Goal: Task Accomplishment & Management: Manage account settings

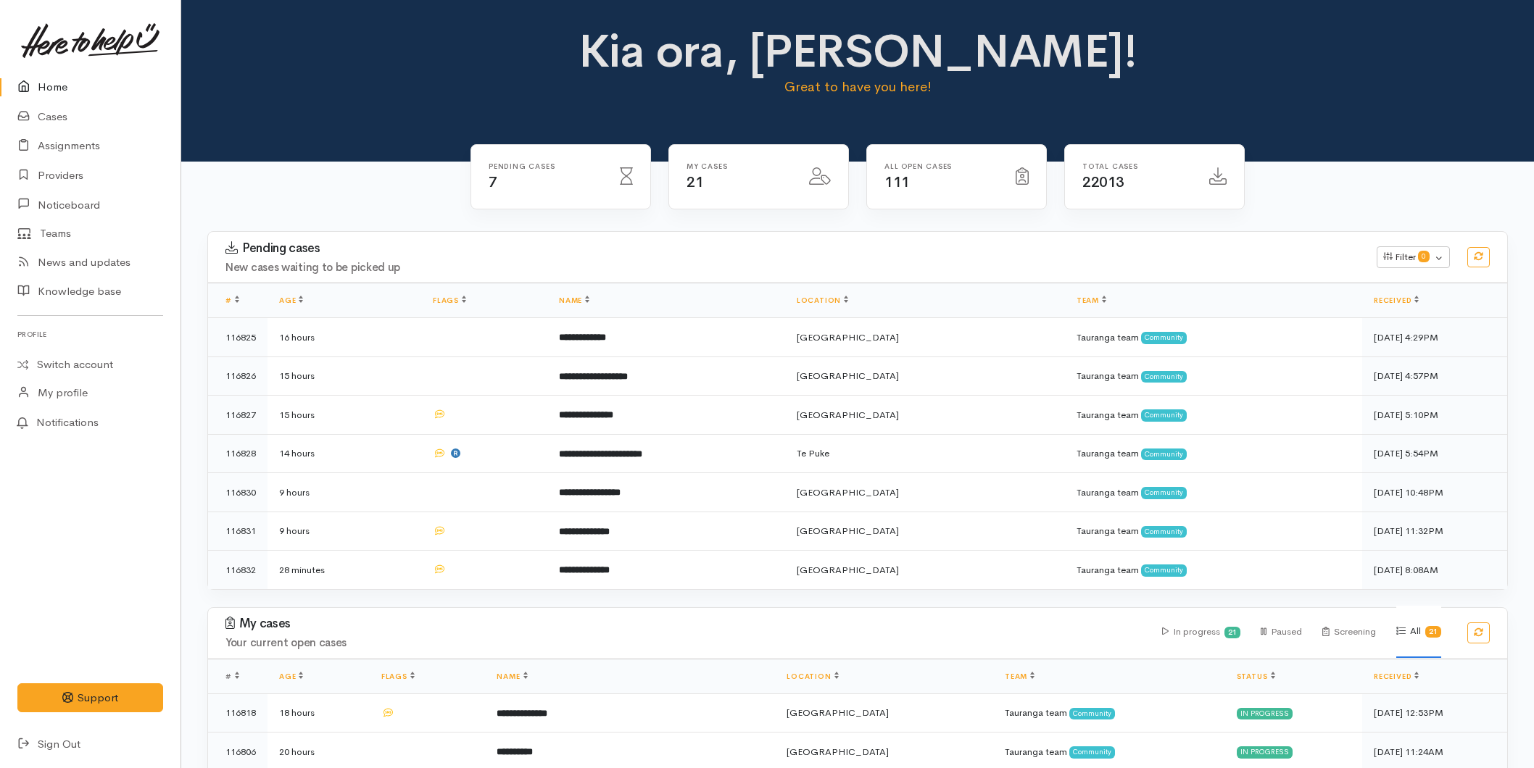
click at [54, 70] on link at bounding box center [90, 41] width 146 height 64
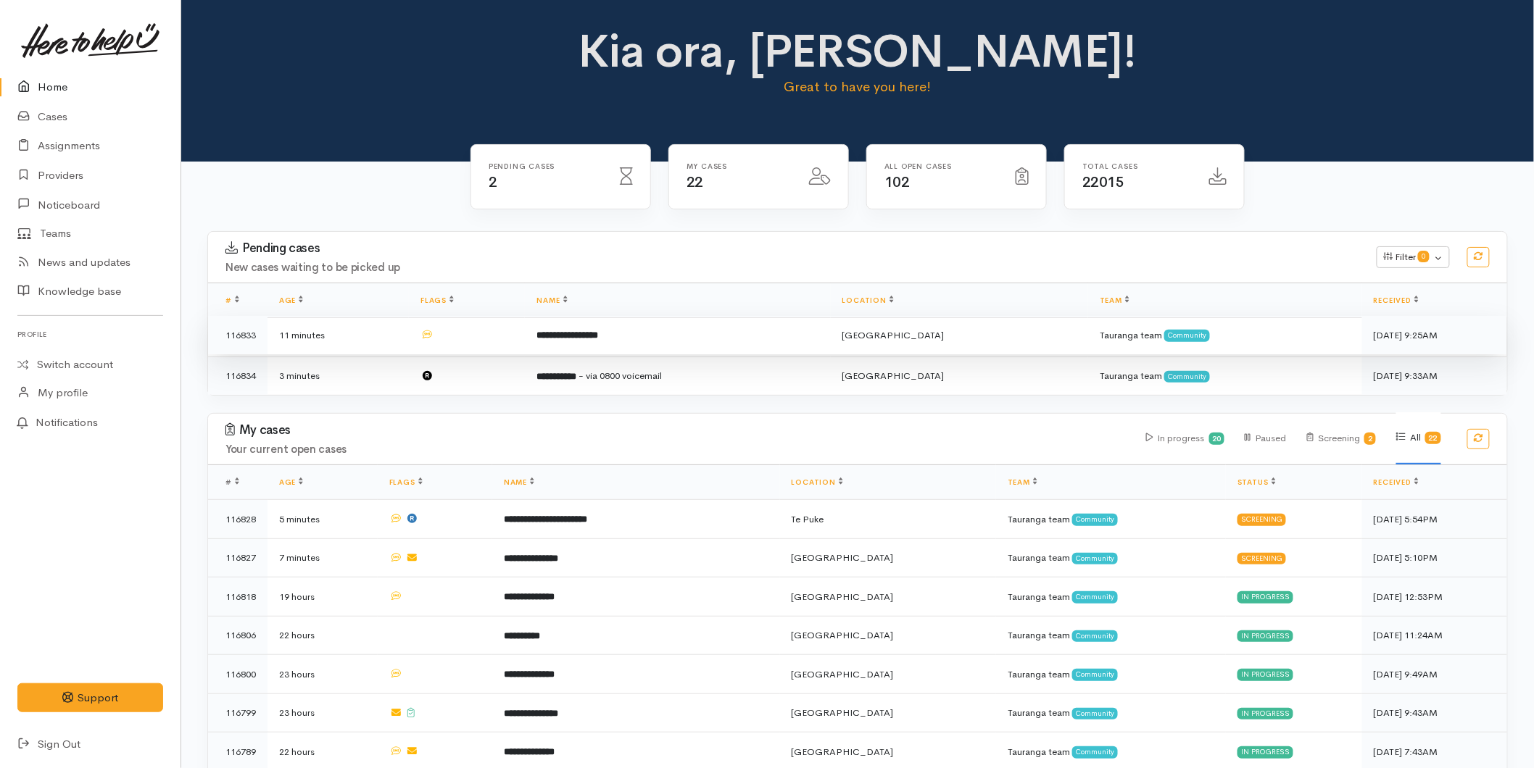
click at [592, 338] on b "**********" at bounding box center [567, 335] width 62 height 9
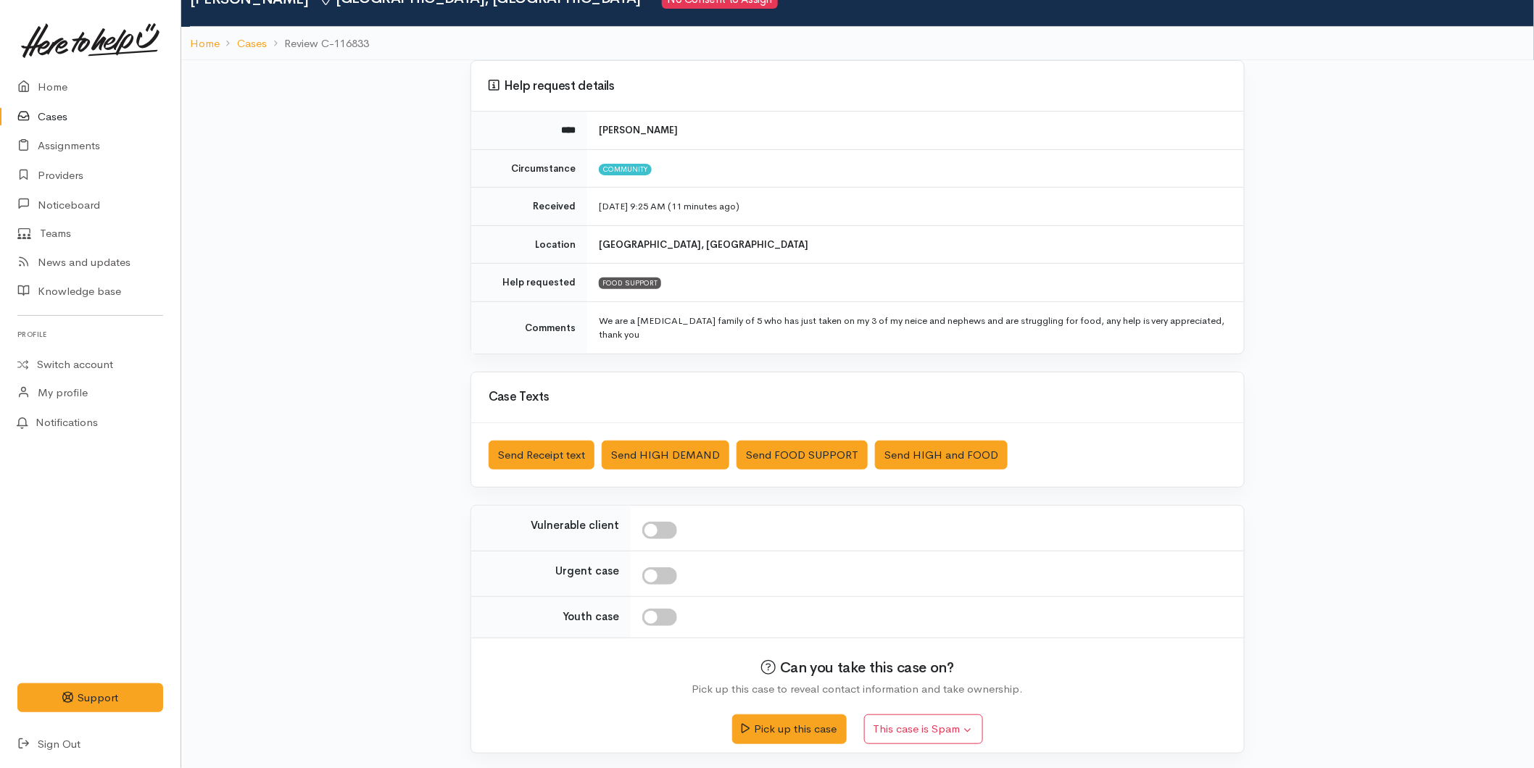
scroll to position [70, 0]
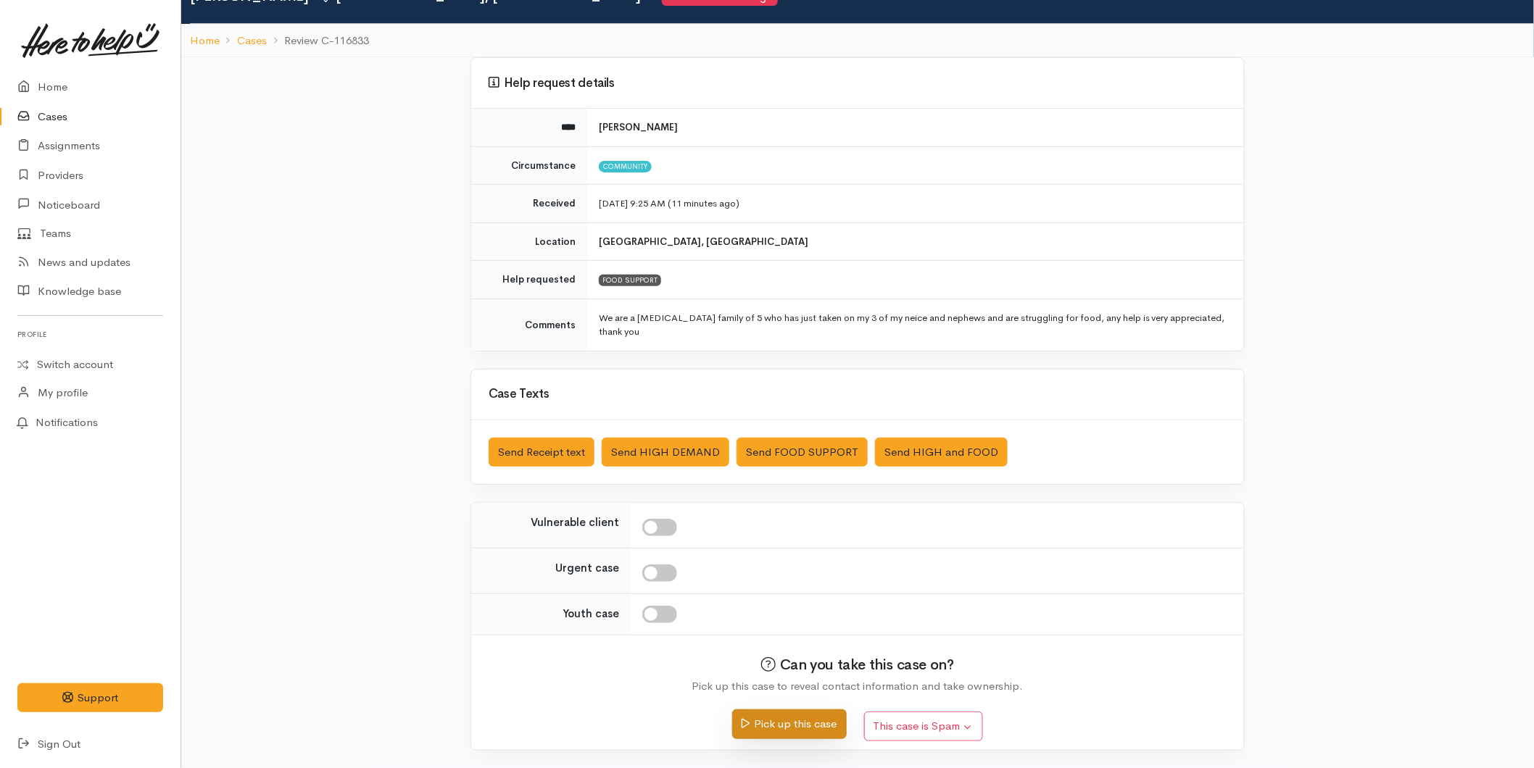
click at [776, 714] on button "Pick up this case" at bounding box center [789, 725] width 114 height 30
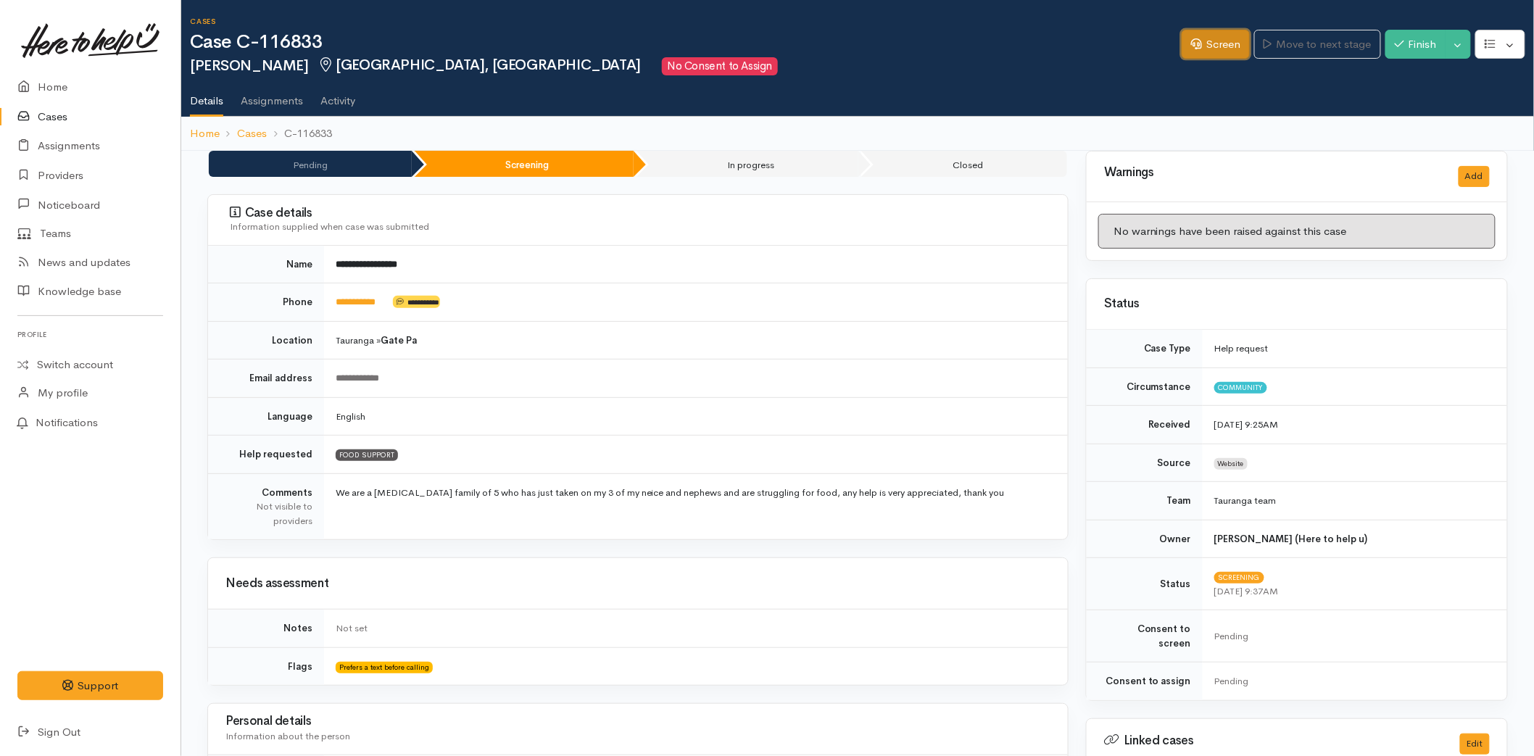
click at [1203, 41] on link "Screen" at bounding box center [1216, 45] width 68 height 30
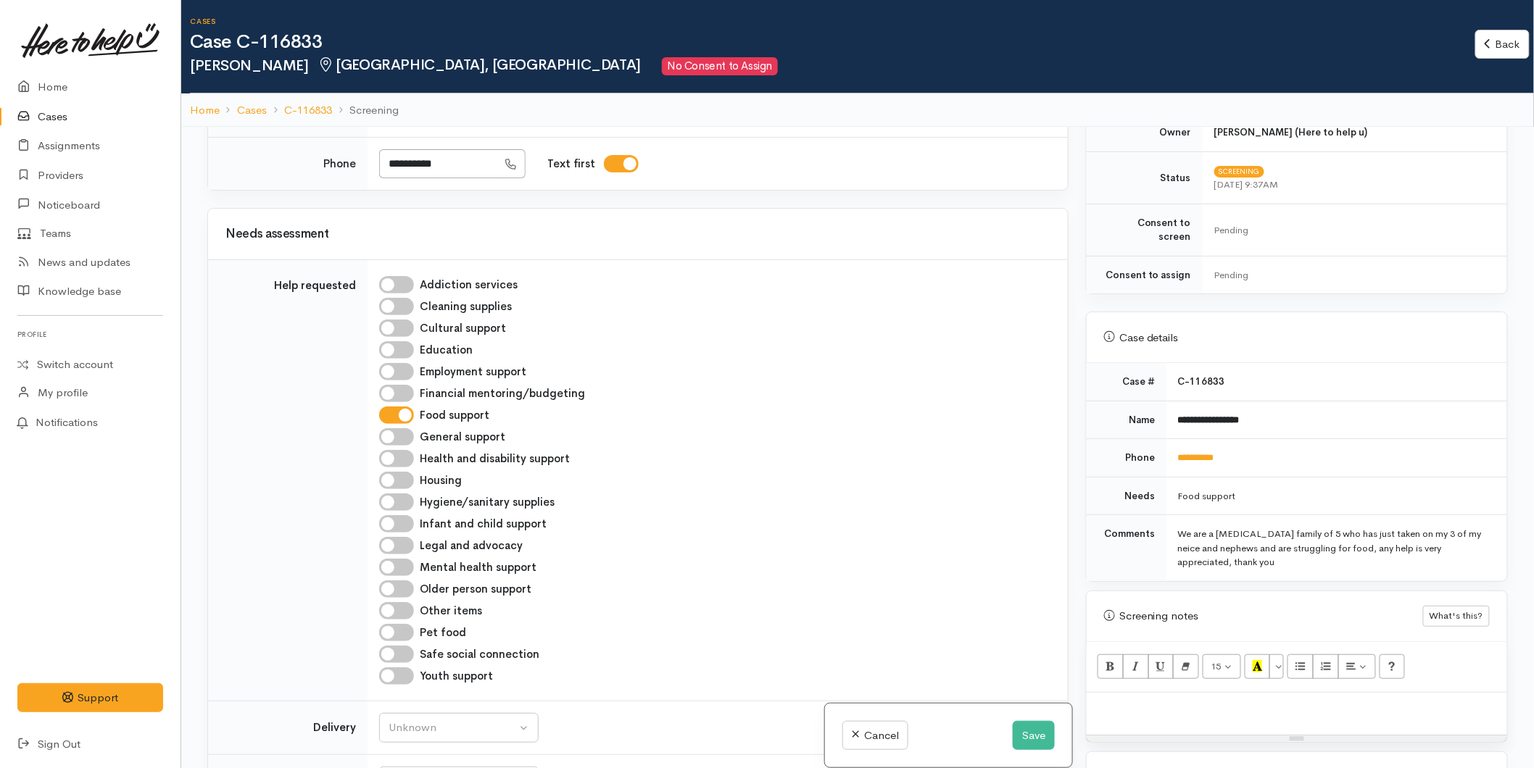
scroll to position [563, 0]
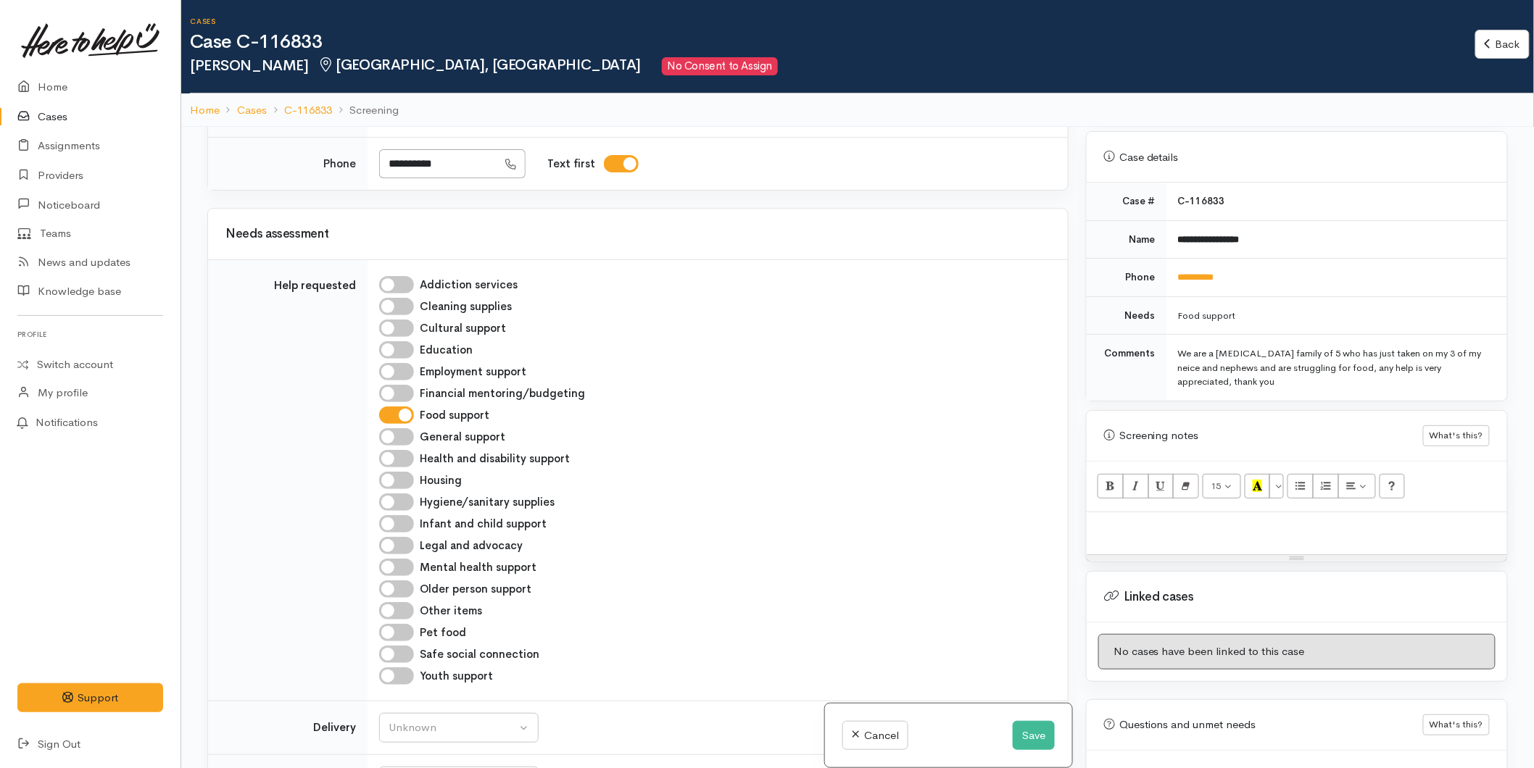
click at [1131, 520] on p at bounding box center [1297, 528] width 406 height 17
paste div
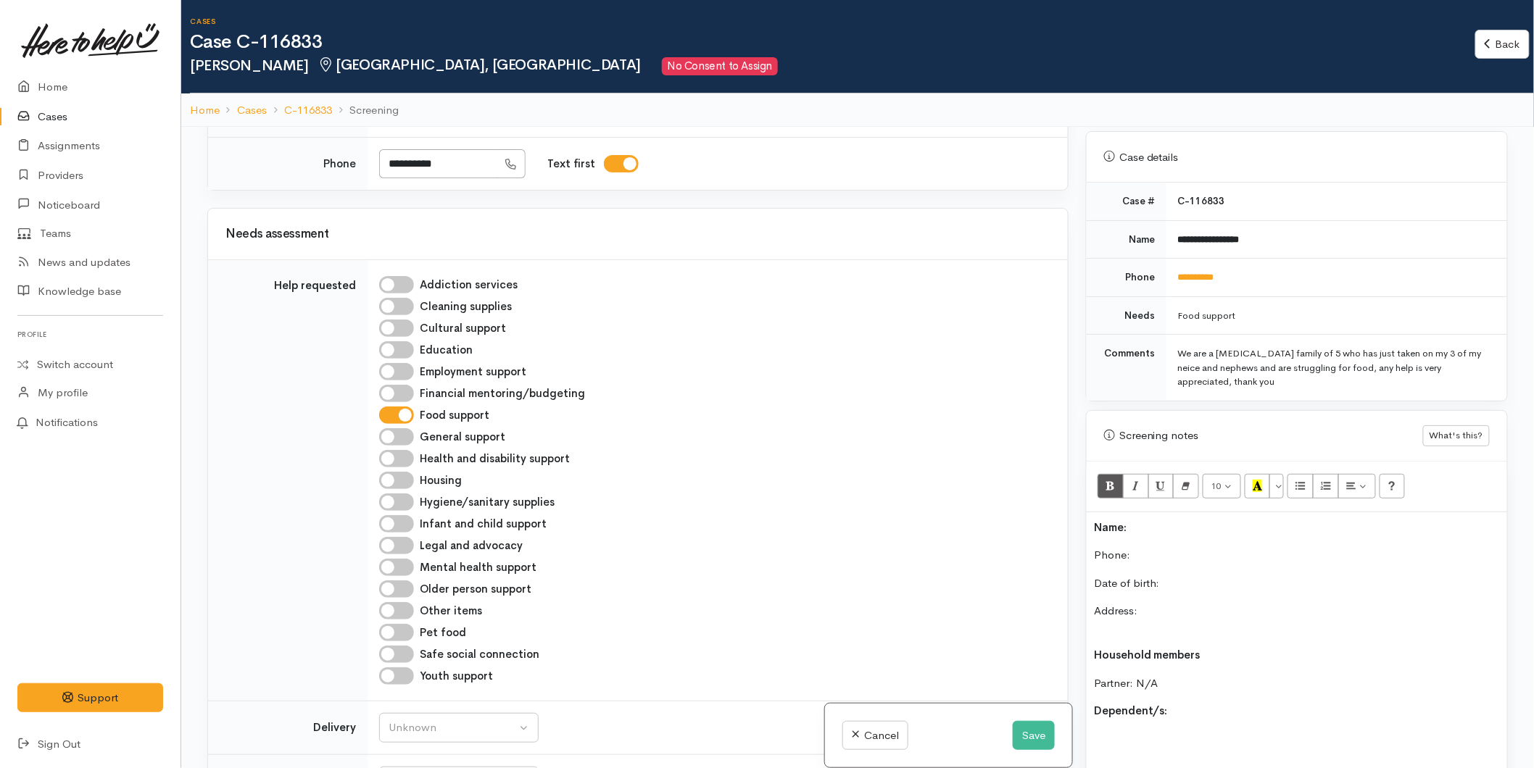
scroll to position [616, 0]
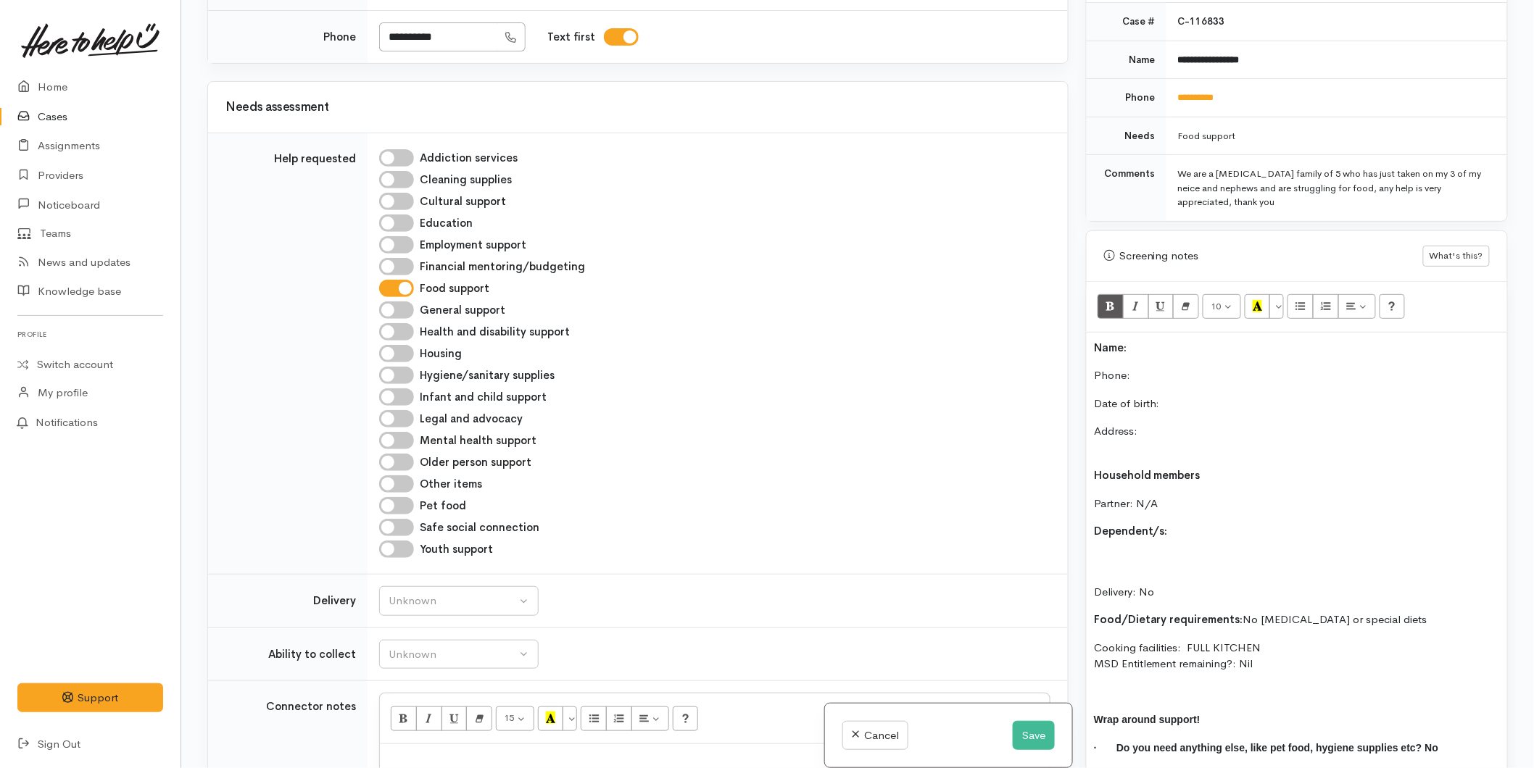
click at [1092, 333] on div "Name: Phone:  Date of birth: Address: Household members Partner: N/A Dependent/…" at bounding box center [1297, 568] width 420 height 470
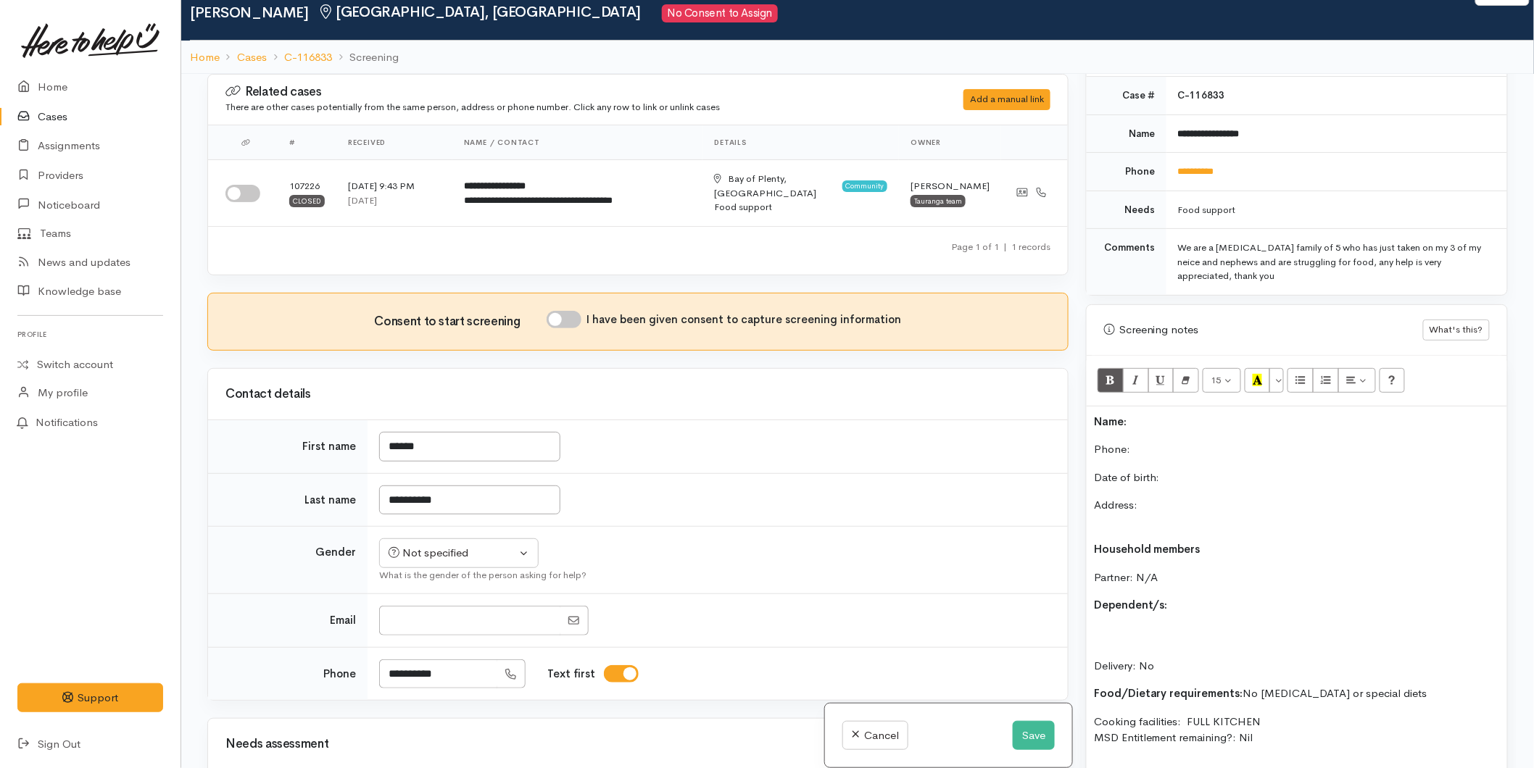
scroll to position [0, 0]
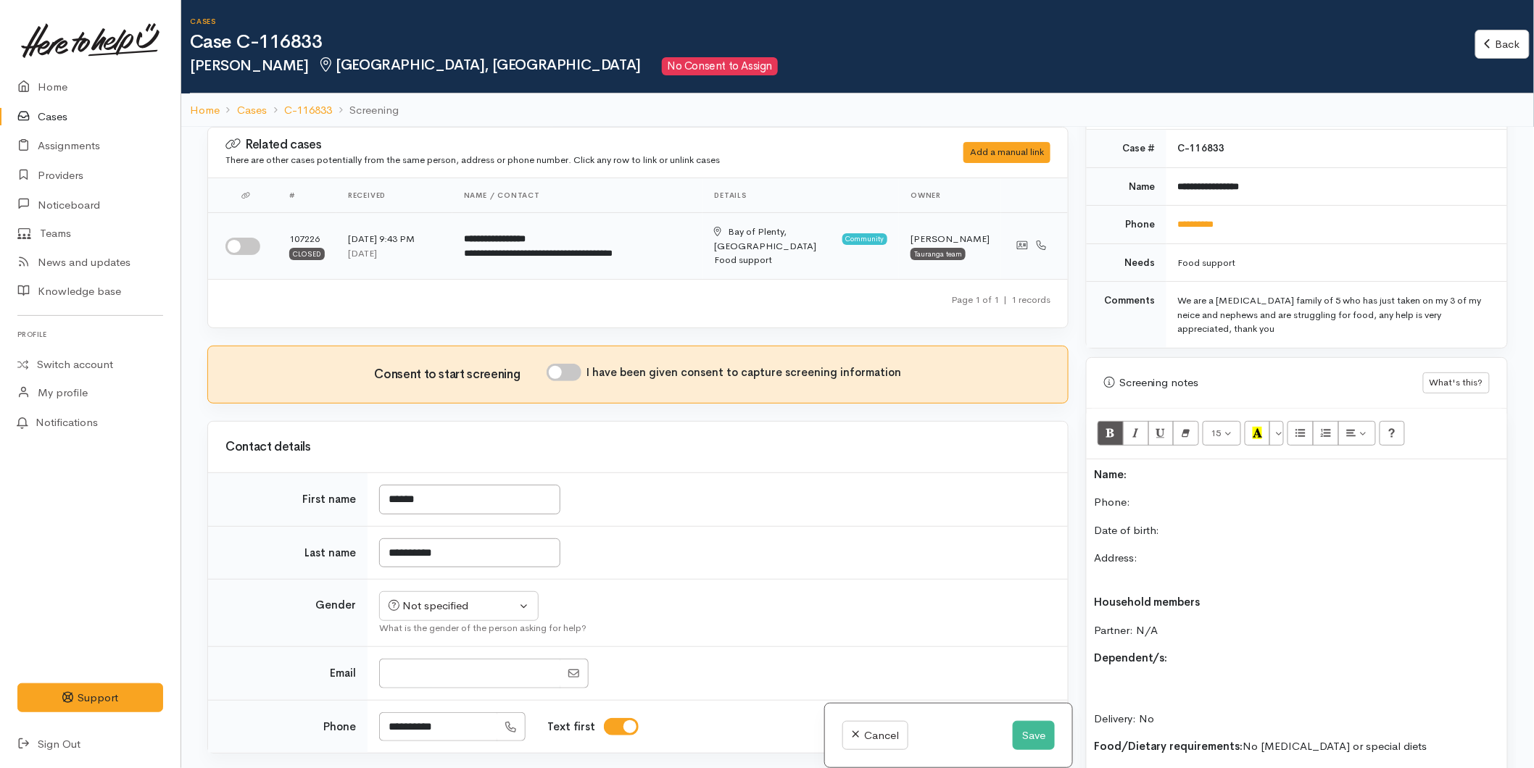
click at [259, 244] on div at bounding box center [245, 246] width 41 height 17
click at [238, 243] on input "checkbox" at bounding box center [242, 246] width 35 height 17
checkbox input "true"
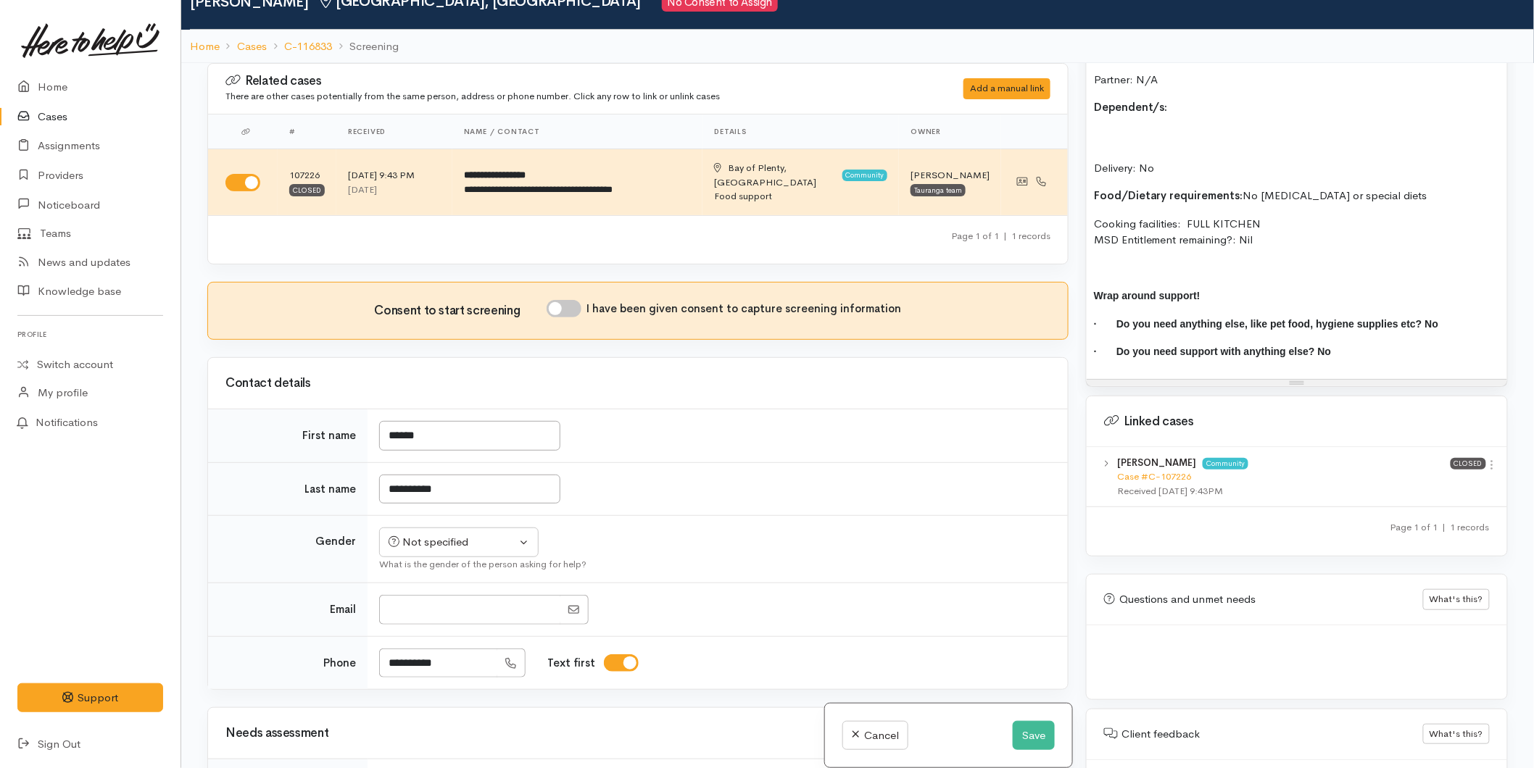
scroll to position [127, 0]
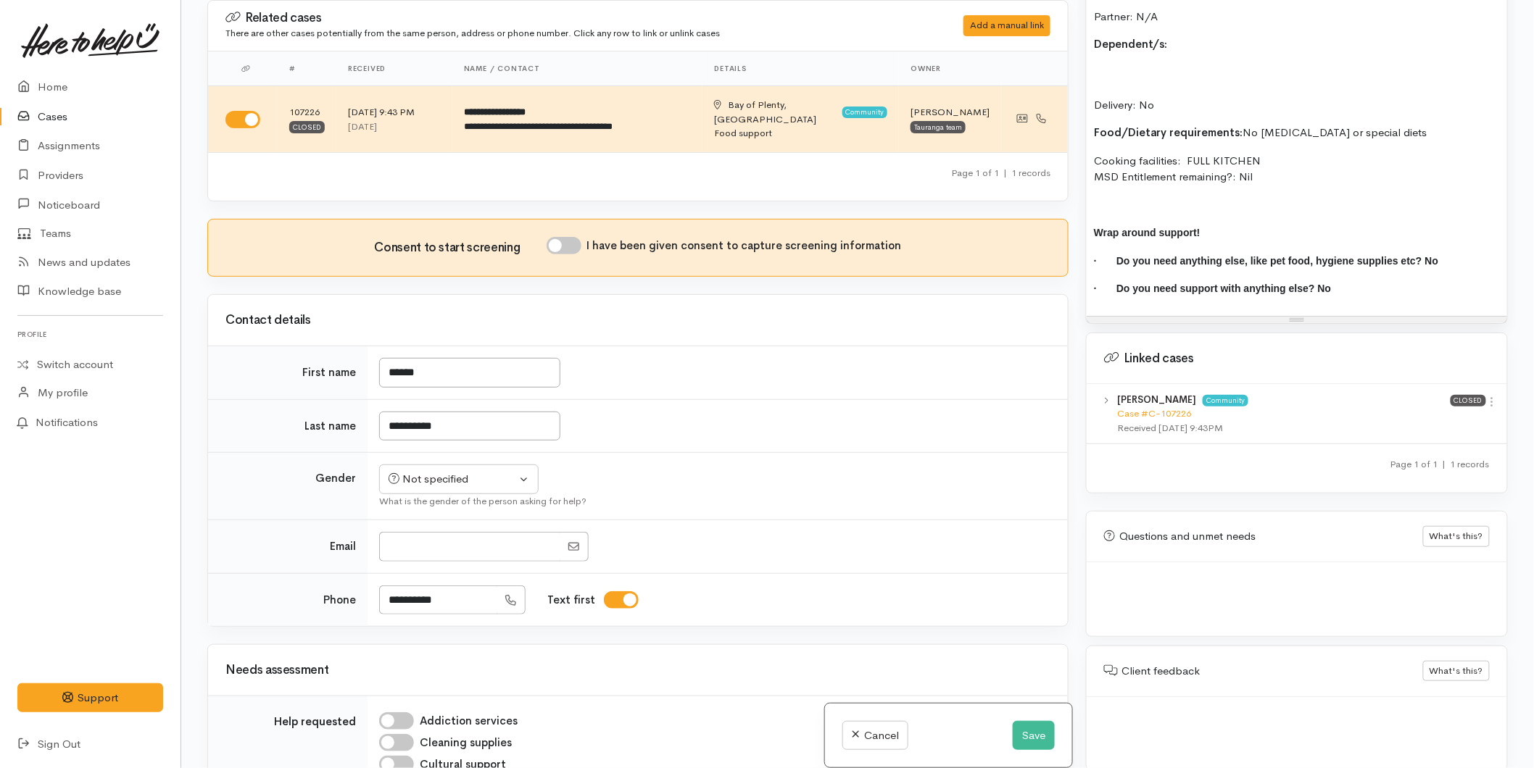
drag, startPoint x: 1485, startPoint y: 391, endPoint x: 1452, endPoint y: 416, distance: 40.9
click at [1486, 396] on icon at bounding box center [1492, 402] width 12 height 12
click at [1440, 423] on link "View case" at bounding box center [1440, 430] width 115 height 22
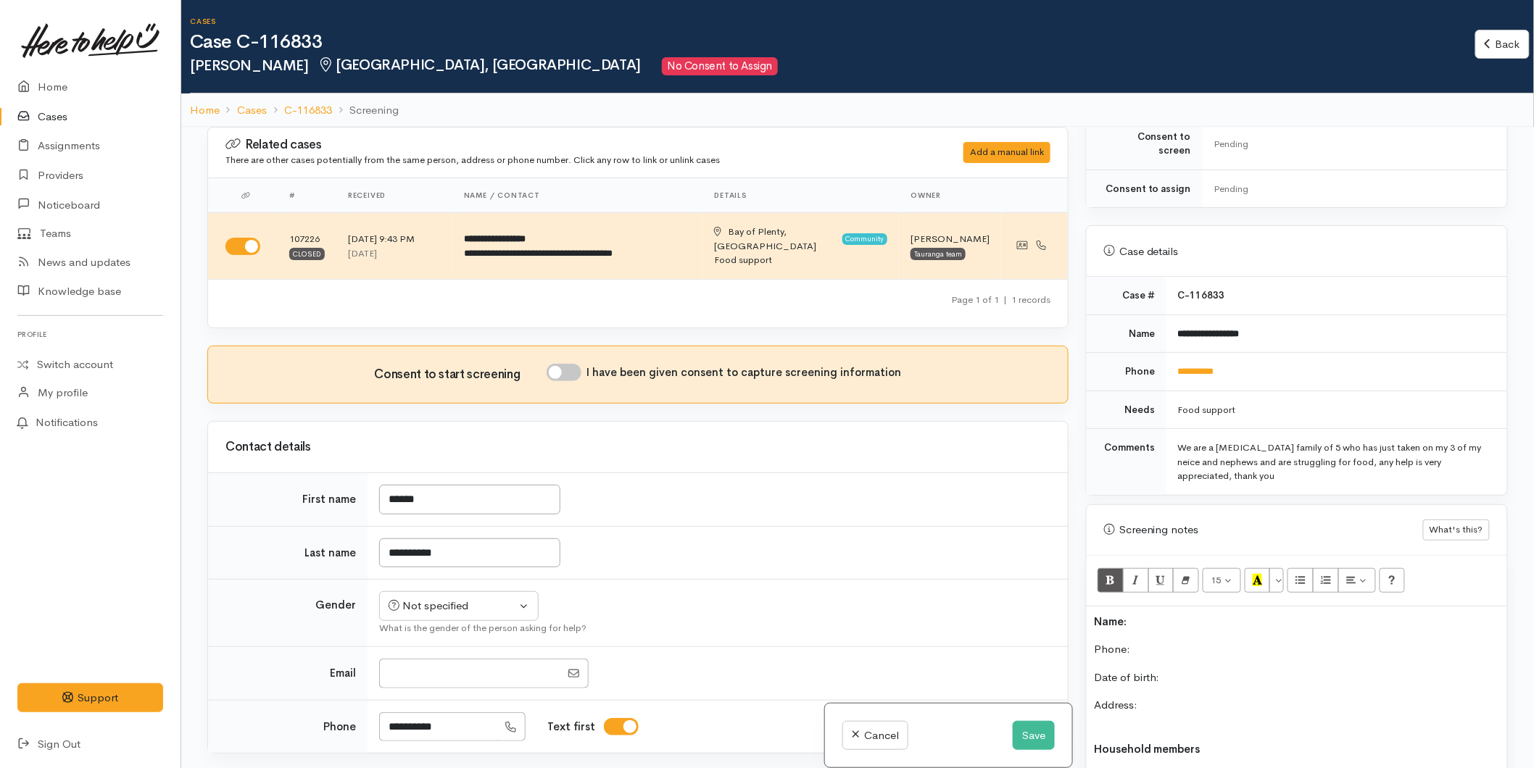
scroll to position [781, 0]
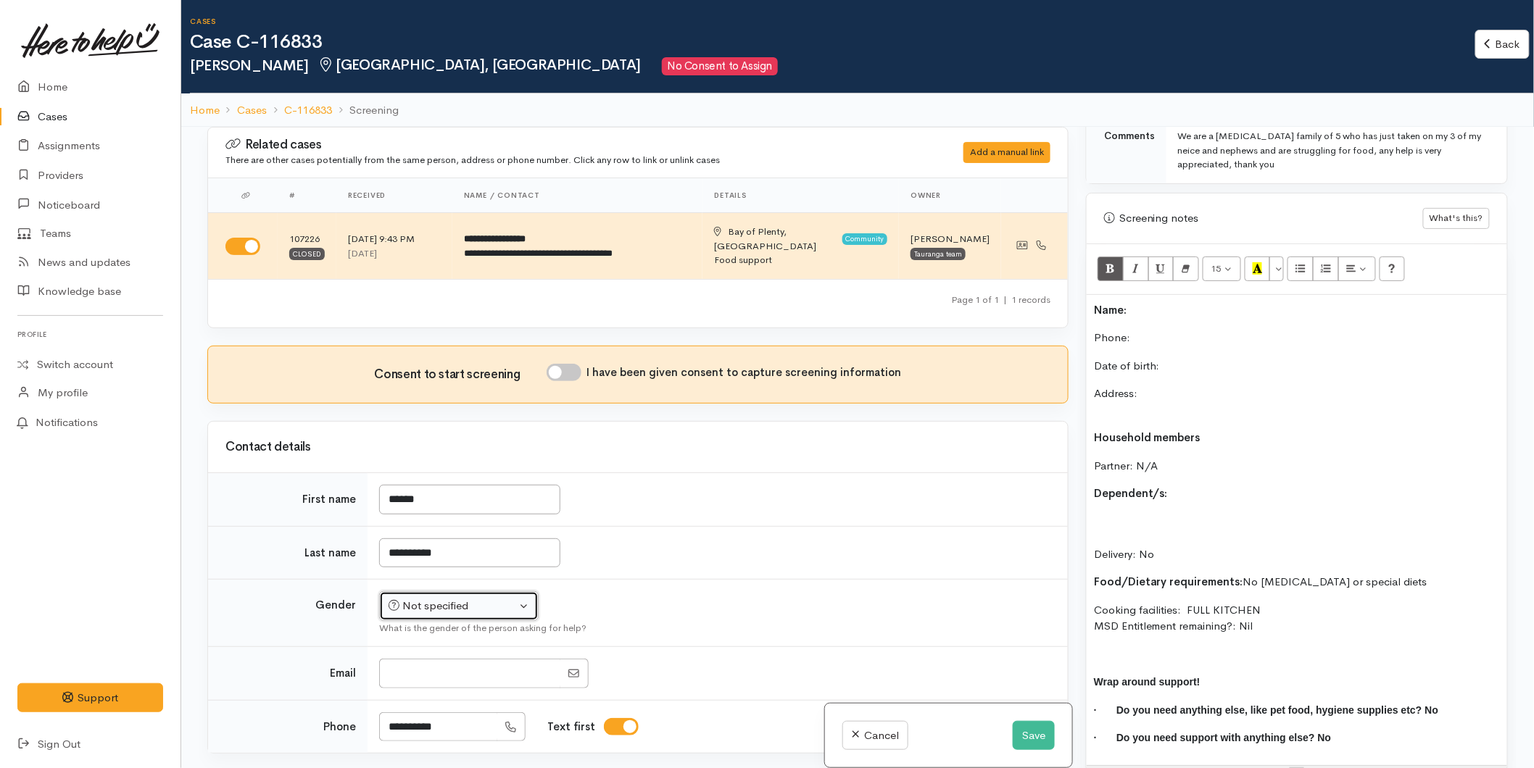
click at [457, 598] on div "Not specified" at bounding box center [453, 606] width 128 height 17
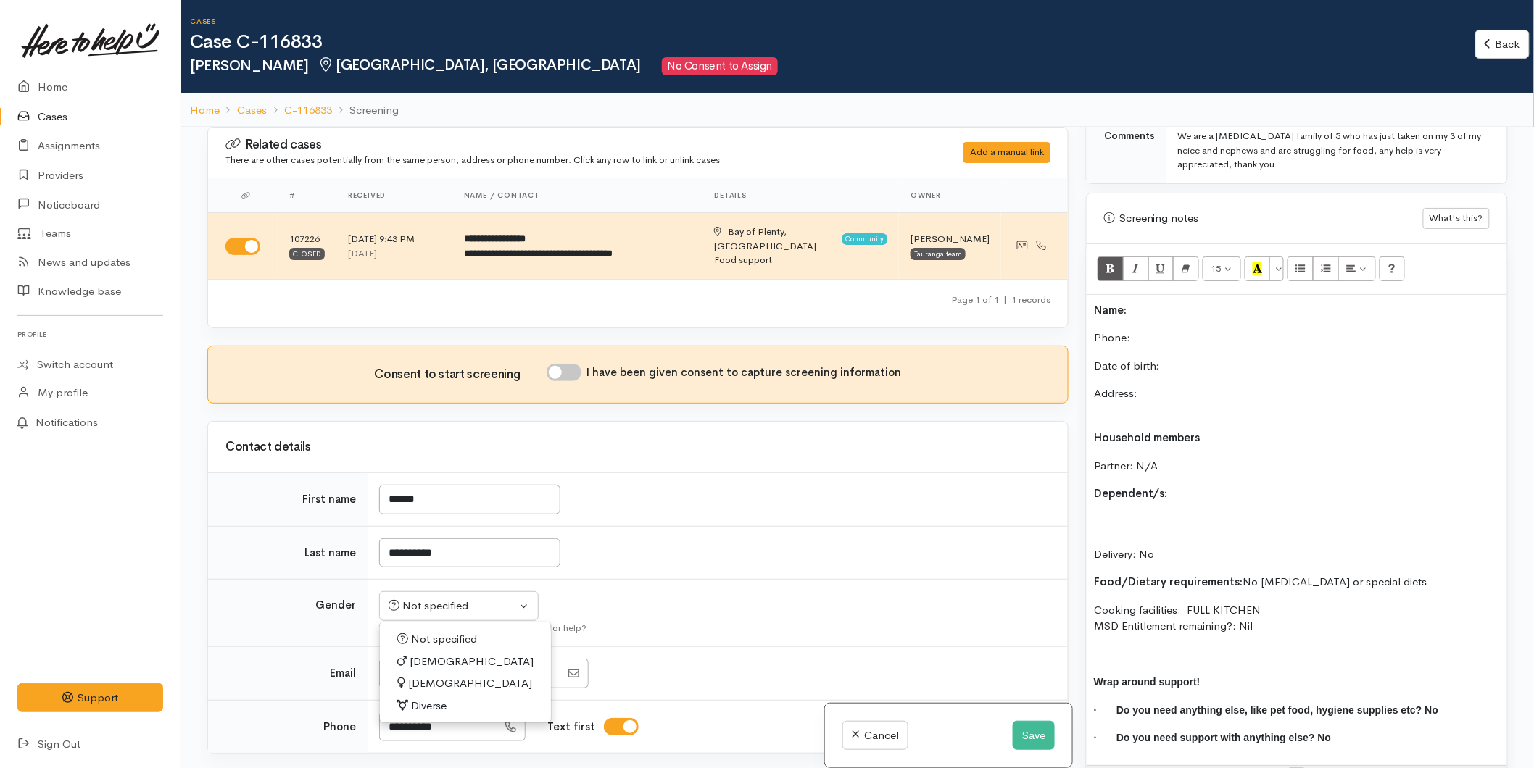
click at [428, 676] on span "Female" at bounding box center [470, 684] width 124 height 17
select select "Female"
click at [1021, 734] on button "Save" at bounding box center [1034, 736] width 42 height 30
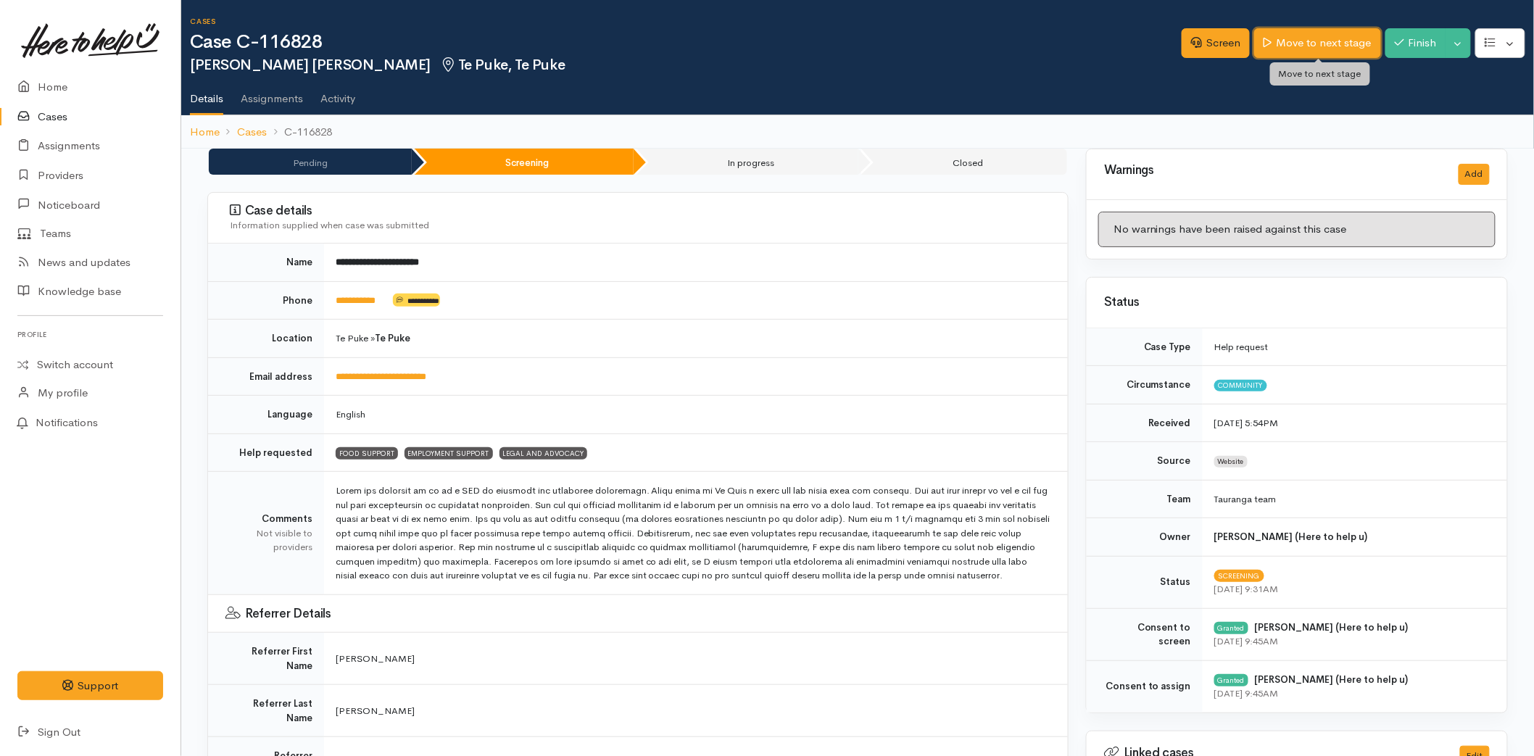
click at [1344, 41] on link "Move to next stage" at bounding box center [1317, 43] width 126 height 30
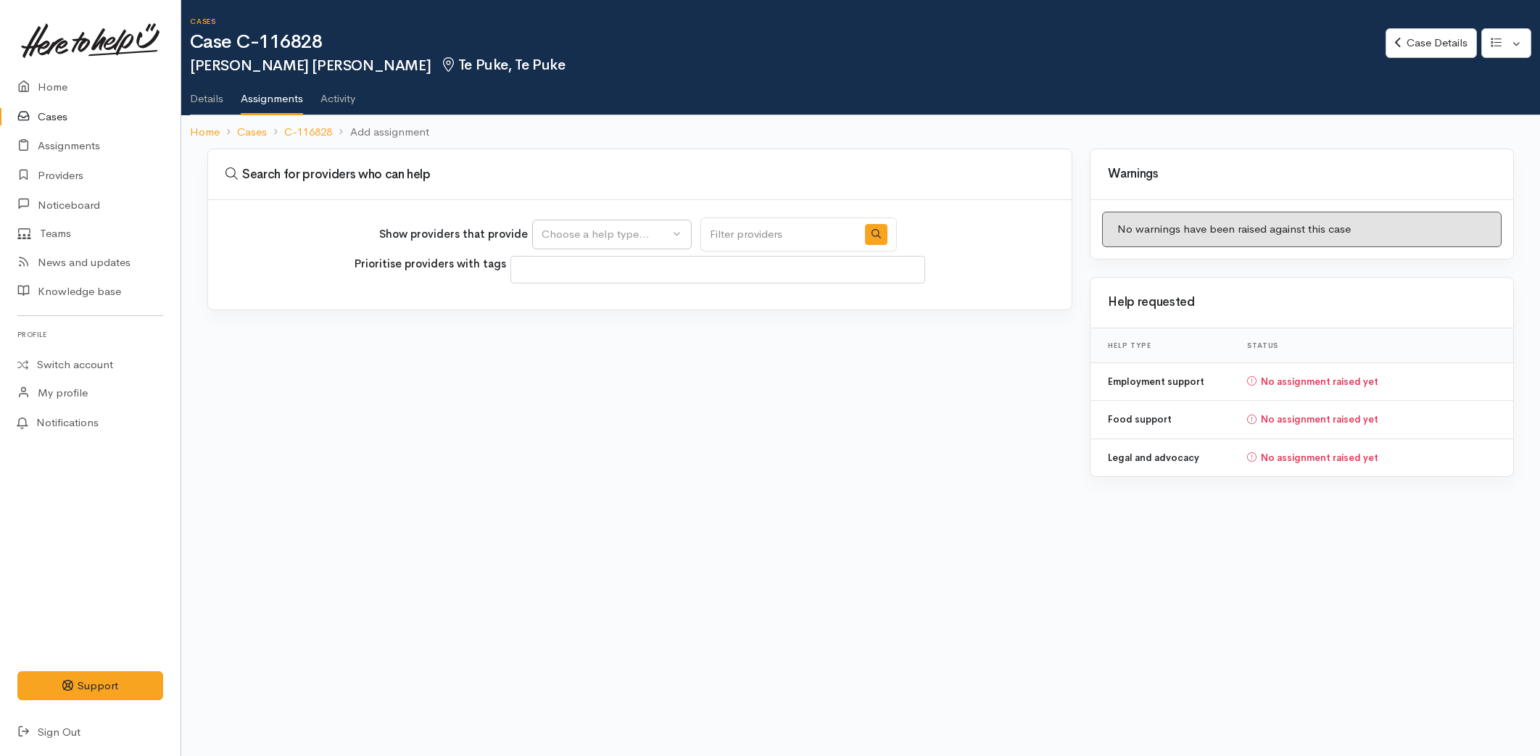
select select
click at [594, 238] on div "Choose a help type..." at bounding box center [606, 234] width 128 height 17
click at [596, 304] on span "Food support" at bounding box center [583, 303] width 67 height 17
select select "3"
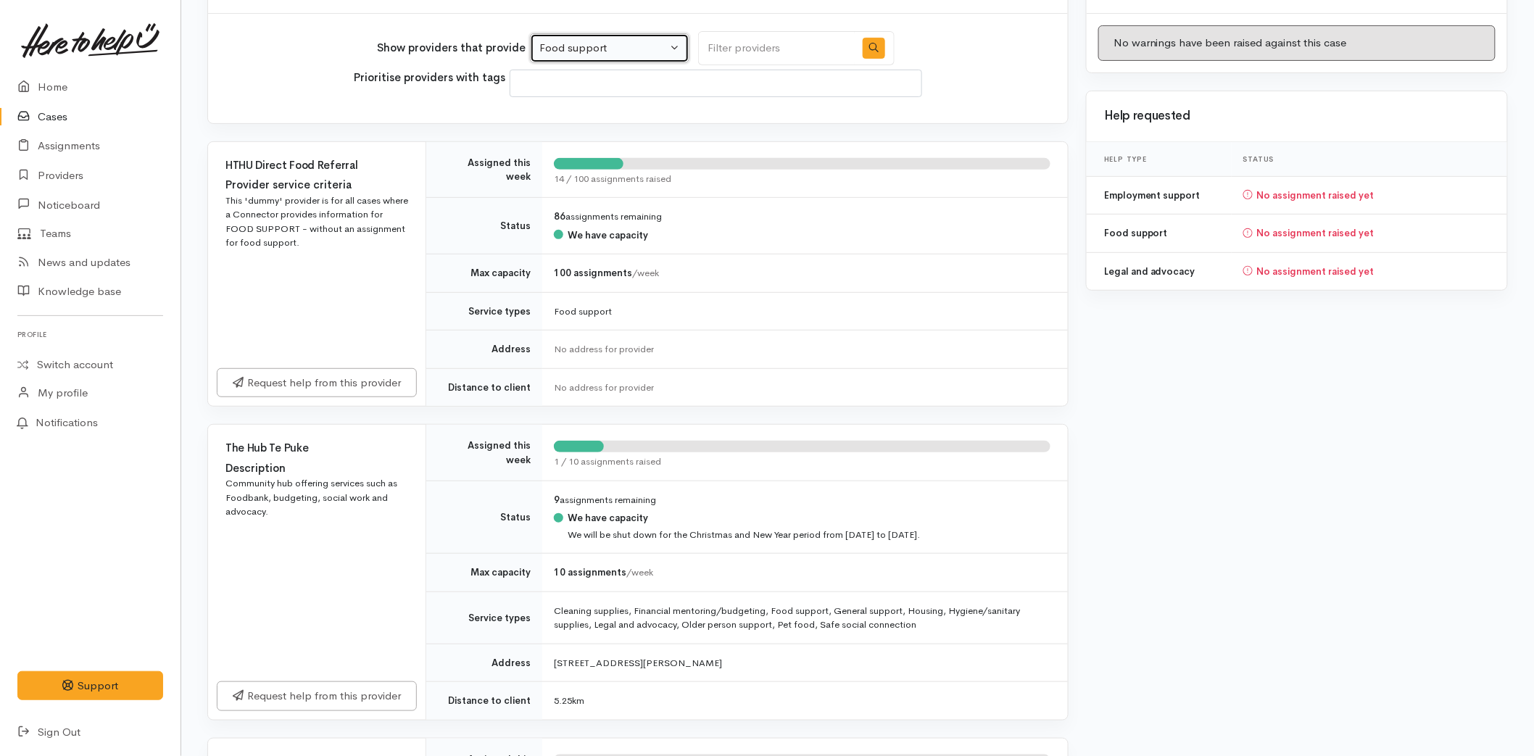
scroll to position [241, 0]
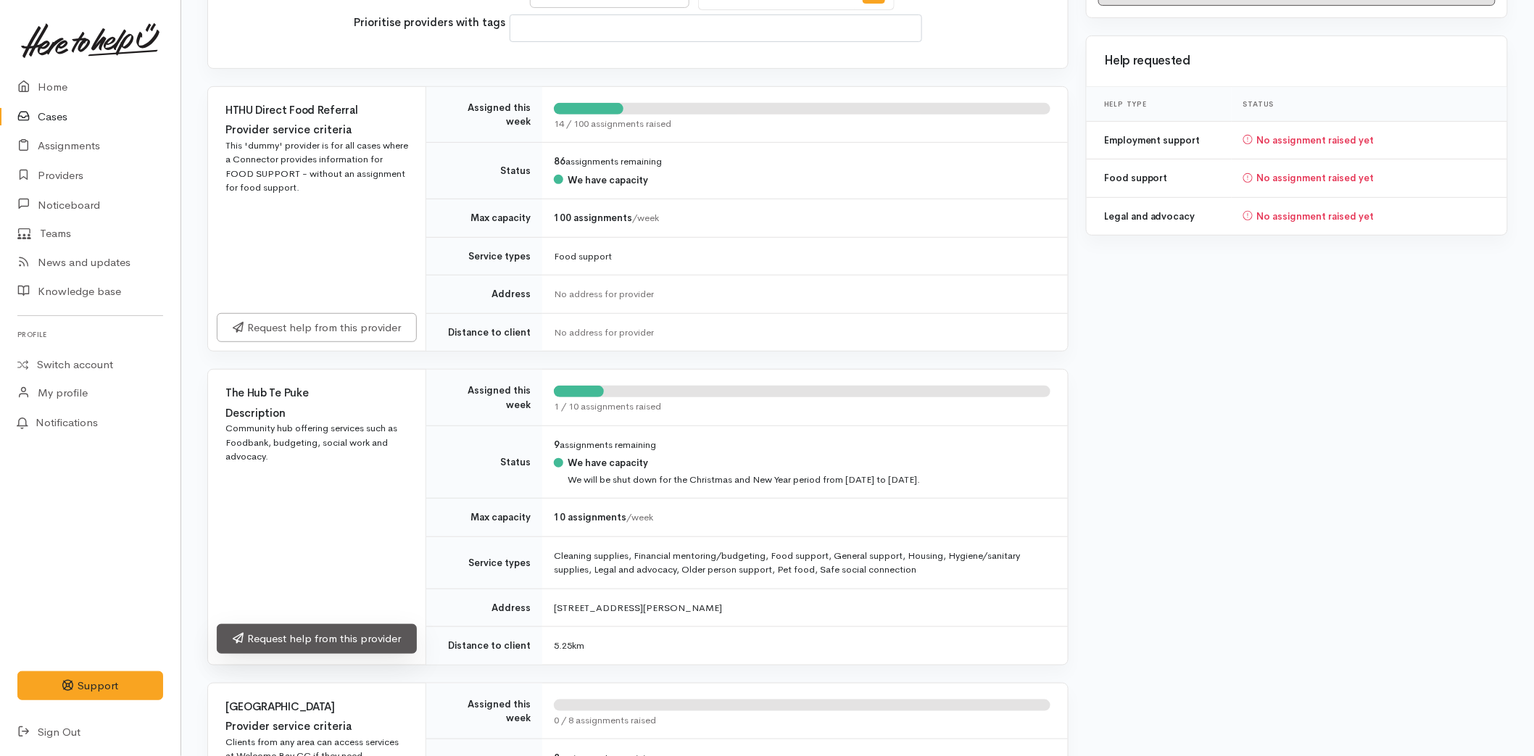
click at [293, 631] on link "Request help from this provider" at bounding box center [317, 639] width 200 height 30
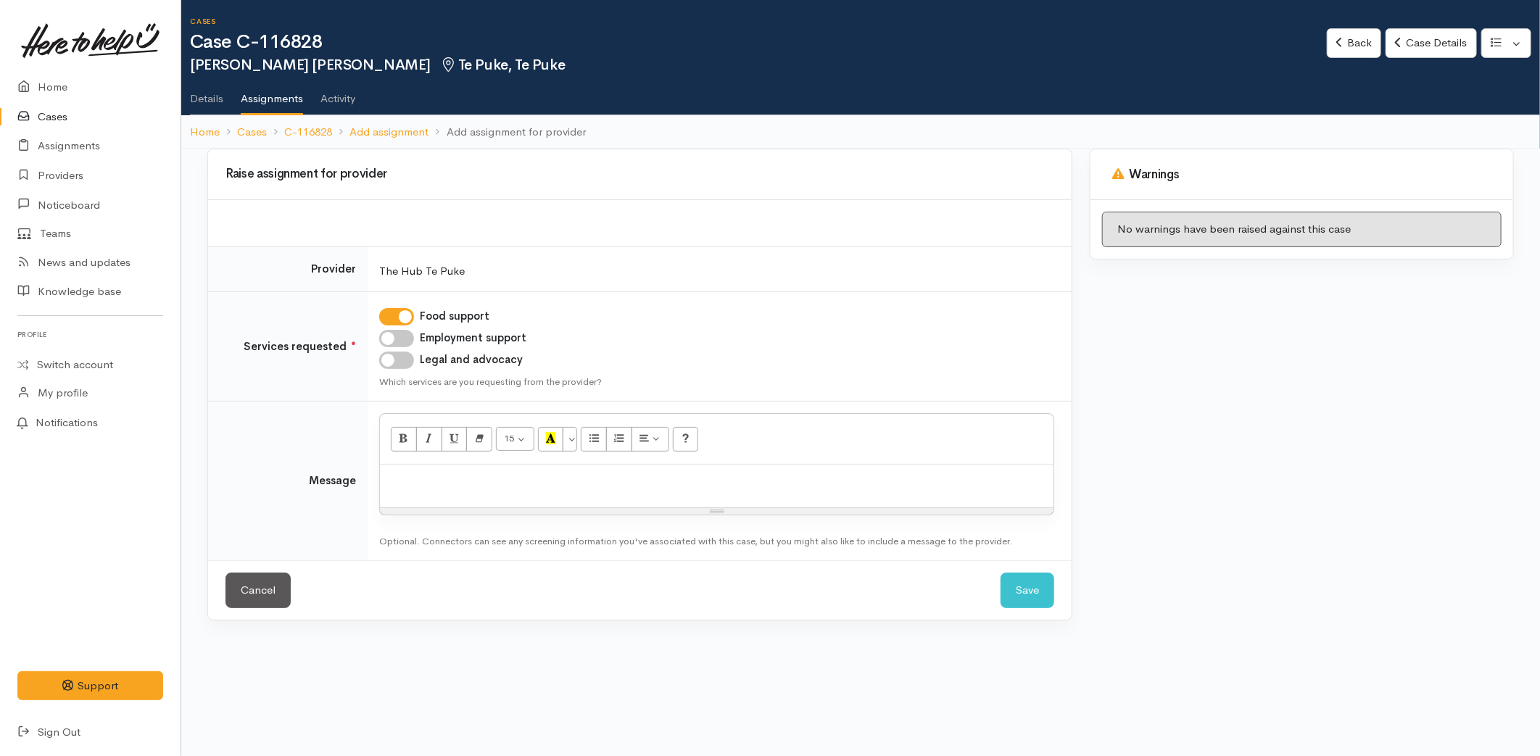
click at [401, 478] on p at bounding box center [716, 480] width 659 height 17
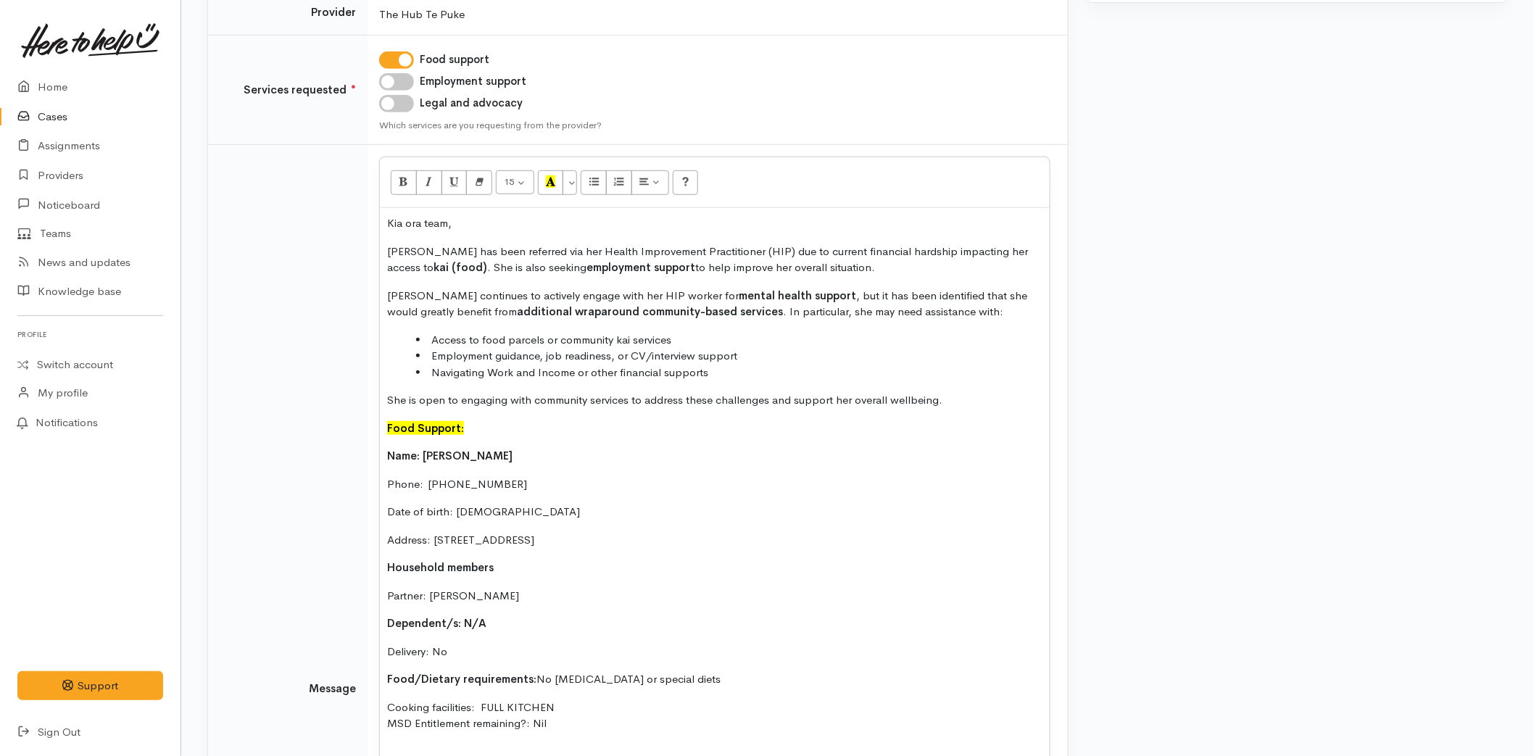
scroll to position [256, 0]
drag, startPoint x: 486, startPoint y: 423, endPoint x: 376, endPoint y: 418, distance: 111.0
click at [376, 418] on td "15 8 9 10 11 12 14 18 24 36 Background Color Transparent Select #ffff00 Text Co…" at bounding box center [718, 690] width 700 height 1088
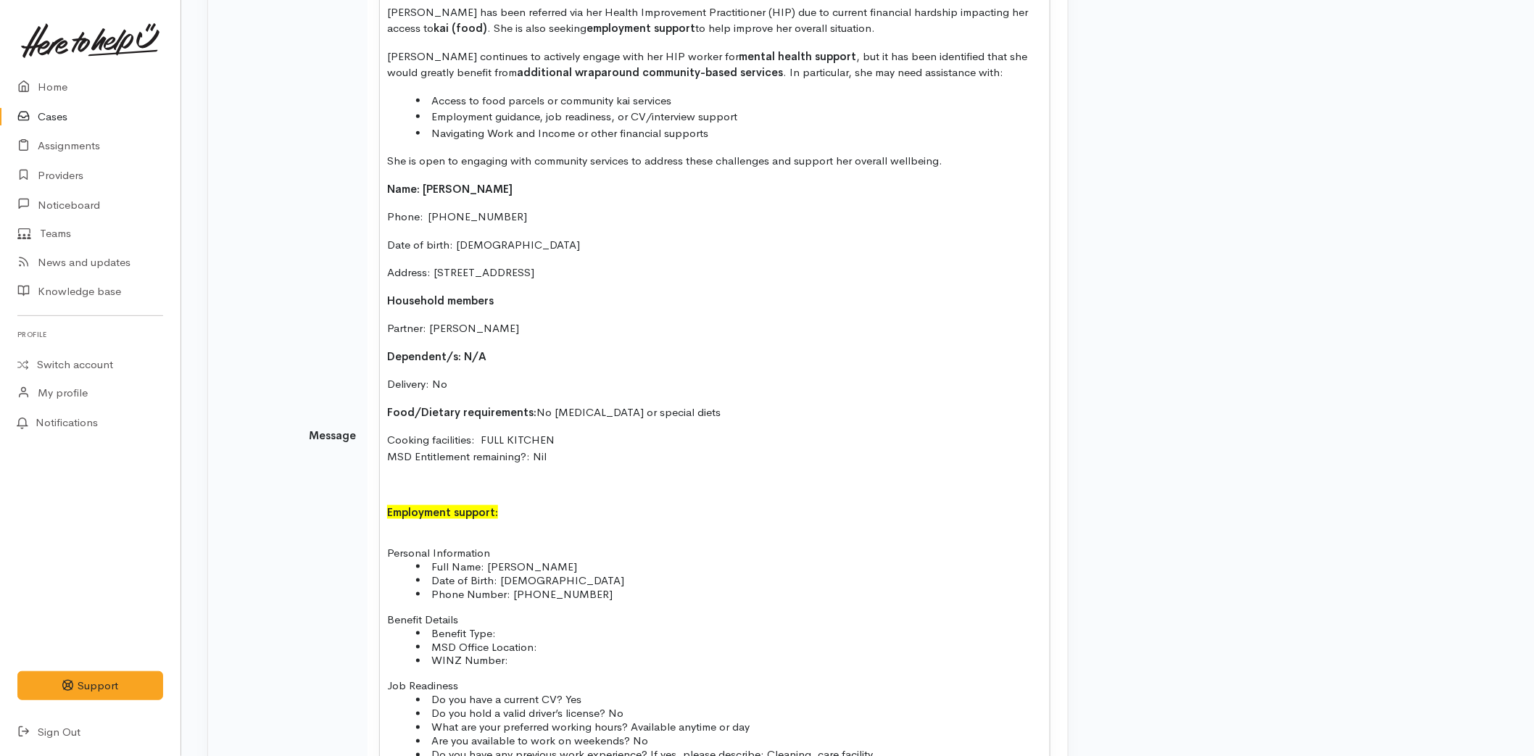
scroll to position [497, 0]
drag, startPoint x: 473, startPoint y: 510, endPoint x: 336, endPoint y: 509, distance: 136.3
click at [336, 509] on tr "Message 15 8 9 10 11 12 14 18 24 36 Background Color Transparent Select #ffff00…" at bounding box center [638, 434] width 860 height 1060
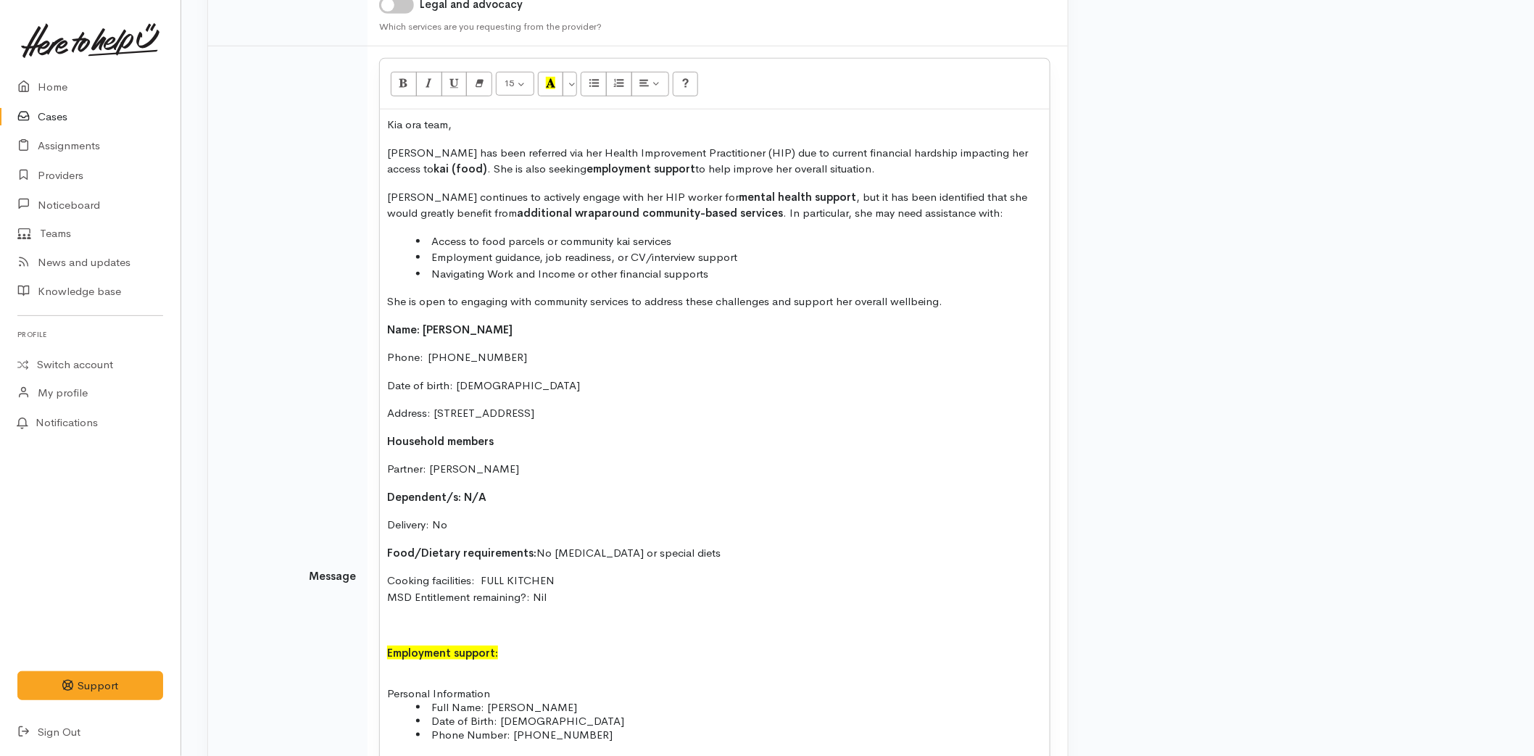
scroll to position [95, 0]
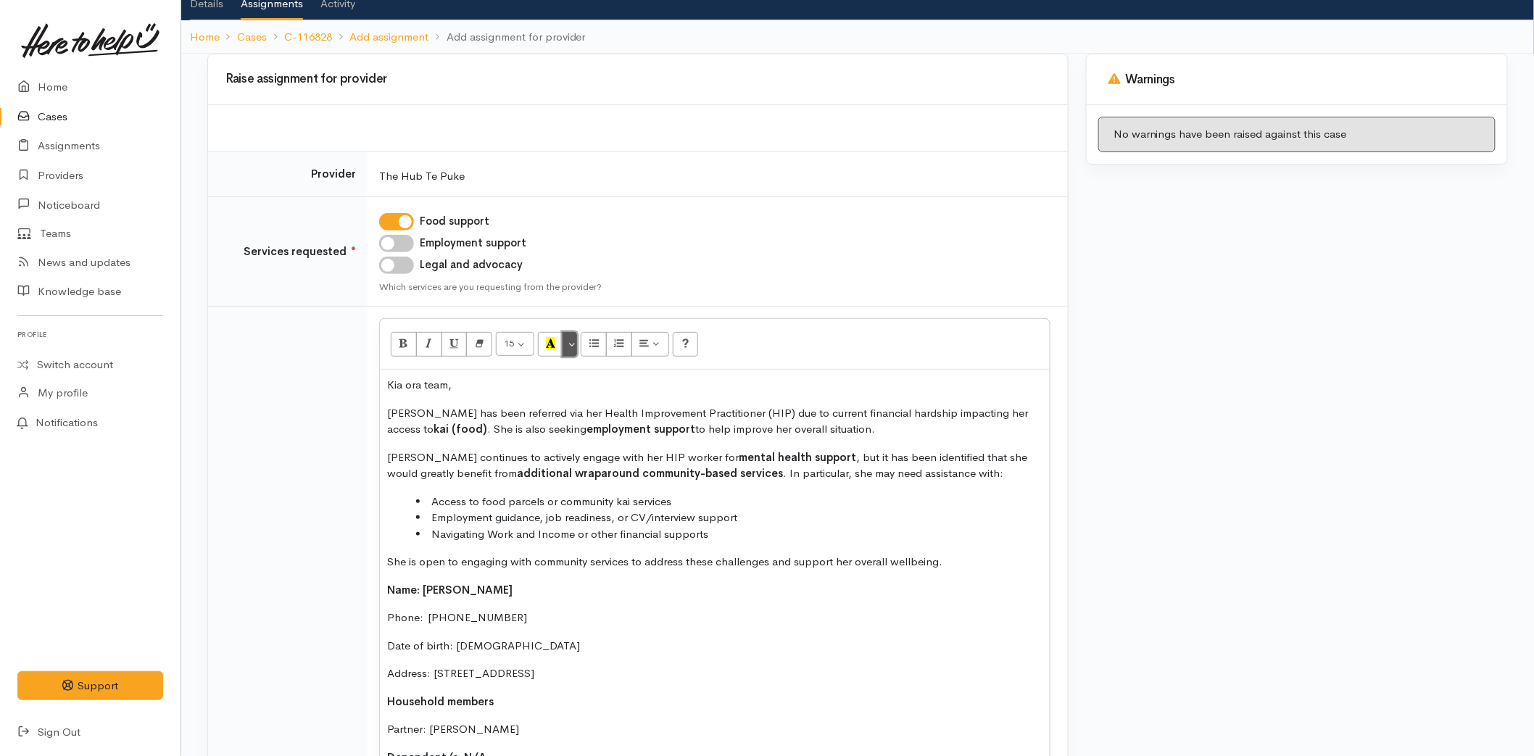
click at [575, 346] on button "More Color" at bounding box center [570, 344] width 14 height 25
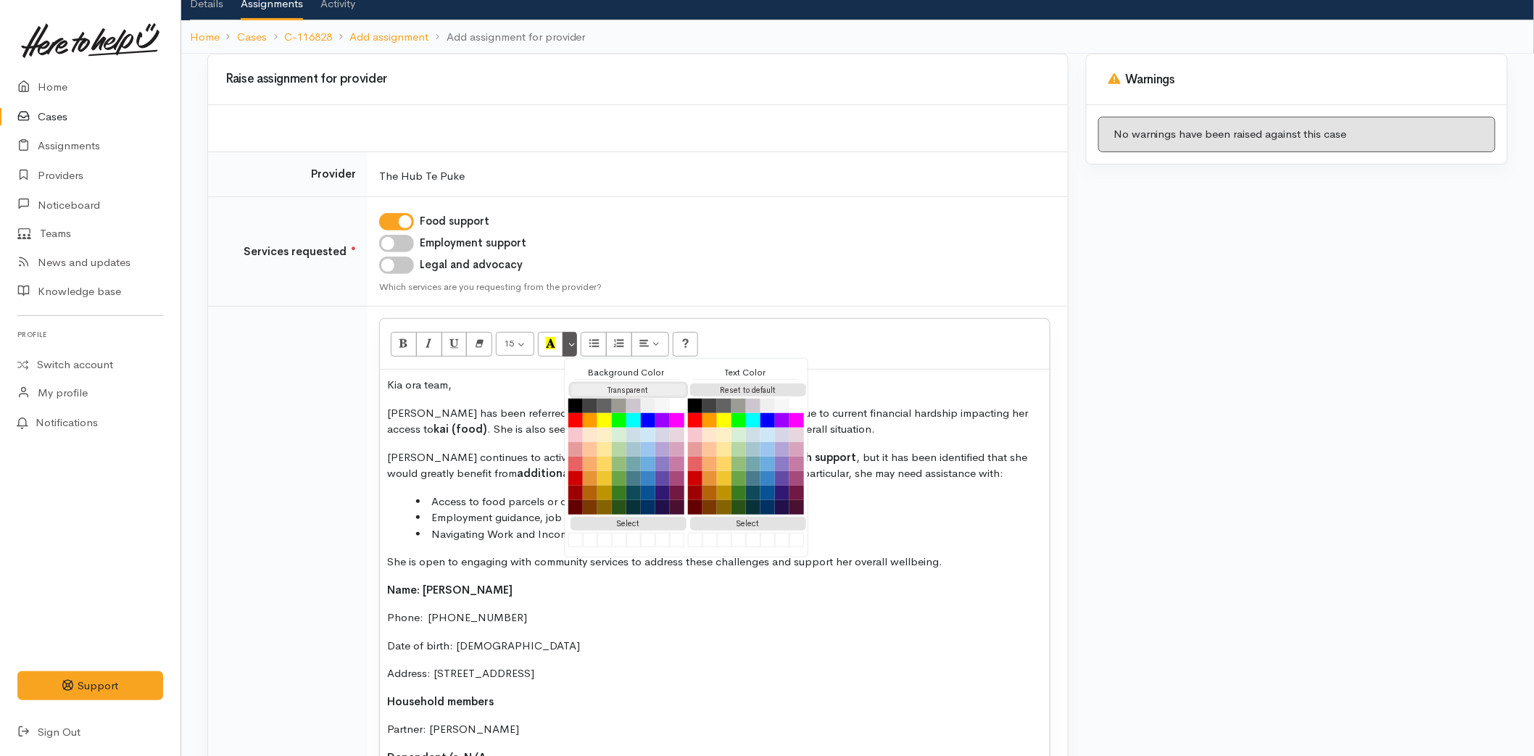
click at [610, 390] on button "Transparent" at bounding box center [629, 390] width 116 height 14
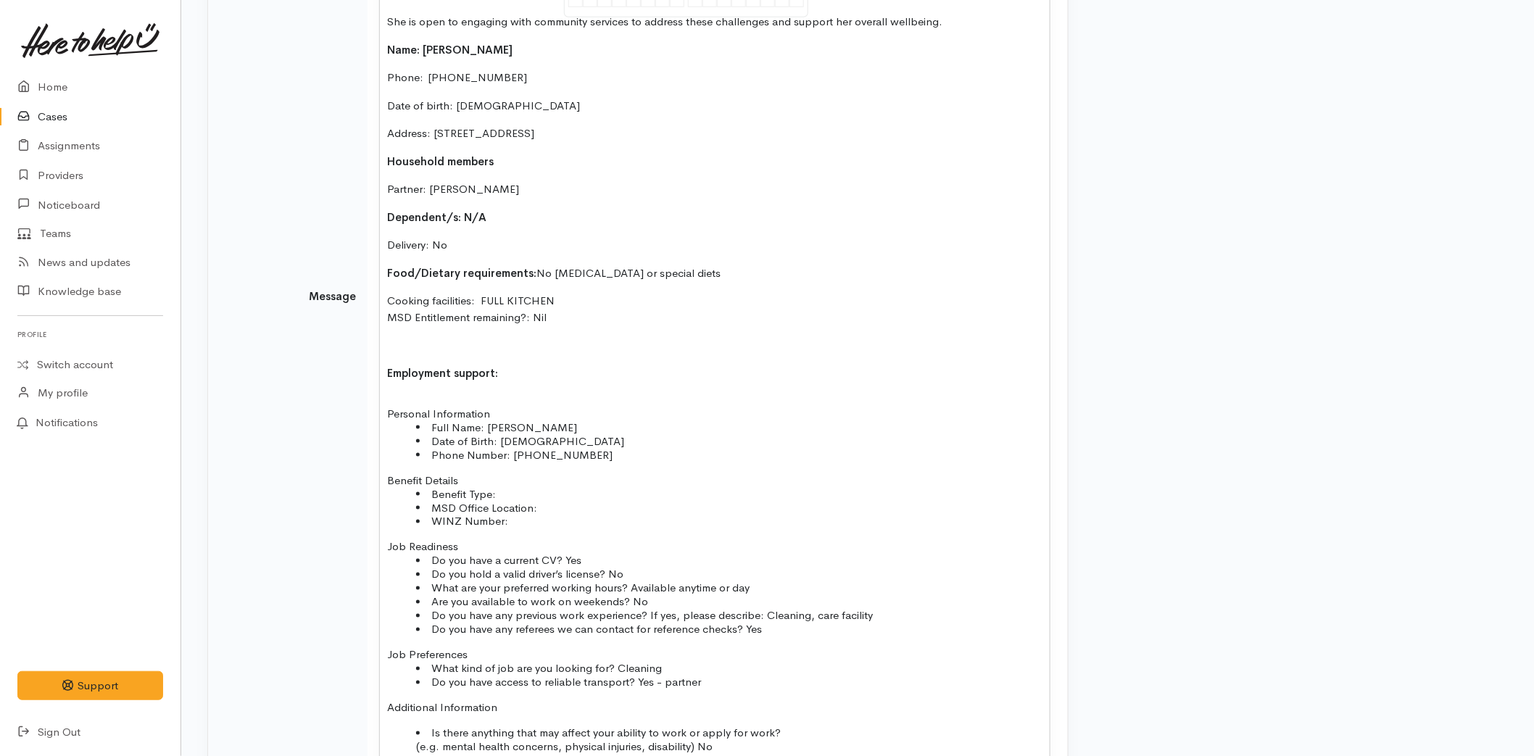
scroll to position [780, 0]
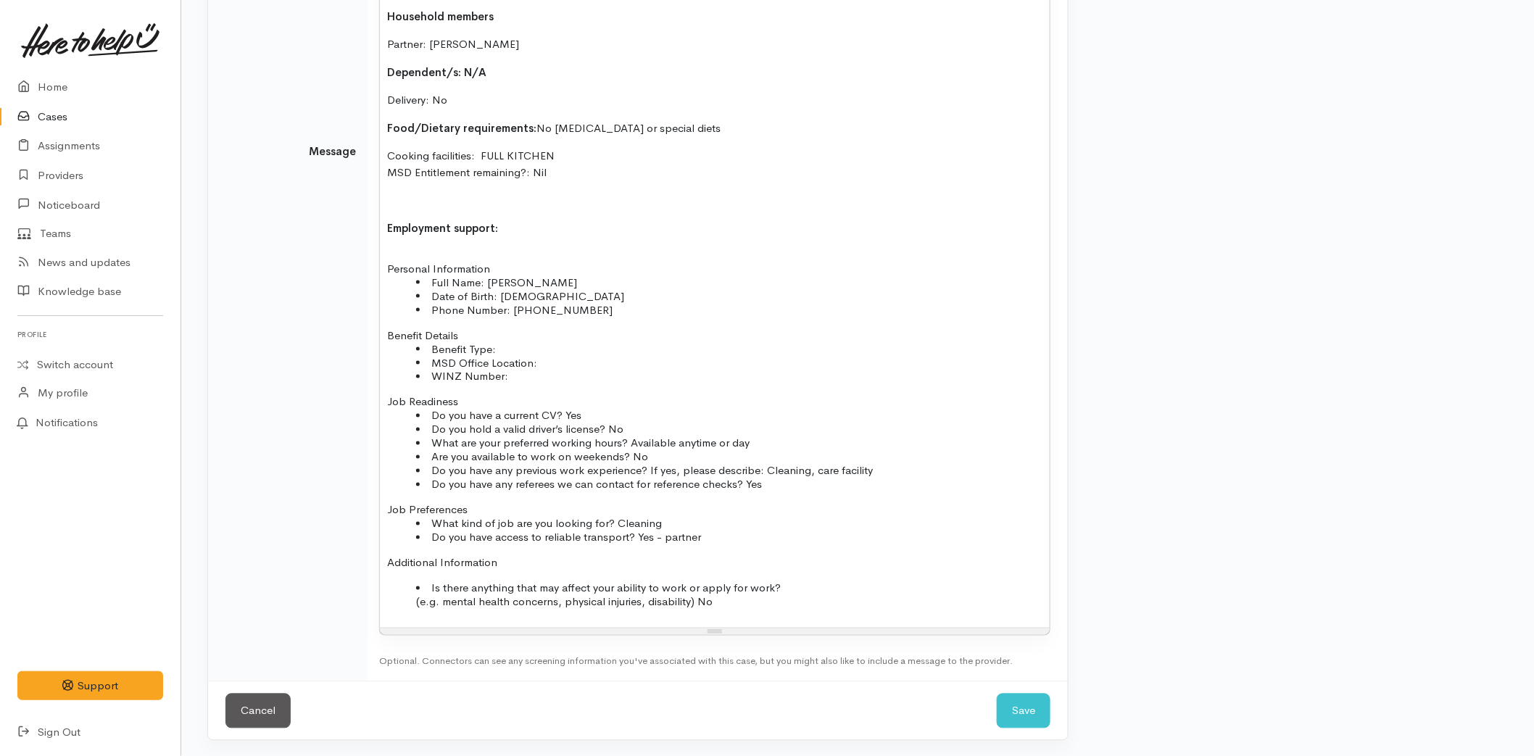
click at [515, 396] on p "Job Readiness" at bounding box center [714, 402] width 655 height 14
click at [446, 197] on p at bounding box center [714, 200] width 655 height 17
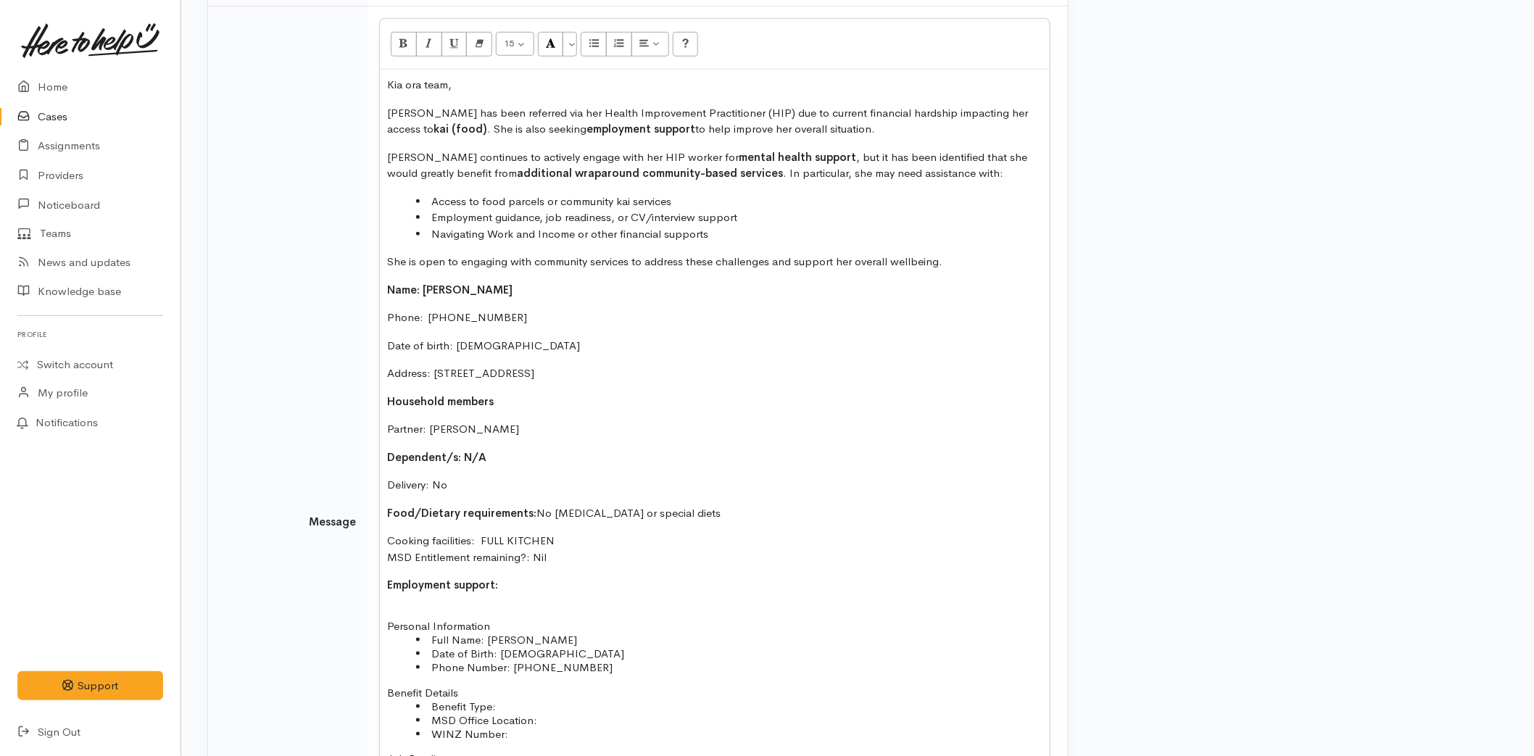
scroll to position [430, 0]
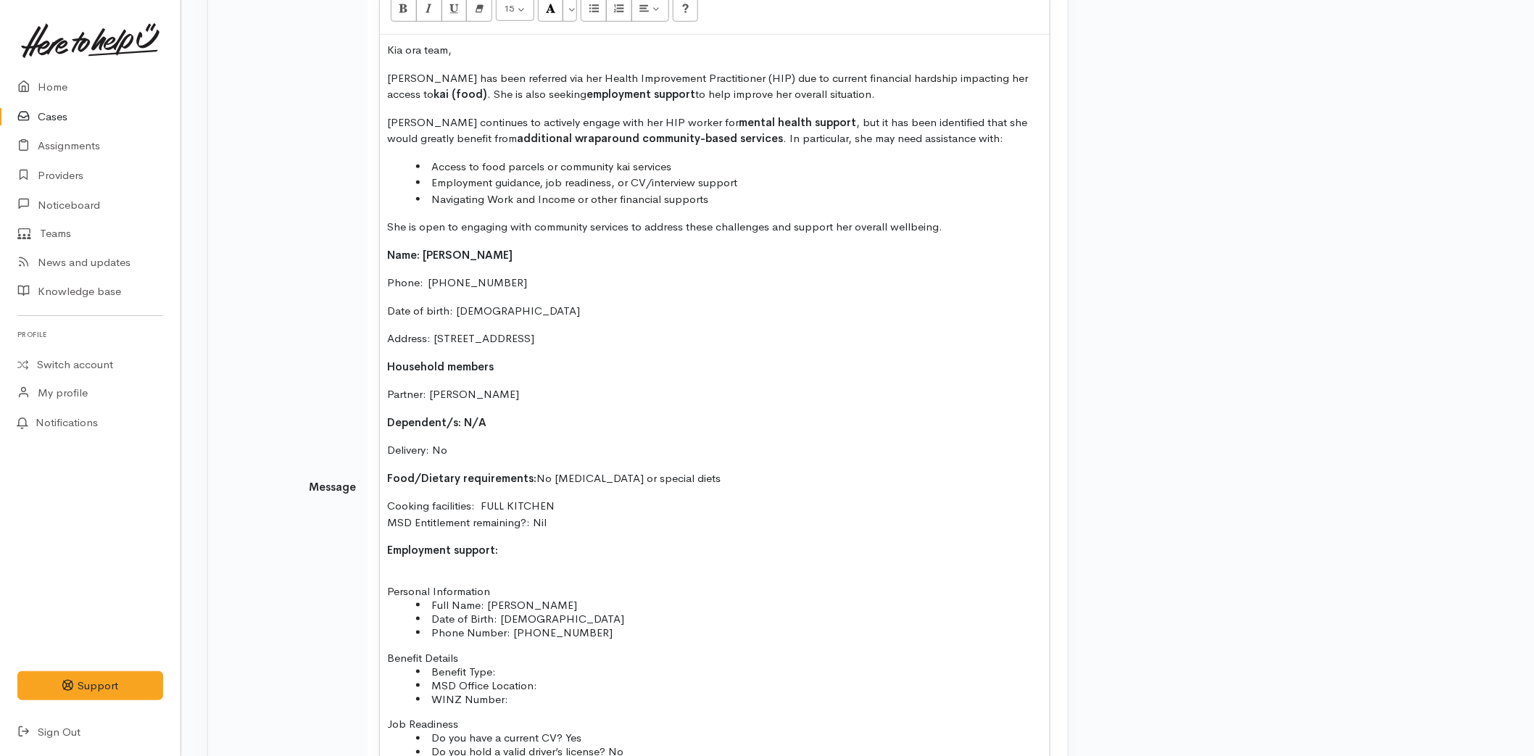
click at [383, 255] on div "Kia ora team, [PERSON_NAME] has been referred via her Health Improvement Practi…" at bounding box center [715, 493] width 670 height 916
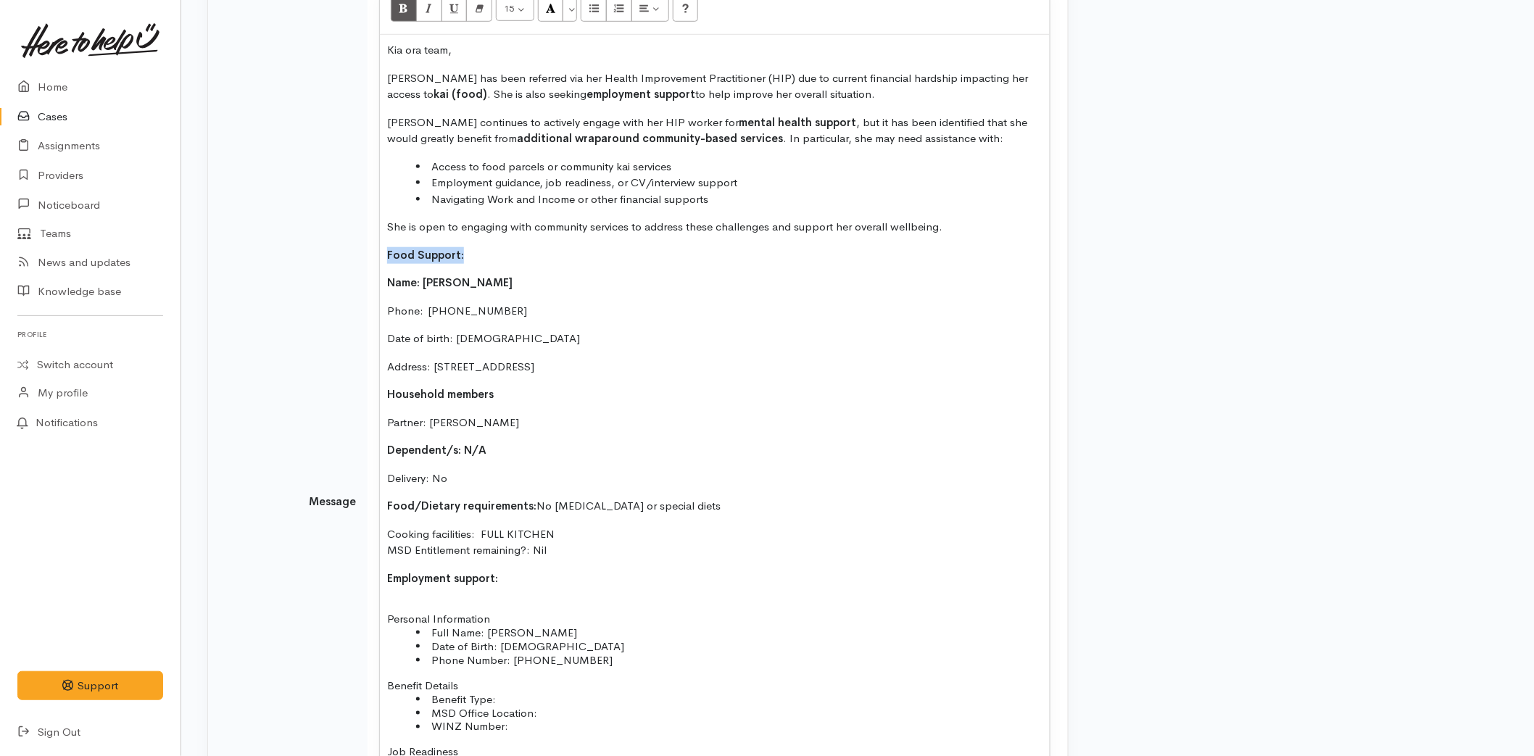
drag, startPoint x: 470, startPoint y: 247, endPoint x: 353, endPoint y: 252, distance: 116.8
click at [353, 252] on tr "Message 15 8 9 10 11 12 14 18 24 36 Background Color Transparent Select #ffff00…" at bounding box center [638, 502] width 860 height 1060
click at [448, 8] on button "Underline (CTRL+U)" at bounding box center [454, 9] width 26 height 25
click at [497, 583] on span "Employment support:" at bounding box center [442, 578] width 111 height 14
drag, startPoint x: 502, startPoint y: 579, endPoint x: 358, endPoint y: 577, distance: 143.5
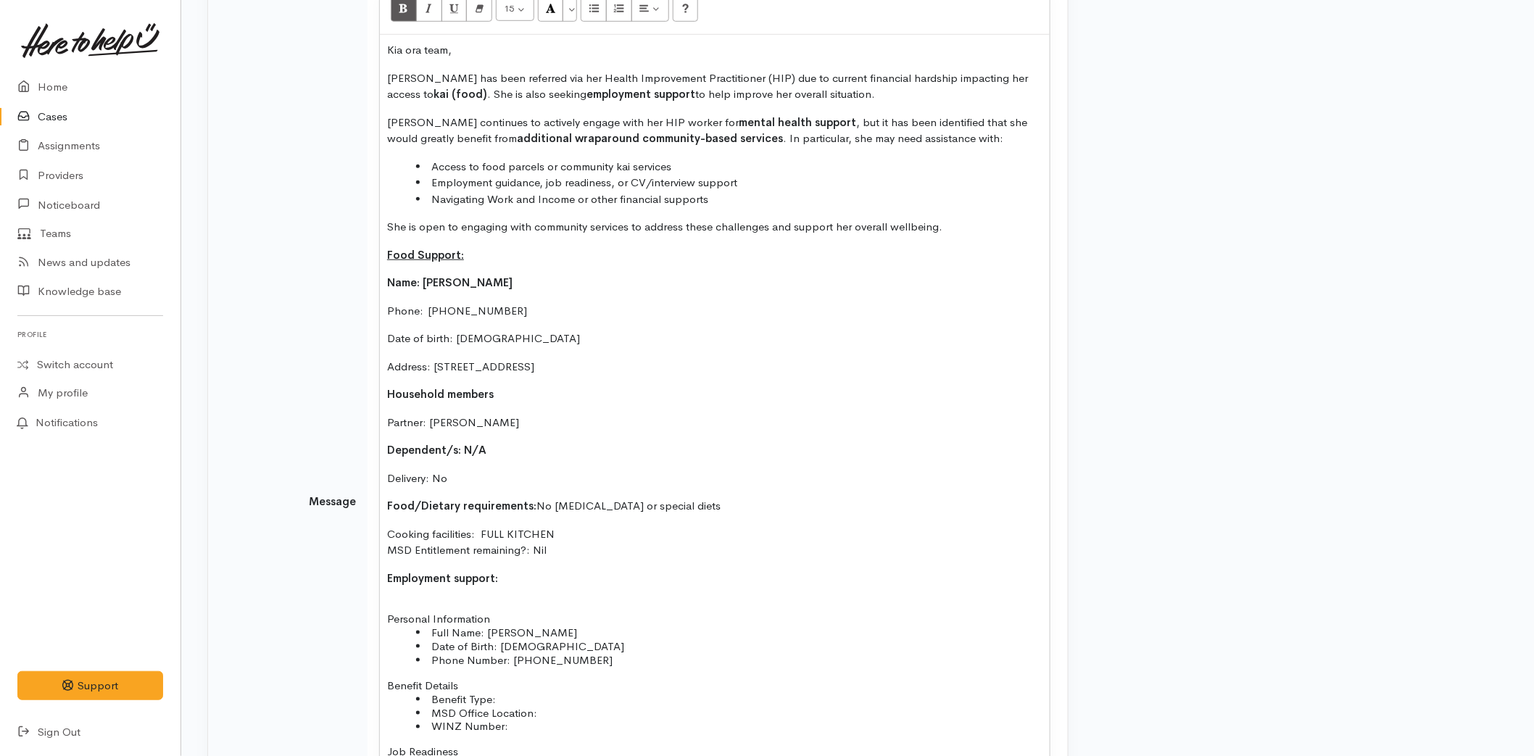
click at [358, 577] on tr "Message 15 8 9 10 11 12 14 18 24 36 Background Color Transparent Select #ffff00…" at bounding box center [638, 502] width 860 height 1060
click at [457, 12] on icon "Underline (CTRL+U)" at bounding box center [453, 8] width 9 height 12
click at [402, 597] on div "Kia ora team, Alice has been referred via her Health Improvement Practitioner (…" at bounding box center [715, 506] width 670 height 943
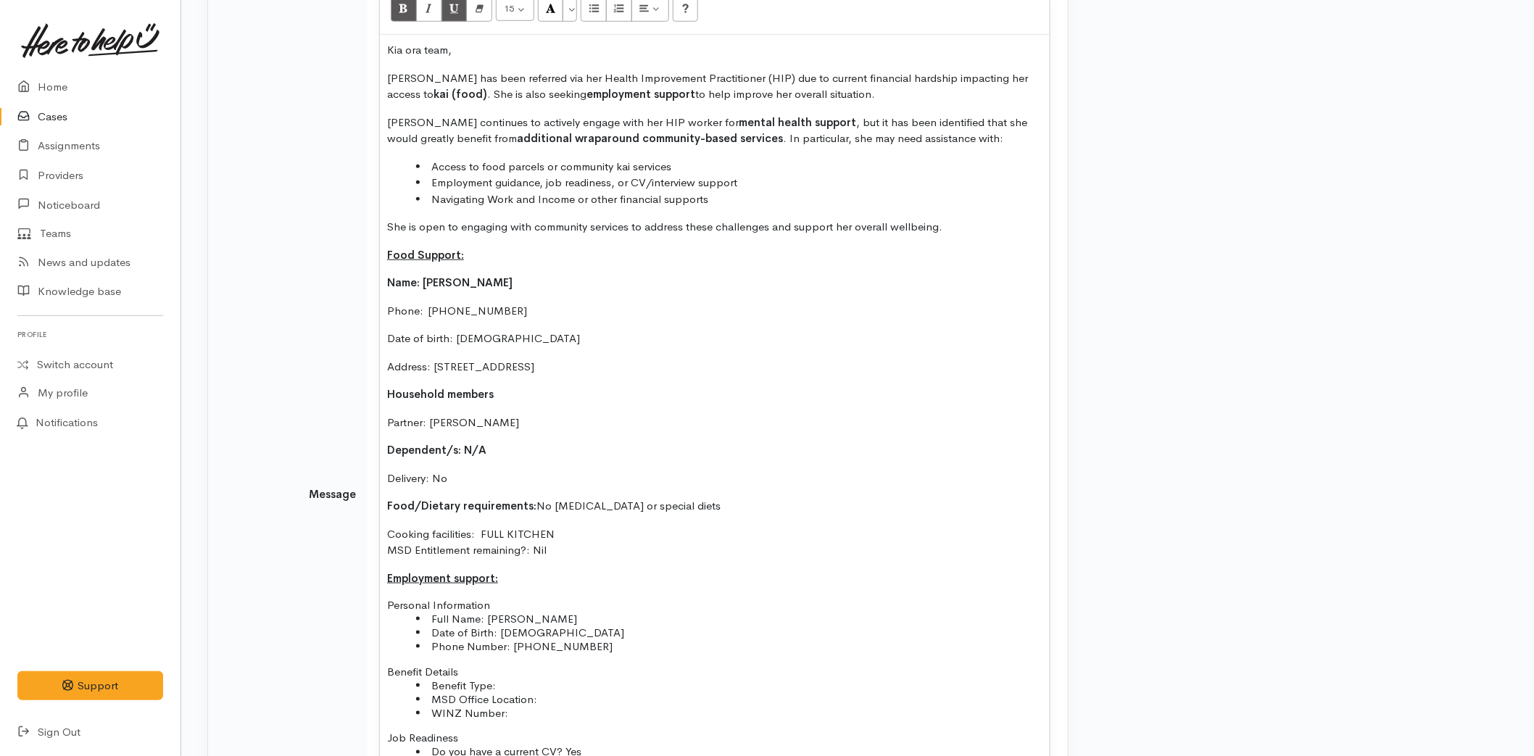
click at [568, 558] on div "Kia ora team, Alice has been referred via her Health Improvement Practitioner (…" at bounding box center [715, 499] width 670 height 929
click at [562, 558] on p "Cooking facilities: FULL KITCHEN MSD Entitlement remaining?: Nil" at bounding box center [714, 542] width 655 height 33
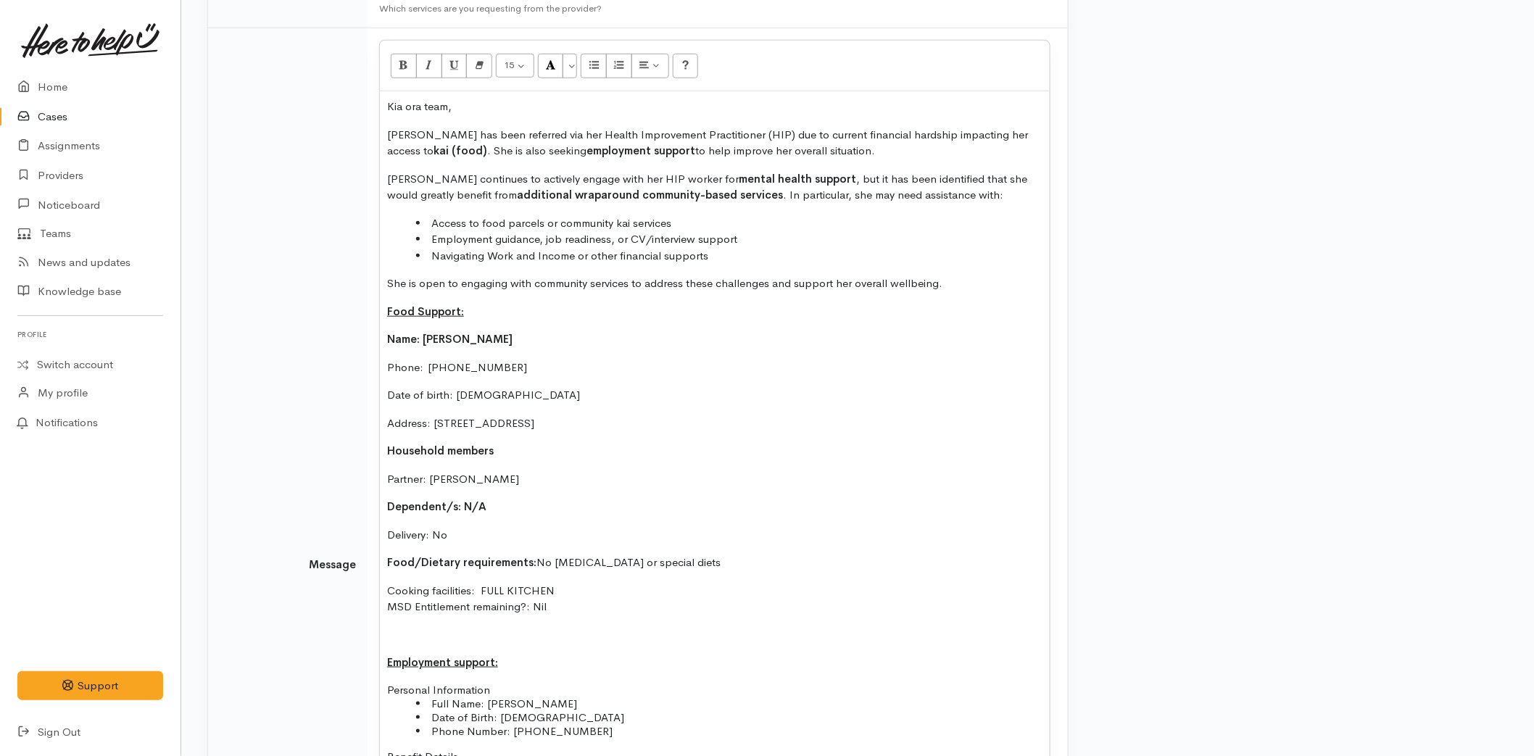
scroll to position [349, 0]
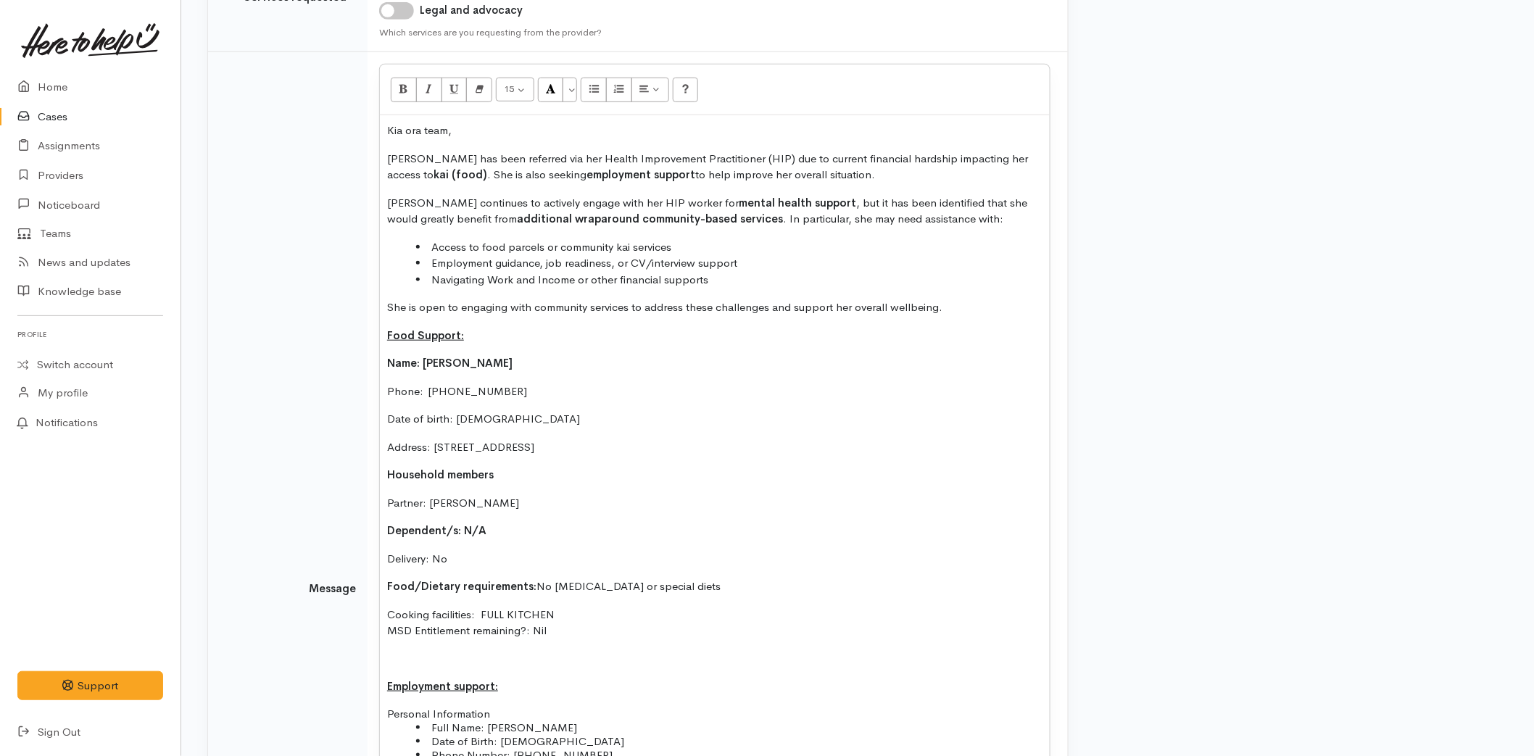
drag, startPoint x: 932, startPoint y: 306, endPoint x: 947, endPoint y: 307, distance: 14.5
click at [933, 306] on p "She is open to engaging with community services to address these challenges and…" at bounding box center [714, 307] width 655 height 17
click at [947, 307] on p "She is open to engaging with community services to address these challenges and…" at bounding box center [714, 307] width 655 height 17
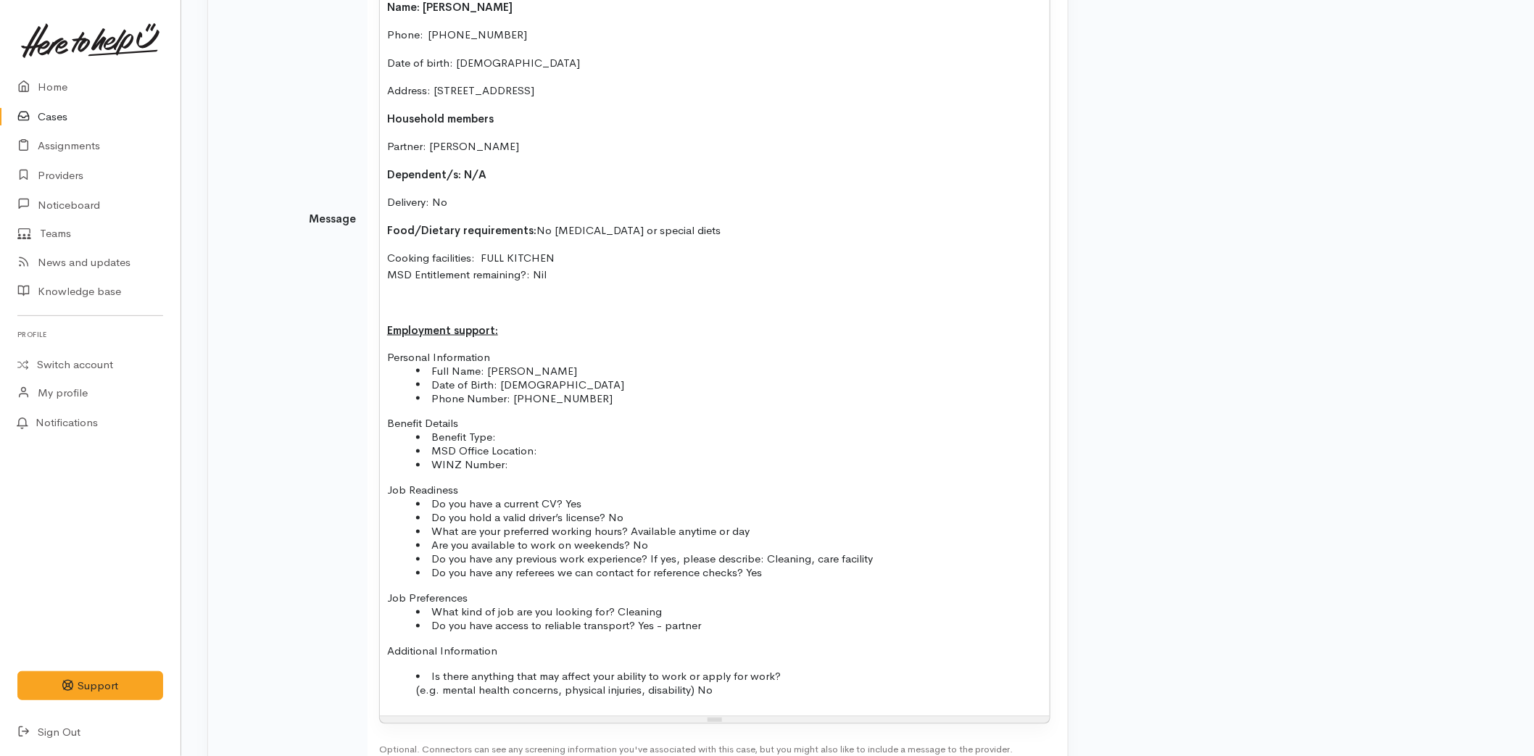
scroll to position [822, 0]
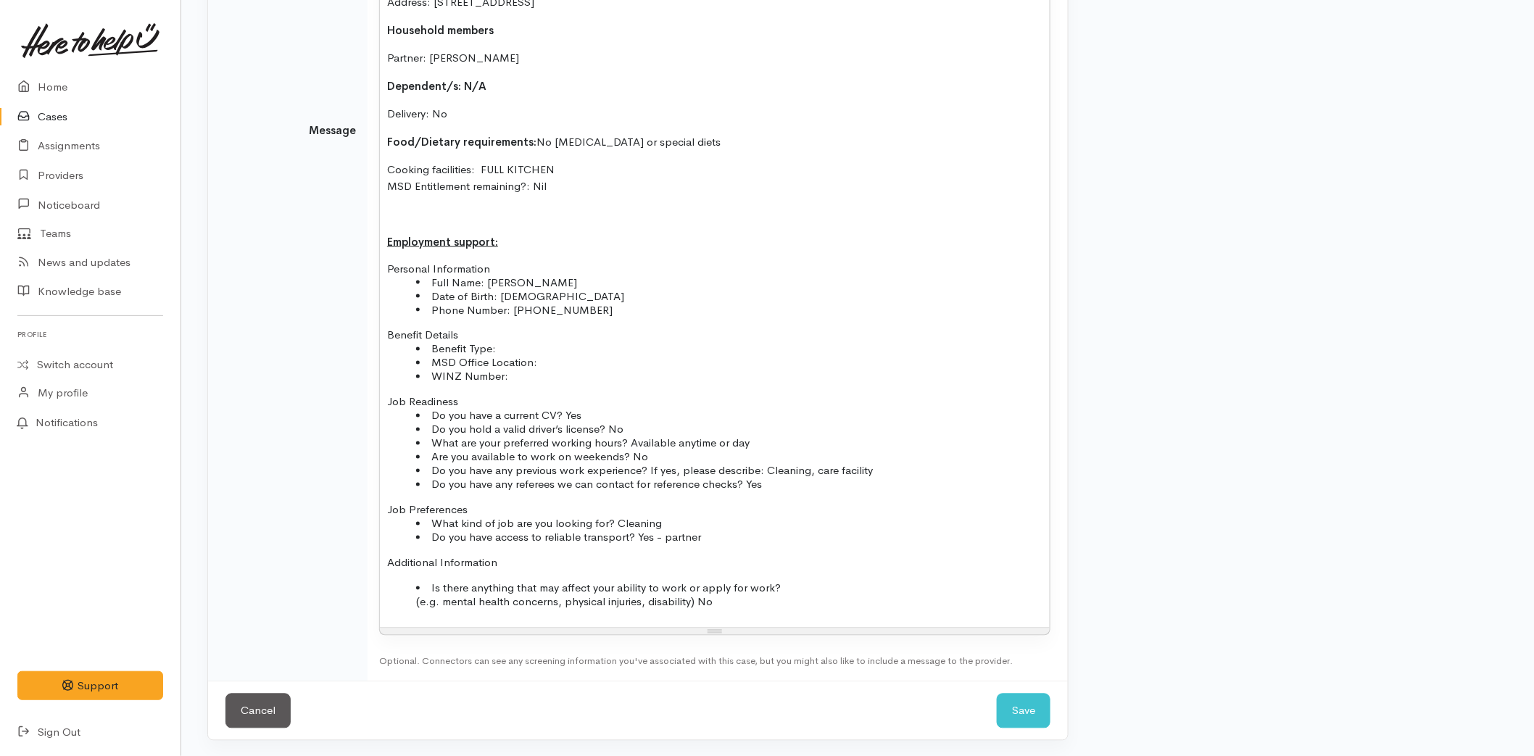
click at [774, 612] on div "Kia ora team, Alice has been referred via her Health Improvement Practitioner (…" at bounding box center [715, 135] width 670 height 985
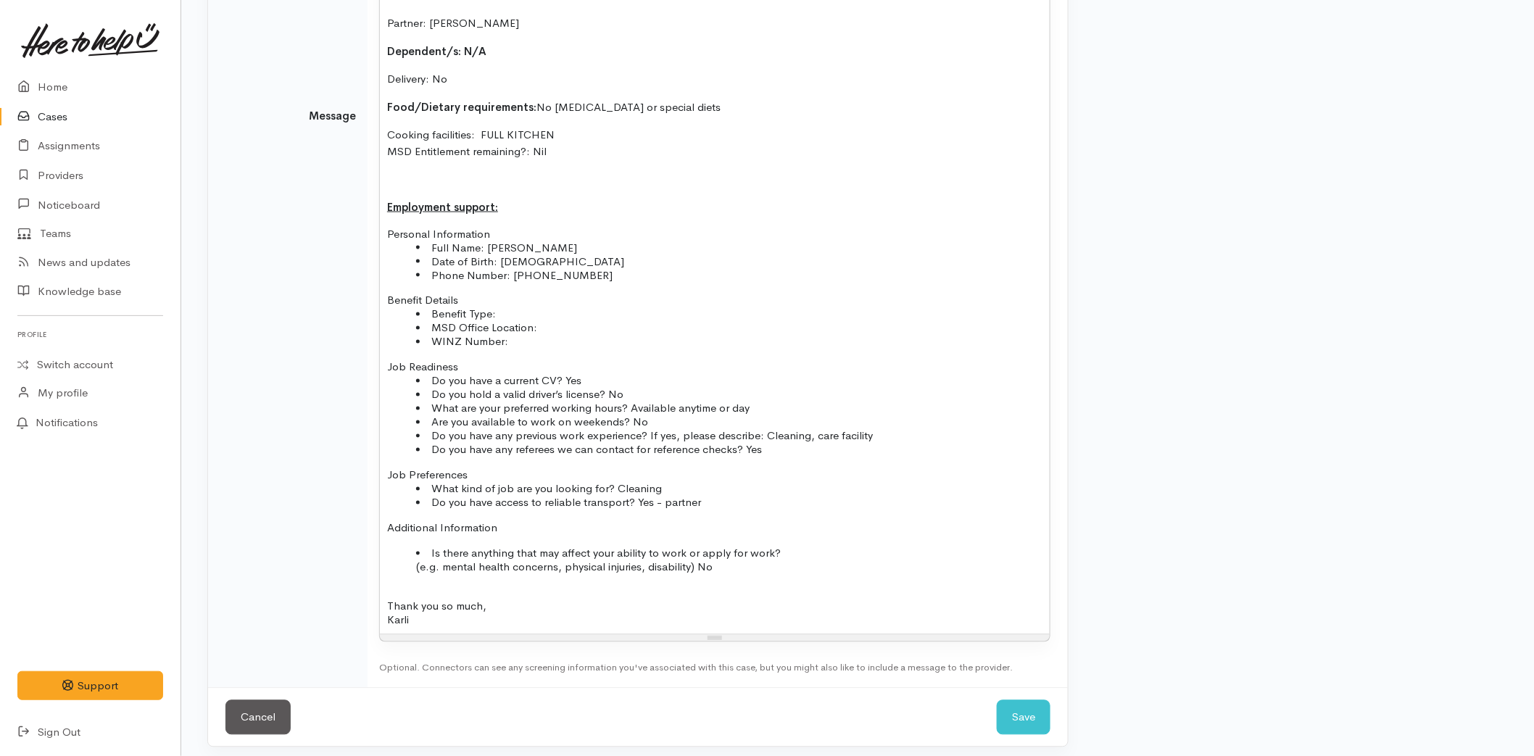
scroll to position [863, 0]
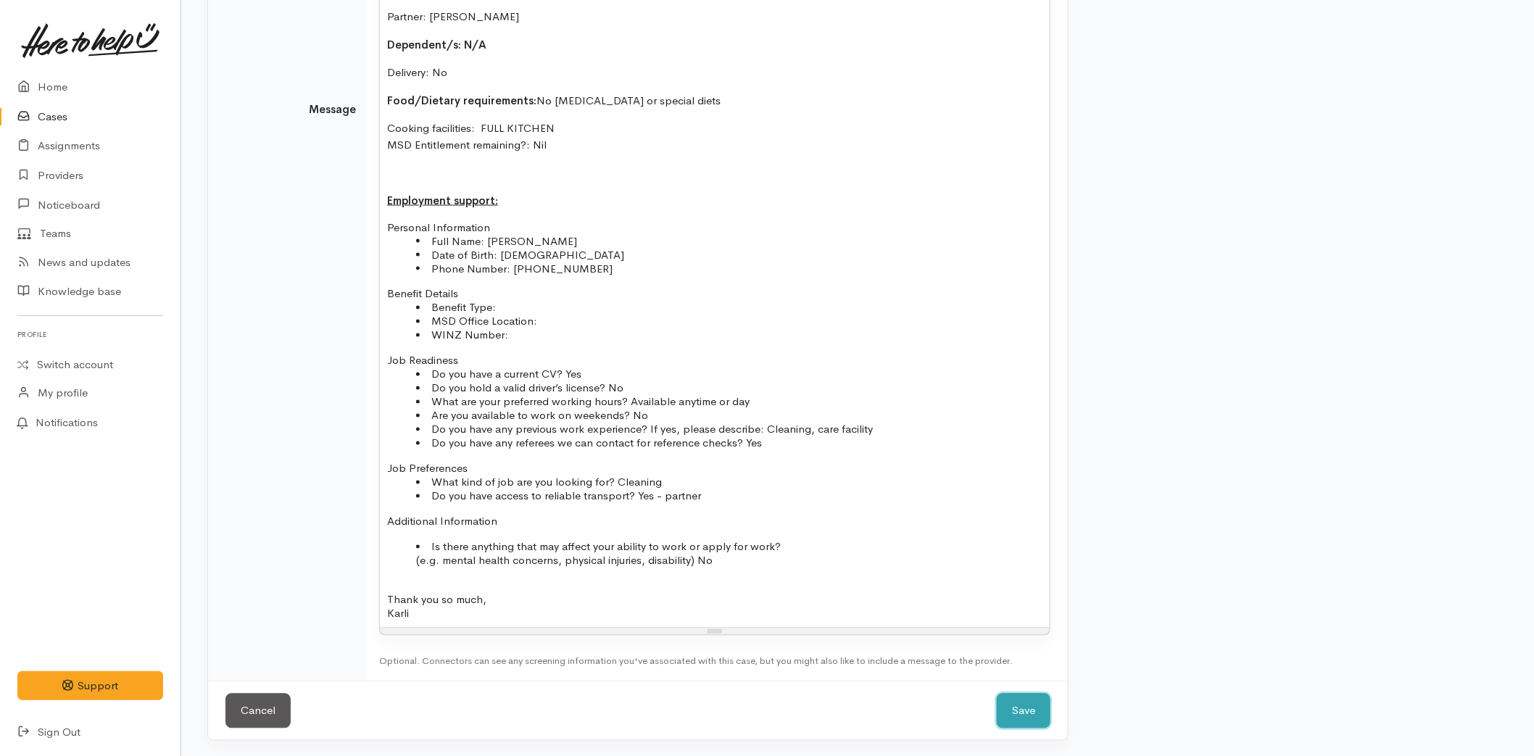
click at [1020, 700] on button "Save" at bounding box center [1024, 712] width 54 height 36
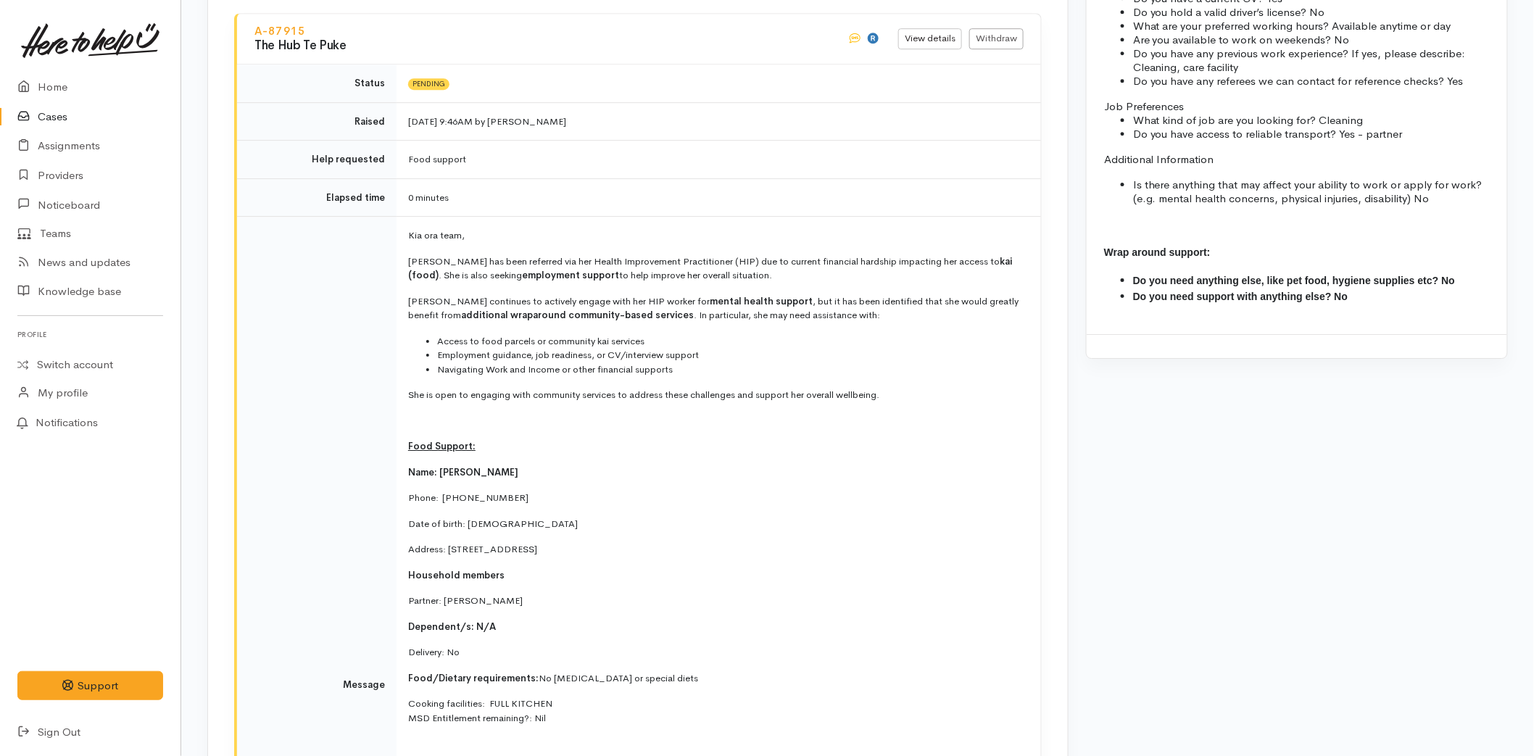
scroll to position [1450, 0]
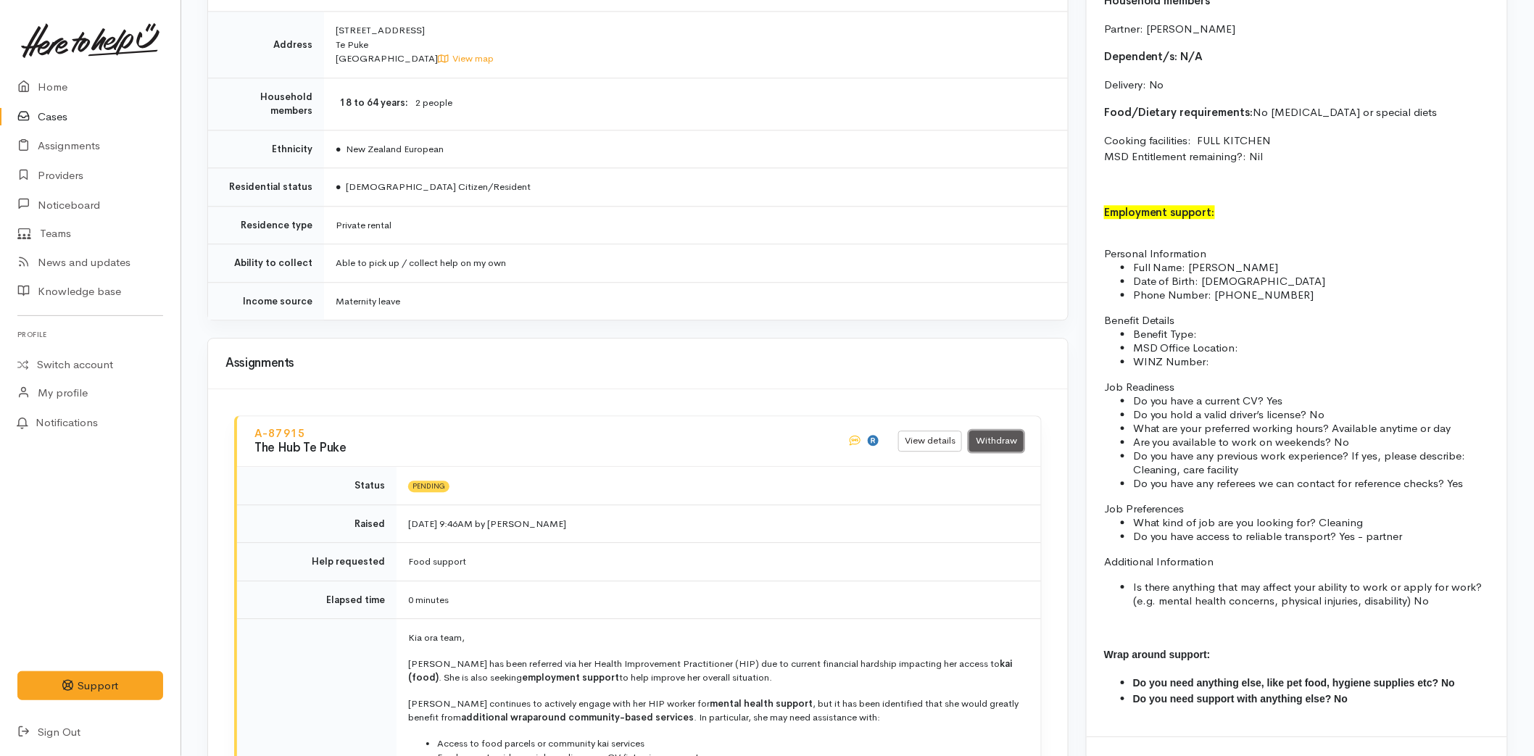
click at [1004, 431] on link "Withdraw" at bounding box center [996, 441] width 54 height 21
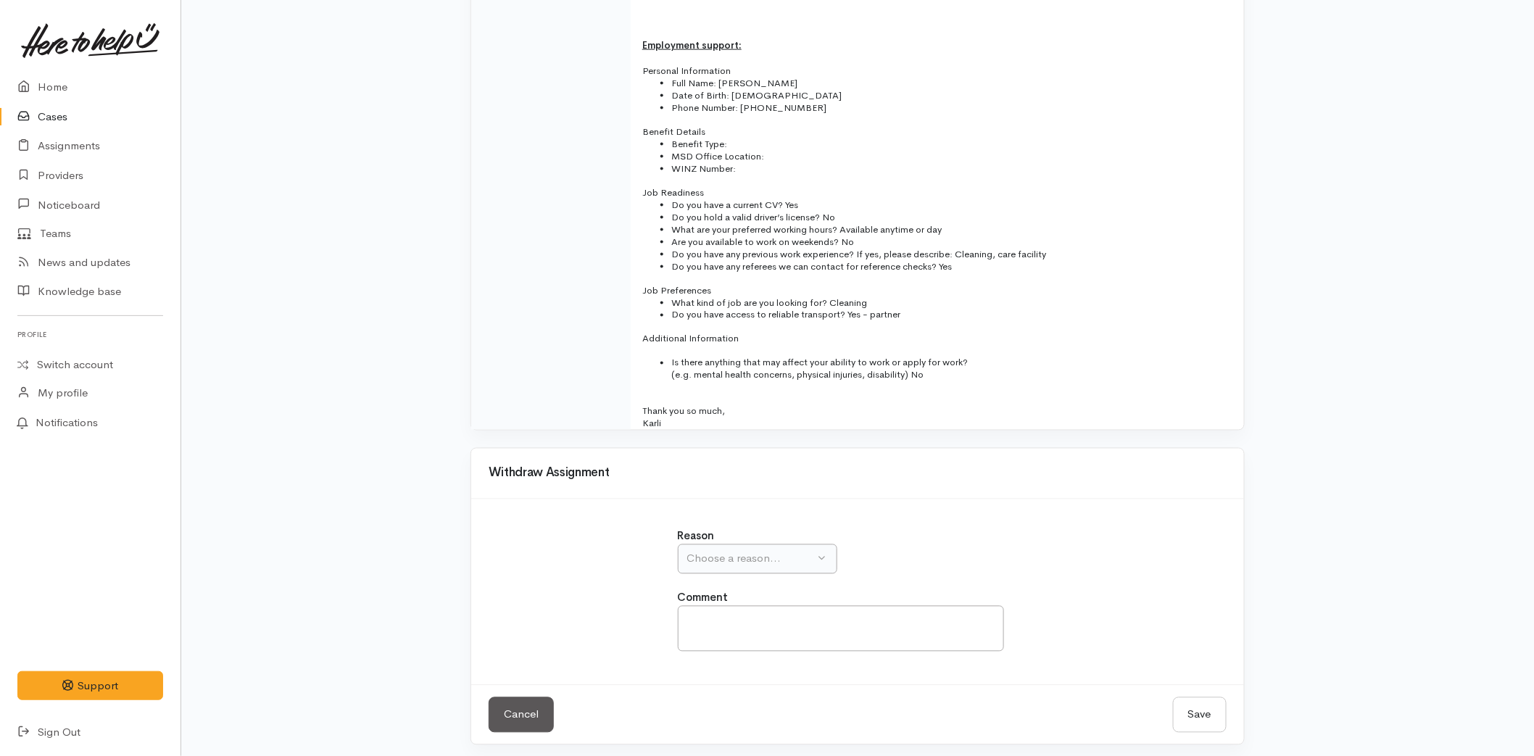
scroll to position [835, 0]
click at [751, 544] on button "Choose a reason..." at bounding box center [757, 559] width 159 height 30
click at [750, 626] on span "Assignment was issued by mistake" at bounding box center [780, 627] width 168 height 17
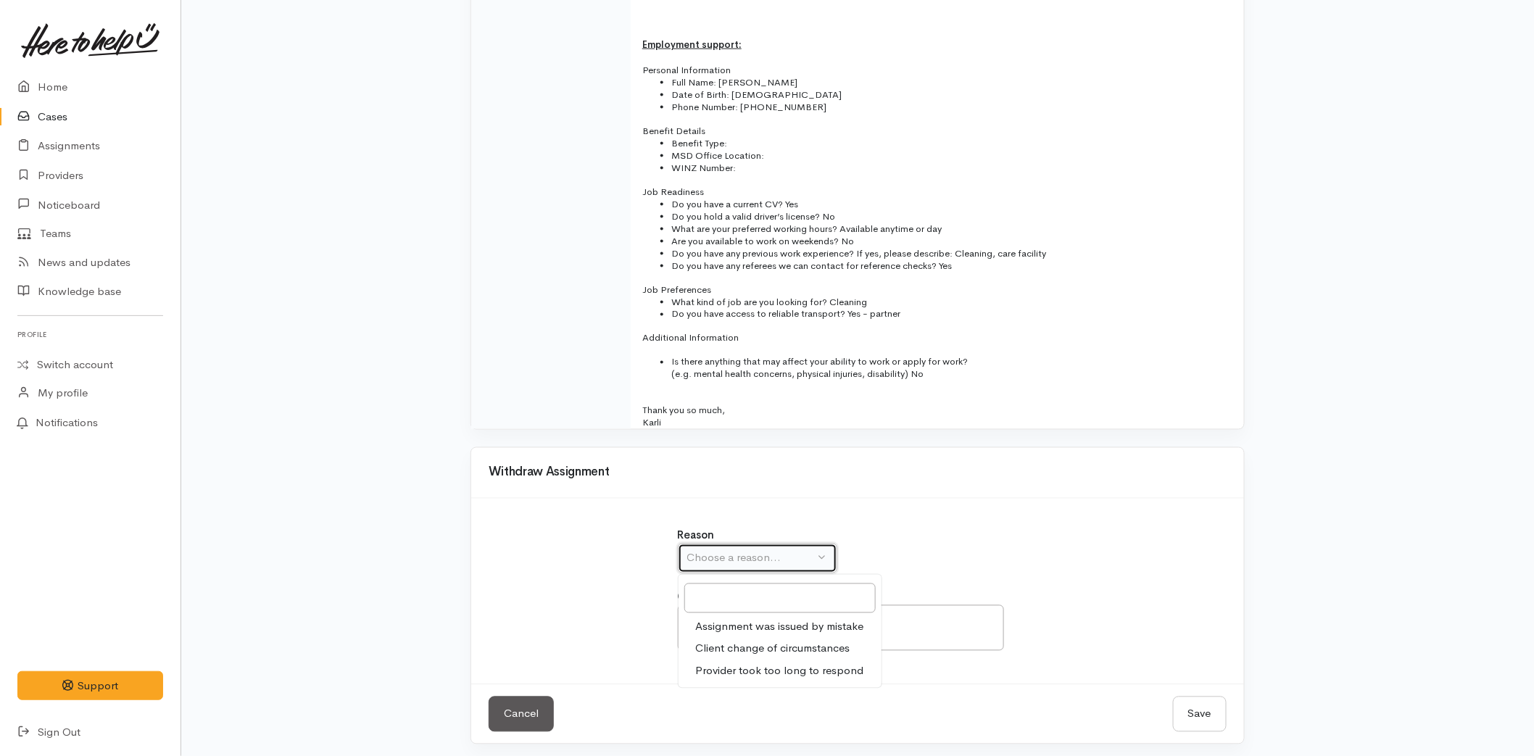
select select "1"
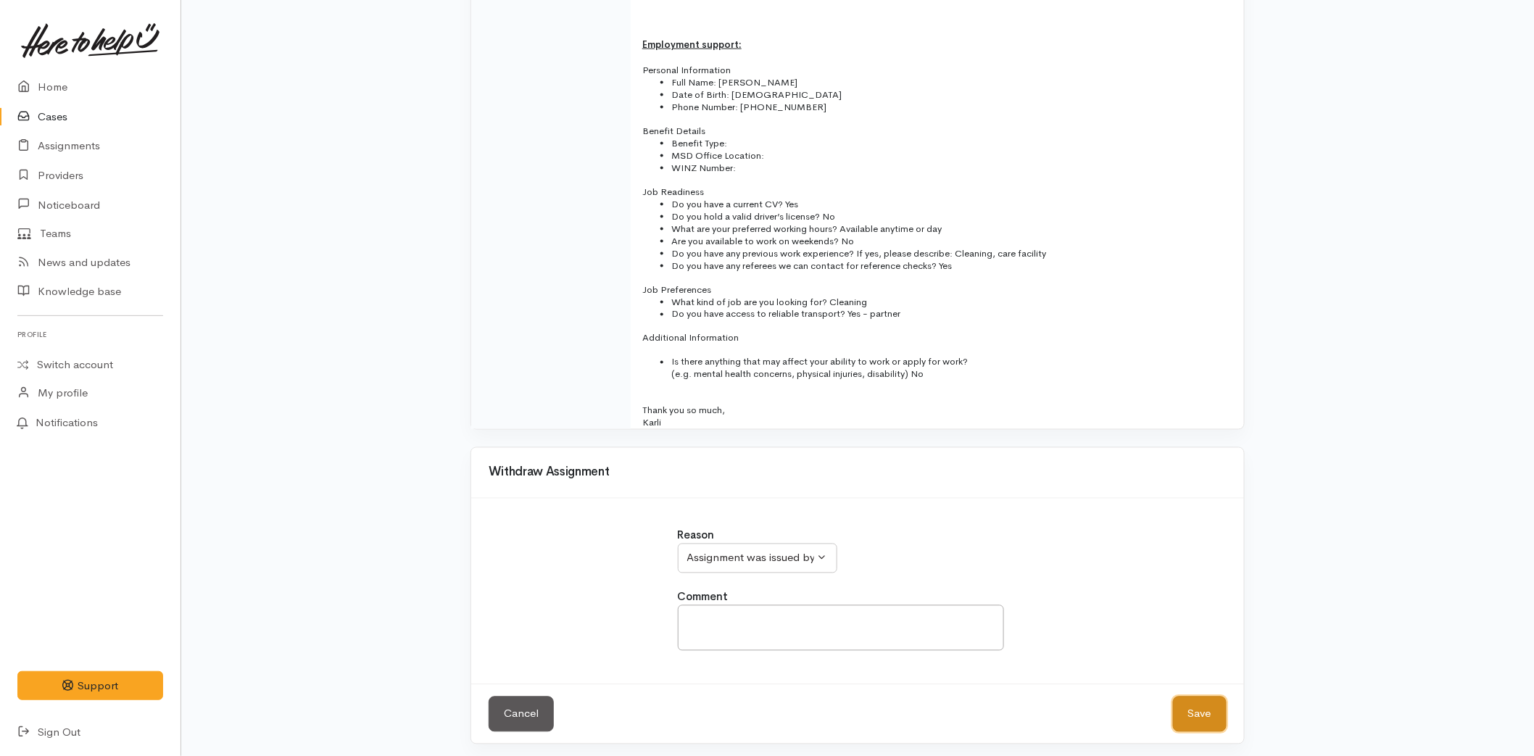
click at [1205, 703] on button "Save" at bounding box center [1200, 715] width 54 height 36
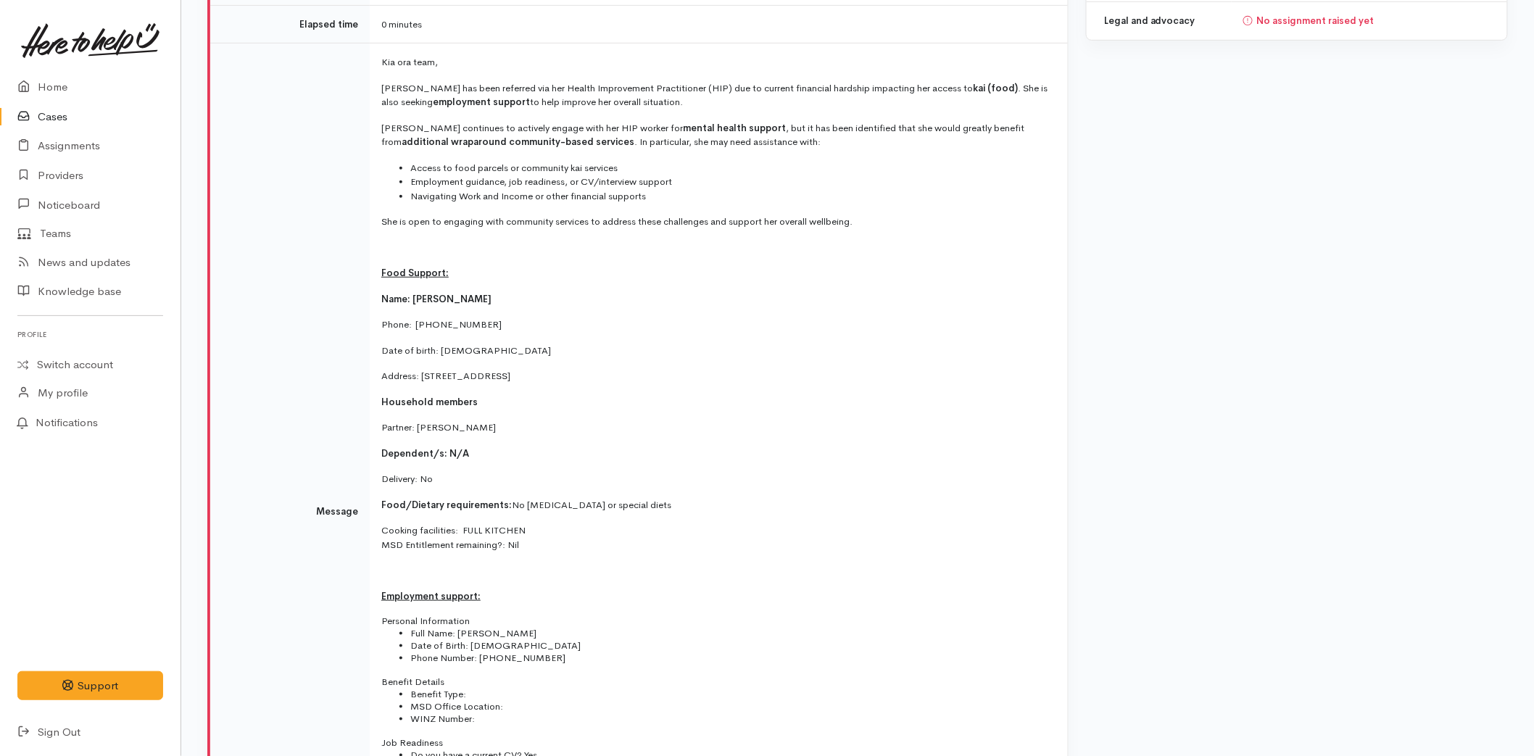
scroll to position [109, 0]
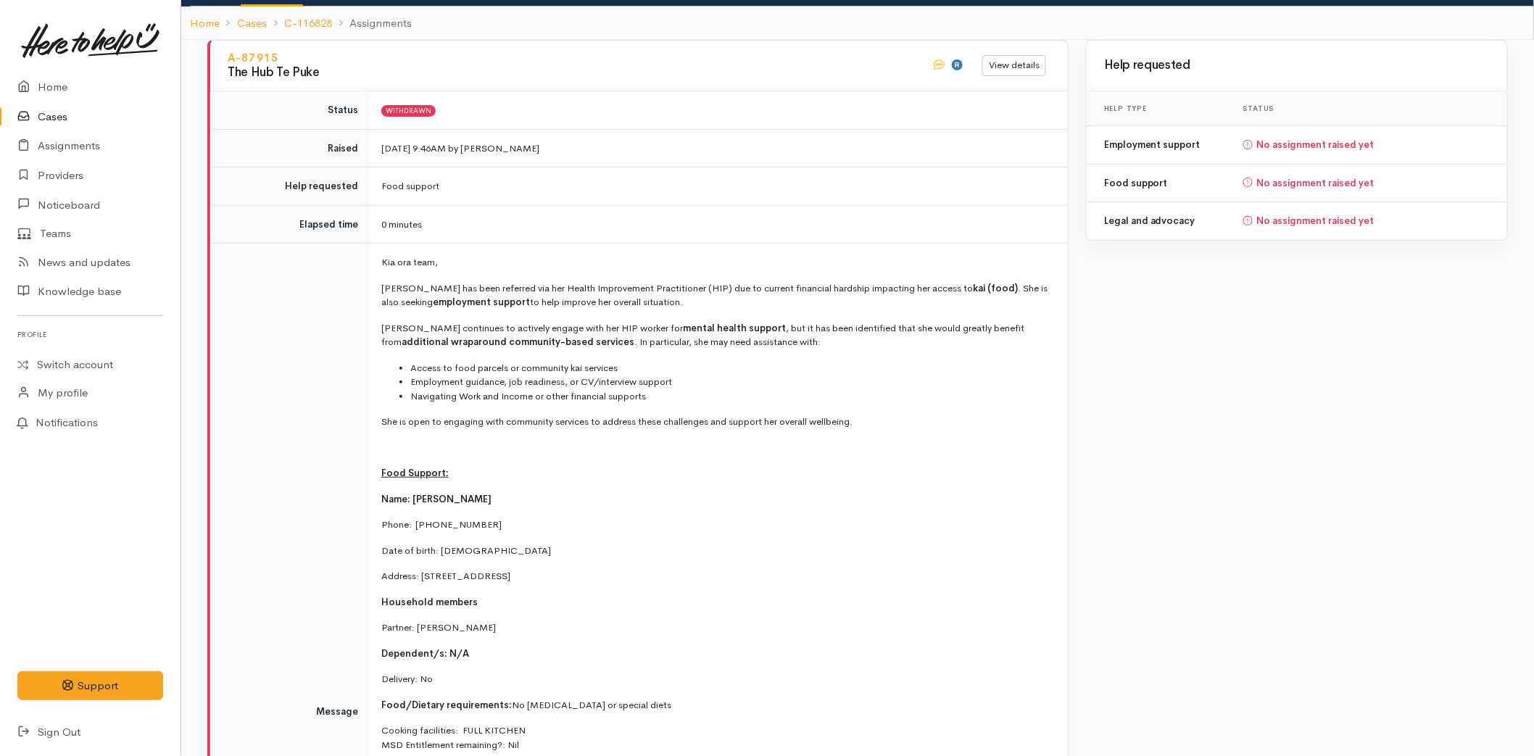
drag, startPoint x: 401, startPoint y: 632, endPoint x: 360, endPoint y: 270, distance: 364.1
click at [360, 270] on tr "Message Kia ora team, Alice has been referred via her Health Improvement Practi…" at bounding box center [639, 712] width 858 height 937
copy tr "Kia ora team, Alice has been referred via her Health Improvement Practitioner (…"
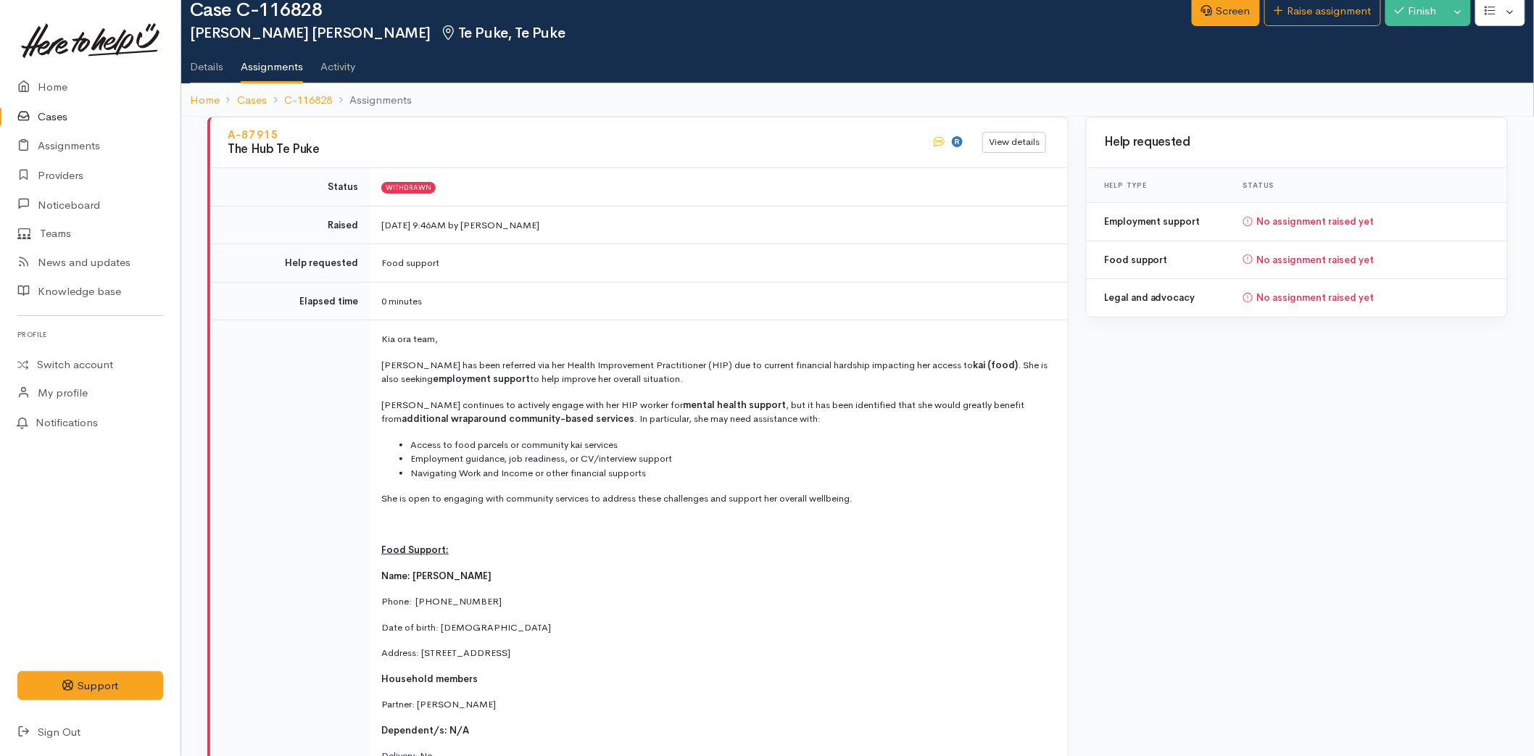
scroll to position [0, 0]
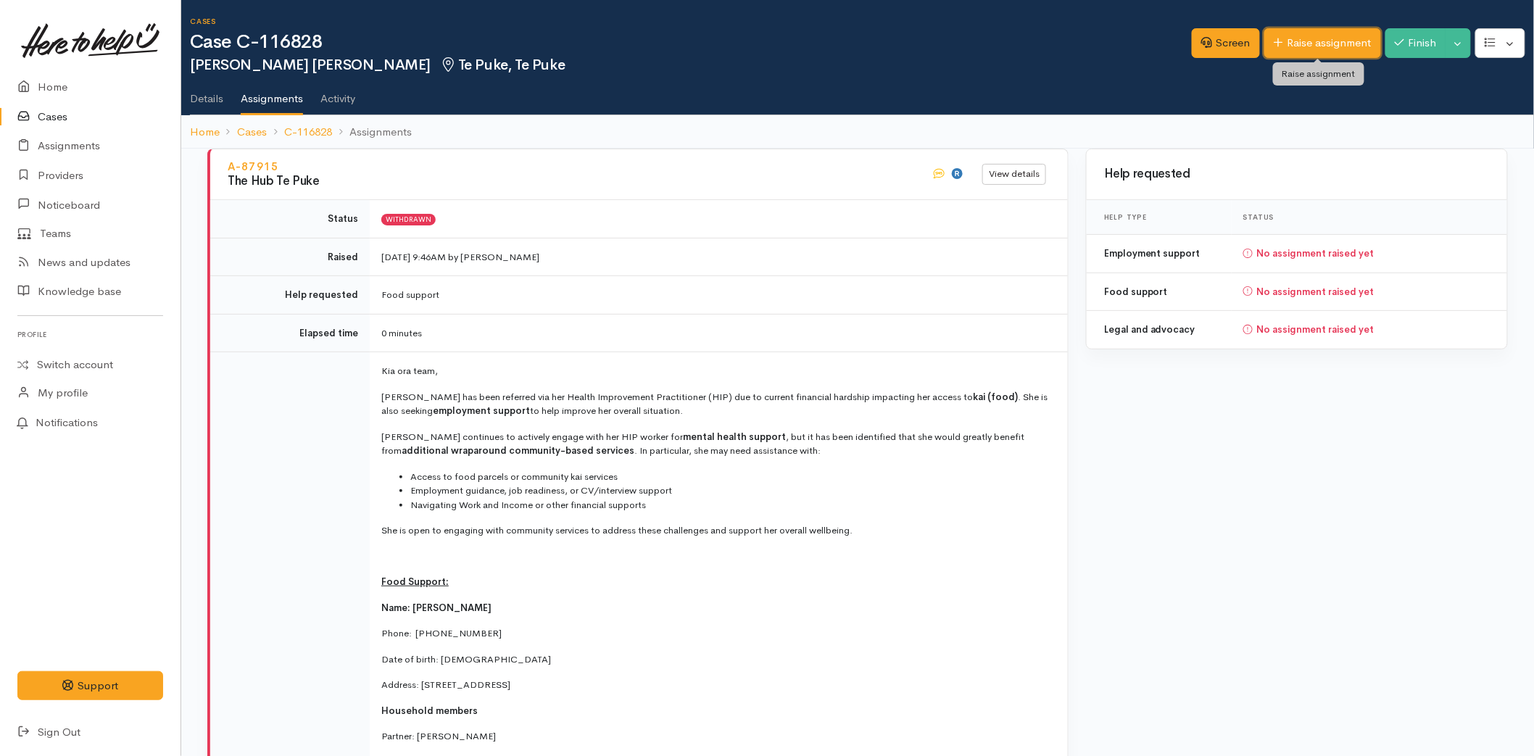
click at [1292, 40] on link "Raise assignment" at bounding box center [1322, 43] width 117 height 30
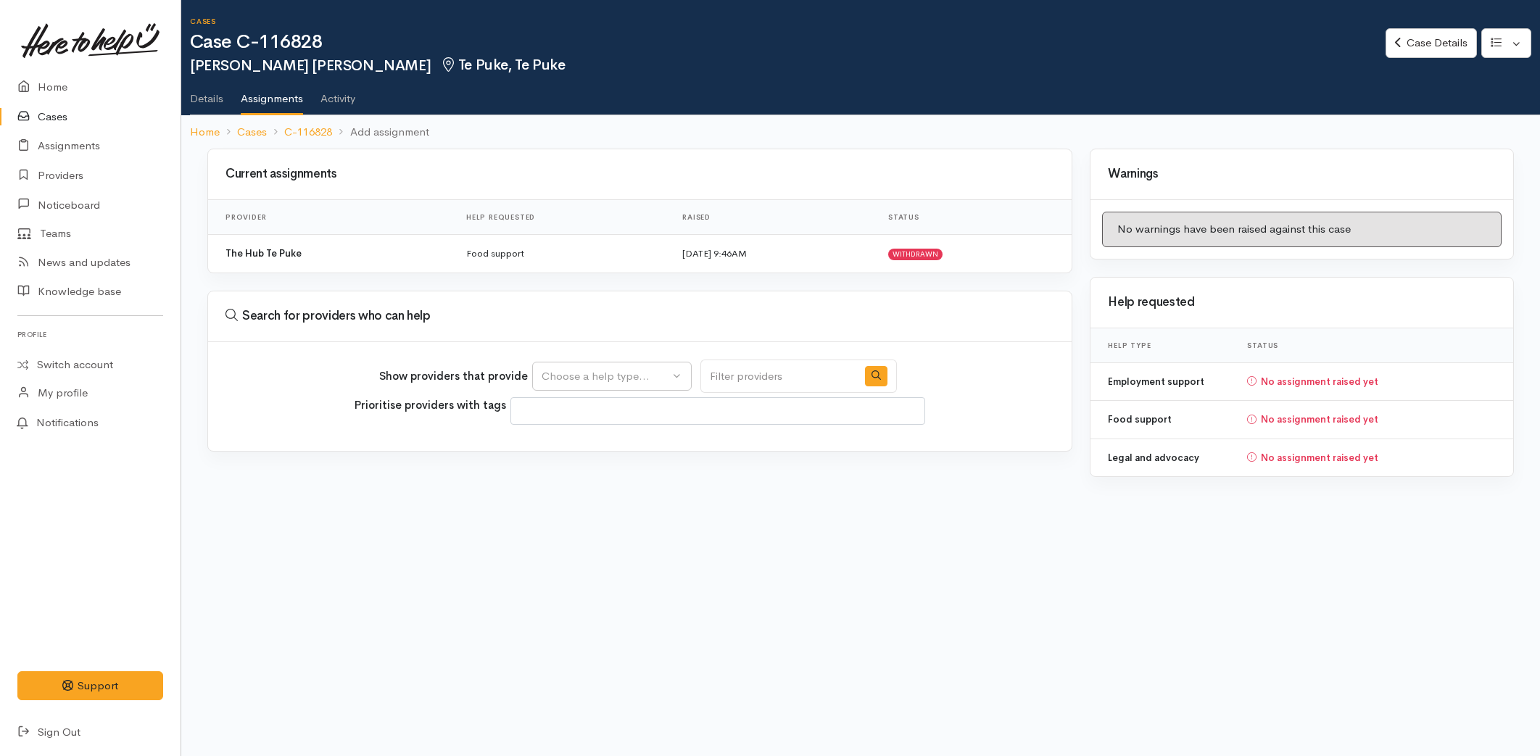
select select
click at [561, 378] on div "Choose a help type..." at bounding box center [606, 376] width 128 height 17
click at [582, 444] on span "Food support" at bounding box center [583, 444] width 67 height 17
select select "3"
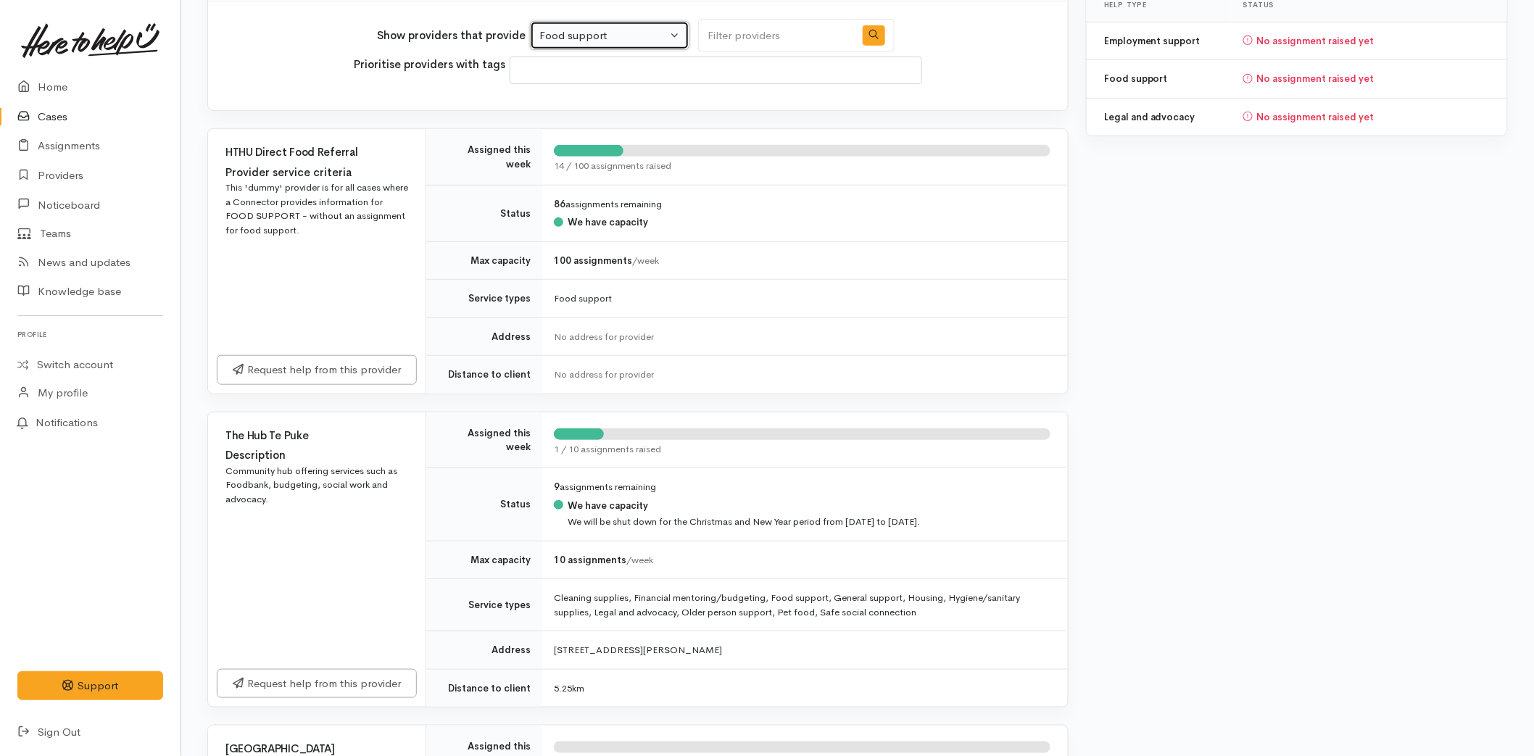
scroll to position [563, 0]
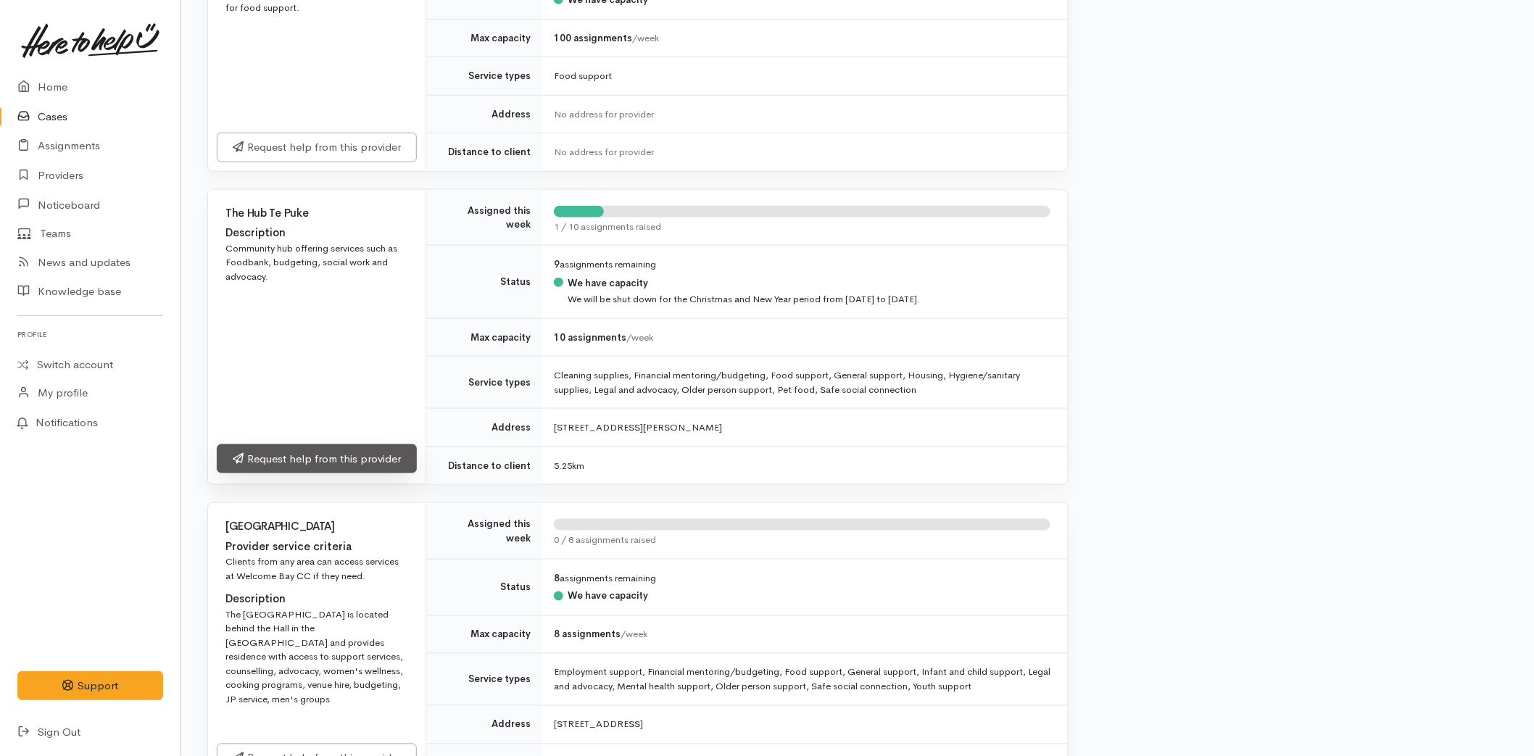
click at [302, 468] on link "Request help from this provider" at bounding box center [317, 459] width 200 height 30
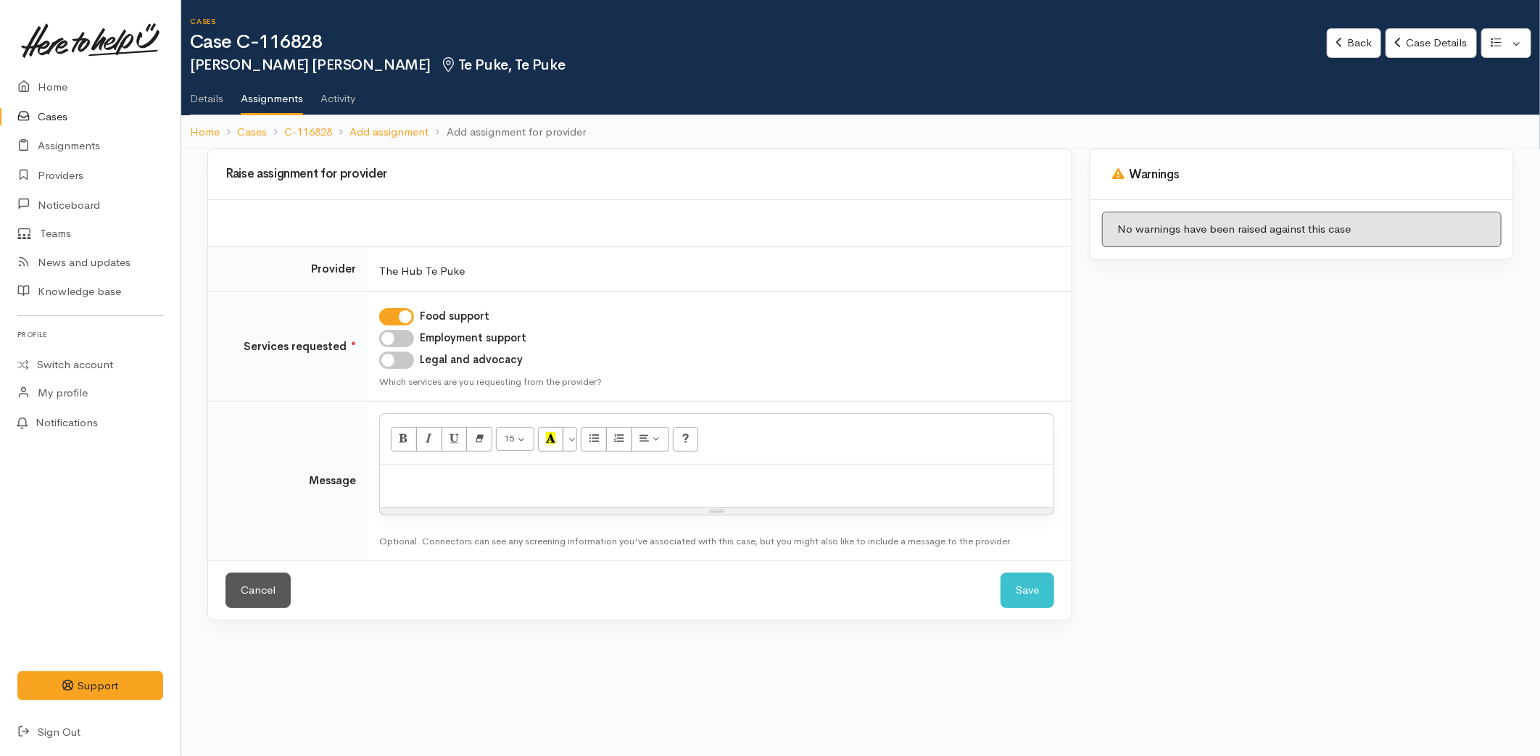
click at [394, 336] on input "Employment support" at bounding box center [396, 338] width 35 height 17
checkbox input "true"
click at [412, 484] on p at bounding box center [716, 480] width 659 height 17
paste div
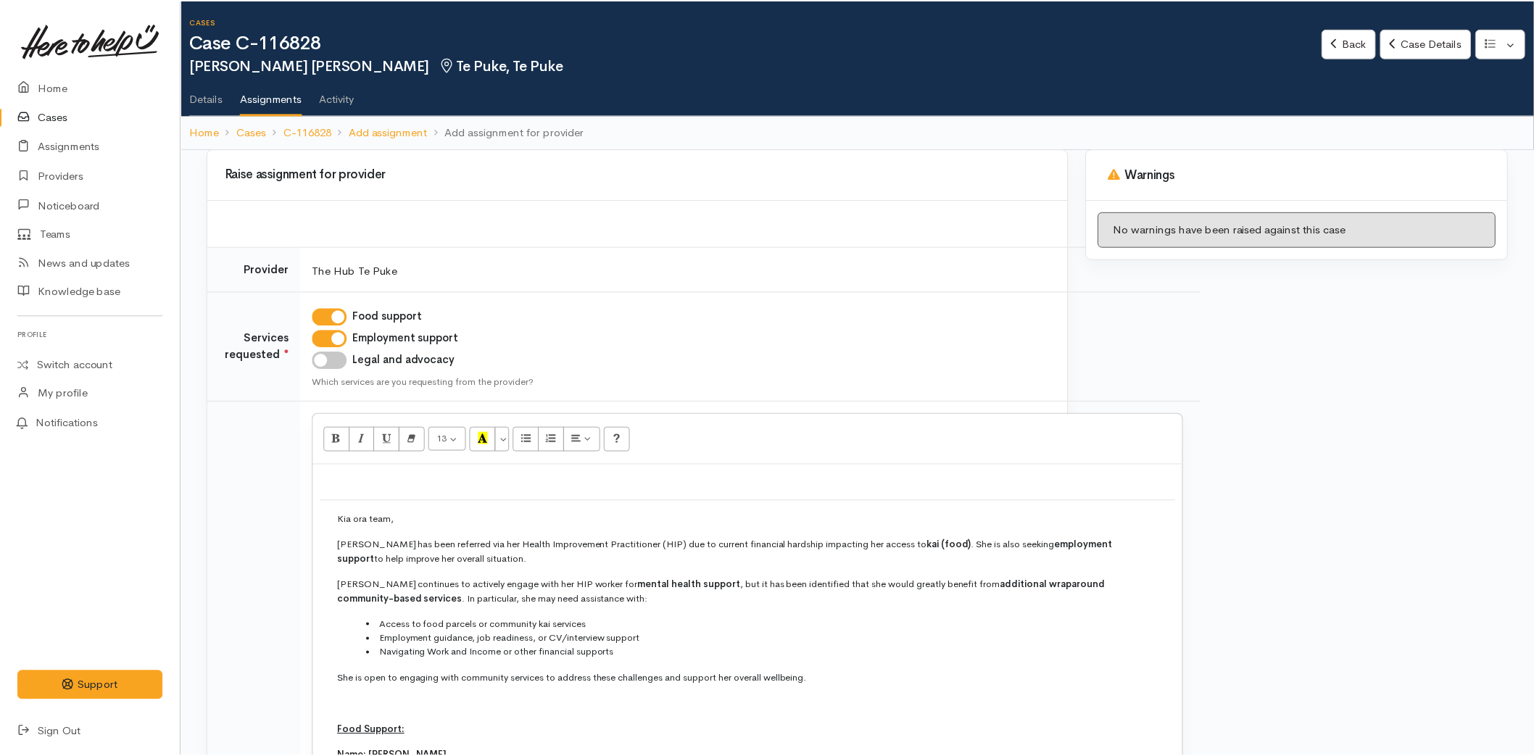
scroll to position [675, 0]
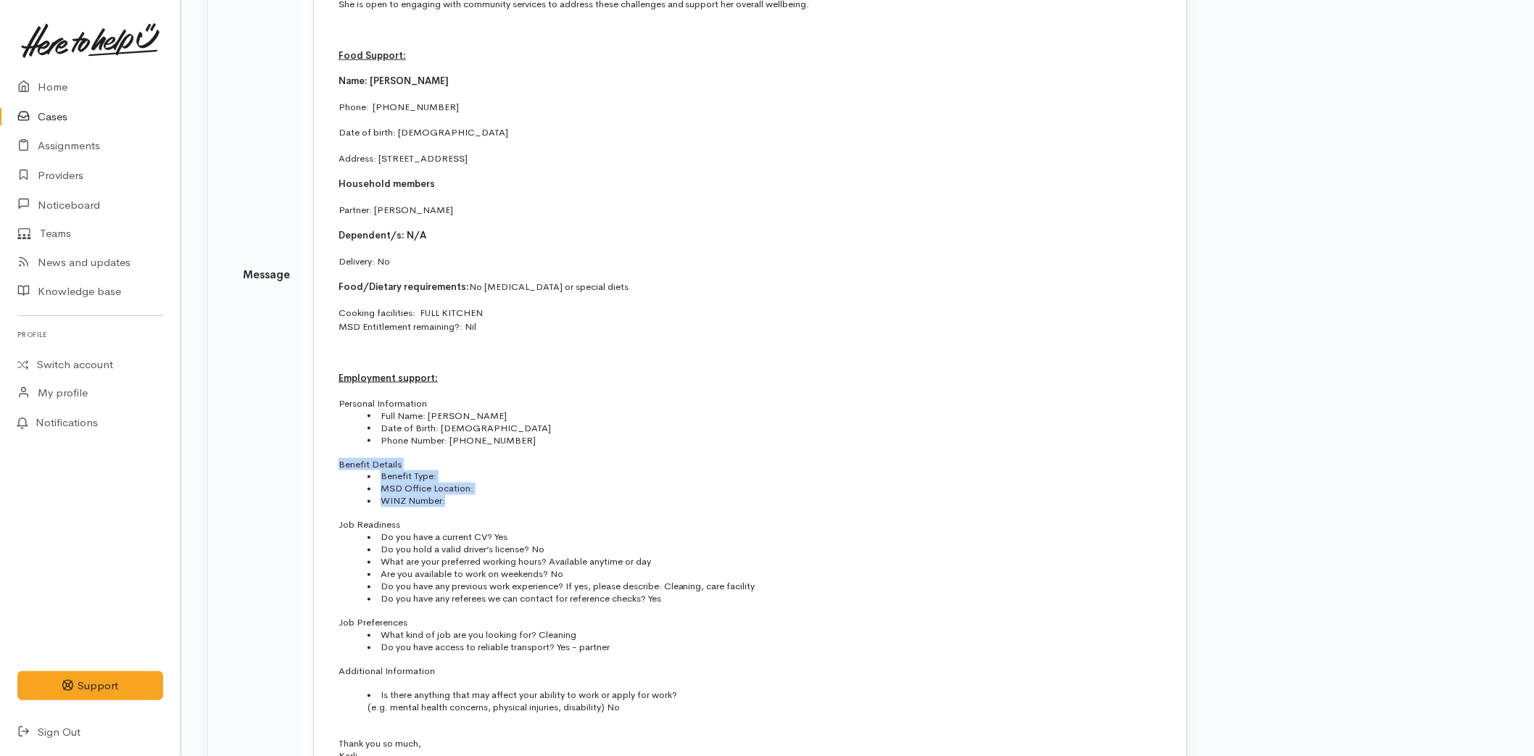
drag, startPoint x: 429, startPoint y: 495, endPoint x: 321, endPoint y: 464, distance: 112.4
click at [321, 464] on td "Kia ora team, Alice has been referred via her Health Improvement Practitioner (…" at bounding box center [750, 293] width 858 height 937
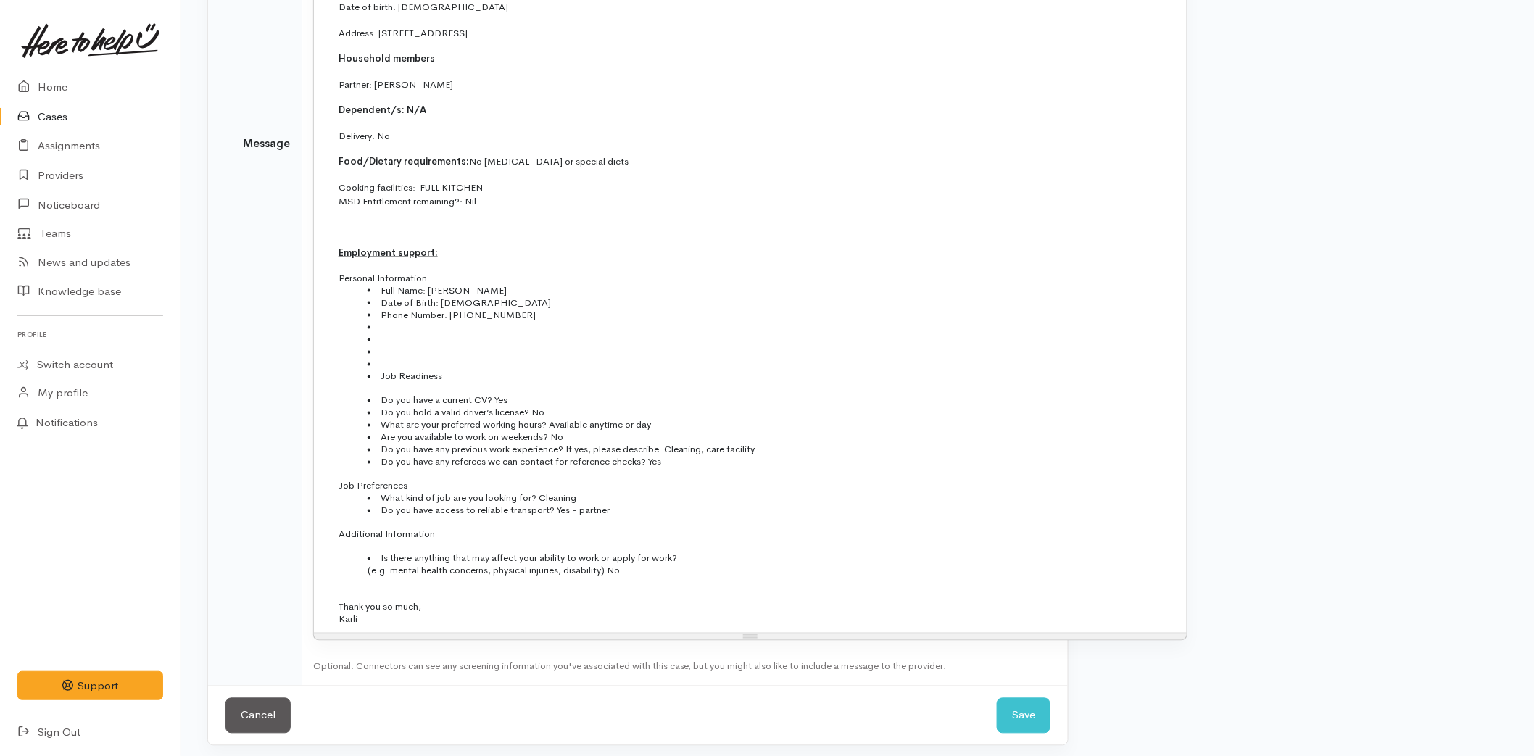
scroll to position [801, 0]
drag, startPoint x: 352, startPoint y: 617, endPoint x: 241, endPoint y: 82, distance: 546.4
click at [241, 82] on tr "Message 13 8 9 10 11 12 14 18 24 36 Background Color Transparent Select #ffff00…" at bounding box center [706, 143] width 997 height 1085
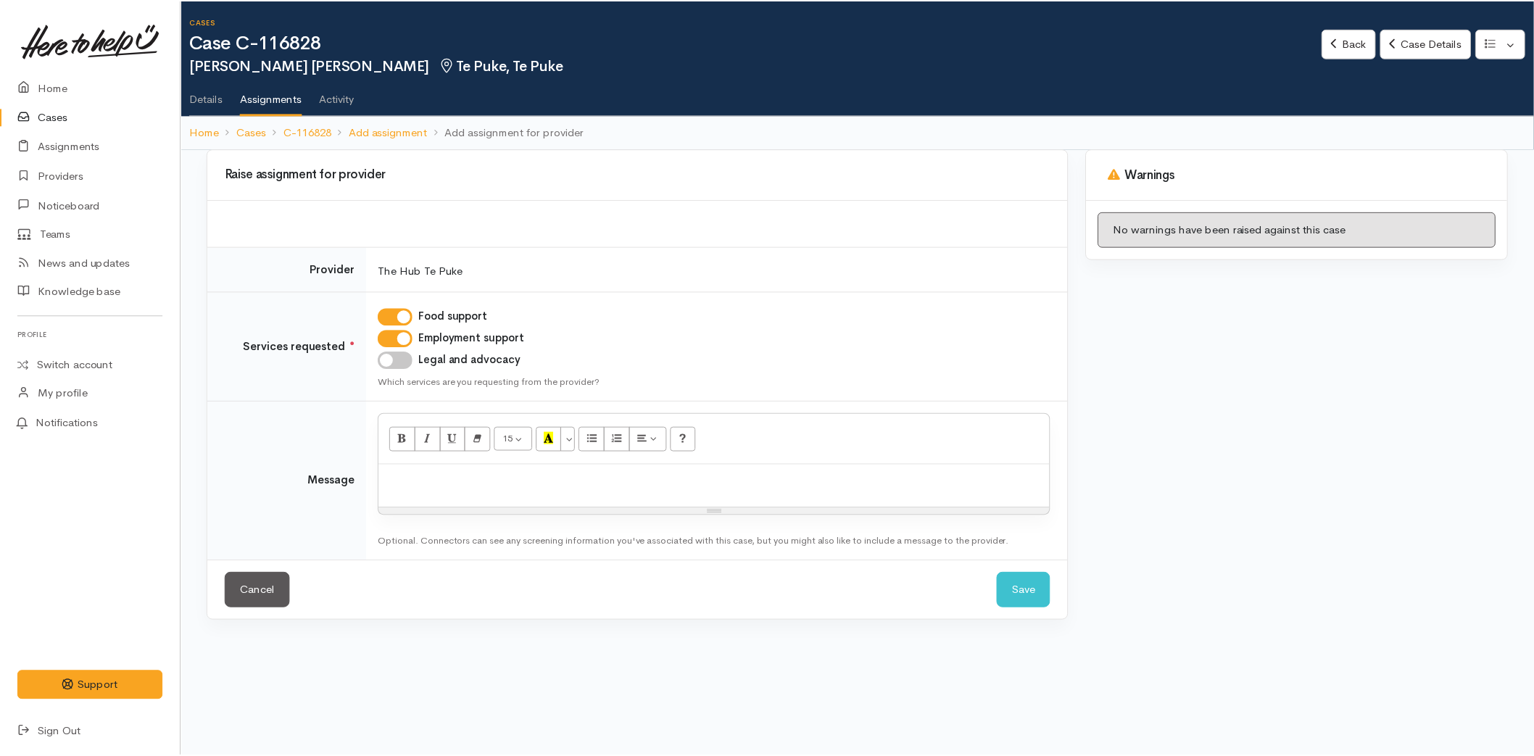
scroll to position [675, 0]
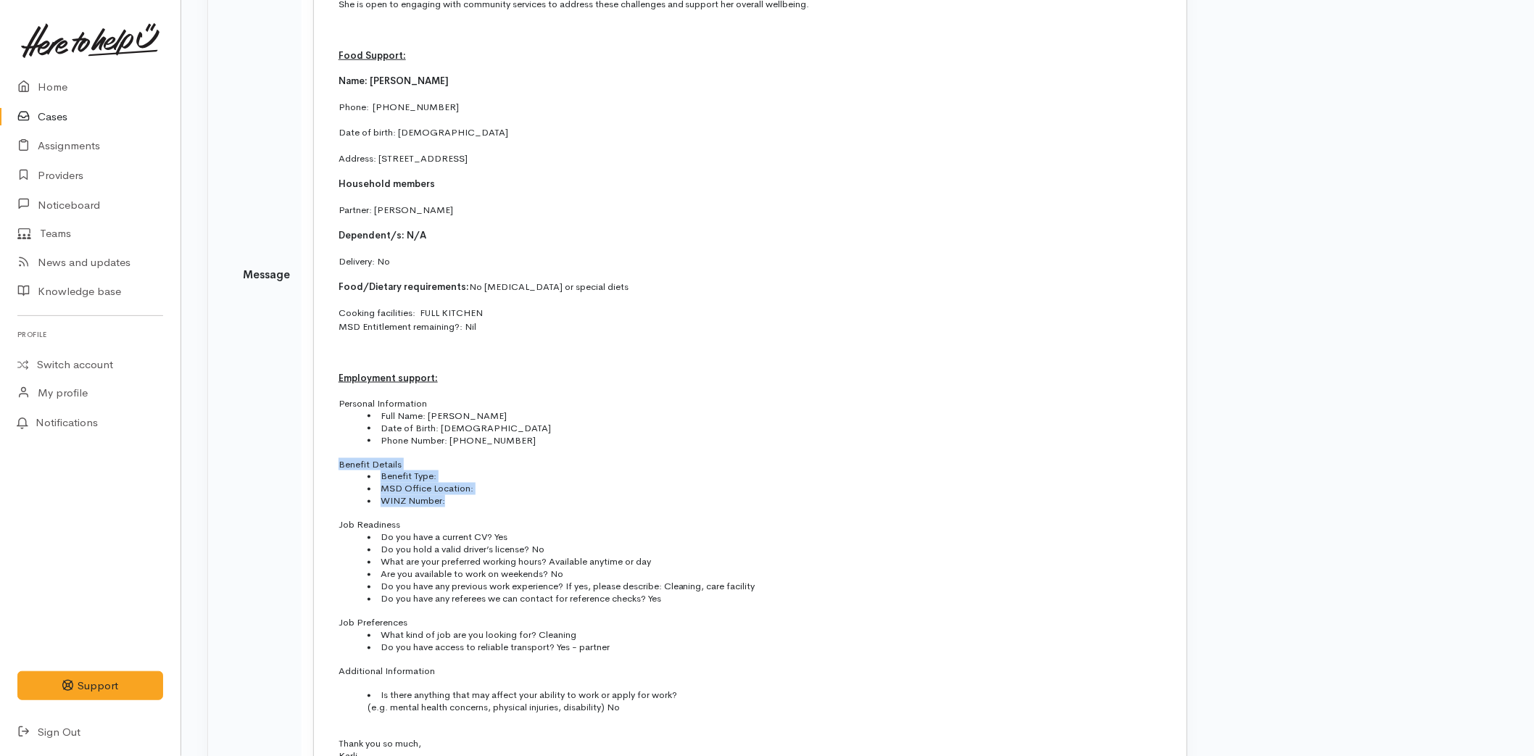
drag, startPoint x: 447, startPoint y: 499, endPoint x: 314, endPoint y: 462, distance: 137.7
click at [321, 462] on td "Kia ora team, Alice has been referred via her Health Improvement Practitioner (…" at bounding box center [750, 293] width 858 height 937
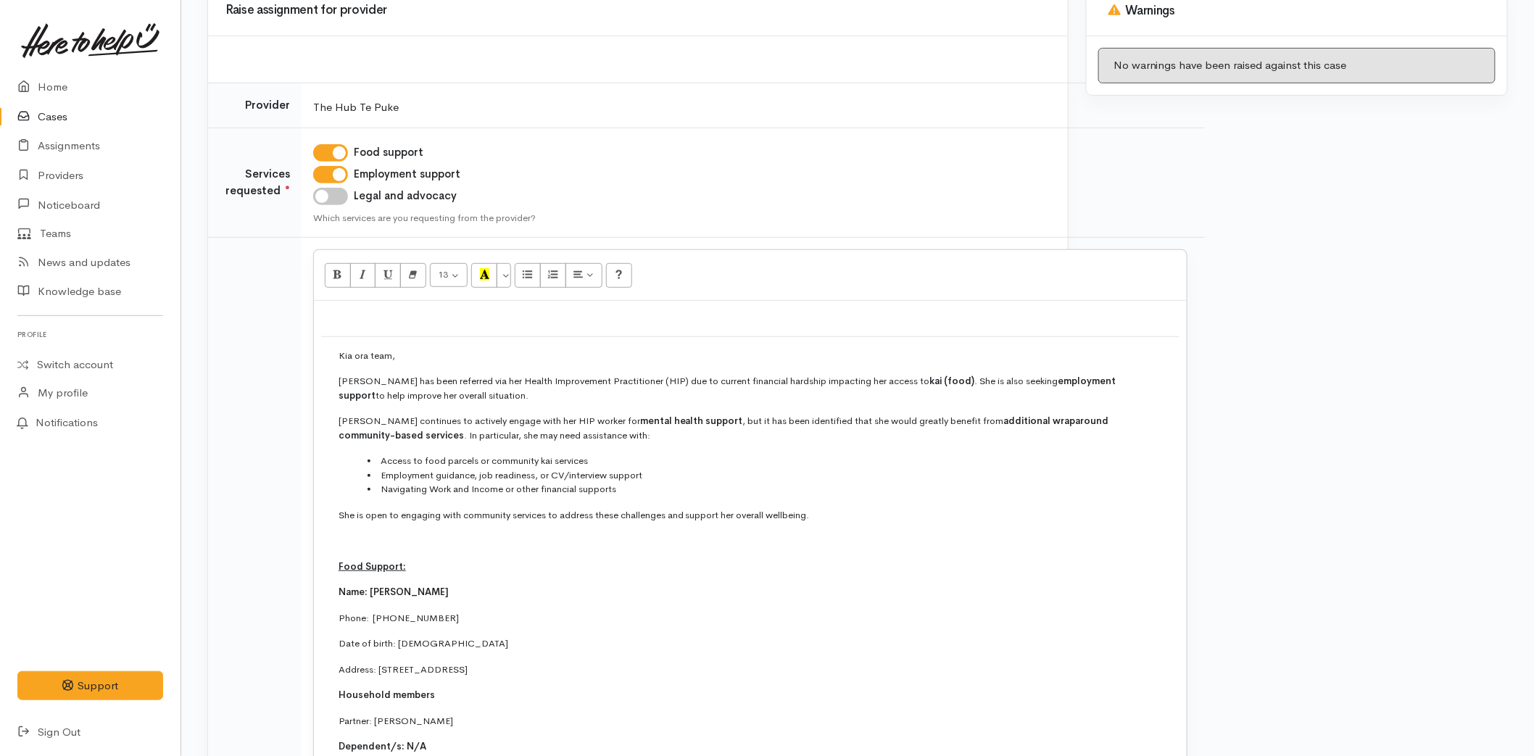
scroll to position [0, 0]
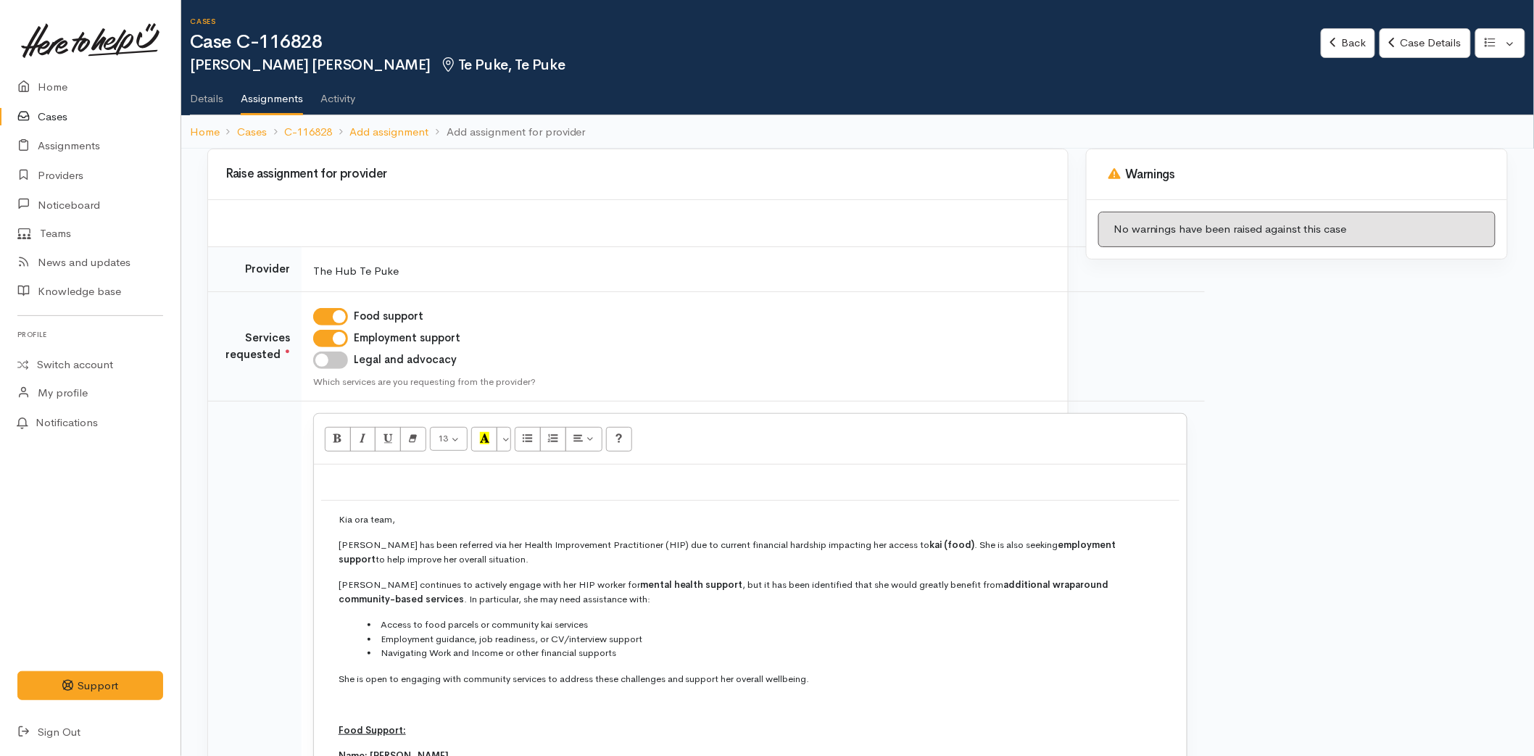
drag, startPoint x: 306, startPoint y: 607, endPoint x: 266, endPoint y: -38, distance: 645.7
click at [266, 0] on html "Support Feedback I've got something to say" at bounding box center [767, 378] width 1534 height 756
click at [498, 436] on button "More Color" at bounding box center [504, 439] width 14 height 25
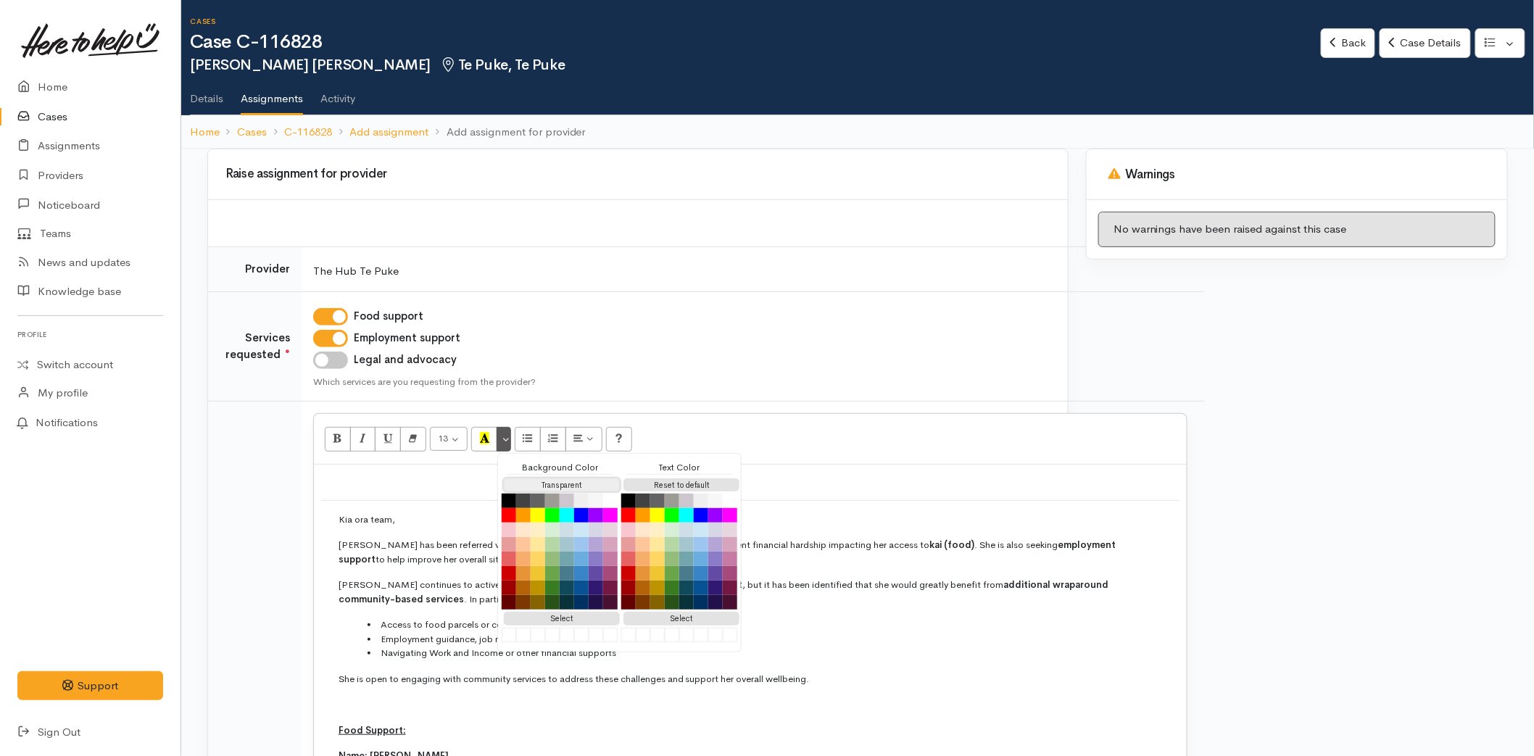
click at [567, 481] on button "Transparent" at bounding box center [562, 485] width 116 height 14
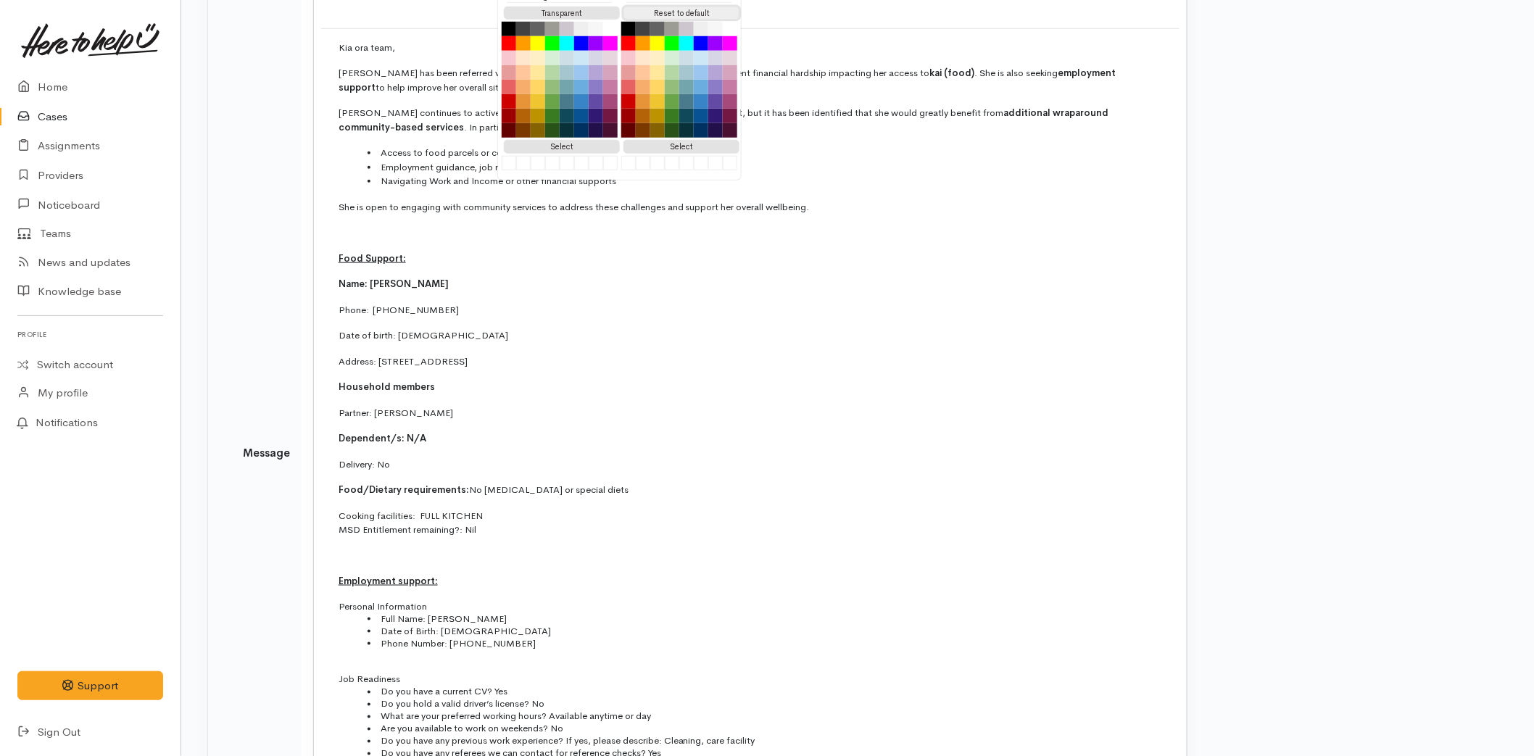
click at [665, 12] on button "Reset to default" at bounding box center [681, 14] width 116 height 14
click at [524, 14] on button "Transparent" at bounding box center [562, 14] width 116 height 14
click at [671, 8] on button "Reset to default" at bounding box center [681, 14] width 116 height 14
click at [431, 120] on p "Alice continues to actively engage with her HIP worker for mental health suppor…" at bounding box center [751, 120] width 824 height 28
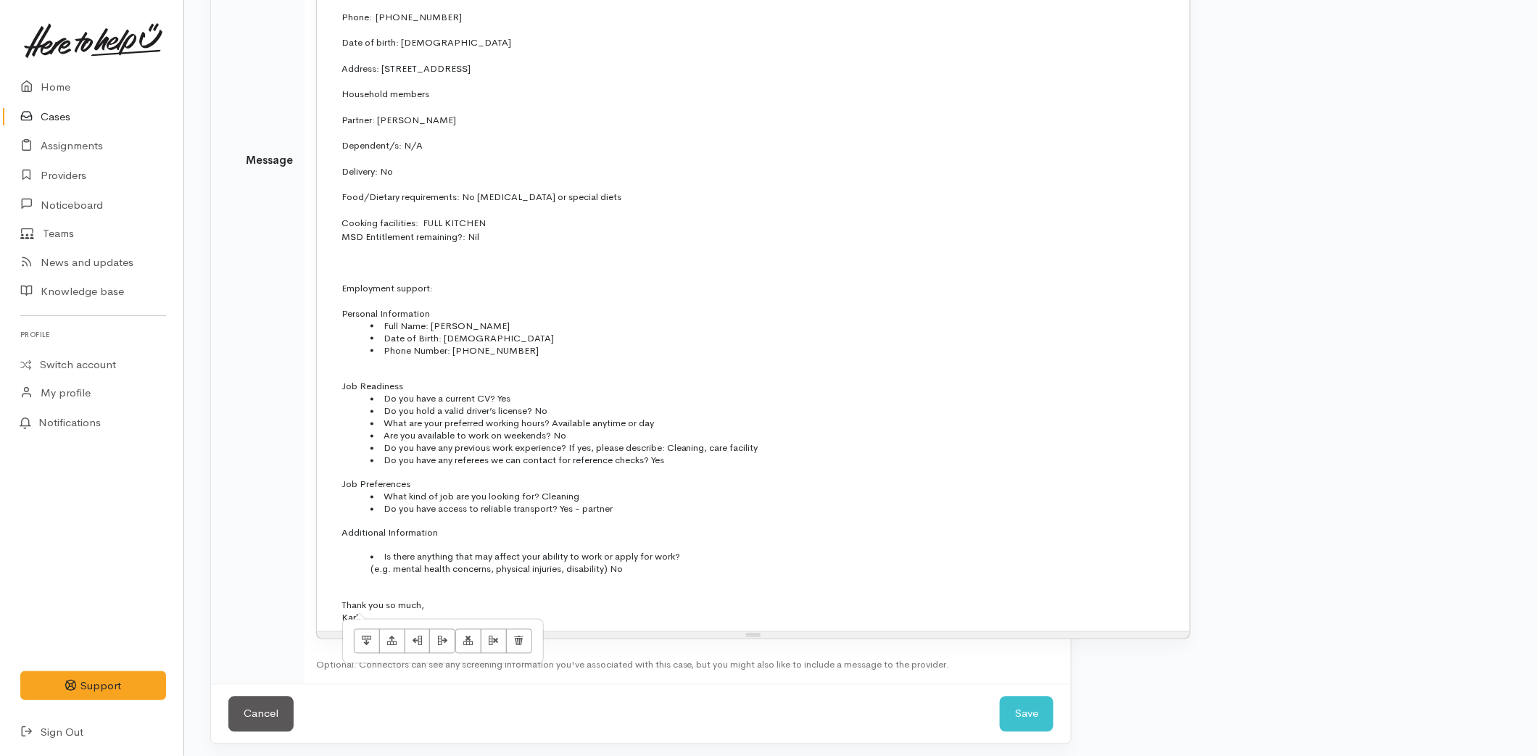
scroll to position [0, 0]
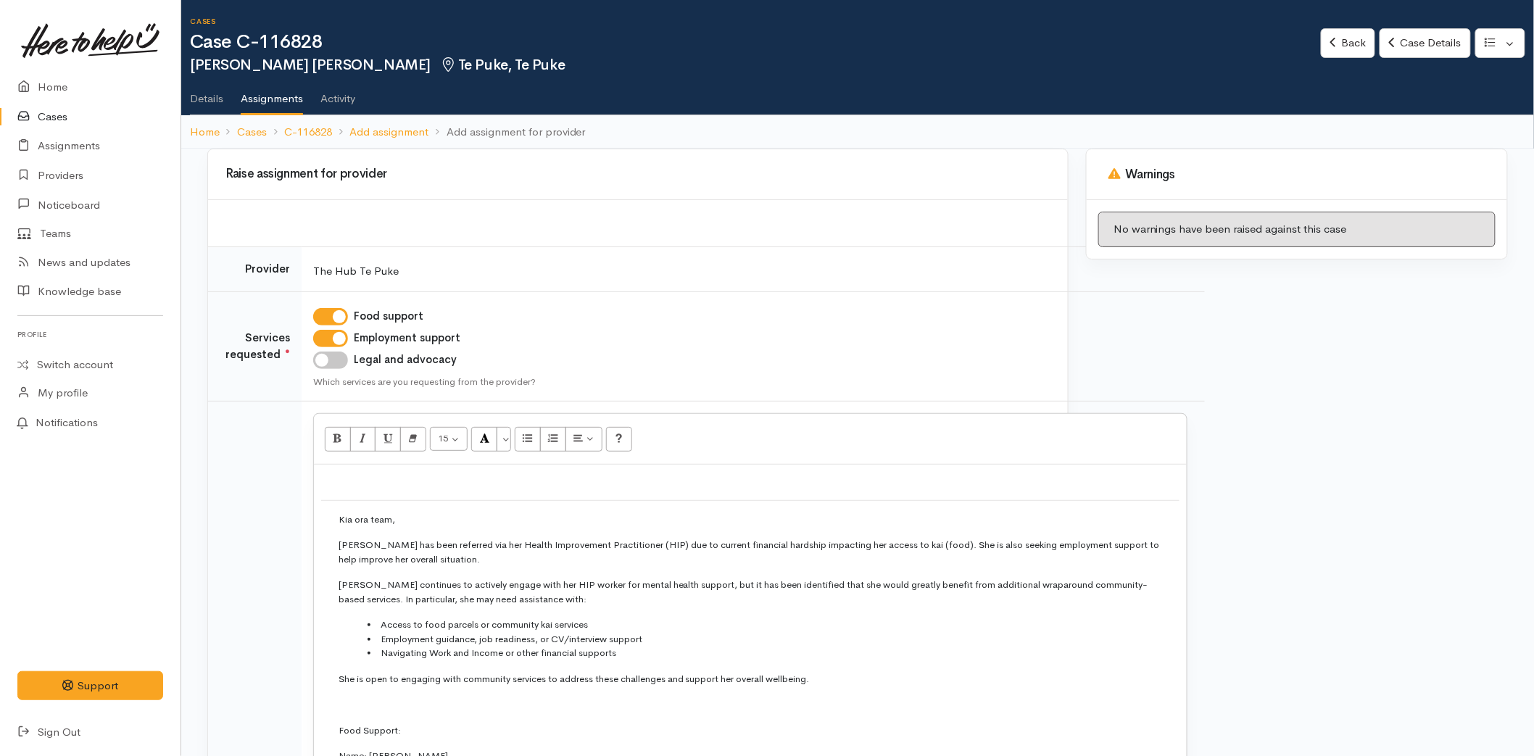
drag, startPoint x: 302, startPoint y: 526, endPoint x: 334, endPoint y: -60, distance: 587.4
click at [334, 0] on html "Support Feedback I've got something to say" at bounding box center [767, 378] width 1534 height 756
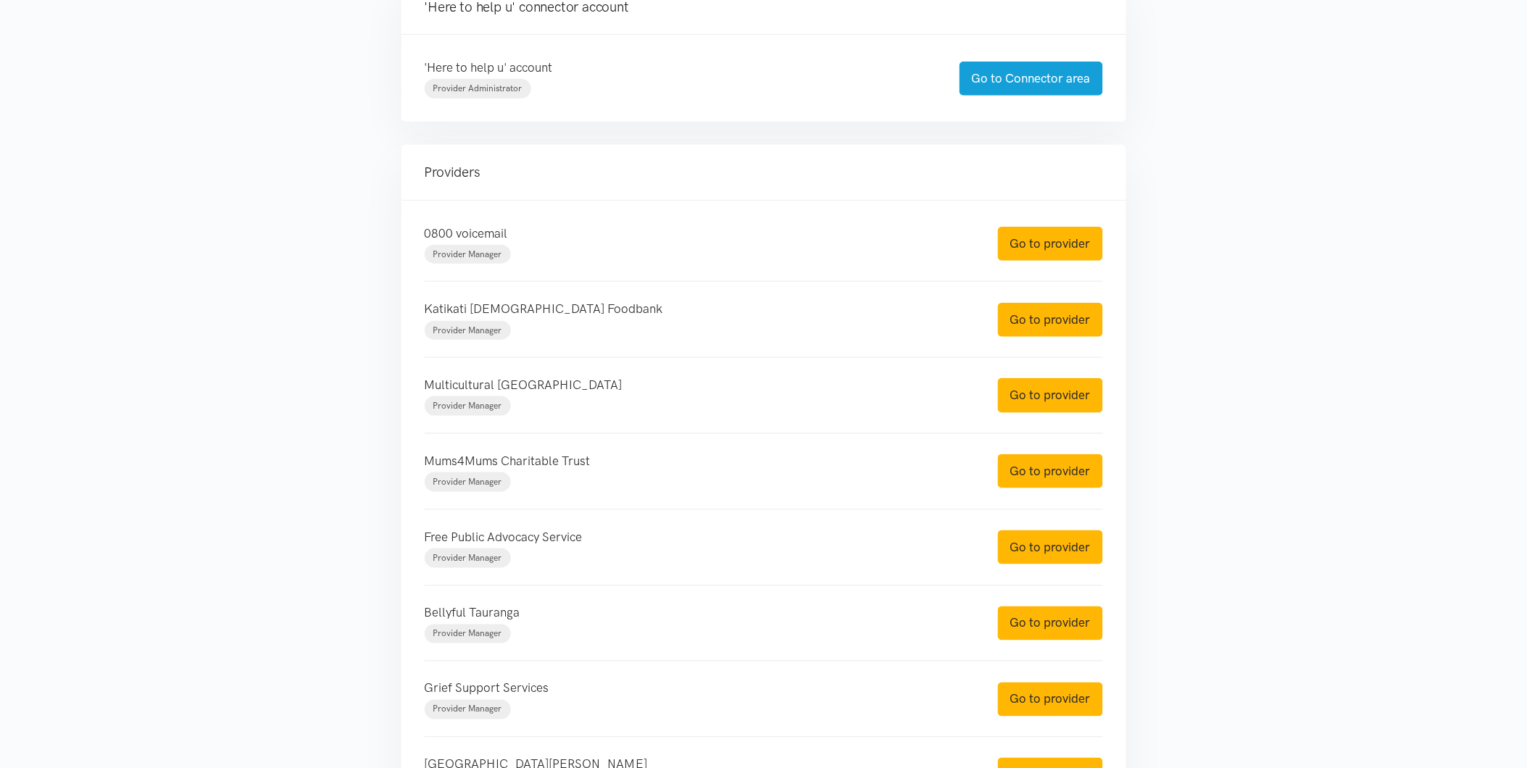
scroll to position [402, 0]
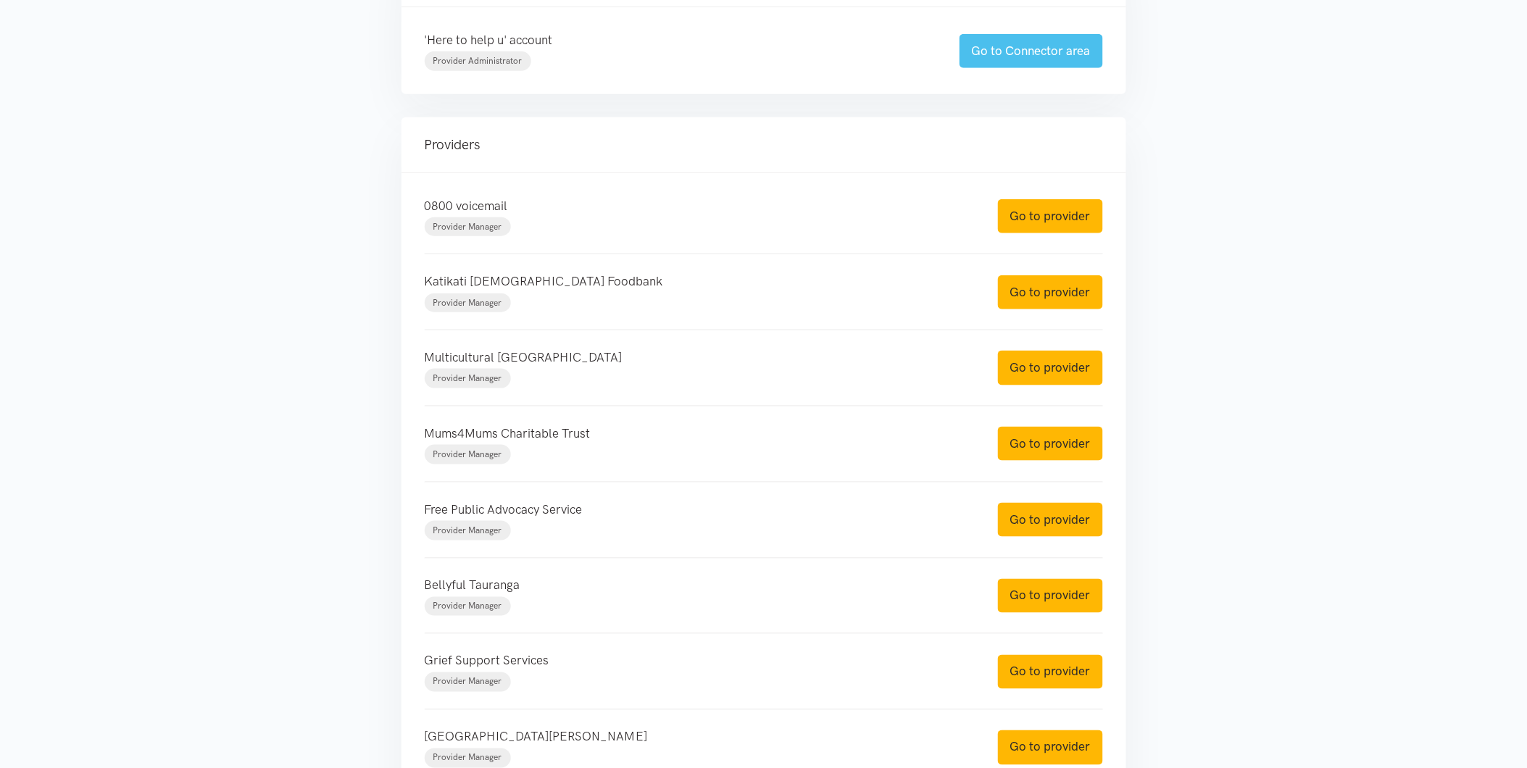
click at [1005, 53] on link "Go to Connector area" at bounding box center [1032, 51] width 144 height 34
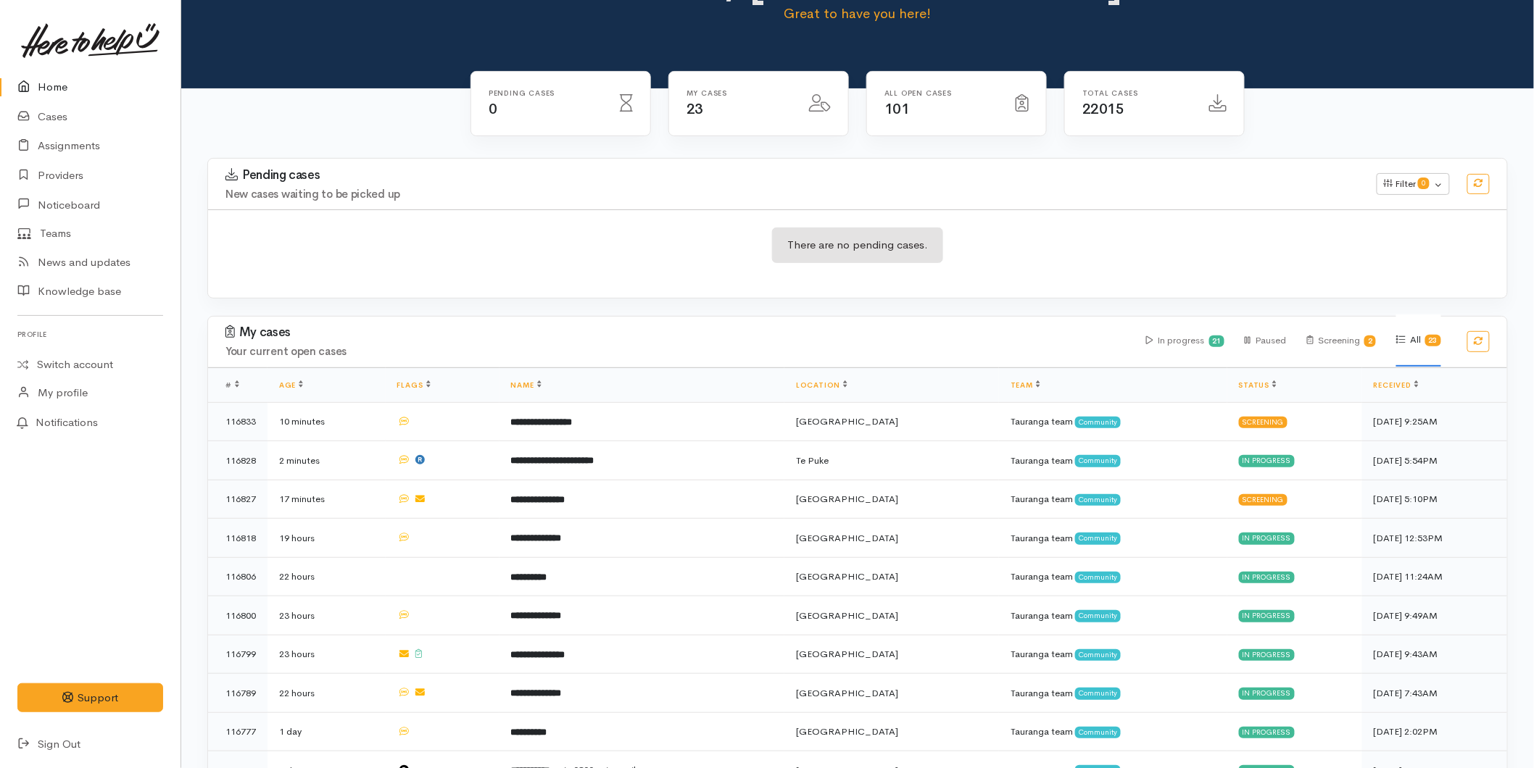
scroll to position [161, 0]
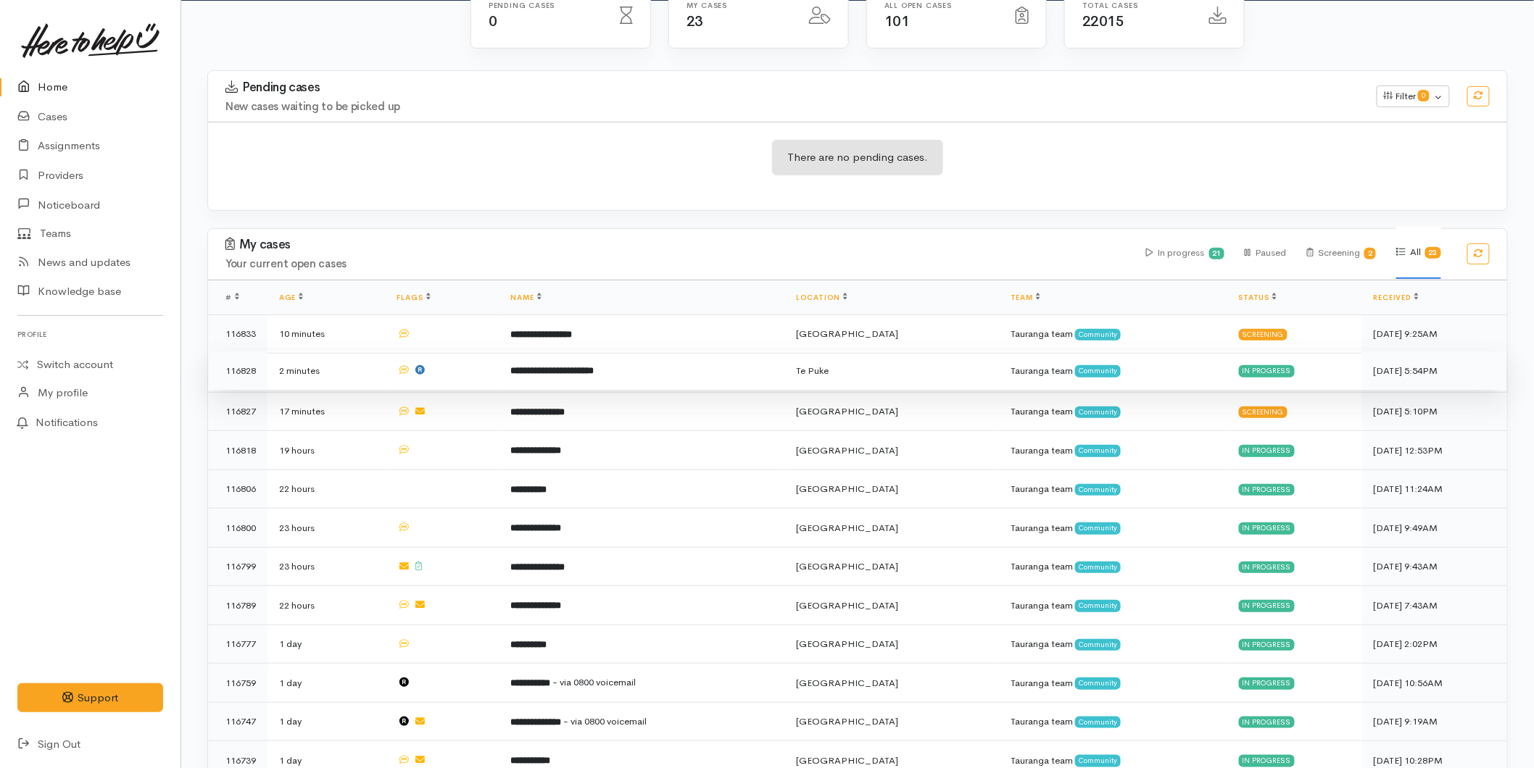
click at [552, 374] on b "**********" at bounding box center [552, 370] width 83 height 9
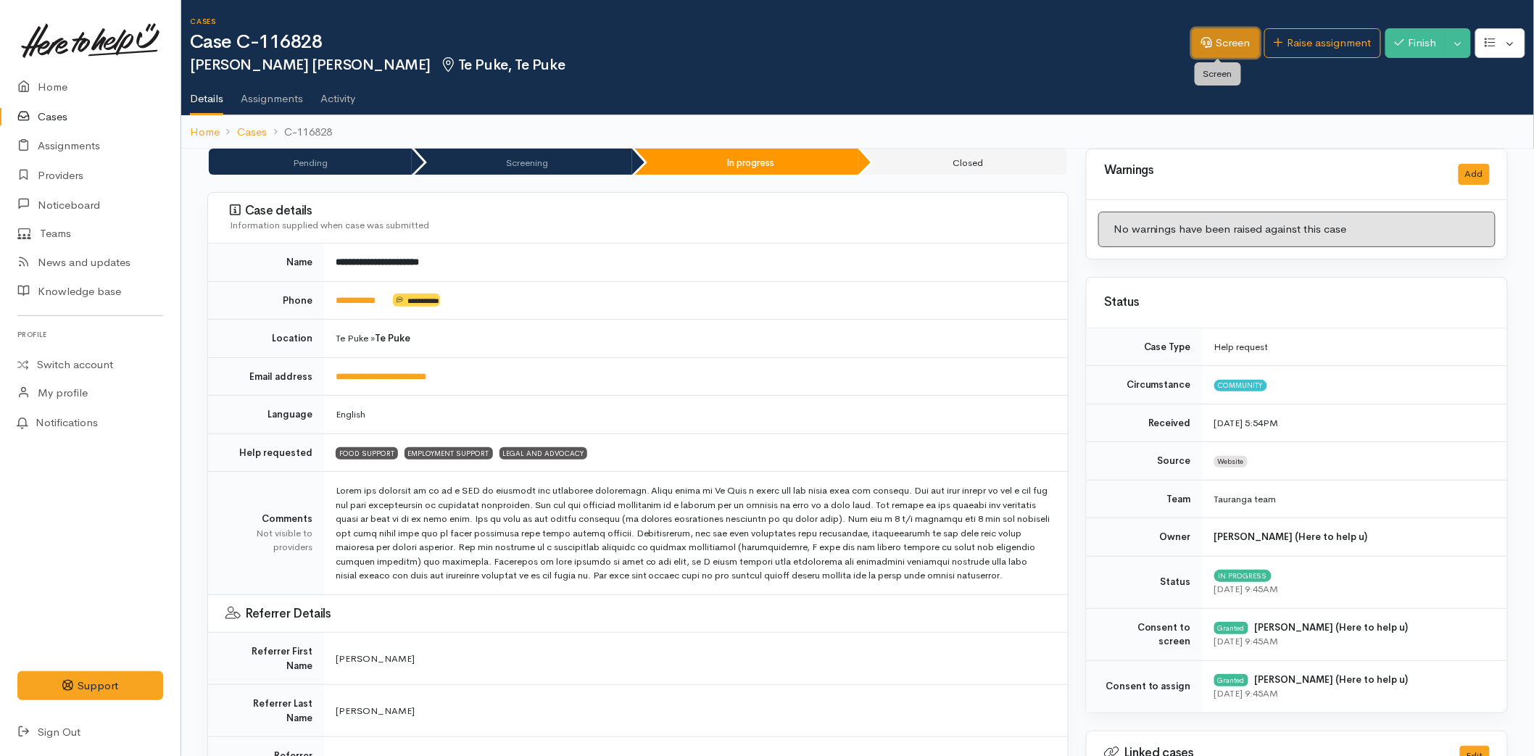
click at [1211, 49] on link "Screen" at bounding box center [1226, 43] width 68 height 30
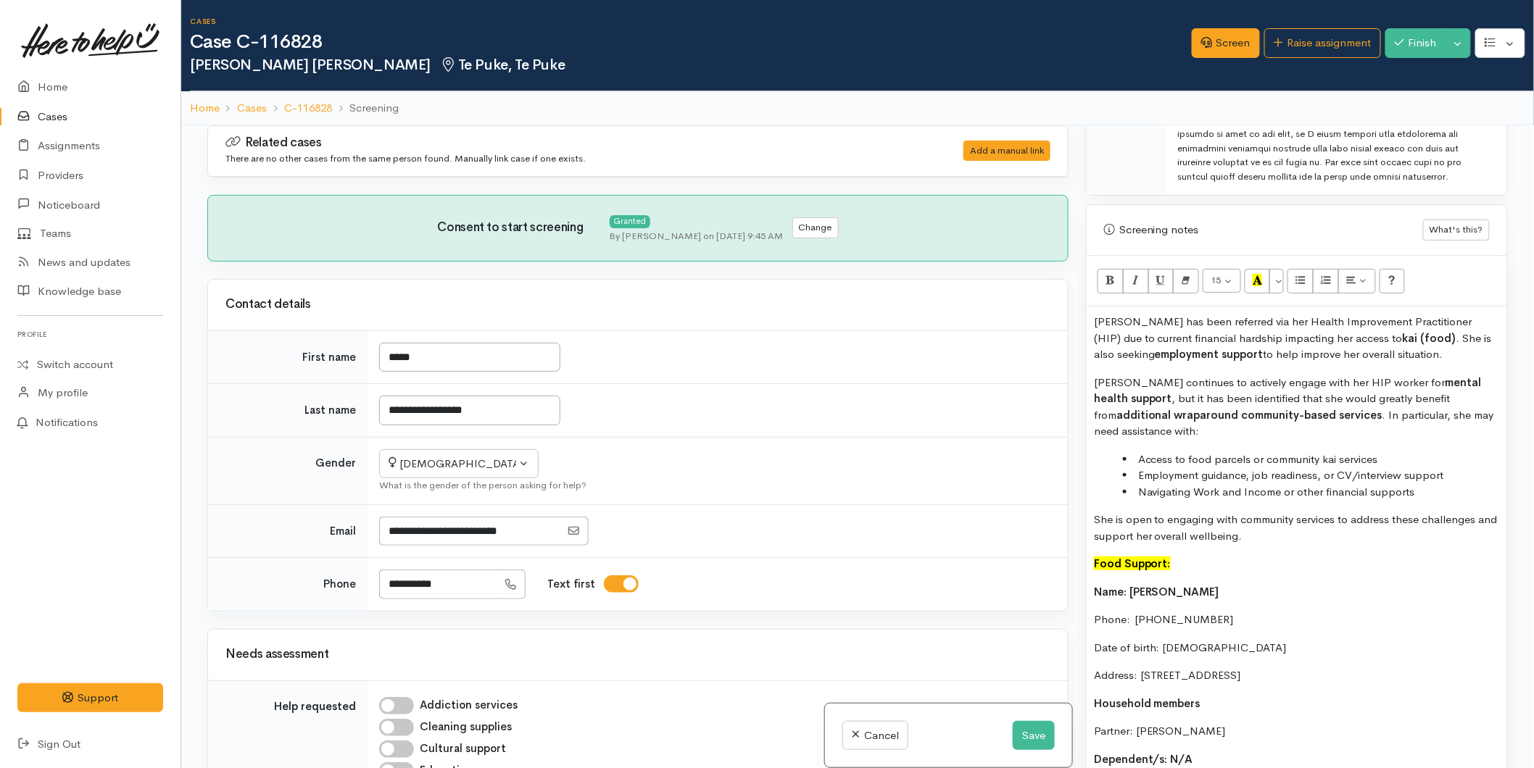
scroll to position [1047, 0]
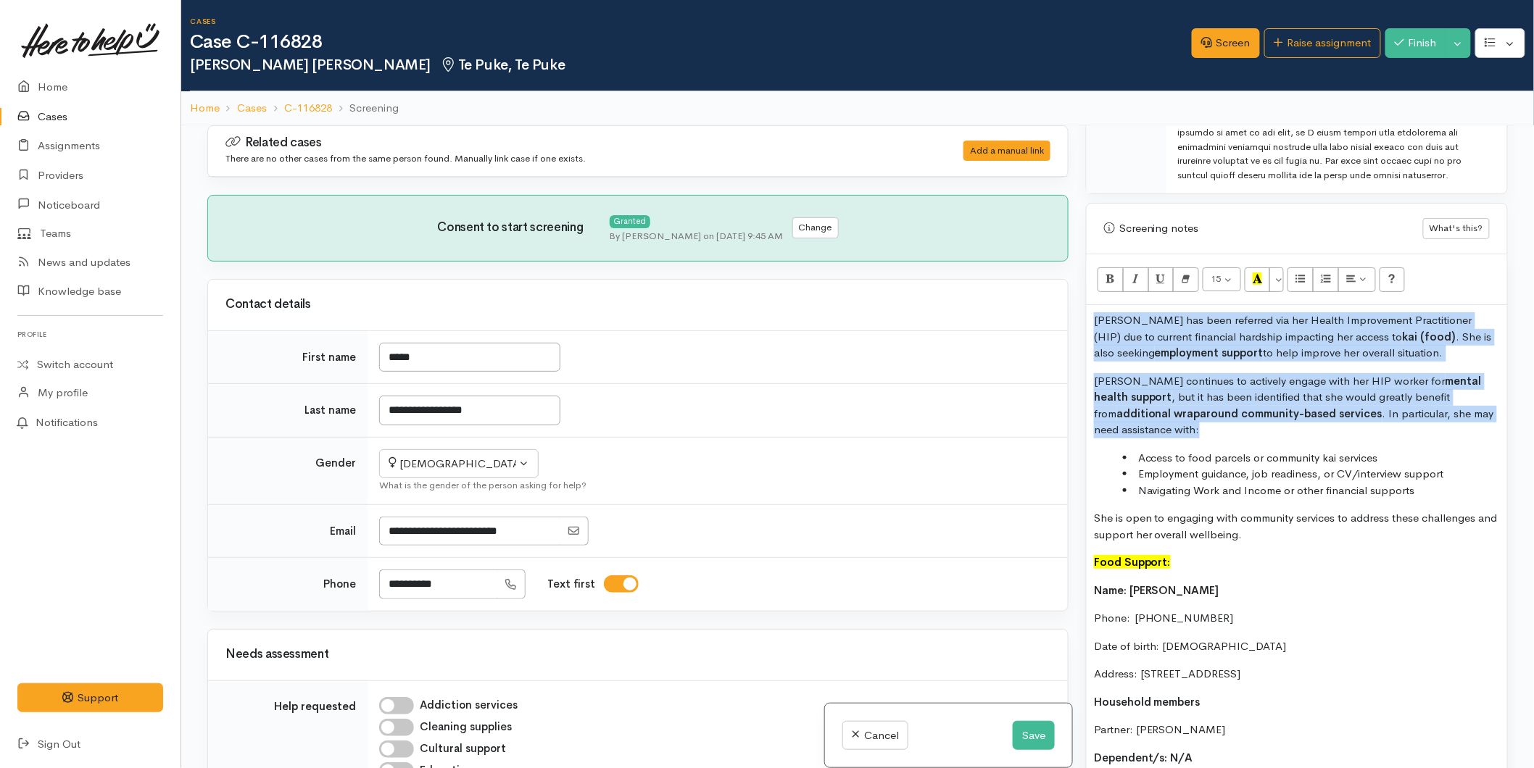
drag, startPoint x: 1091, startPoint y: 426, endPoint x: 1077, endPoint y: 315, distance: 111.0
click at [1077, 315] on div "Warnings Add No warnings have been raised against this case Add Warning Title ●…" at bounding box center [1296, 509] width 439 height 768
click at [1110, 279] on icon "Bold (CTRL+B)" at bounding box center [1110, 279] width 9 height 12
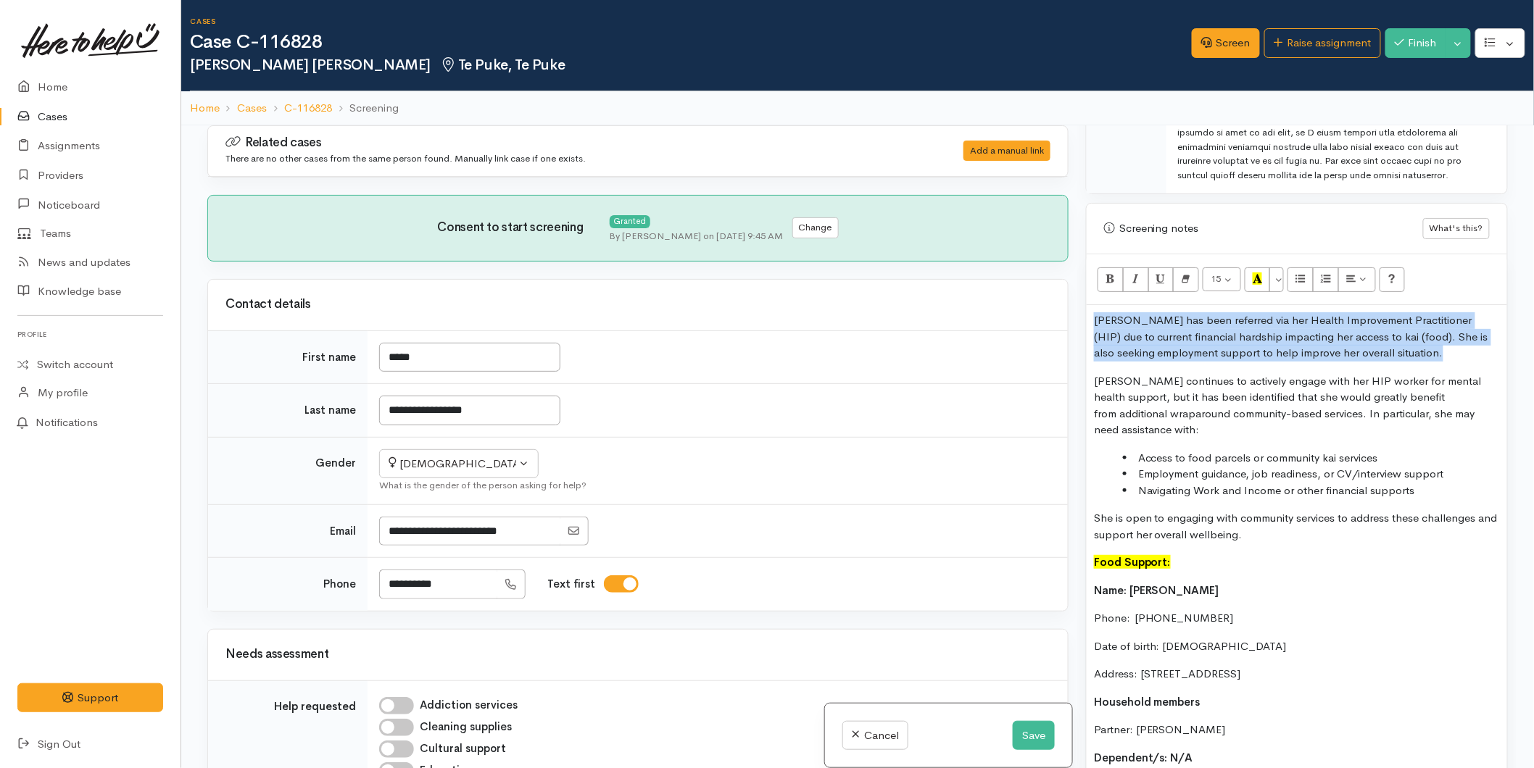
click at [1166, 415] on p "[PERSON_NAME] continues to actively engage with her HIP worker for mental healt…" at bounding box center [1297, 405] width 406 height 65
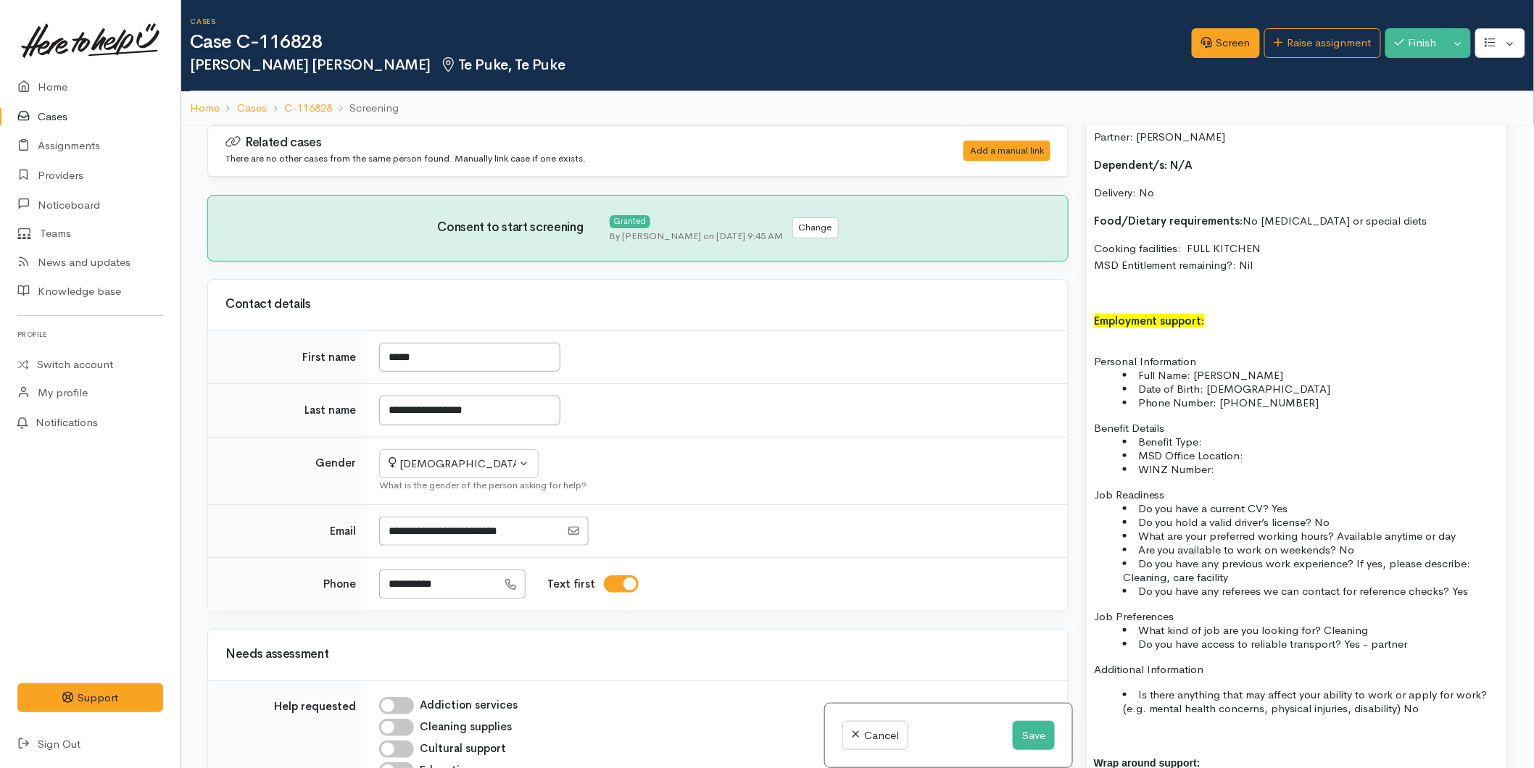
scroll to position [1611, 0]
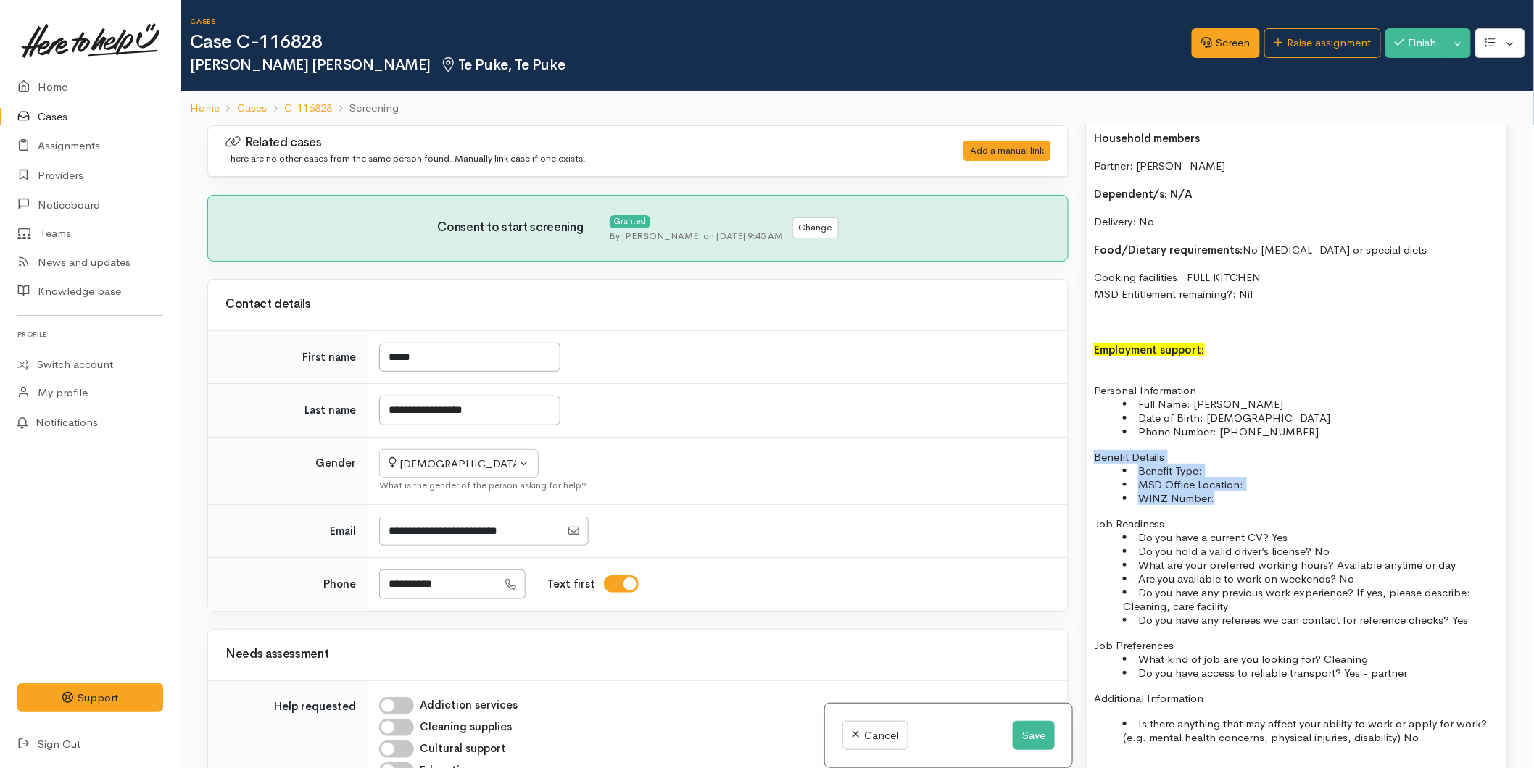
drag, startPoint x: 1233, startPoint y: 495, endPoint x: 1092, endPoint y: 444, distance: 149.8
click at [1092, 444] on div "[PERSON_NAME] has been referred via her Health Improvement Practitioner (HIP) d…" at bounding box center [1297, 302] width 420 height 1122
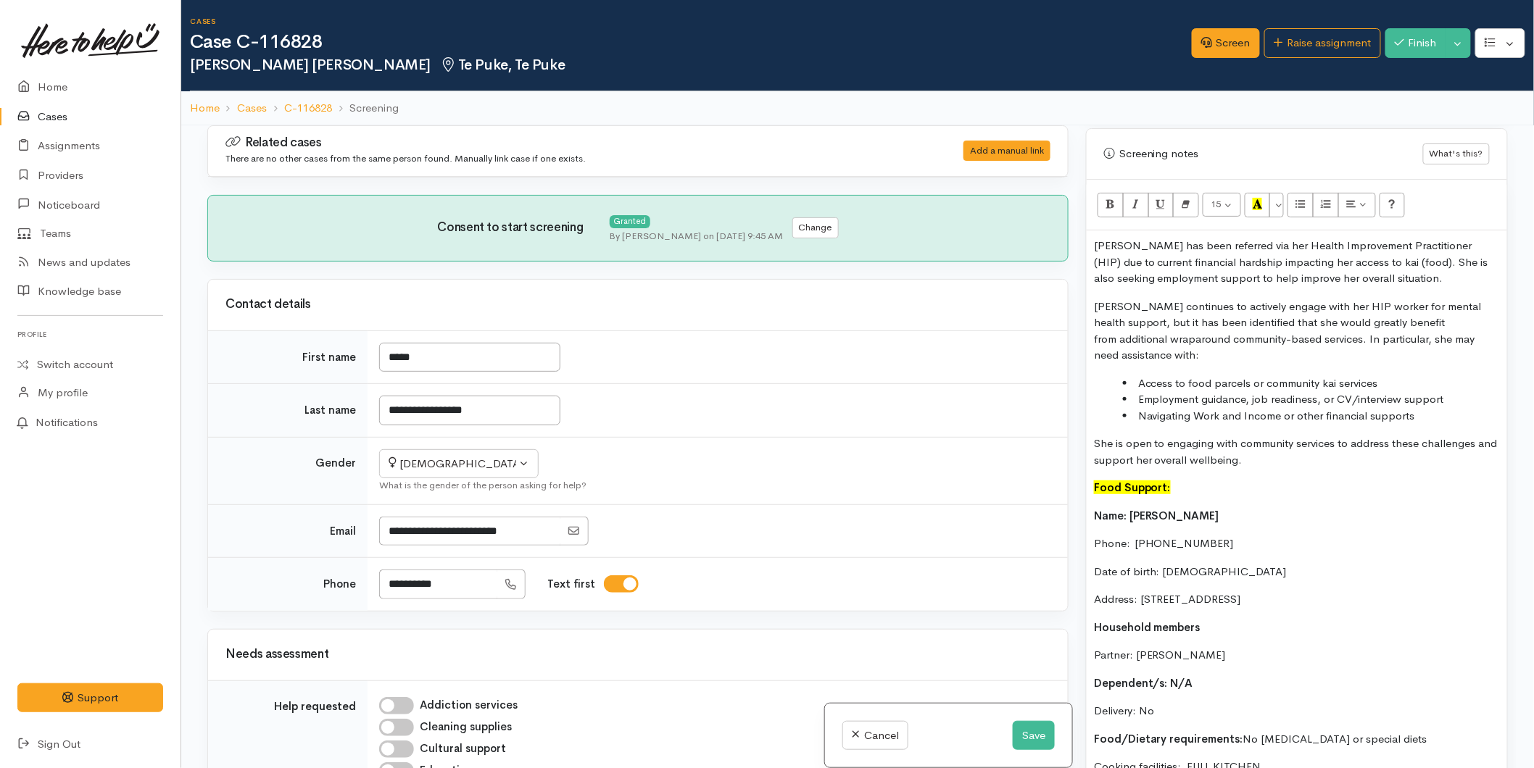
scroll to position [28, 0]
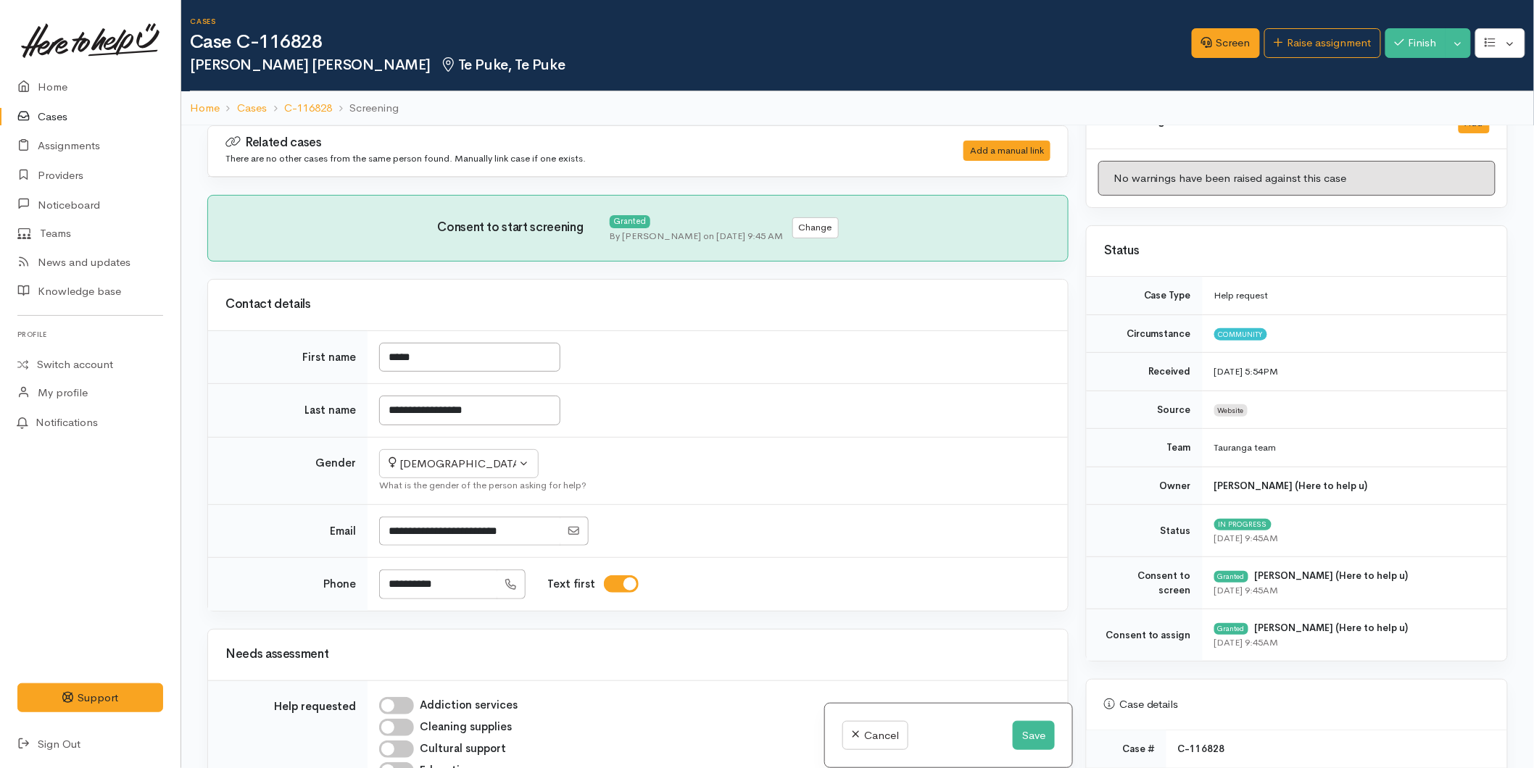
drag, startPoint x: 1437, startPoint y: 425, endPoint x: 1066, endPoint y: 63, distance: 517.8
click at [1066, 63] on div "Cases Case C-116828 Alice Vaimoana Vakalahi Te Puke, Te Puke Options Screen" at bounding box center [857, 447] width 1353 height 894
copy div "Alice has been referred via her Health Improvement Practitioner (HIP) due to cu…"
click at [1047, 732] on button "Save" at bounding box center [1034, 736] width 42 height 30
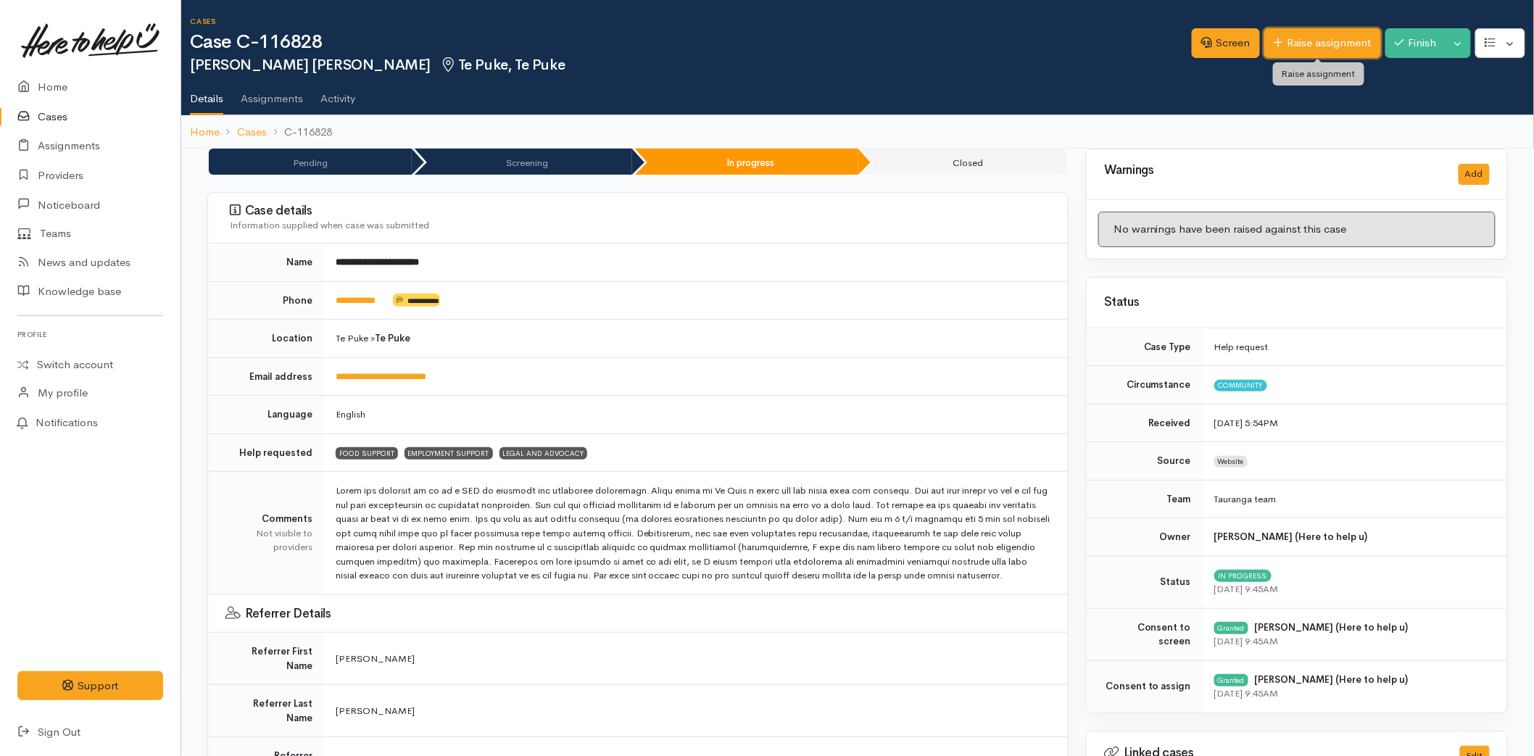
click at [1319, 46] on link "Raise assignment" at bounding box center [1322, 43] width 117 height 30
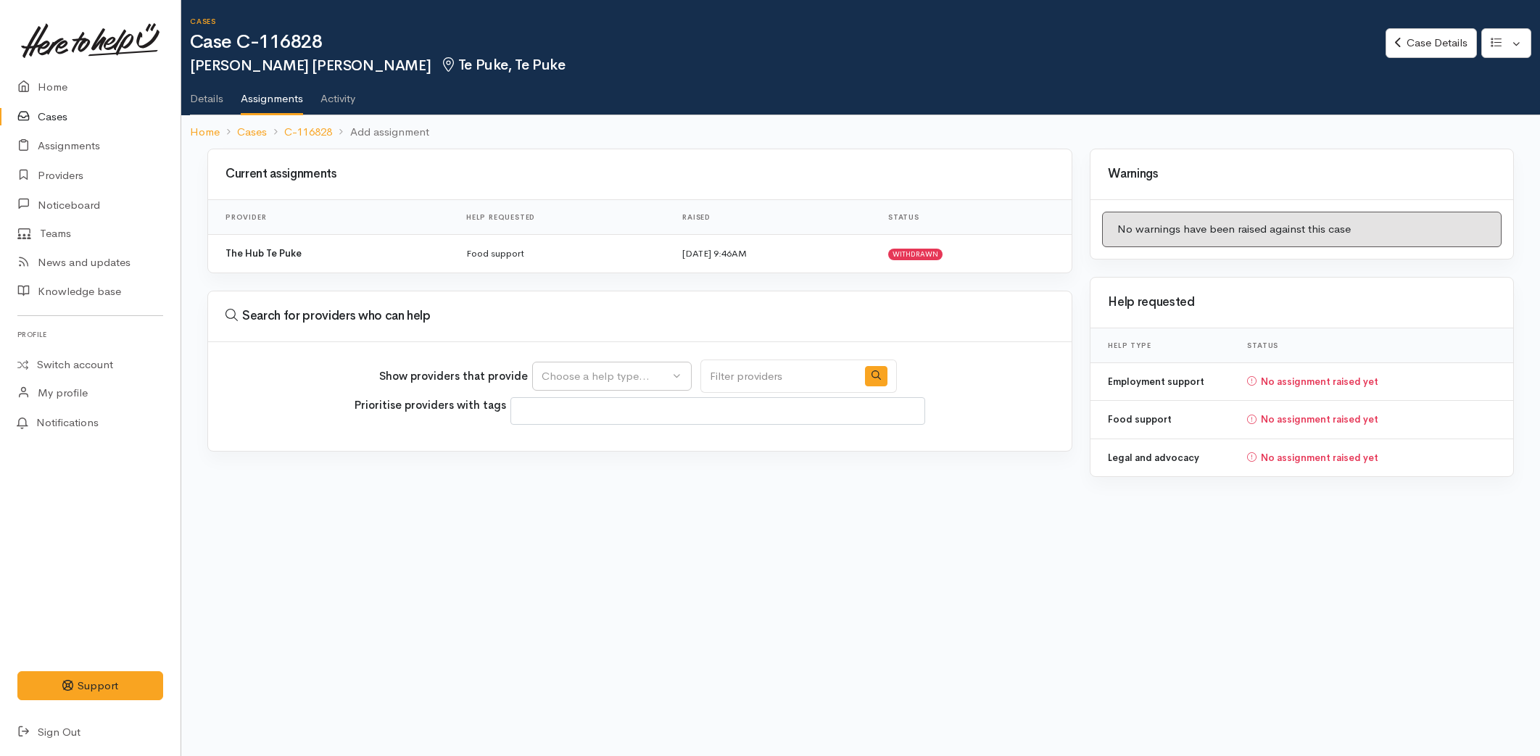
select select
click at [581, 367] on button "Choose a help type..." at bounding box center [611, 377] width 159 height 30
click at [581, 440] on span "Food support" at bounding box center [583, 444] width 67 height 17
select select "3"
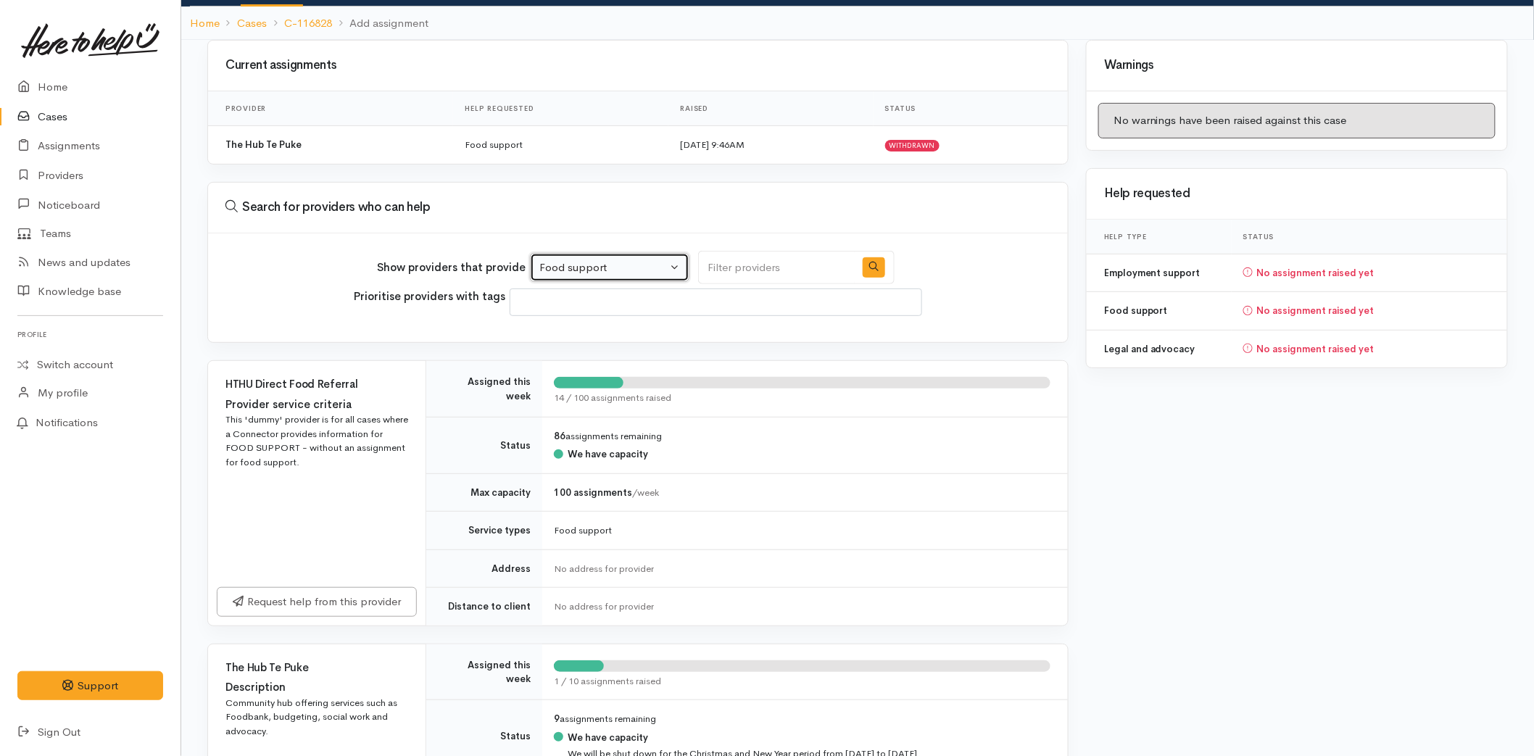
scroll to position [402, 0]
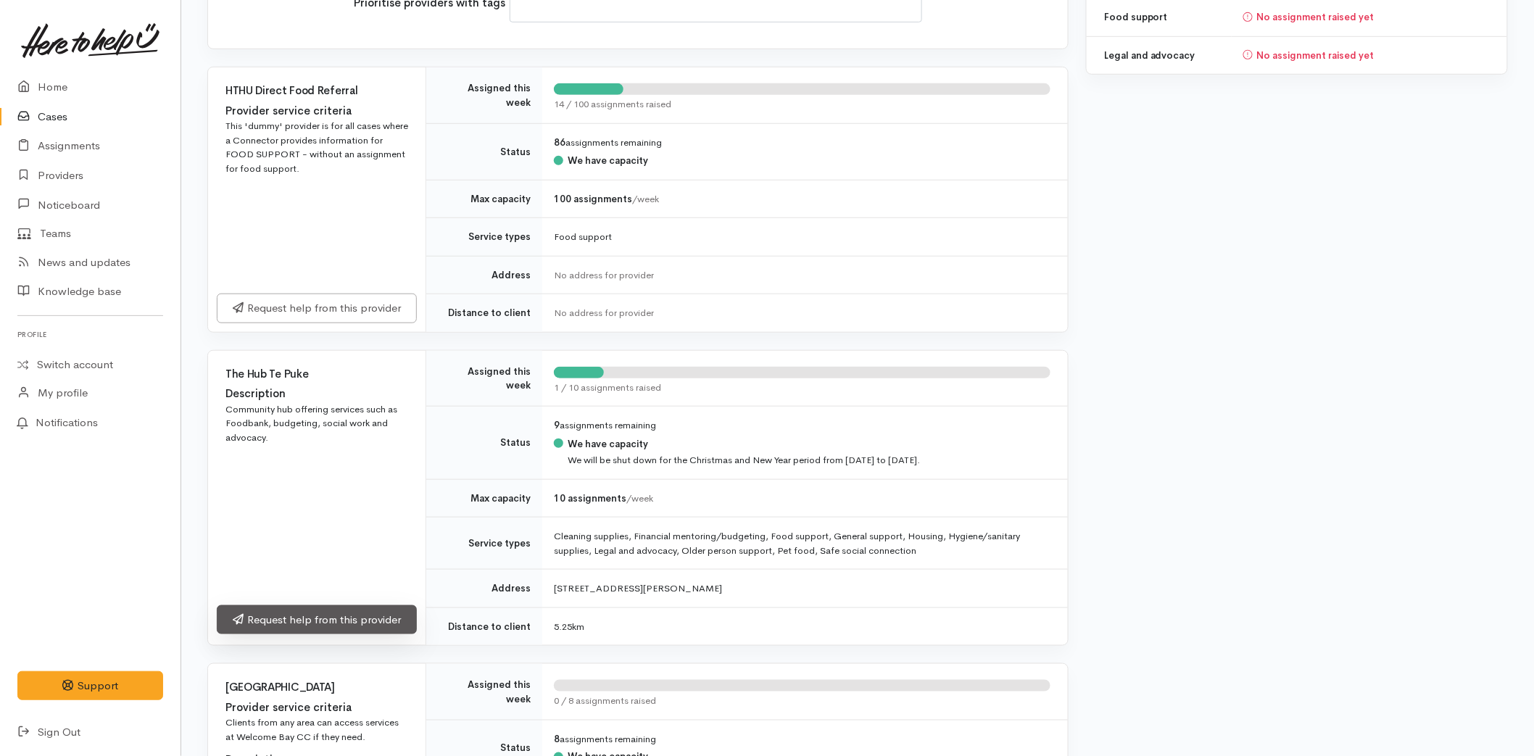
click at [323, 612] on link "Request help from this provider" at bounding box center [317, 620] width 200 height 30
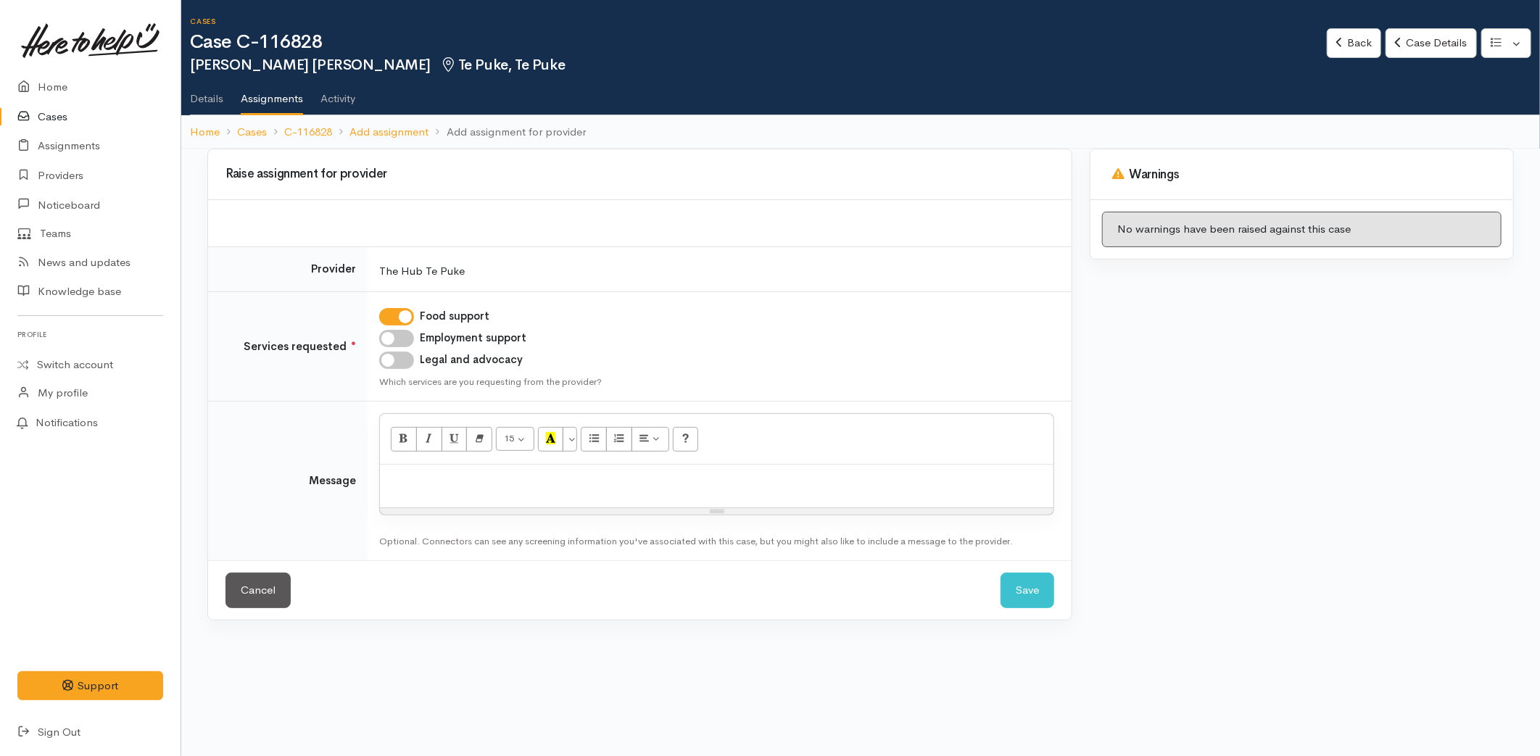
click at [400, 330] on input "Employment support" at bounding box center [396, 338] width 35 height 17
checkbox input "true"
click at [393, 478] on p at bounding box center [716, 480] width 659 height 17
paste div
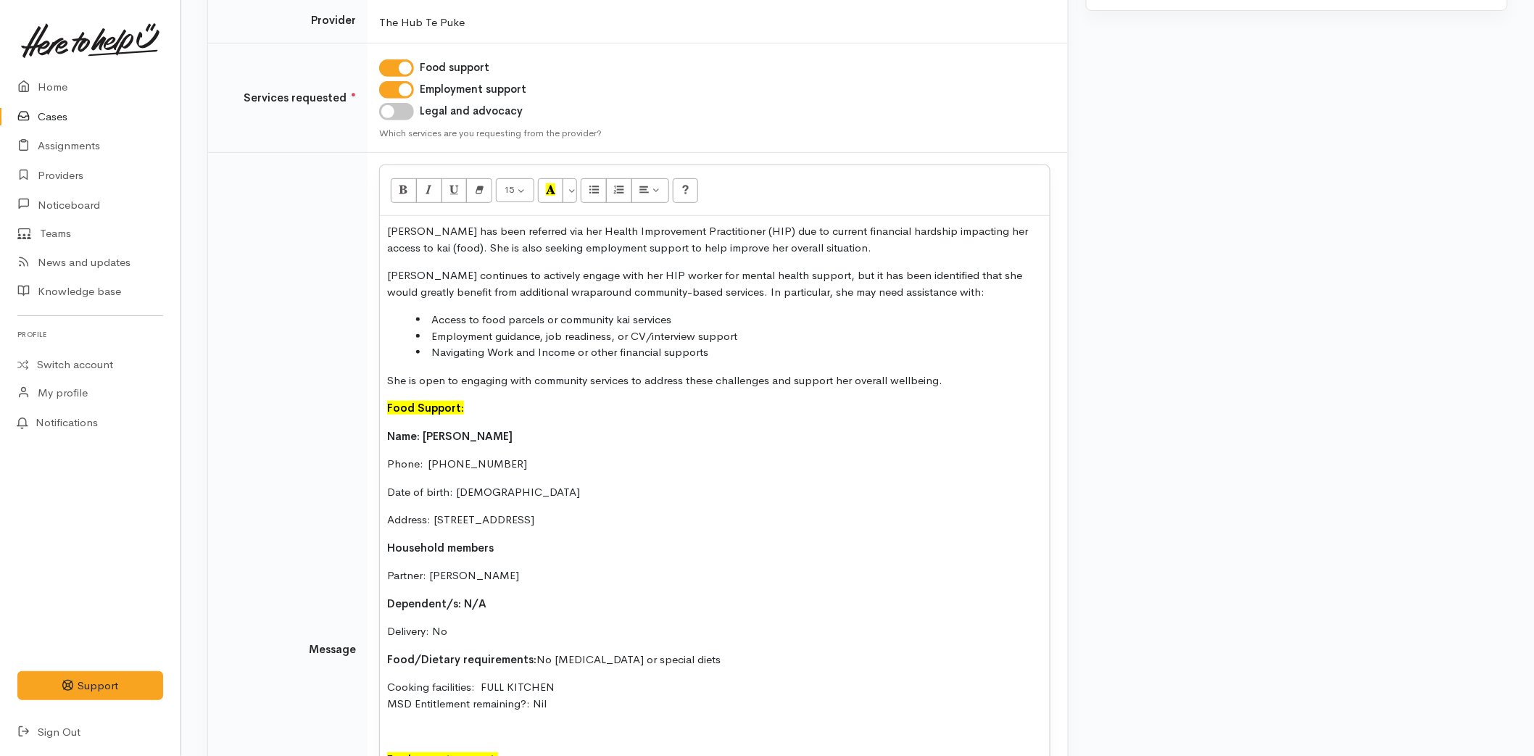
scroll to position [242, 0]
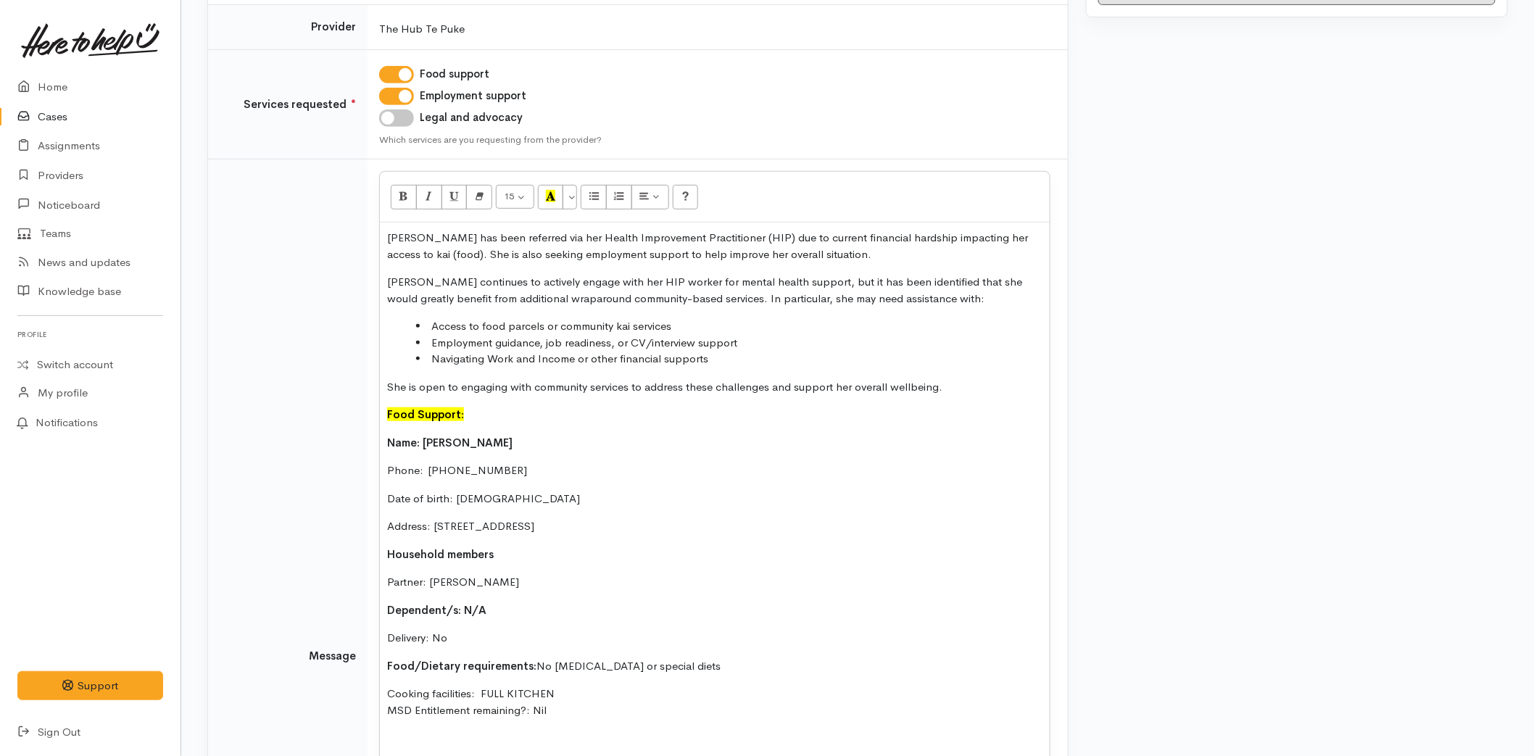
click at [387, 236] on p "[PERSON_NAME] has been referred via her Health Improvement Practitioner (HIP) d…" at bounding box center [714, 246] width 655 height 33
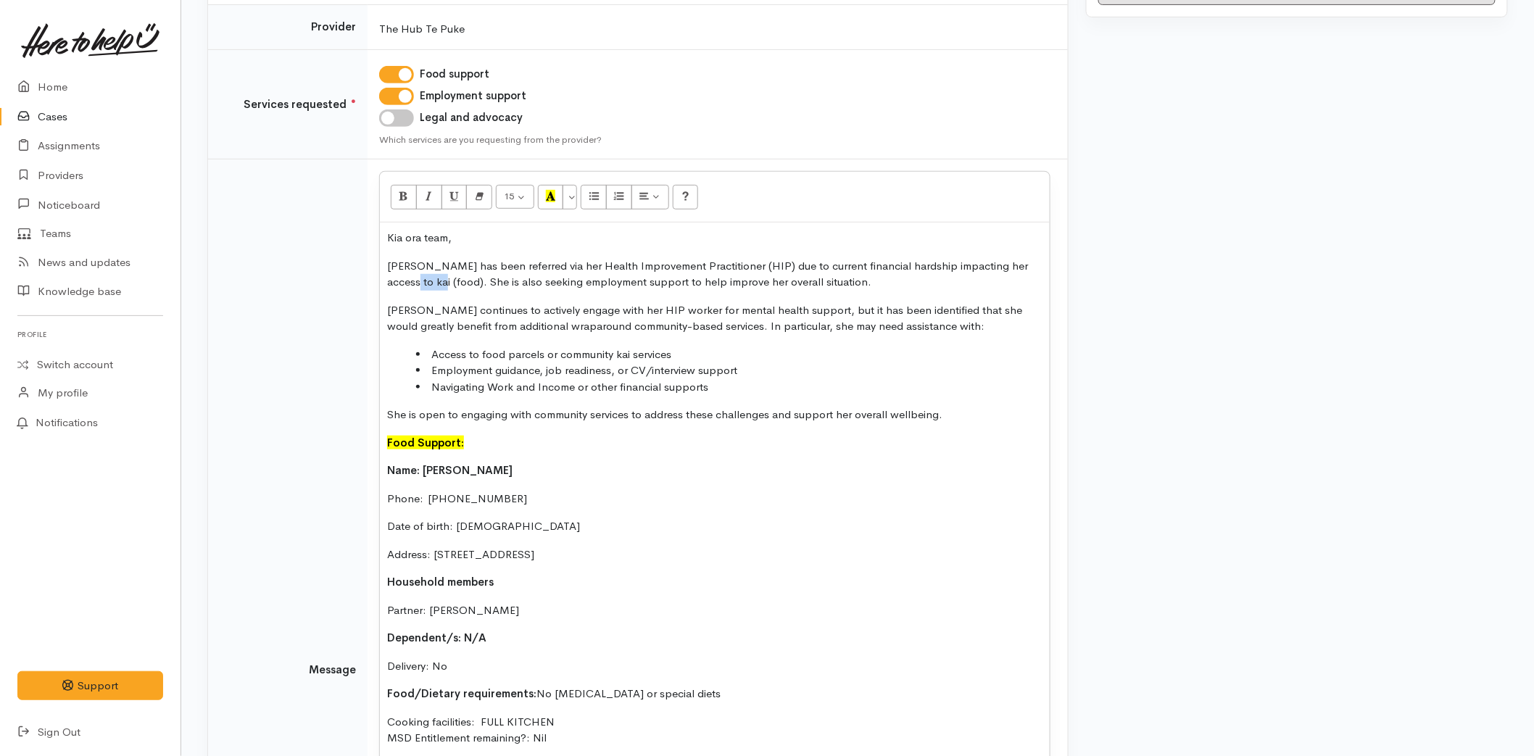
drag, startPoint x: 417, startPoint y: 278, endPoint x: 383, endPoint y: 280, distance: 34.1
click at [383, 280] on div "Kia ora team, Alice has been referred via her Health Improvement Practitioner (…" at bounding box center [715, 675] width 670 height 905
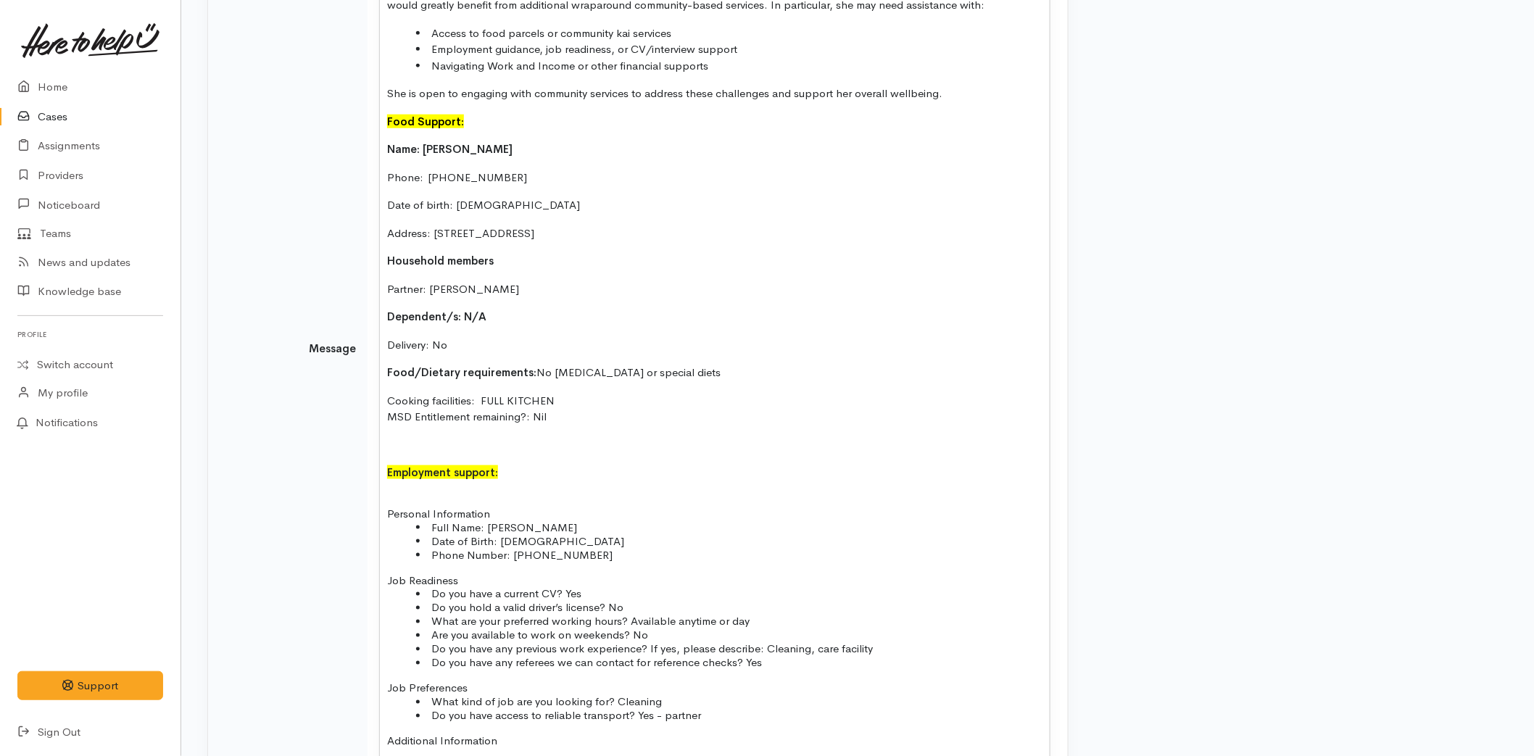
scroll to position [564, 0]
drag, startPoint x: 446, startPoint y: 112, endPoint x: 357, endPoint y: 109, distance: 88.5
click at [357, 109] on tr "Message 15 8 9 10 11 12 14 18 24 36 Background Color Transparent Select #ffff00…" at bounding box center [638, 348] width 860 height 1021
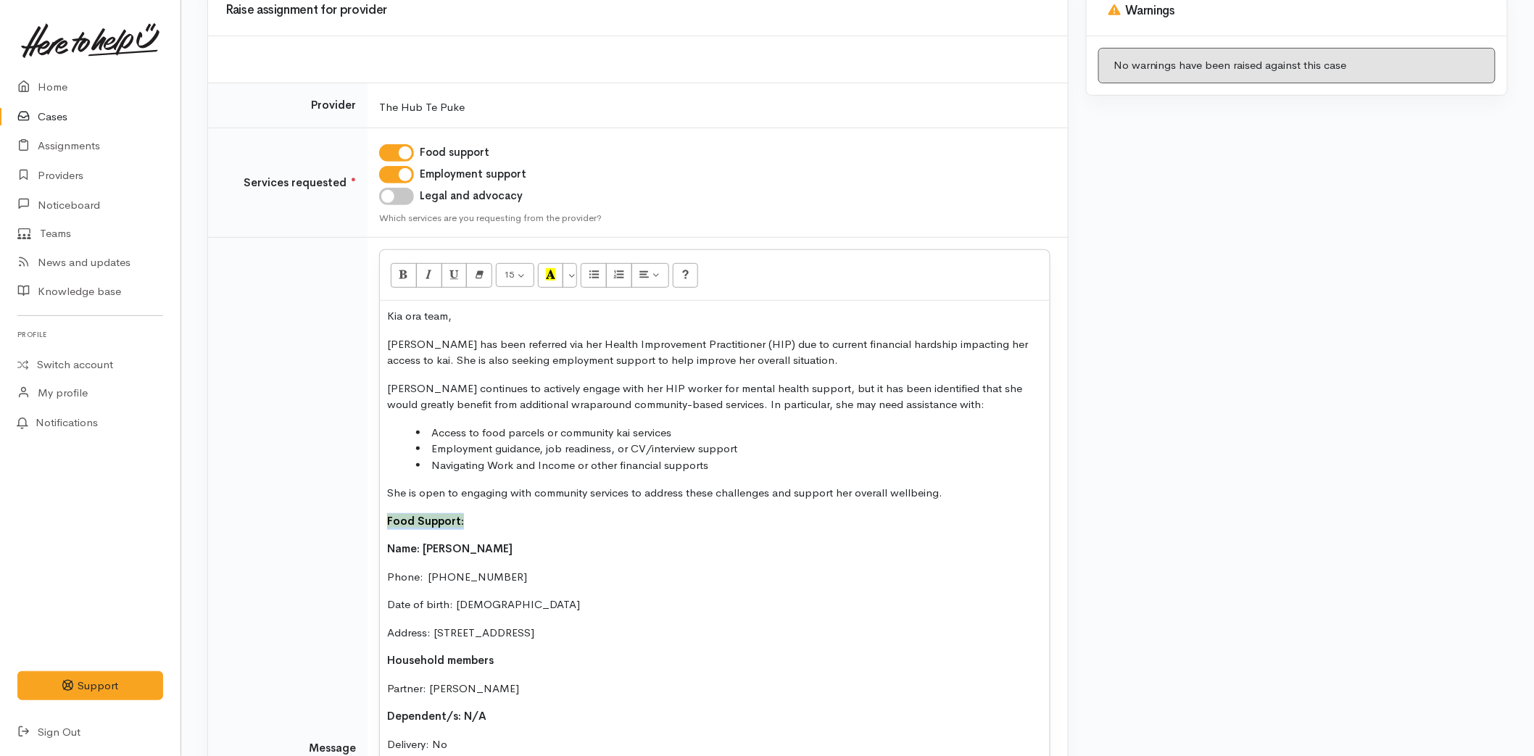
scroll to position [162, 0]
click at [576, 268] on button "More Color" at bounding box center [570, 277] width 14 height 25
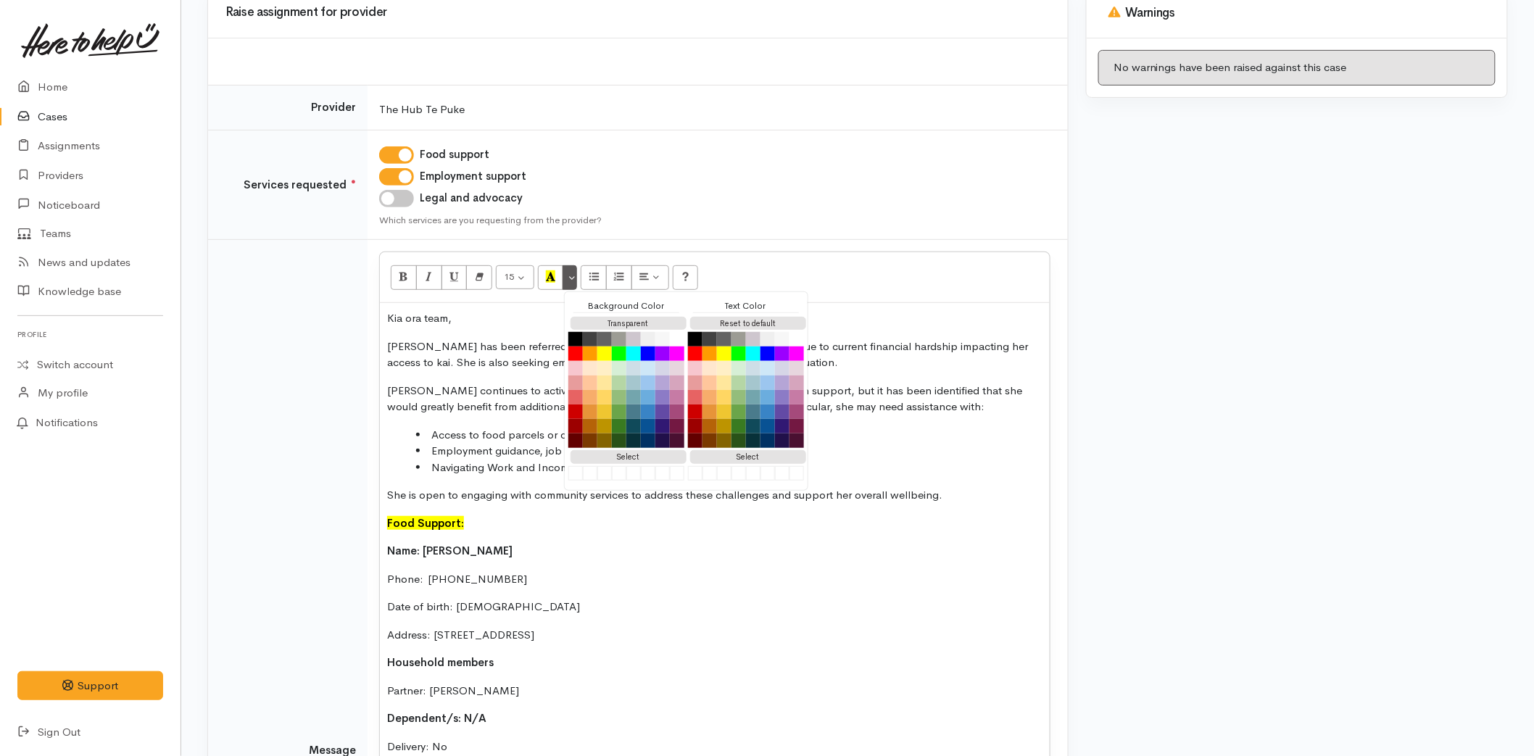
click at [631, 313] on div "Background Color Transparent Select #ffff00" at bounding box center [626, 389] width 116 height 183
click at [480, 515] on p "Food Support:" at bounding box center [714, 523] width 655 height 17
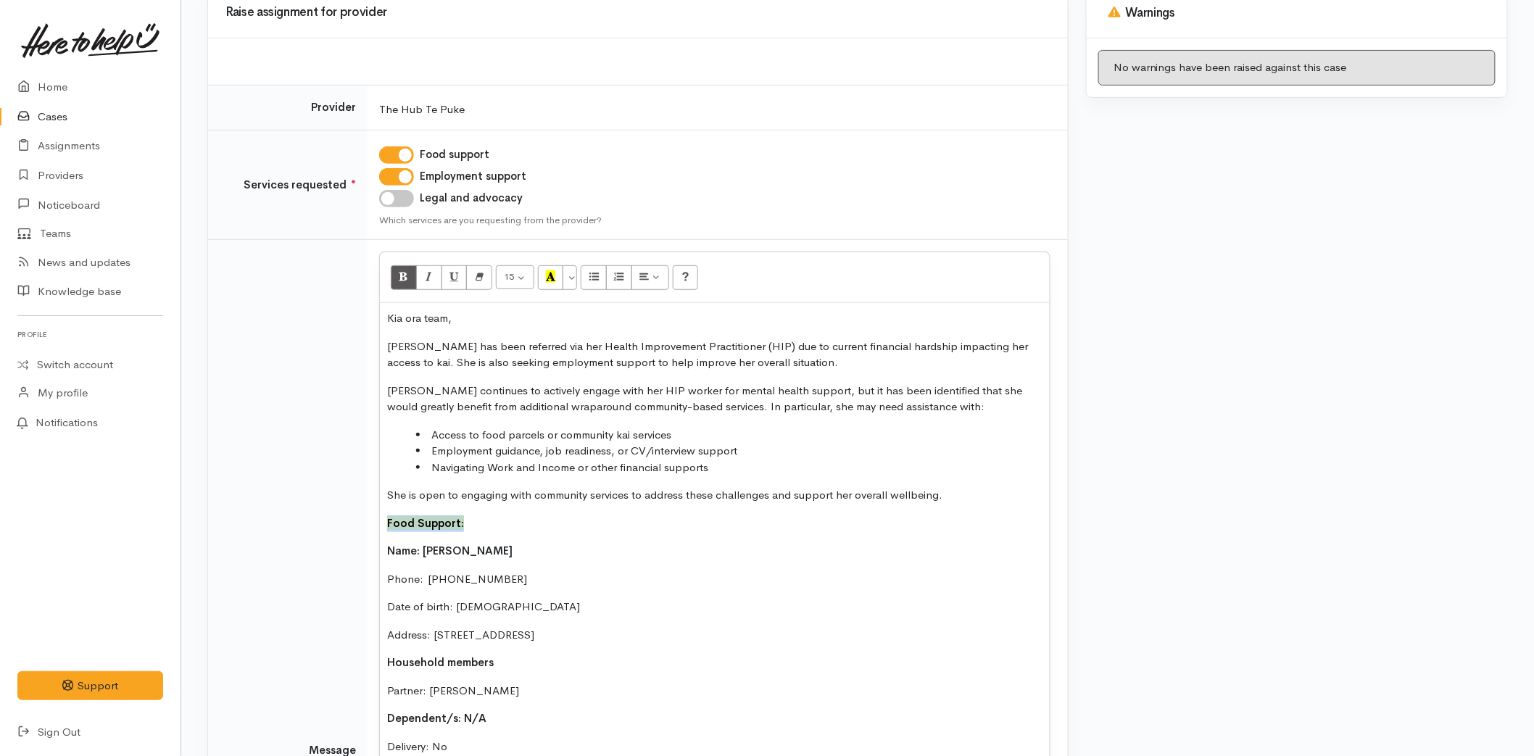
drag, startPoint x: 410, startPoint y: 522, endPoint x: 351, endPoint y: 519, distance: 58.8
click at [351, 519] on tr "Message 15 8 9 10 11 12 14 18 24 36 Background Color Transparent Select #ffff00…" at bounding box center [638, 750] width 860 height 1021
click at [573, 274] on button "More Color" at bounding box center [570, 277] width 14 height 25
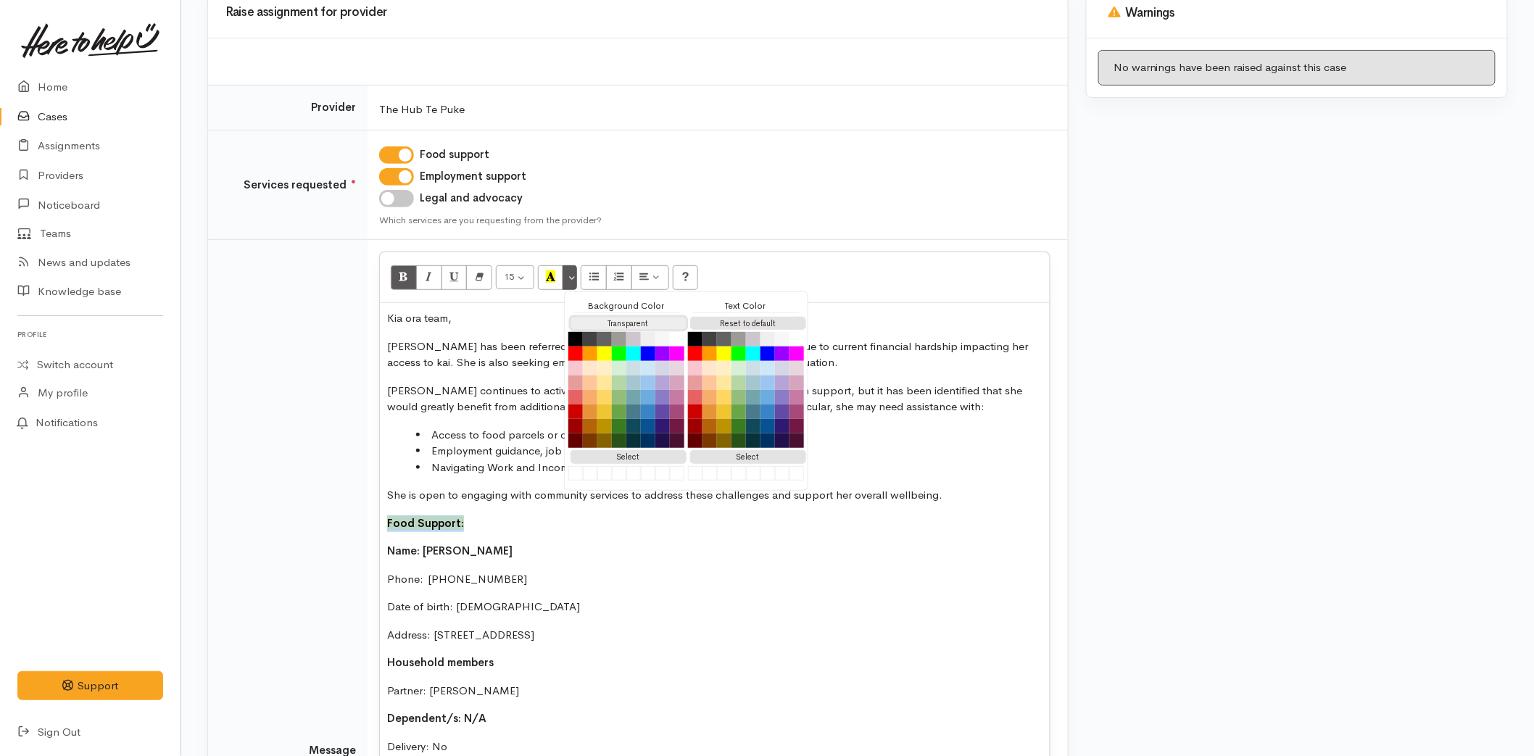
click at [642, 320] on button "Transparent" at bounding box center [629, 324] width 116 height 14
click at [449, 275] on icon "Underline (CTRL+U)" at bounding box center [453, 276] width 9 height 12
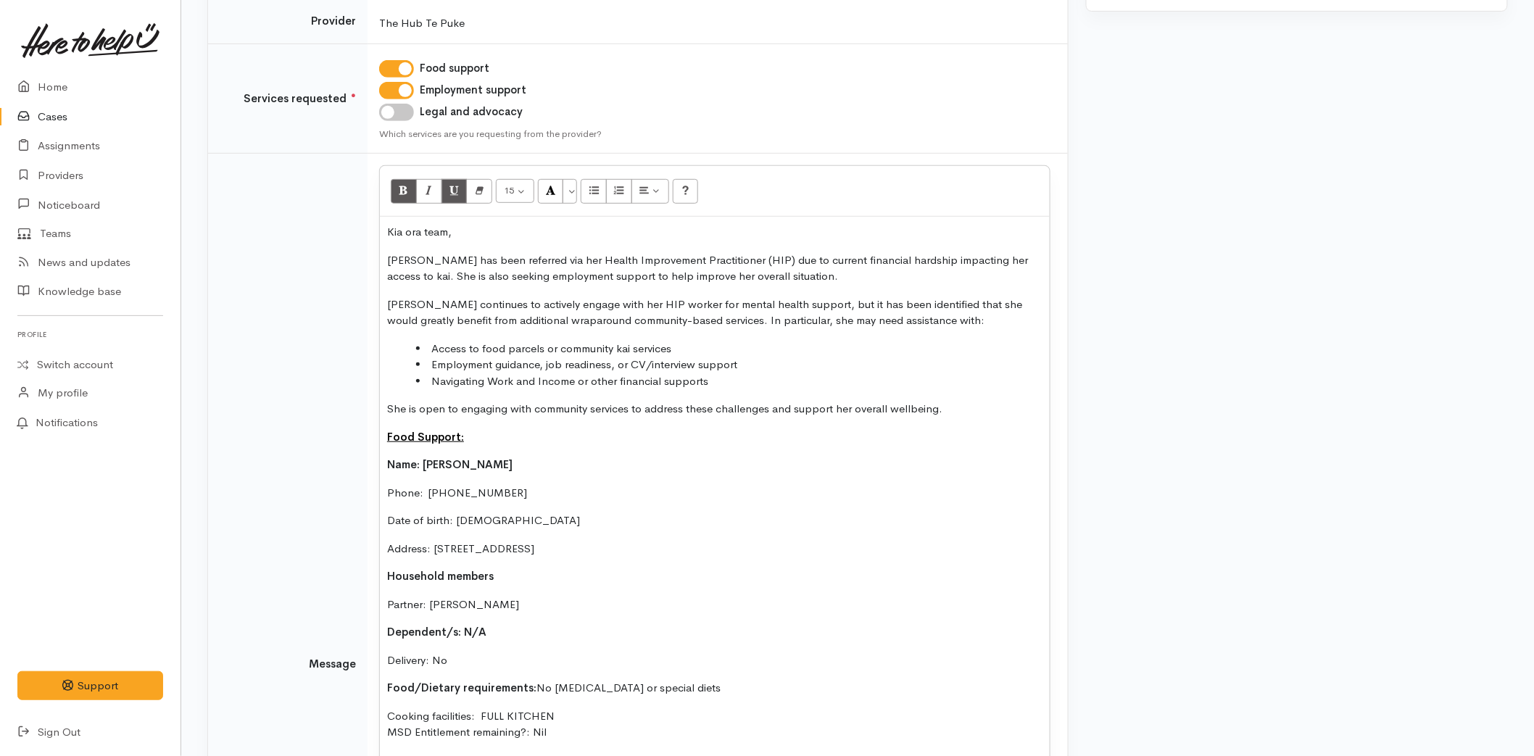
scroll to position [484, 0]
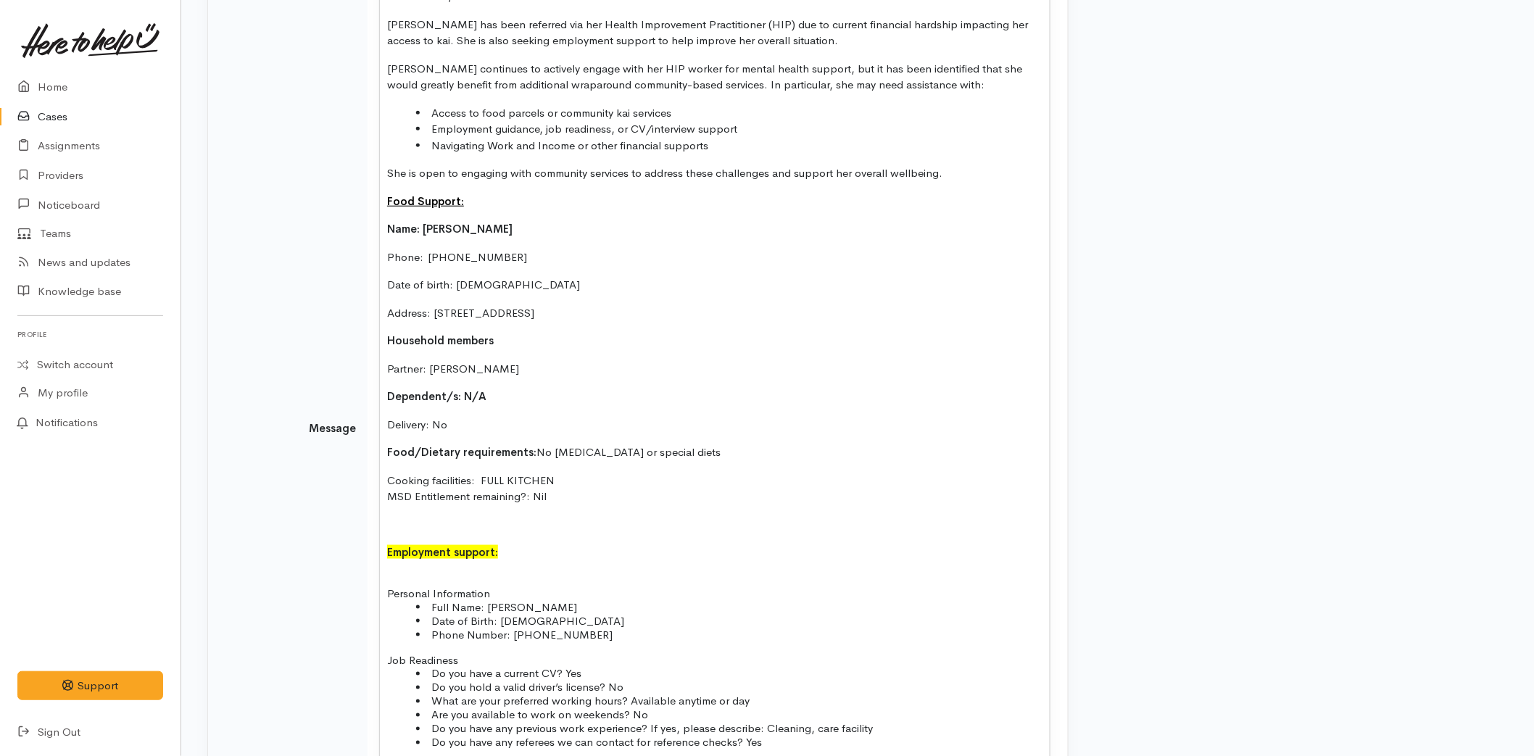
click at [434, 548] on span "Employment support:" at bounding box center [442, 552] width 111 height 14
drag, startPoint x: 368, startPoint y: 547, endPoint x: 342, endPoint y: 539, distance: 27.5
click at [339, 545] on tr "Message 15 8 9 10 11 12 14 18 24 36 Background Color Transparent Select #ffff00…" at bounding box center [638, 428] width 860 height 1021
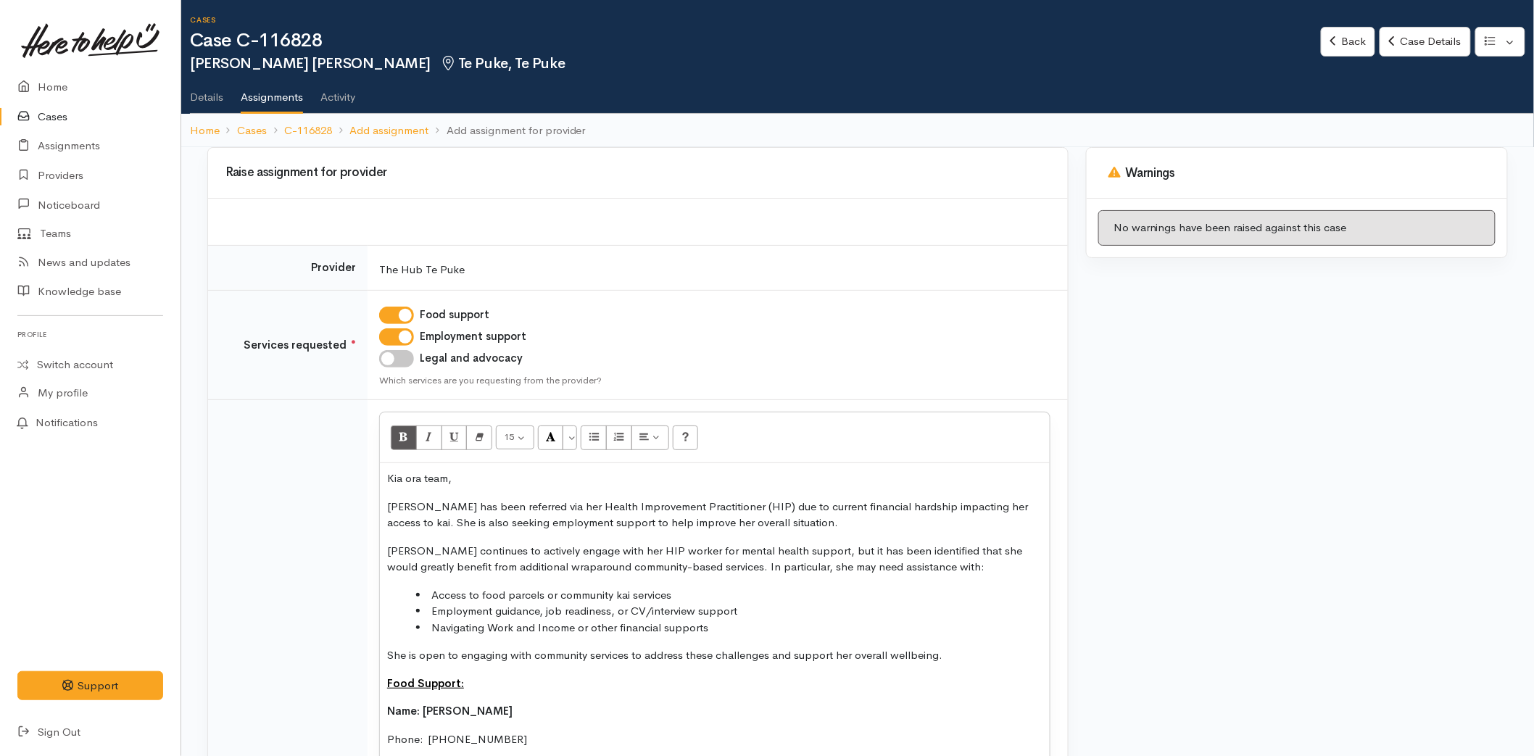
scroll to position [1, 0]
click at [555, 442] on icon "Recent Color" at bounding box center [550, 437] width 9 height 12
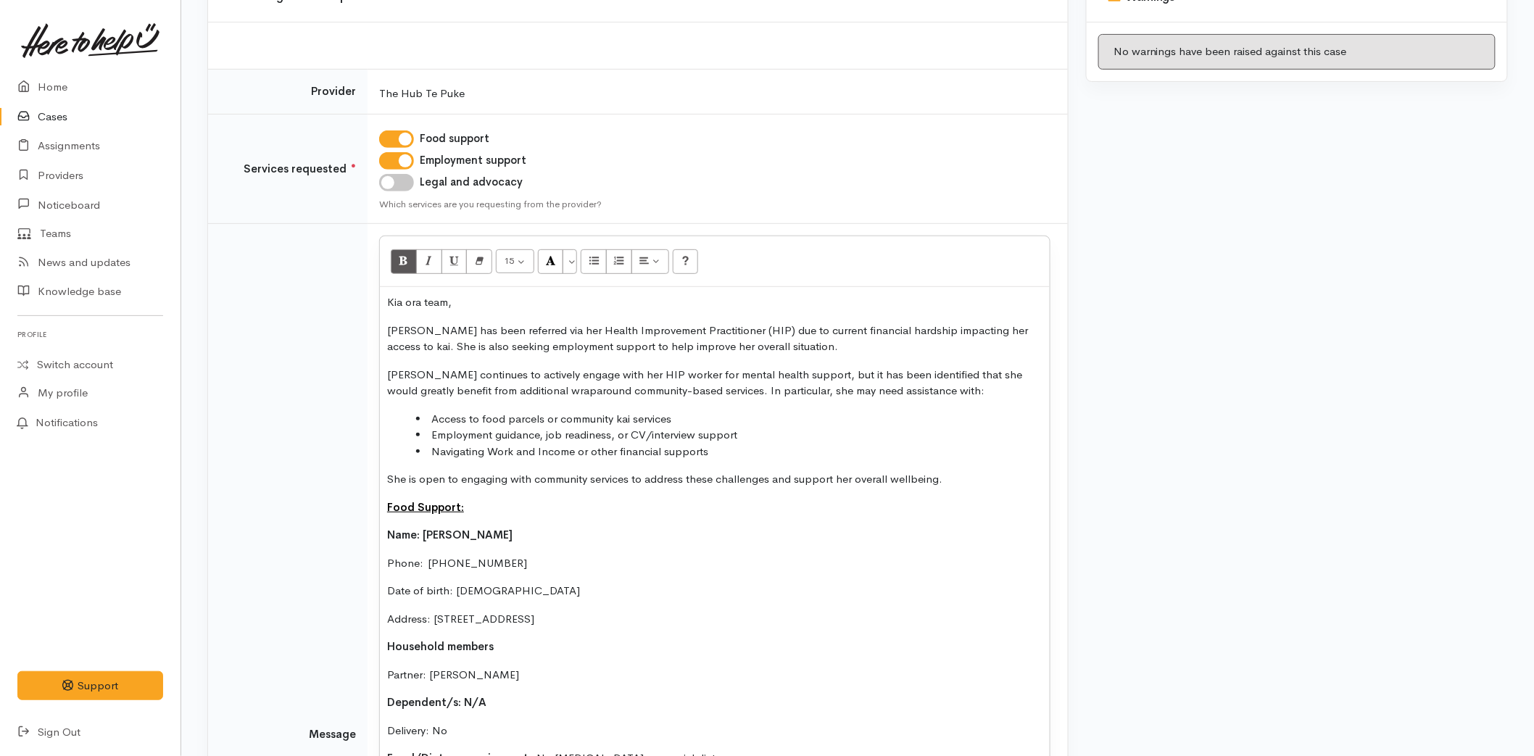
scroll to position [175, 0]
click at [449, 263] on icon "Underline (CTRL+U)" at bounding box center [453, 263] width 9 height 12
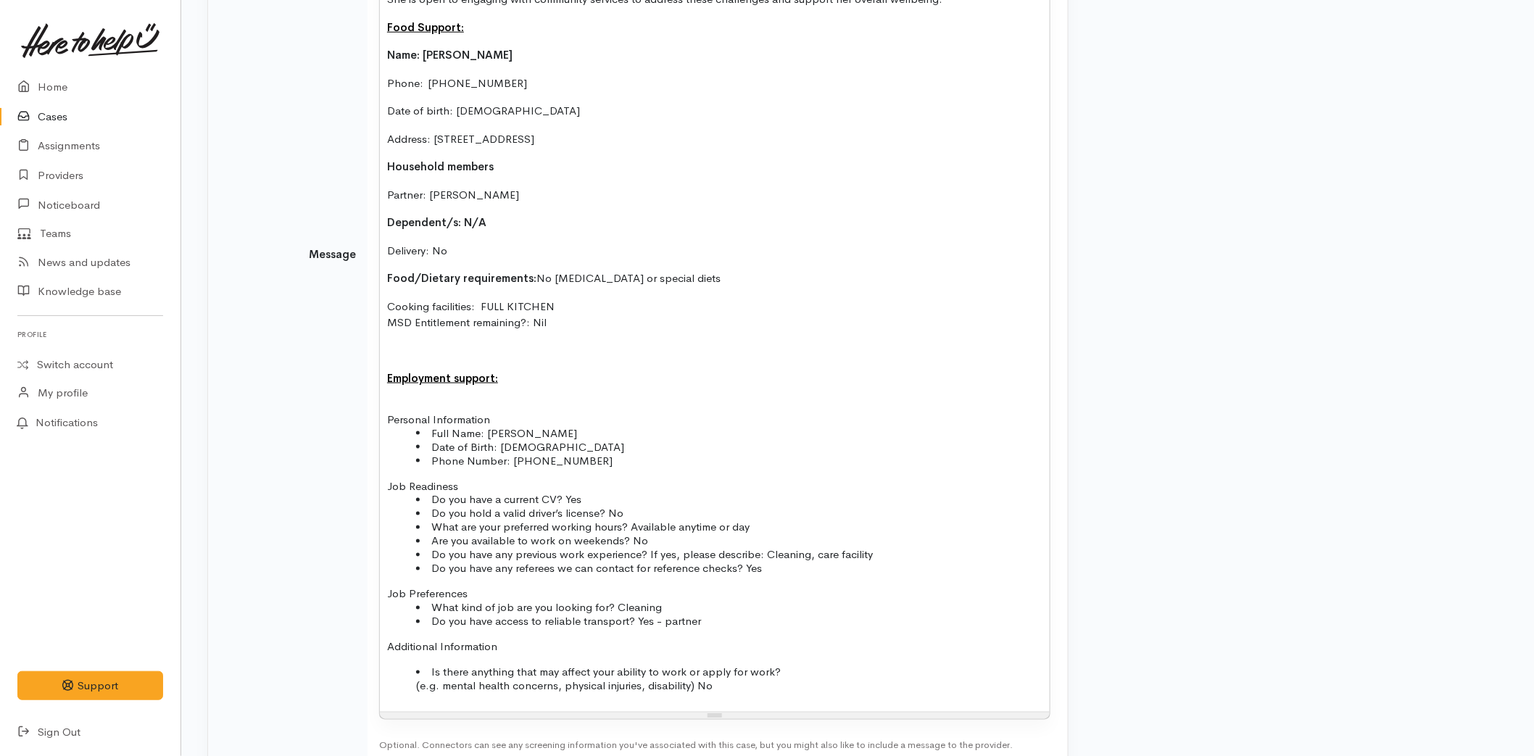
scroll to position [742, 0]
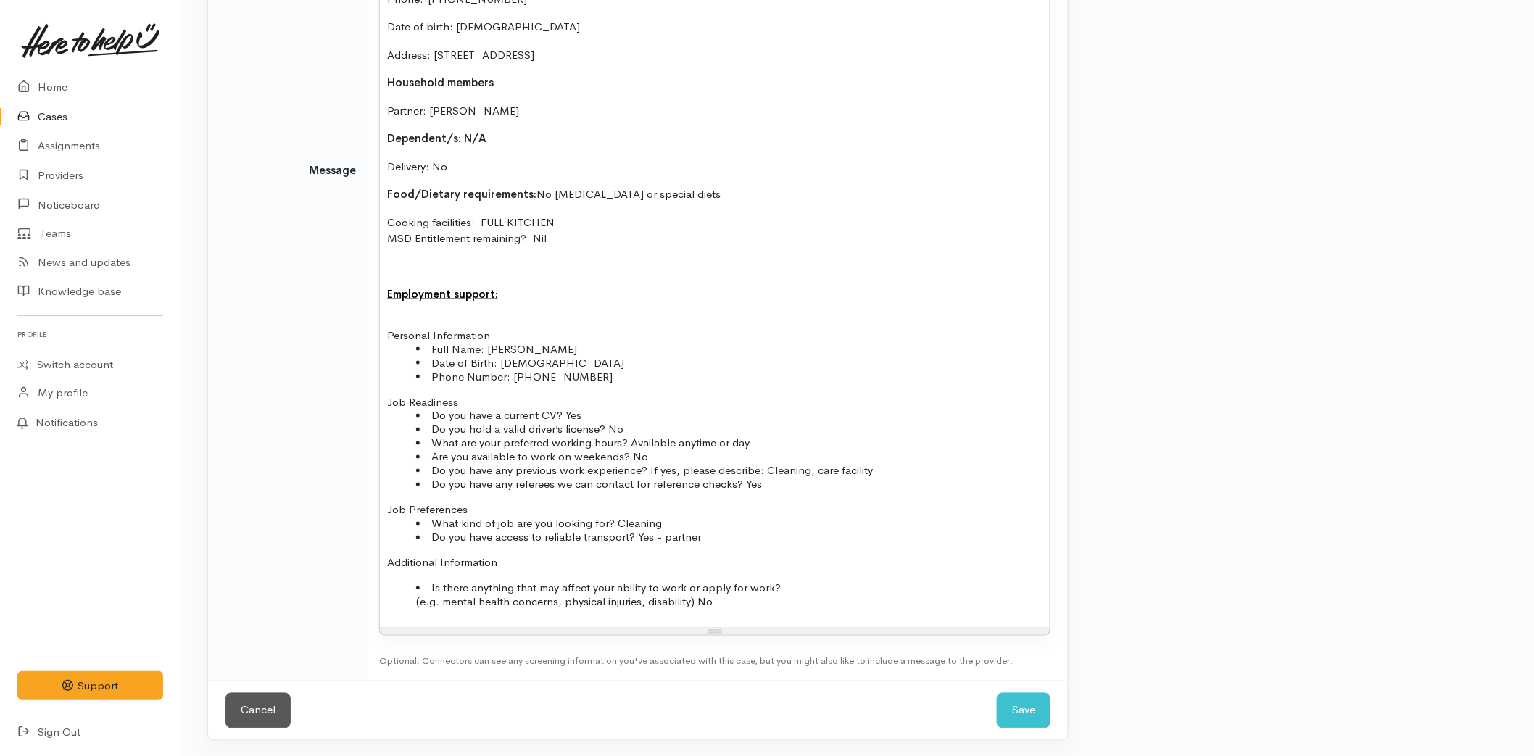
click at [754, 604] on li "Is there anything that may affect your ability to work or apply for work? (e.g.…" at bounding box center [729, 595] width 626 height 28
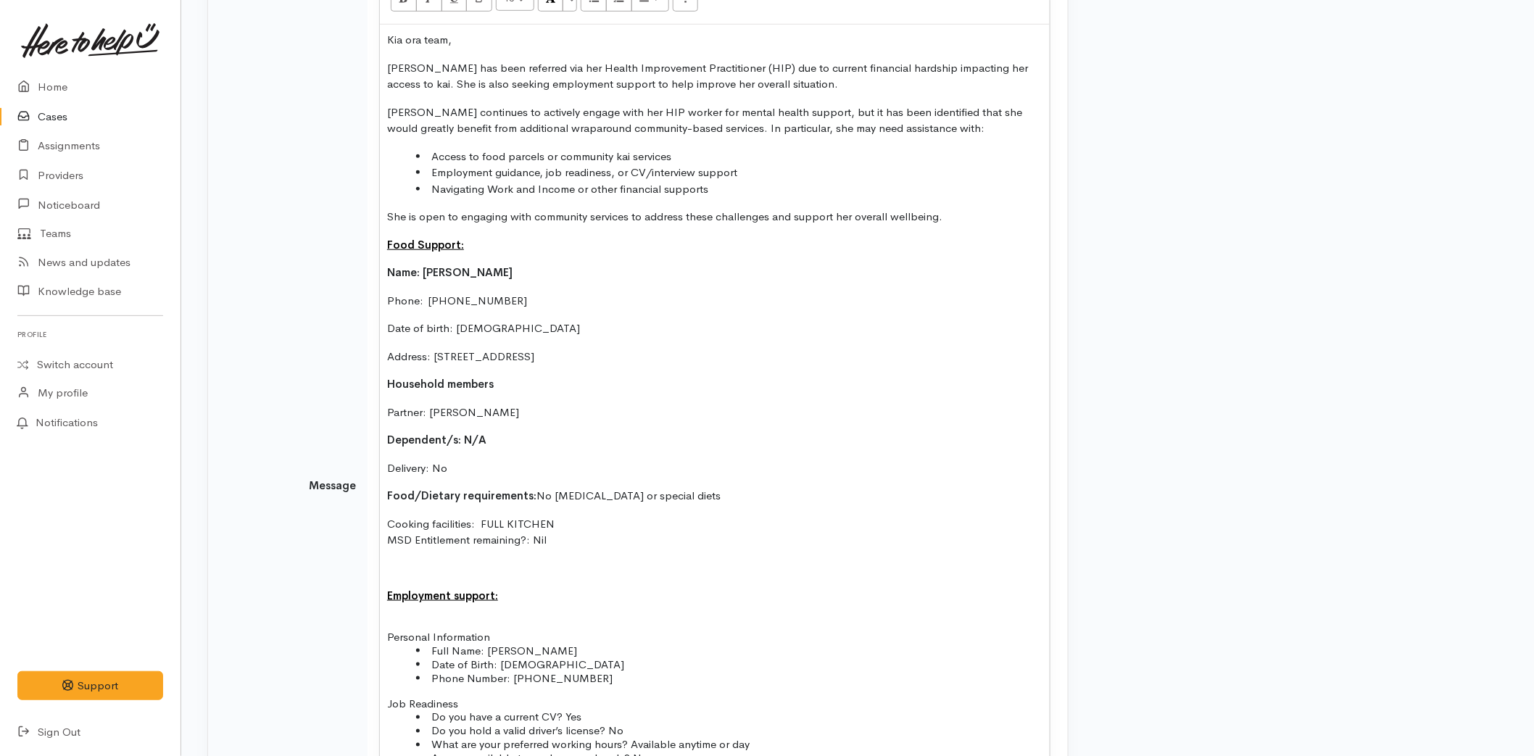
scroll to position [769, 0]
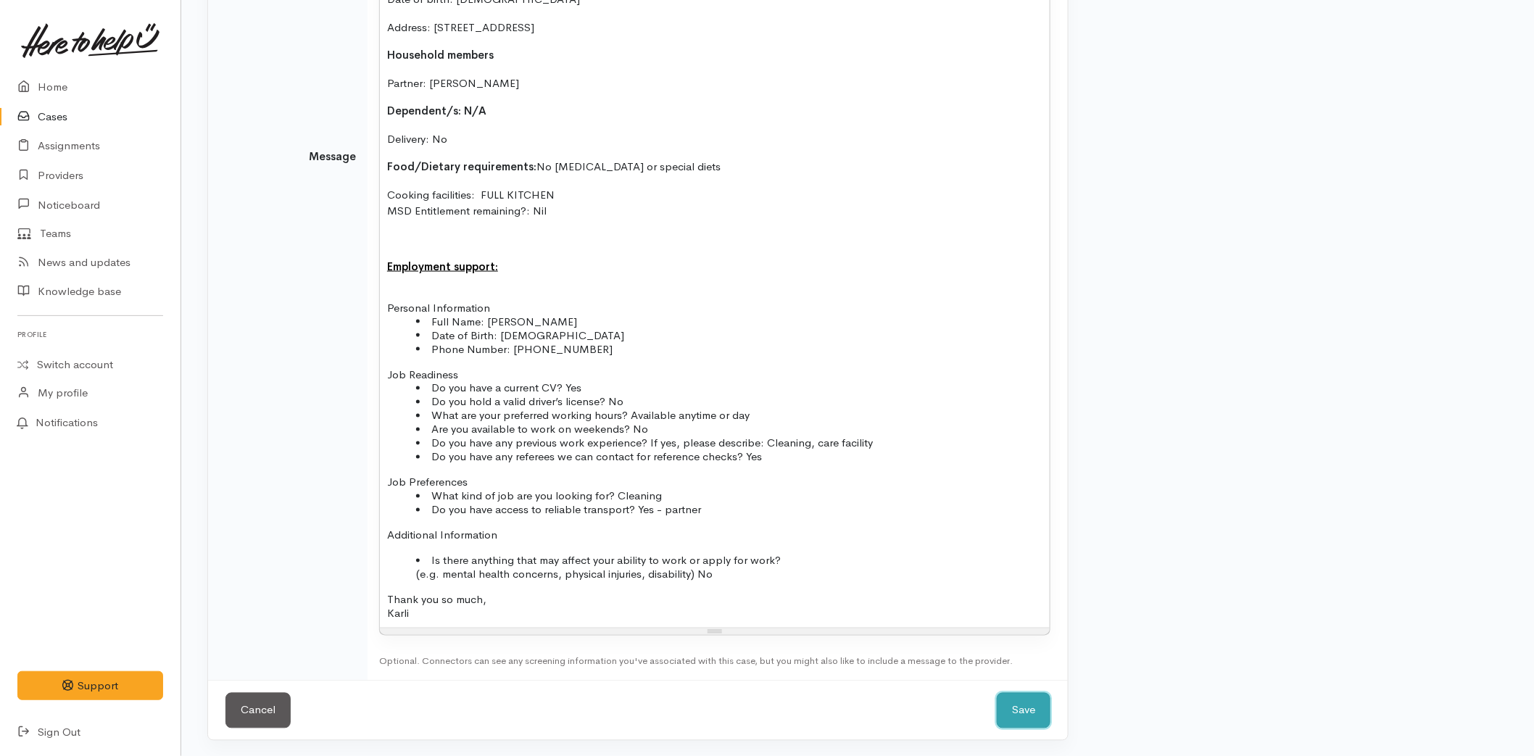
click at [1012, 711] on button "Save" at bounding box center [1024, 711] width 54 height 36
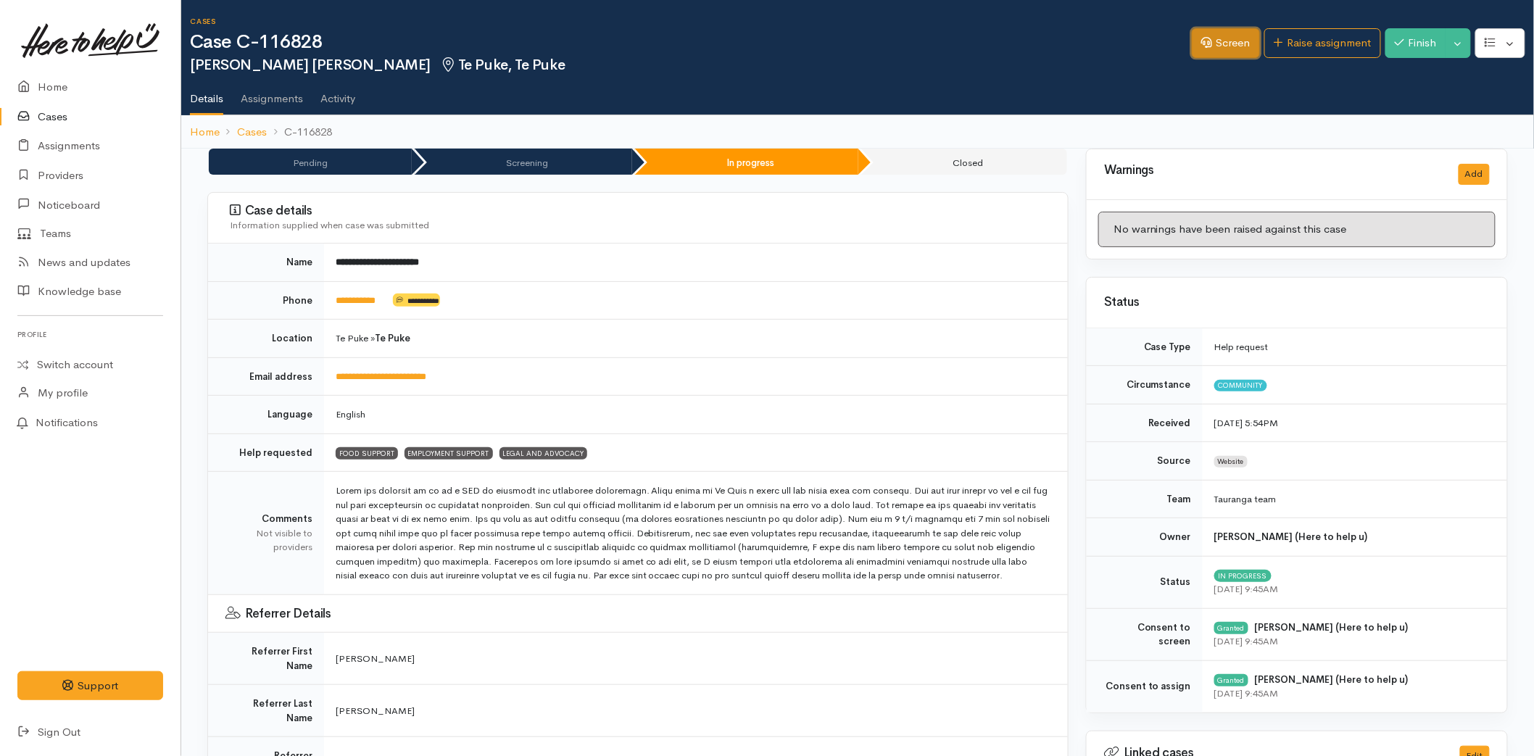
click at [1208, 54] on link "Screen" at bounding box center [1226, 43] width 68 height 30
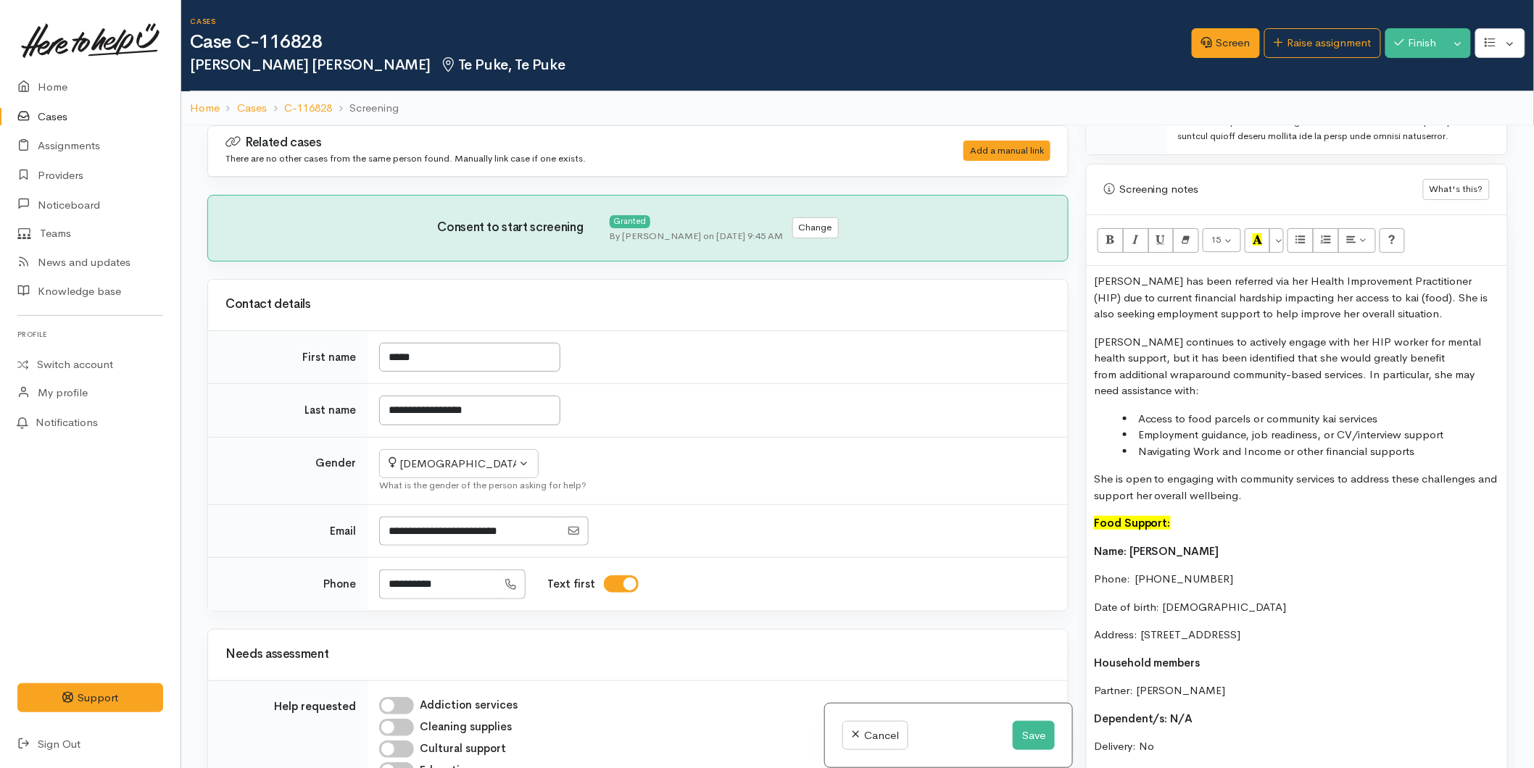
scroll to position [966, 0]
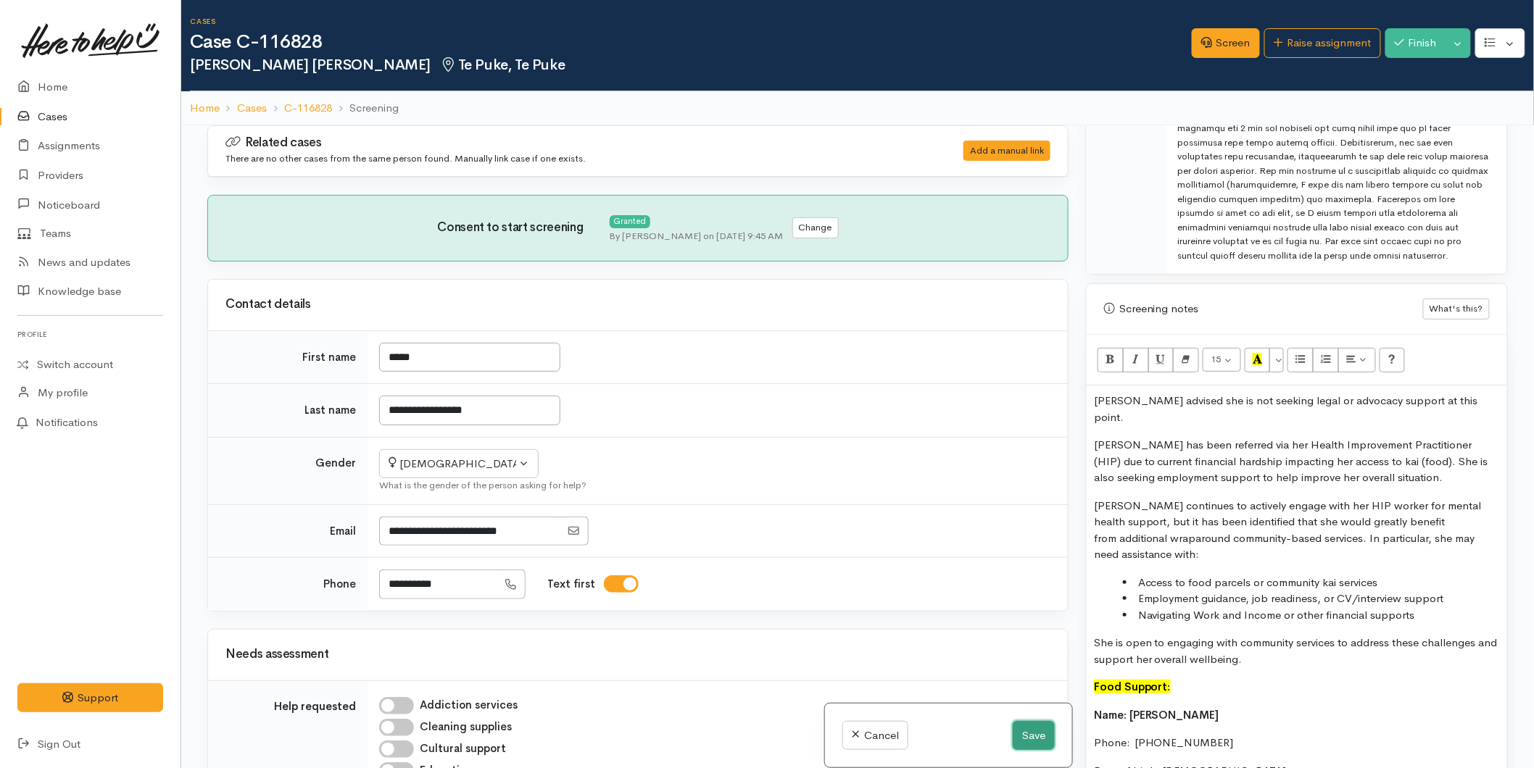
click at [1016, 734] on button "Save" at bounding box center [1034, 736] width 42 height 30
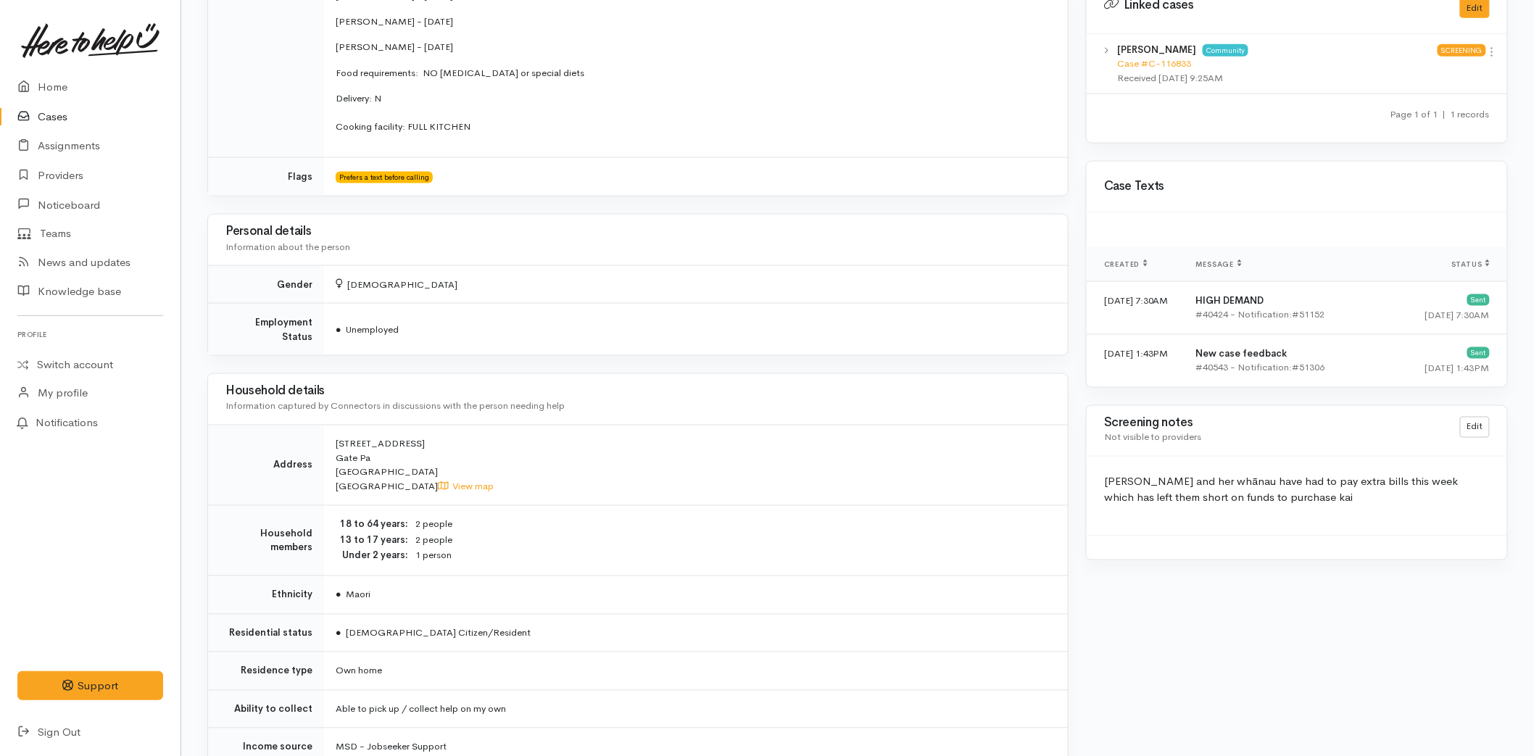
scroll to position [805, 0]
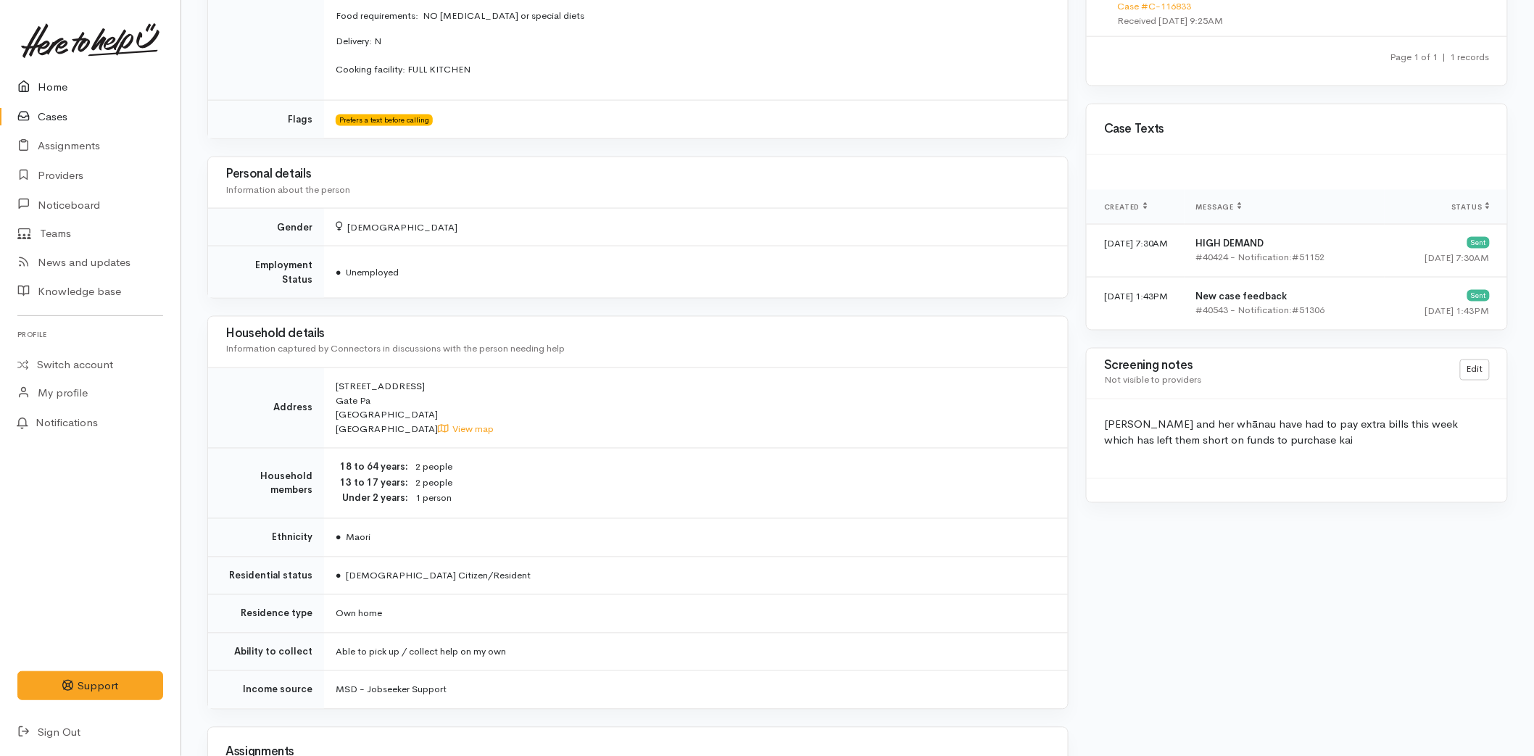
drag, startPoint x: 73, startPoint y: 82, endPoint x: 805, endPoint y: 31, distance: 733.2
click at [73, 82] on link "Home" at bounding box center [90, 87] width 181 height 30
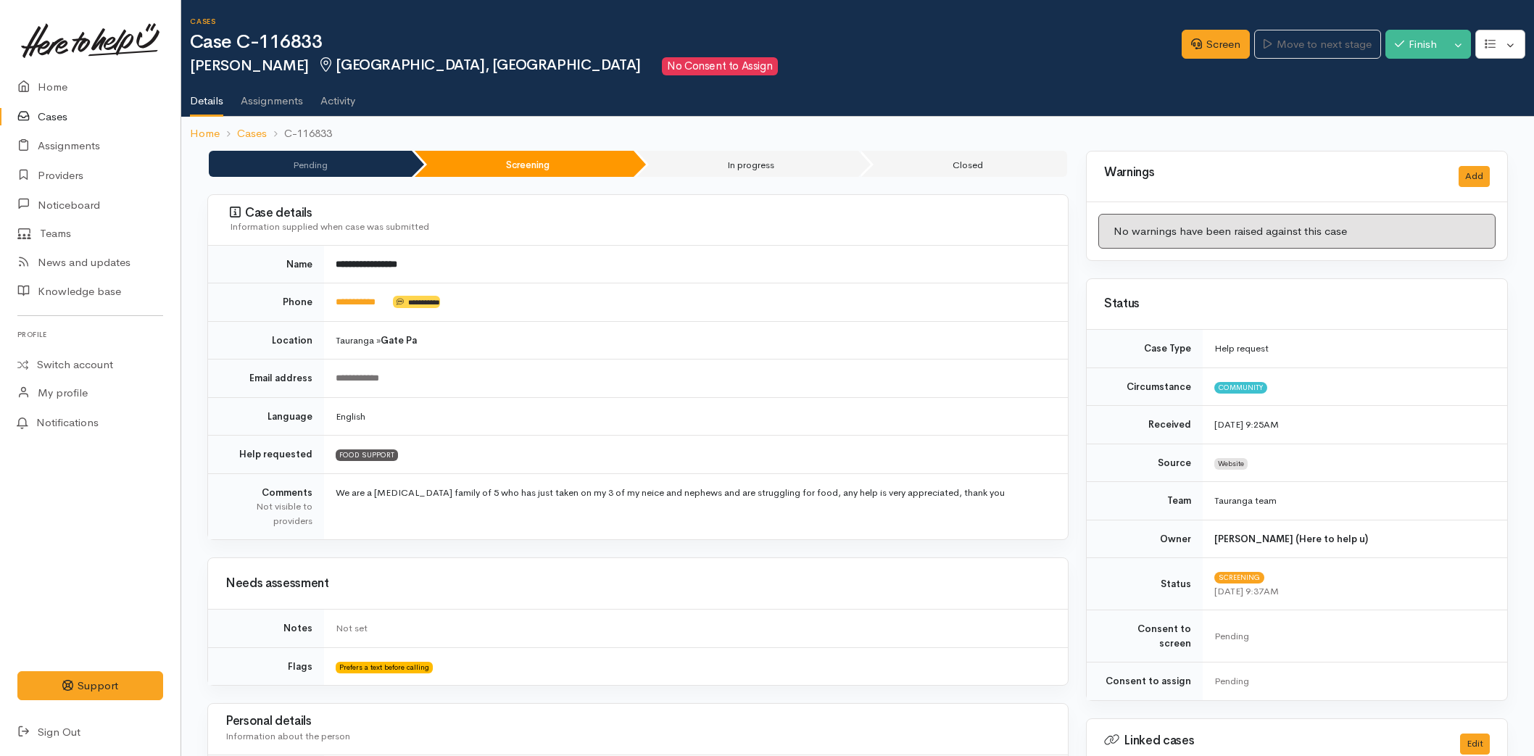
scroll to position [66, 0]
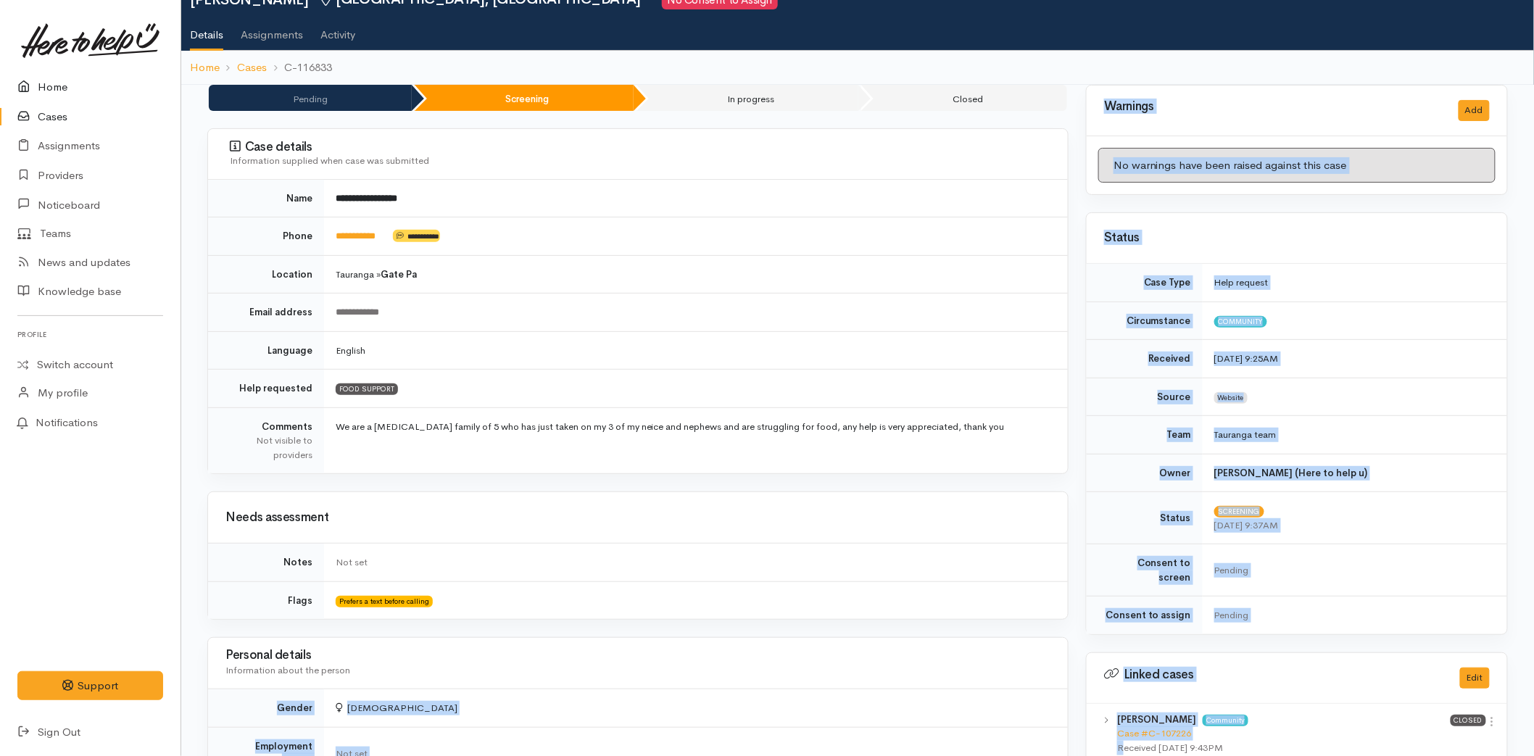
click at [64, 76] on link "Home" at bounding box center [90, 87] width 181 height 30
click at [62, 85] on link "Home" at bounding box center [90, 87] width 181 height 30
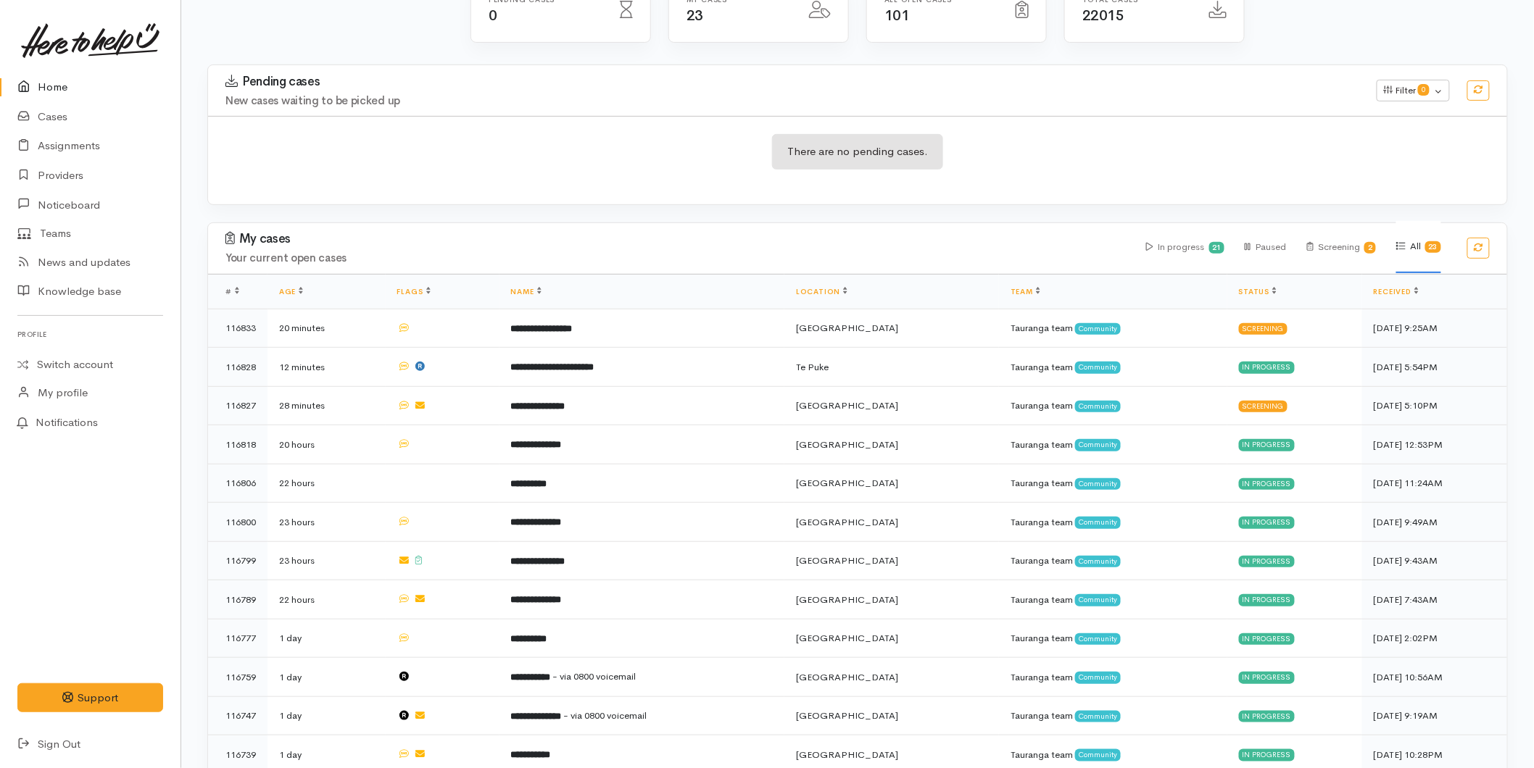
scroll to position [639, 0]
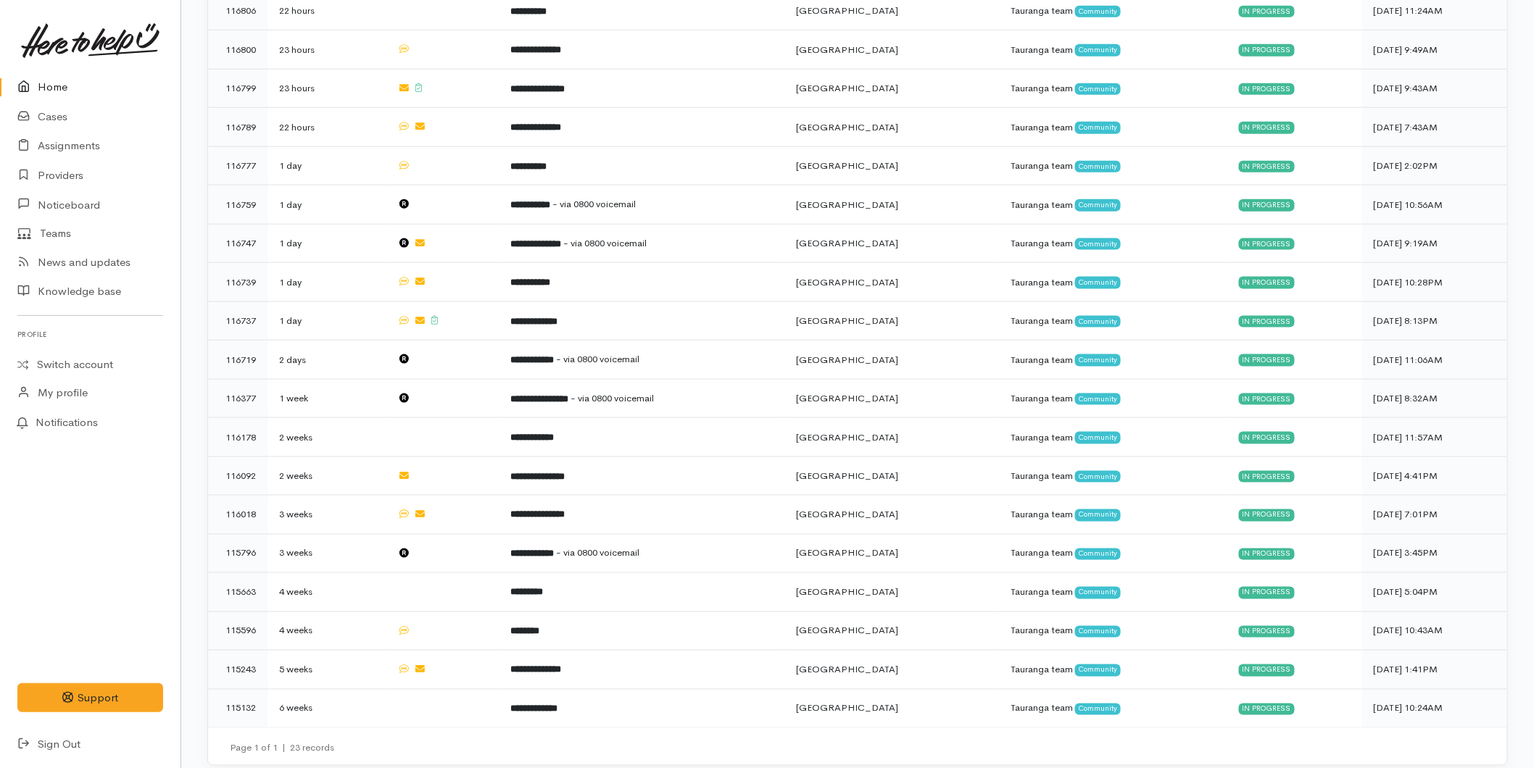
click at [33, 75] on link "Home" at bounding box center [90, 87] width 181 height 30
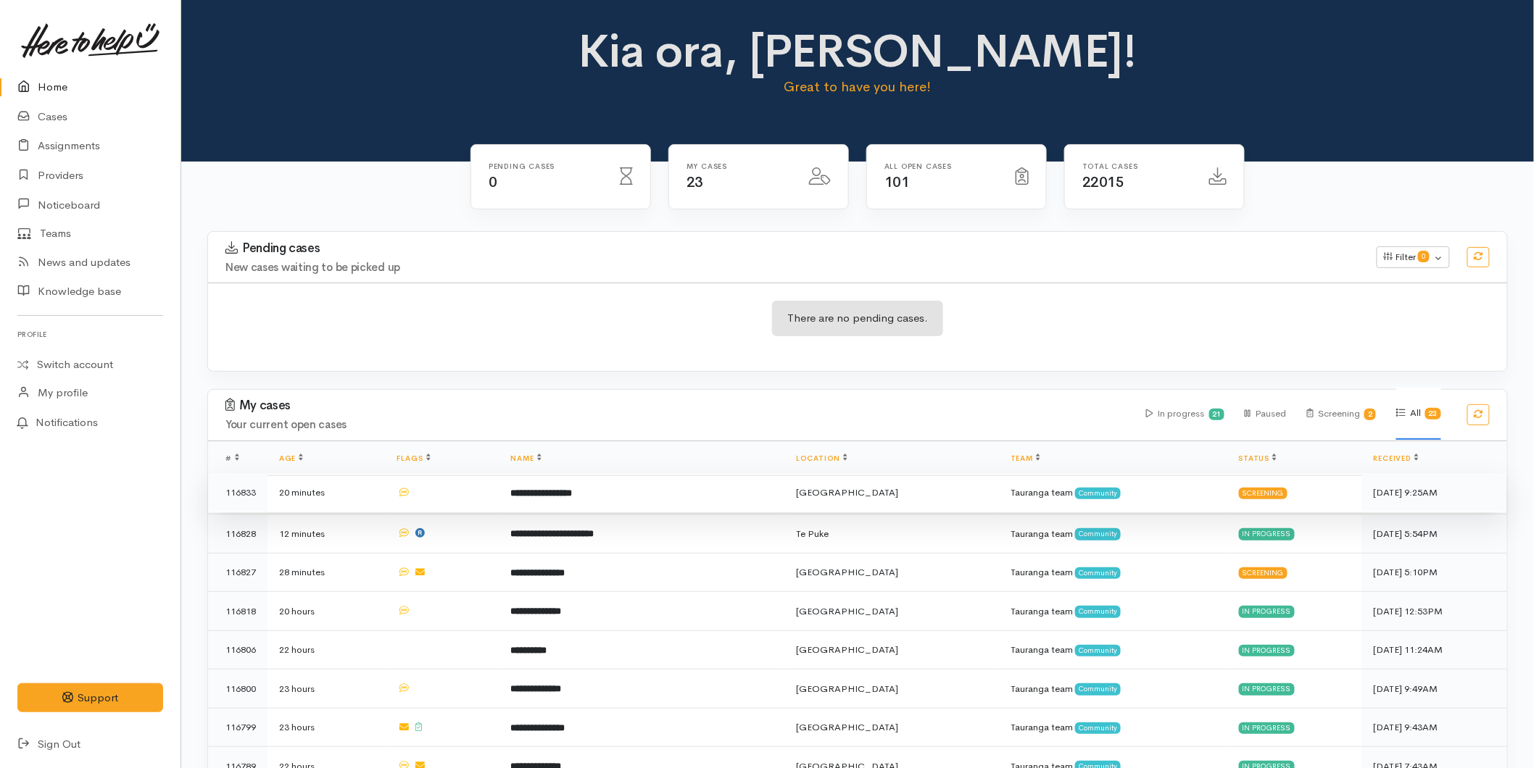
click at [602, 502] on td "**********" at bounding box center [642, 492] width 286 height 39
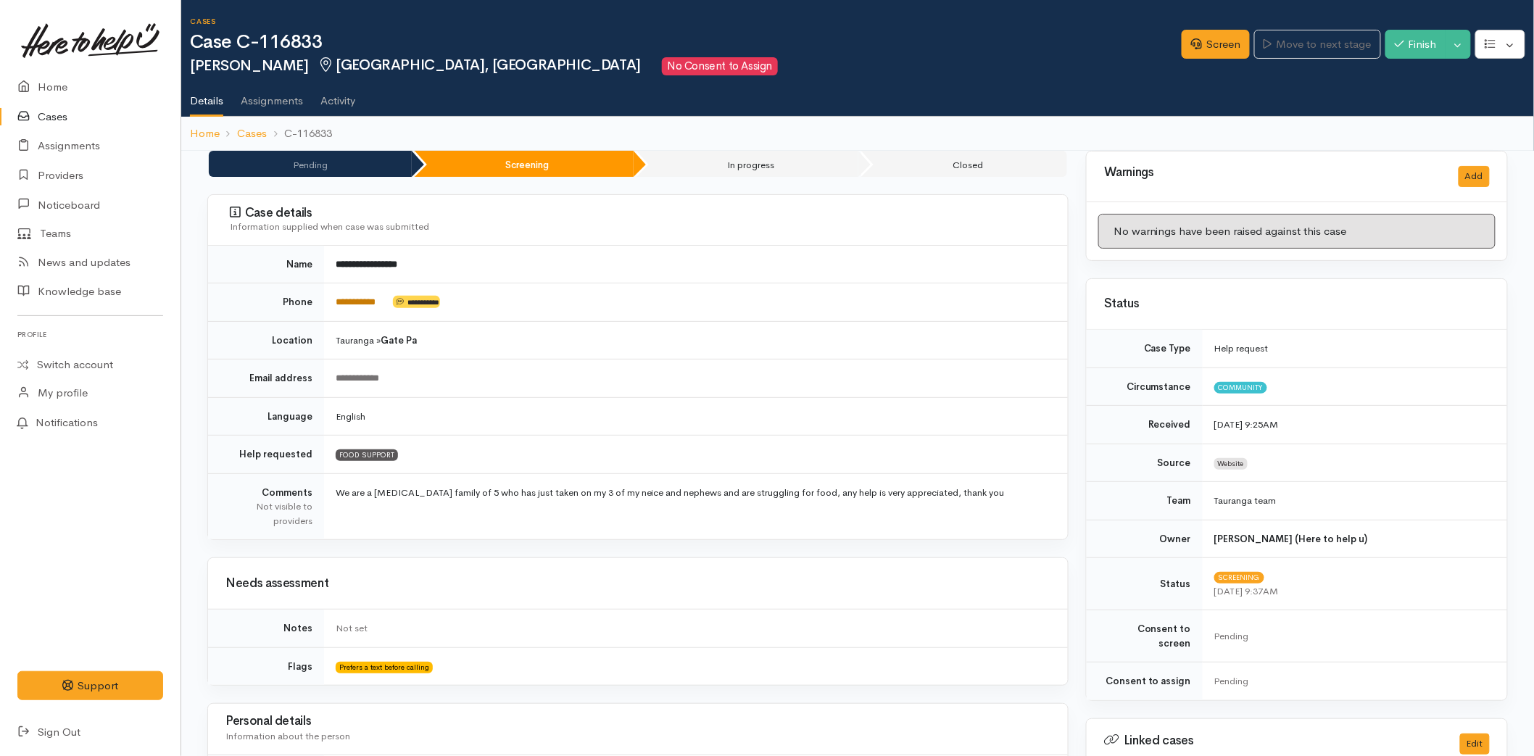
click at [354, 307] on link "**********" at bounding box center [356, 301] width 40 height 9
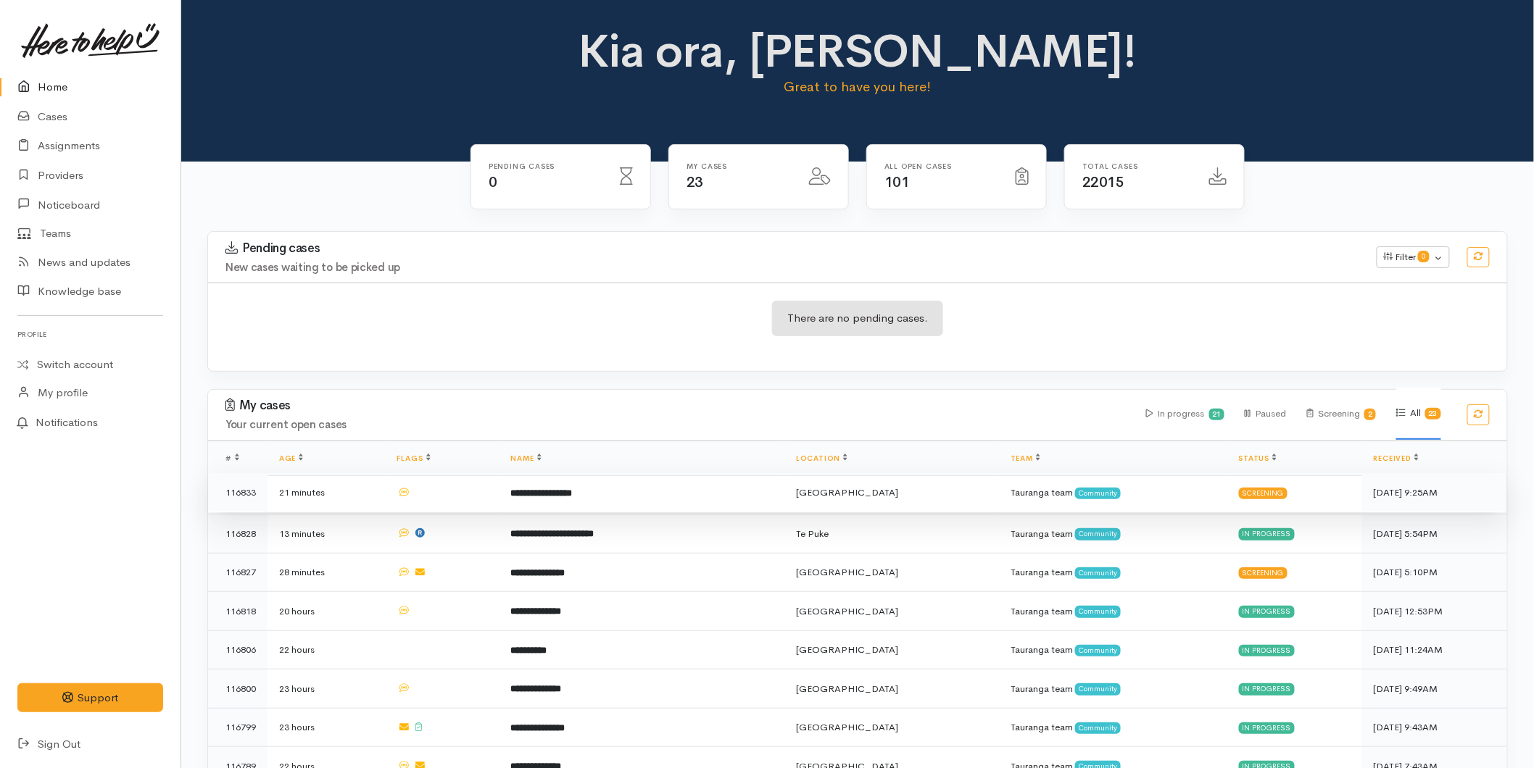
click at [573, 490] on b "**********" at bounding box center [542, 493] width 62 height 9
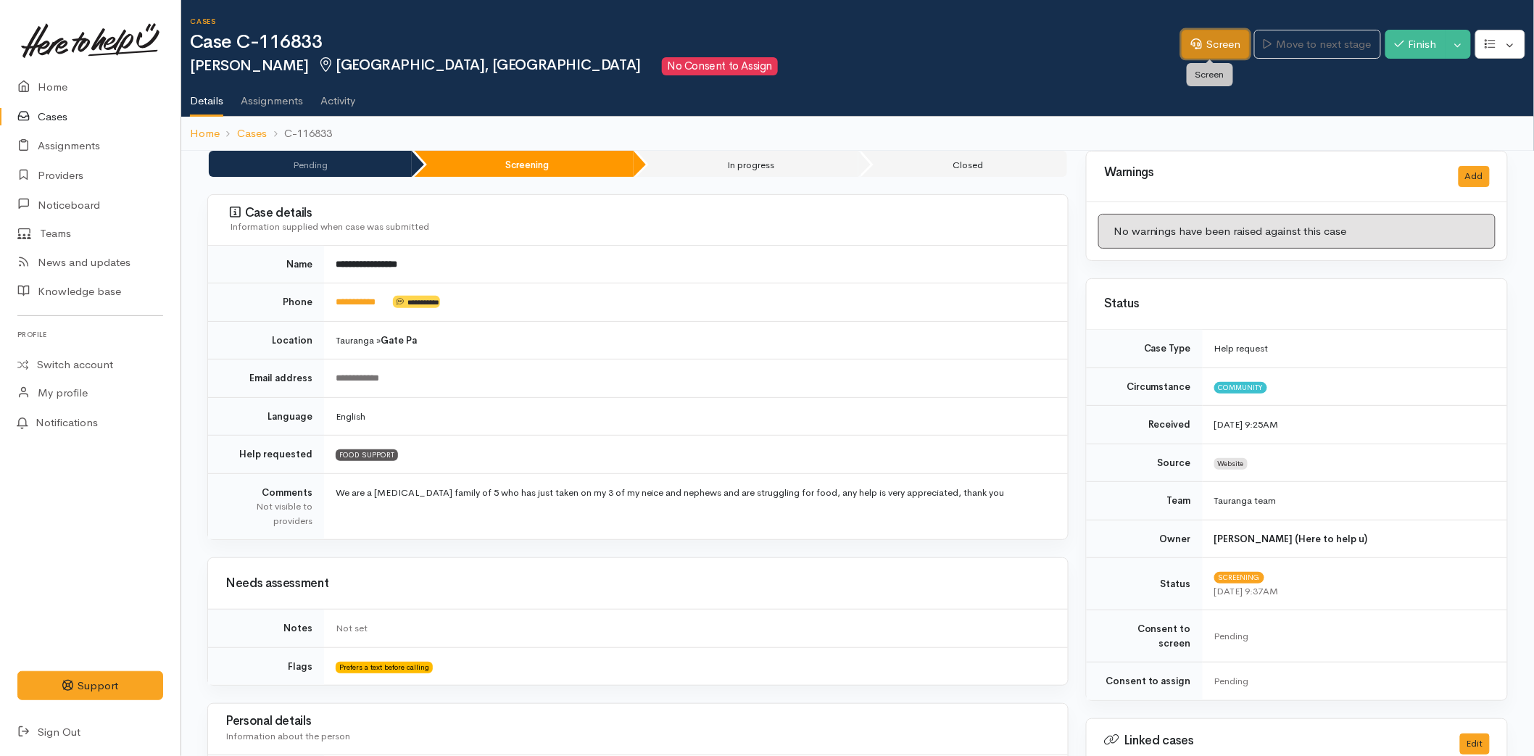
click at [1189, 51] on link "Screen" at bounding box center [1216, 45] width 68 height 30
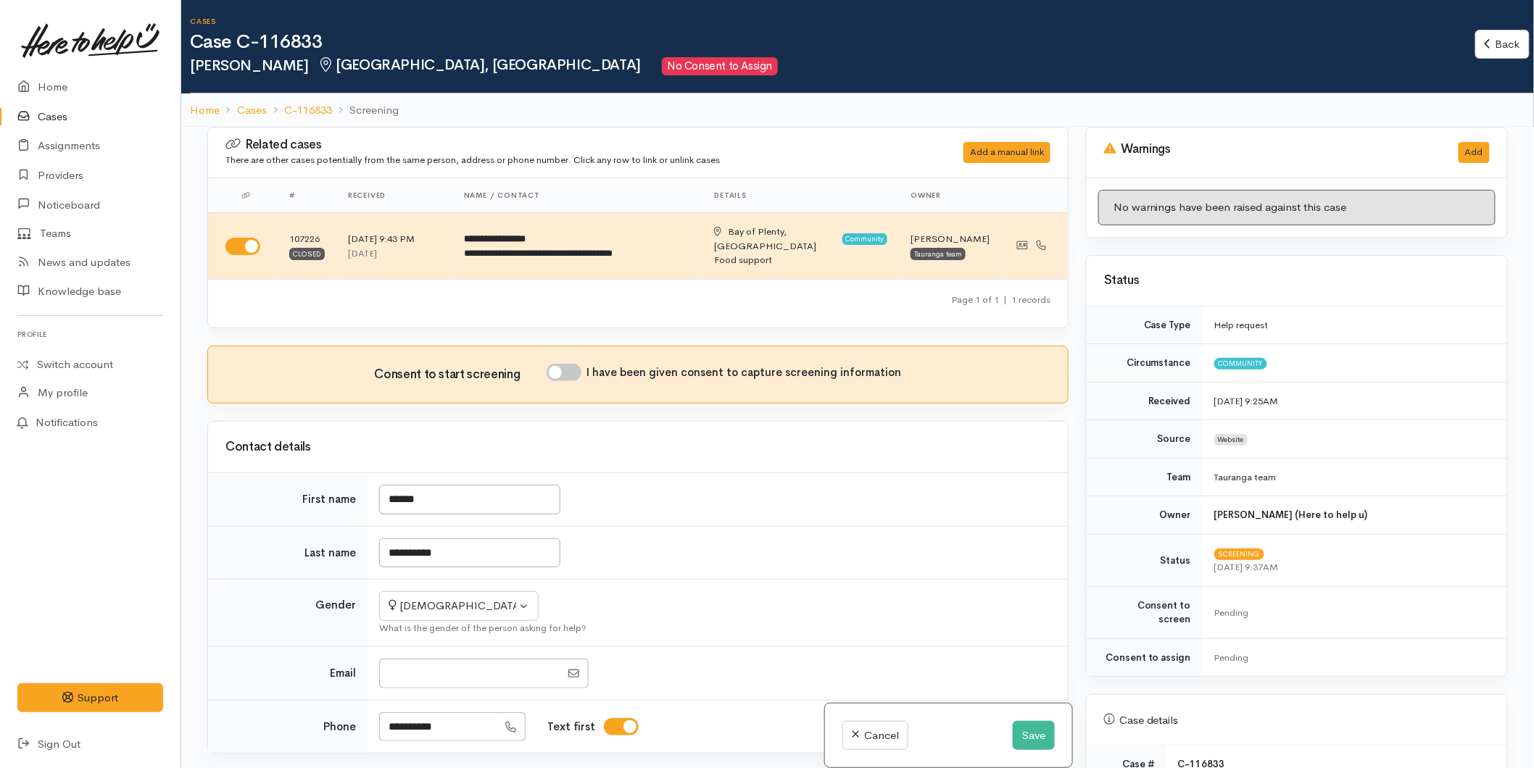
scroll to position [483, 0]
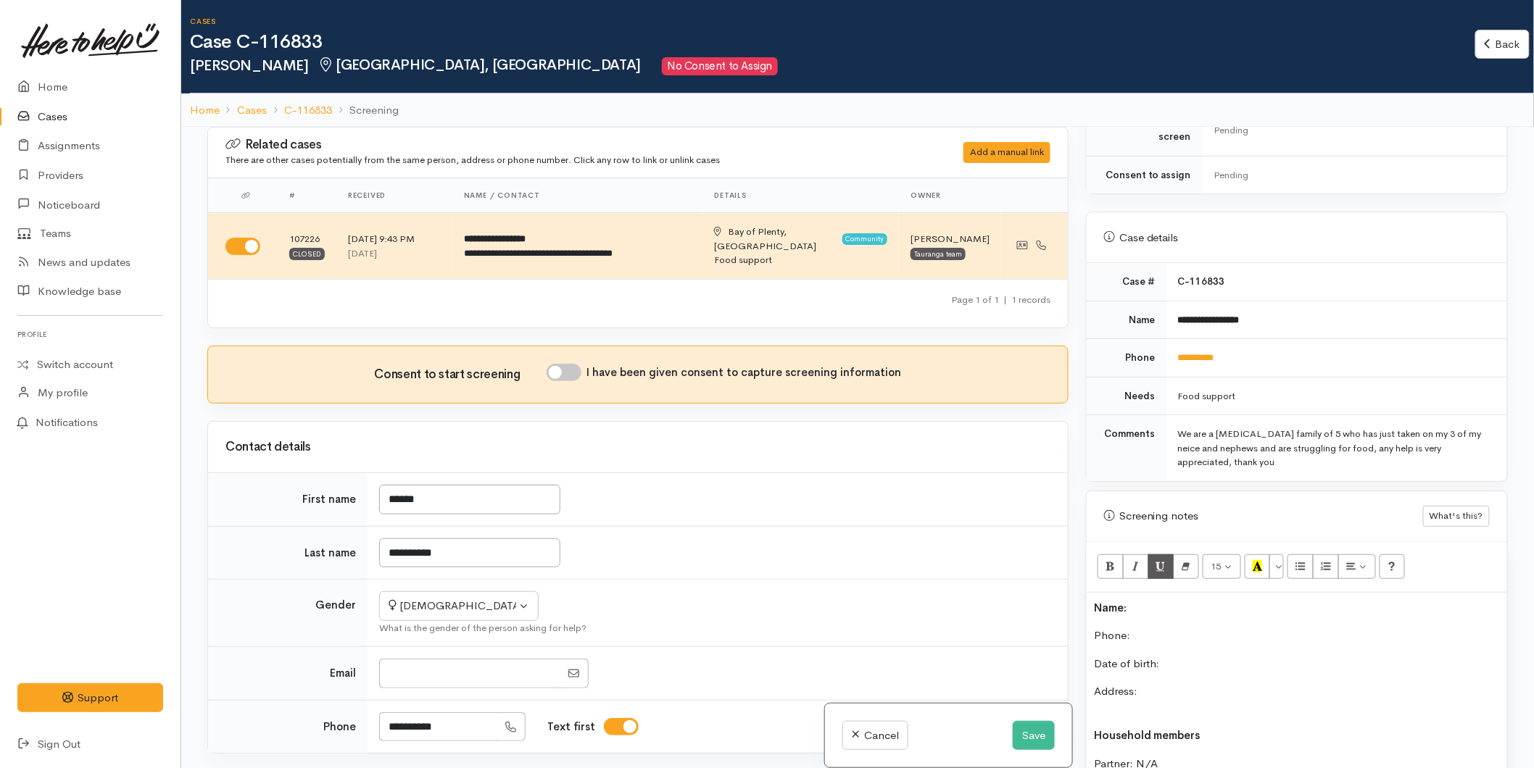
drag, startPoint x: 1156, startPoint y: 564, endPoint x: 1146, endPoint y: 589, distance: 26.7
click at [1146, 600] on p "Name:" at bounding box center [1297, 608] width 406 height 17
click at [1143, 628] on p "Phone:" at bounding box center [1297, 636] width 406 height 17
click at [1129, 628] on p "Phone: 0221516213" at bounding box center [1297, 636] width 406 height 17
click at [558, 364] on input "I have been given consent to capture screening information" at bounding box center [564, 372] width 35 height 17
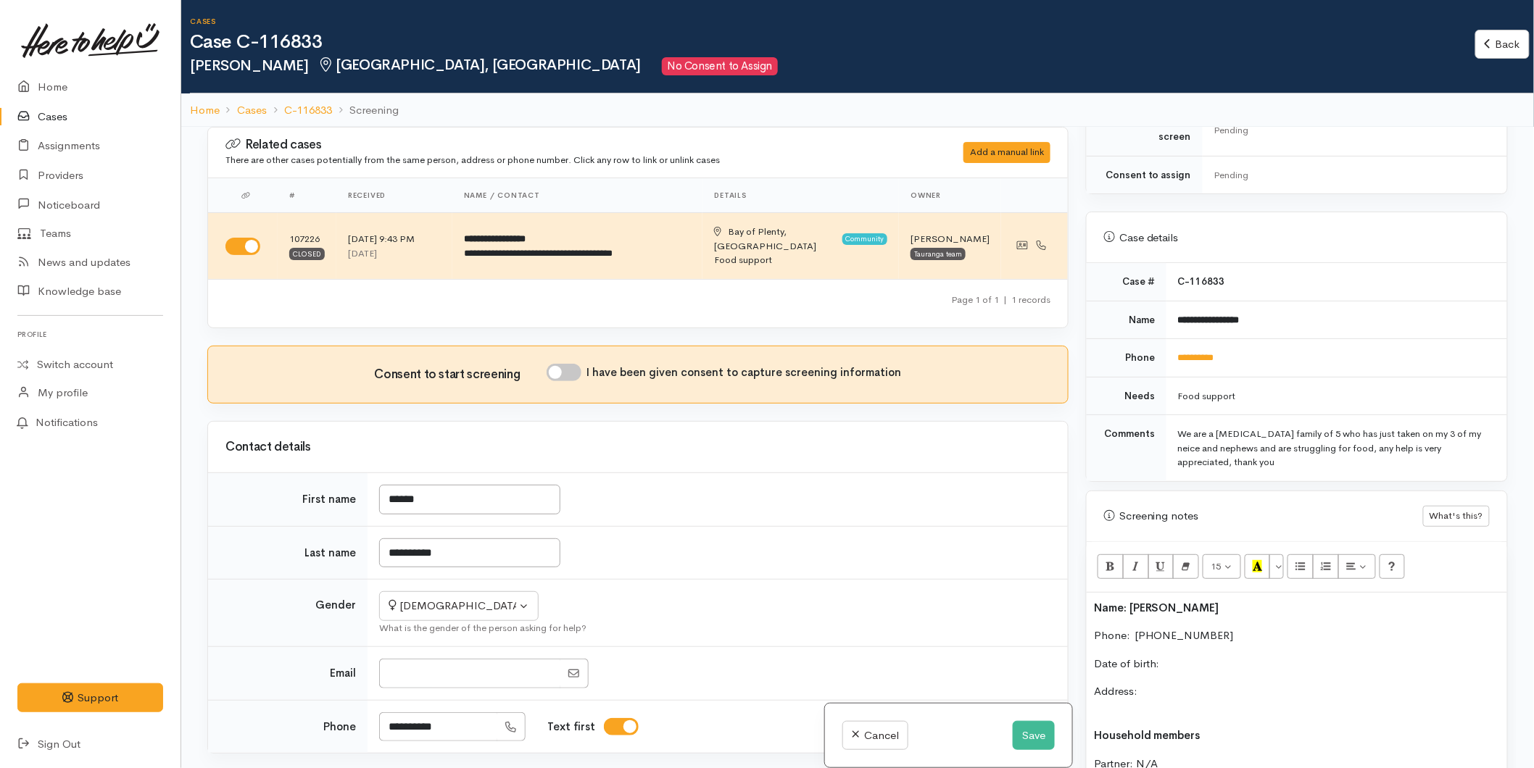
checkbox input "true"
click at [1219, 656] on p "Date of birth:" at bounding box center [1297, 664] width 406 height 17
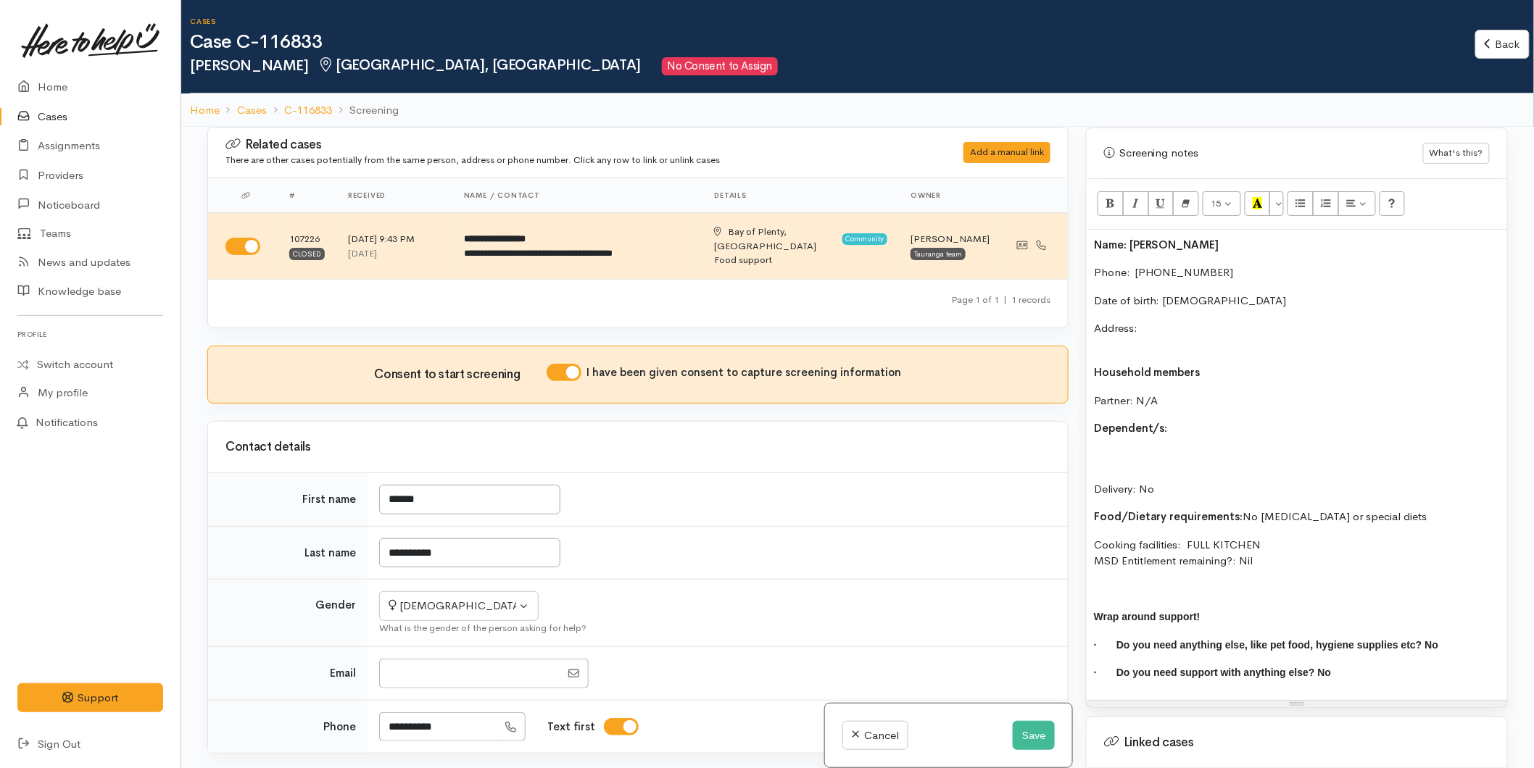
scroll to position [1103, 0]
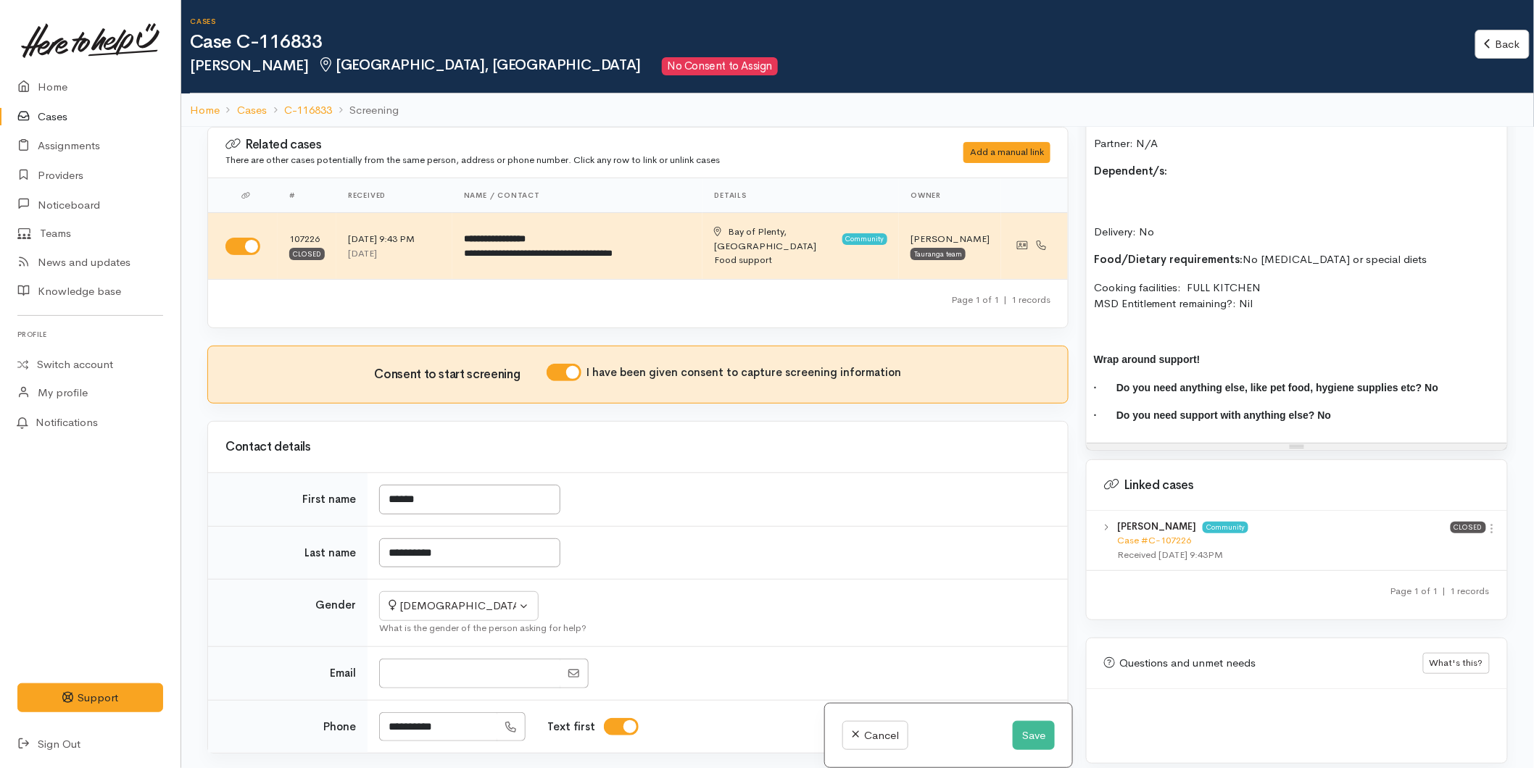
drag, startPoint x: 1487, startPoint y: 515, endPoint x: 1432, endPoint y: 544, distance: 61.3
click at [1487, 523] on icon at bounding box center [1492, 529] width 12 height 12
click at [1408, 546] on link "View case" at bounding box center [1440, 557] width 115 height 22
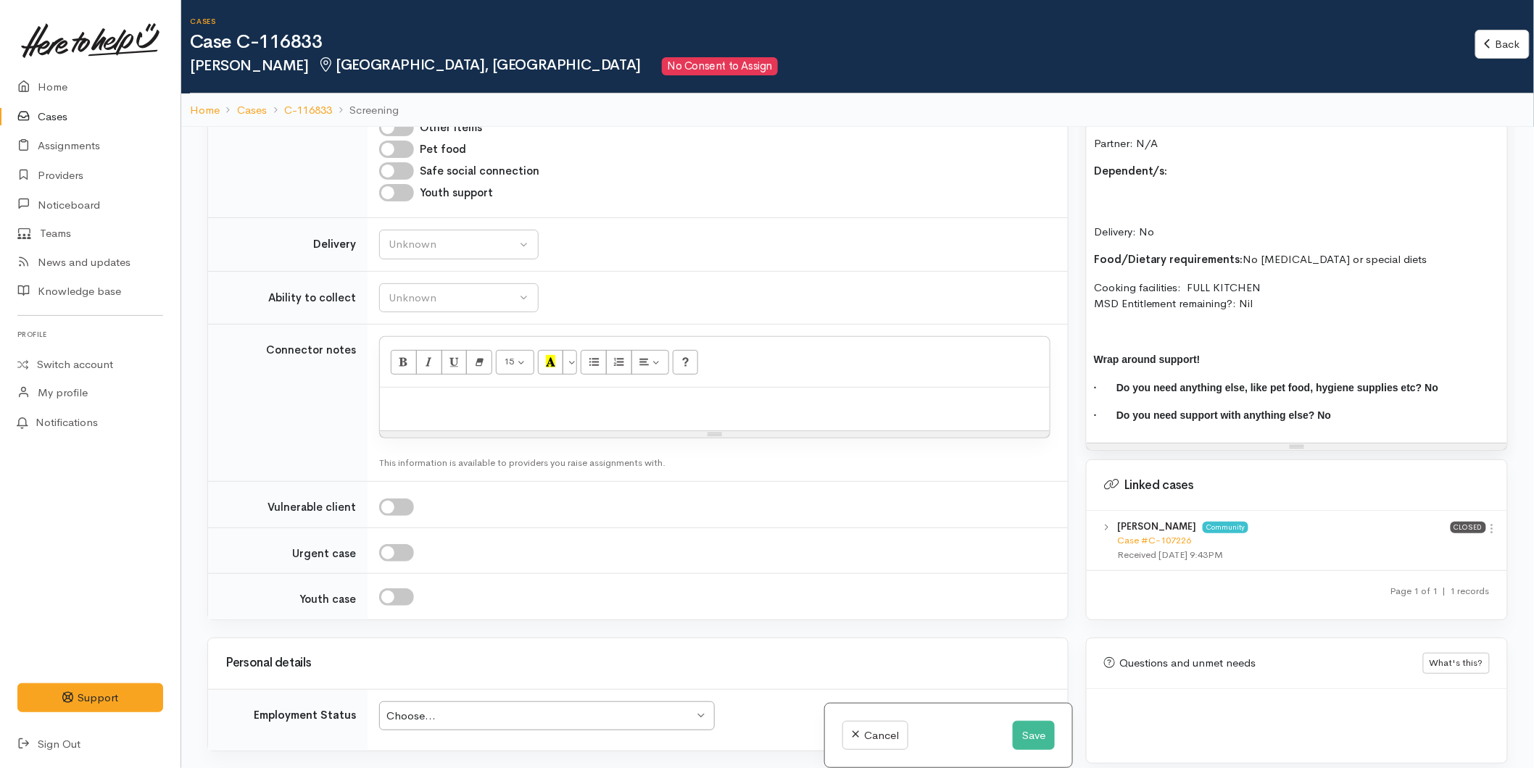
scroll to position [1450, 0]
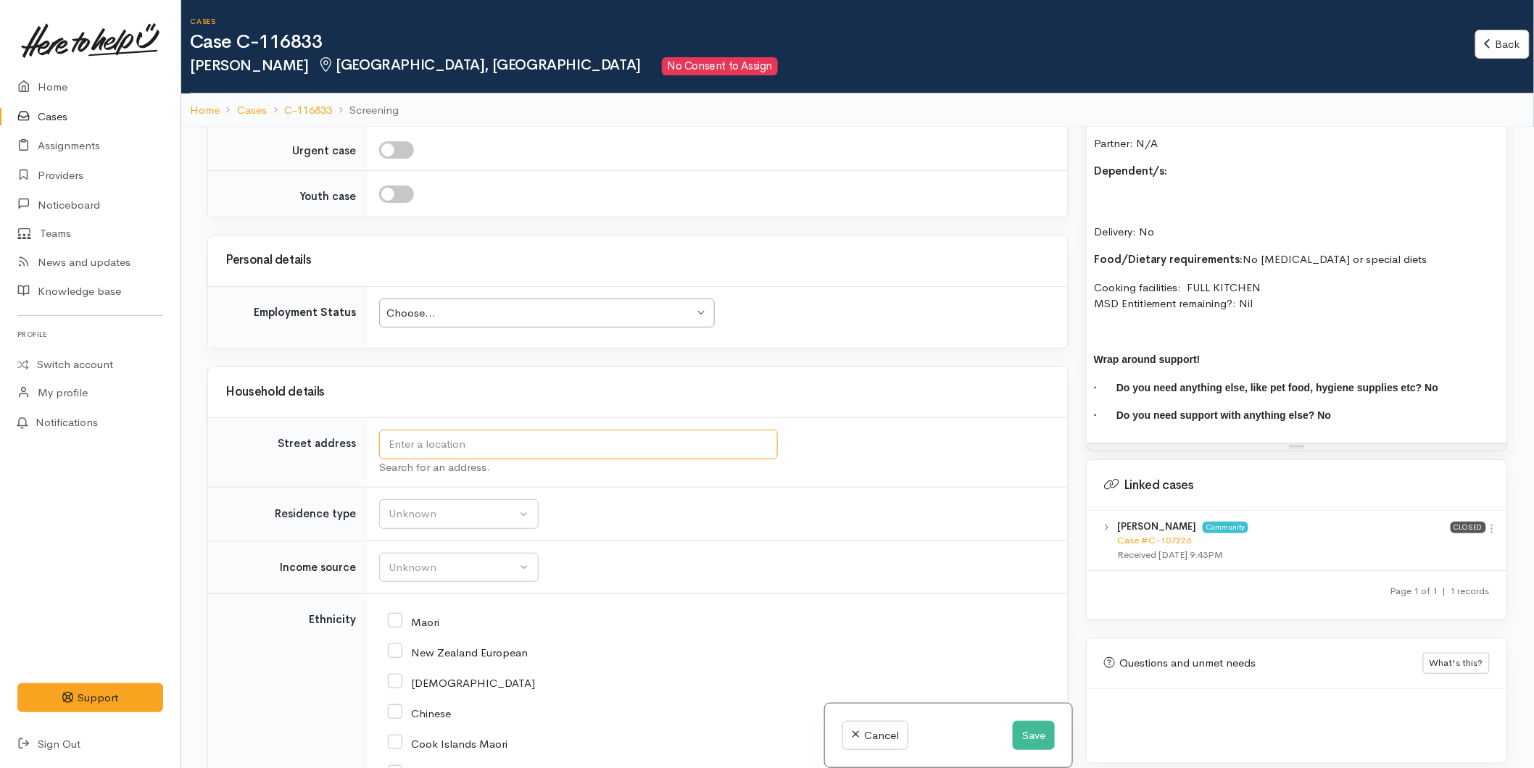
drag, startPoint x: 426, startPoint y: 430, endPoint x: 424, endPoint y: 419, distance: 11.0
click at [425, 430] on input "text" at bounding box center [578, 445] width 399 height 30
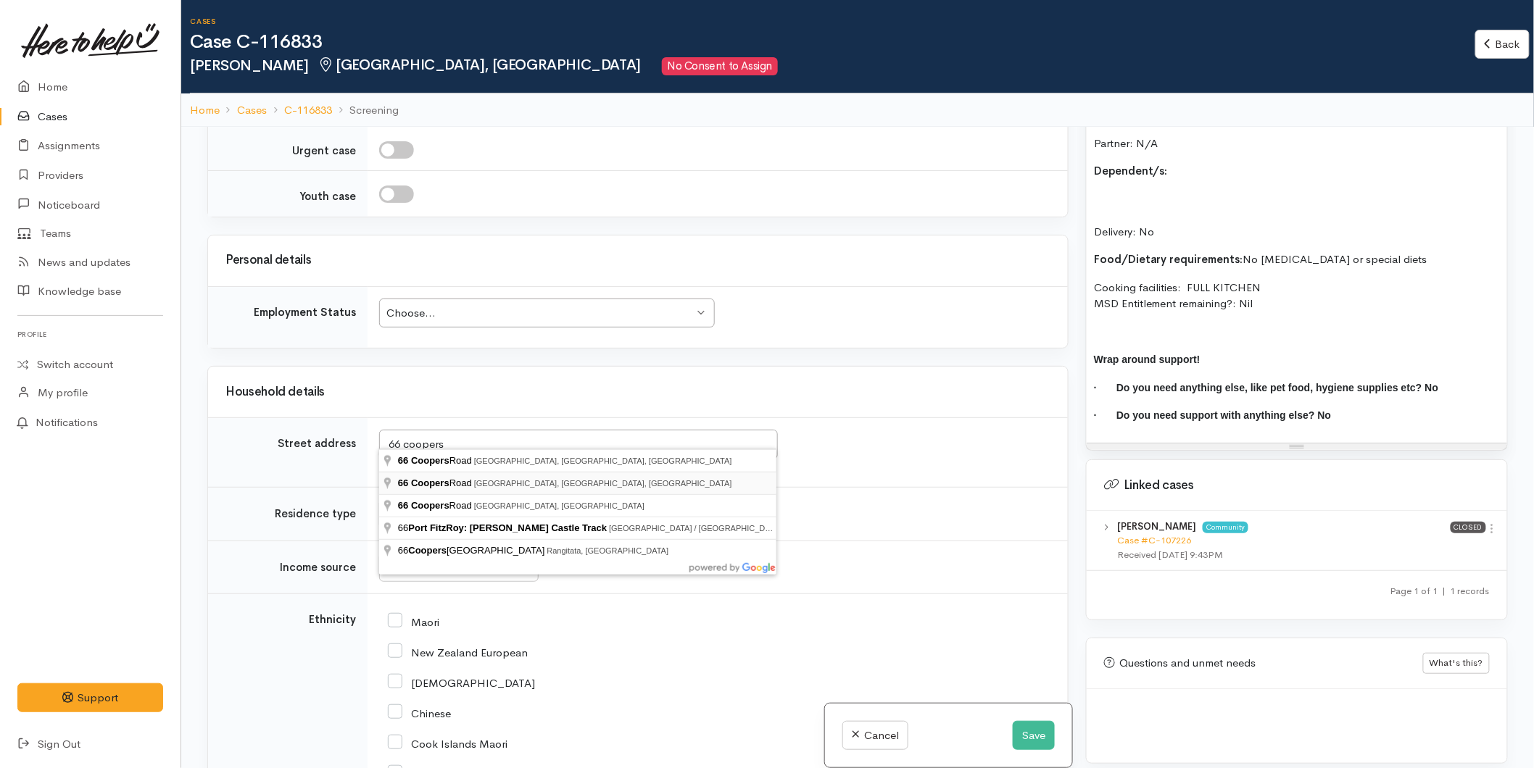
type input "66 Coopers Road, Gate Pa, Tauranga, New Zealand"
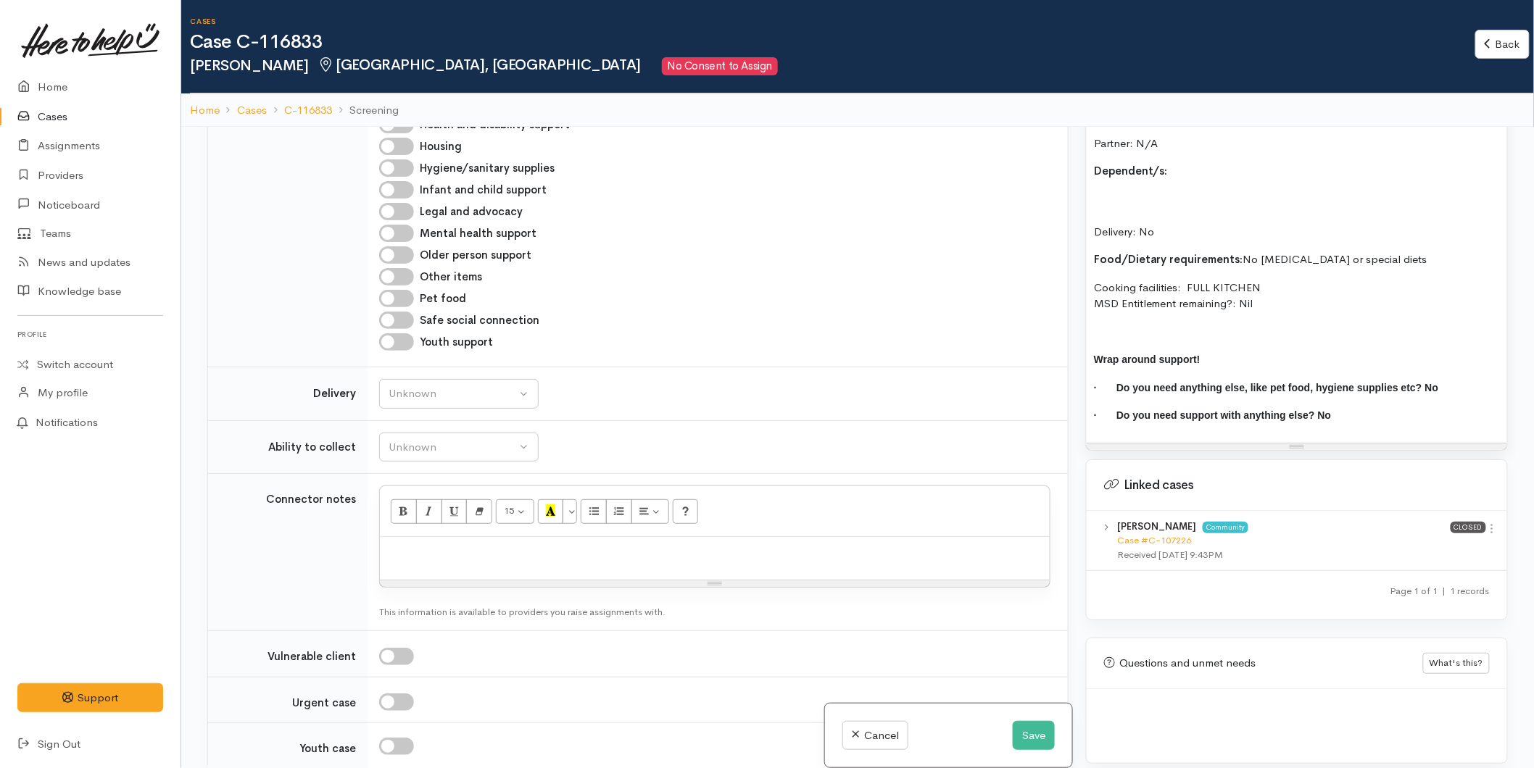
scroll to position [1071, 0]
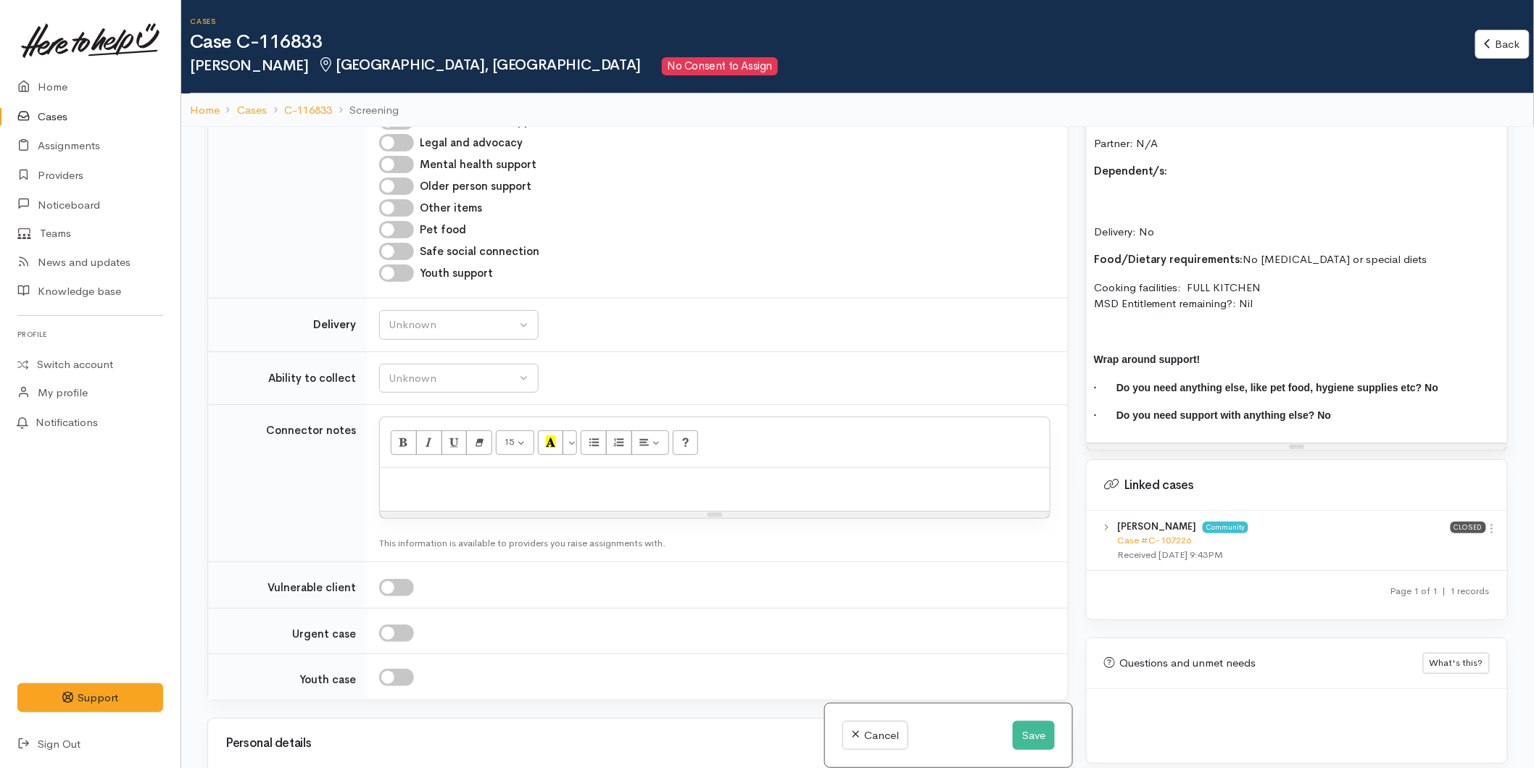
click at [437, 480] on div at bounding box center [715, 489] width 670 height 43
paste div
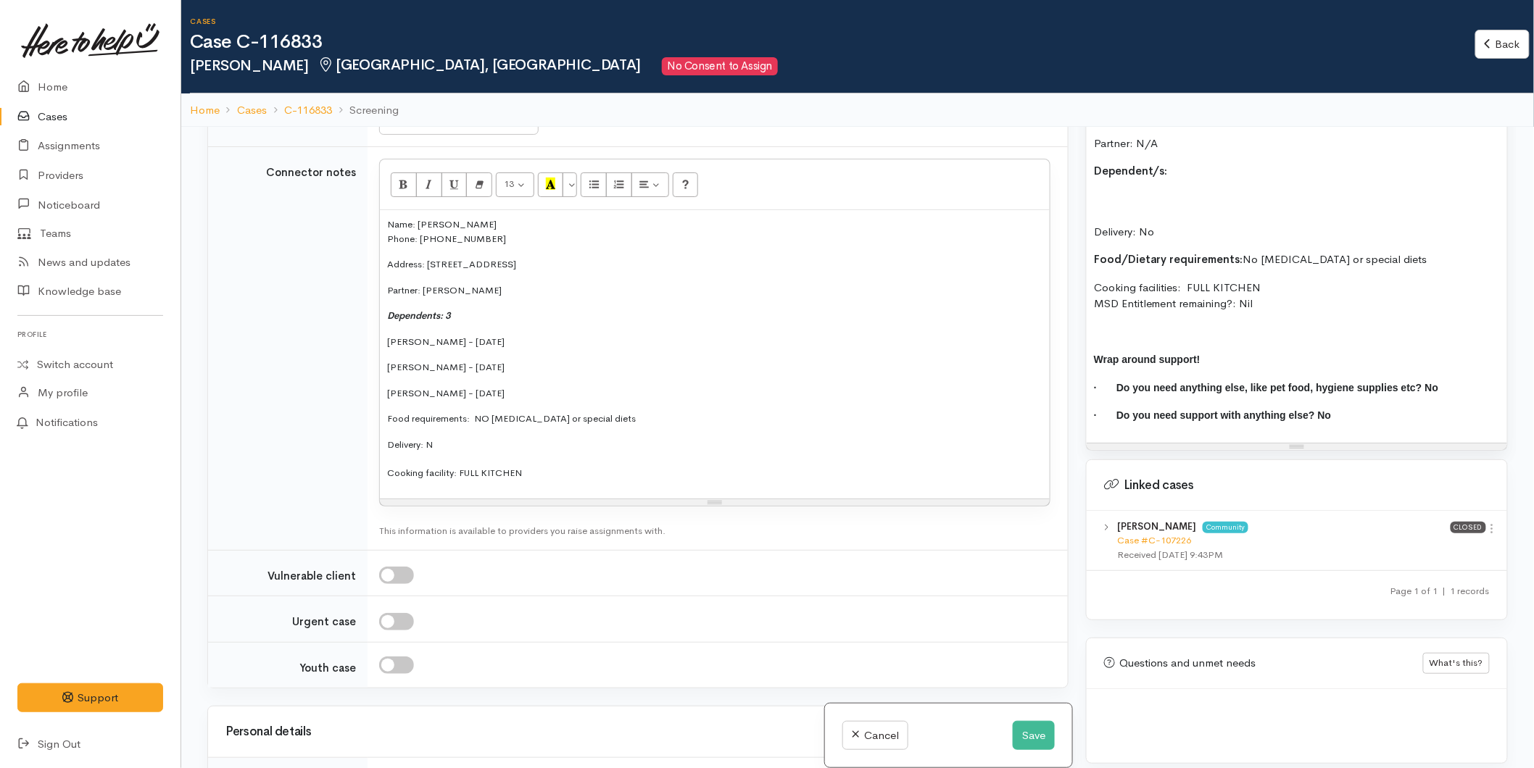
scroll to position [1715, 0]
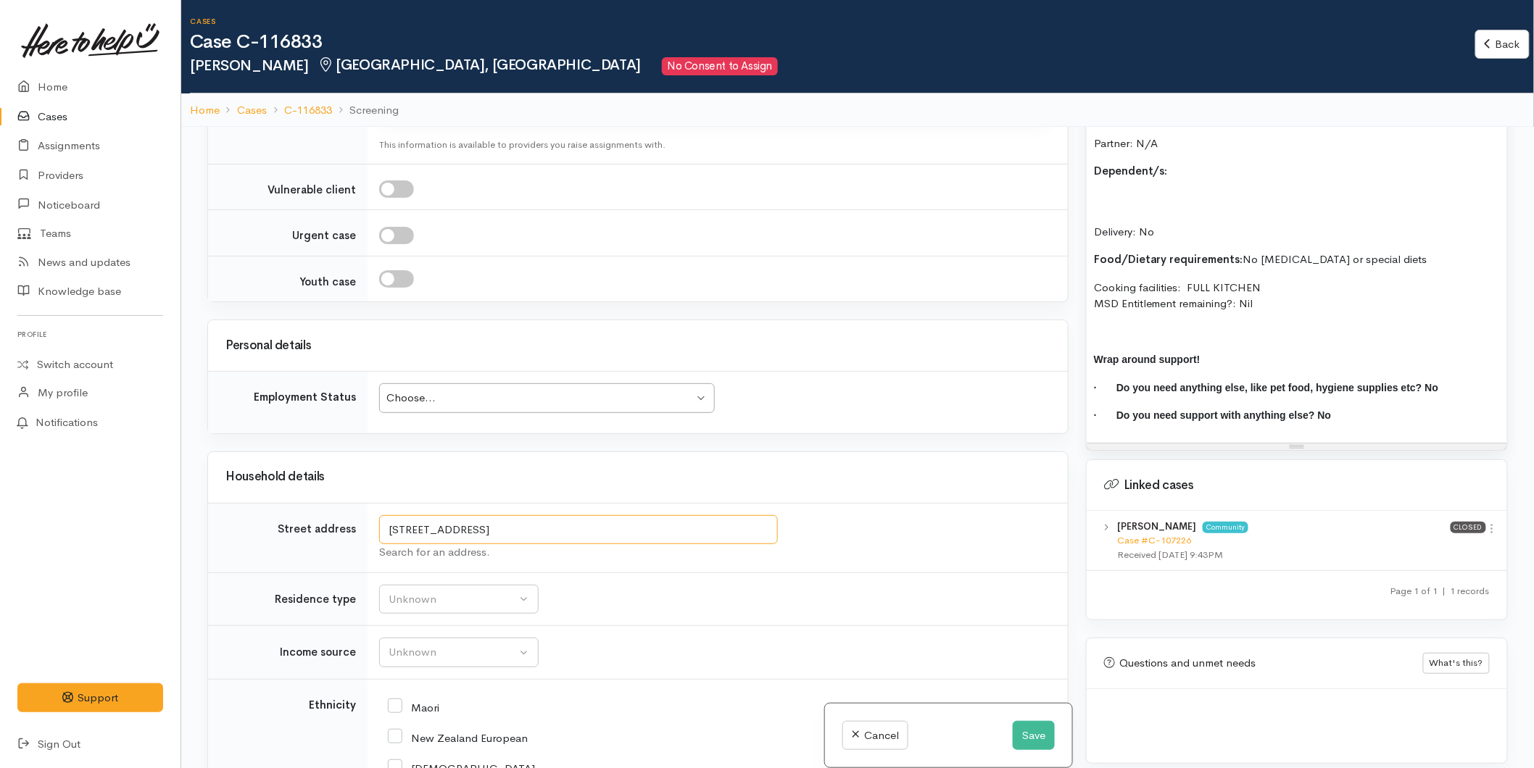
drag, startPoint x: 419, startPoint y: 509, endPoint x: 373, endPoint y: 502, distance: 46.1
click at [373, 503] on td "66 Coopers Road, Gate Pa, Tauranga, New Zealand Search for an address." at bounding box center [718, 538] width 700 height 70
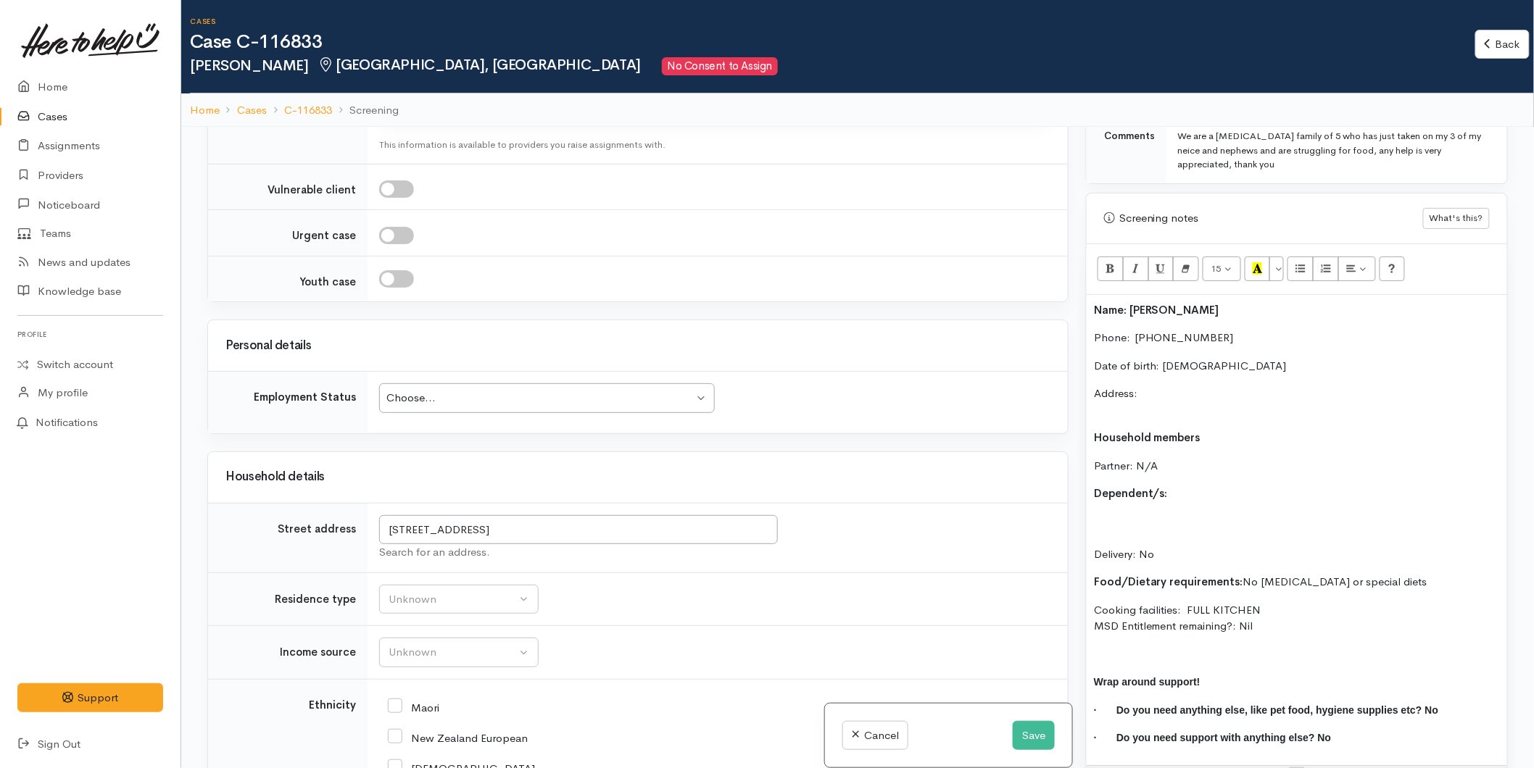
click at [1163, 386] on p "Address:" at bounding box center [1297, 402] width 406 height 33
click at [1146, 397] on p "Address: 66 Coopers Road, Gate Pa, Tauranga, New Zealand" at bounding box center [1297, 402] width 406 height 33
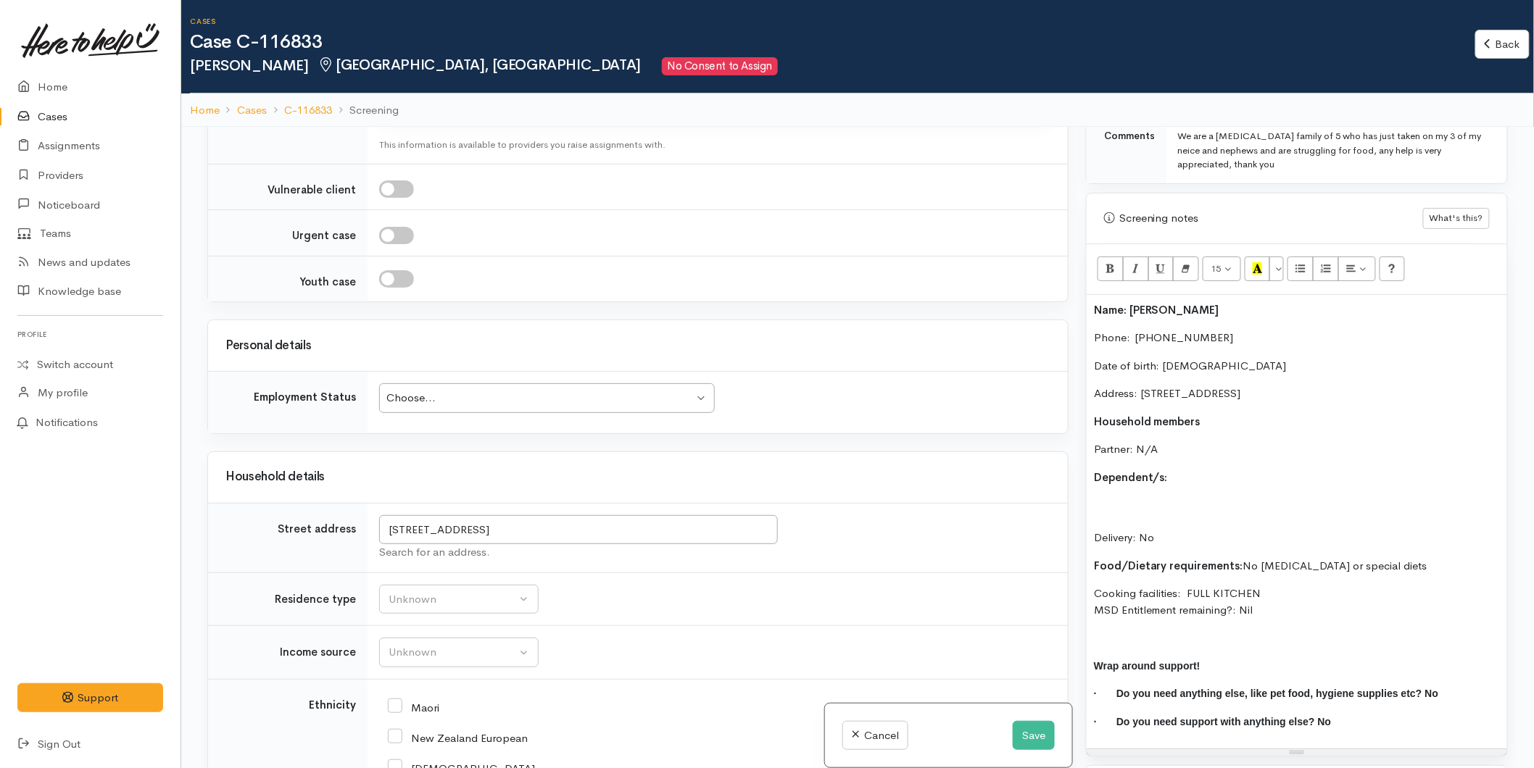
click at [1184, 441] on p "Partner: N/A" at bounding box center [1297, 449] width 406 height 17
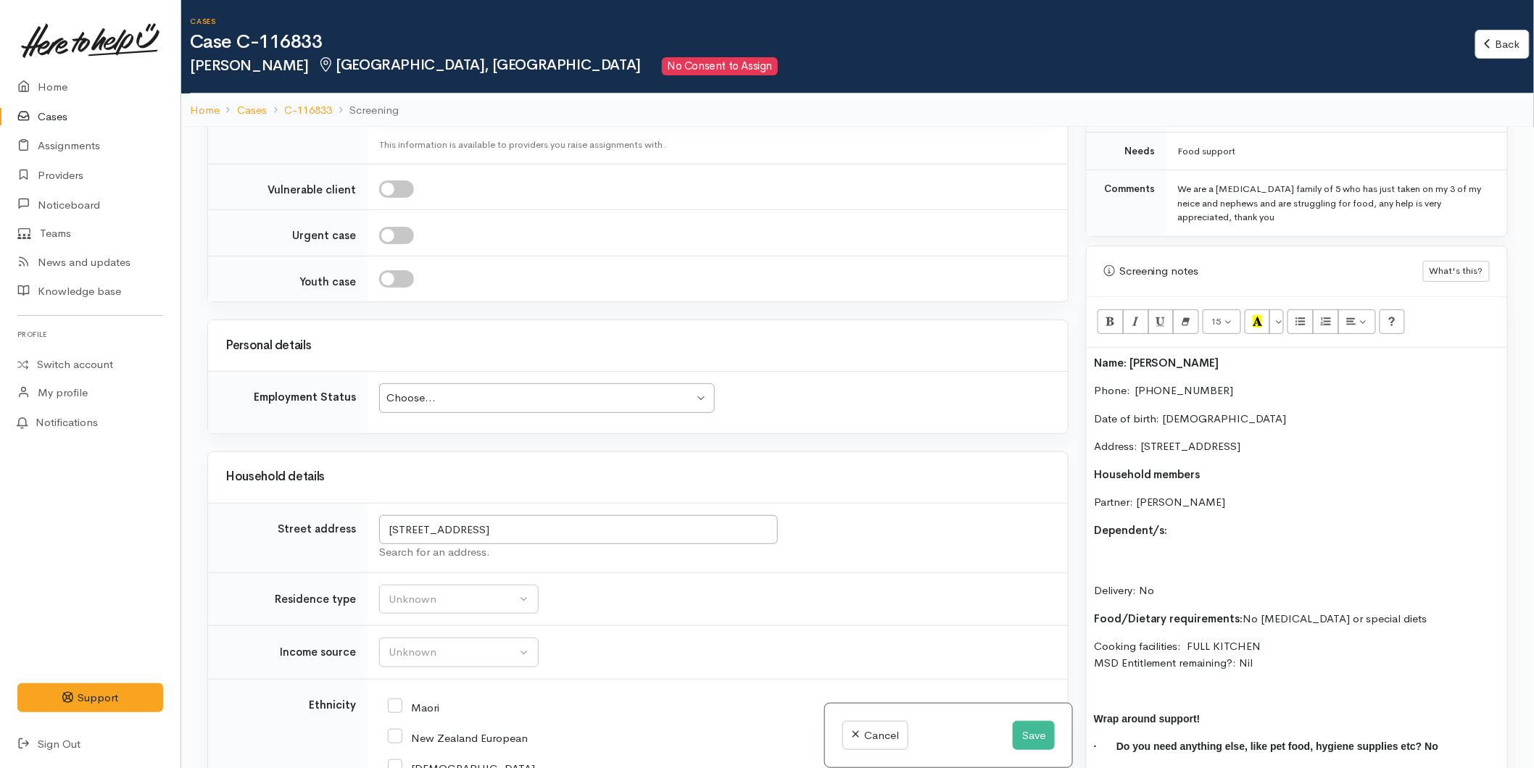
scroll to position [700, 0]
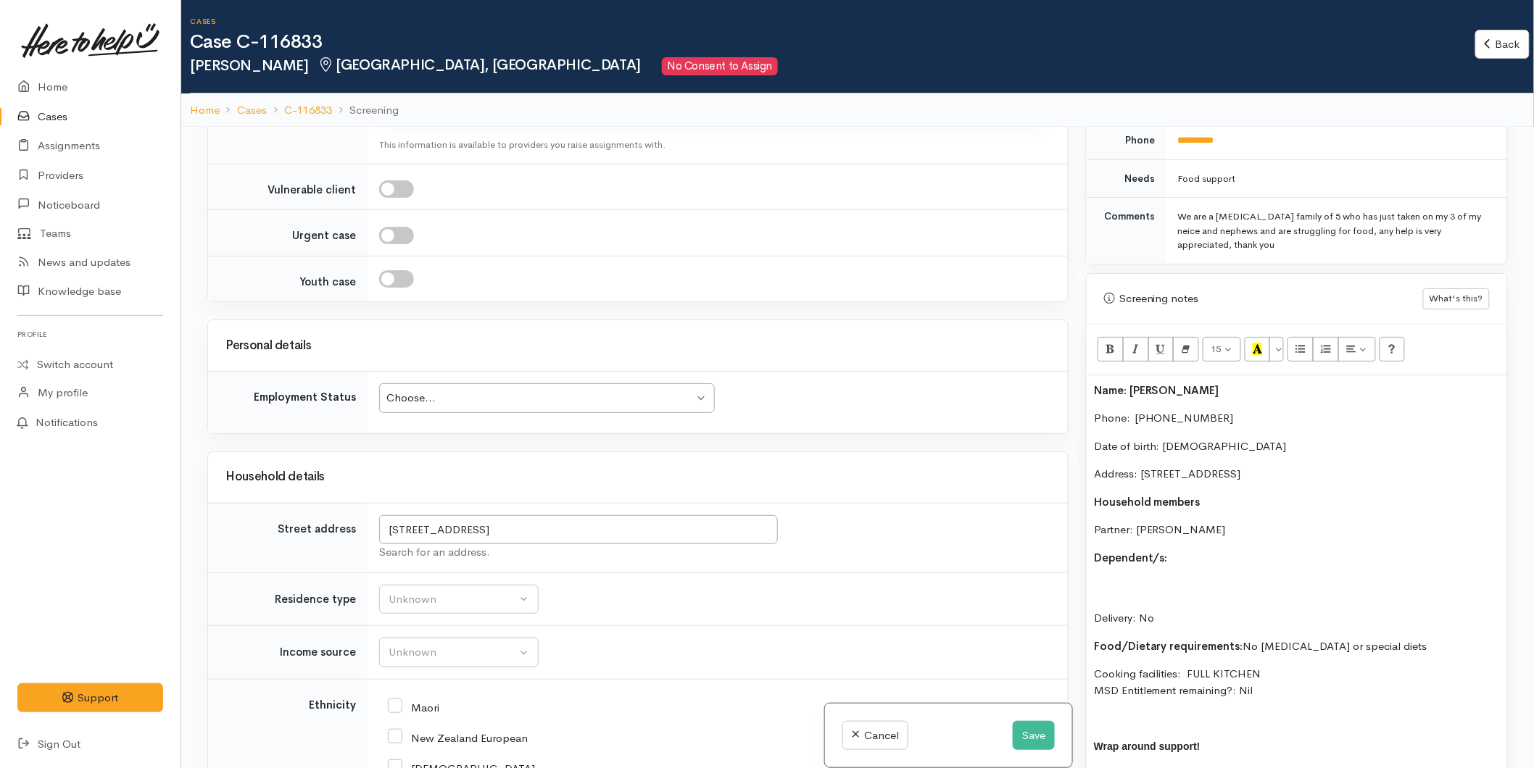
click at [1177, 550] on p "Dependent/s:" at bounding box center [1297, 558] width 406 height 17
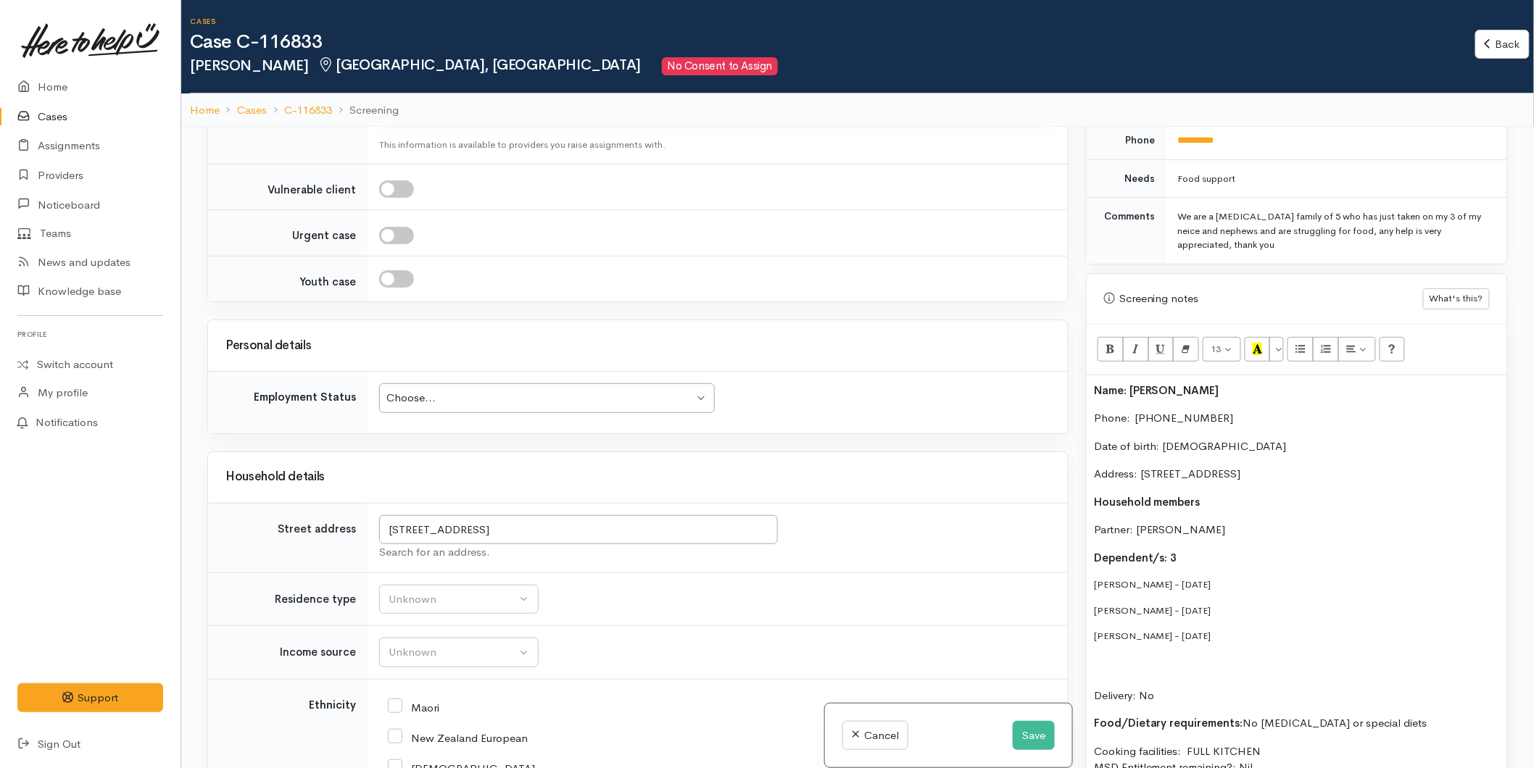
drag, startPoint x: 1237, startPoint y: 616, endPoint x: 1082, endPoint y: 571, distance: 161.7
click at [1082, 571] on div "Warnings Add No warnings have been raised against this case Add Warning Title ●…" at bounding box center [1296, 511] width 439 height 768
click at [1279, 337] on button "More Color" at bounding box center [1276, 349] width 14 height 25
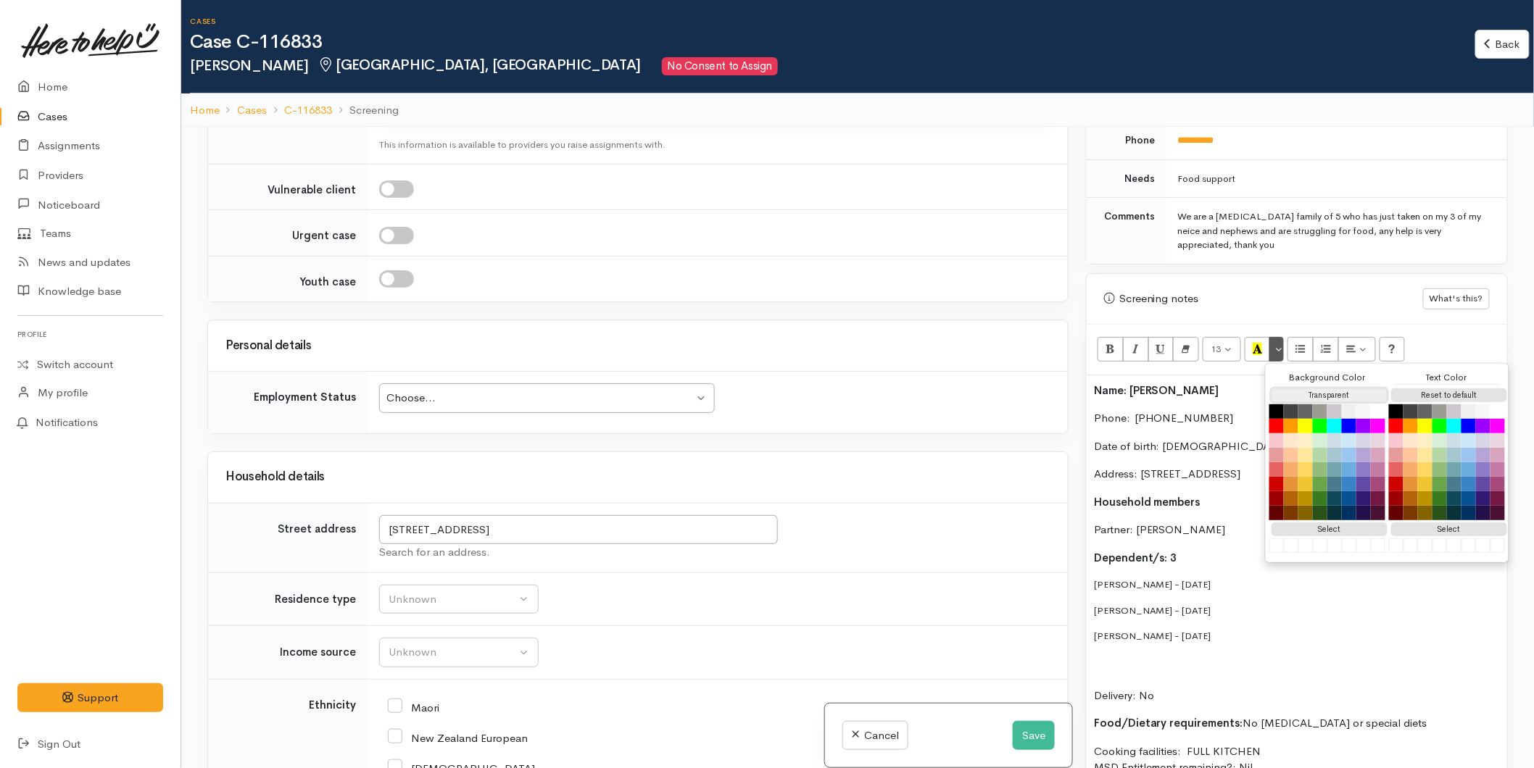
click at [1317, 389] on button "Transparent" at bounding box center [1330, 396] width 116 height 14
click at [1451, 389] on button "Reset to default" at bounding box center [1449, 396] width 116 height 14
click at [1253, 582] on div "Name: Nicola Brown-King Phone:  0221516213 Date of birth: 20/10/1990 Address: 6…" at bounding box center [1297, 645] width 420 height 538
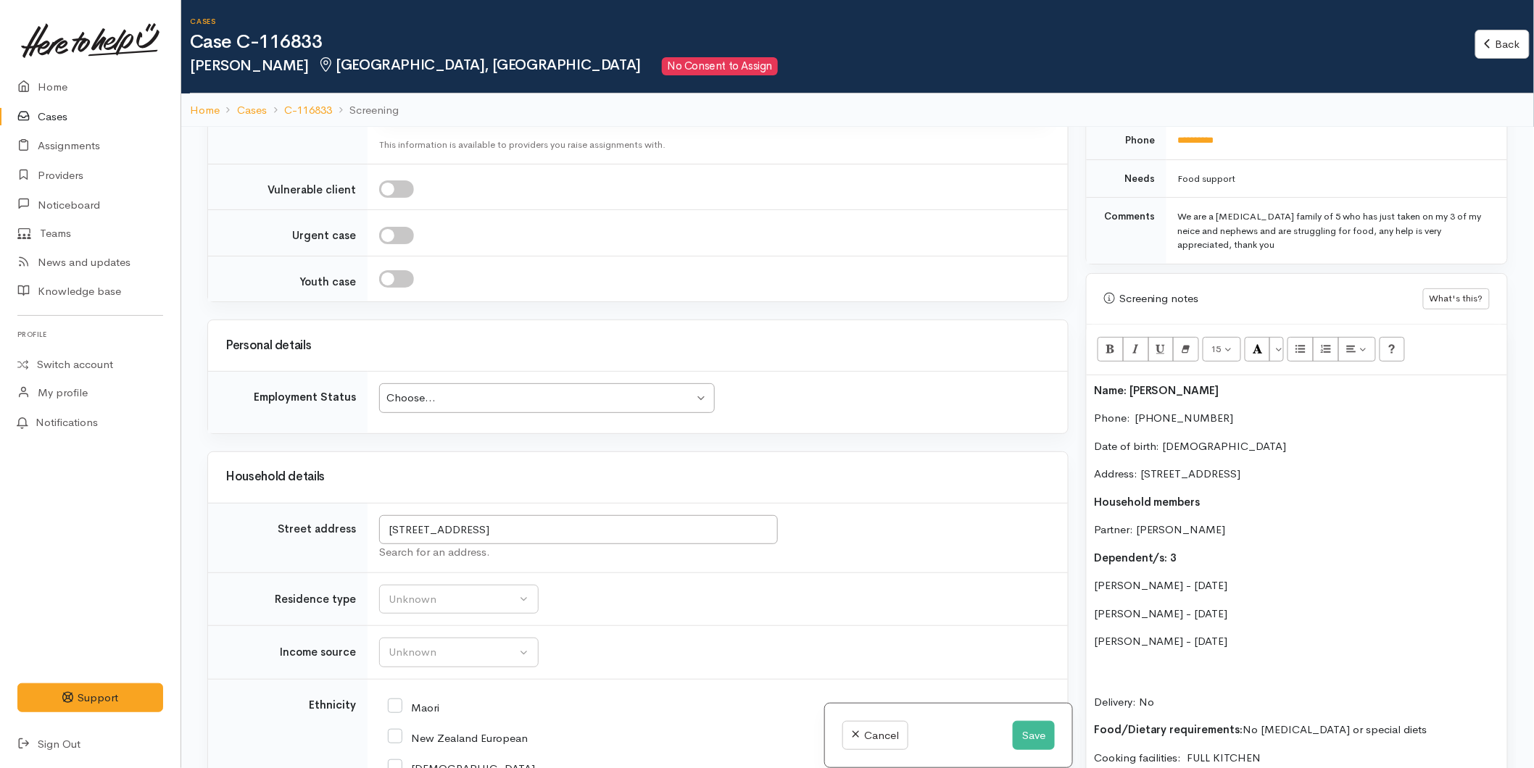
click at [1258, 634] on p "Shanylah Brown - 23/02/2023" at bounding box center [1297, 642] width 406 height 17
click at [418, 372] on td "Choose... Choose... Choose... Unknown Employed casually Employed full-time Empl…" at bounding box center [718, 403] width 700 height 62
click at [413, 390] on div "Choose..." at bounding box center [539, 398] width 307 height 17
click at [429, 592] on div "Unknown" at bounding box center [453, 600] width 128 height 17
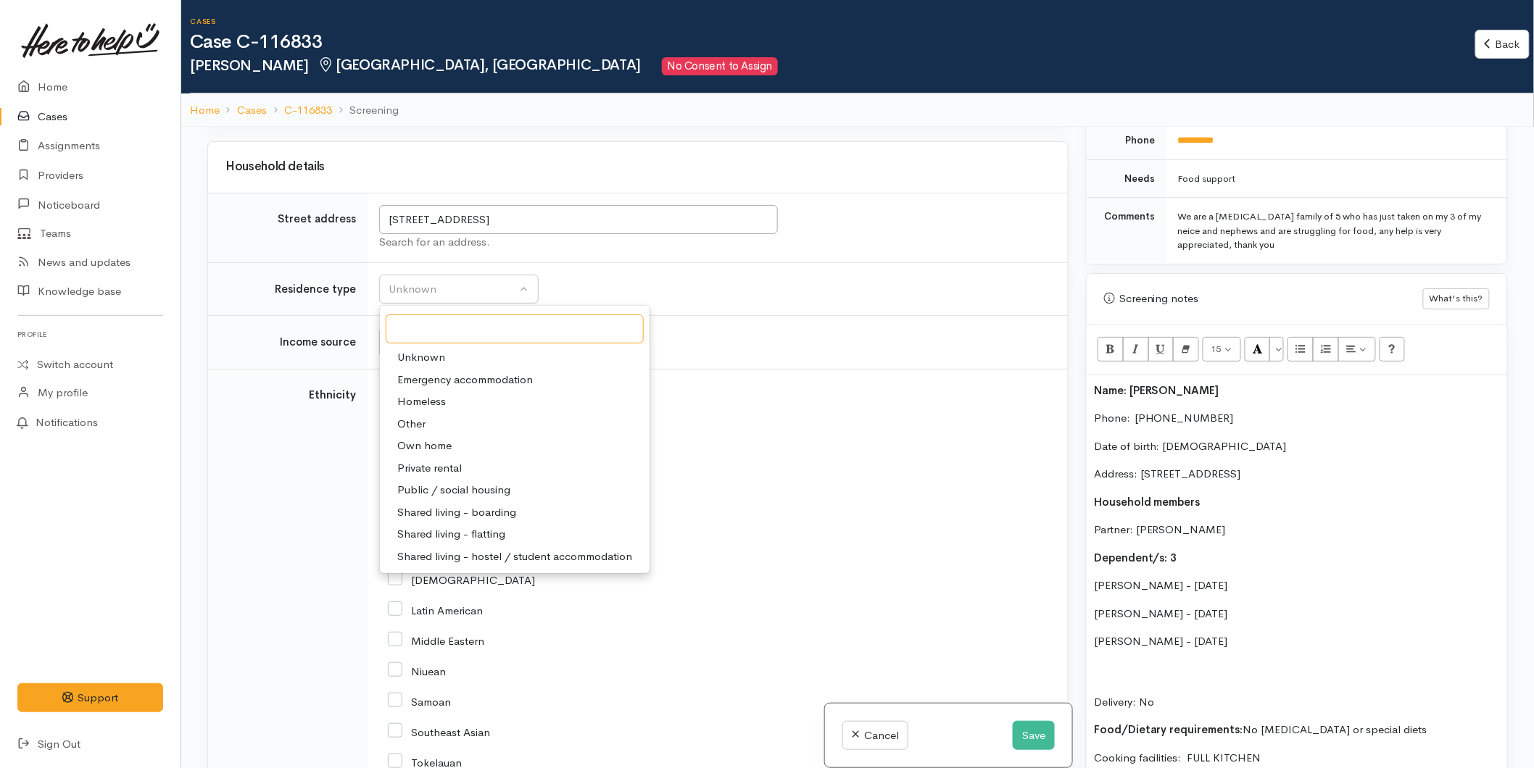
scroll to position [2038, 0]
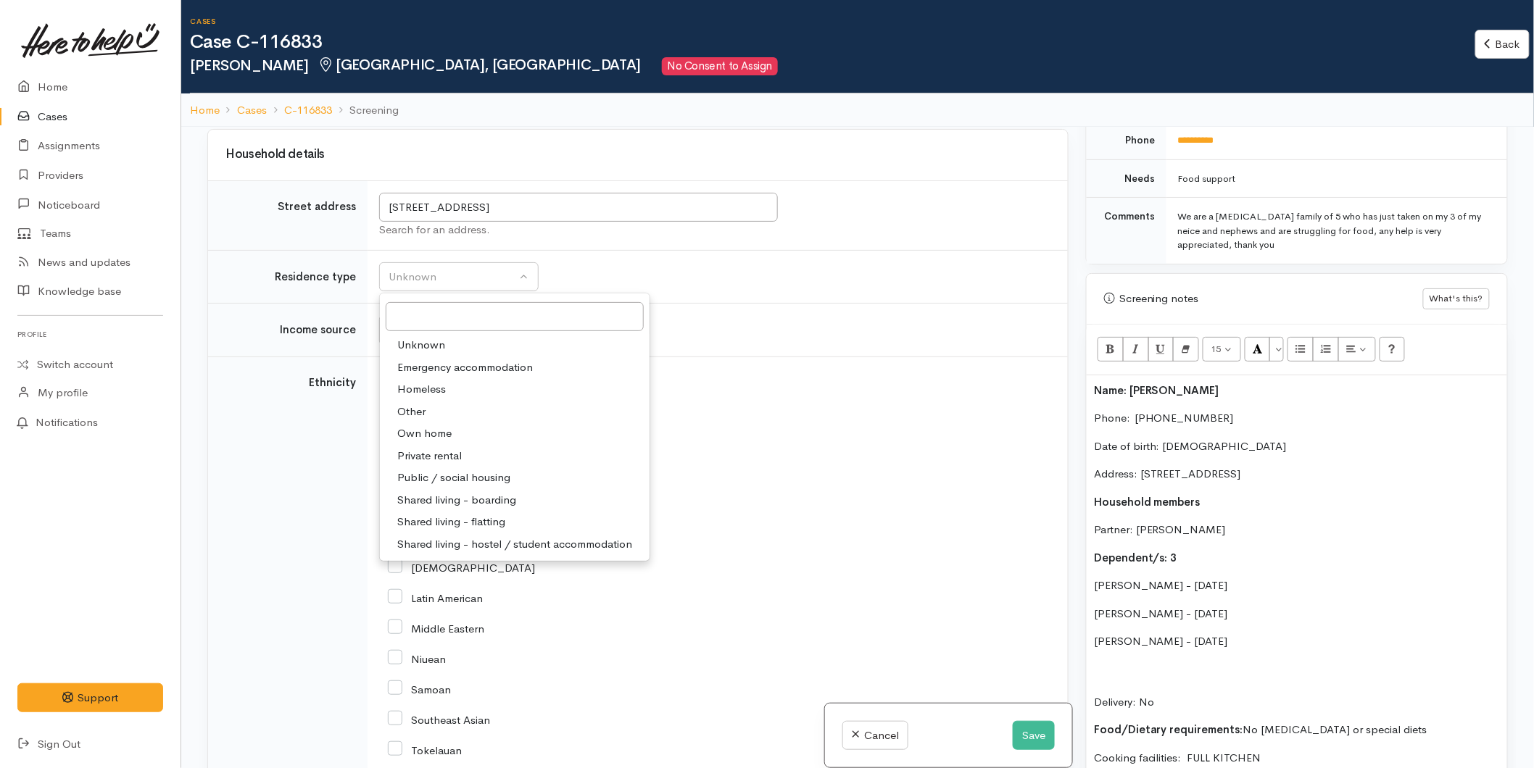
click at [710, 445] on div "African" at bounding box center [715, 445] width 654 height 30
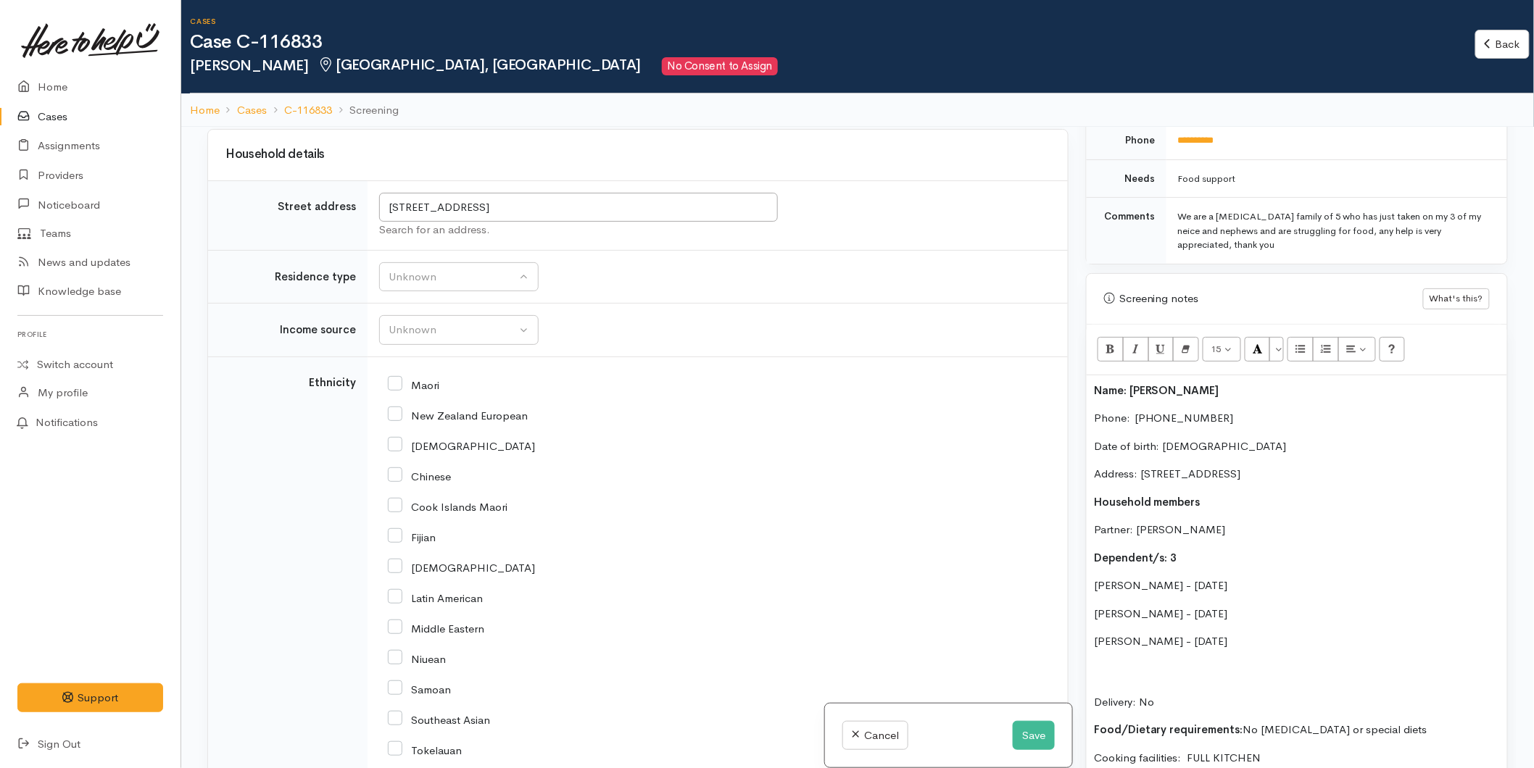
click at [1271, 634] on p "Shanylah Brown - 23/02/2023" at bounding box center [1297, 642] width 406 height 17
click at [1182, 550] on p "Dependent/s: 3" at bounding box center [1297, 558] width 406 height 17
click at [1106, 689] on p at bounding box center [1297, 697] width 406 height 17
click at [1198, 689] on p "Ranginui Shelford -" at bounding box center [1297, 697] width 406 height 17
click at [1237, 662] on p "Kiara Shelford - 16/09/2014" at bounding box center [1297, 670] width 406 height 17
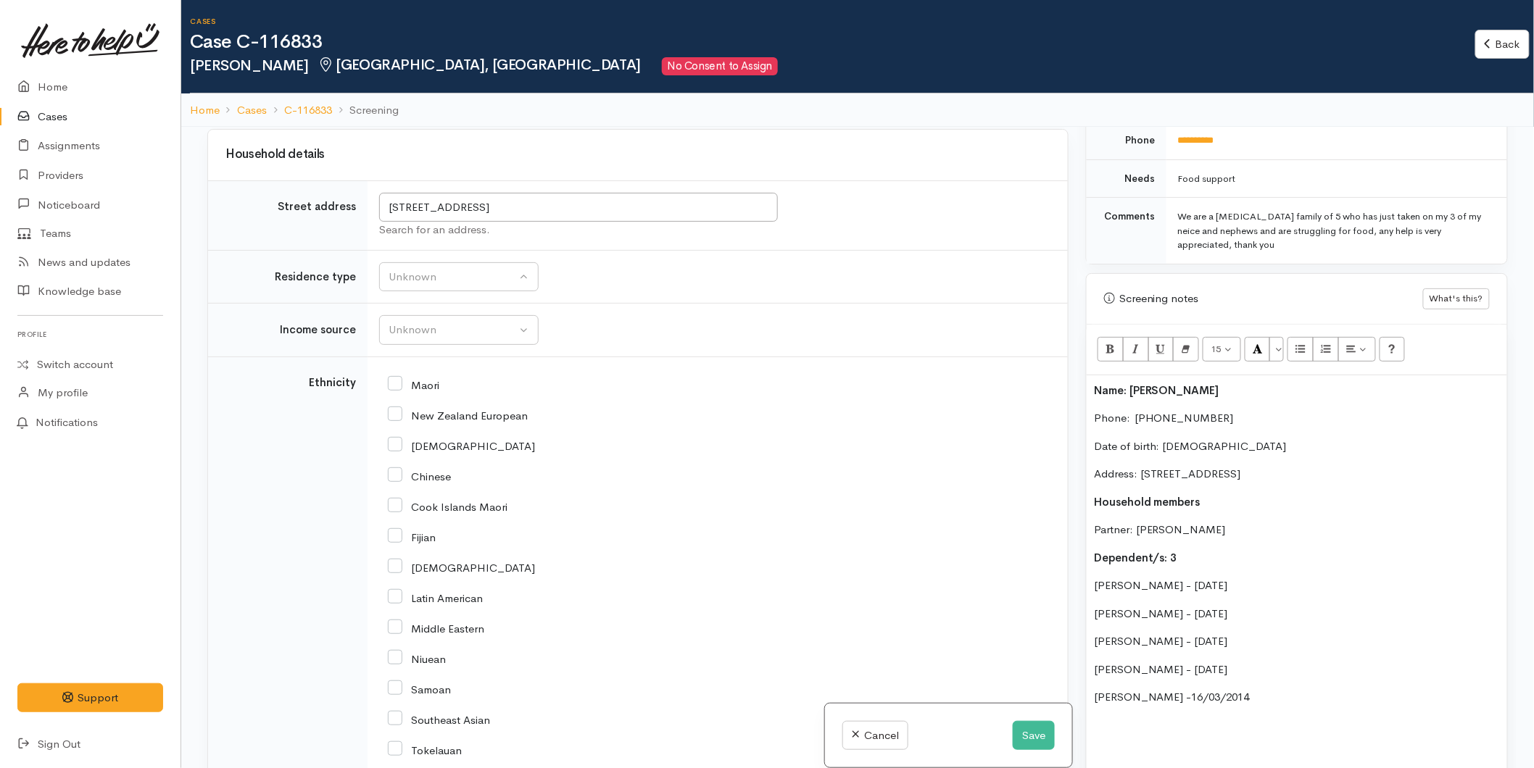
click at [1272, 689] on p "Ranginui Shelford -16/03/2014" at bounding box center [1297, 697] width 406 height 17
click at [1091, 567] on div "Name: Nicola Brown-King Phone:  0221516213 Date of birth: 20/10/1990 Address: 6…" at bounding box center [1297, 701] width 420 height 650
click at [1214, 718] on p "Amos Shelford -" at bounding box center [1297, 726] width 406 height 17
click at [1095, 606] on p "Nishay Brown - 19/05/2011" at bounding box center [1297, 614] width 406 height 17
click at [1090, 624] on div "Name: Nicola Brown-King Phone:  0221516213 Date of birth: 20/10/1990 Address: 6…" at bounding box center [1297, 701] width 420 height 650
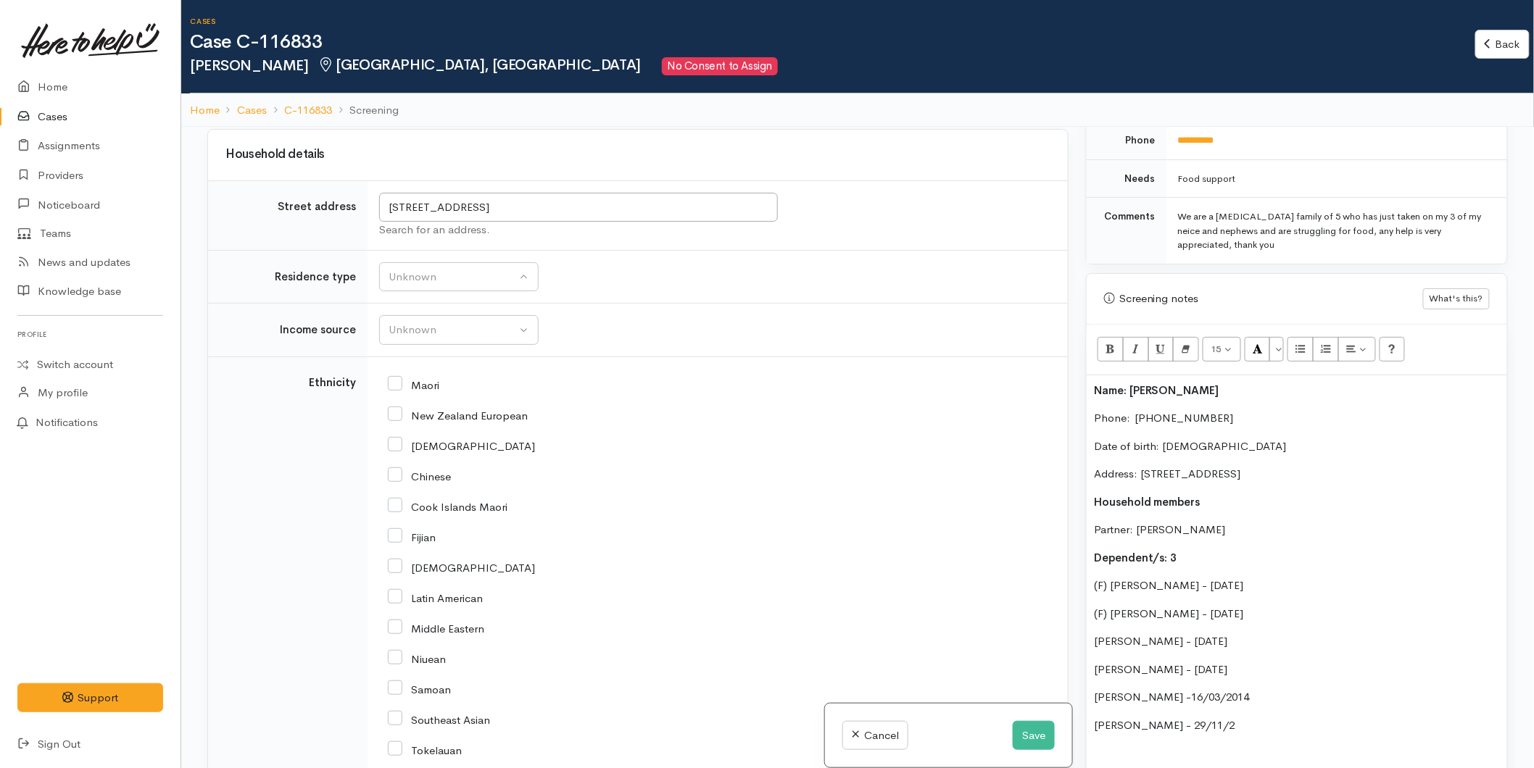
click at [1252, 718] on p "Amos Shelford - 29/11/2" at bounding box center [1297, 726] width 406 height 17
click at [1089, 619] on div "Name: Nicola Brown-King Phone:  0221516213 Date of birth: 20/10/1990 Address: 6…" at bounding box center [1297, 701] width 420 height 650
click at [1090, 656] on div "Name: Nicola Brown-King Phone:  0221516213 Date of birth: 20/10/1990 Address: 6…" at bounding box center [1297, 701] width 420 height 650
click at [1089, 710] on div "Name: Nicola Brown-King Phone:  0221516213 Date of birth: 20/10/1990 Address: 6…" at bounding box center [1297, 701] width 420 height 650
click at [452, 269] on div "Unknown" at bounding box center [453, 277] width 128 height 17
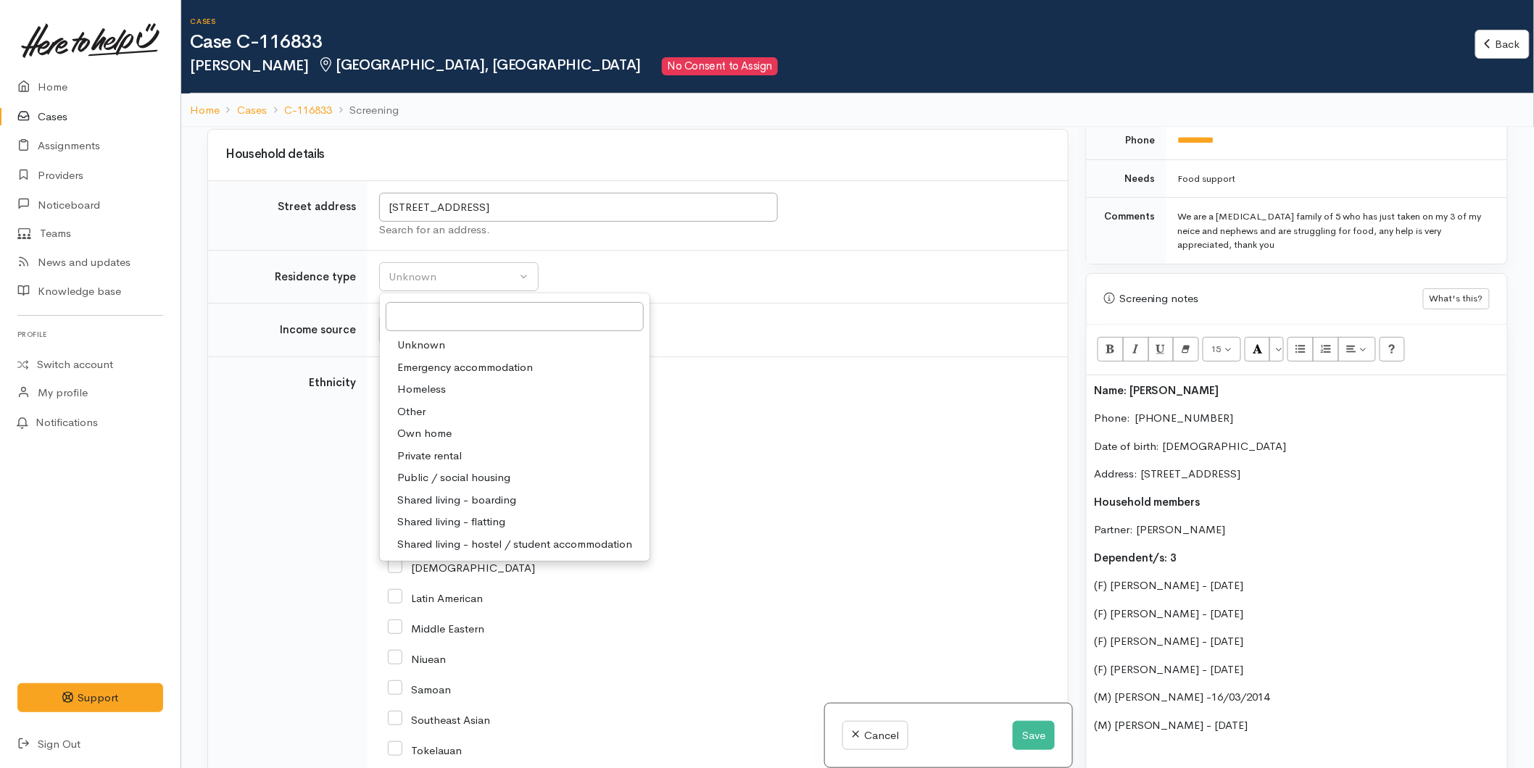
drag, startPoint x: 423, startPoint y: 442, endPoint x: 370, endPoint y: 293, distance: 158.4
click at [423, 448] on span "Private rental" at bounding box center [429, 456] width 65 height 17
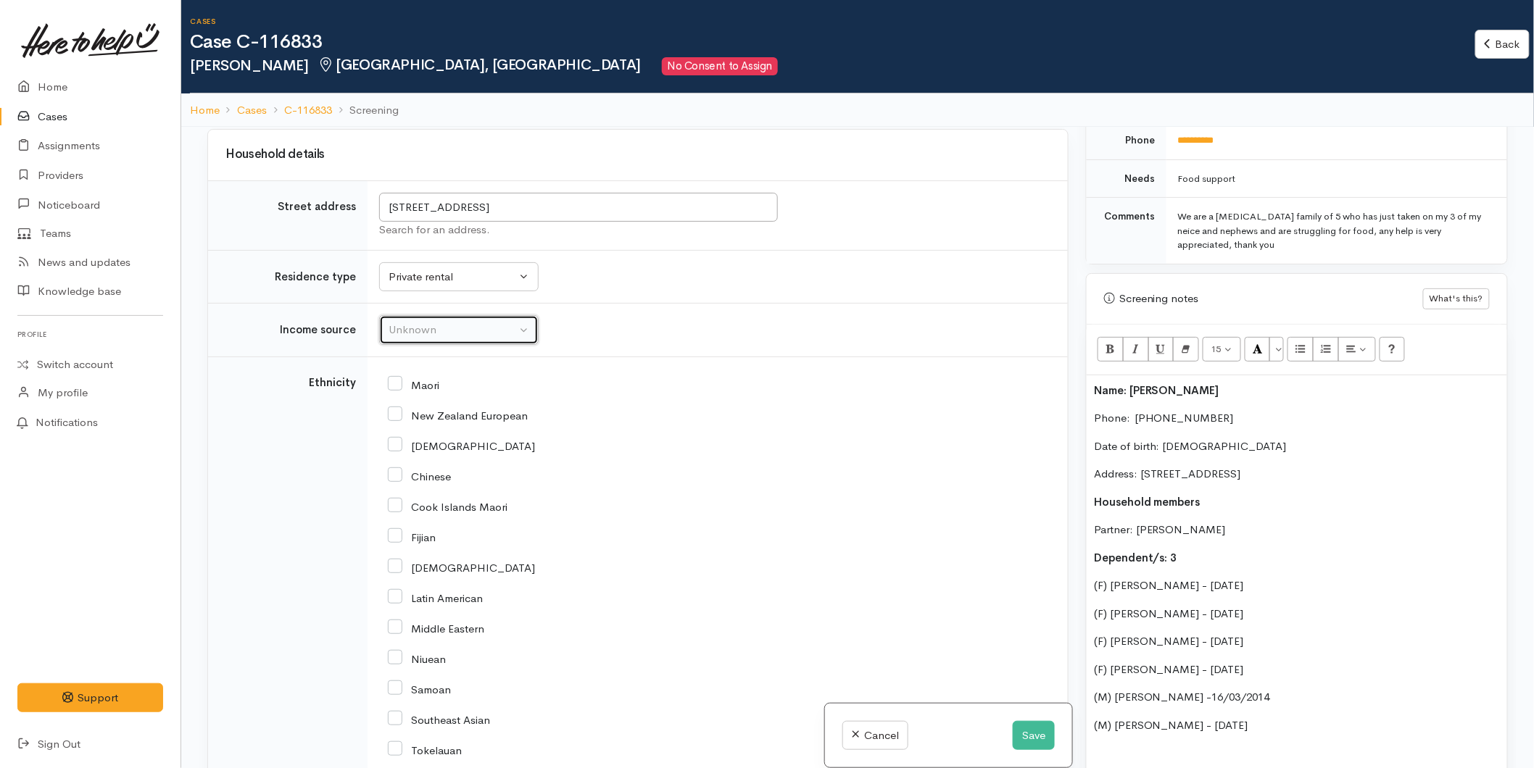
click at [402, 322] on div "Unknown" at bounding box center [453, 330] width 128 height 17
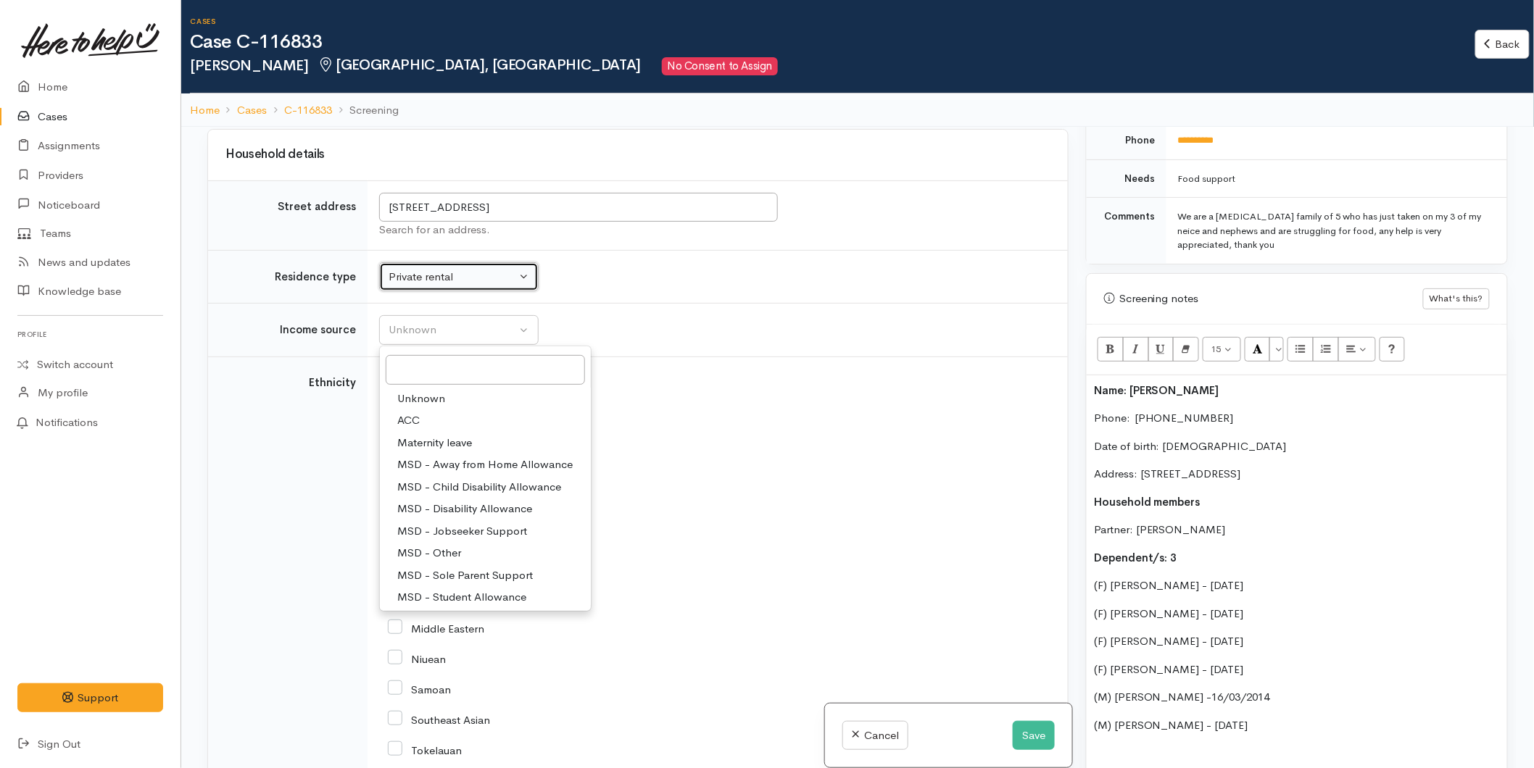
click at [457, 269] on div "Private rental" at bounding box center [453, 277] width 128 height 17
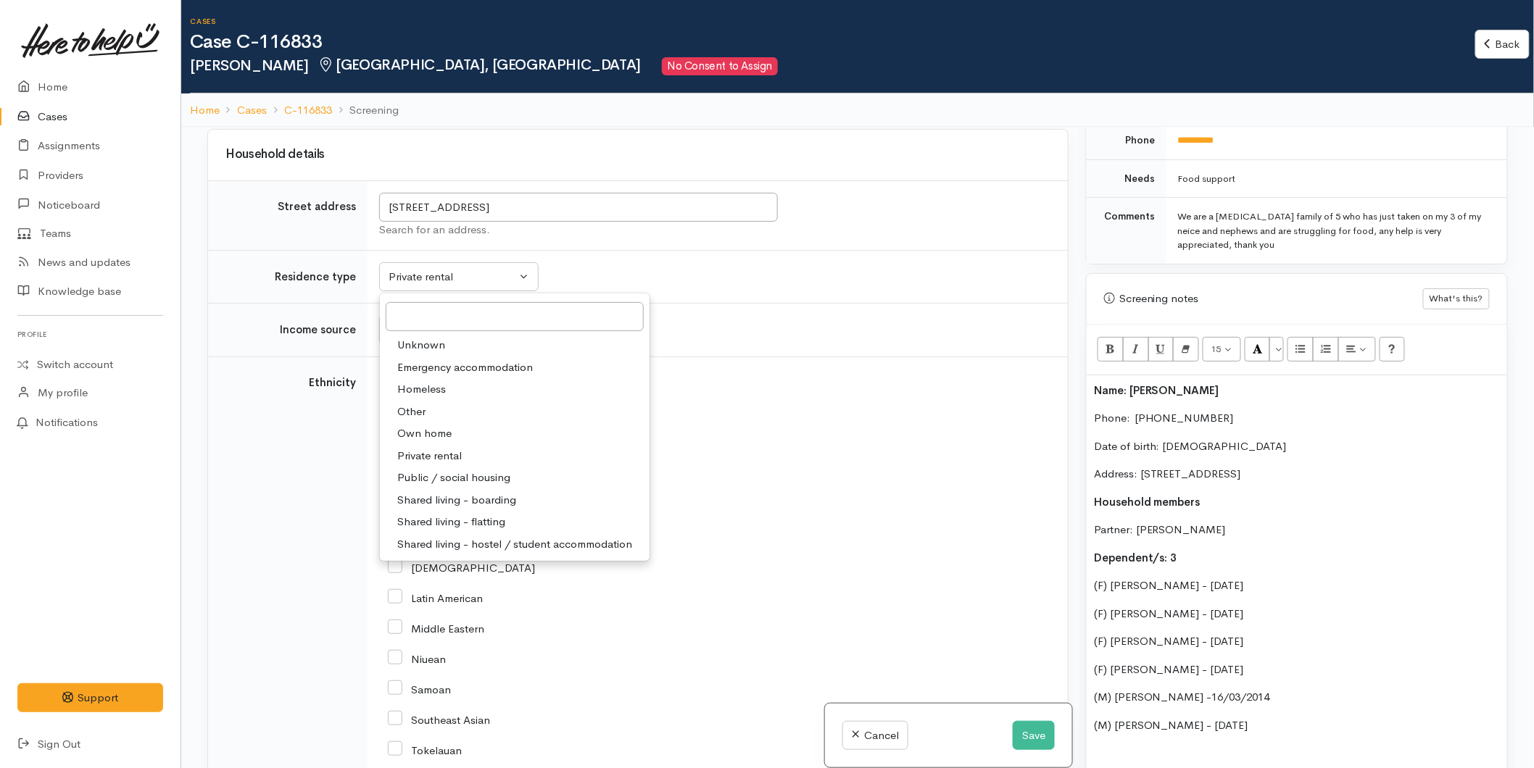
click at [426, 426] on span "Own home" at bounding box center [424, 434] width 54 height 17
select select "1"
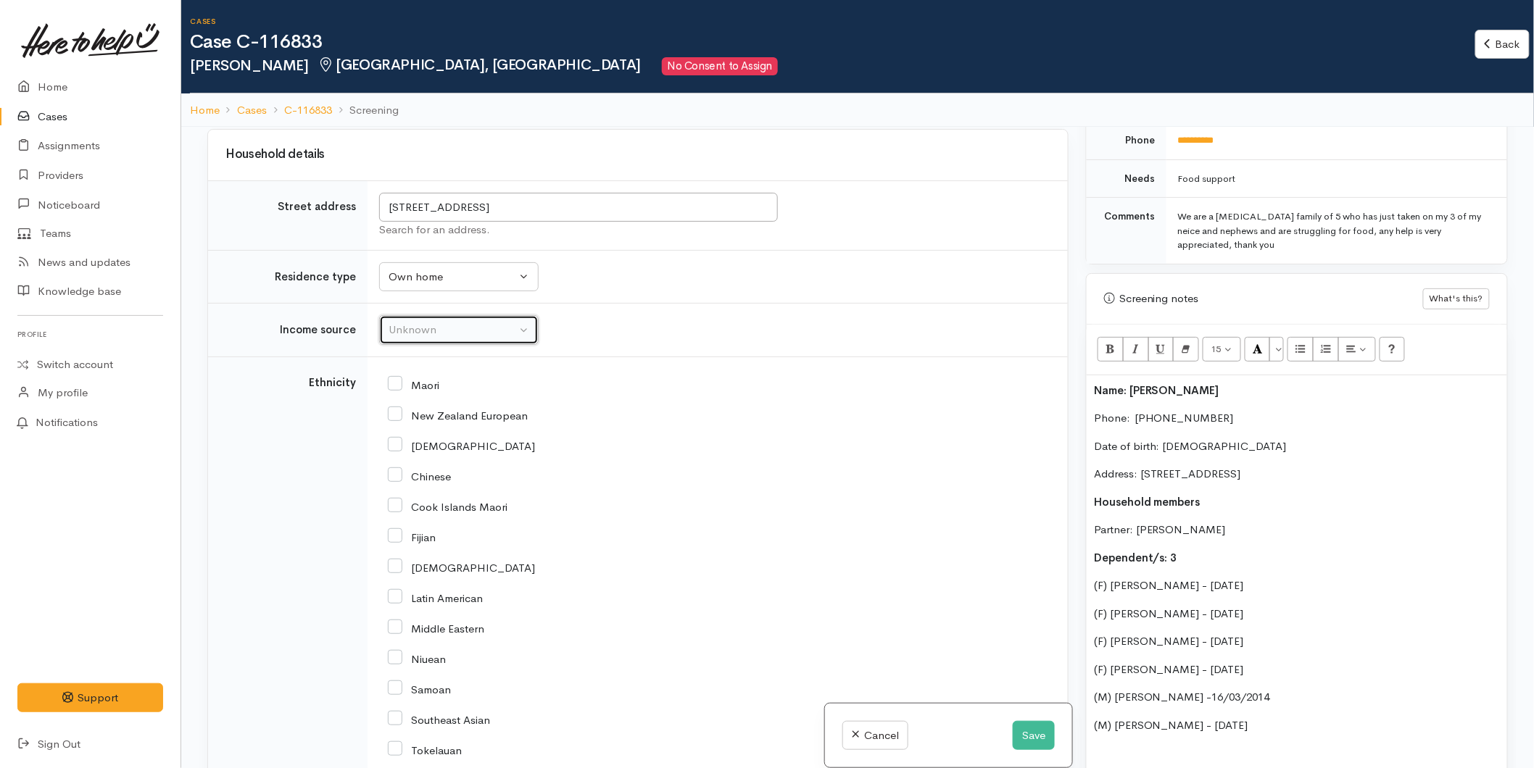
click at [381, 319] on button "Unknown" at bounding box center [458, 330] width 159 height 30
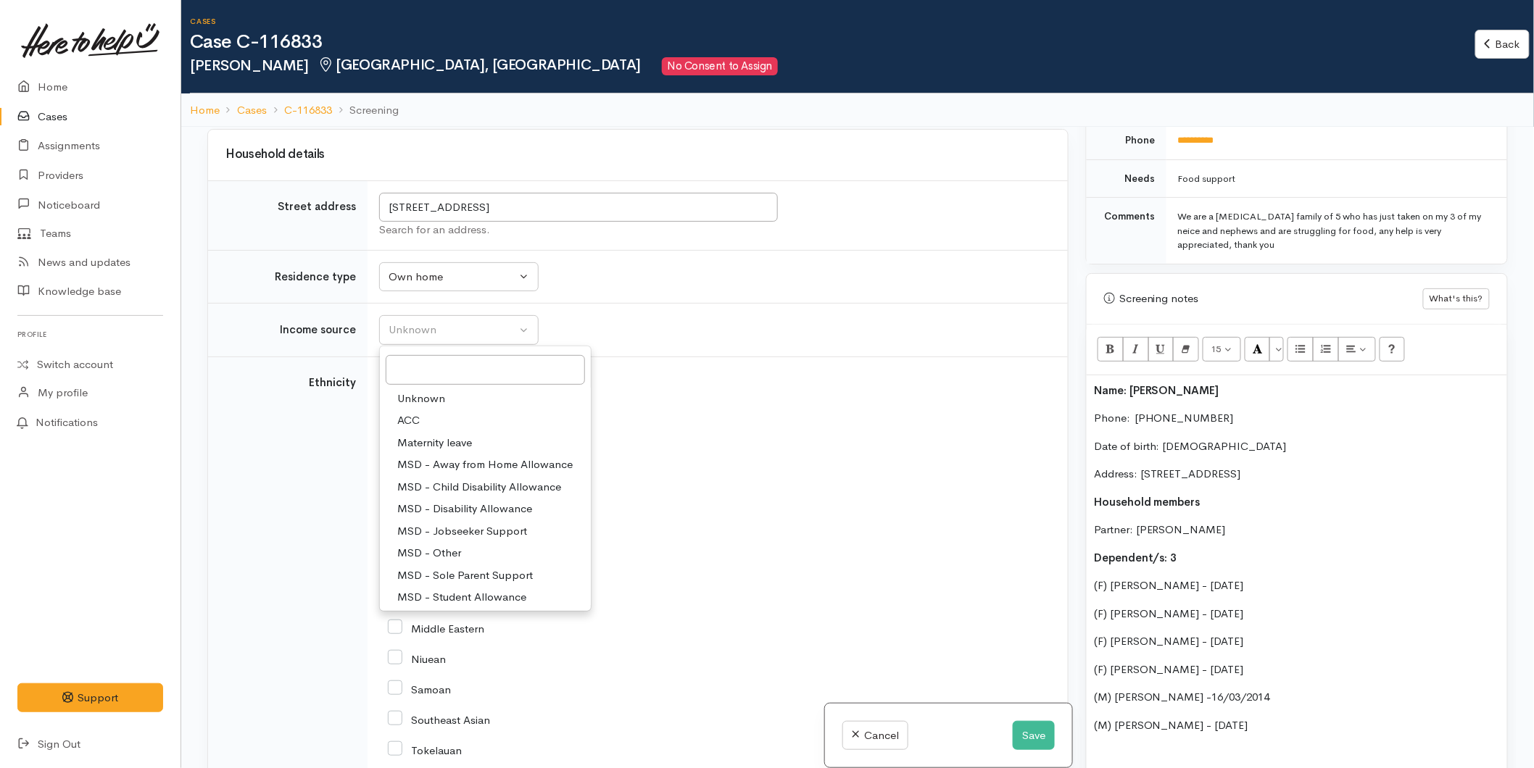
click at [438, 523] on span "MSD - Jobseeker Support" at bounding box center [462, 531] width 130 height 17
select select "4"
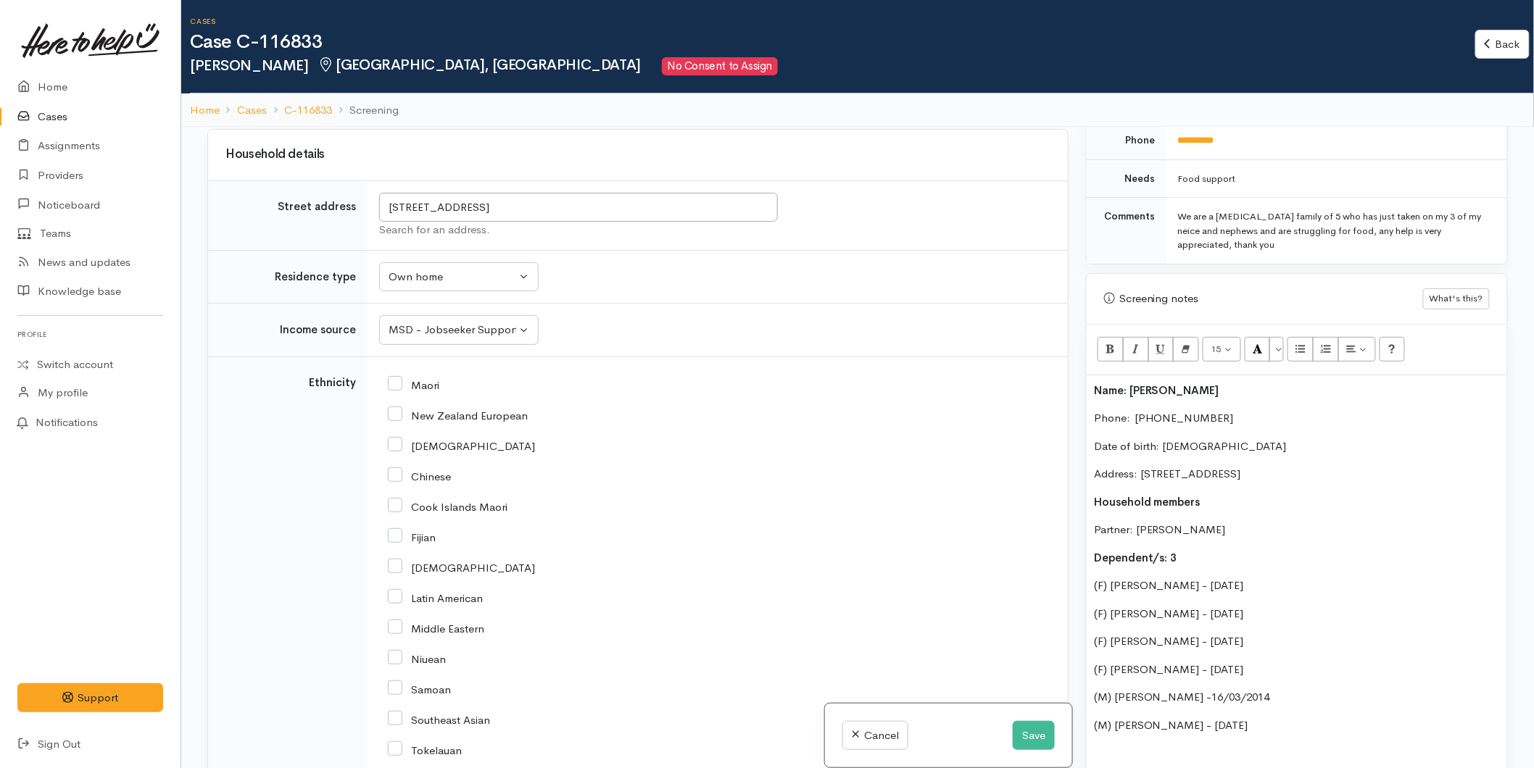
click at [393, 378] on input "Maori" at bounding box center [413, 384] width 51 height 13
checkbox input "true"
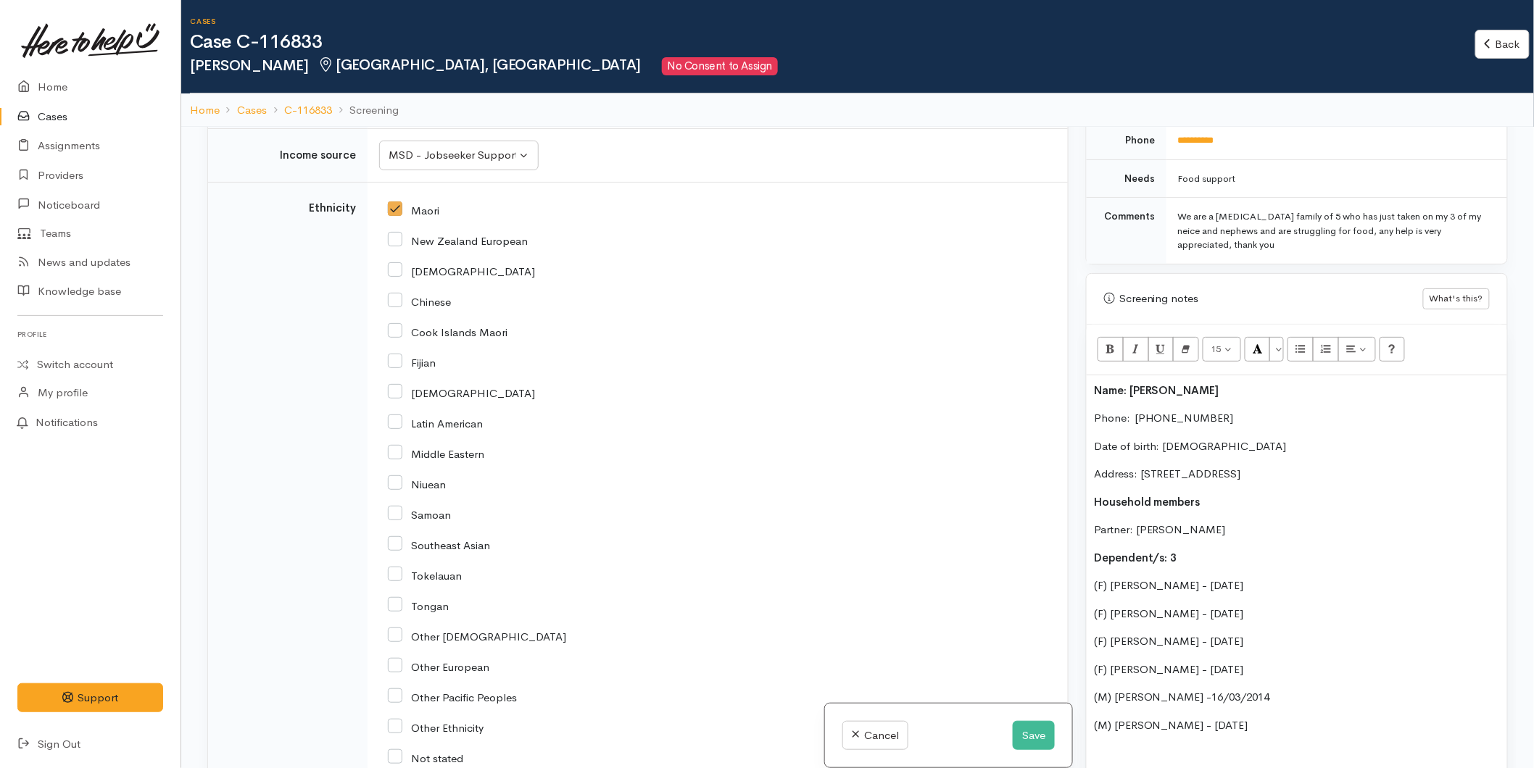
scroll to position [2650, 0]
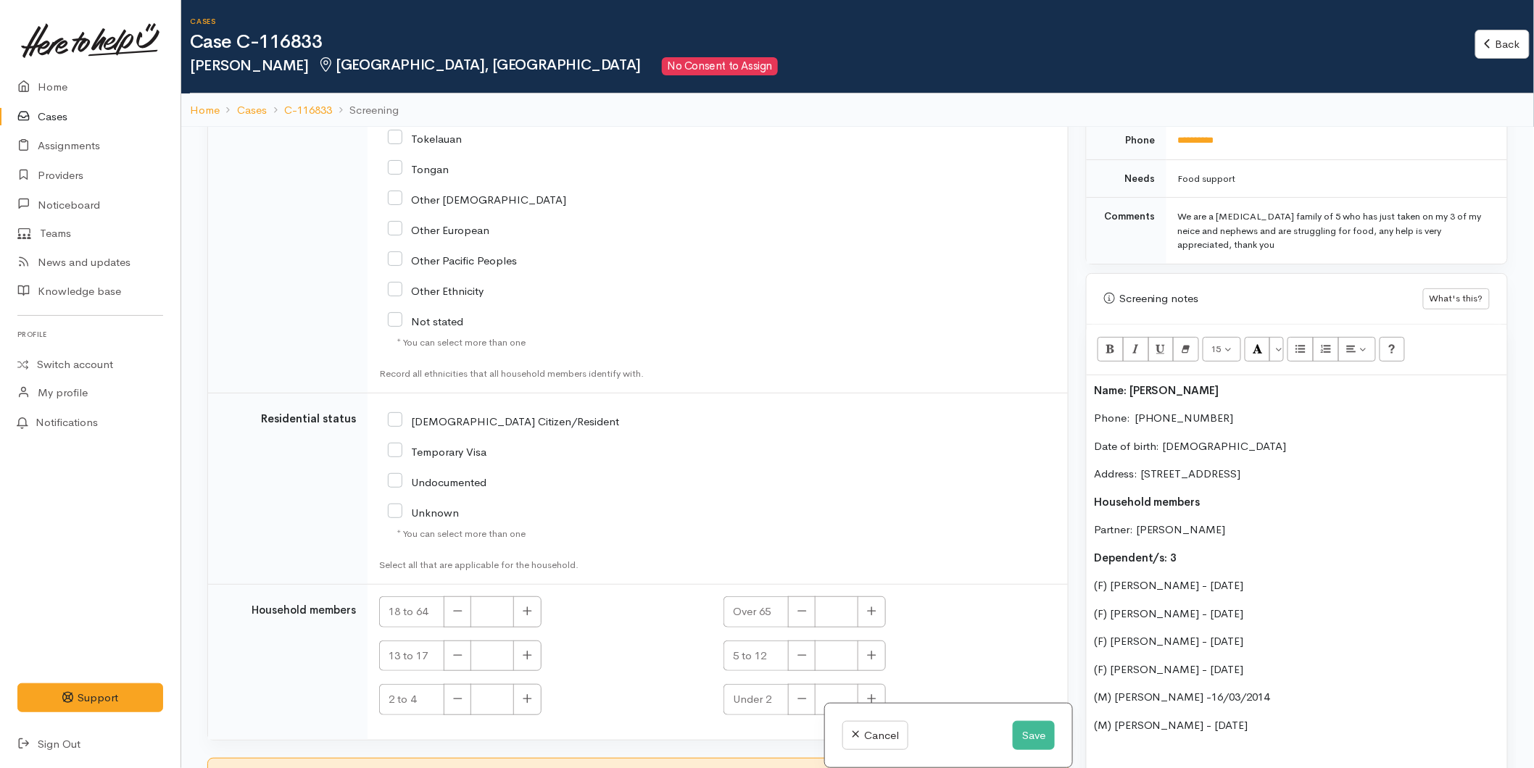
click at [395, 414] on input "NZ Citizen/Resident" at bounding box center [503, 420] width 231 height 13
checkbox input "true"
click at [529, 606] on icon "button" at bounding box center [527, 611] width 9 height 11
type input "2"
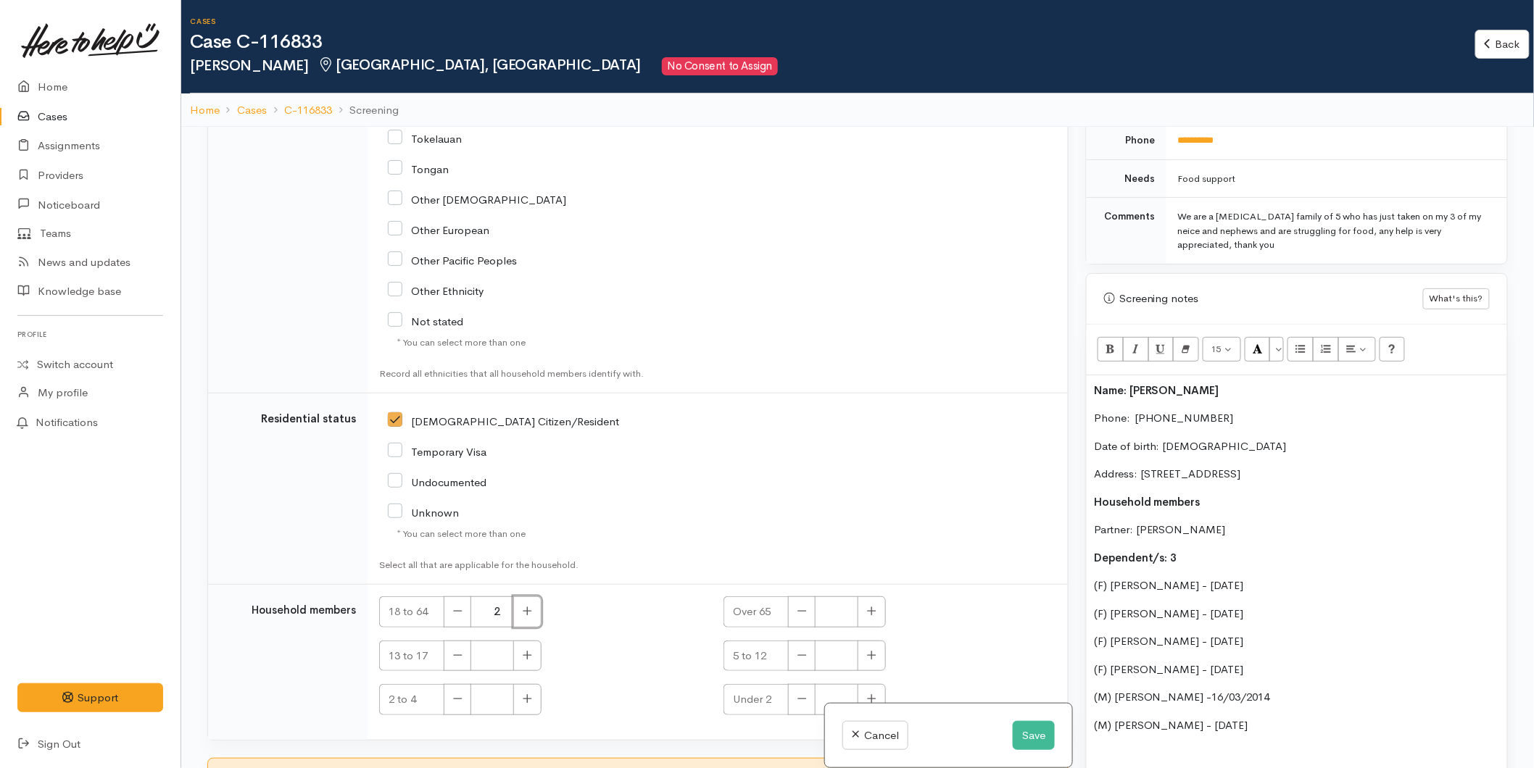
scroll to position [127, 0]
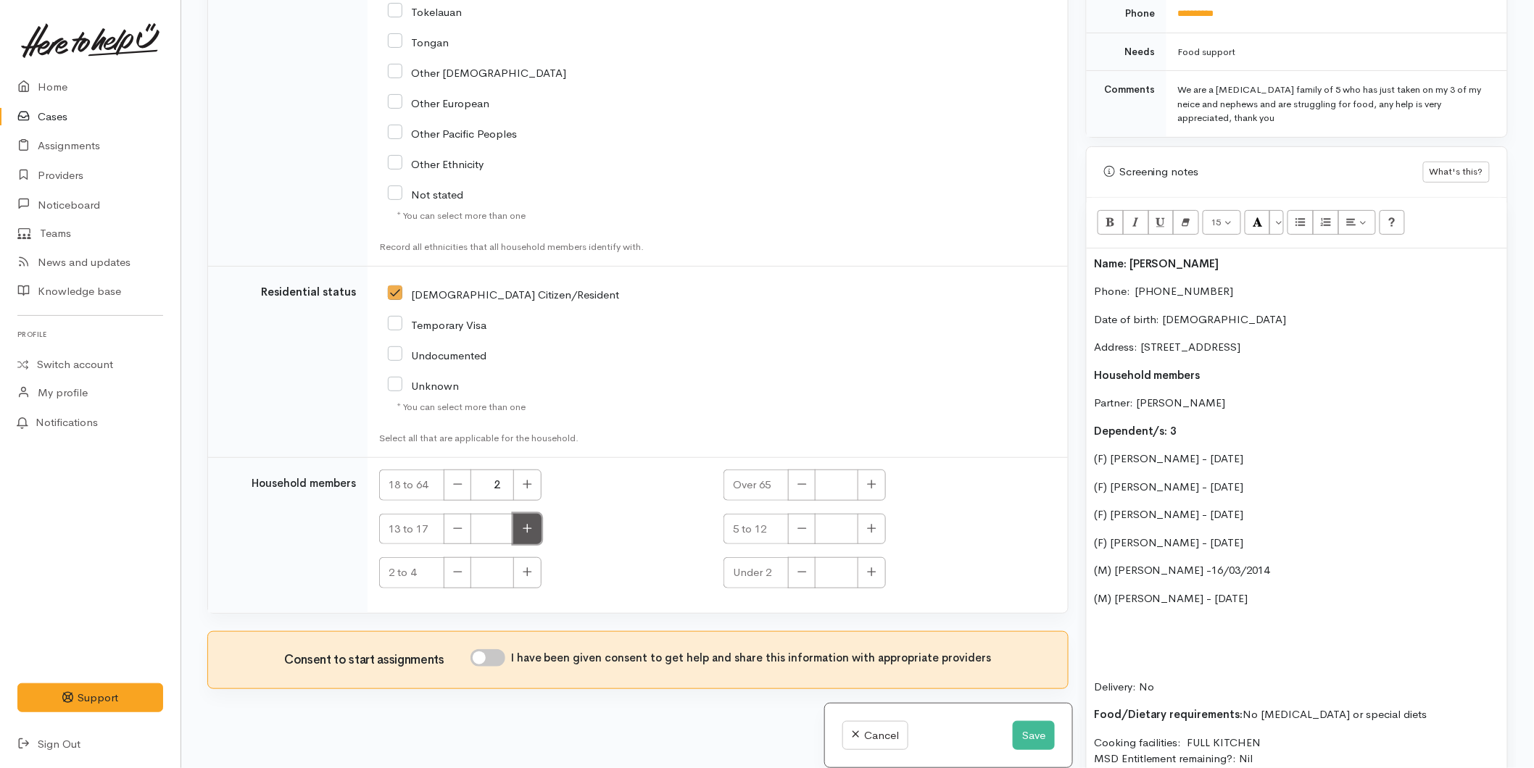
click at [537, 522] on button "button" at bounding box center [527, 529] width 28 height 31
click at [537, 519] on button "button" at bounding box center [527, 529] width 28 height 31
type input "2"
click at [534, 557] on button "button" at bounding box center [527, 572] width 28 height 31
type input "1"
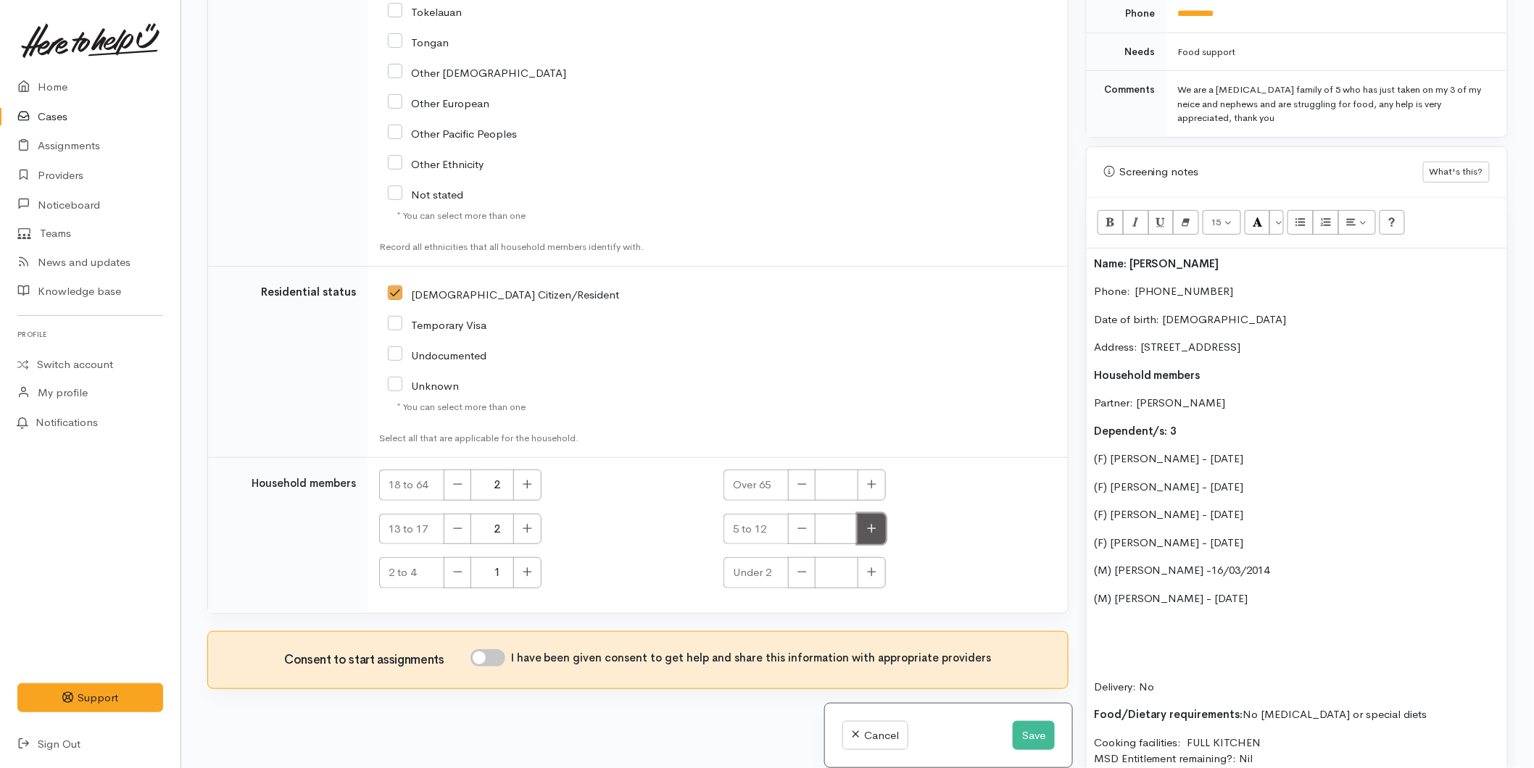
click at [876, 514] on button "button" at bounding box center [872, 529] width 28 height 31
click at [875, 514] on button "button" at bounding box center [872, 529] width 28 height 31
type input "3"
click at [492, 650] on input "I have been given consent to get help and share this information with appropria…" at bounding box center [487, 658] width 35 height 17
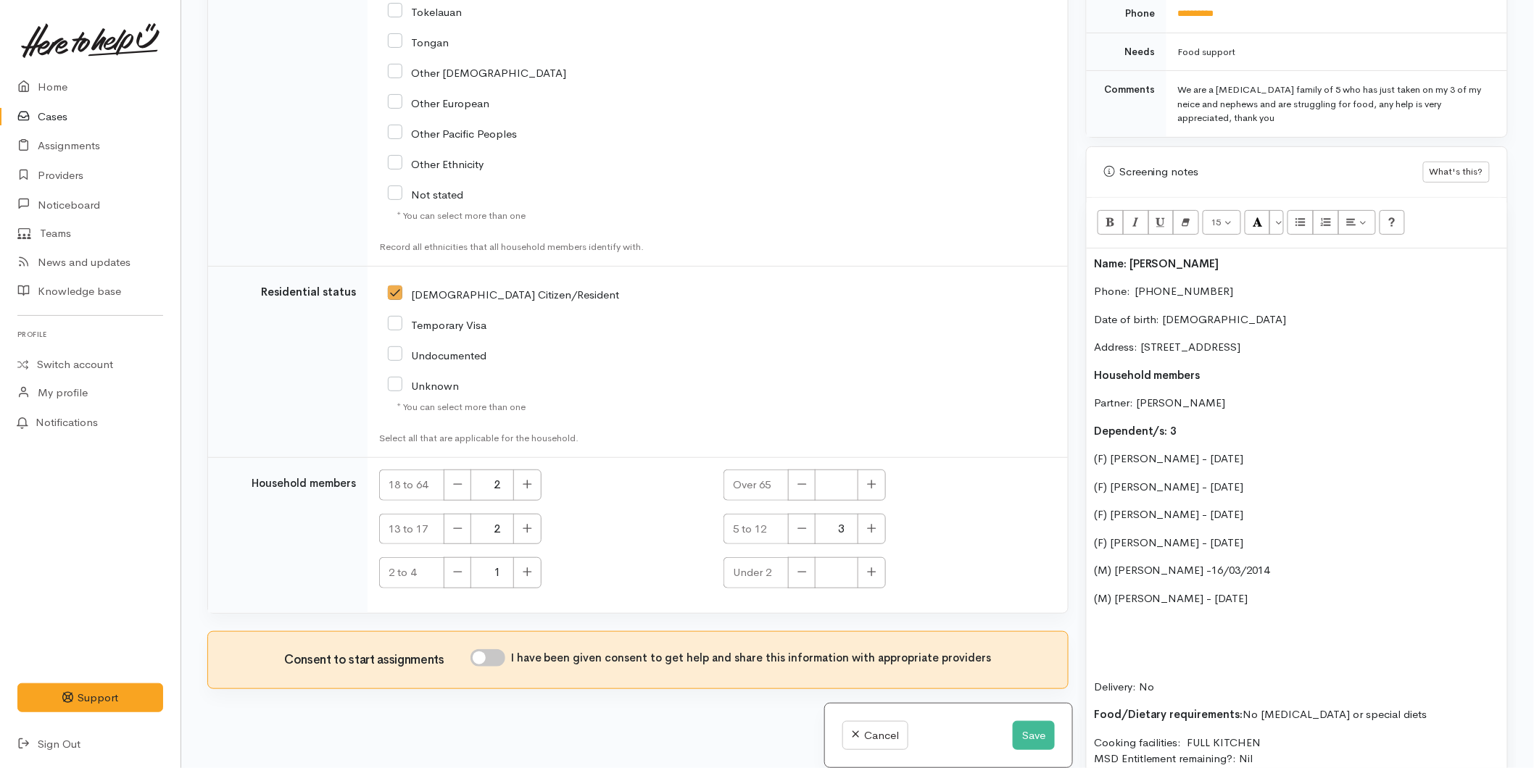
checkbox input "true"
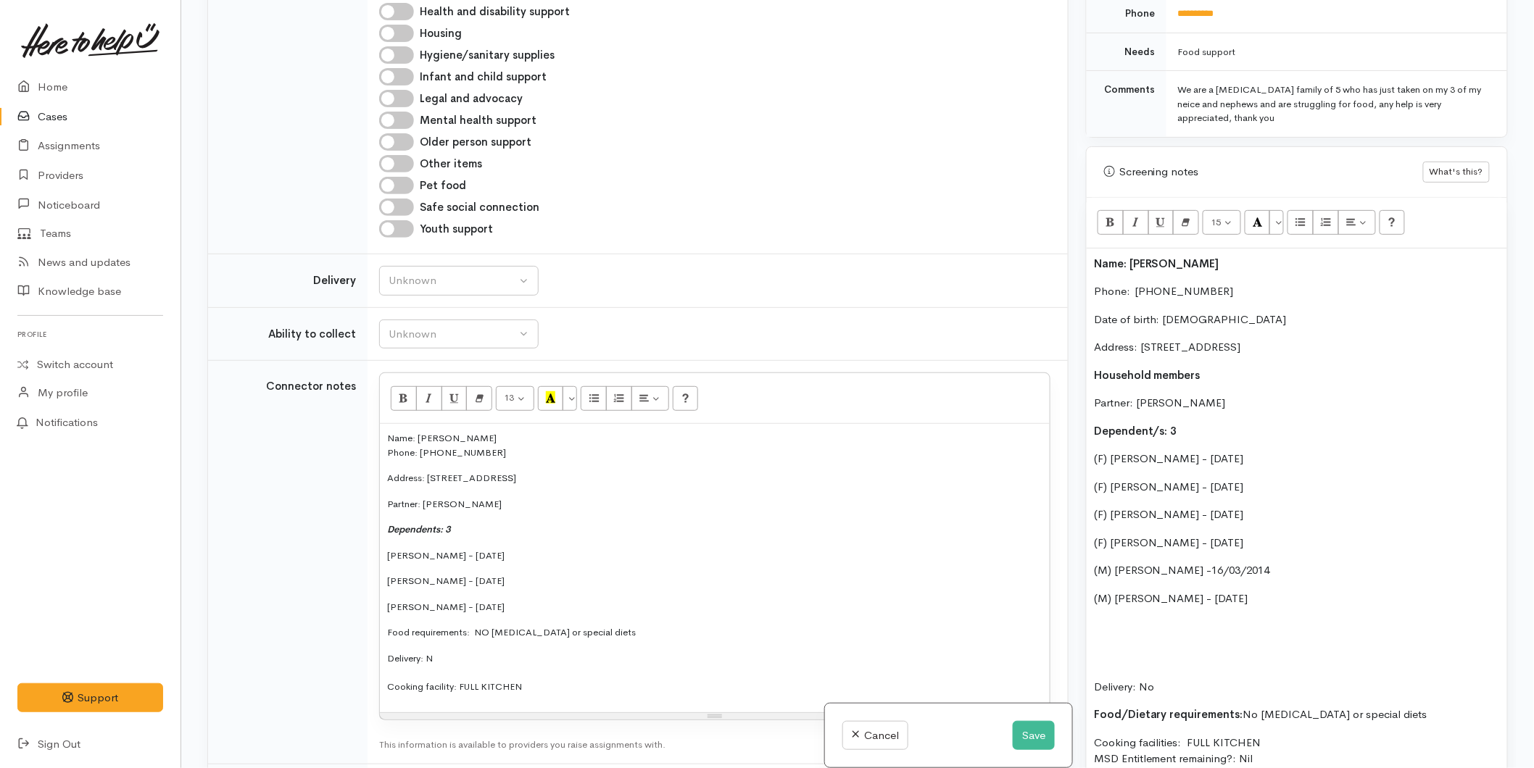
scroll to position [958, 0]
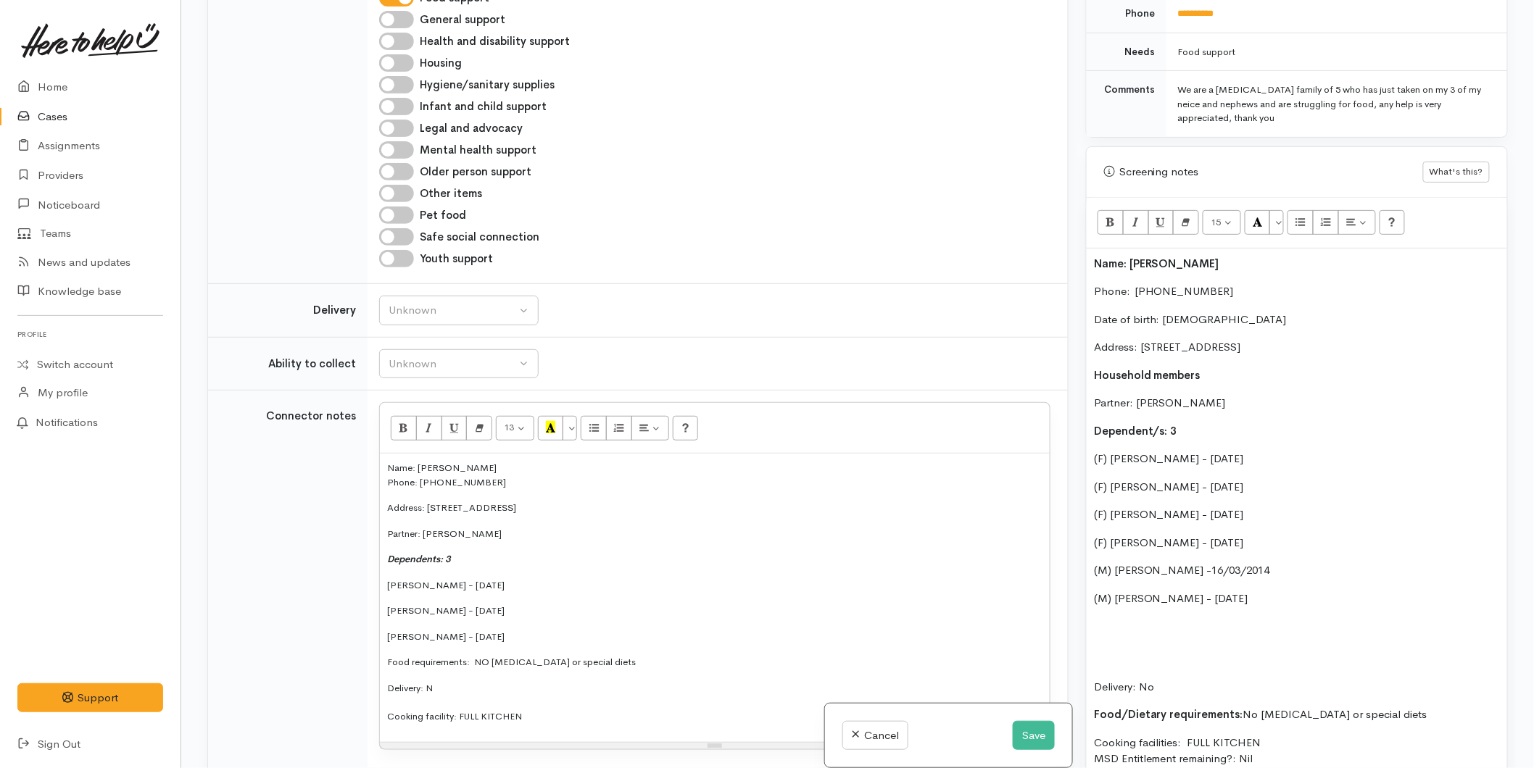
click at [1179, 423] on p "Dependent/s: 3" at bounding box center [1297, 431] width 406 height 17
click at [1280, 535] on p "(F) Kiara Shelford - 16/09/2016" at bounding box center [1297, 543] width 406 height 17
click at [1470, 505] on div "Name: Nicola Brown-King Phone:  0221516213 Date of birth: 20/10/1990 Address: 6…" at bounding box center [1297, 574] width 420 height 650
click at [1461, 535] on p "(F) Kiara Shelford - 16/09/2016 (Neice recently placed in their care)" at bounding box center [1297, 543] width 406 height 17
drag, startPoint x: 1389, startPoint y: 521, endPoint x: 1256, endPoint y: 518, distance: 133.4
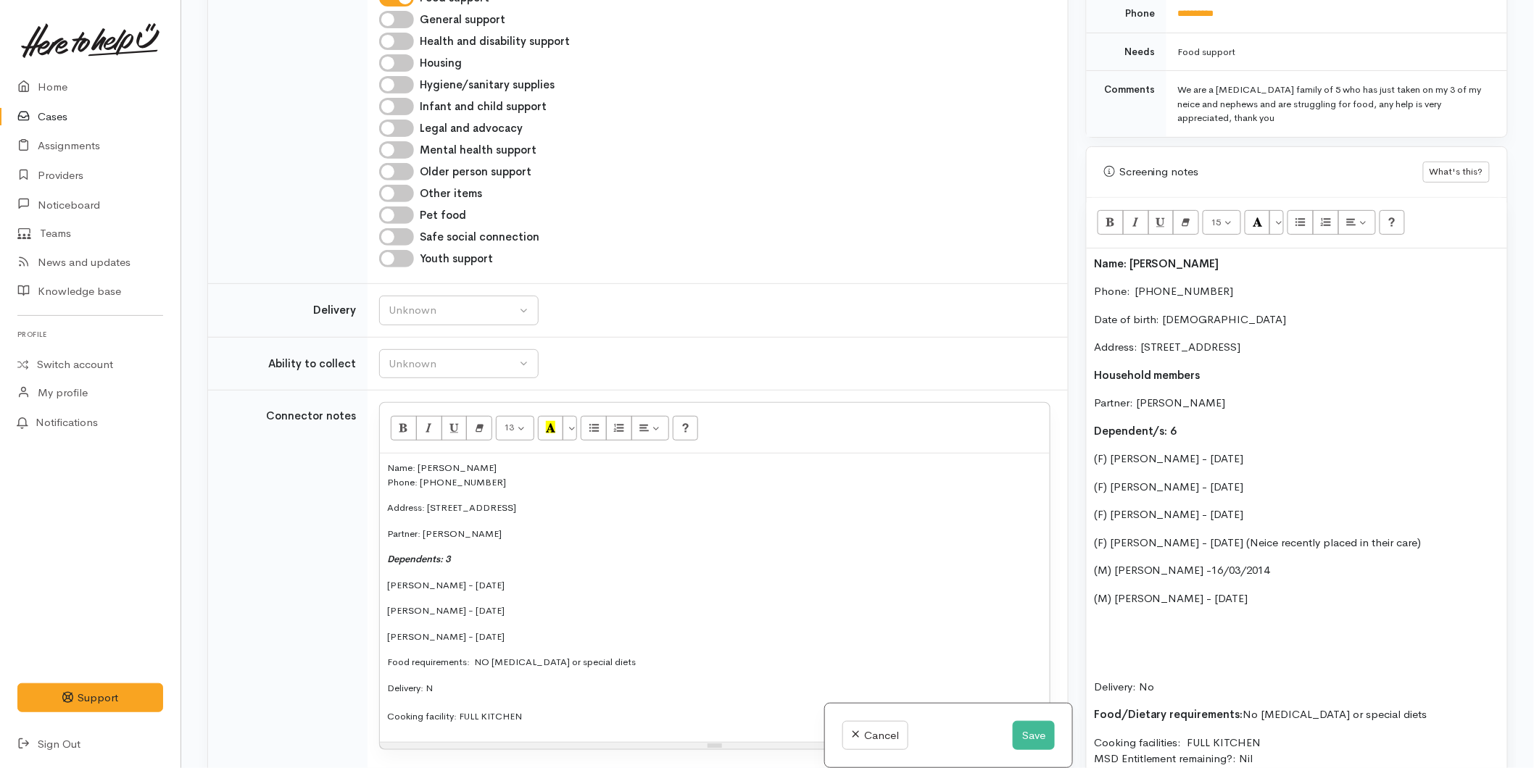
click at [1256, 518] on div "Name: Nicola Brown-King Phone:  0221516213 Date of birth: 20/10/1990 Address: 6…" at bounding box center [1297, 574] width 420 height 650
copy p "(Neice recently placed in their care)"
click at [1280, 563] on p "(M) Ranginui Shelford -16/03/2014" at bounding box center [1297, 571] width 406 height 17
drag, startPoint x: 1299, startPoint y: 557, endPoint x: 1290, endPoint y: 558, distance: 8.8
click at [1290, 563] on p "(M) Ranginui Shelford -16/03/2014 (Neice recently placed in their care)" at bounding box center [1297, 571] width 406 height 17
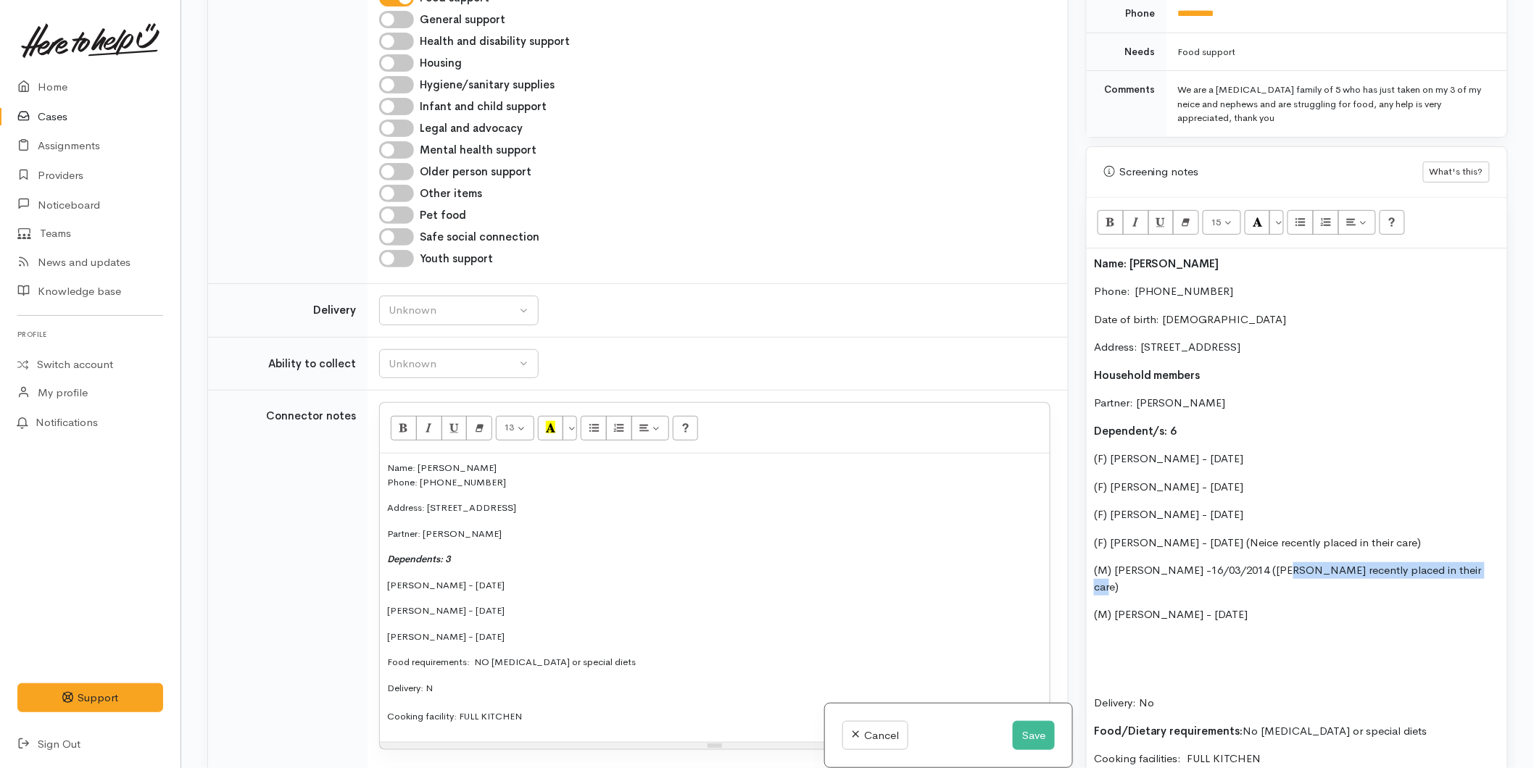
drag, startPoint x: 1468, startPoint y: 558, endPoint x: 1273, endPoint y: 552, distance: 195.1
click at [1273, 563] on p "(M) Ranginui Shelford -16/03/2014 (Nephew recently placed in their care)" at bounding box center [1297, 579] width 406 height 33
copy p "(Nephew recently placed in their care)"
click at [1269, 607] on p "(M) Amos Shelford - 29/11/2017" at bounding box center [1297, 615] width 406 height 17
click at [1179, 663] on p "Delivery: No" at bounding box center [1297, 687] width 406 height 49
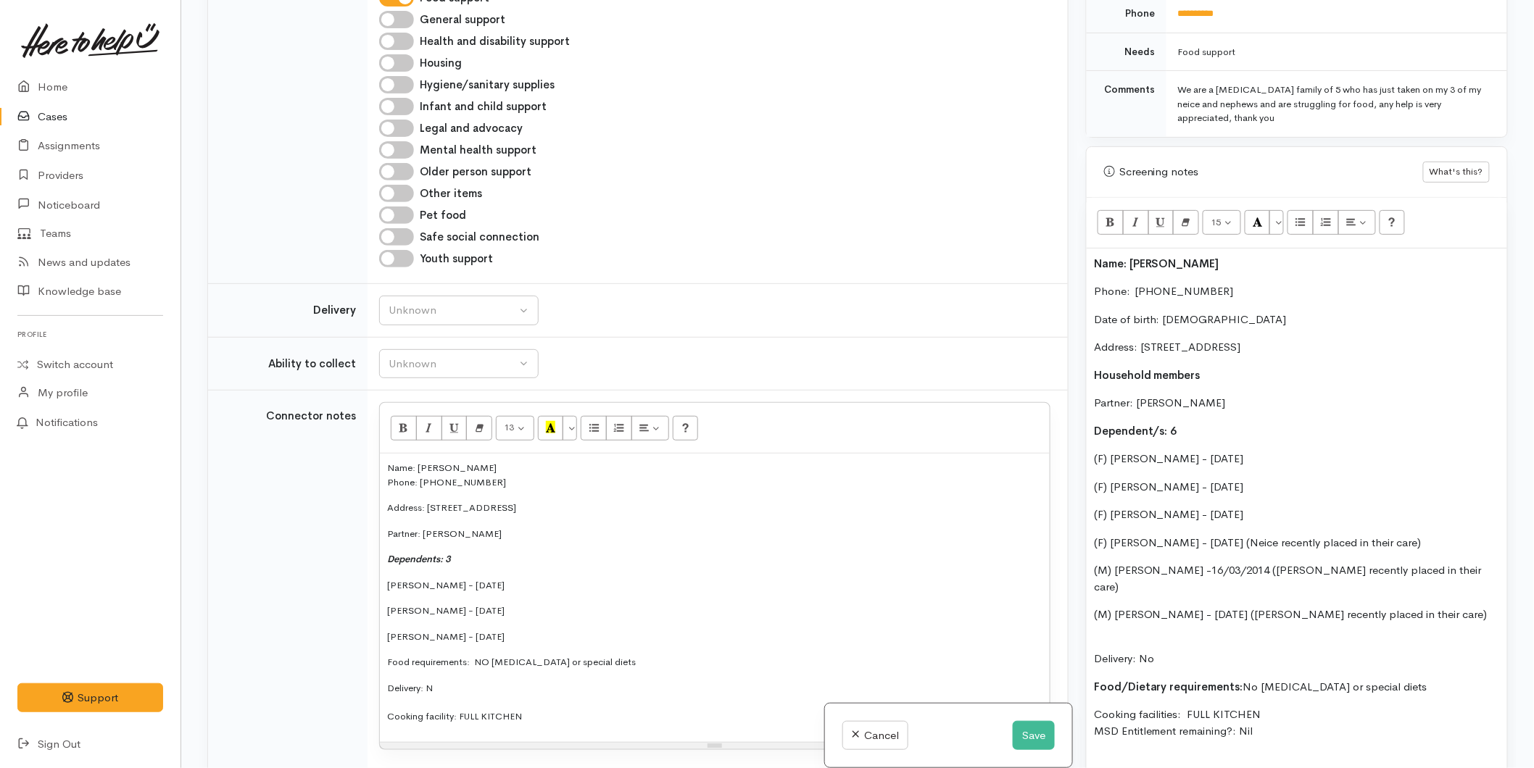
click at [1124, 600] on div "Name: Nicola Brown-King Phone:  0221516213 Date of birth: 20/10/1990 Address: 6…" at bounding box center [1297, 560] width 420 height 622
drag, startPoint x: 1280, startPoint y: 687, endPoint x: 1053, endPoint y: 252, distance: 491.2
click at [1053, 252] on div "Related cases There are other cases potentially from the same person, address o…" at bounding box center [858, 384] width 1318 height 768
copy div "Name: Nicola Brown-King Phone:  0221516213 Date of birth: 20/10/1990 Address: 6…"
click at [1092, 249] on div "Name: Nicola Brown-King Phone:  0221516213 Date of birth: 20/10/1990 Address: 6…" at bounding box center [1297, 551] width 420 height 605
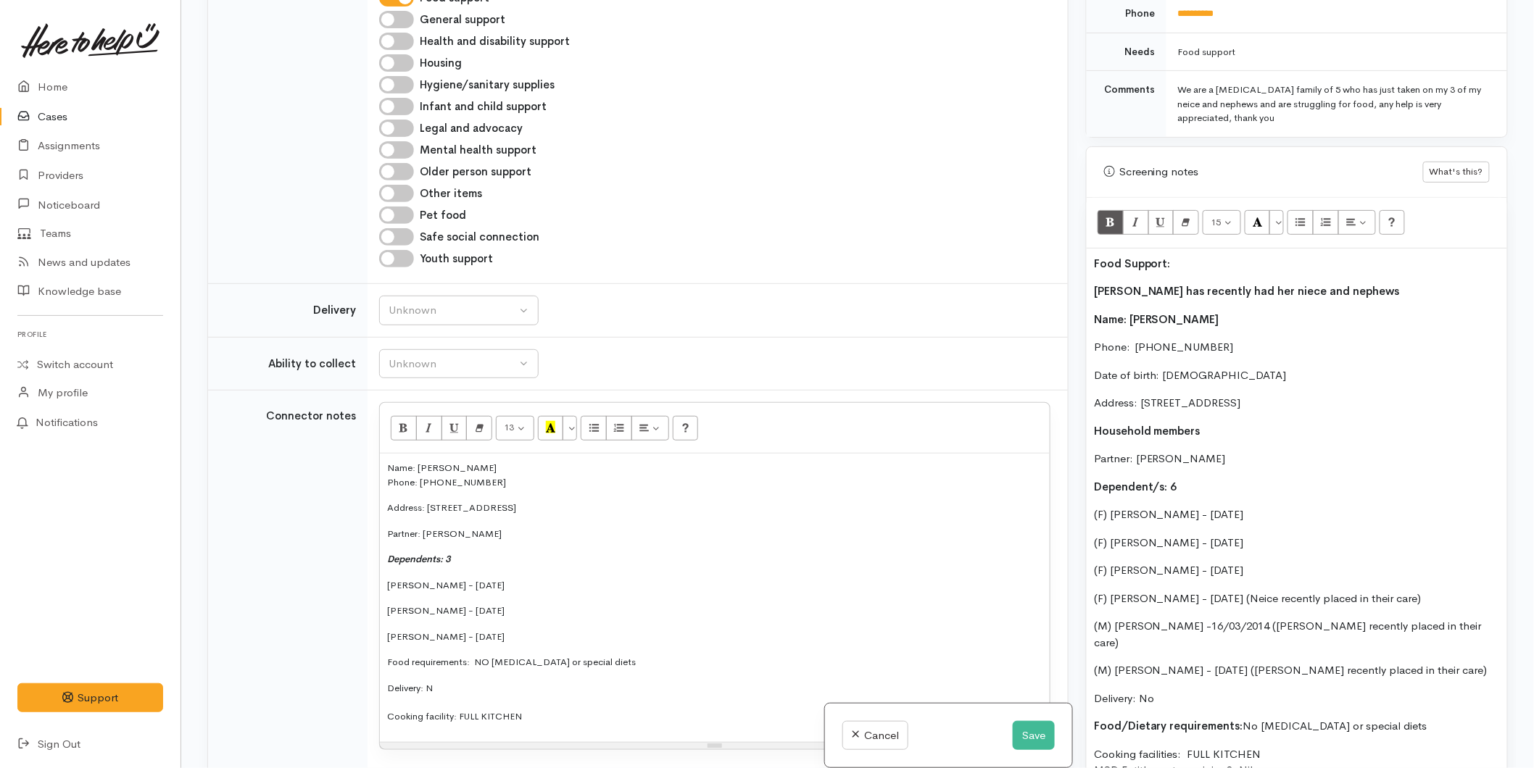
click at [1356, 283] on p "Nicola has recently had her niece and nephews" at bounding box center [1297, 291] width 406 height 17
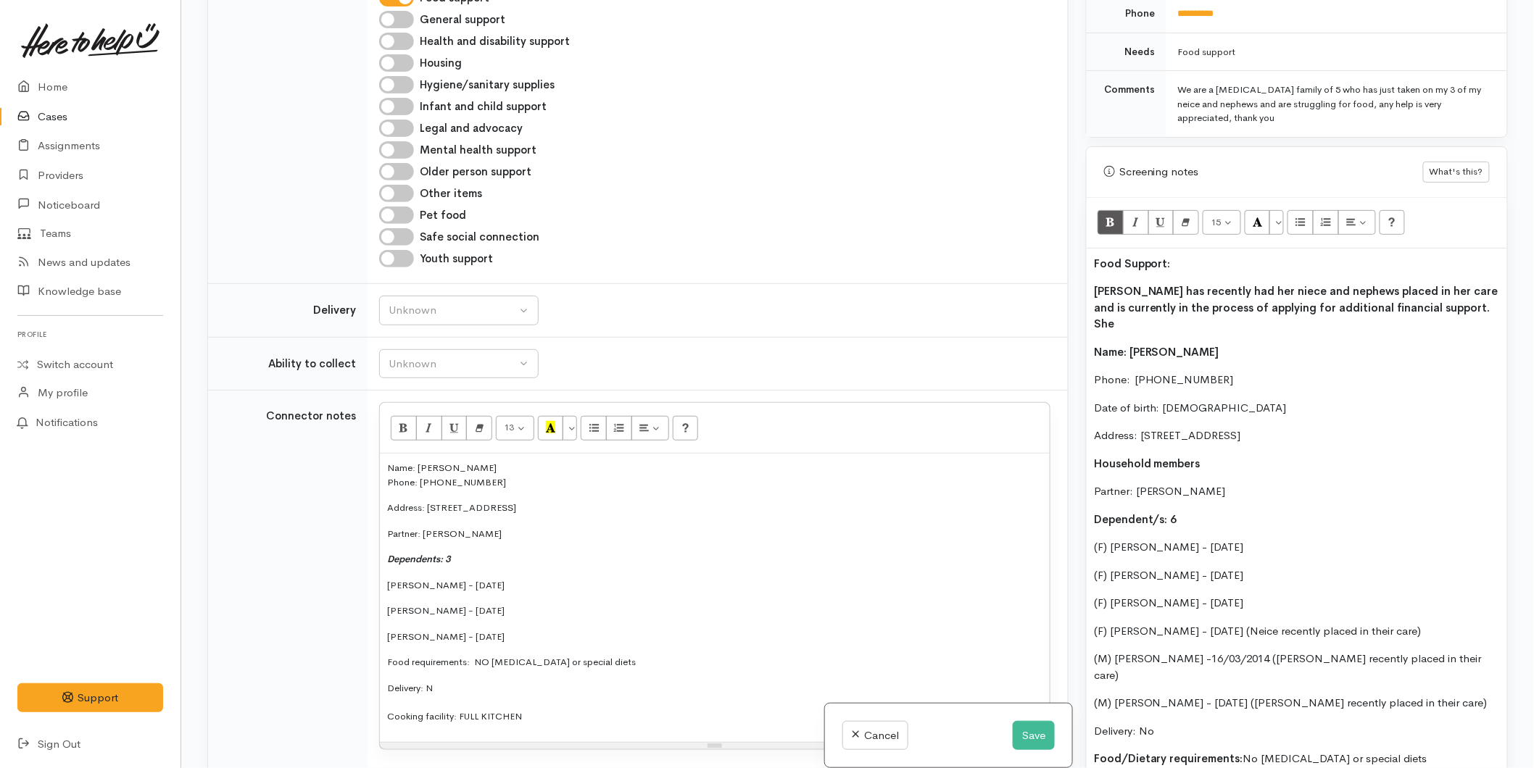
click at [1198, 673] on div "Food Support: Nicola has recently had her niece and nephews placed in her care …" at bounding box center [1297, 596] width 420 height 694
click at [1300, 216] on button "Unordered list (CTRL+SHIFT+NUM7)" at bounding box center [1300, 222] width 26 height 25
click at [1475, 288] on p "Nicola has recently had her niece and nephews placed in her care and is current…" at bounding box center [1297, 307] width 406 height 49
drag, startPoint x: 1175, startPoint y: 248, endPoint x: 1105, endPoint y: 245, distance: 70.4
click at [1105, 256] on p "Food Support:" at bounding box center [1297, 264] width 406 height 17
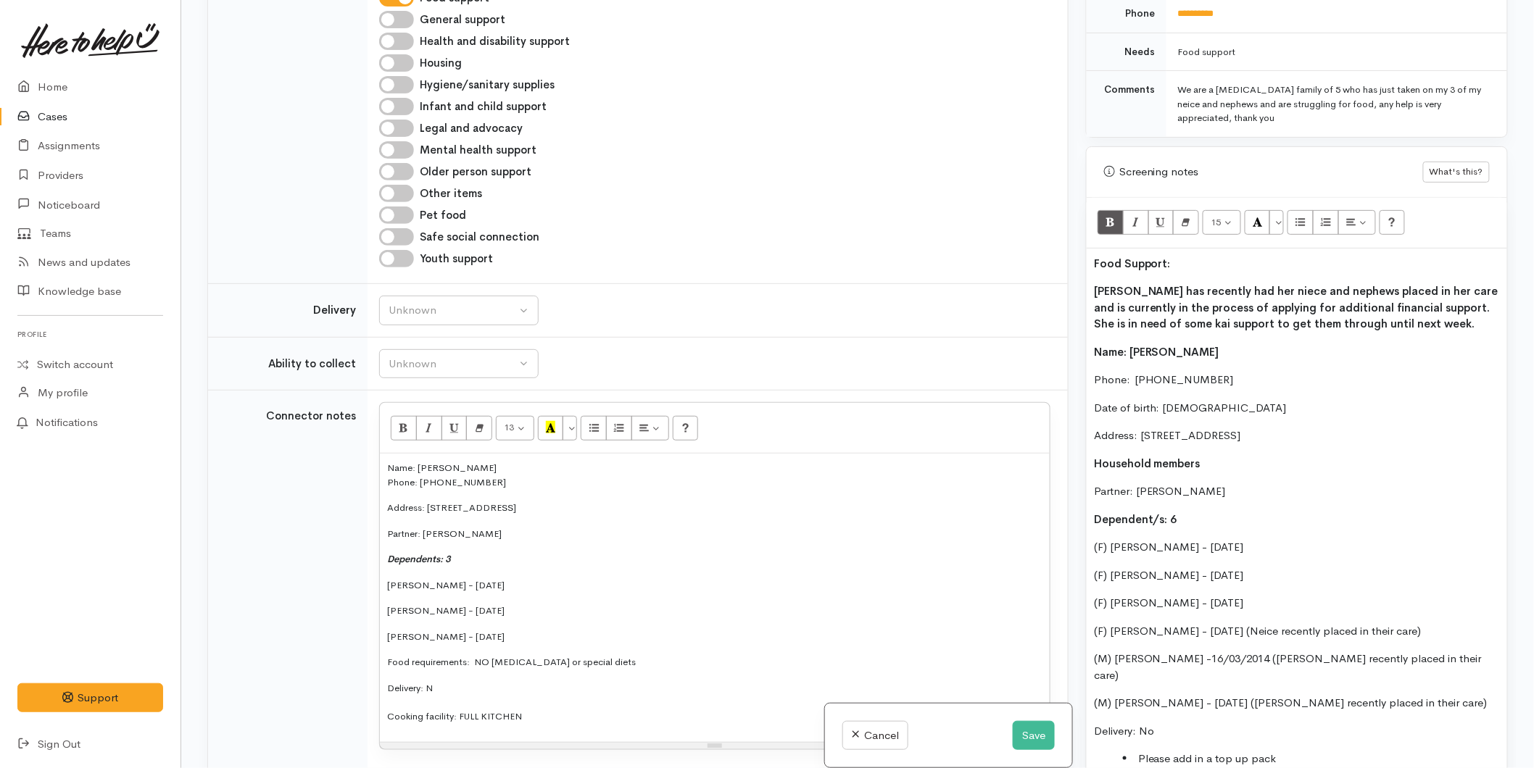
click at [1143, 257] on b "Food Support:" at bounding box center [1132, 264] width 77 height 14
click at [1175, 256] on p "Food Support:" at bounding box center [1297, 264] width 406 height 17
drag, startPoint x: 1108, startPoint y: 249, endPoint x: 1179, endPoint y: 221, distance: 77.1
click at [1061, 244] on div "Related cases There are other cases potentially from the same person, address o…" at bounding box center [858, 384] width 1318 height 768
click at [1280, 210] on button "More Color" at bounding box center [1276, 222] width 14 height 25
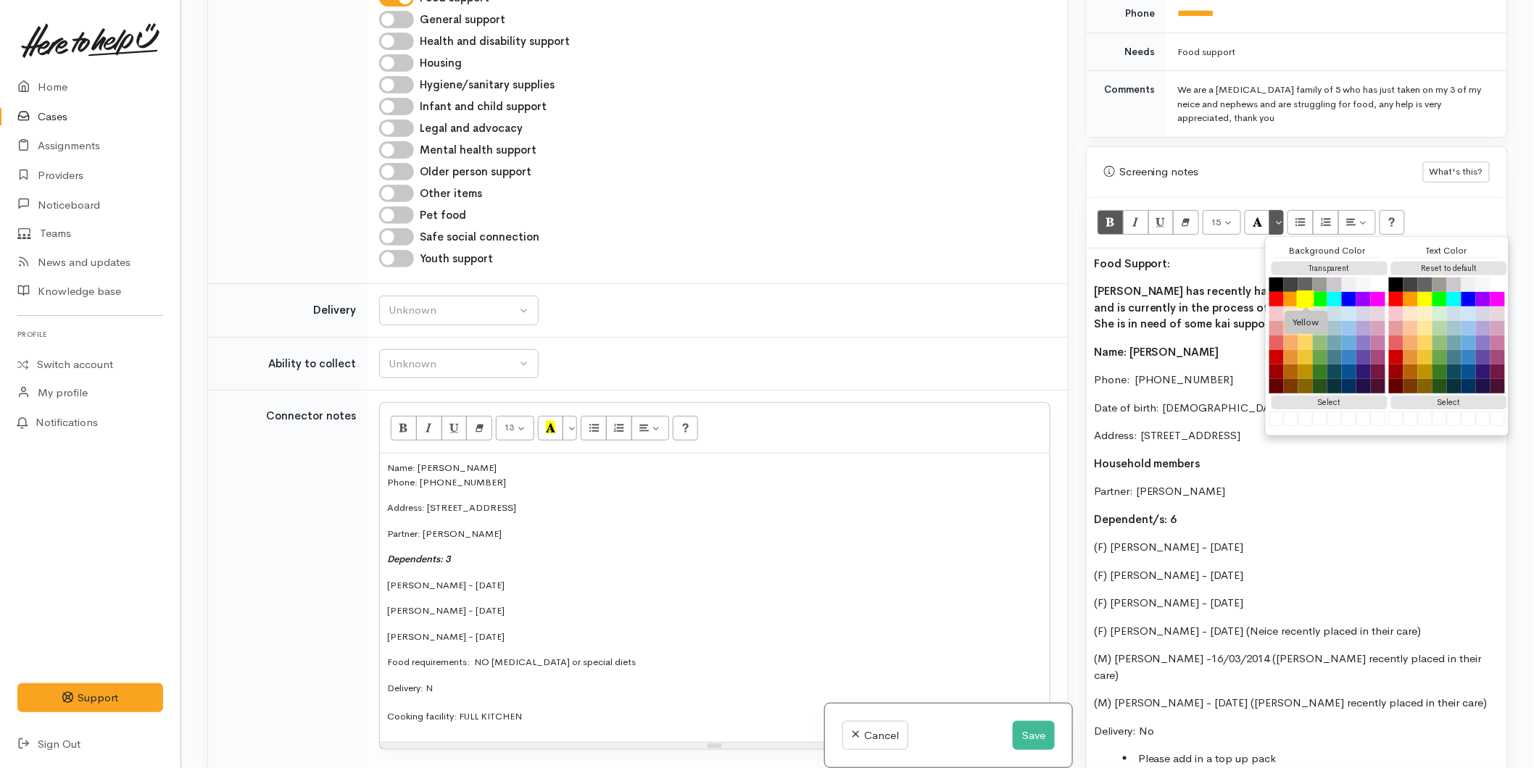
click at [1308, 291] on button "Yellow" at bounding box center [1305, 299] width 17 height 17
click at [1193, 284] on b "Nicola has recently had her niece and nephews placed in her care and is current…" at bounding box center [1296, 307] width 405 height 46
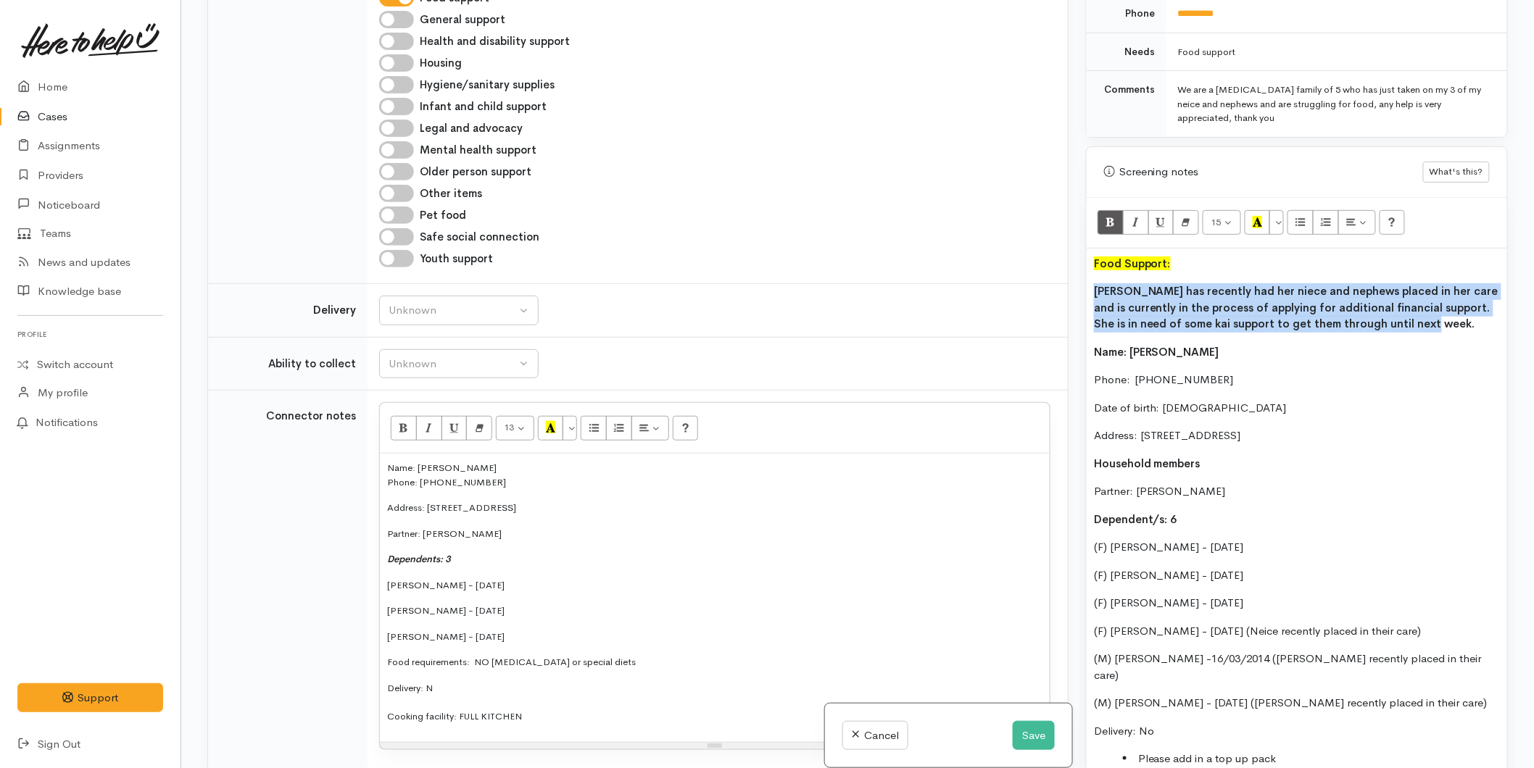
drag, startPoint x: 1272, startPoint y: 299, endPoint x: 1081, endPoint y: 279, distance: 191.7
click at [1081, 279] on div "Warnings Add No warnings have been raised against this case Add Warning Title ●…" at bounding box center [1296, 384] width 439 height 768
click at [1109, 216] on icon "Bold (CTRL+B)" at bounding box center [1110, 222] width 9 height 12
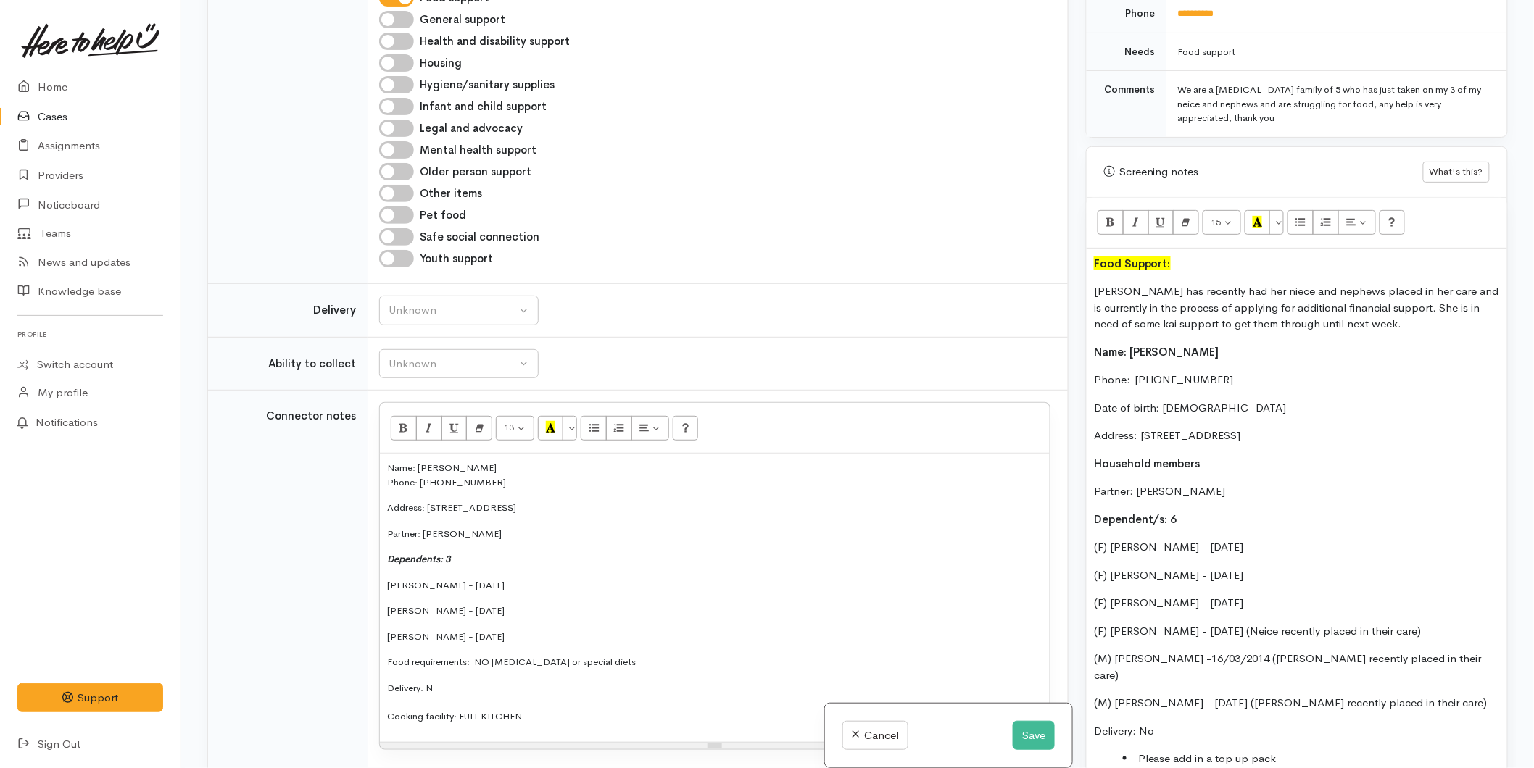
click at [1173, 346] on p "Name: Nicola Brown-King" at bounding box center [1297, 352] width 406 height 17
click at [464, 302] on div "Unknown" at bounding box center [453, 310] width 128 height 17
click at [426, 434] on link "No" at bounding box center [459, 445] width 158 height 22
select select "1"
click at [431, 358] on div "Unknown" at bounding box center [453, 364] width 128 height 17
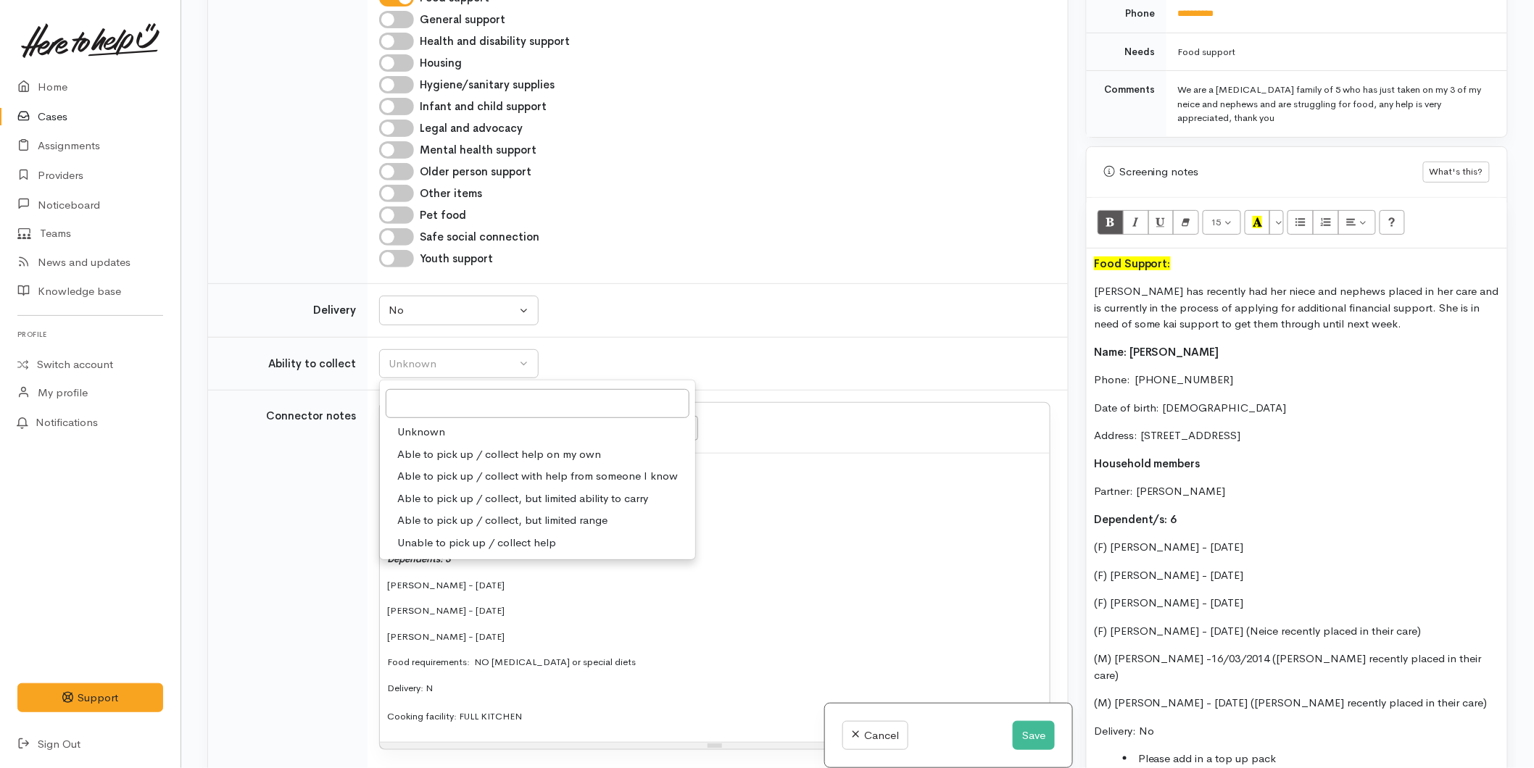
click at [444, 447] on span "Able to pick up / collect help on my own" at bounding box center [499, 455] width 204 height 17
select select "2"
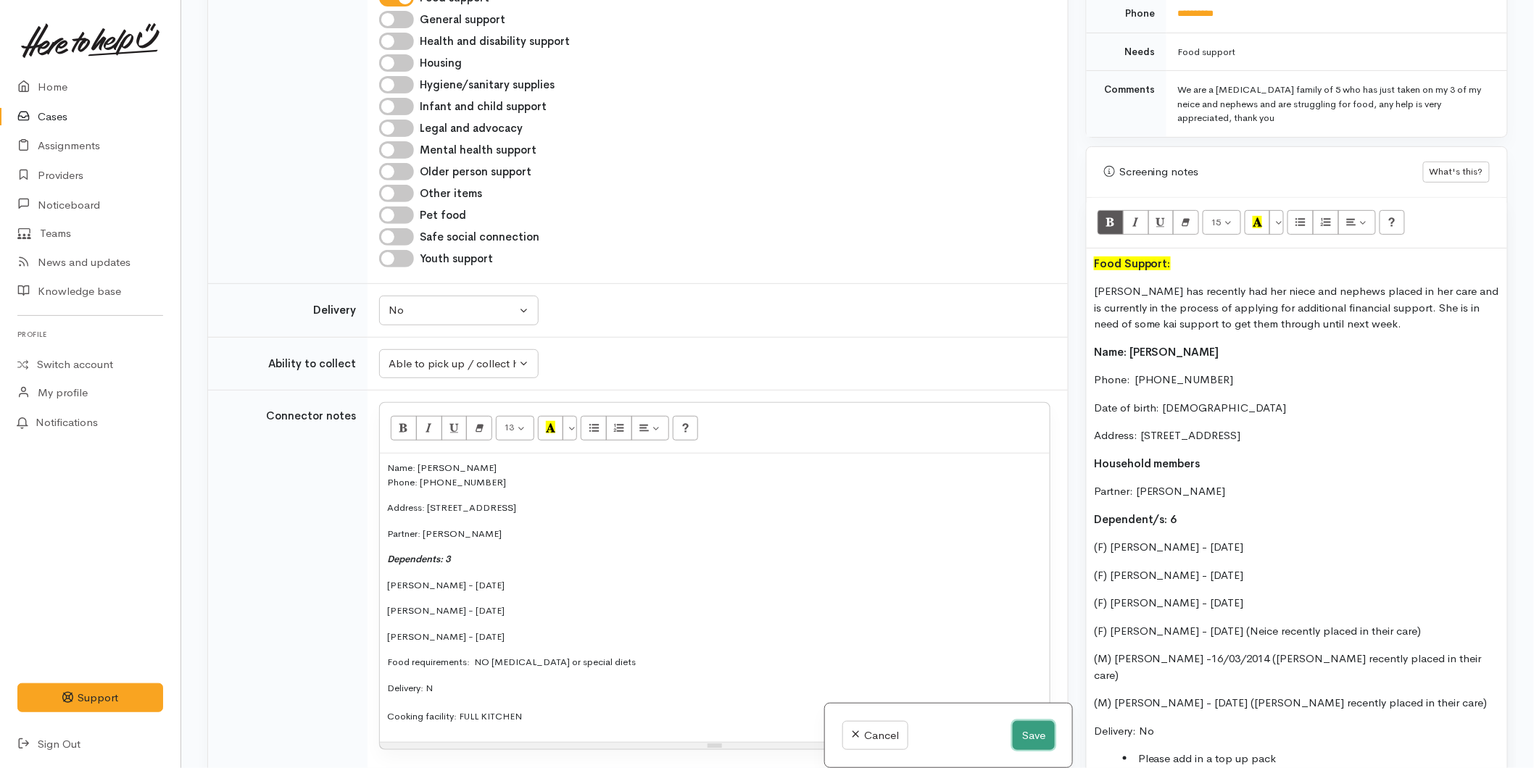
click at [1037, 739] on button "Save" at bounding box center [1034, 736] width 42 height 30
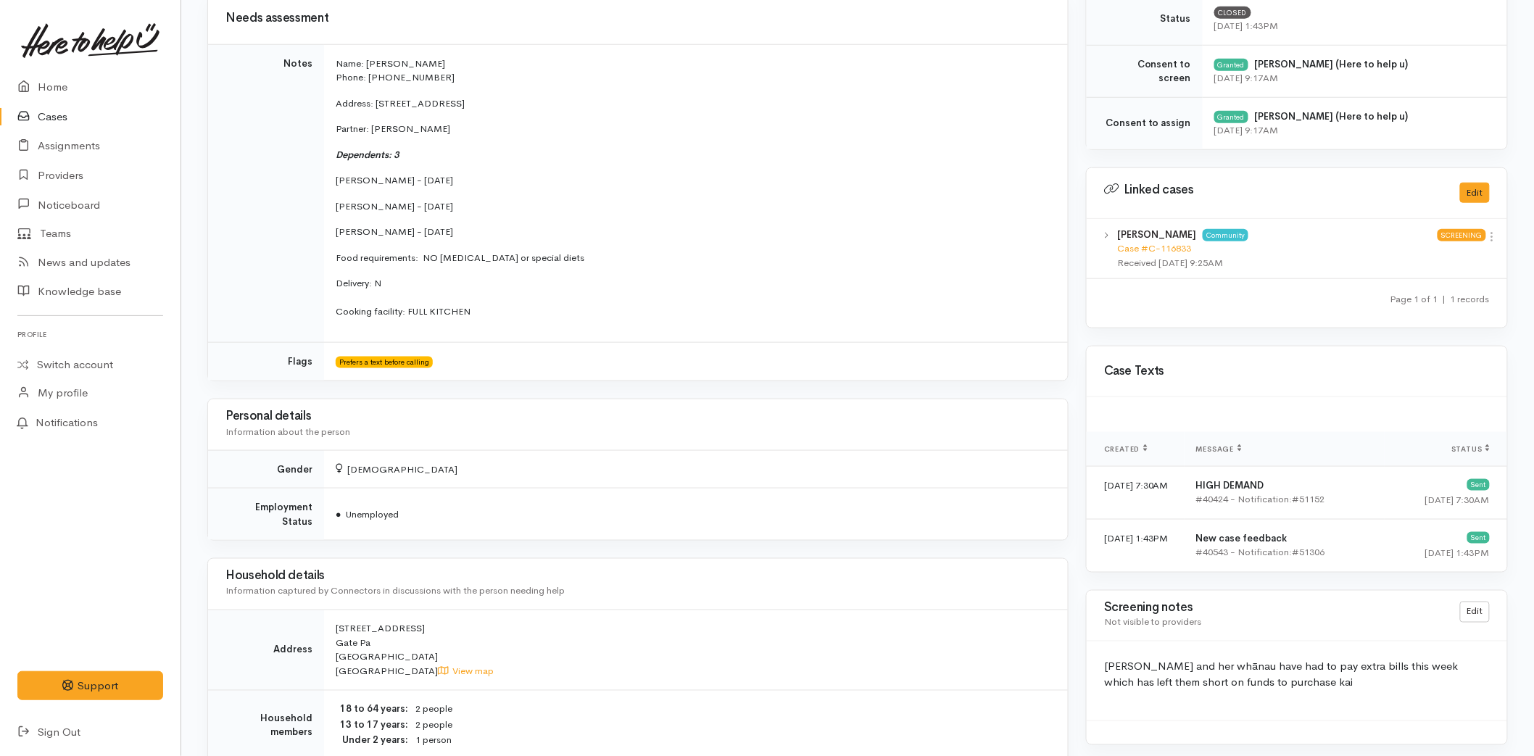
scroll to position [564, 0]
drag, startPoint x: 491, startPoint y: 324, endPoint x: 324, endPoint y: 67, distance: 306.0
click at [324, 67] on td "Name: Nicola Brown-King Phone: 0221516213 Address: 66 Coopers Road, Gate Pa, Ta…" at bounding box center [696, 192] width 744 height 298
copy td "Name: Nicola Brown-King Phone: 0221516213 Address: 66 Coopers Road, Gate Pa, Ta…"
click at [502, 233] on p "Shanylah Brown - 23/02/2023" at bounding box center [693, 231] width 715 height 14
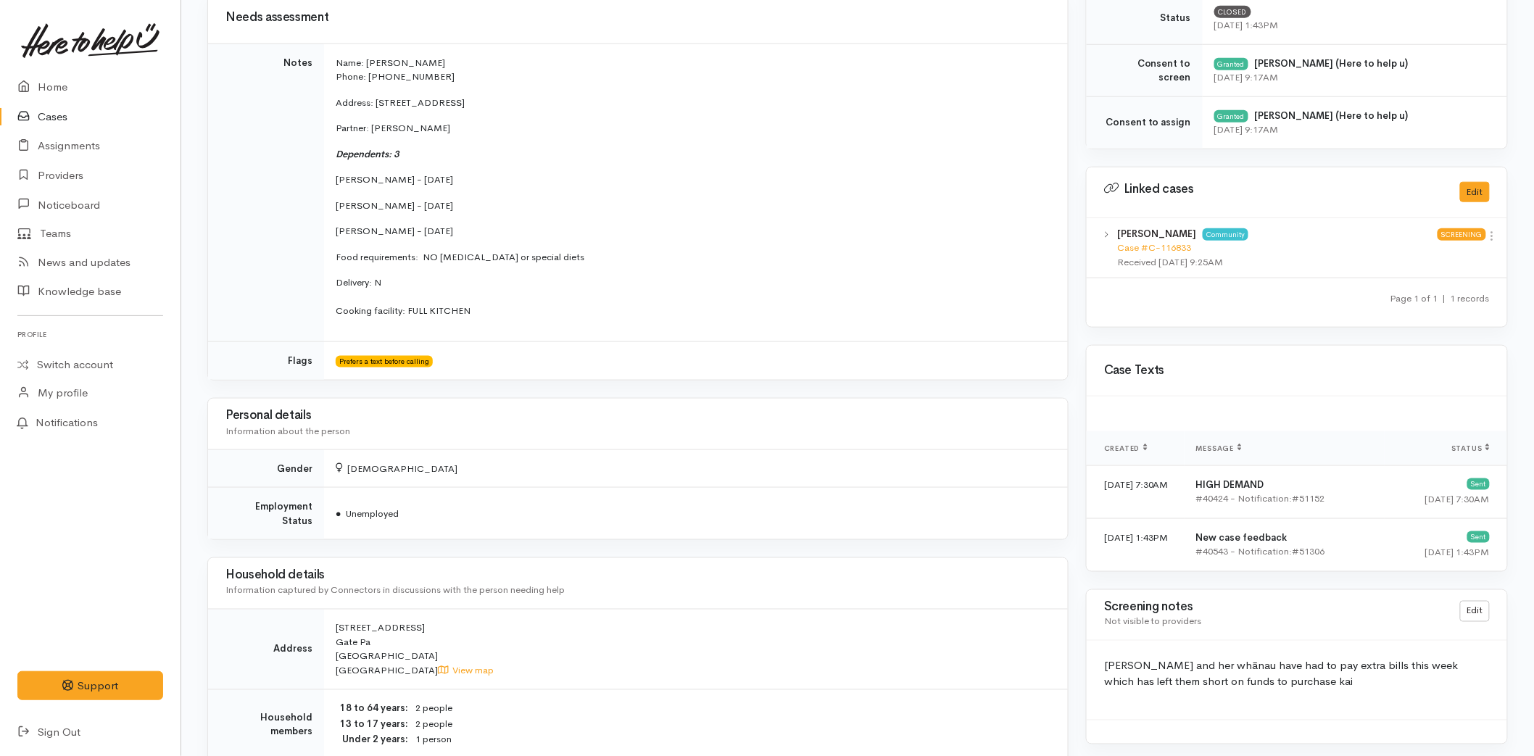
drag, startPoint x: 464, startPoint y: 234, endPoint x: 327, endPoint y: 172, distance: 150.5
click at [327, 172] on td "Name: Nicola Brown-King Phone: 0221516213 Address: 66 Coopers Road, Gate Pa, Ta…" at bounding box center [696, 192] width 744 height 298
copy td "Kareese Brown - 20/10/2008 Nishay Brown - 19/05/2011 Shanylah Brown - 23/02/2023"
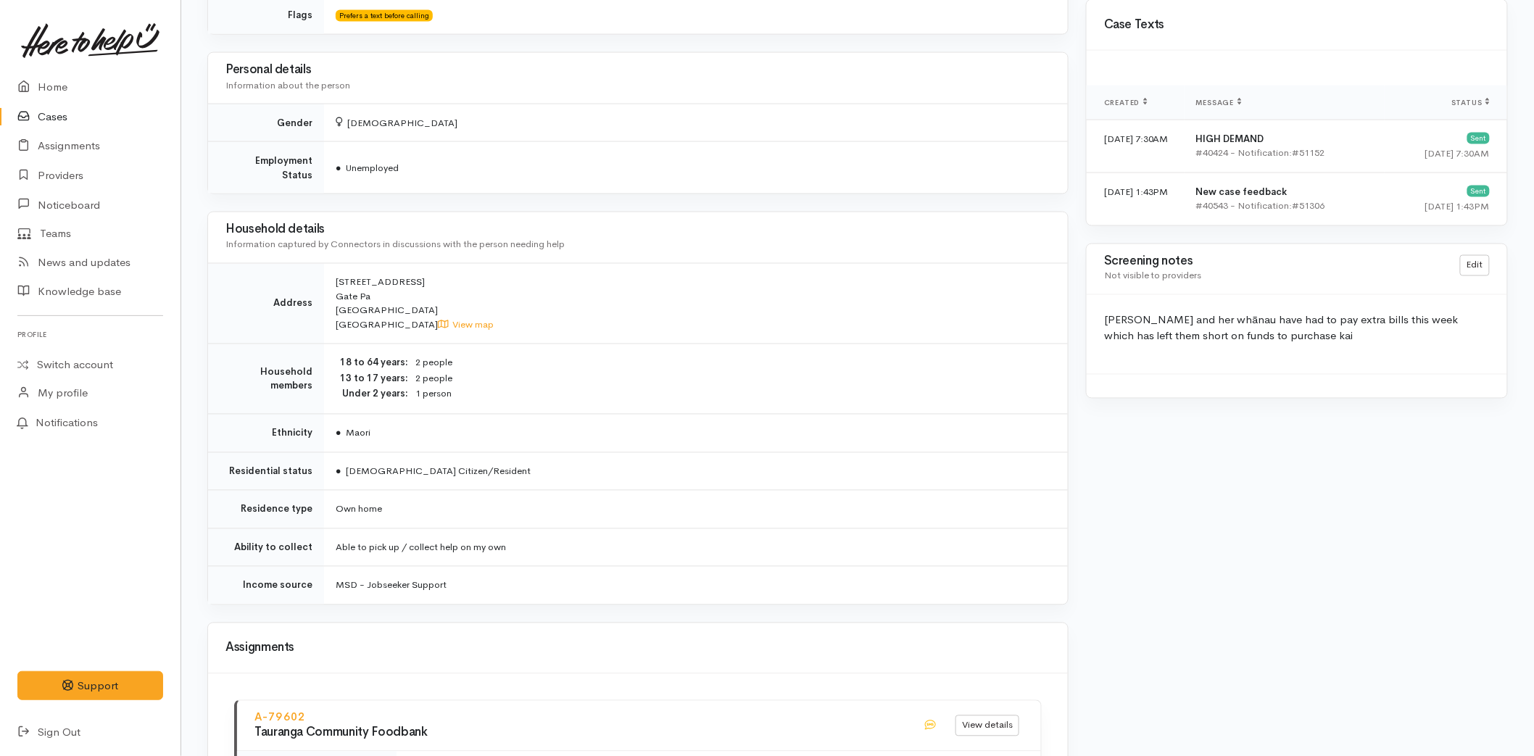
scroll to position [887, 0]
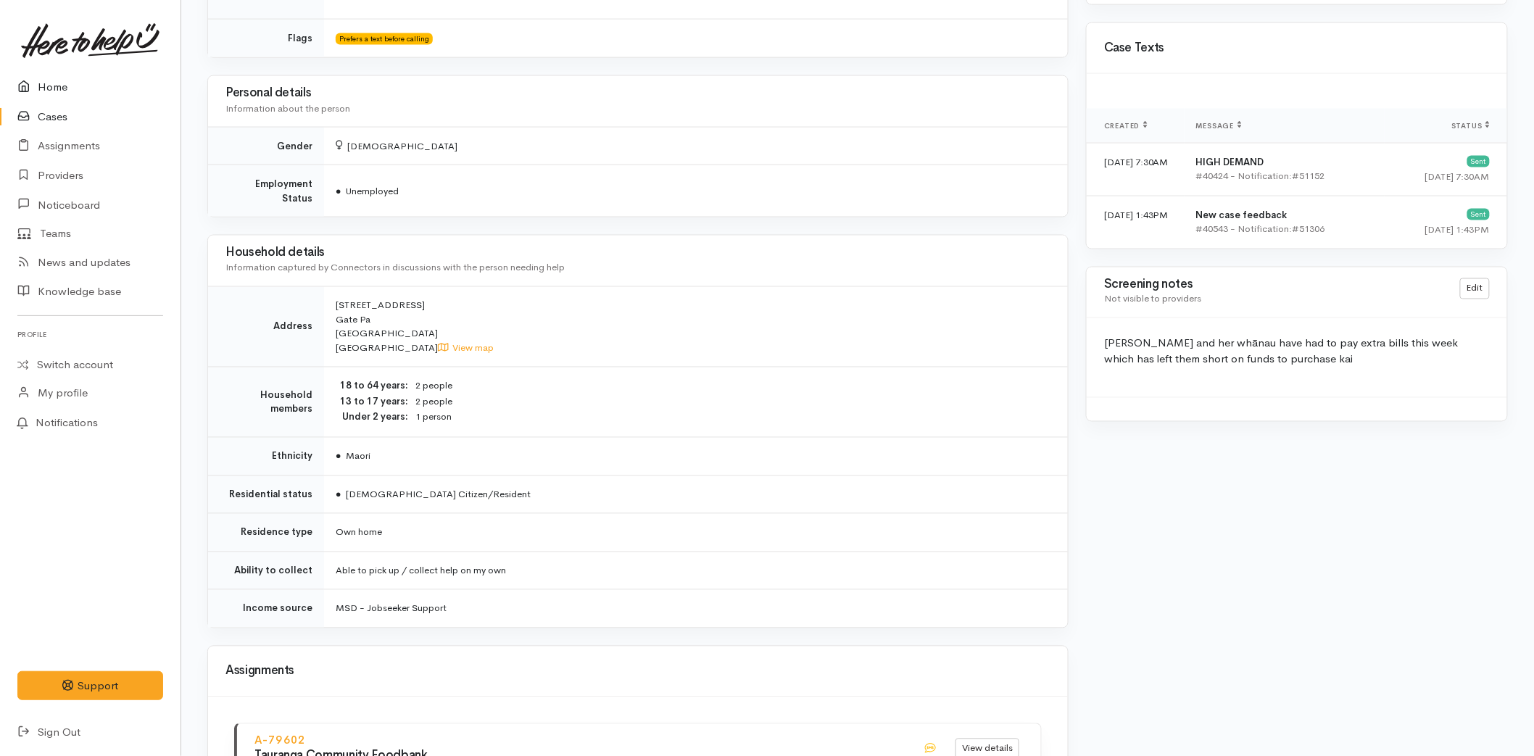
click at [40, 80] on link "Home" at bounding box center [90, 87] width 181 height 30
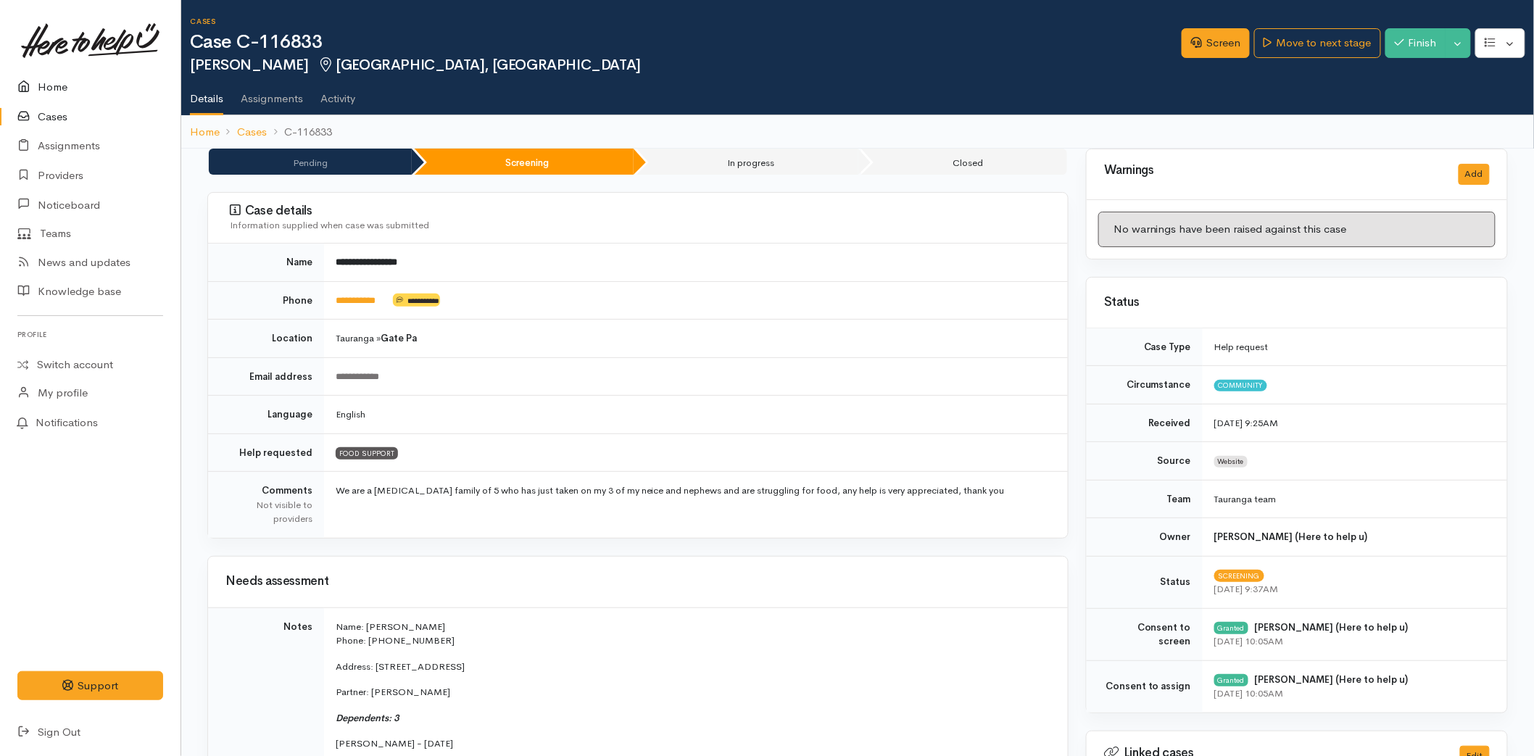
click at [43, 77] on link "Home" at bounding box center [90, 87] width 181 height 30
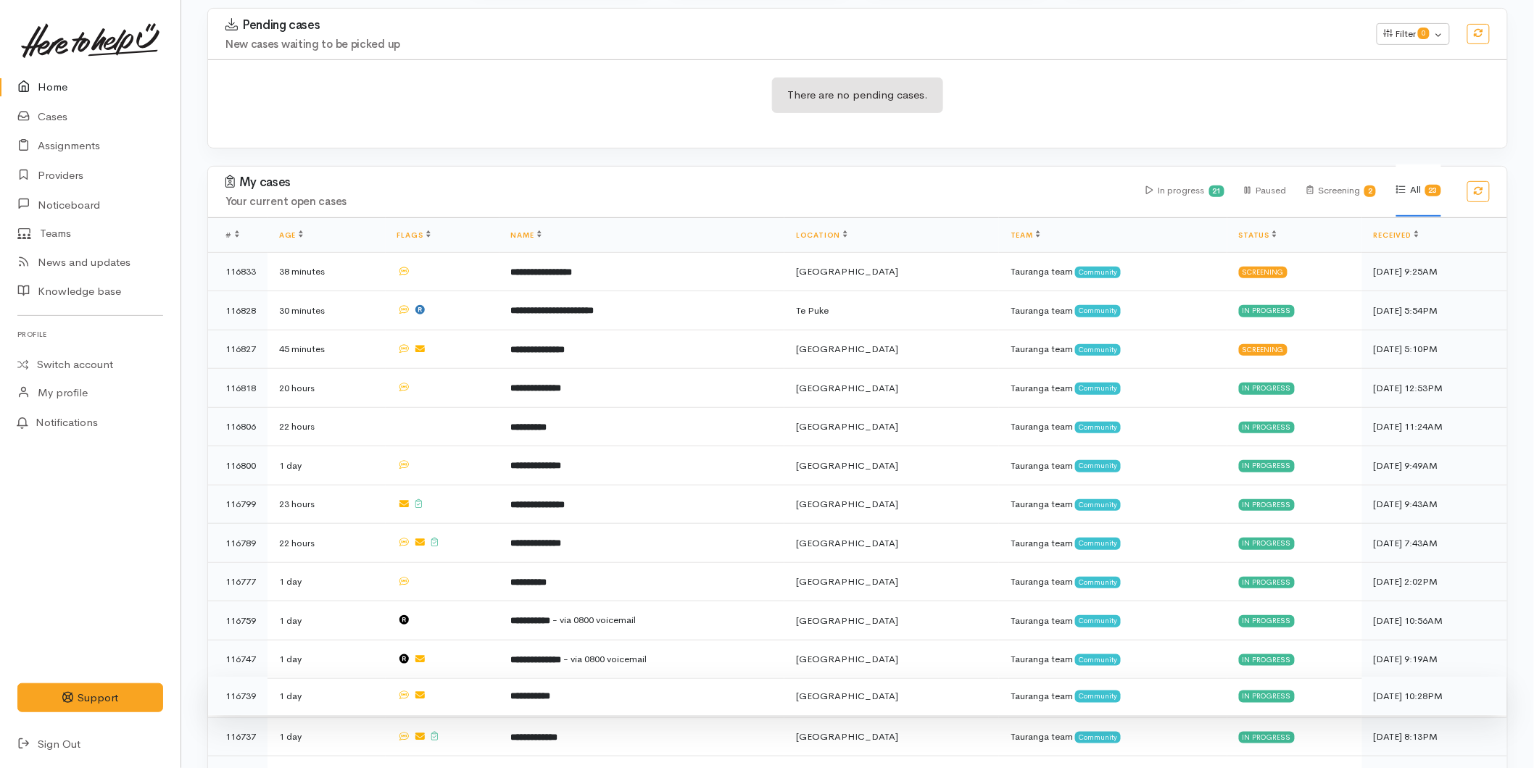
scroll to position [241, 0]
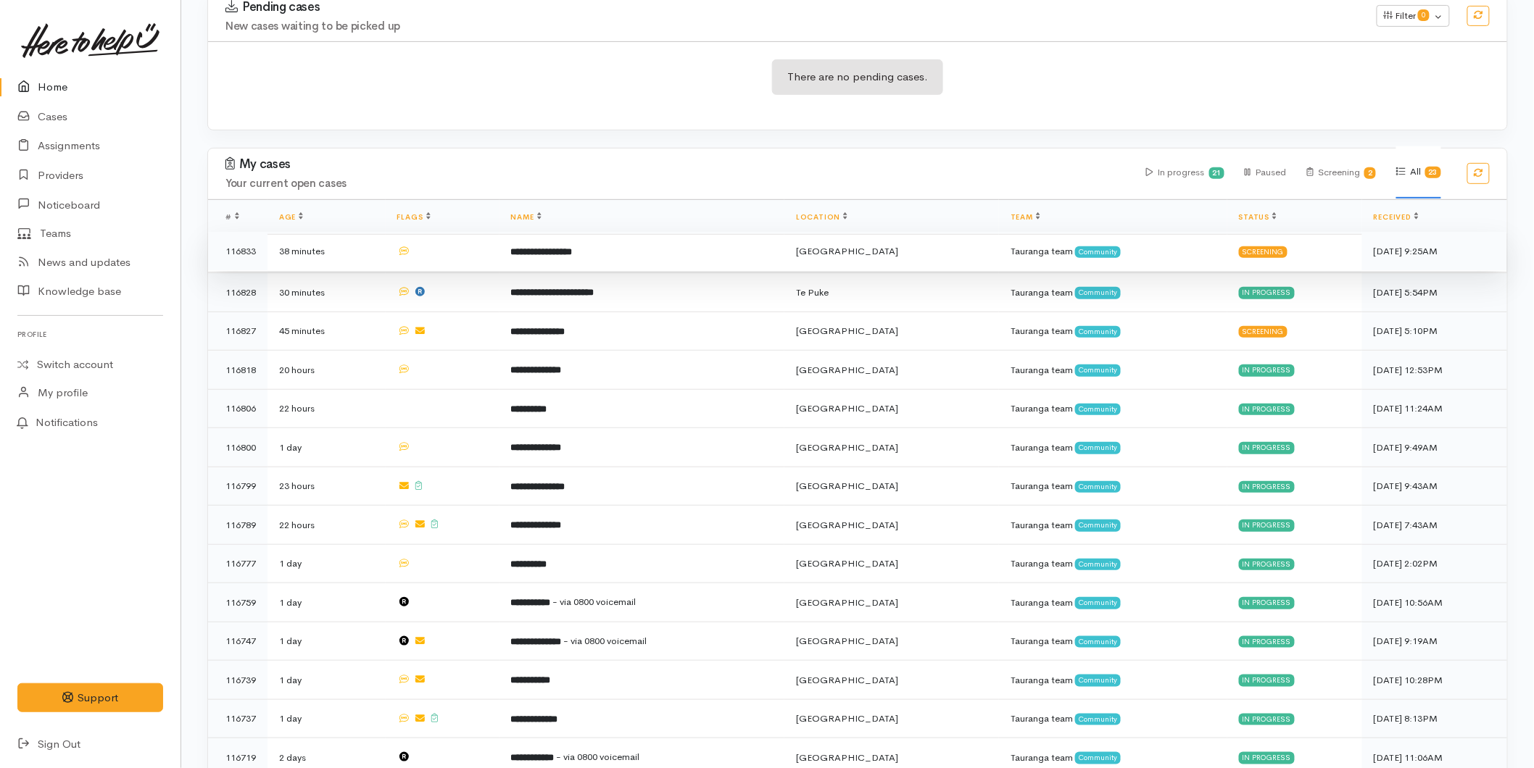
click at [531, 247] on b "**********" at bounding box center [542, 251] width 62 height 9
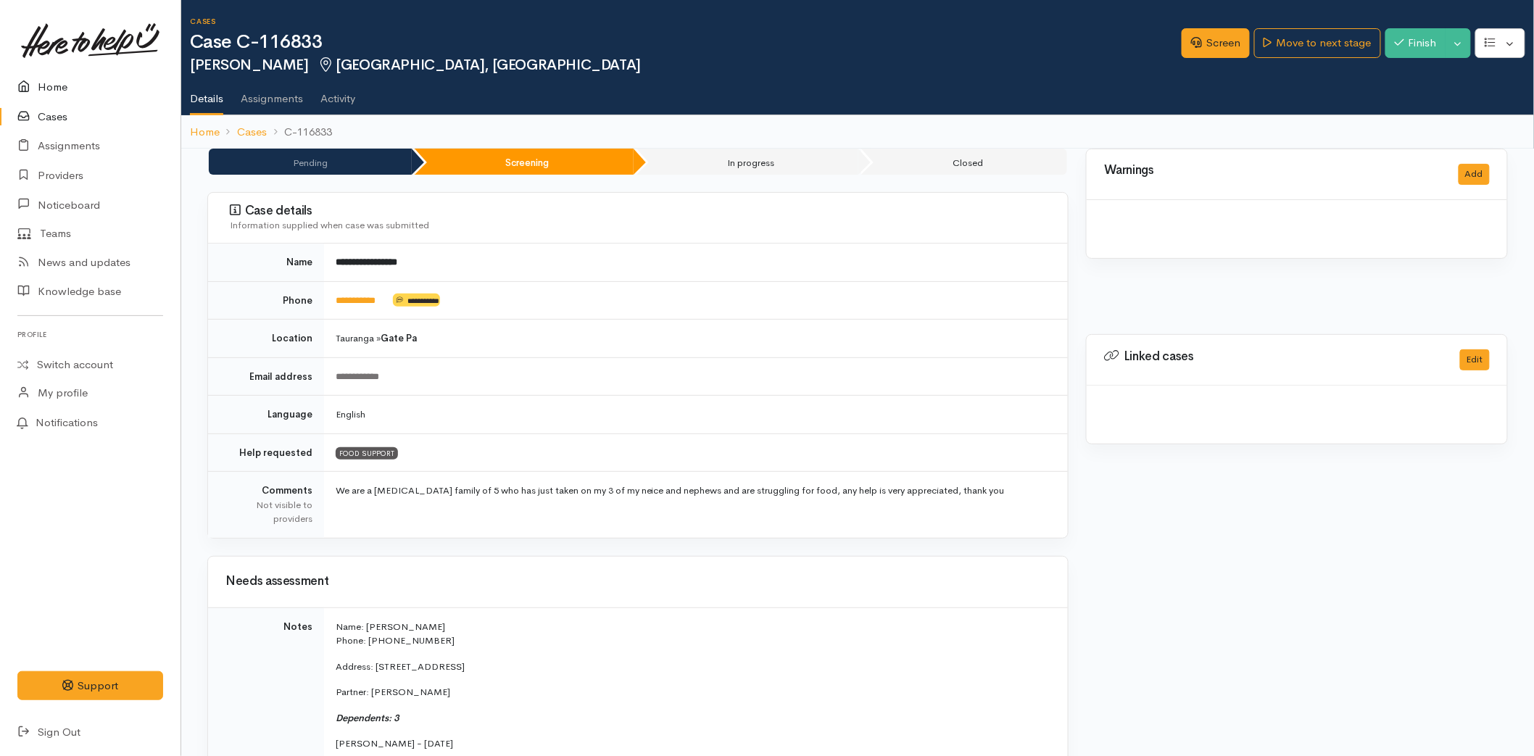
click at [61, 81] on link "Home" at bounding box center [90, 87] width 181 height 30
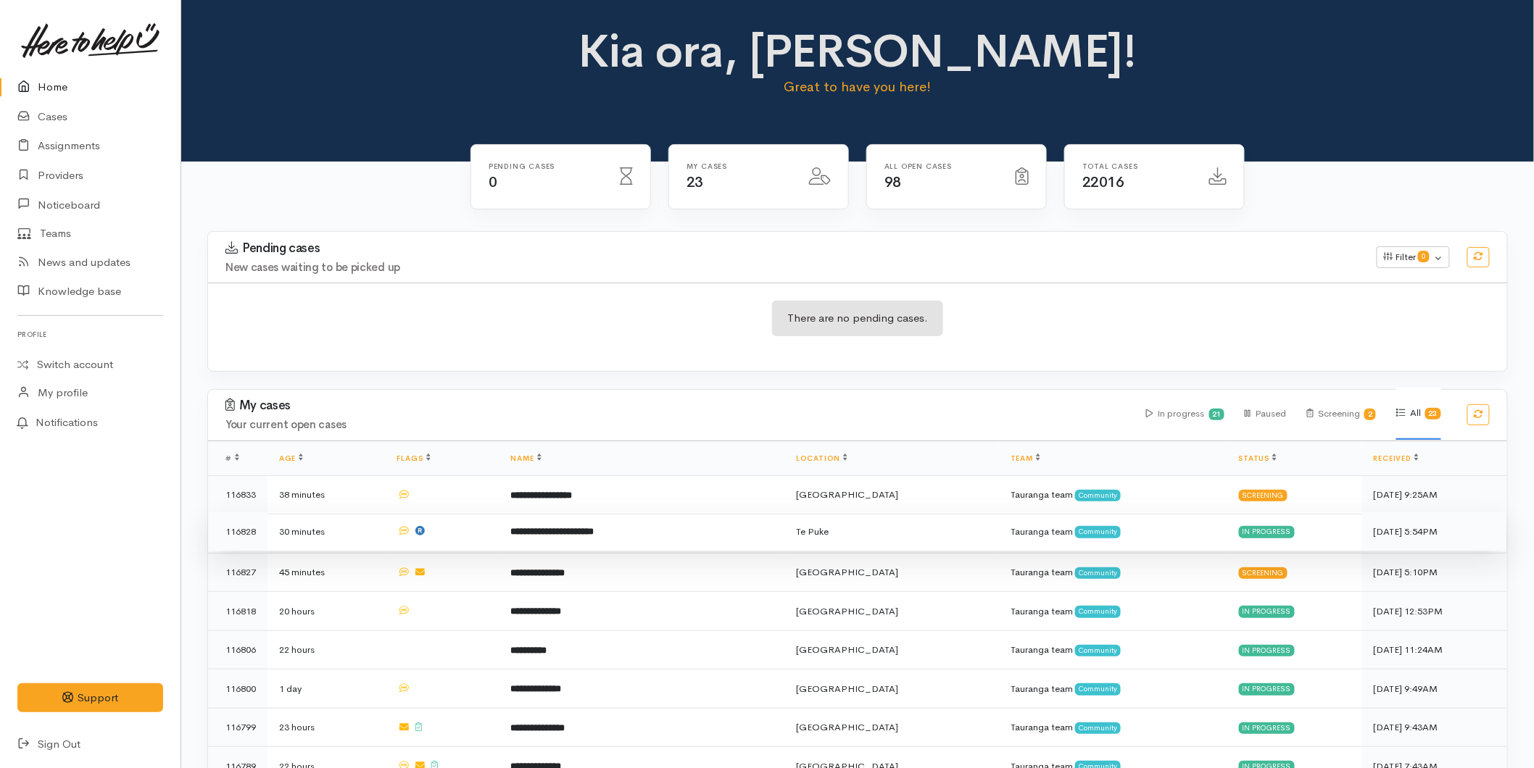
click at [551, 522] on td "**********" at bounding box center [642, 532] width 286 height 39
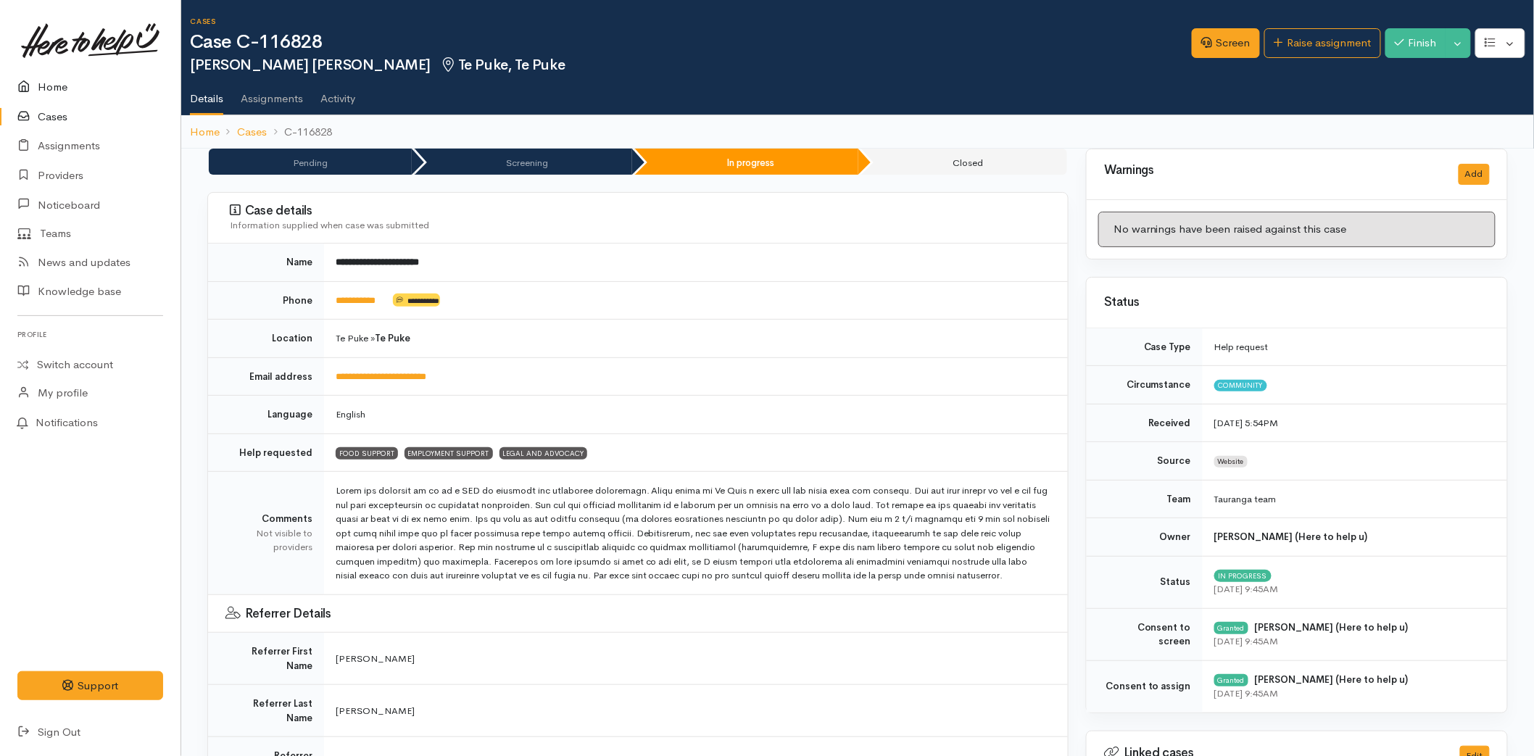
click at [51, 83] on link "Home" at bounding box center [90, 87] width 181 height 30
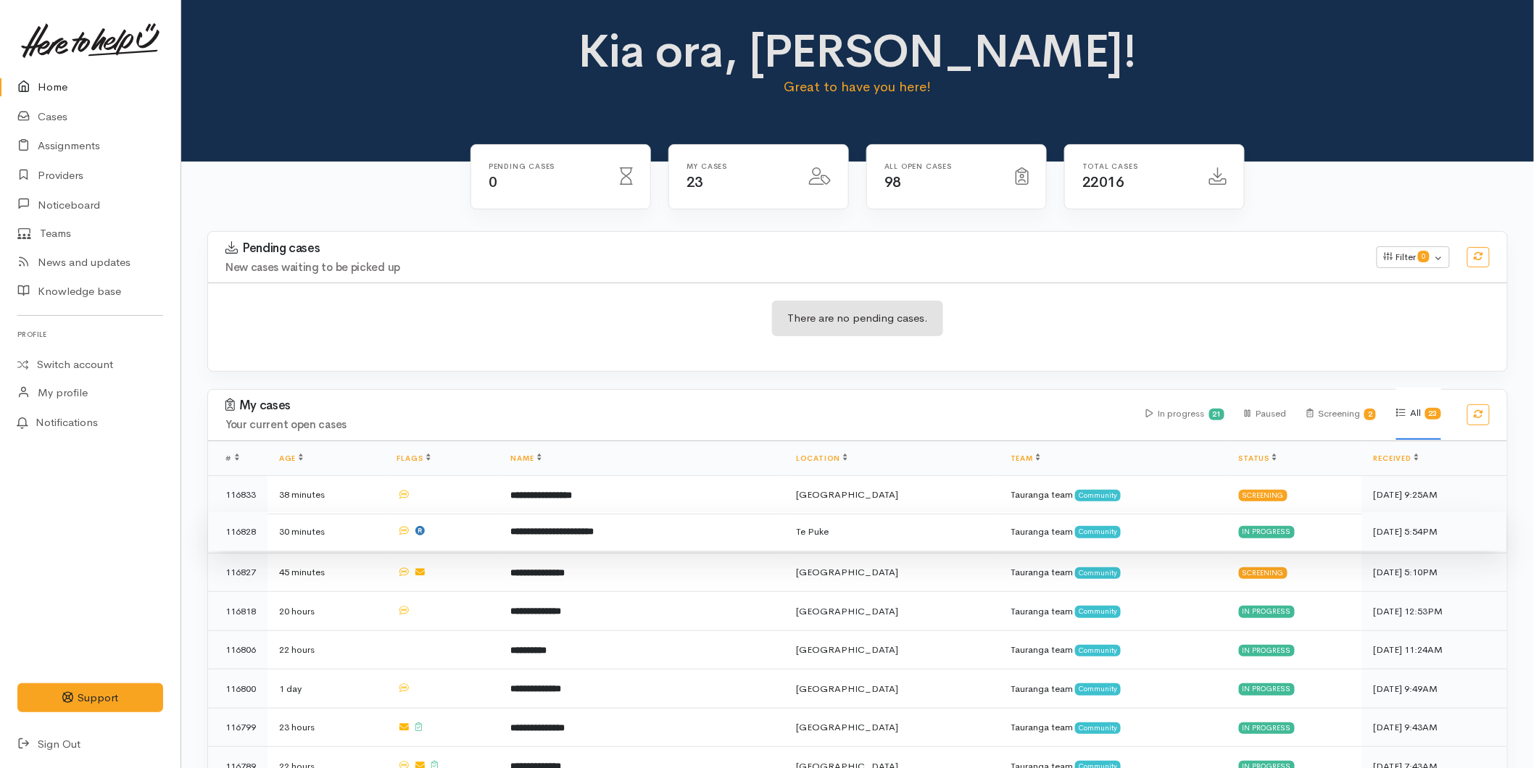
click at [569, 539] on td "**********" at bounding box center [642, 532] width 286 height 39
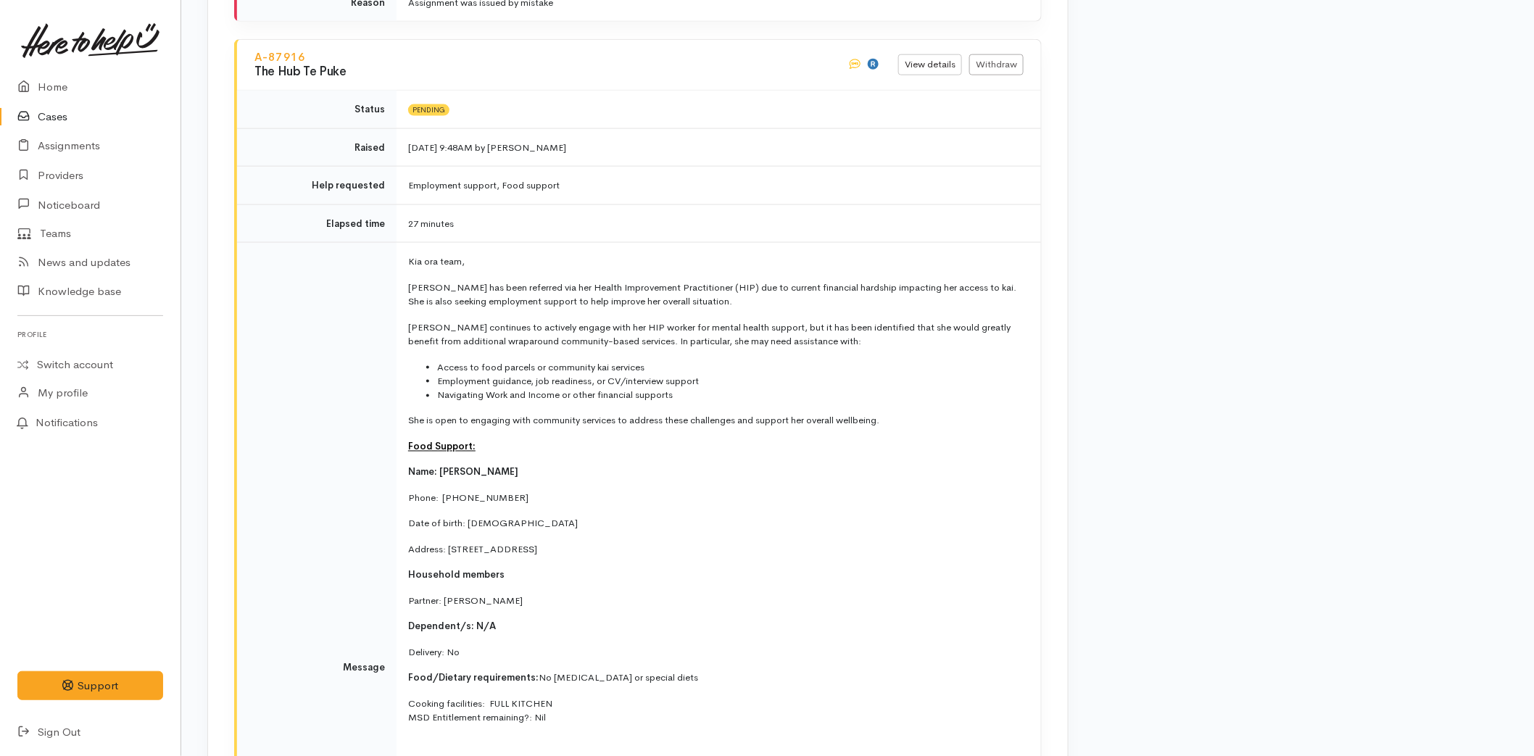
scroll to position [3550, 0]
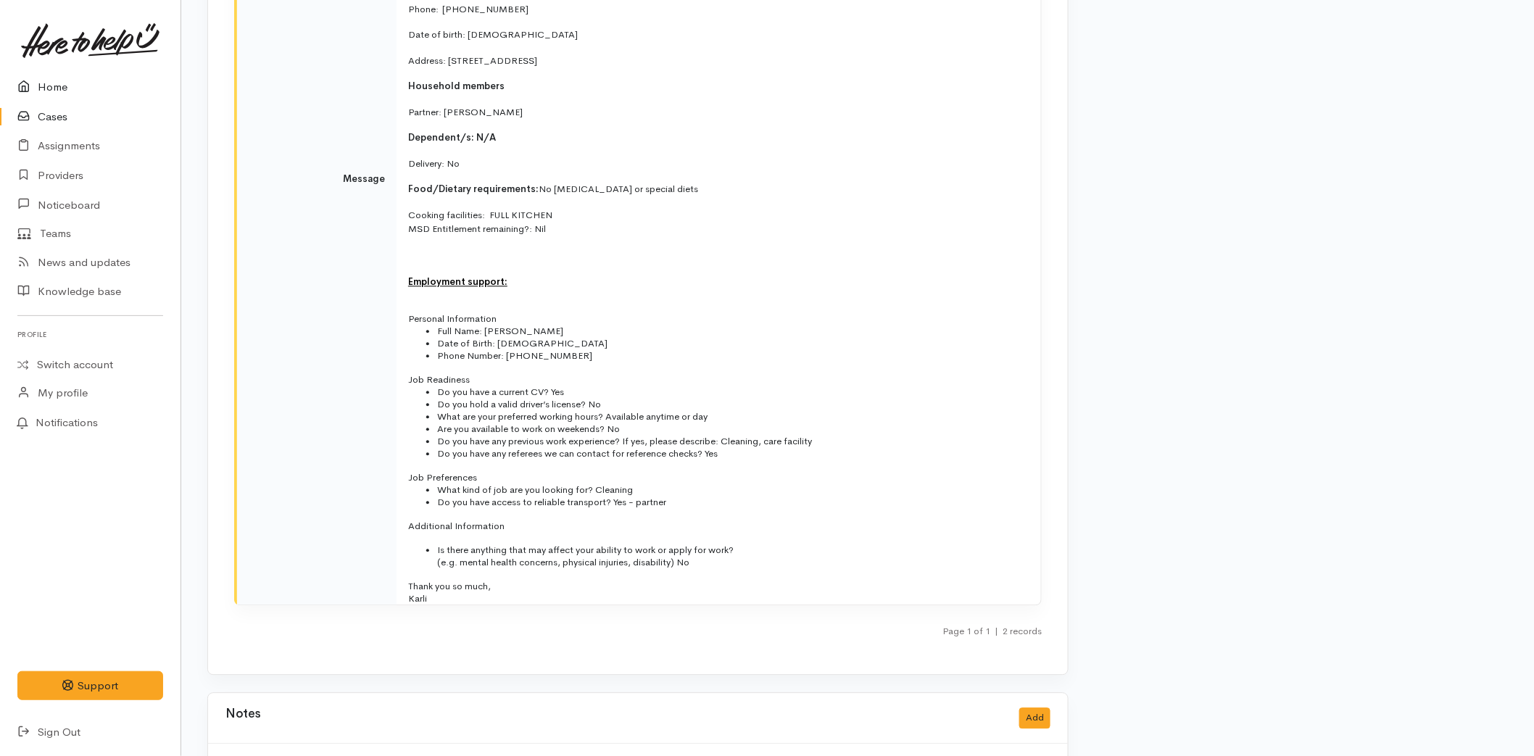
drag, startPoint x: 76, startPoint y: 91, endPoint x: 67, endPoint y: 96, distance: 9.7
click at [75, 92] on link "Home" at bounding box center [90, 87] width 181 height 30
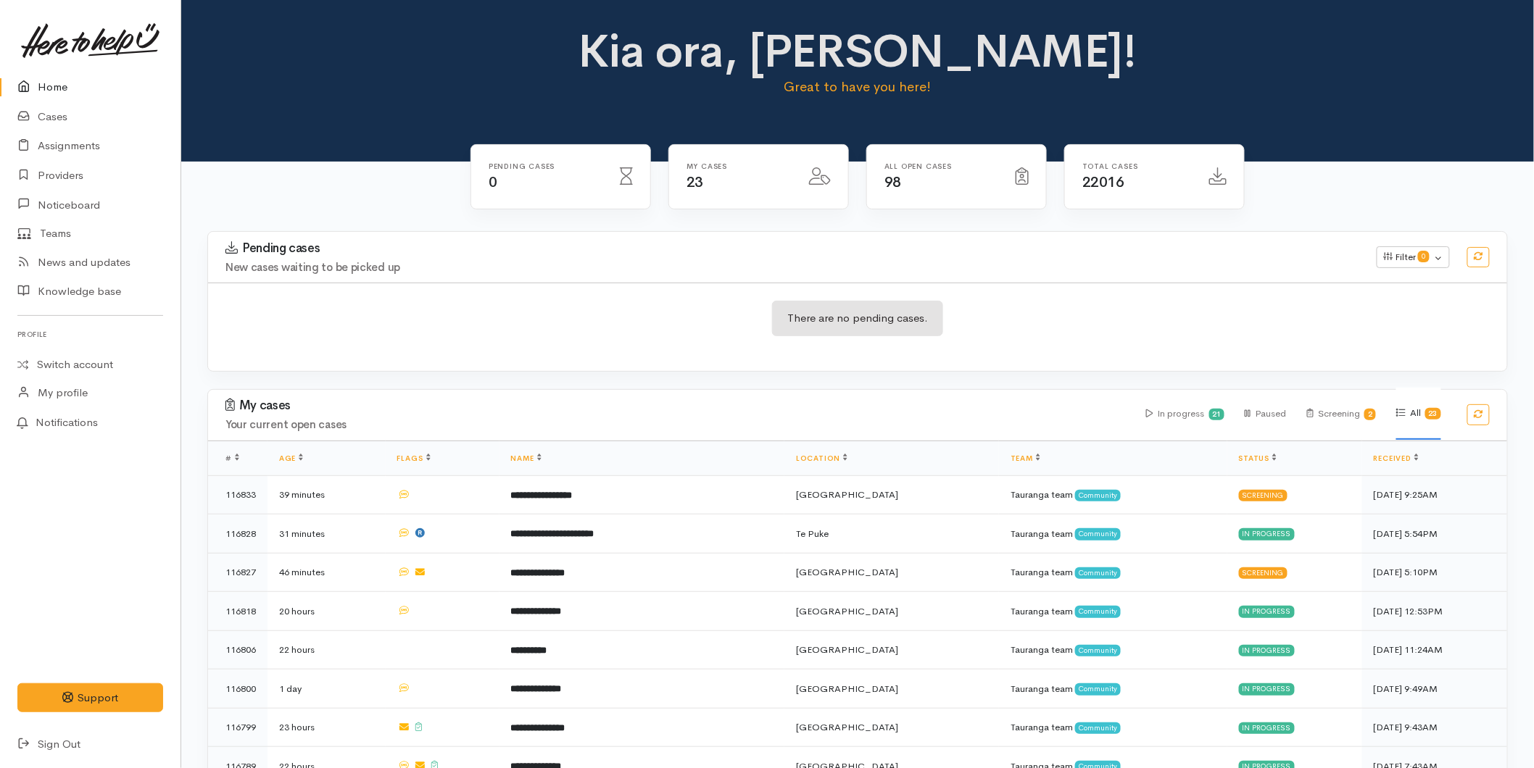
scroll to position [639, 0]
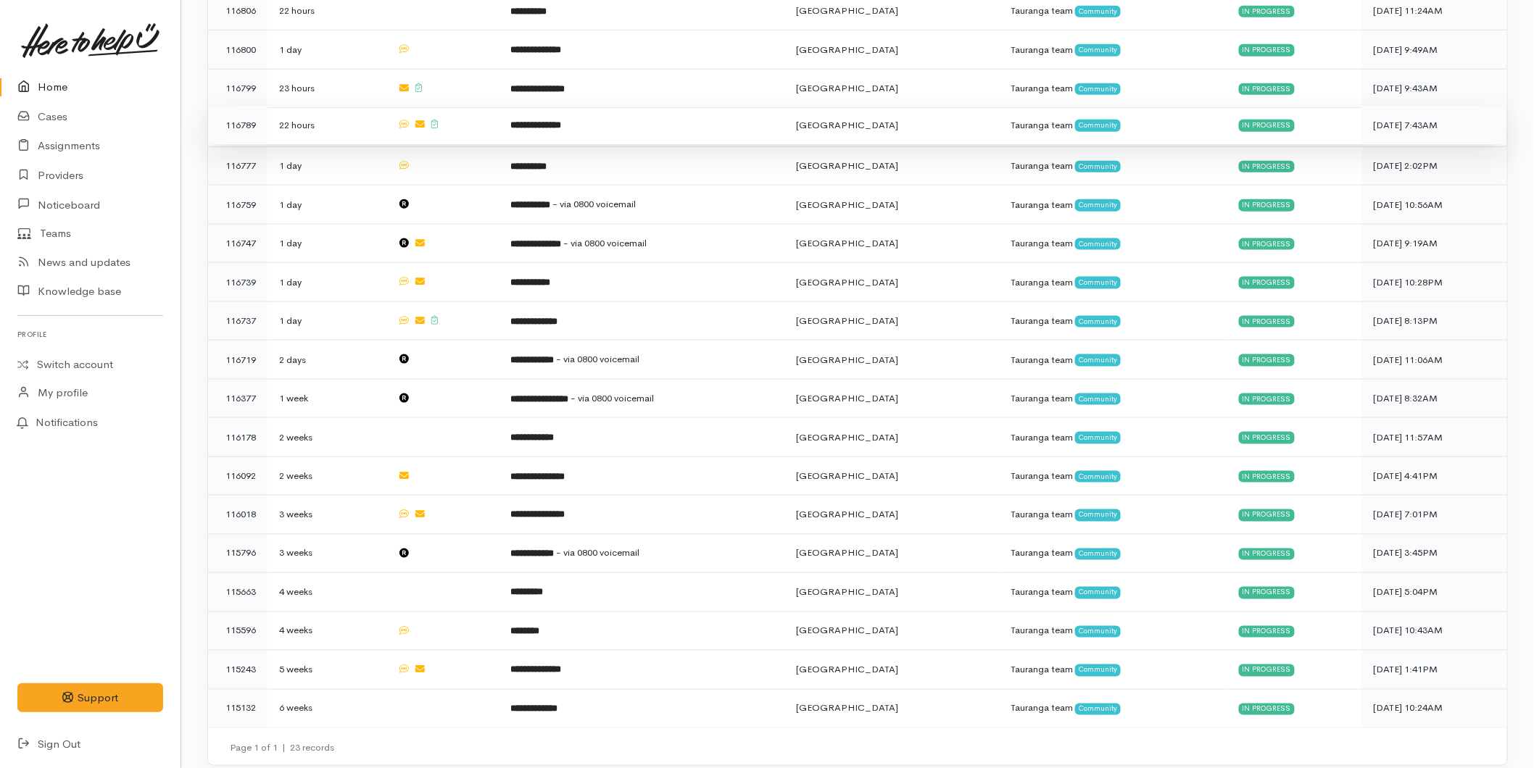
click at [552, 126] on td "**********" at bounding box center [642, 125] width 286 height 39
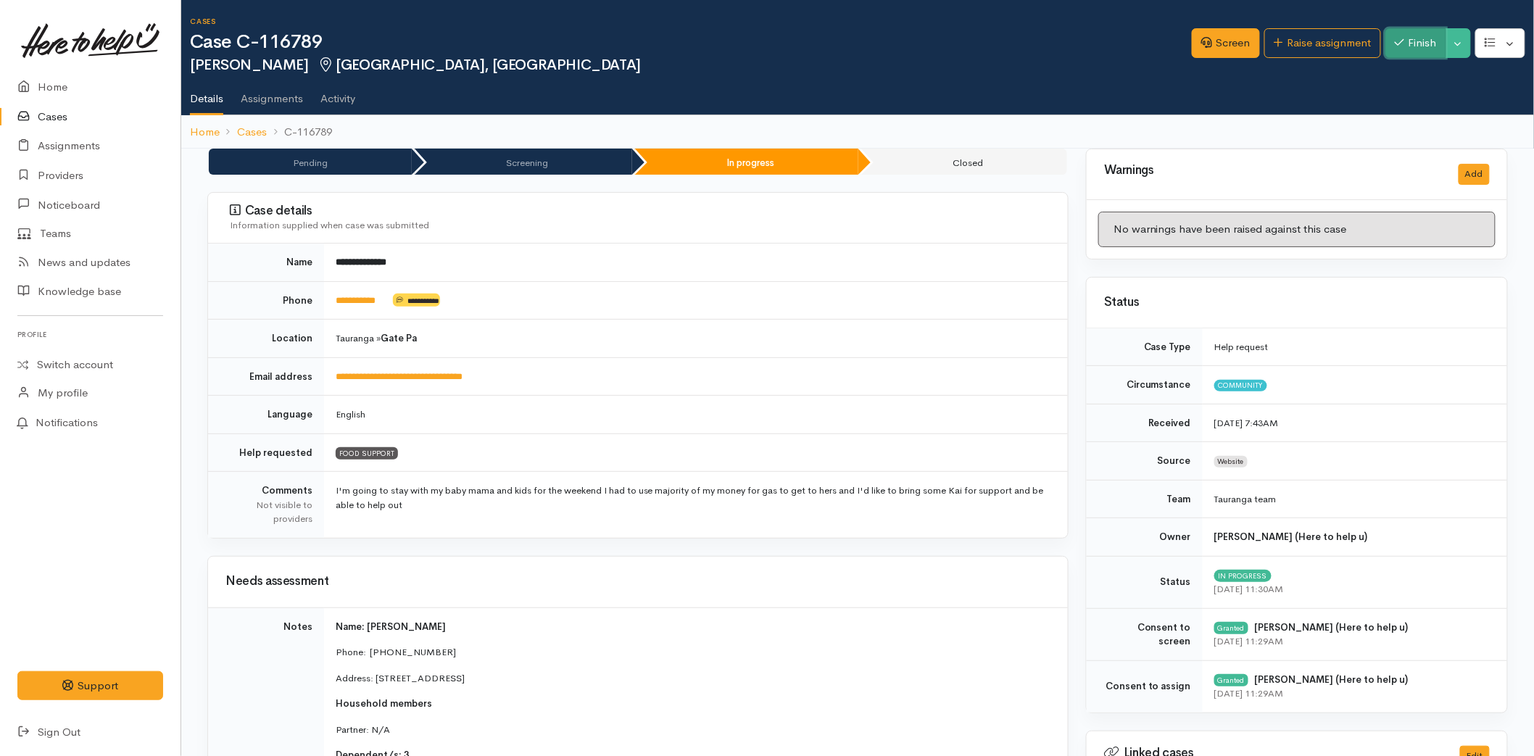
click at [1412, 46] on button "Finish" at bounding box center [1415, 43] width 61 height 30
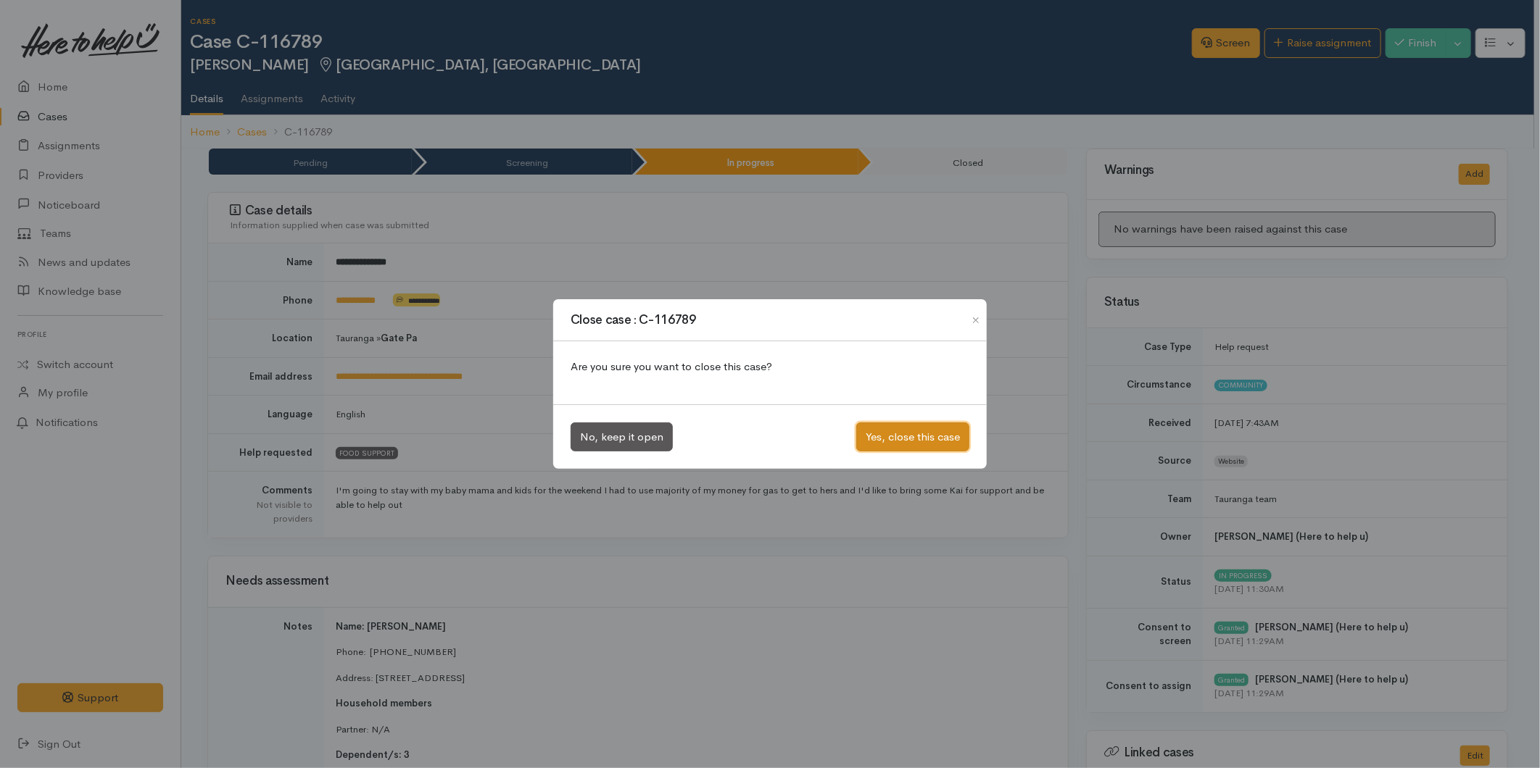
click at [925, 446] on button "Yes, close this case" at bounding box center [912, 438] width 113 height 30
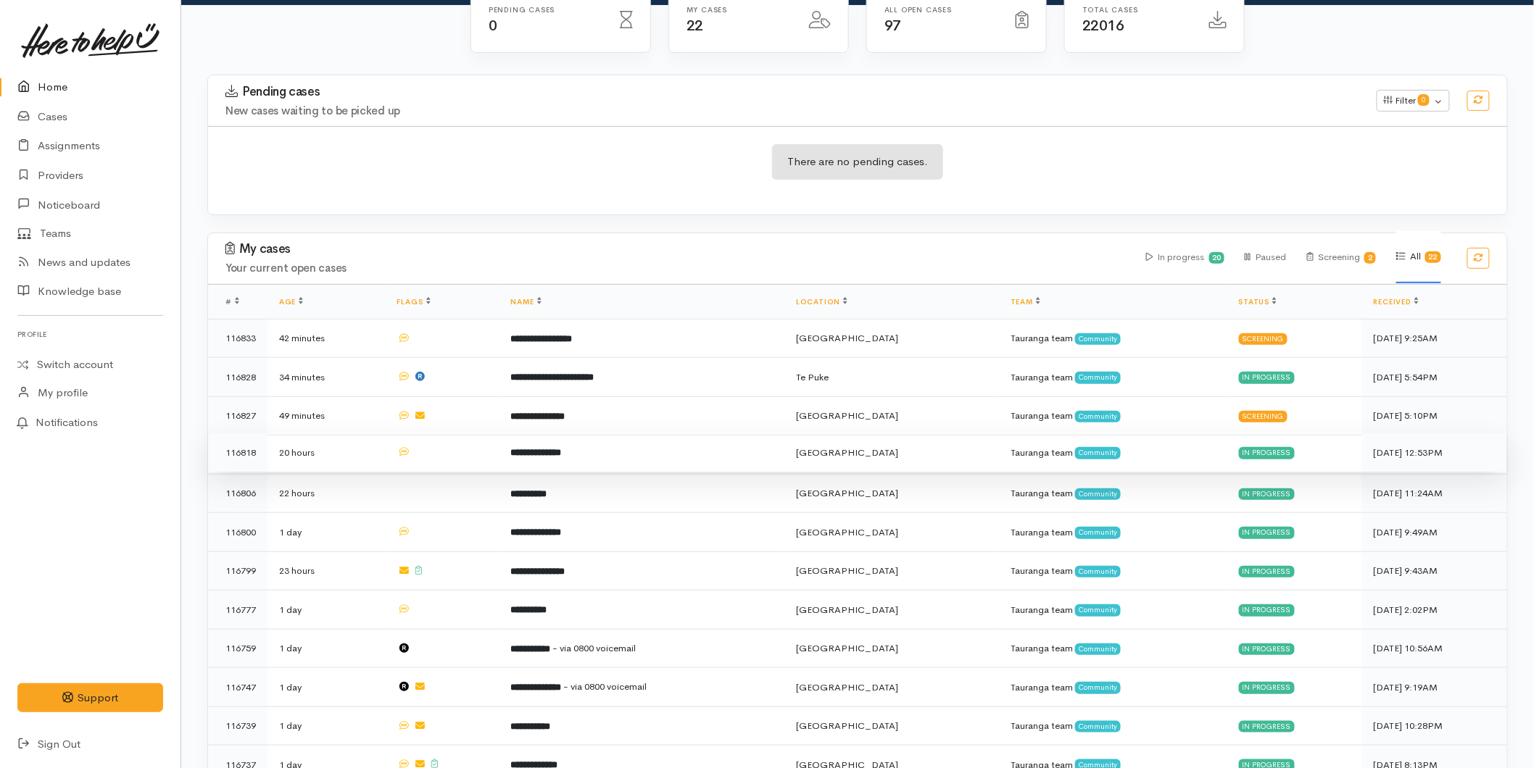
scroll to position [161, 0]
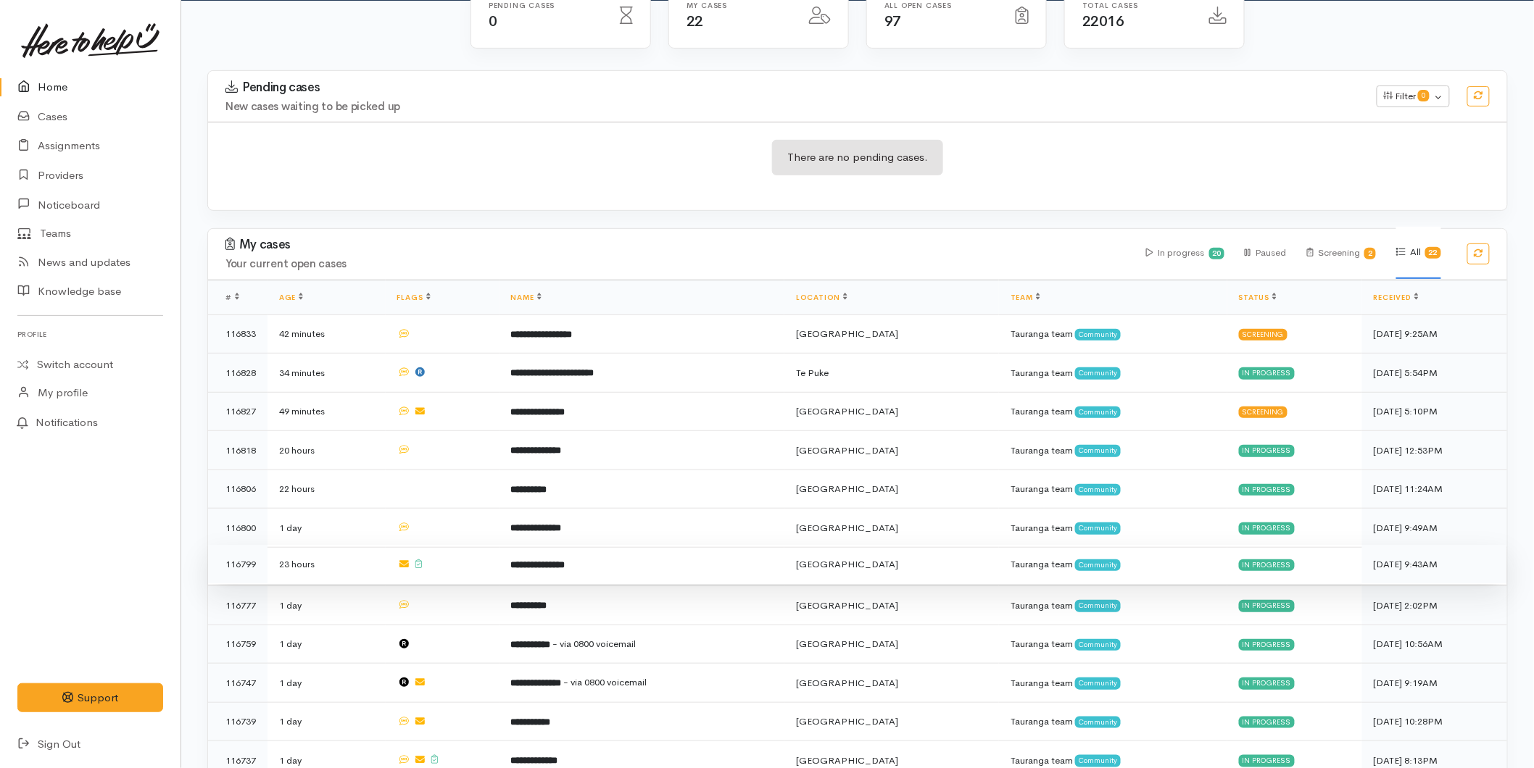
click at [535, 571] on td "**********" at bounding box center [642, 564] width 286 height 39
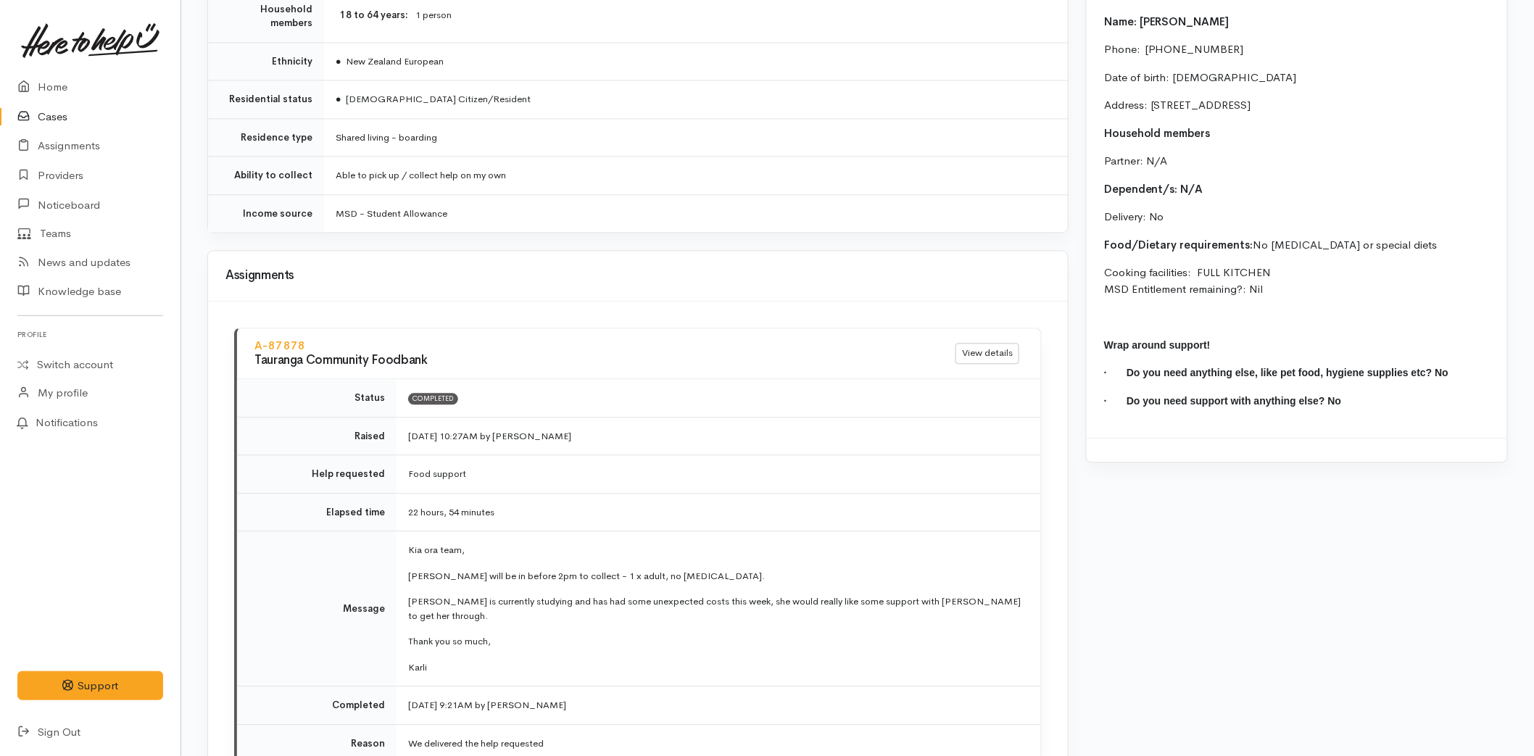
scroll to position [1450, 0]
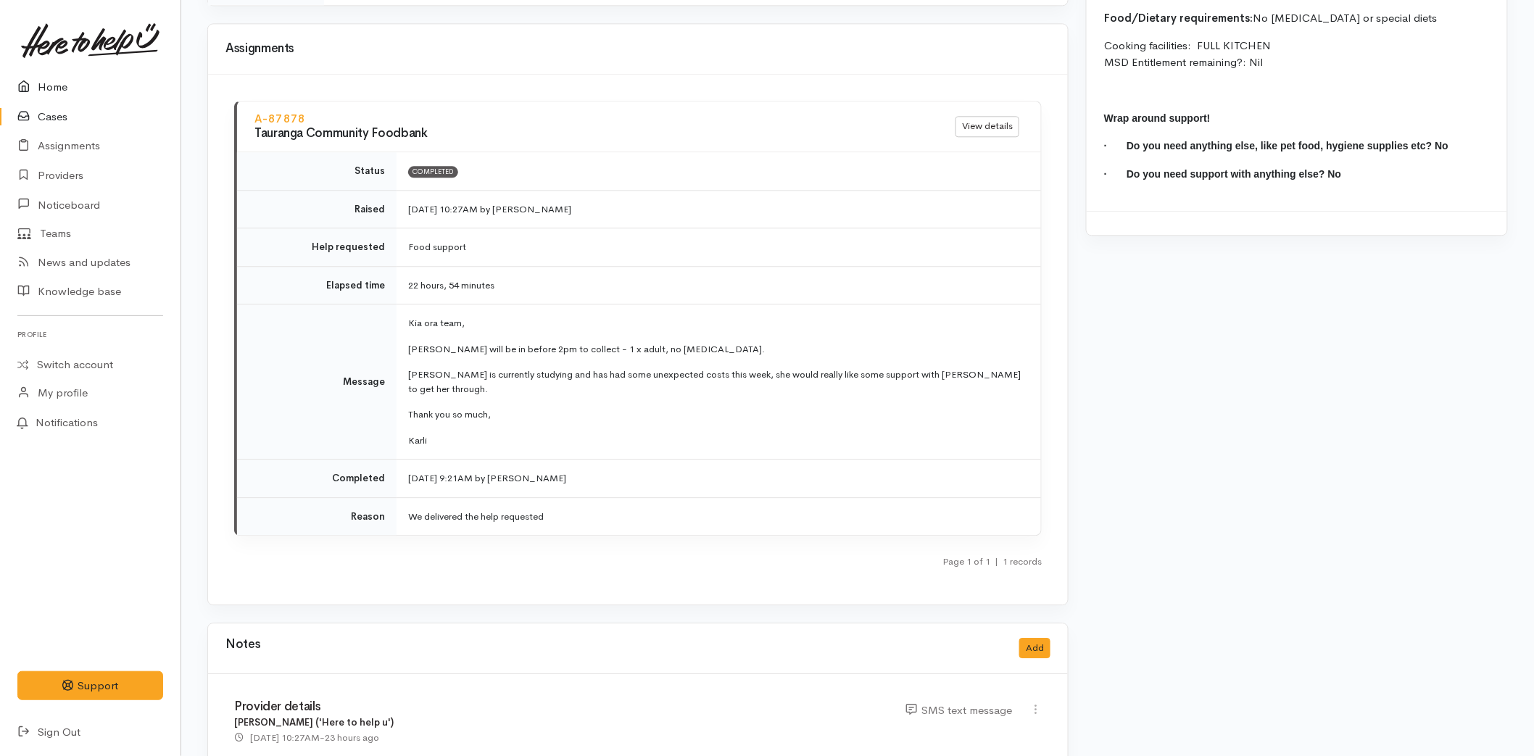
click at [55, 95] on link "Home" at bounding box center [90, 87] width 181 height 30
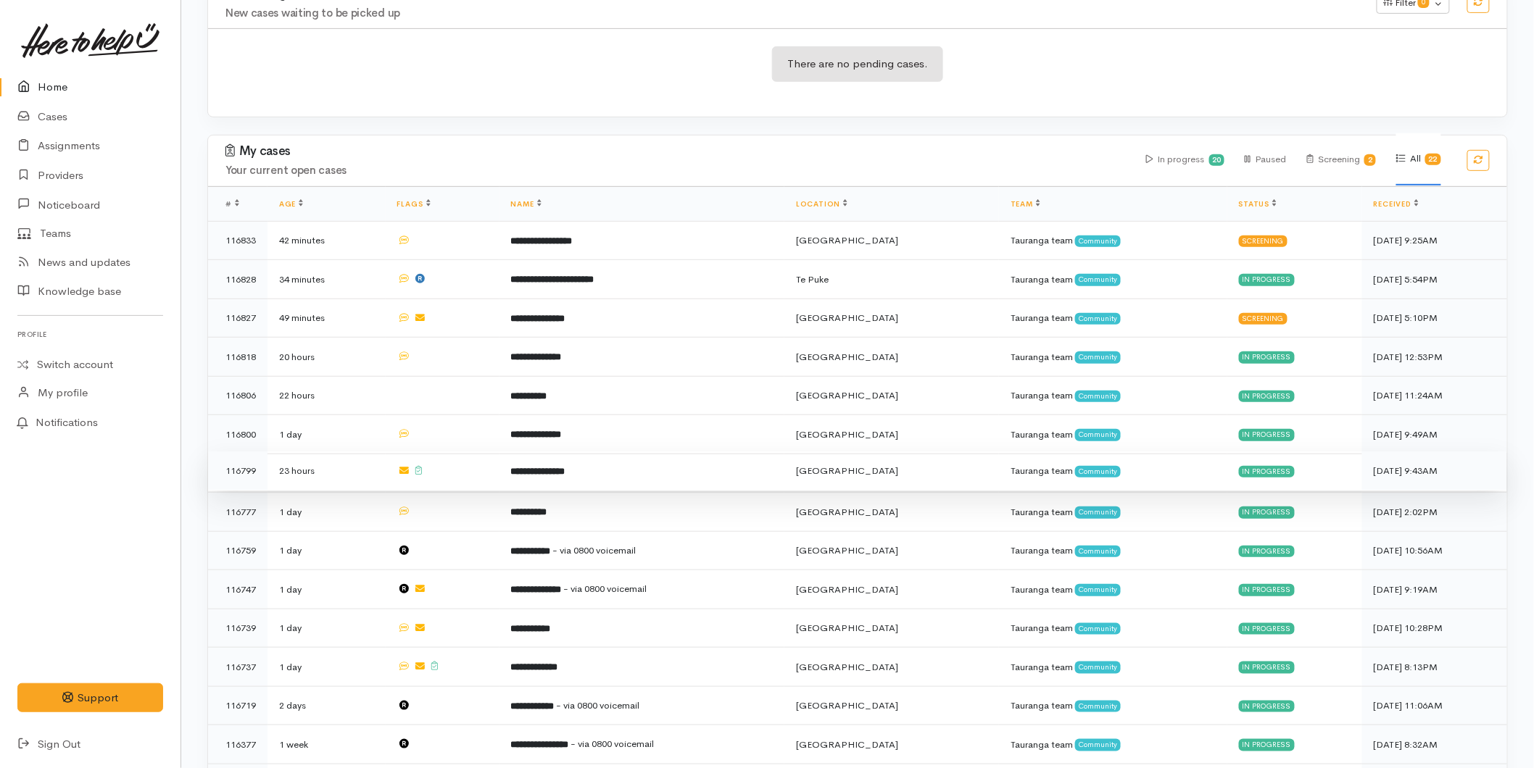
scroll to position [322, 0]
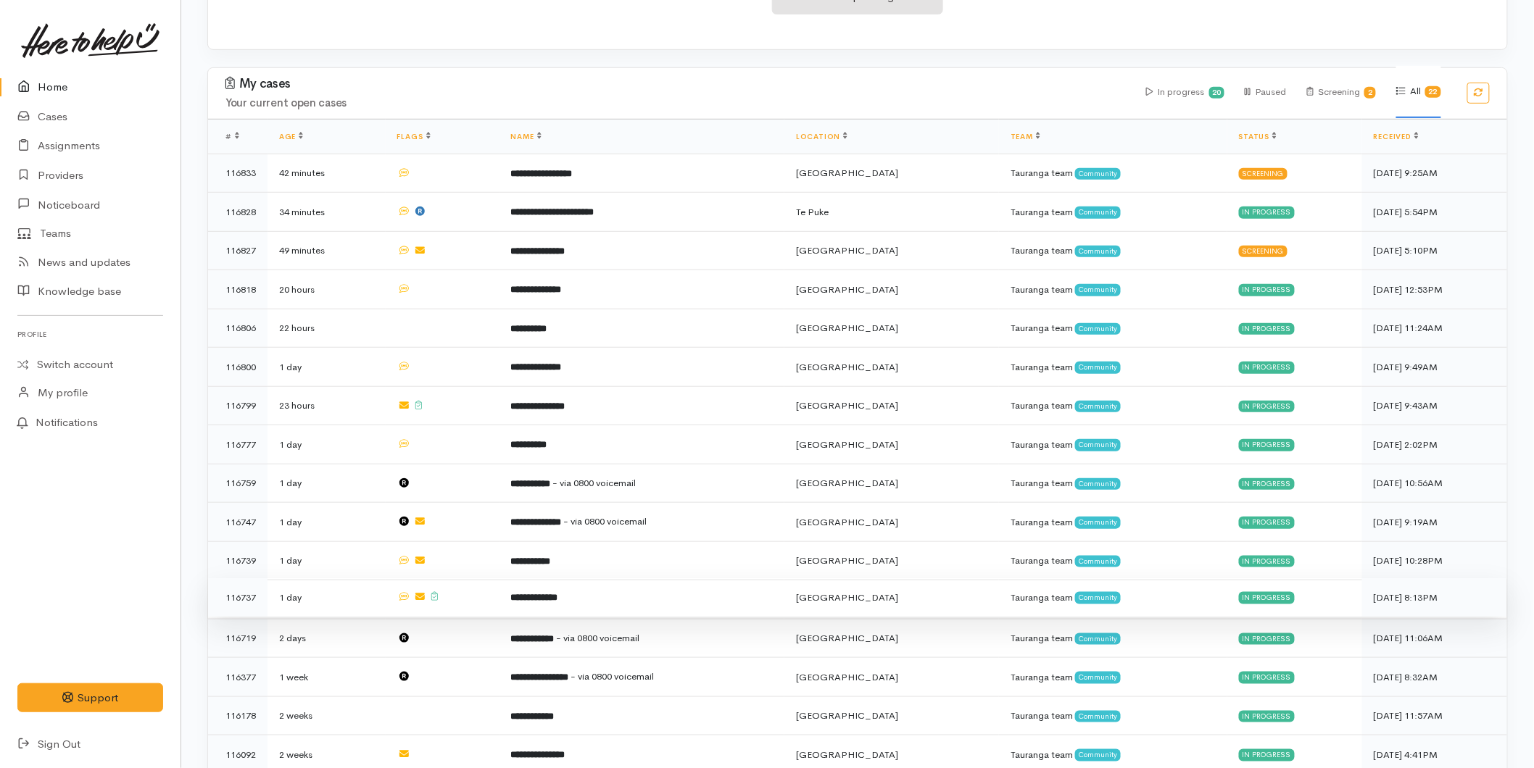
click at [558, 593] on b "**********" at bounding box center [534, 597] width 47 height 9
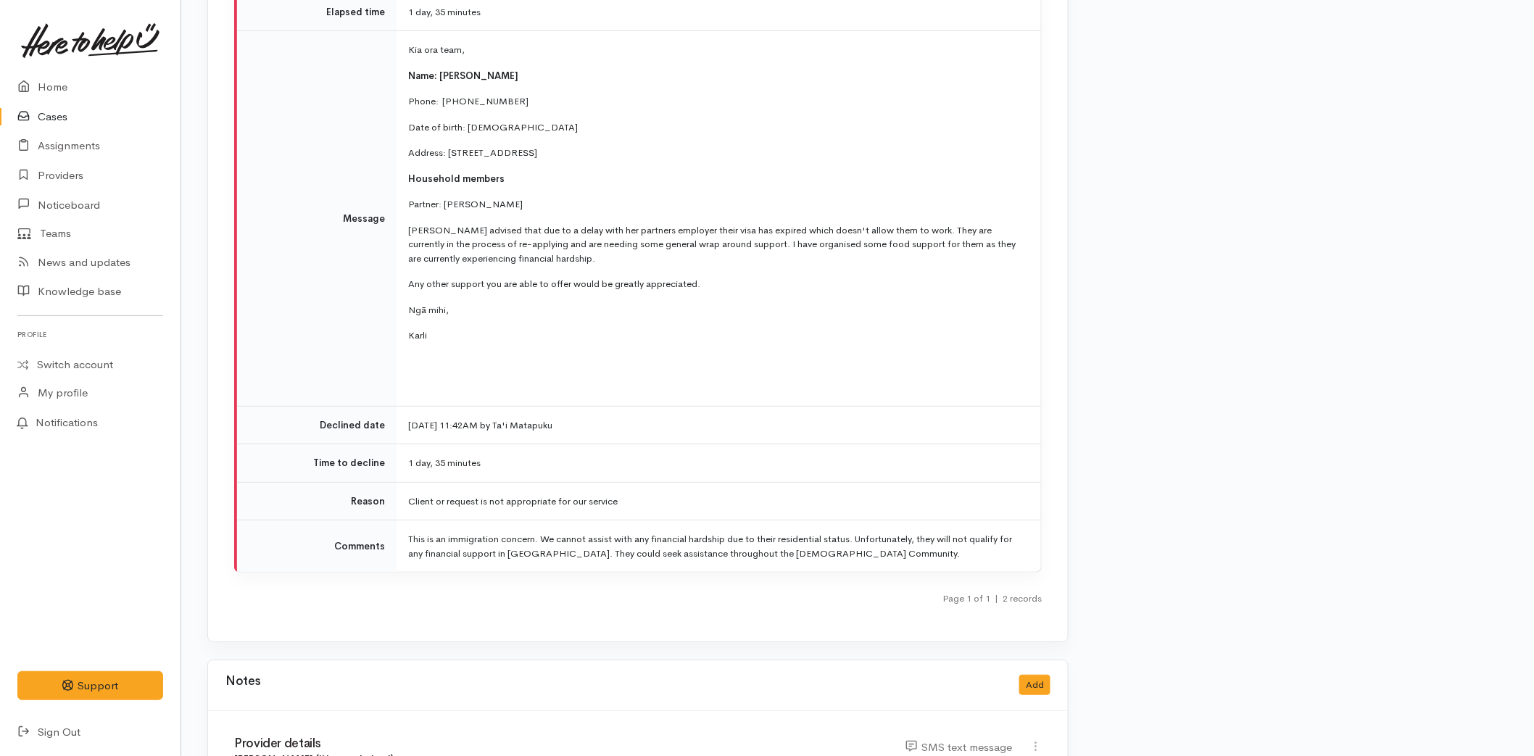
scroll to position [2416, 0]
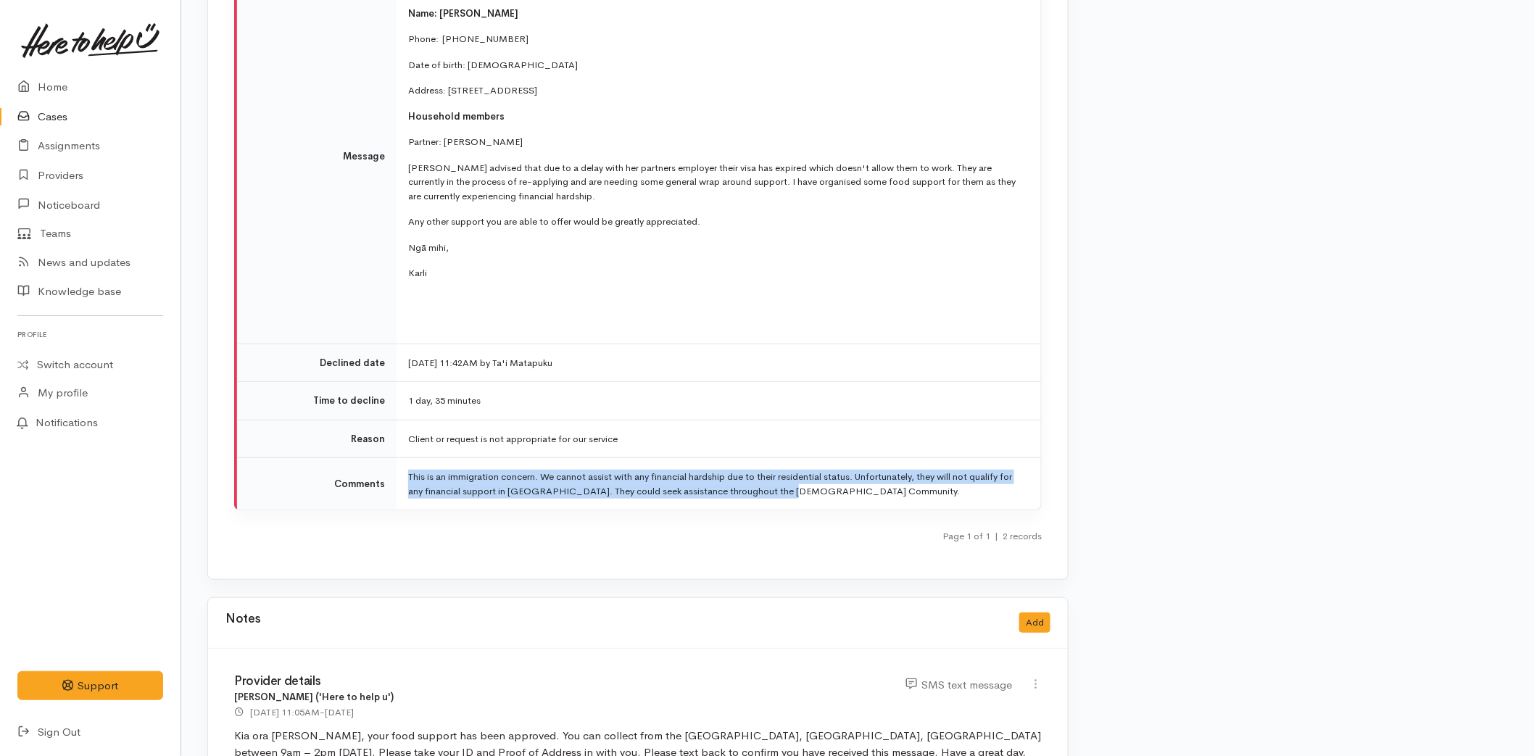
drag, startPoint x: 792, startPoint y: 483, endPoint x: 381, endPoint y: 447, distance: 413.3
click at [381, 458] on tr "Comments This is an immigration concern. We cannot assist with any financial ha…" at bounding box center [639, 484] width 804 height 52
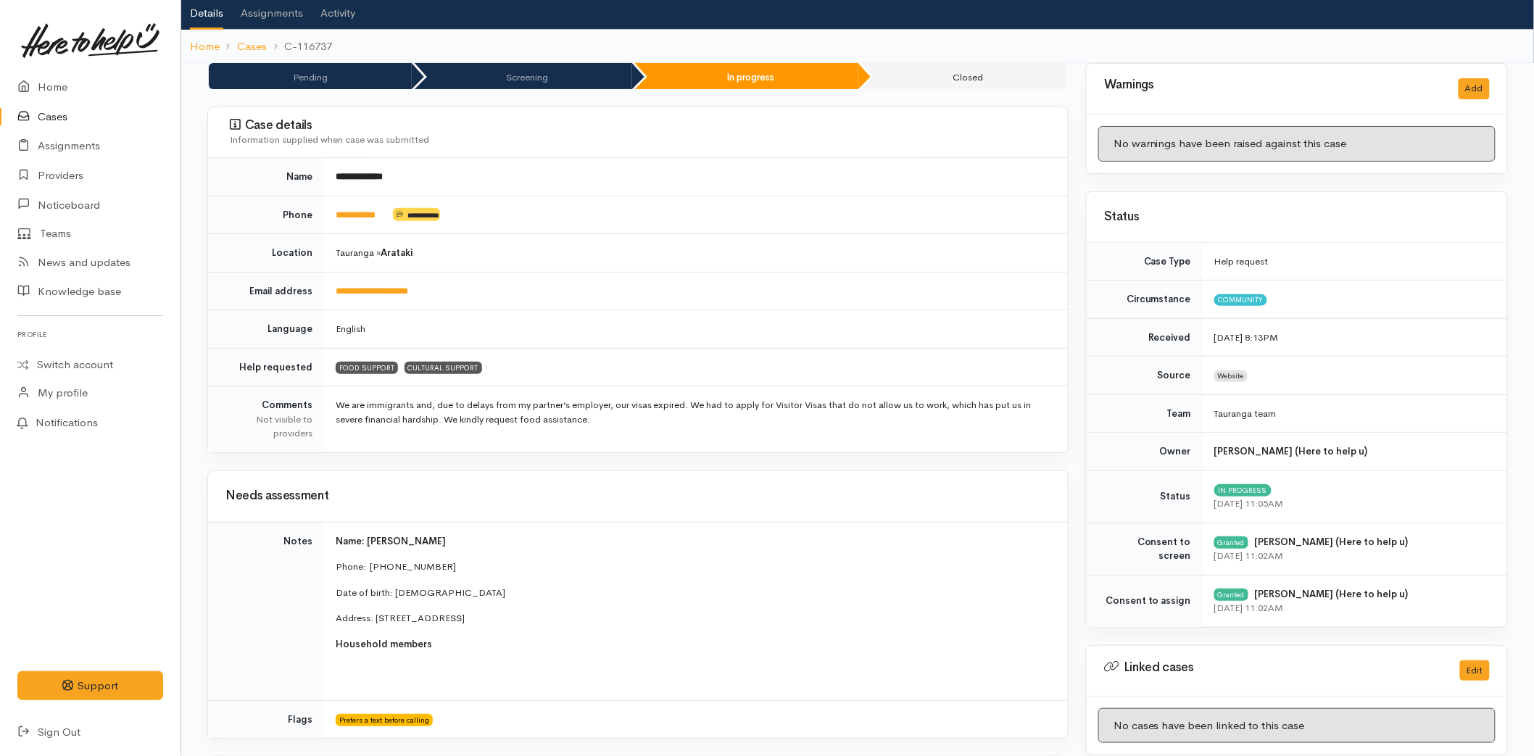
scroll to position [80, 0]
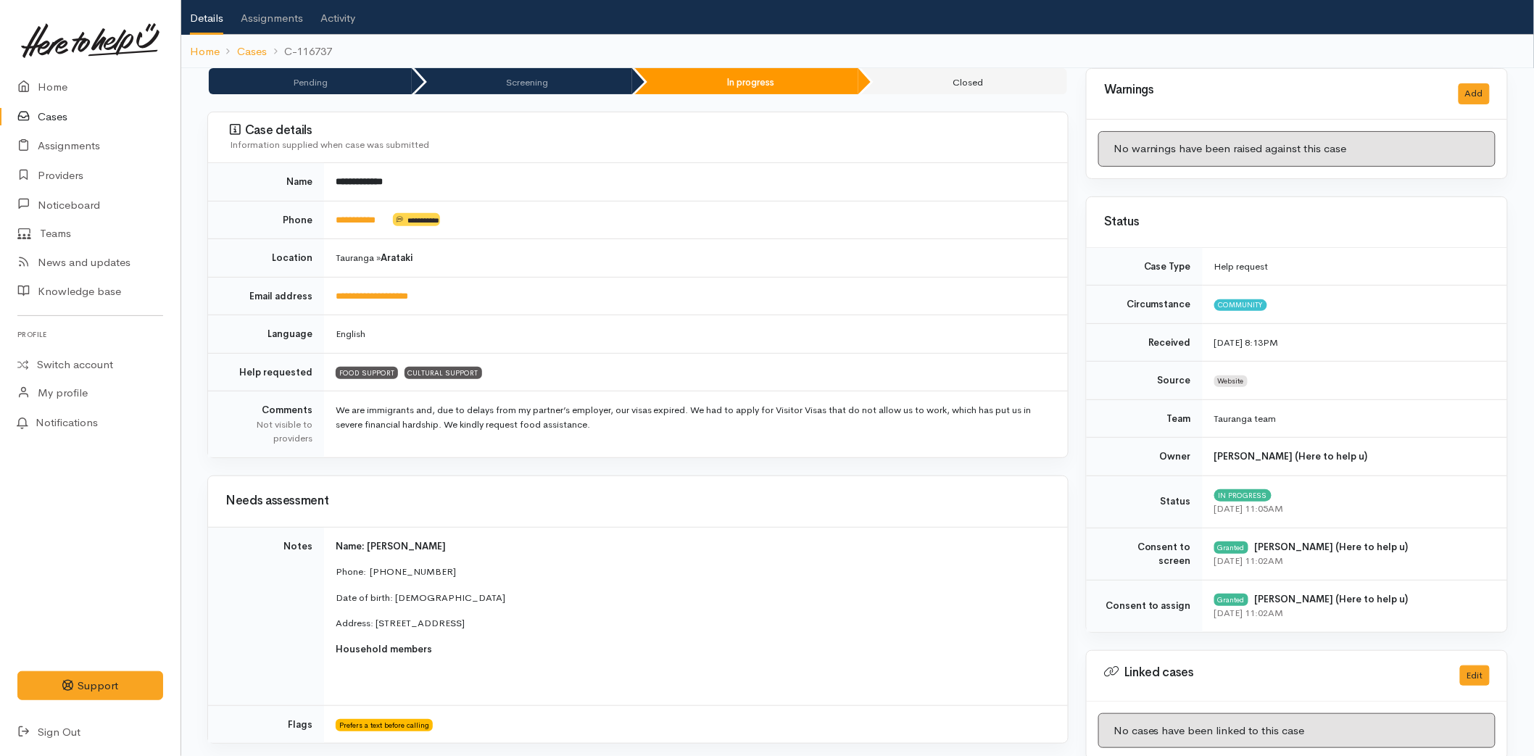
drag, startPoint x: 599, startPoint y: 440, endPoint x: 336, endPoint y: 410, distance: 264.8
click at [336, 410] on td "We are immigrants and, due to delays from my partner’s employer, our visas expi…" at bounding box center [696, 424] width 744 height 66
copy td "We are immigrants and, due to delays from my partner’s employer, our visas expi…"
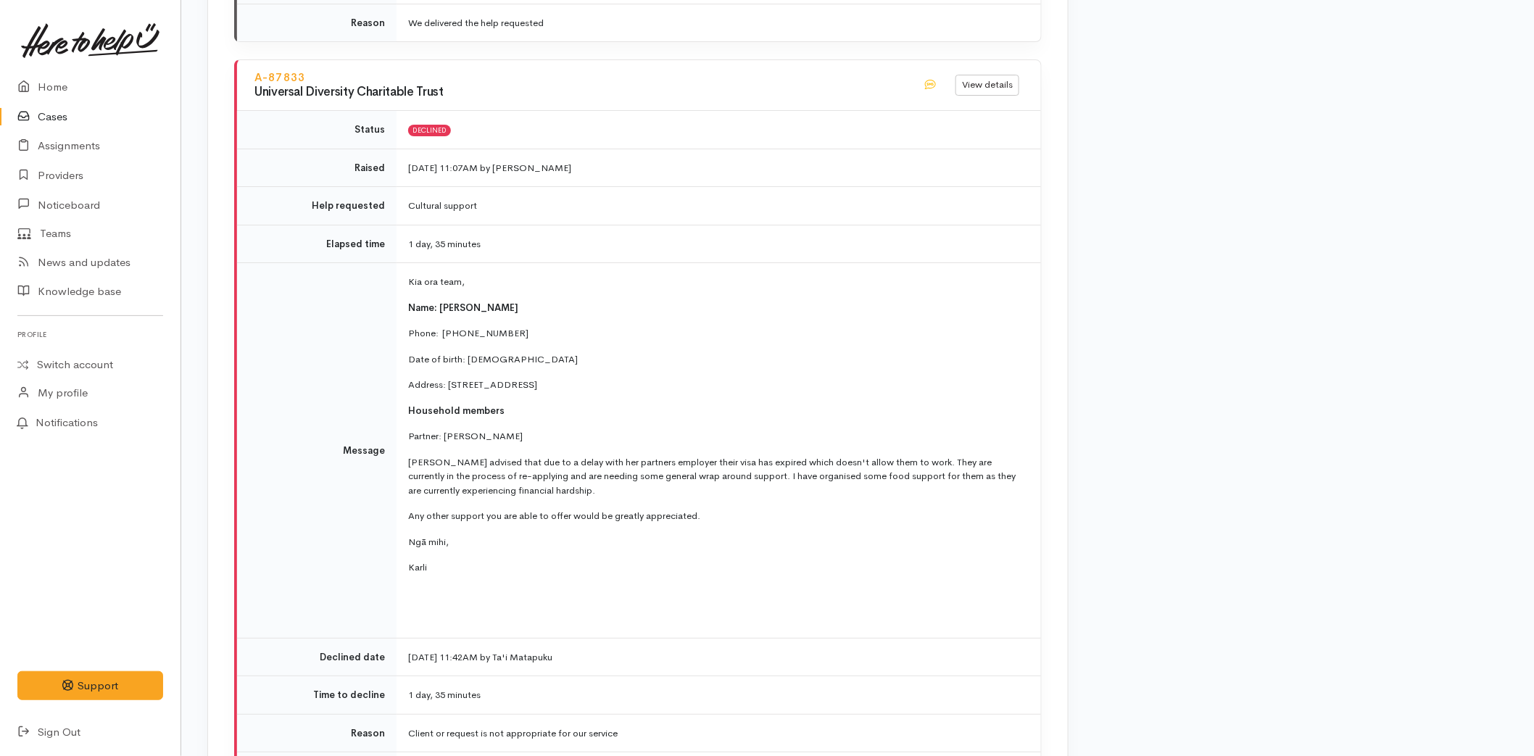
scroll to position [2416, 0]
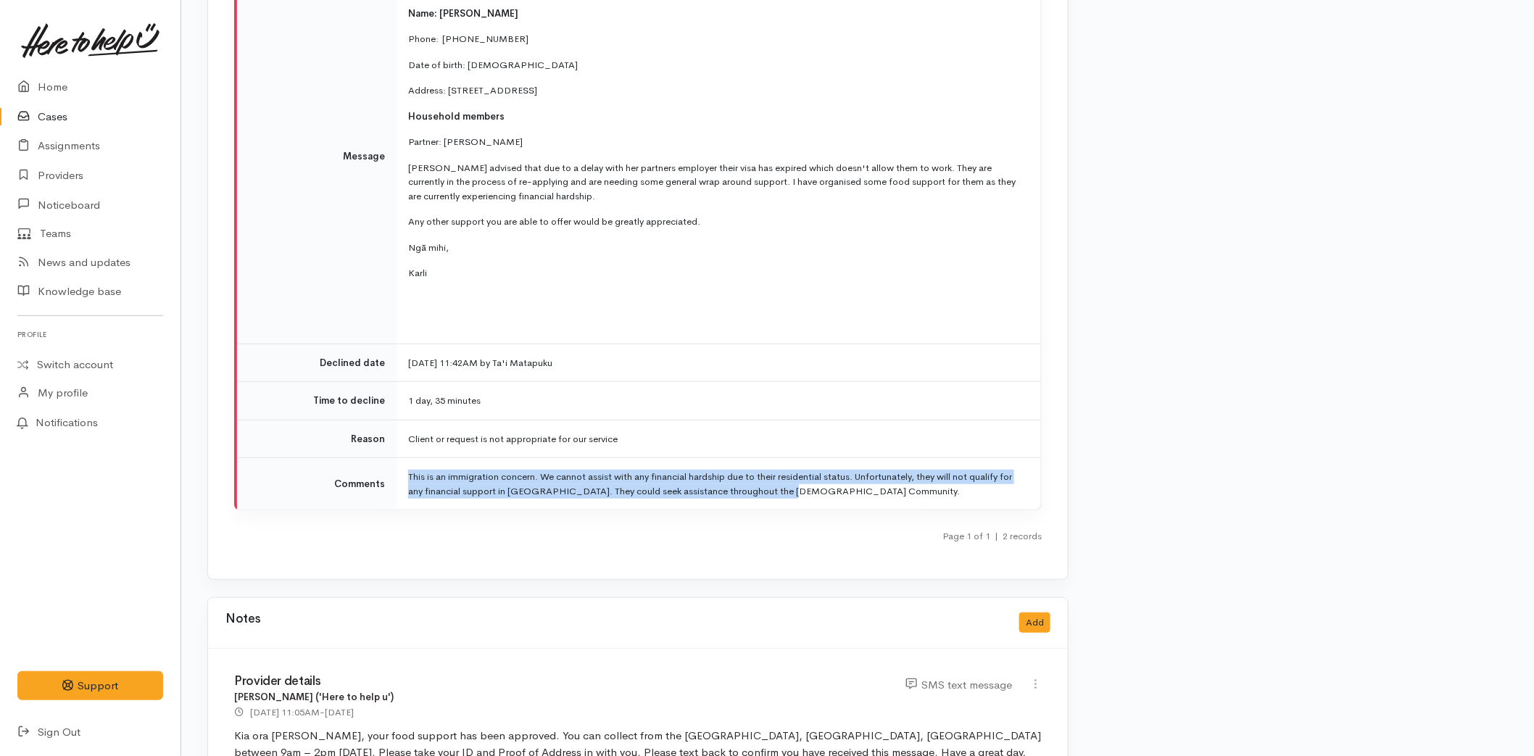
drag, startPoint x: 701, startPoint y: 472, endPoint x: 402, endPoint y: 457, distance: 299.1
click at [402, 458] on td "This is an immigration concern. We cannot assist with any financial hardship du…" at bounding box center [719, 484] width 644 height 52
copy td "This is an immigration concern. We cannot assist with any financial hardship du…"
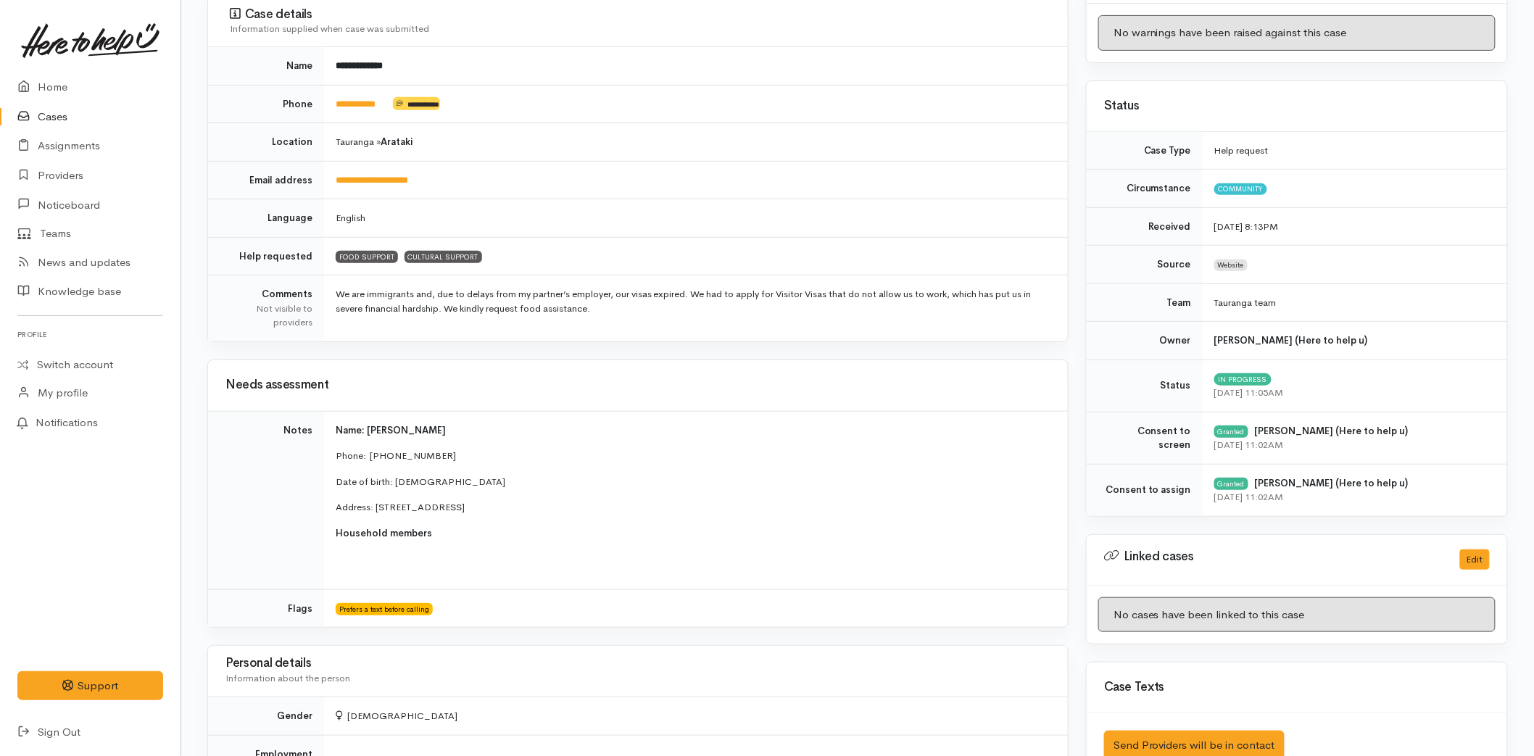
scroll to position [0, 0]
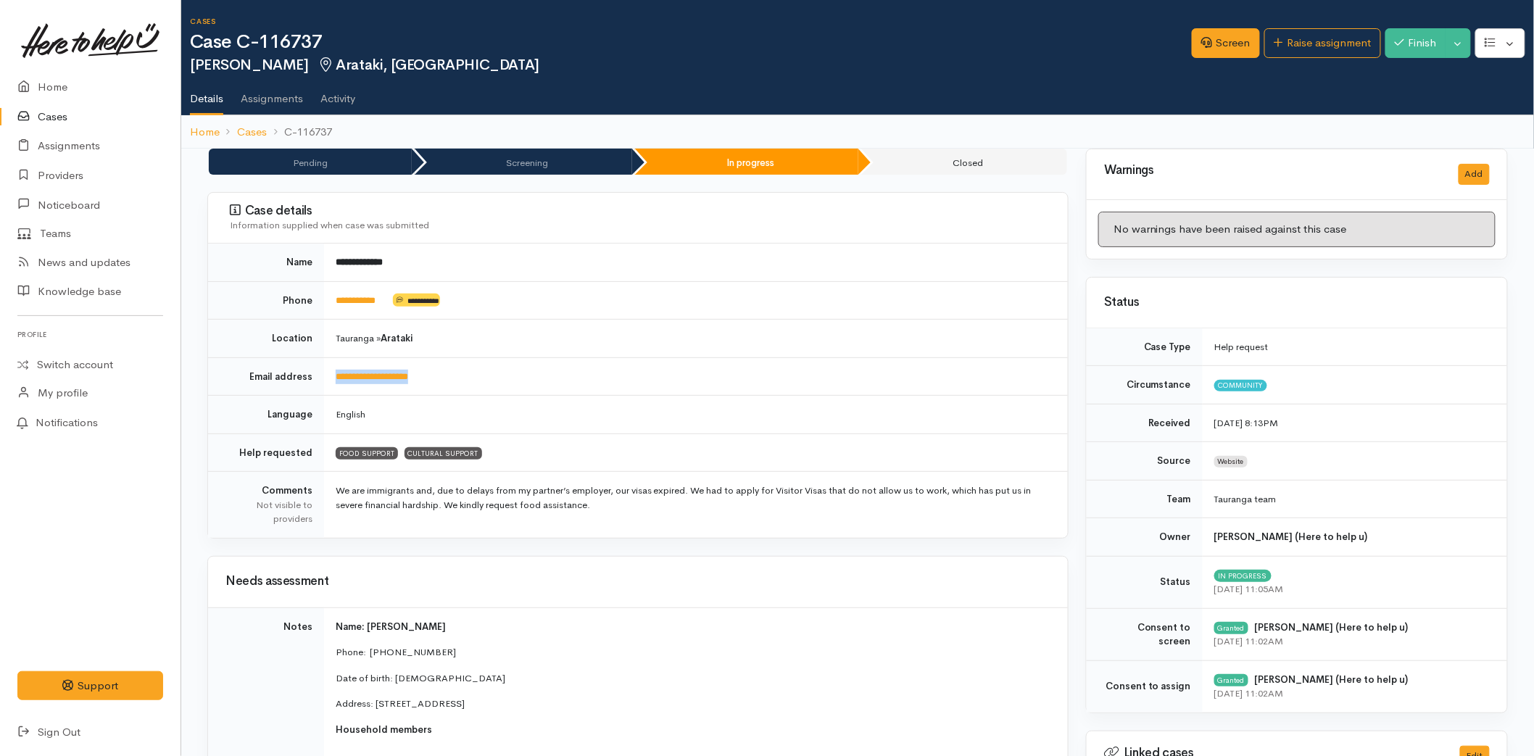
drag, startPoint x: 453, startPoint y: 382, endPoint x: 317, endPoint y: 368, distance: 137.0
click at [317, 368] on tr "**********" at bounding box center [638, 376] width 860 height 38
copy tr "**********"
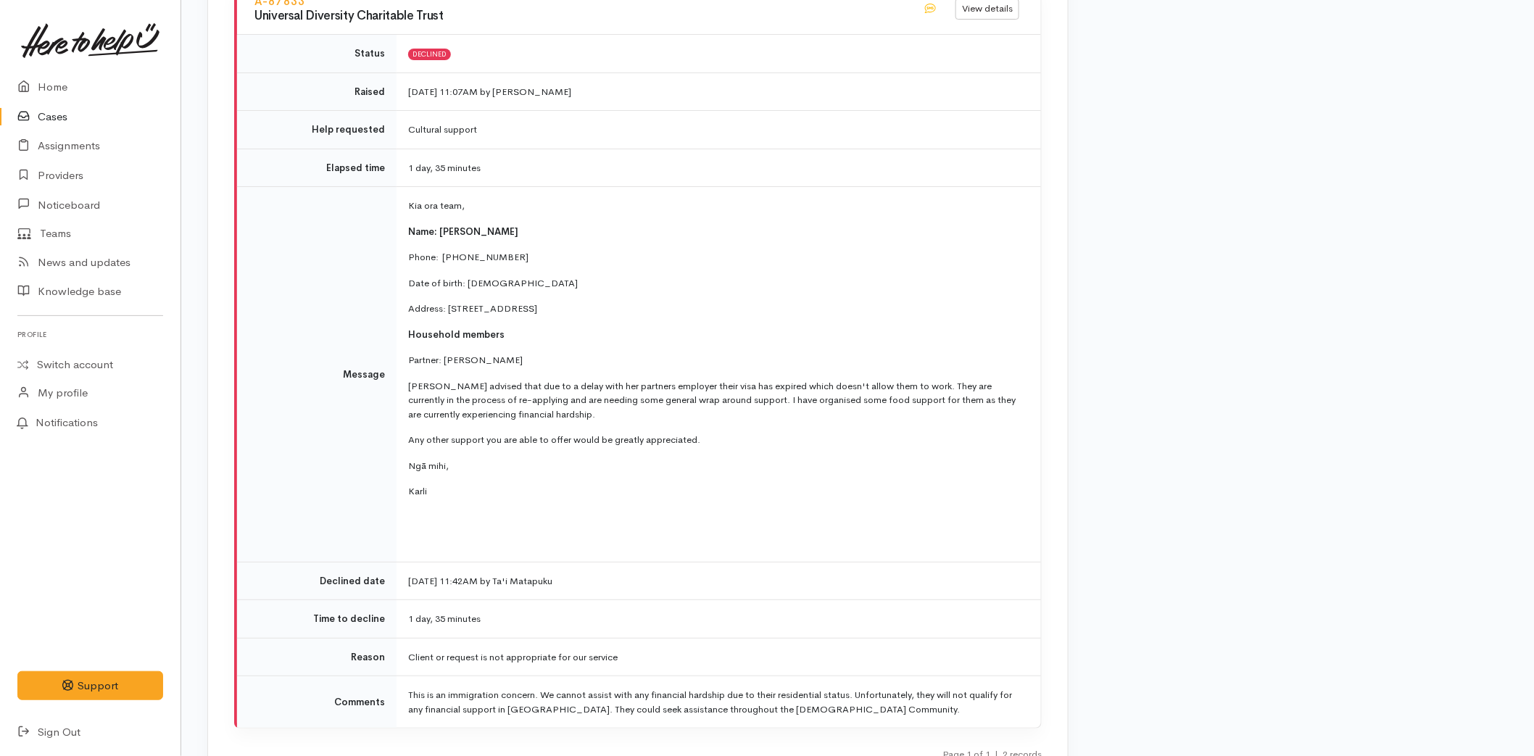
scroll to position [2465, 0]
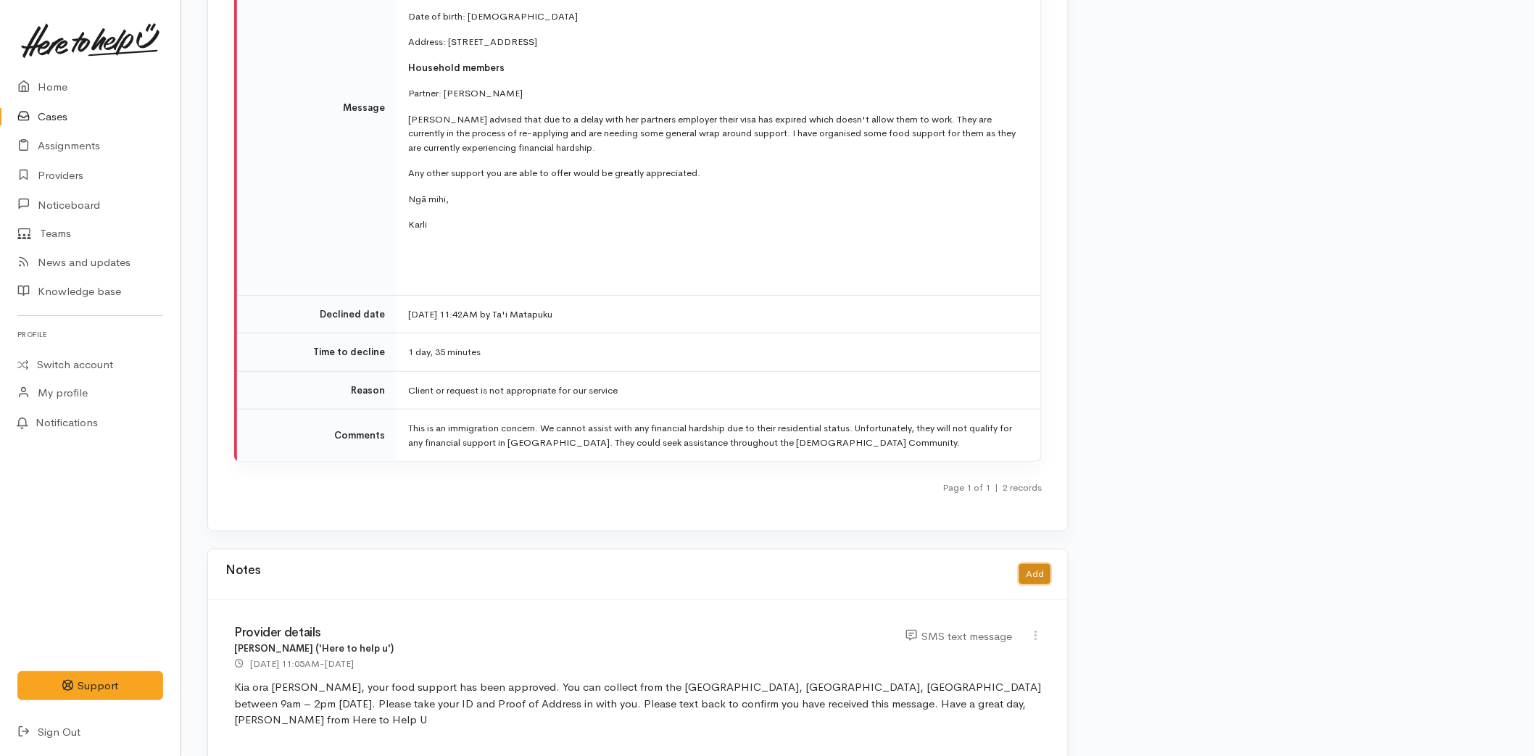
click at [1025, 564] on button "Add" at bounding box center [1034, 574] width 31 height 21
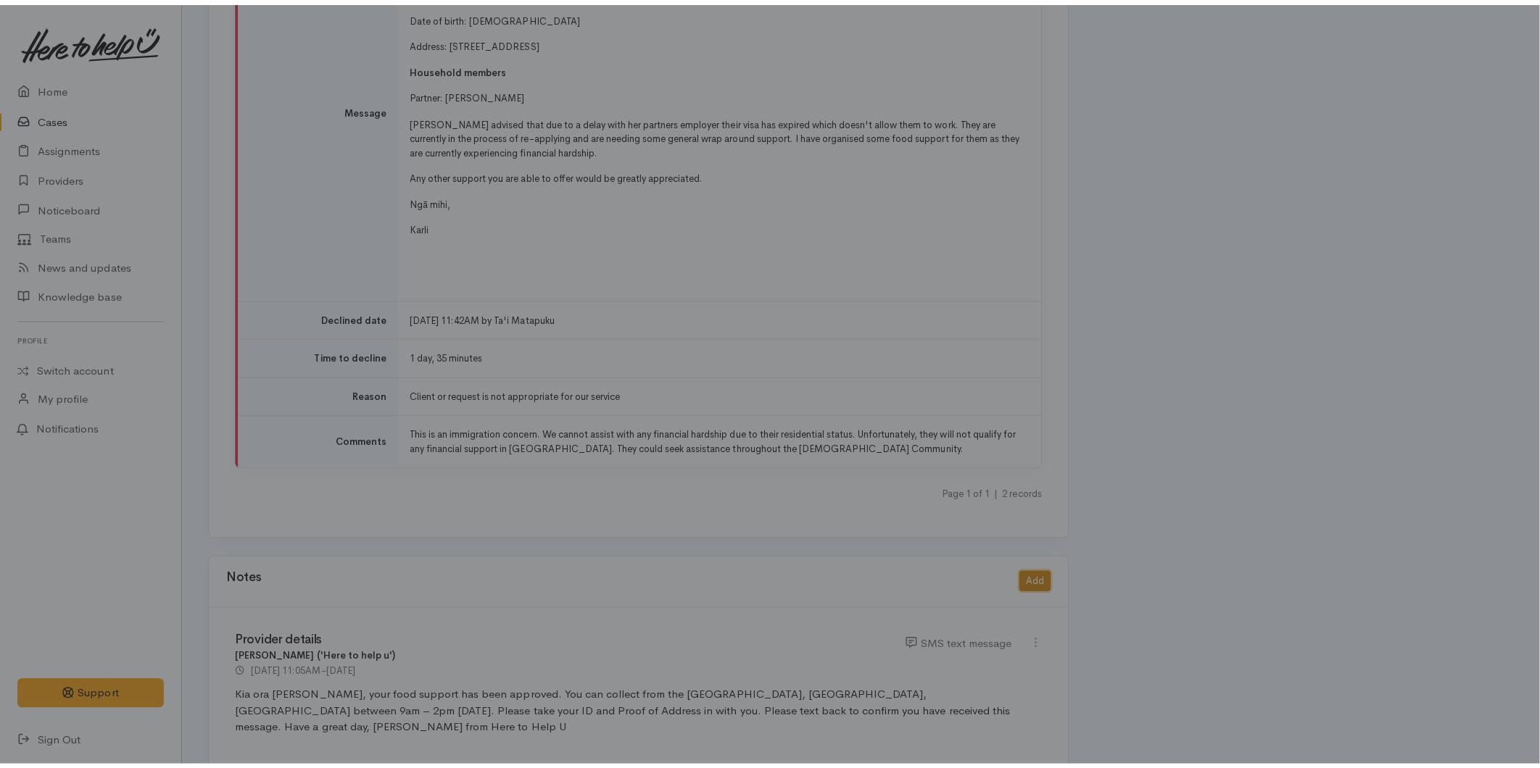
scroll to position [2452, 0]
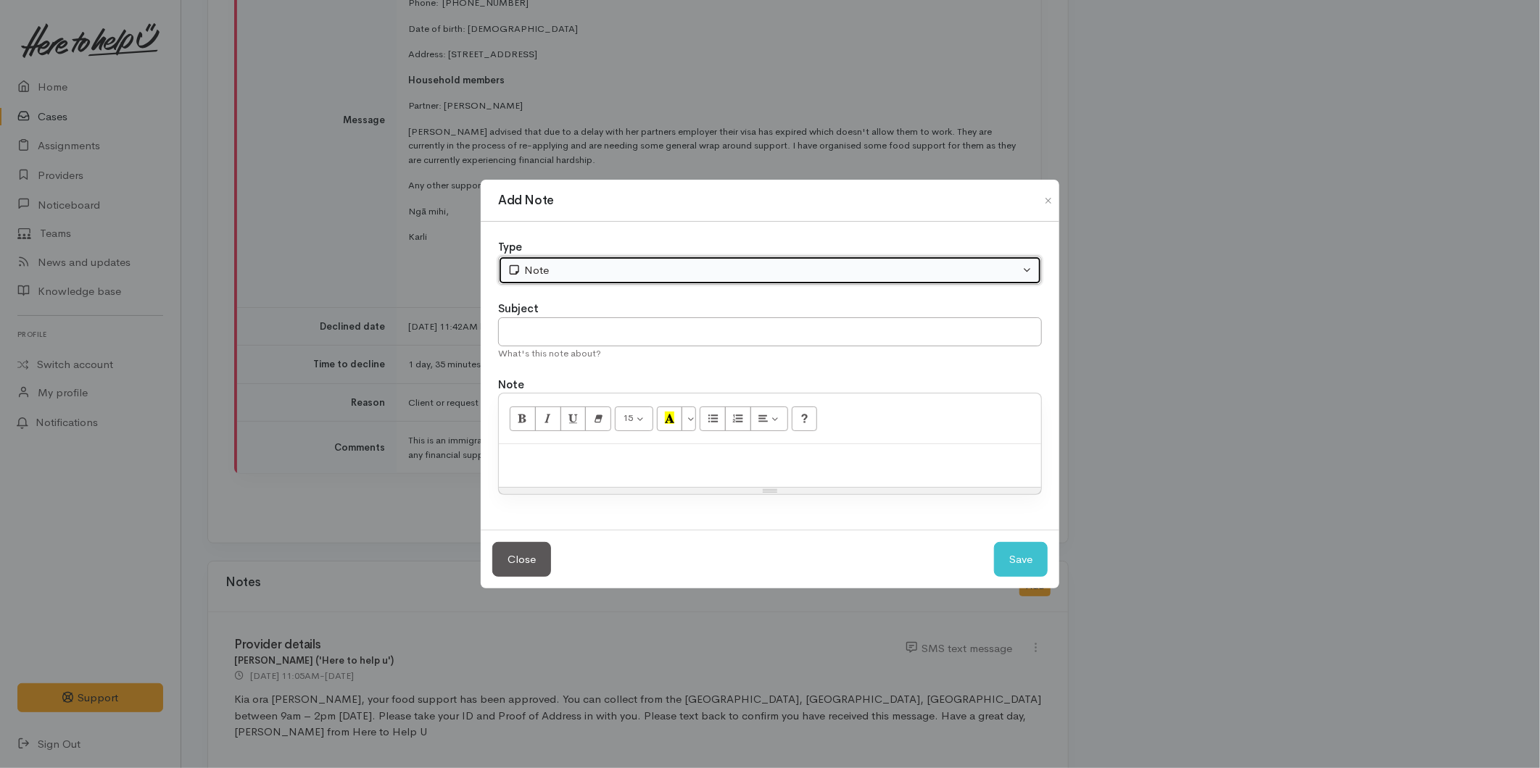
click at [544, 271] on div "Note" at bounding box center [763, 270] width 512 height 17
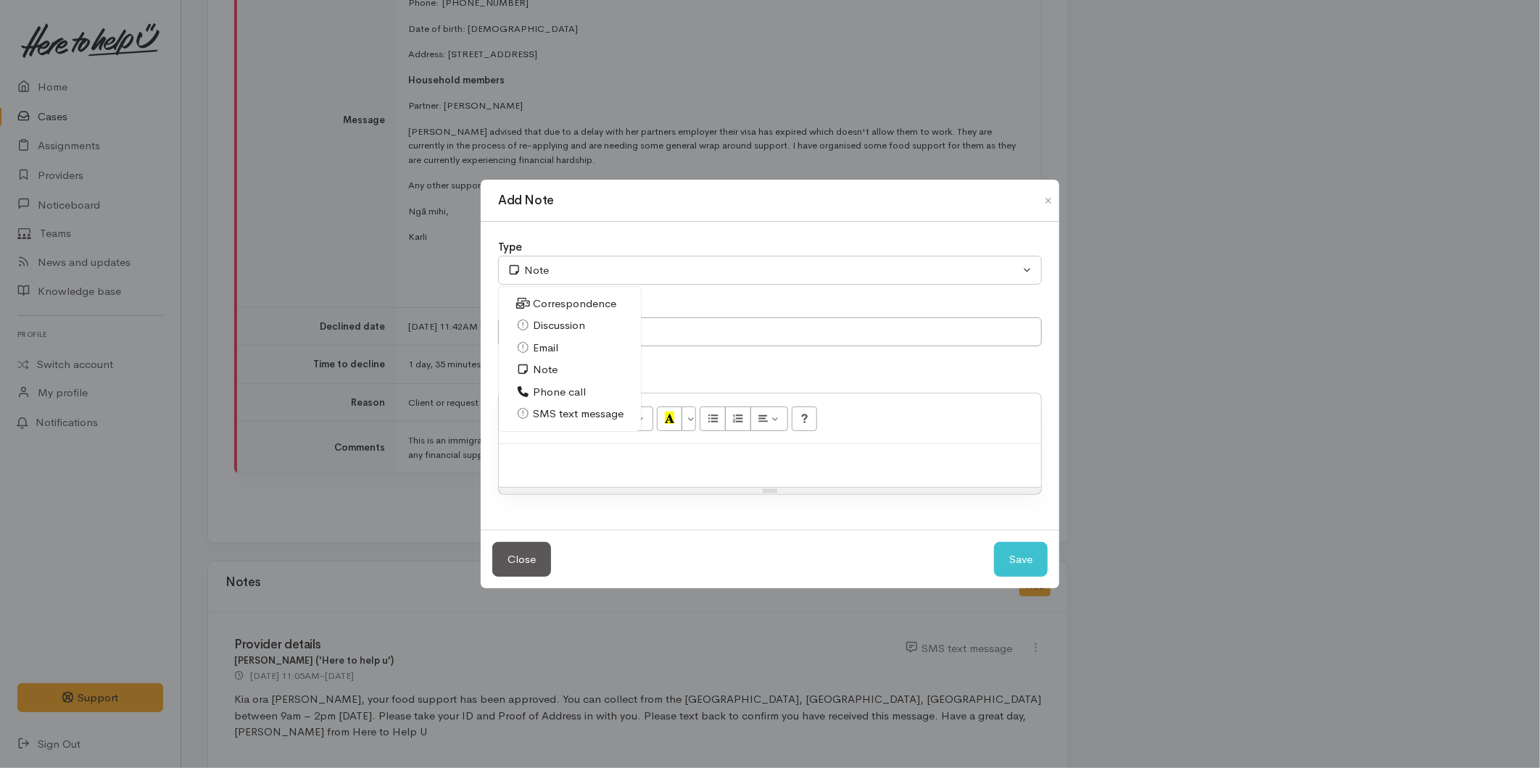
click at [547, 345] on span "Email" at bounding box center [545, 348] width 25 height 17
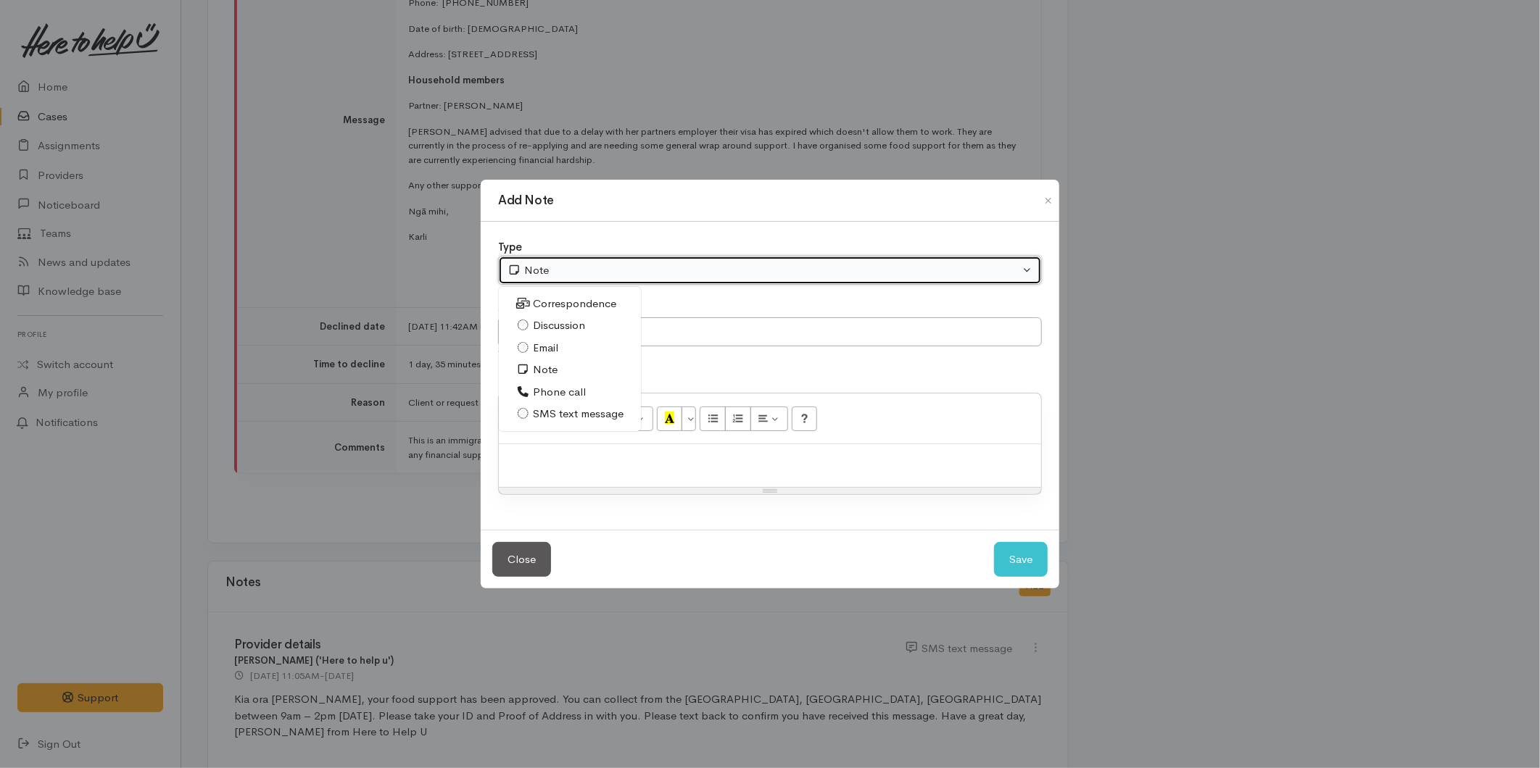
select select "2"
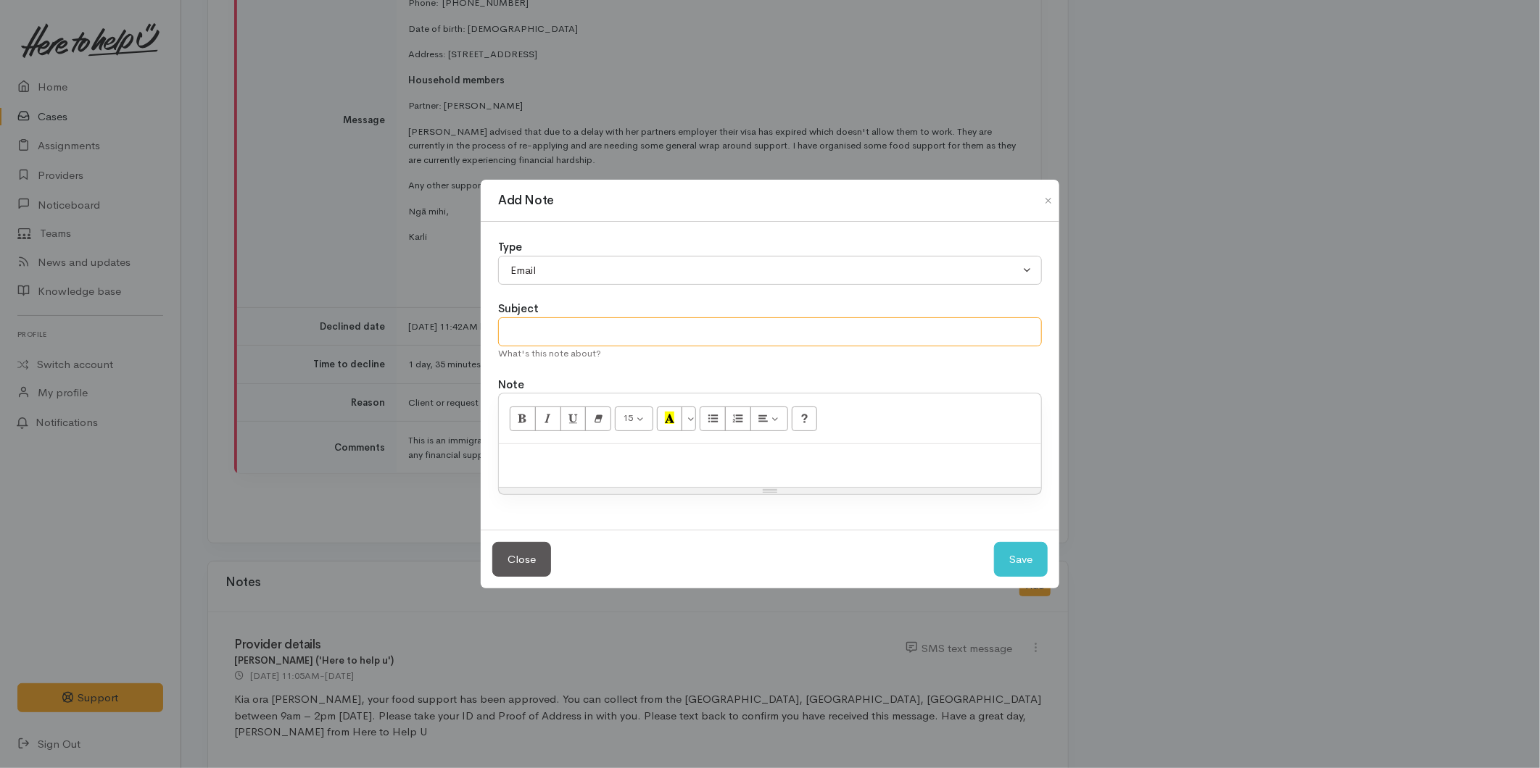
click at [556, 326] on input "text" at bounding box center [770, 333] width 544 height 30
type input "Provider update"
paste div
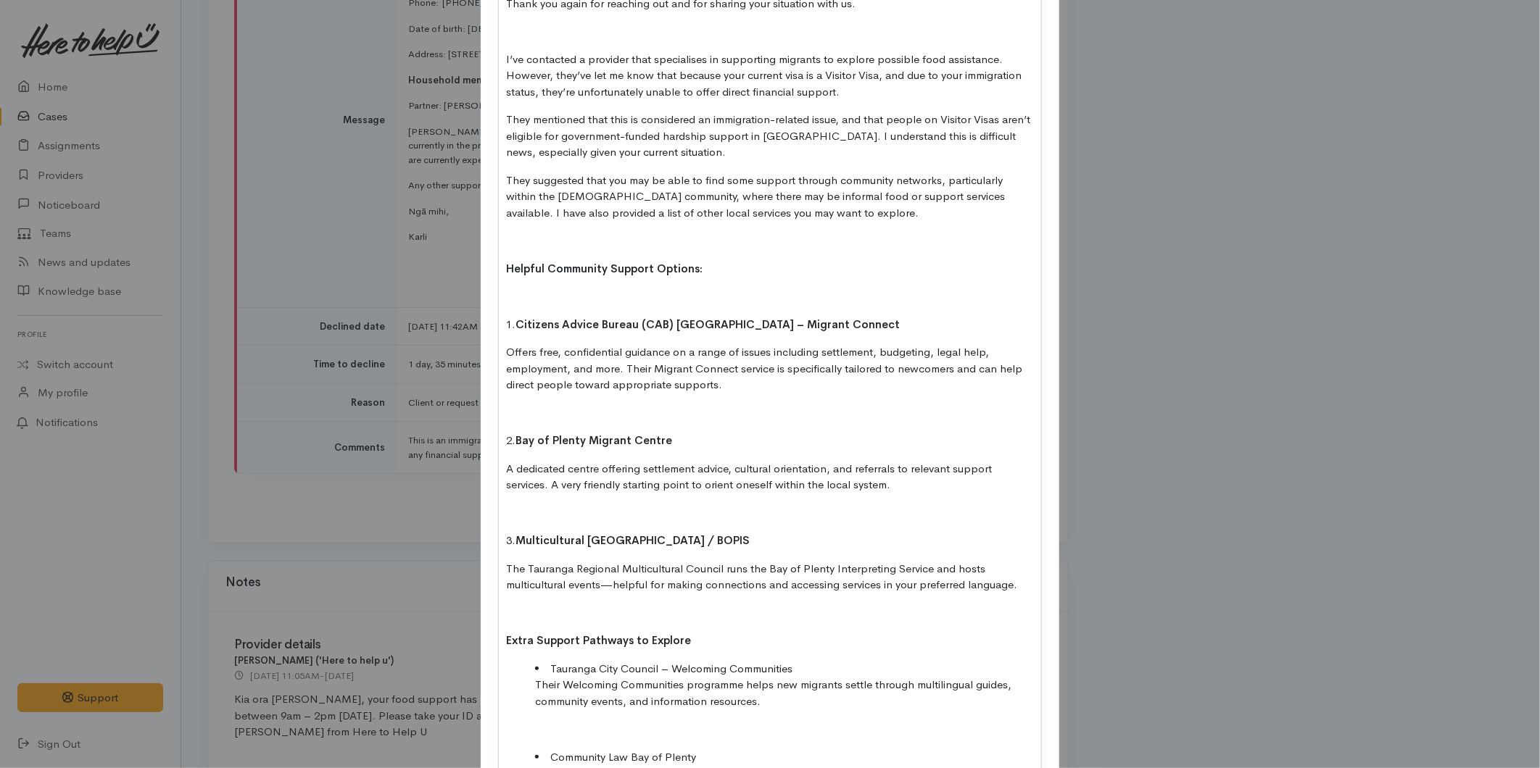
scroll to position [176, 0]
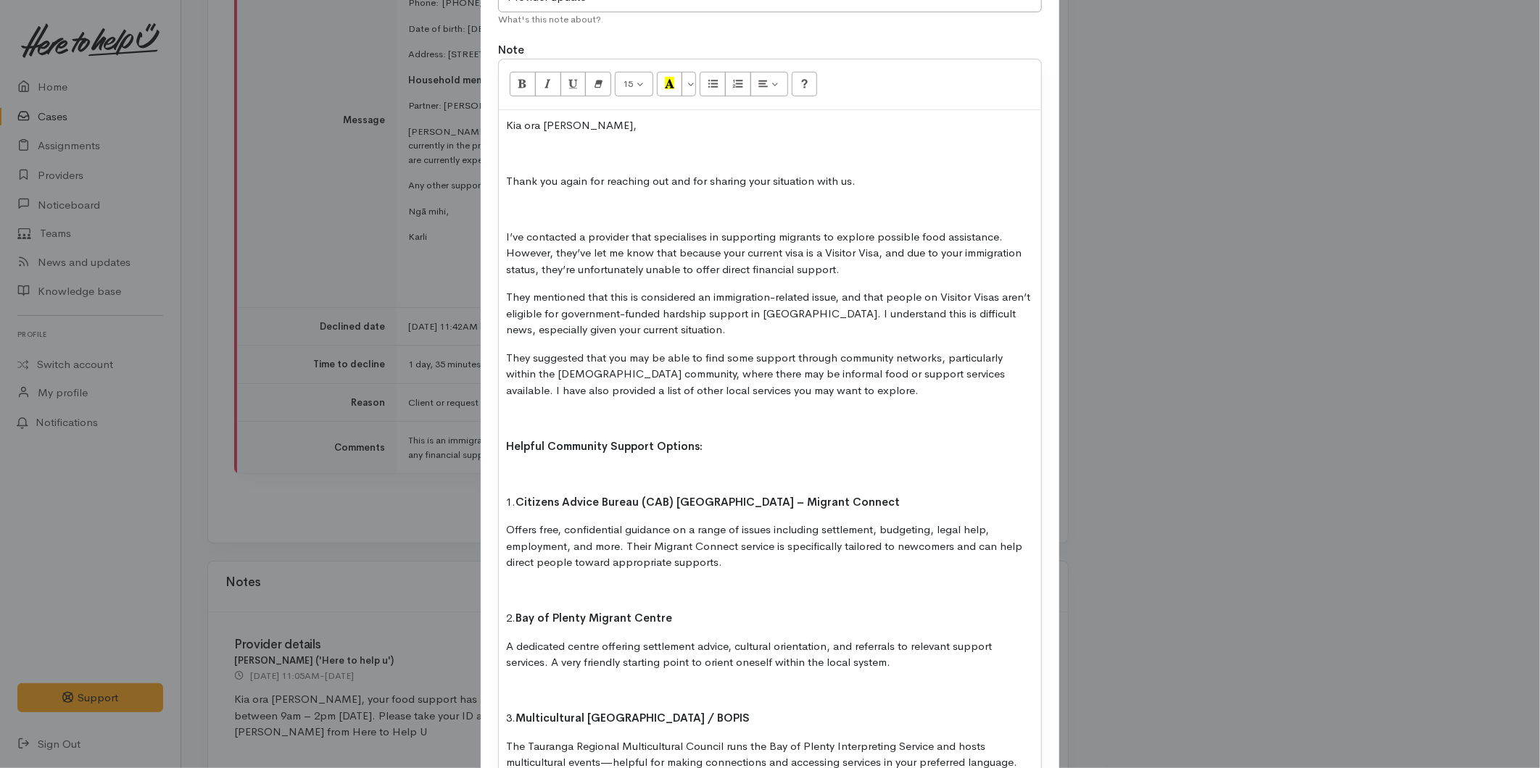
click at [523, 143] on div "Kia ora Claudia, Thank you again for reaching out and for sharing your situatio…" at bounding box center [770, 610] width 542 height 1001
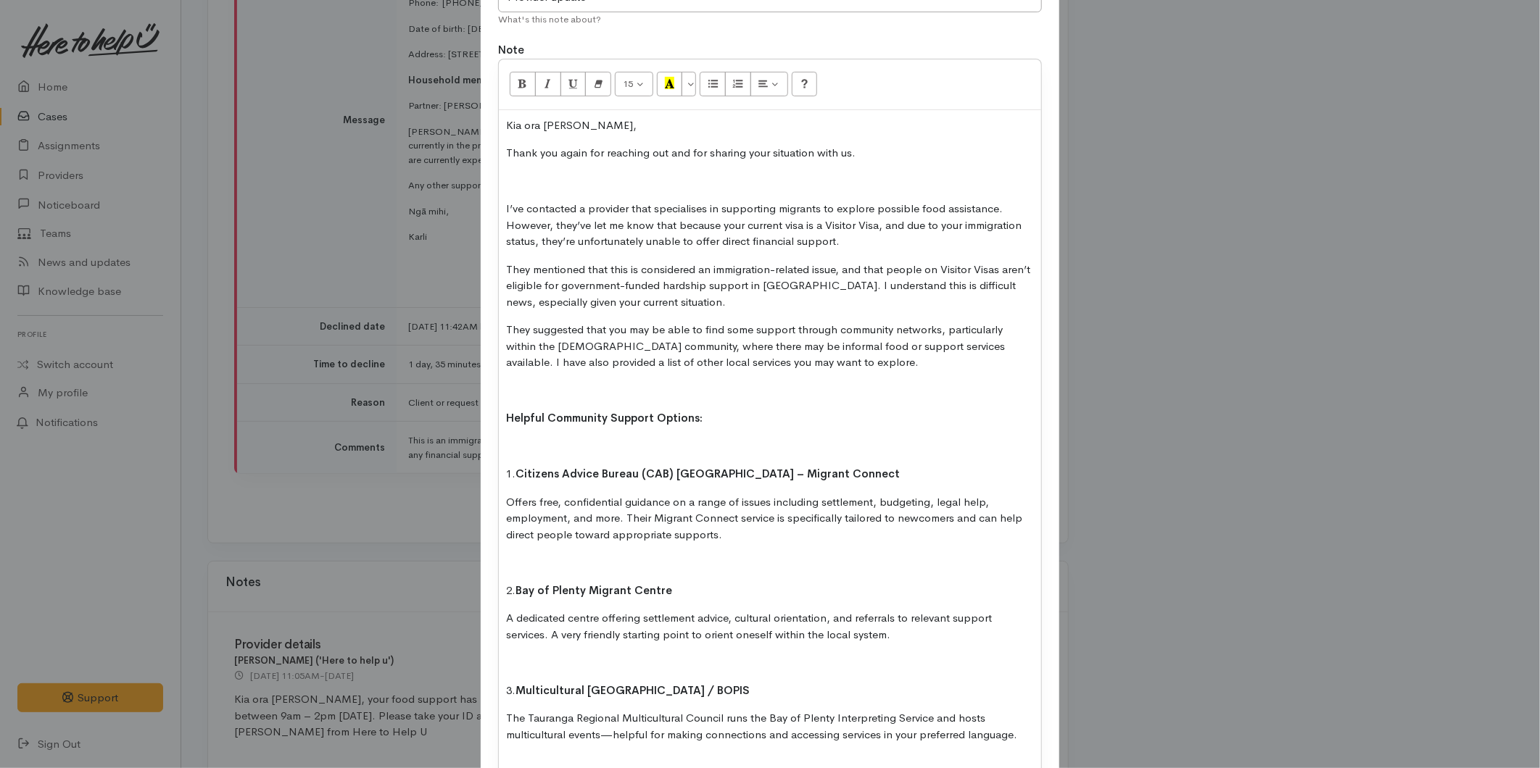
drag, startPoint x: 526, startPoint y: 180, endPoint x: 538, endPoint y: 186, distance: 13.3
click at [526, 179] on p at bounding box center [770, 181] width 528 height 17
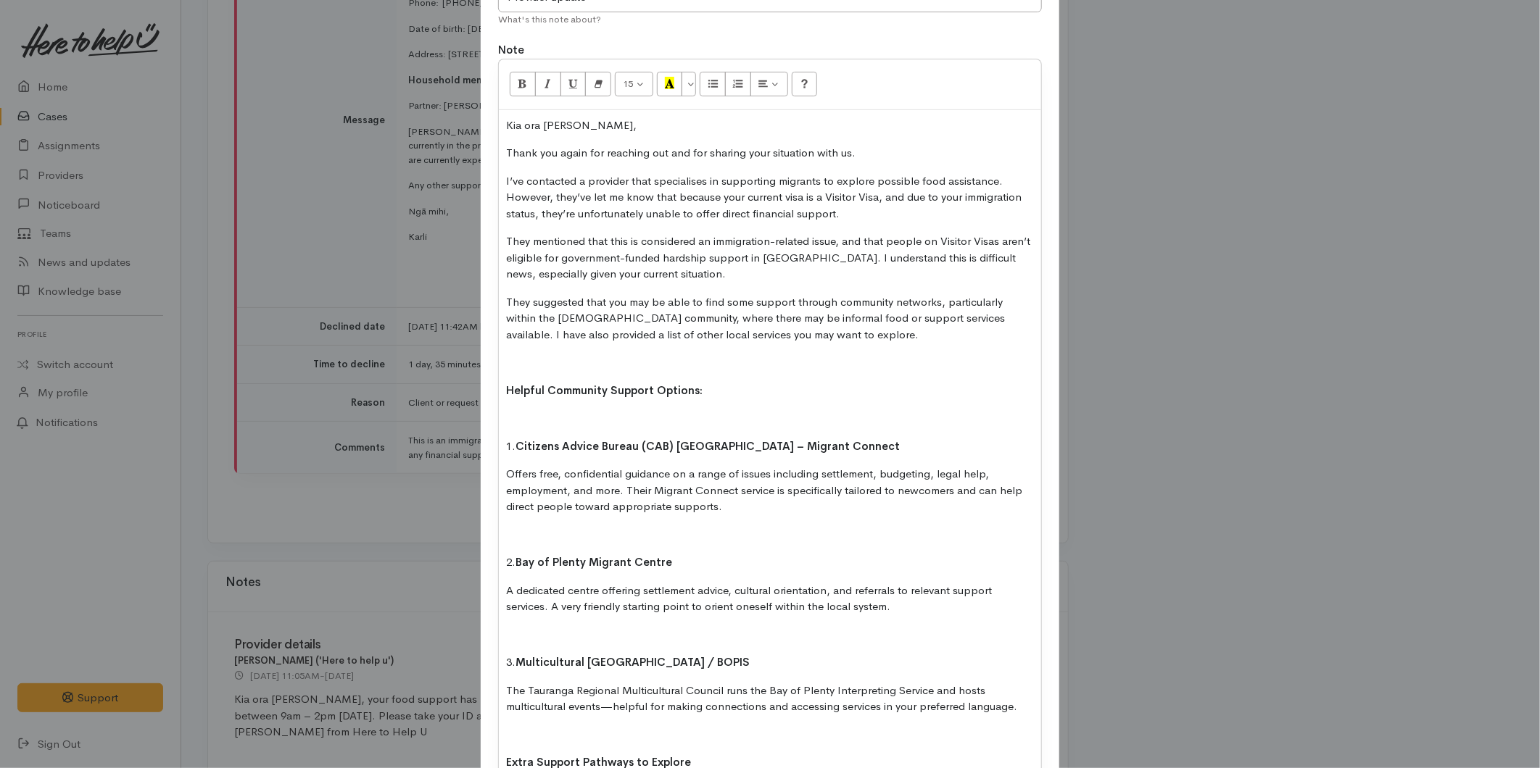
click at [515, 364] on p at bounding box center [770, 362] width 528 height 17
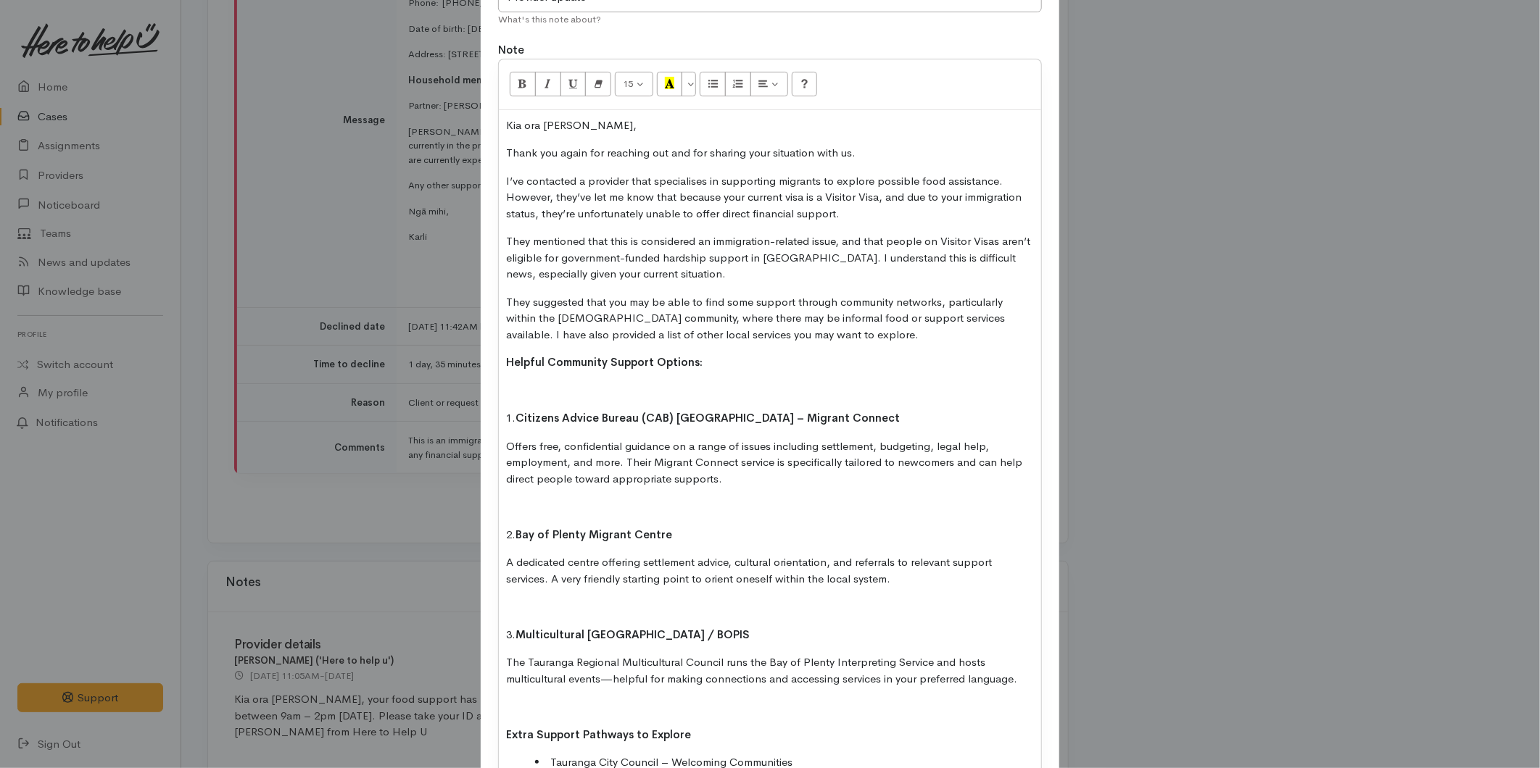
click at [513, 380] on div "Kia ora Claudia, Thank you again for reaching out and for sharing your situatio…" at bounding box center [770, 569] width 542 height 918
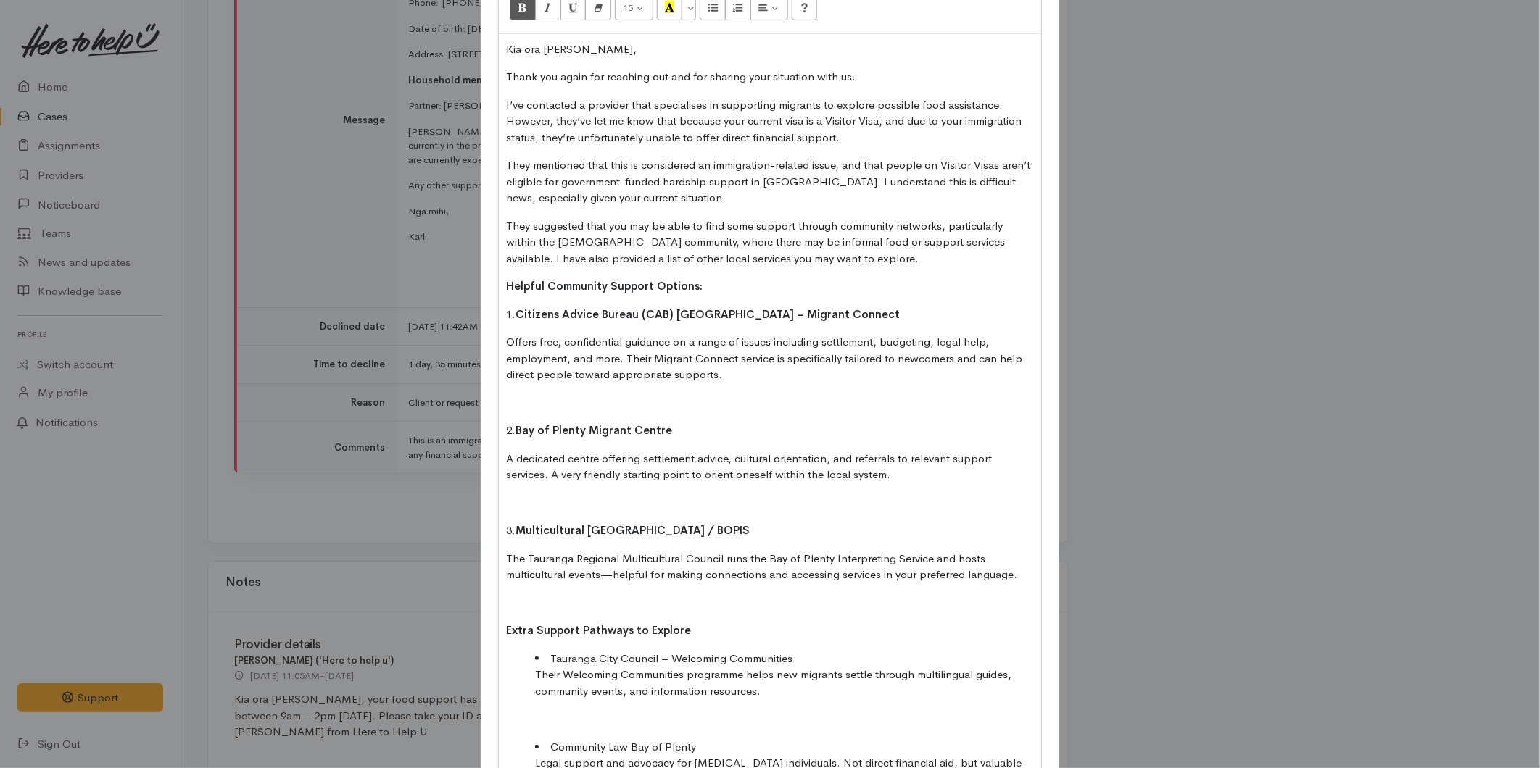
scroll to position [337, 0]
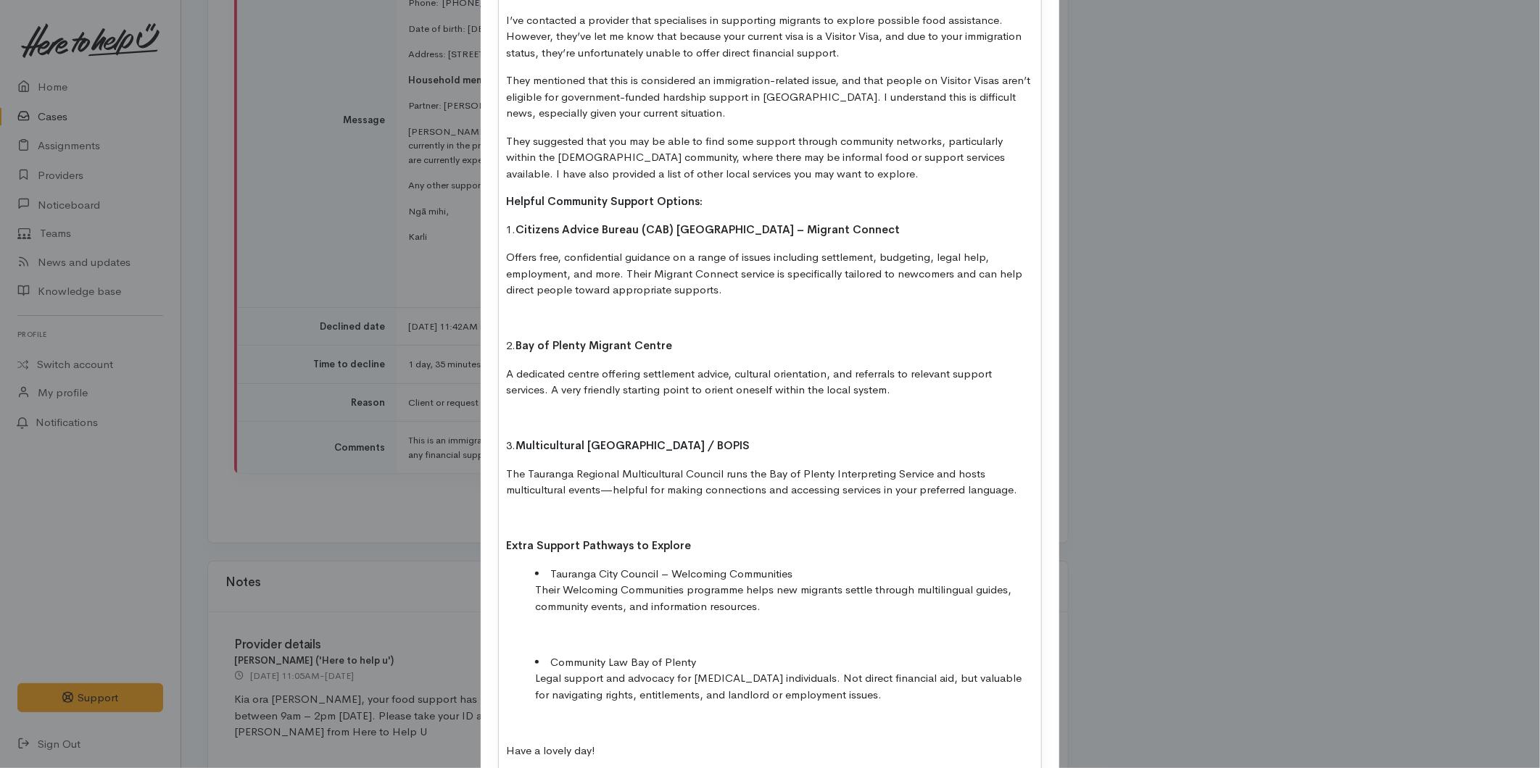
click at [506, 318] on p at bounding box center [770, 318] width 528 height 17
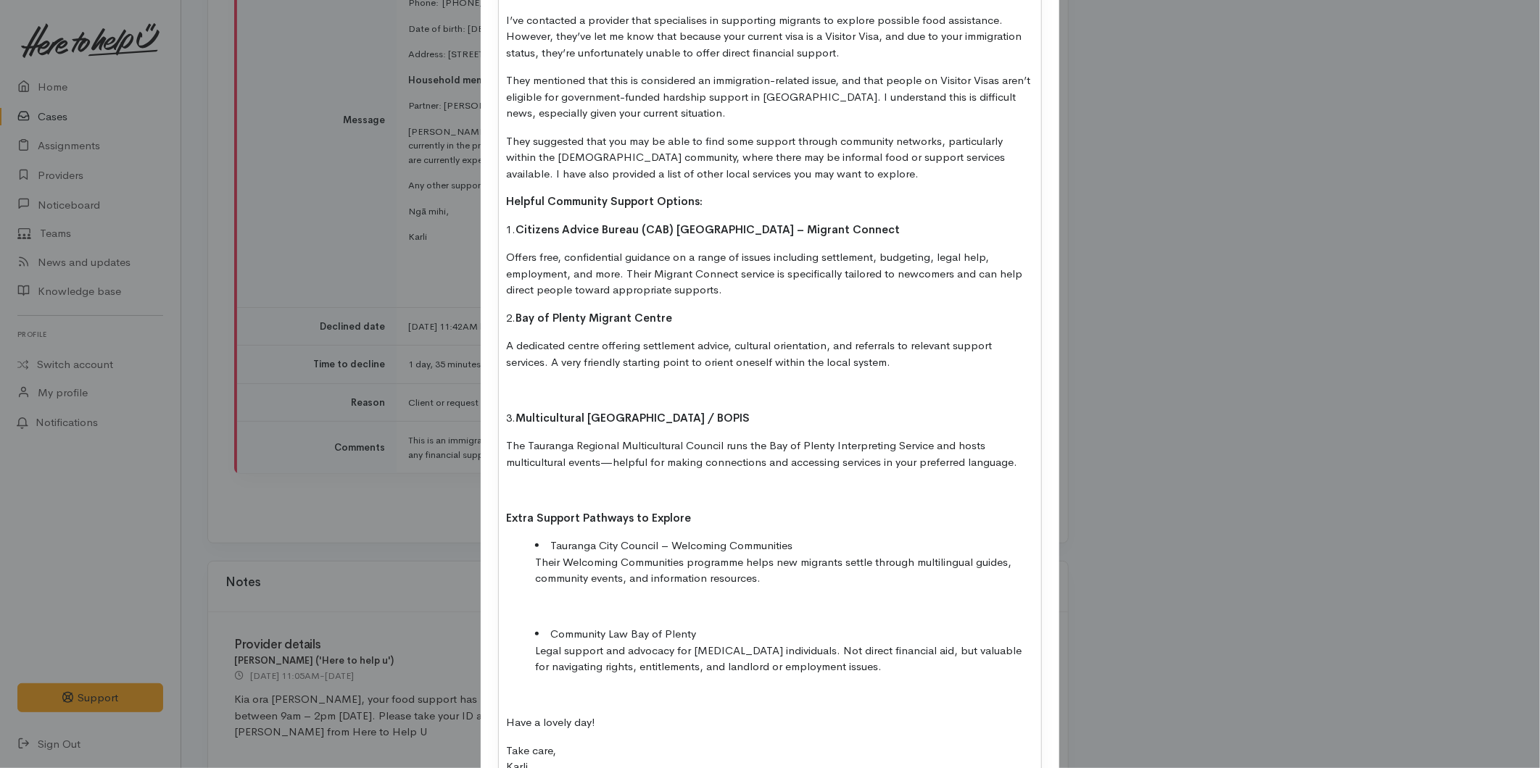
click at [529, 394] on p at bounding box center [770, 390] width 528 height 17
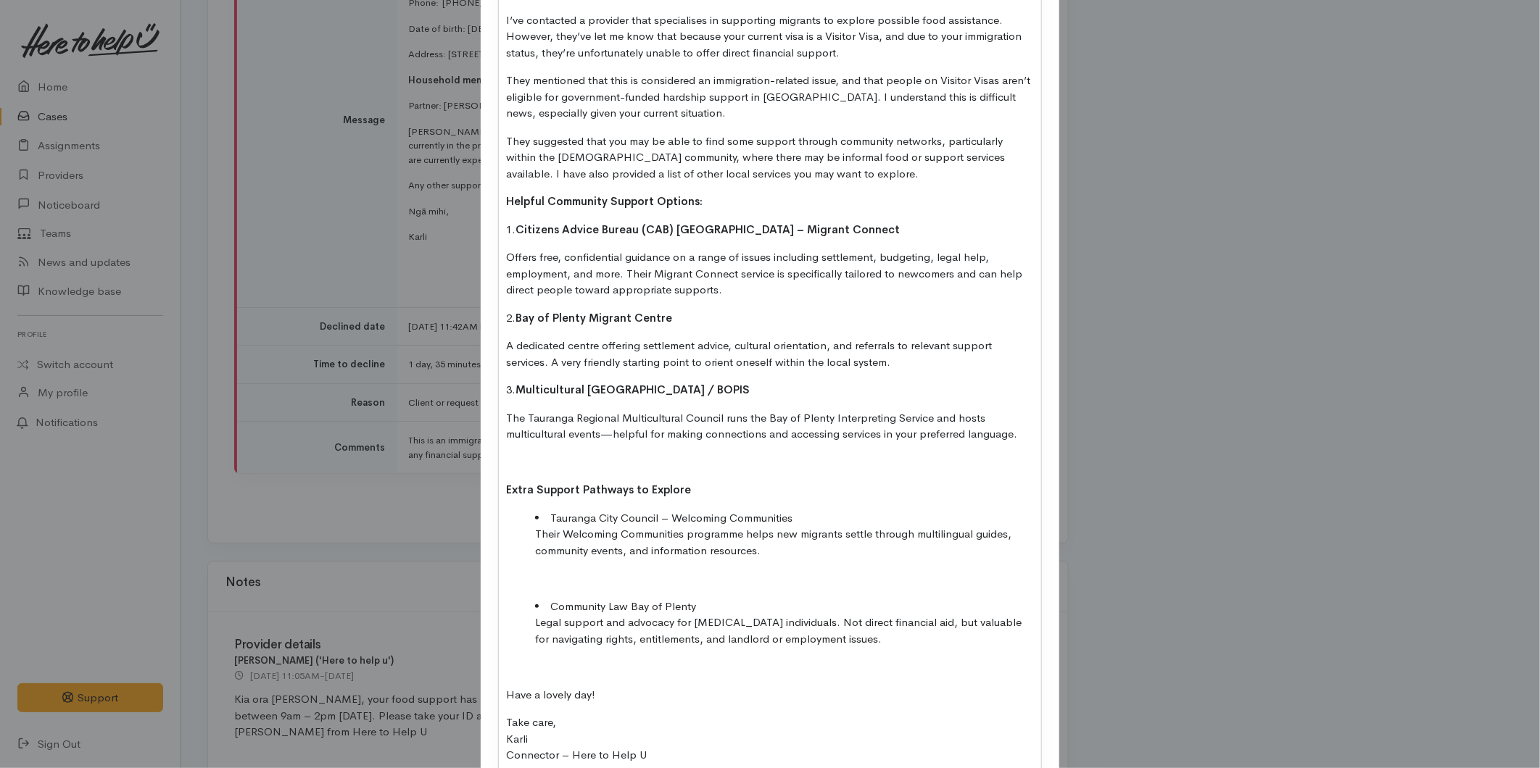
click at [525, 448] on div "Kia ora Claudia, Thank you again for reaching out and for sharing your situatio…" at bounding box center [770, 366] width 542 height 834
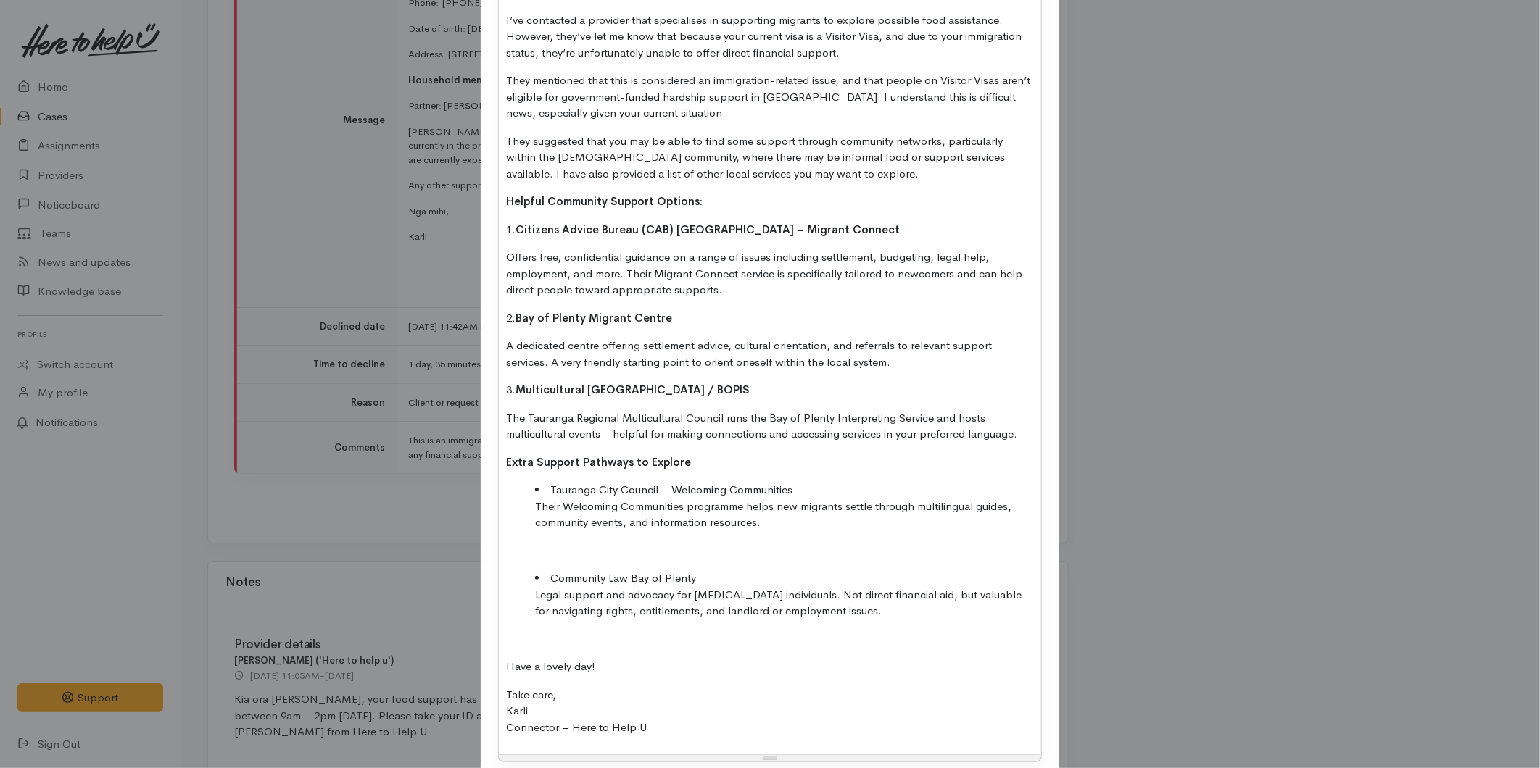
click at [515, 626] on div "Kia ora Claudia, Thank you again for reaching out and for sharing your situatio…" at bounding box center [770, 352] width 542 height 806
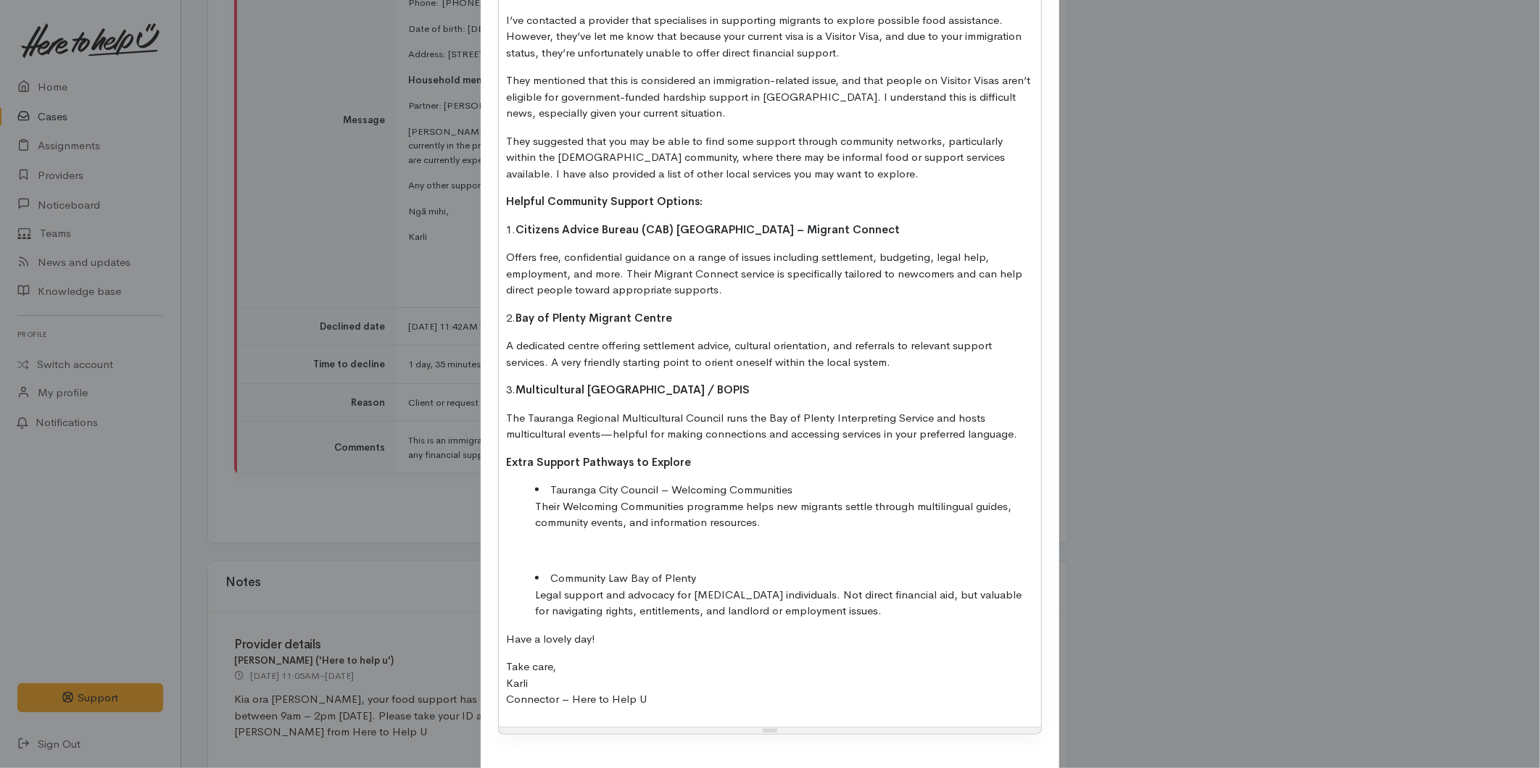
click at [525, 548] on p at bounding box center [770, 551] width 528 height 17
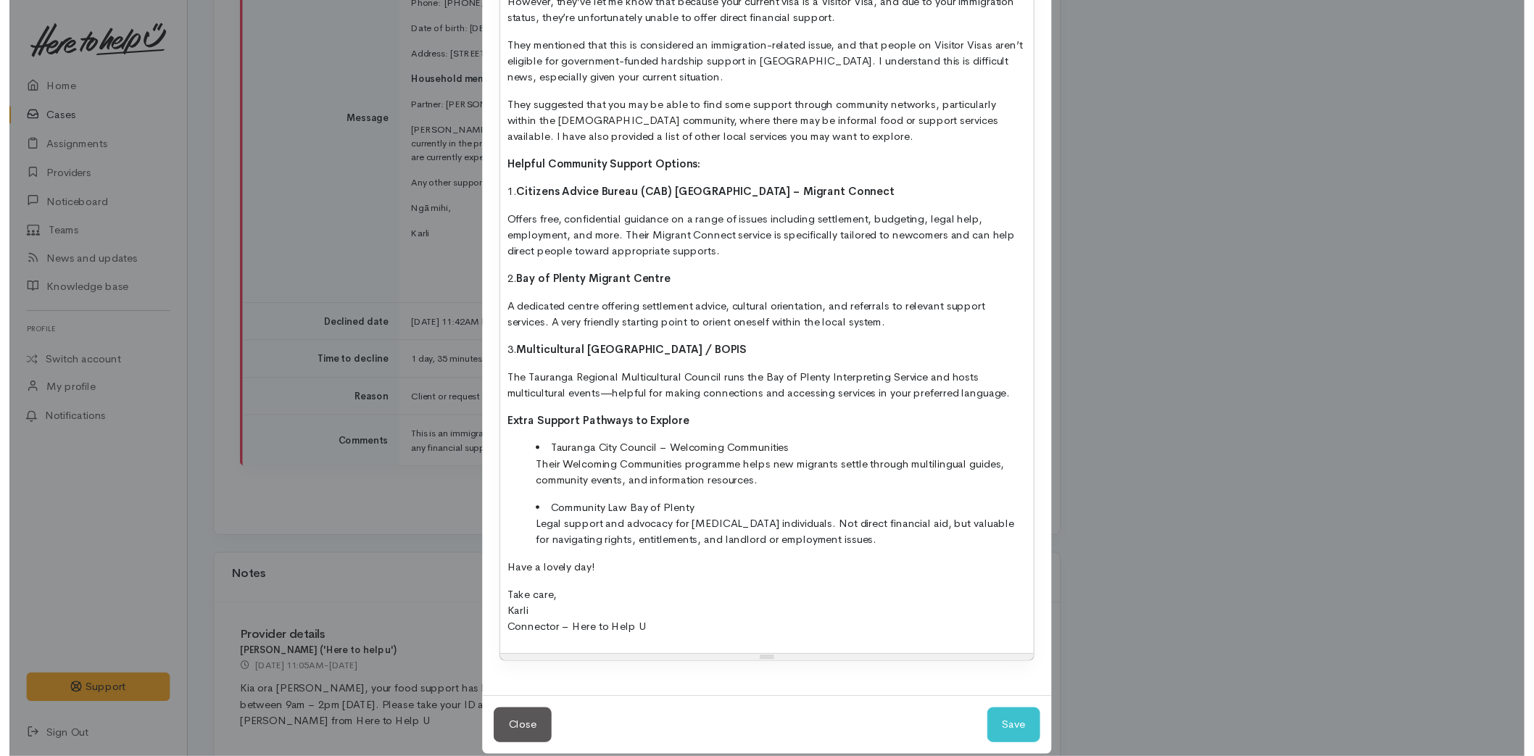
scroll to position [391, 0]
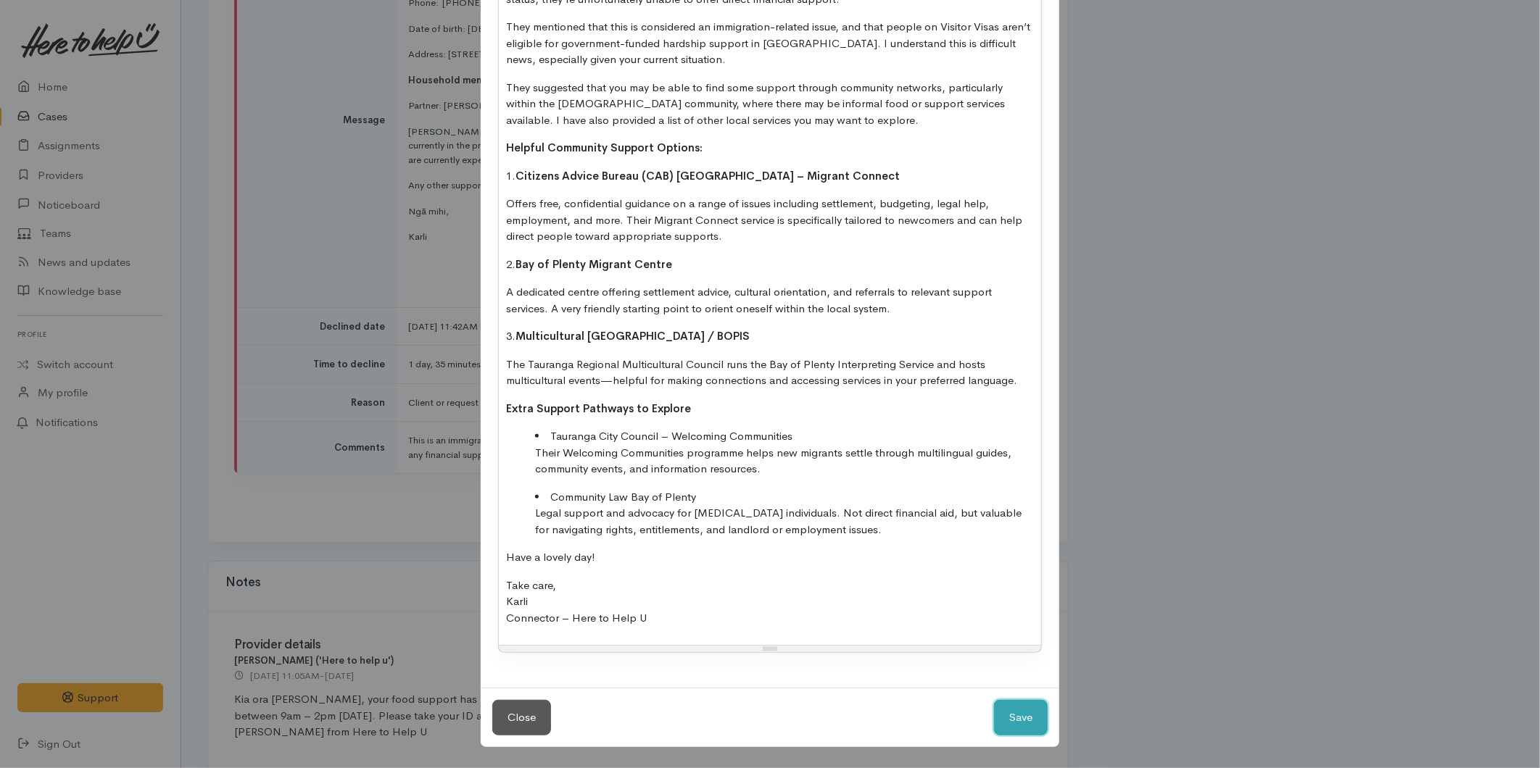
click at [1024, 721] on button "Save" at bounding box center [1021, 718] width 54 height 36
select select "1"
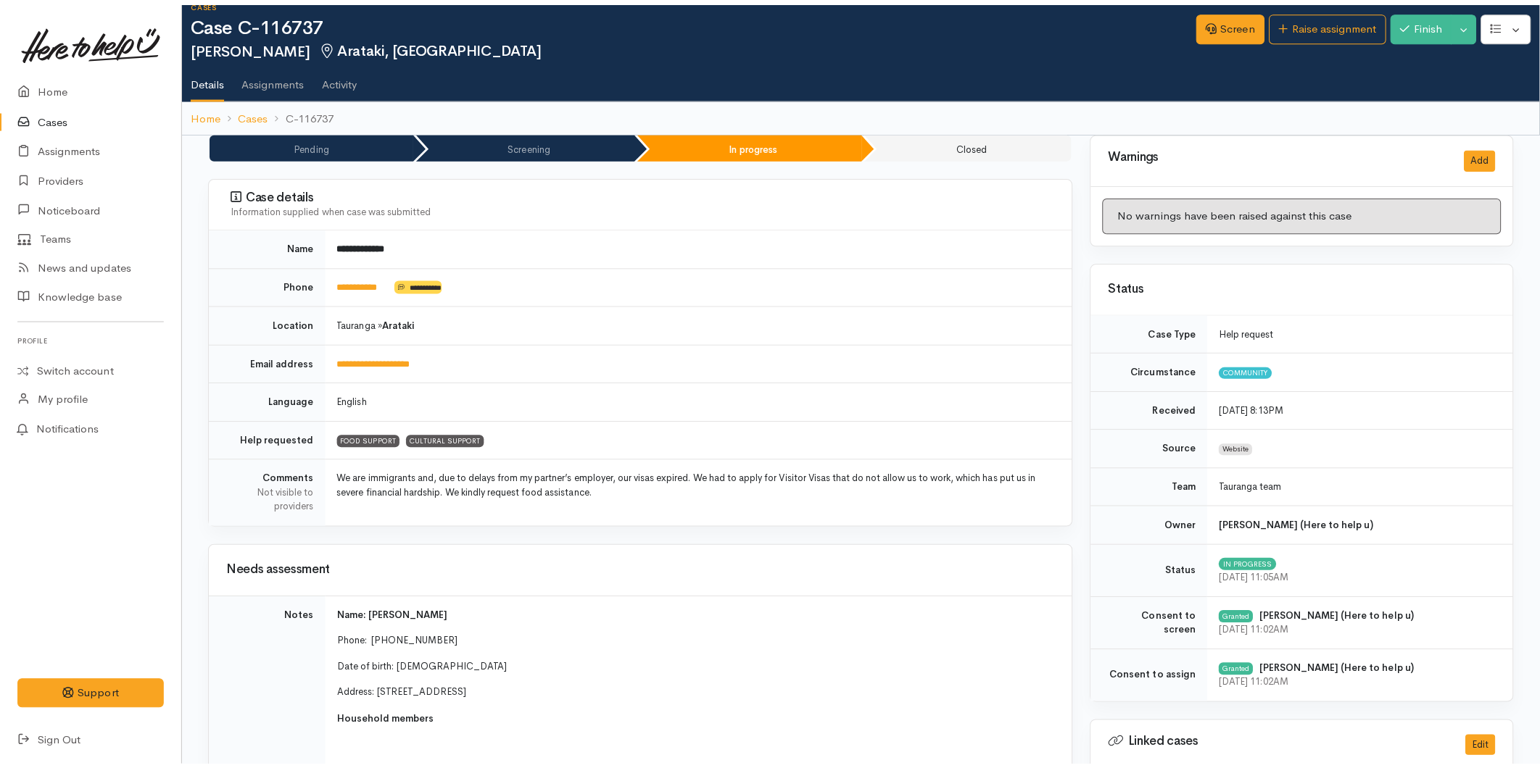
scroll to position [0, 0]
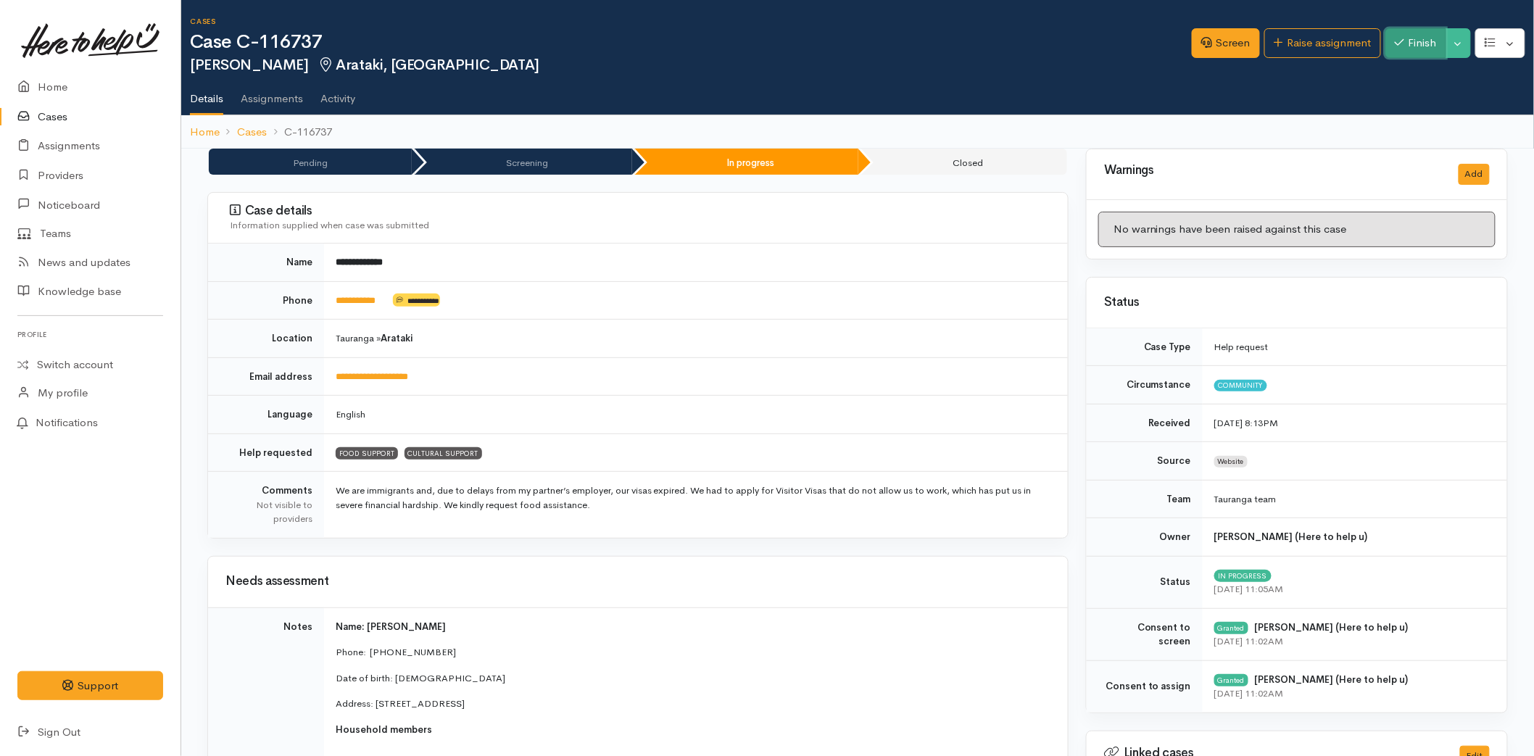
click at [1407, 53] on button "Finish" at bounding box center [1415, 43] width 61 height 30
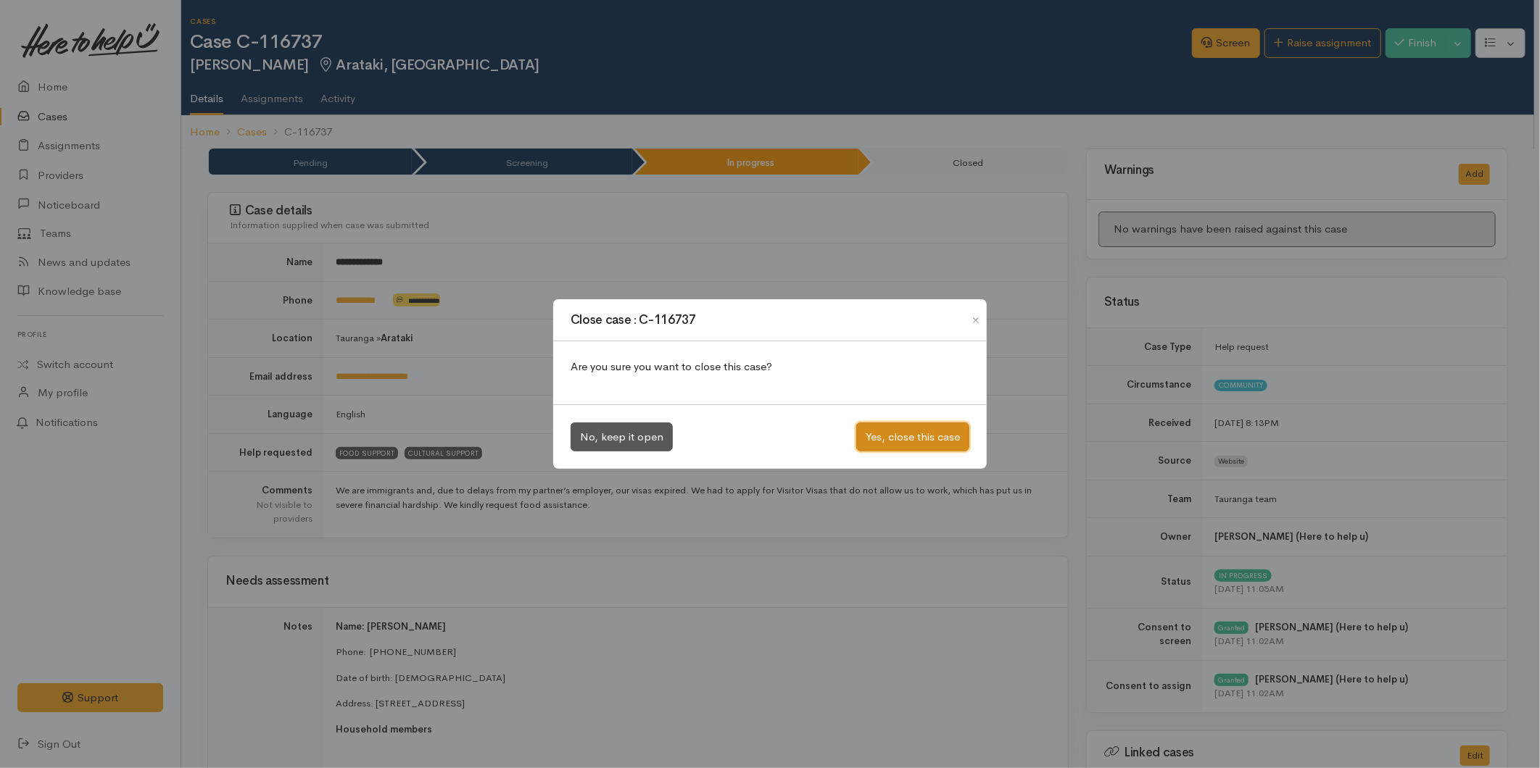
click at [897, 439] on button "Yes, close this case" at bounding box center [912, 438] width 113 height 30
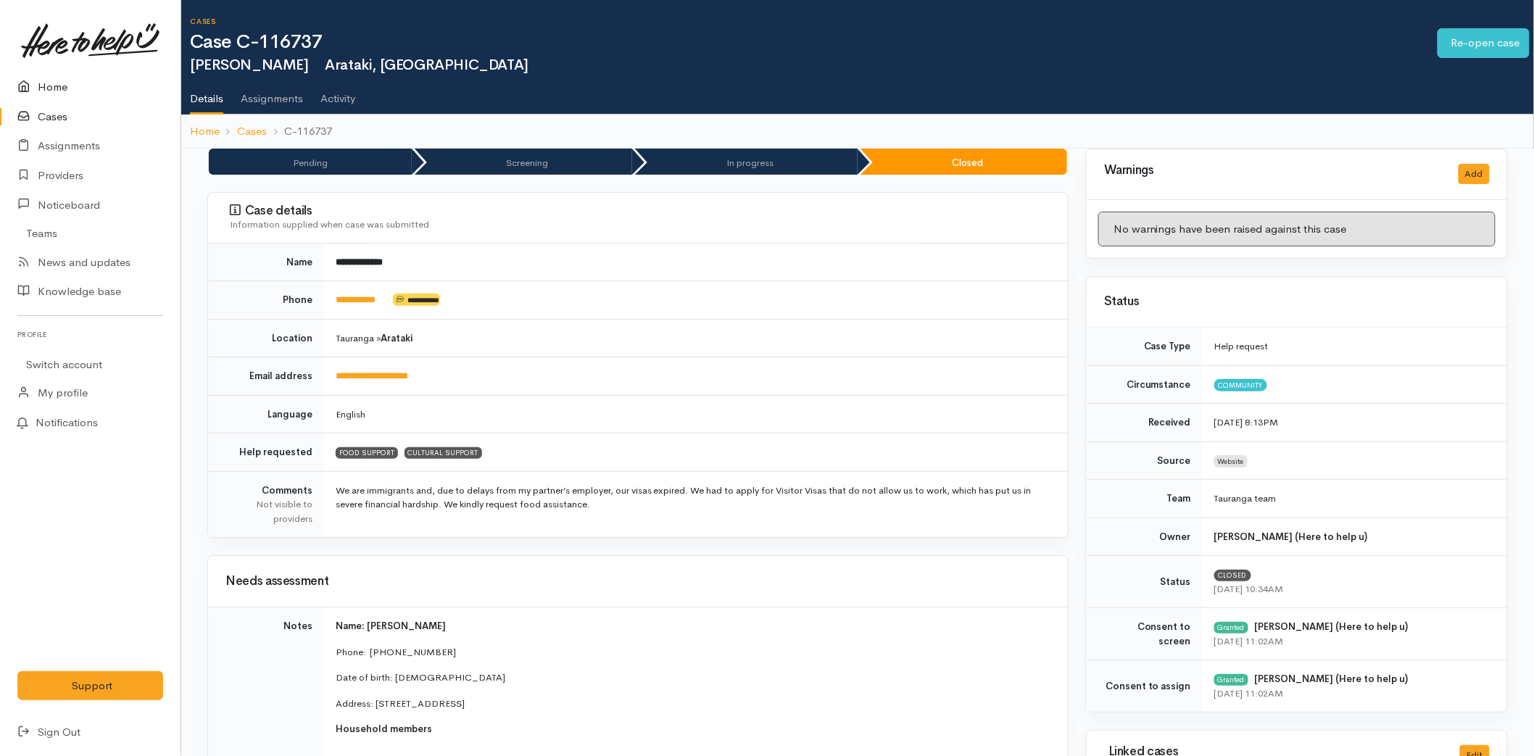
click at [49, 84] on link "Home" at bounding box center [90, 87] width 181 height 30
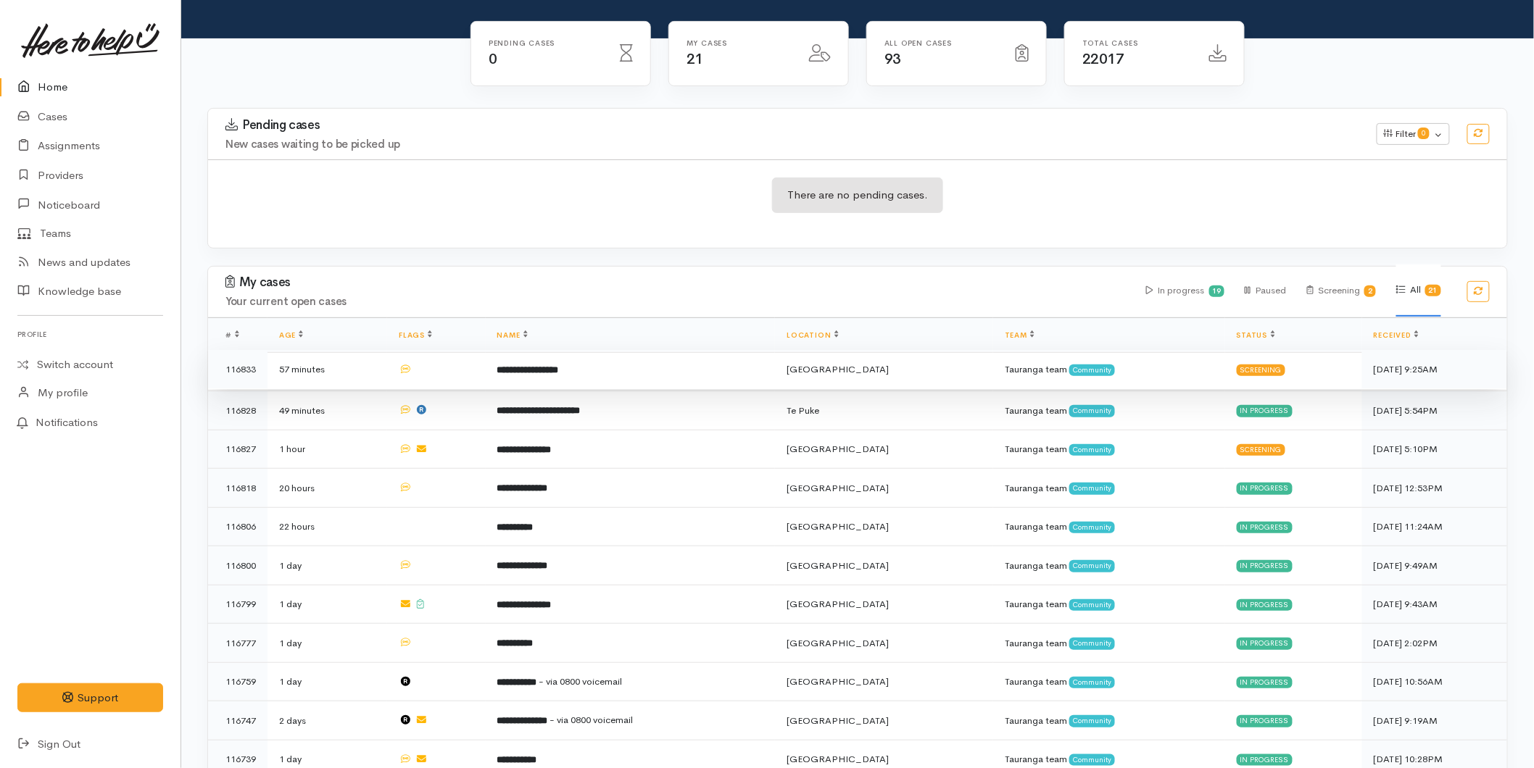
scroll to position [161, 0]
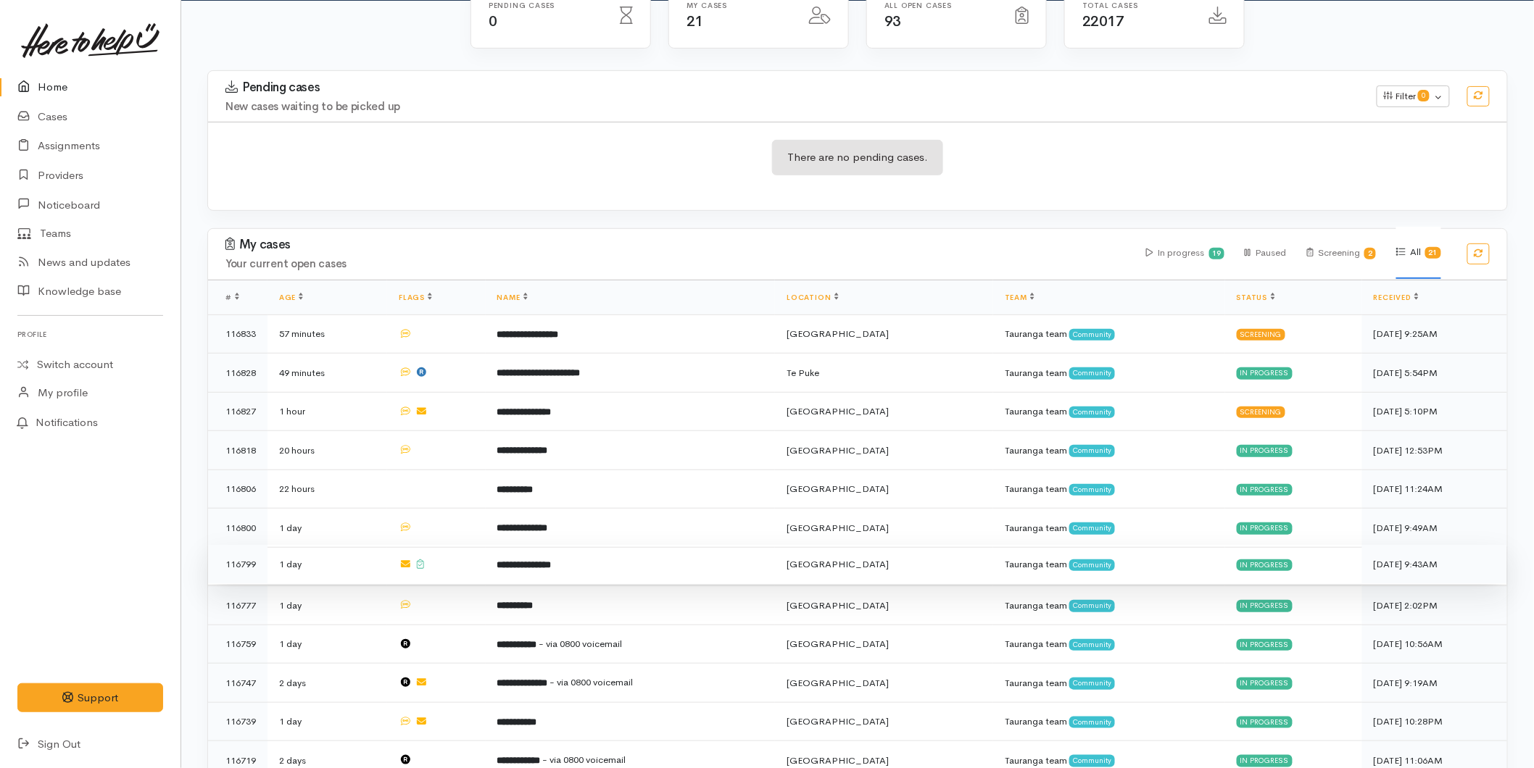
click at [523, 564] on b "**********" at bounding box center [524, 564] width 54 height 9
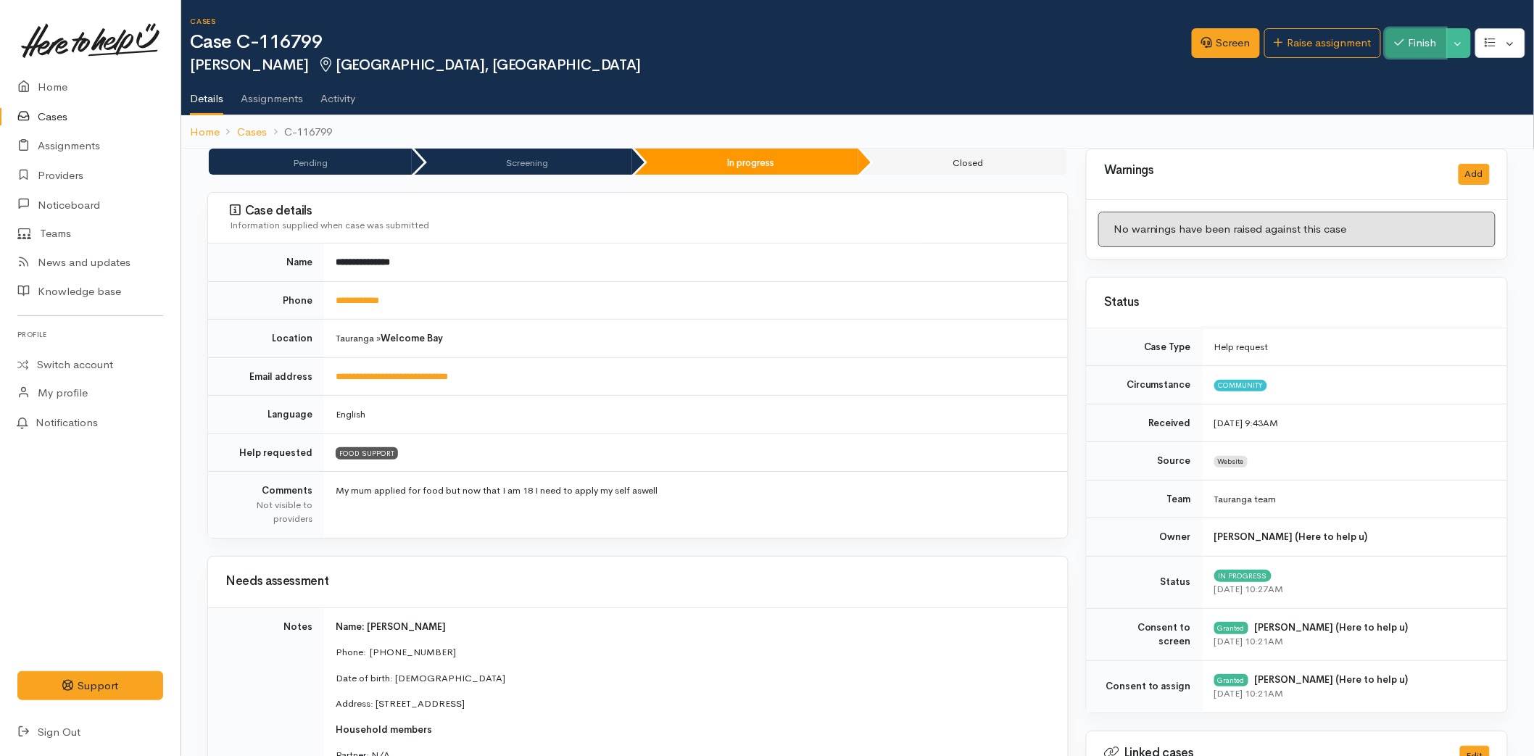
click at [1406, 31] on button "Finish" at bounding box center [1415, 43] width 61 height 30
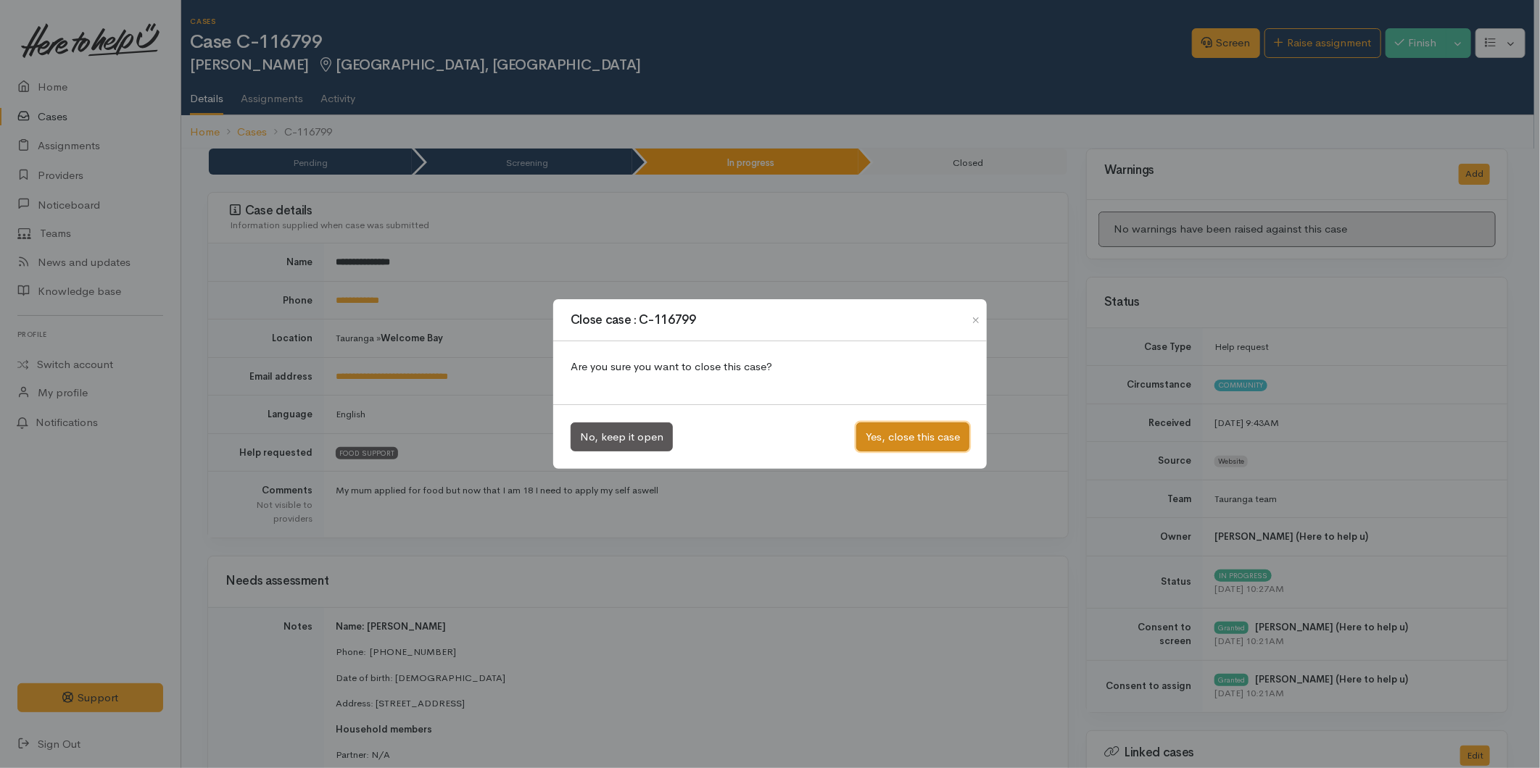
click at [926, 436] on button "Yes, close this case" at bounding box center [912, 438] width 113 height 30
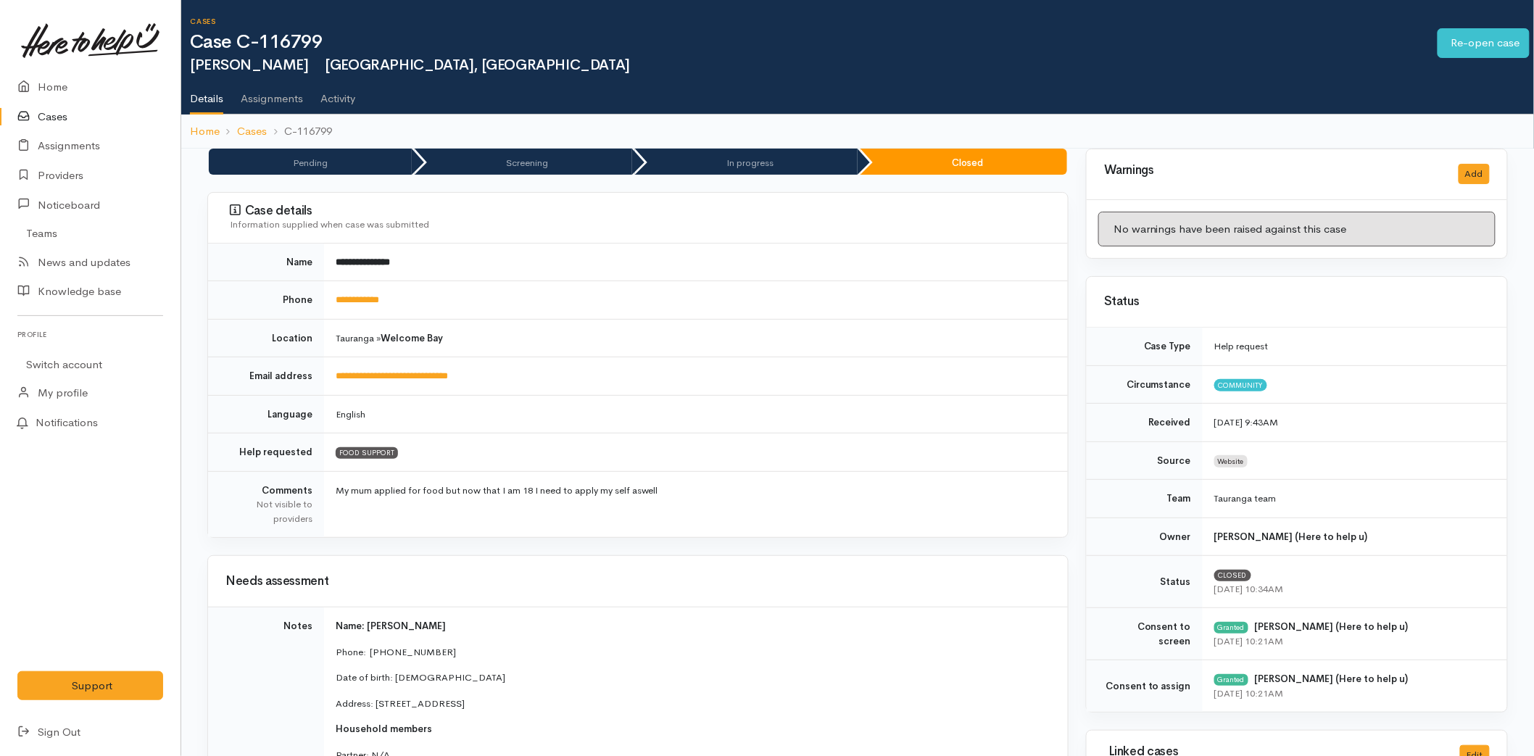
click at [48, 83] on link "Home" at bounding box center [90, 87] width 181 height 30
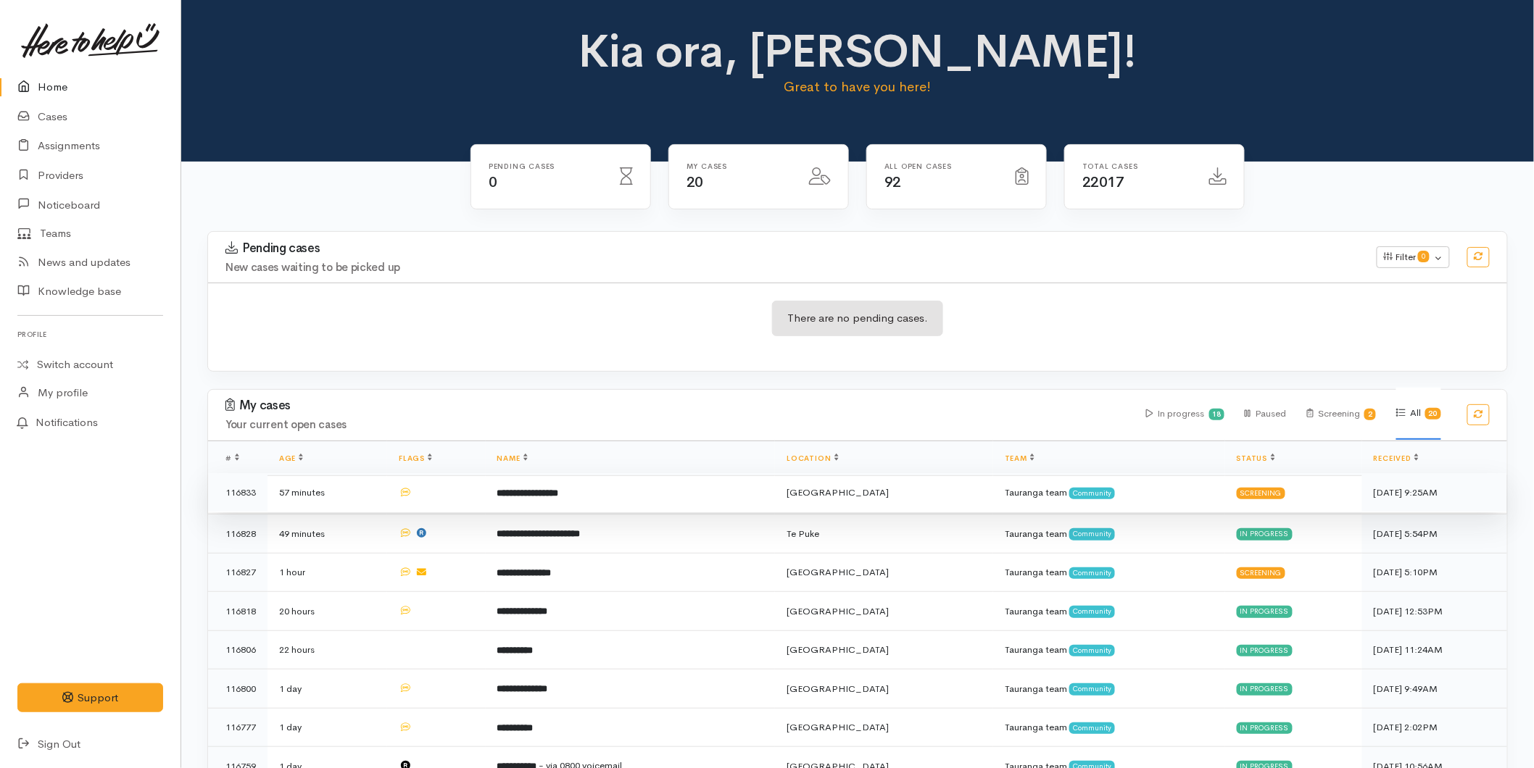
click at [586, 499] on td "**********" at bounding box center [631, 492] width 290 height 39
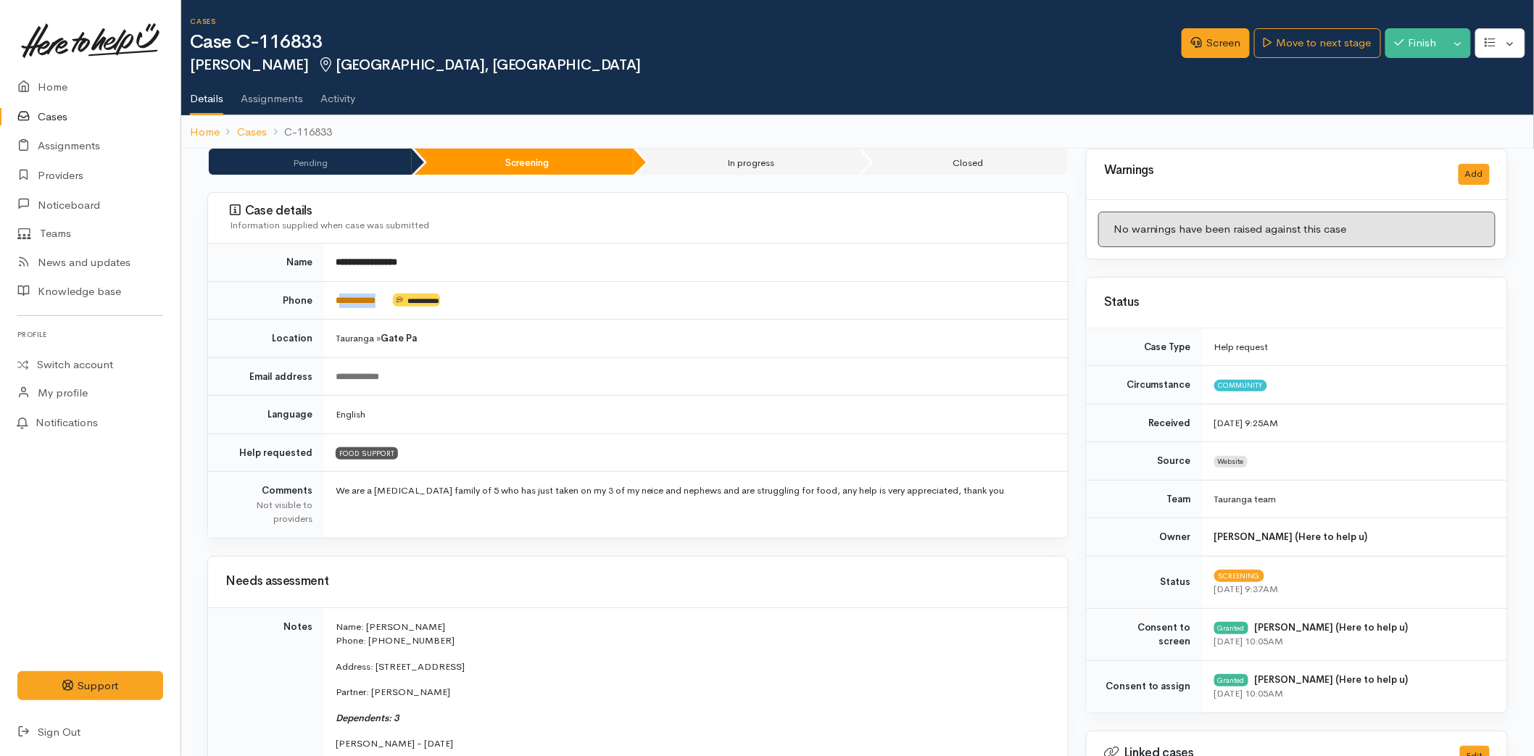
drag, startPoint x: 393, startPoint y: 300, endPoint x: 341, endPoint y: 297, distance: 51.6
click at [341, 297] on td "**********" at bounding box center [696, 300] width 744 height 38
copy td "*********"
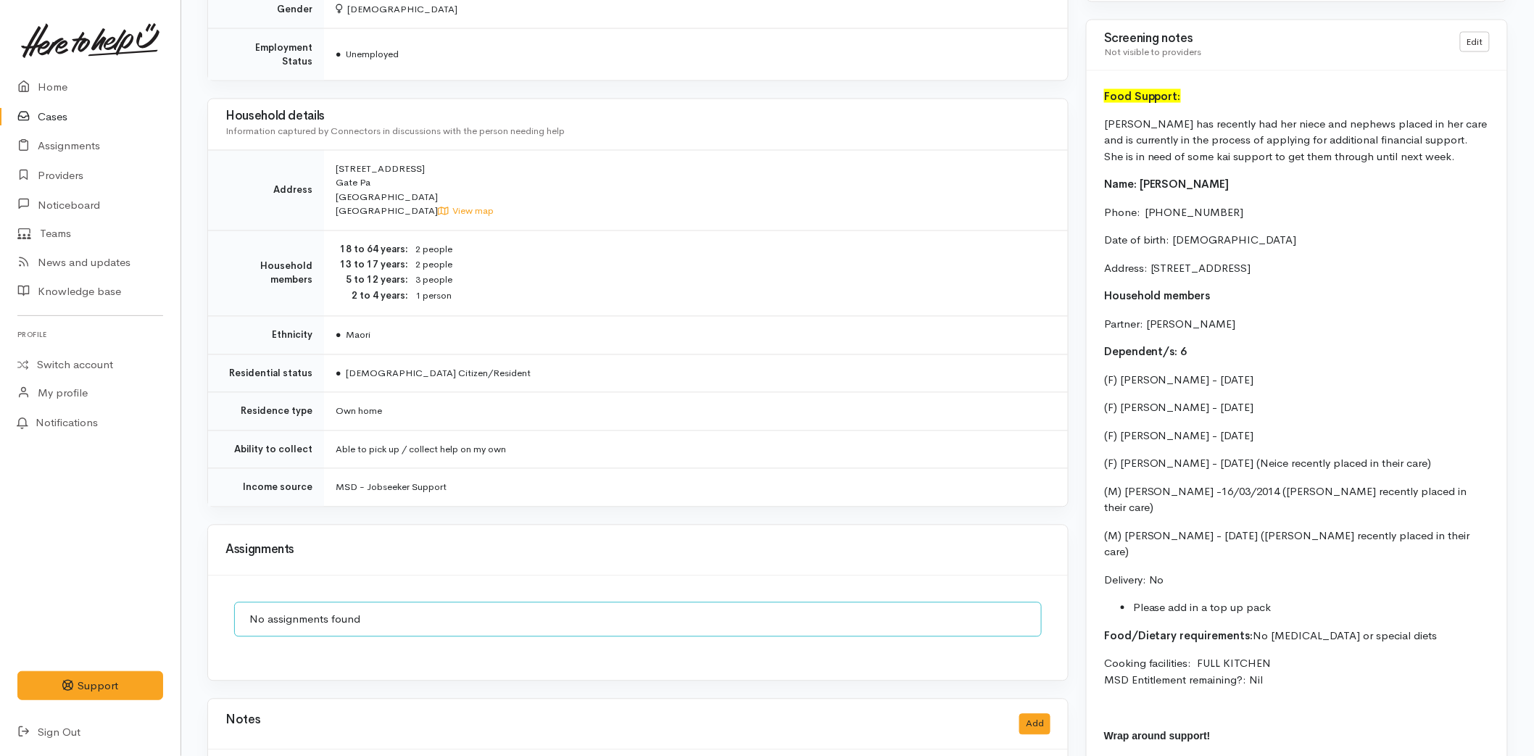
scroll to position [1106, 0]
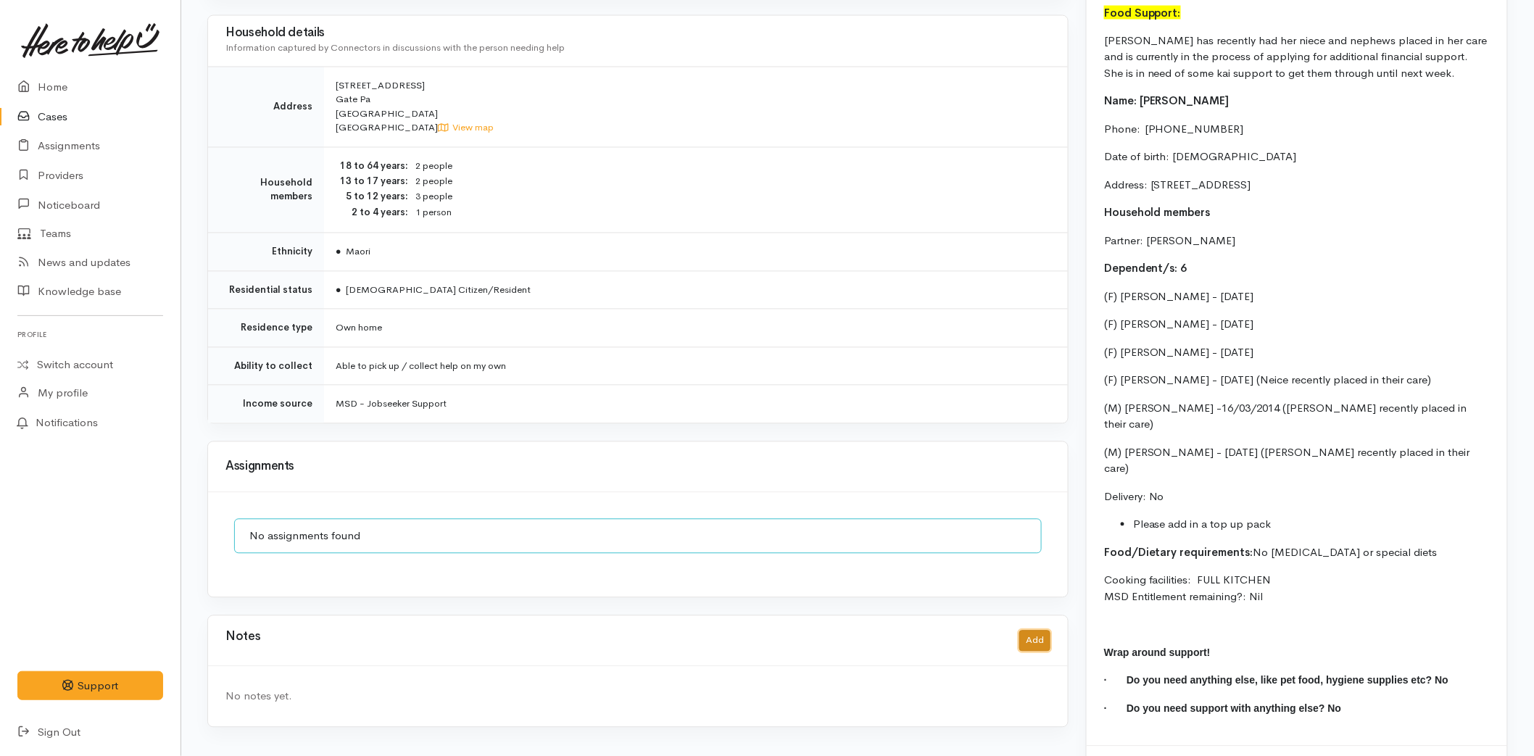
click at [1037, 631] on button "Add" at bounding box center [1034, 641] width 31 height 21
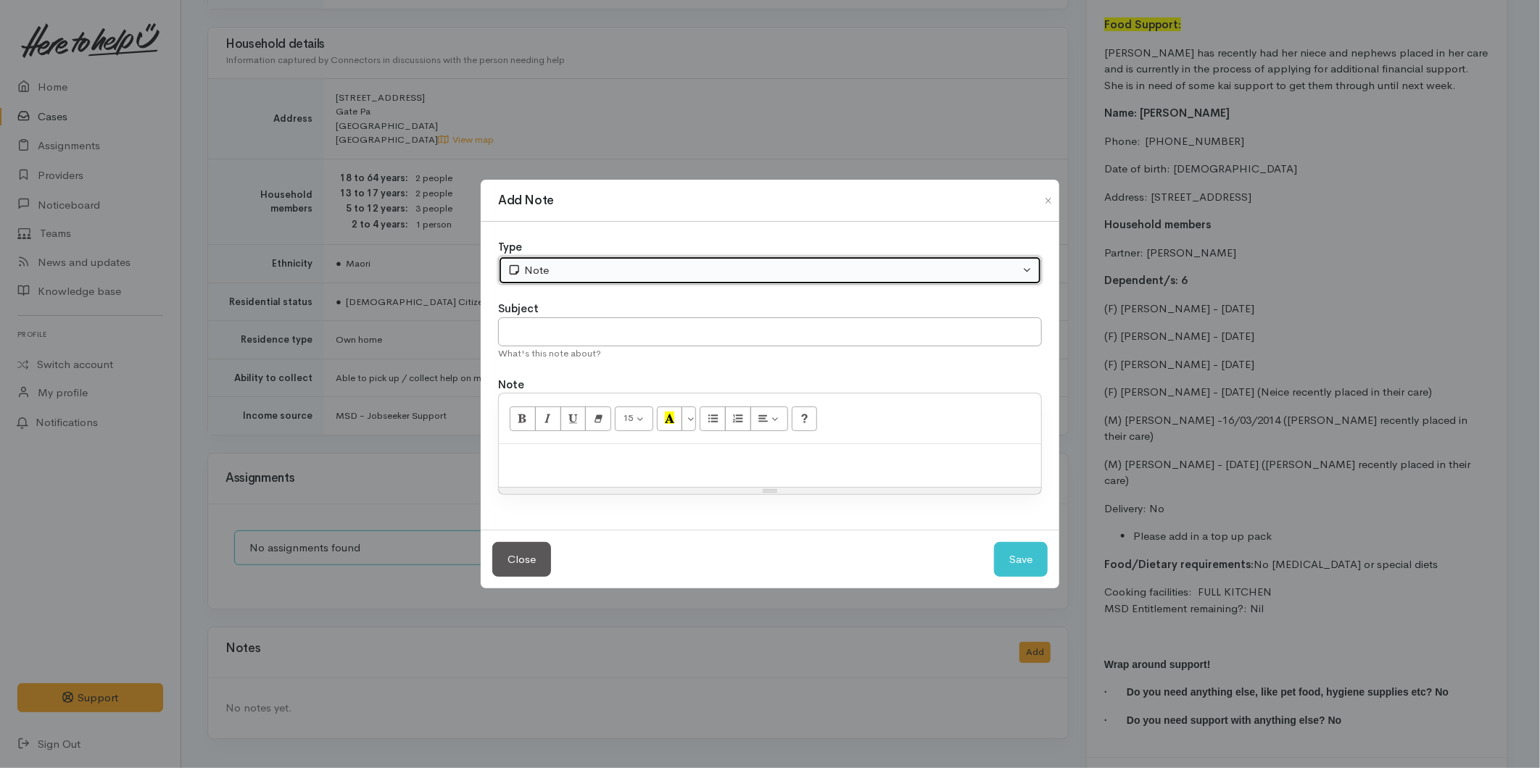
click at [534, 268] on div "Note" at bounding box center [763, 270] width 512 height 17
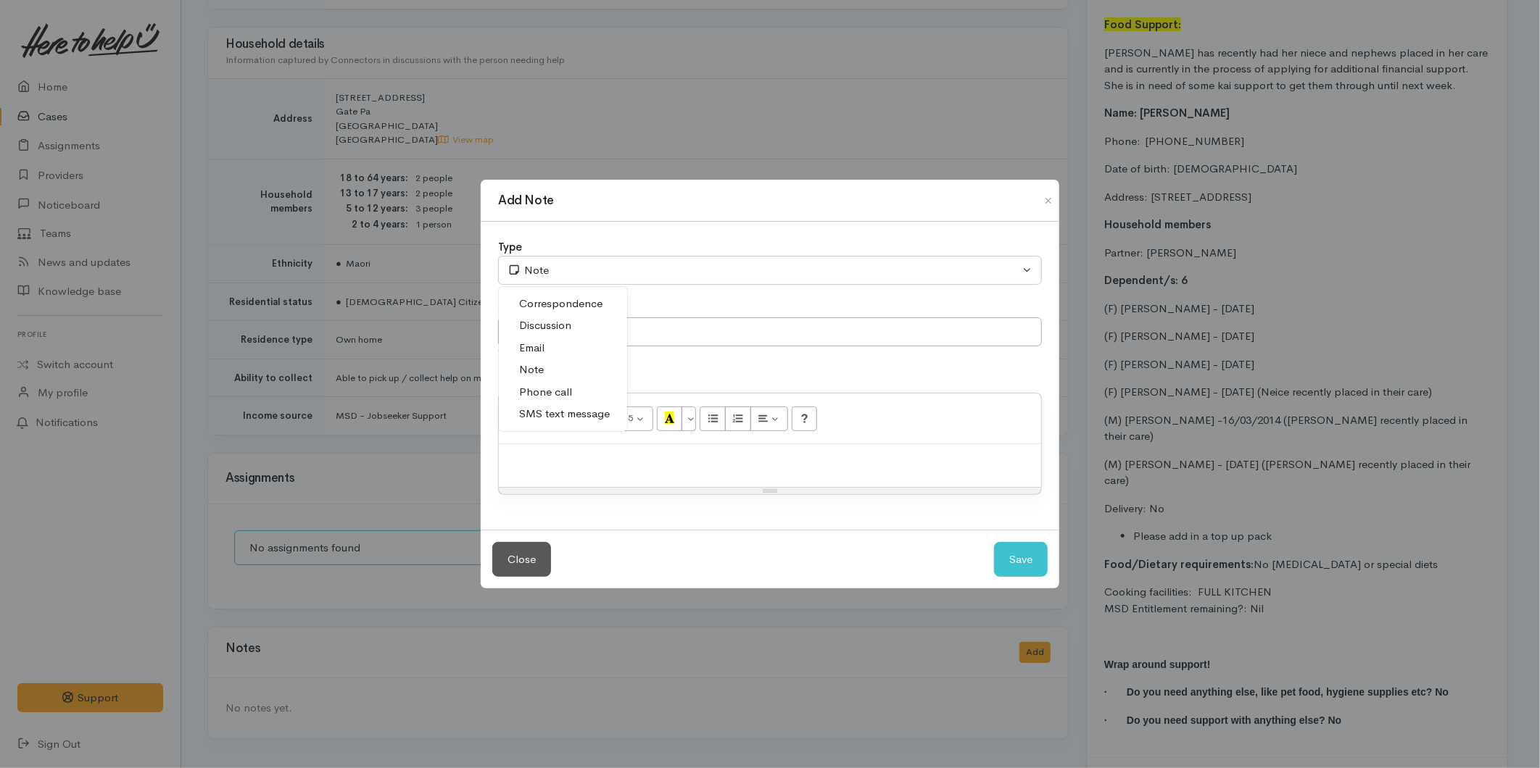
drag, startPoint x: 547, startPoint y: 413, endPoint x: 555, endPoint y: 361, distance: 52.8
click at [547, 406] on span "SMS text message" at bounding box center [564, 414] width 91 height 17
select select "5"
click at [557, 334] on input "text" at bounding box center [770, 333] width 544 height 30
type input "Provider details"
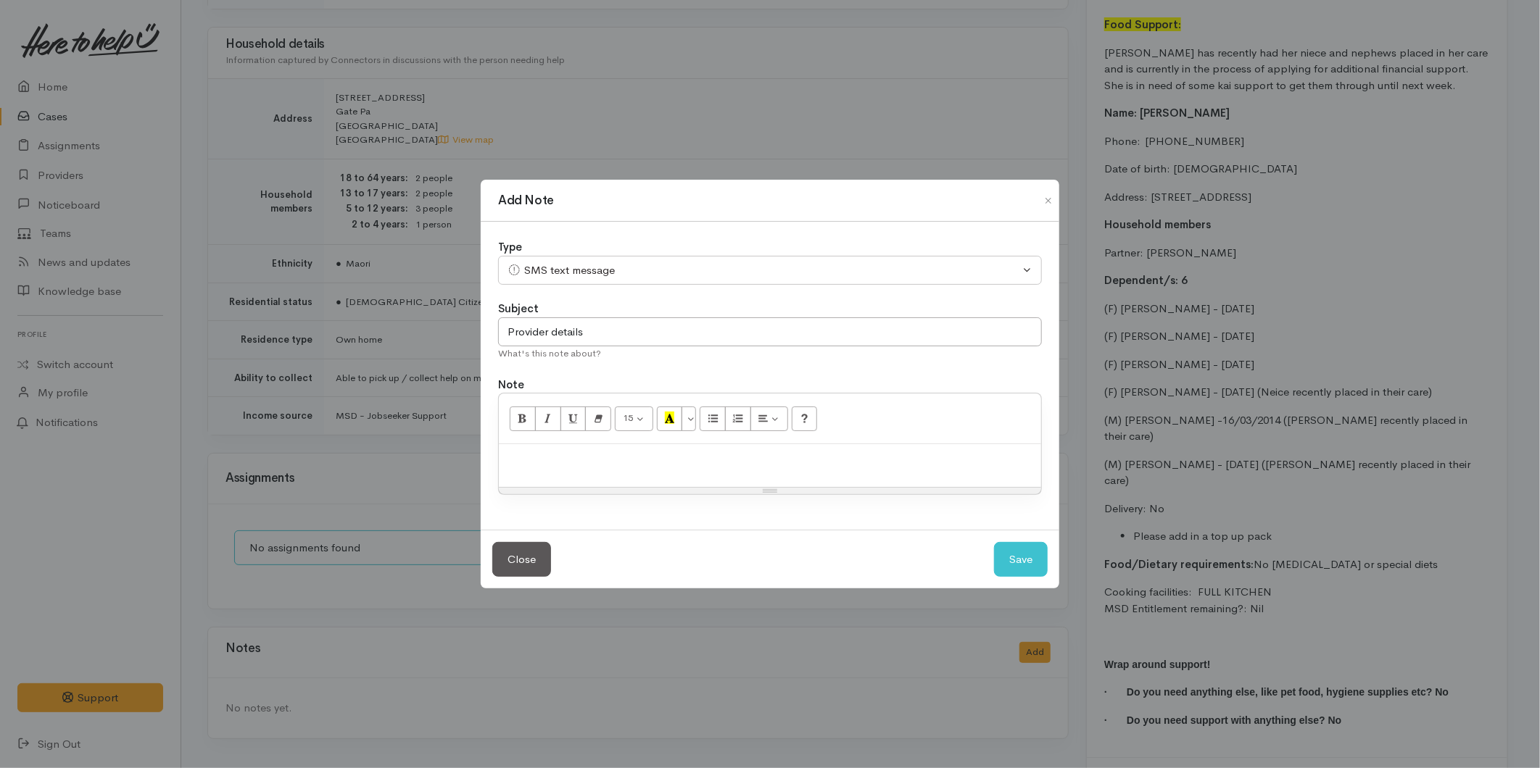
paste div
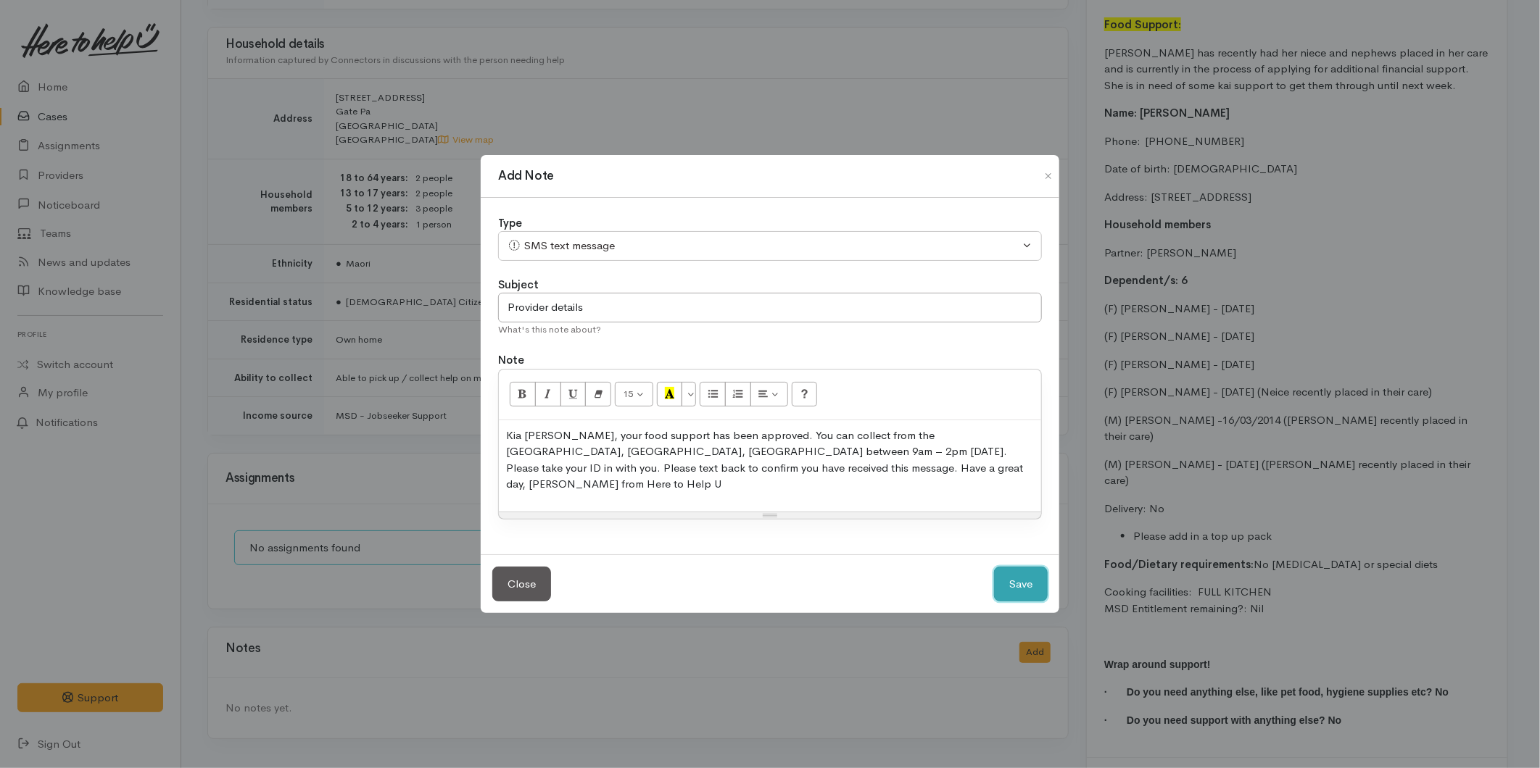
click at [1003, 568] on button "Save" at bounding box center [1021, 585] width 54 height 36
select select "1"
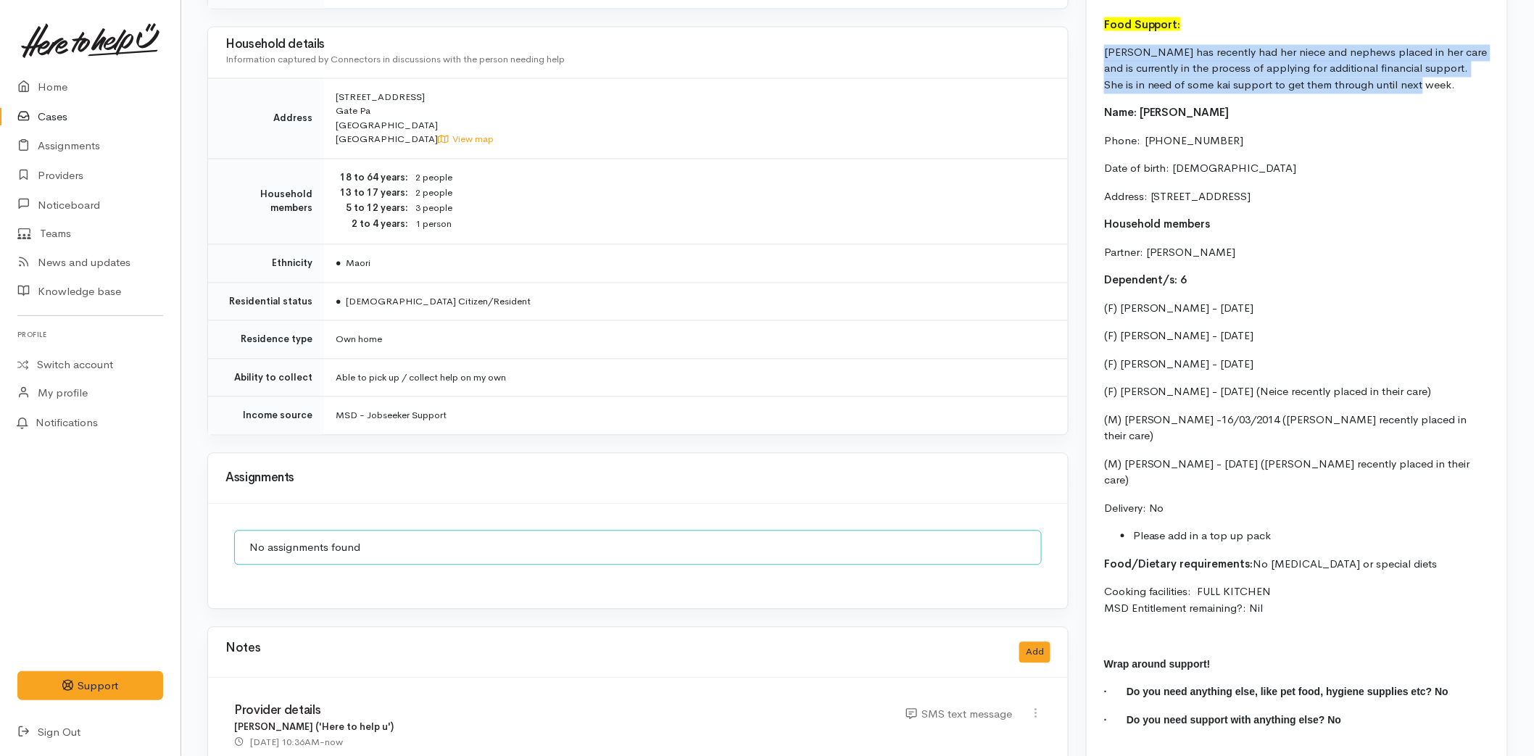
drag, startPoint x: 1418, startPoint y: 83, endPoint x: 1083, endPoint y: 51, distance: 336.4
copy p "Nicola has recently had her niece and nephews placed in her care and is current…"
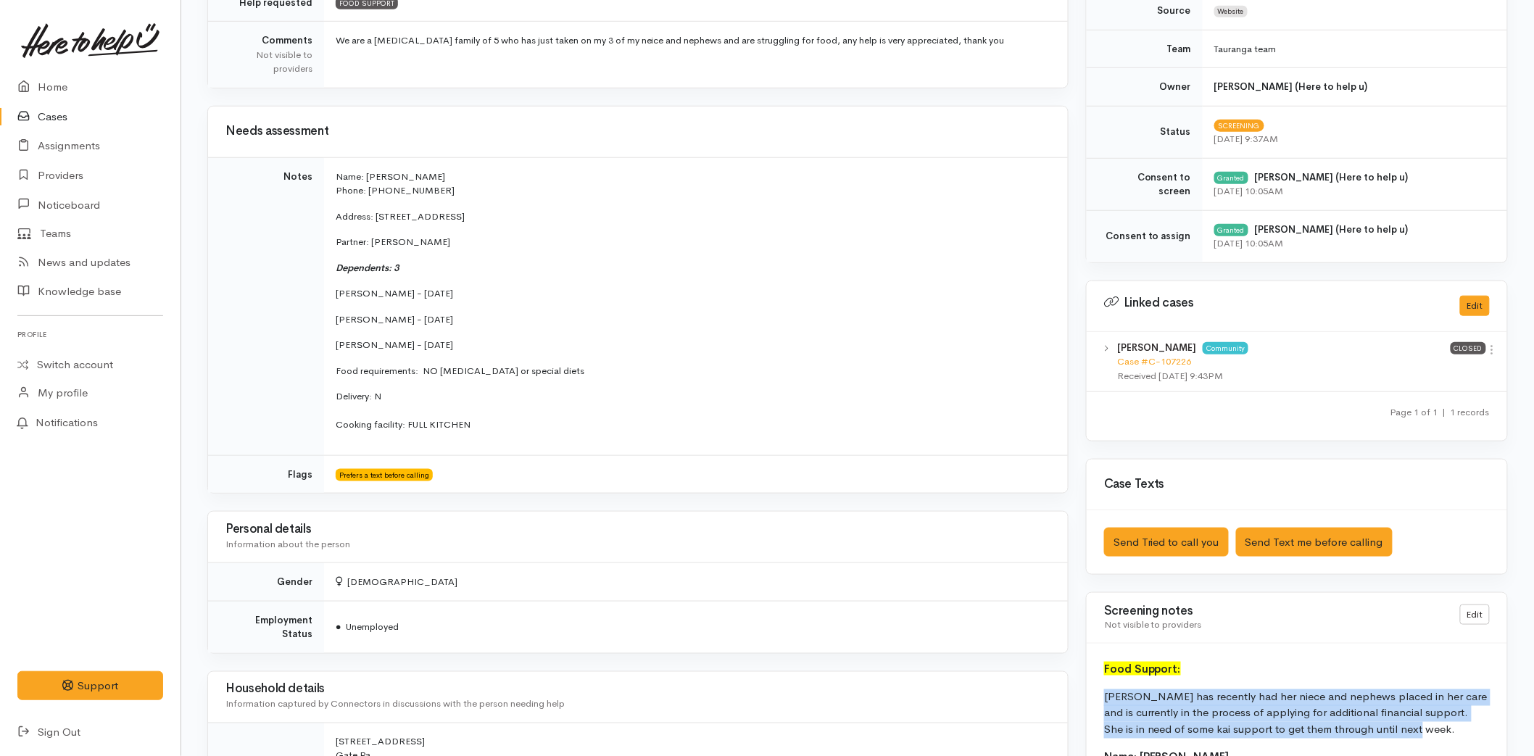
scroll to position [0, 0]
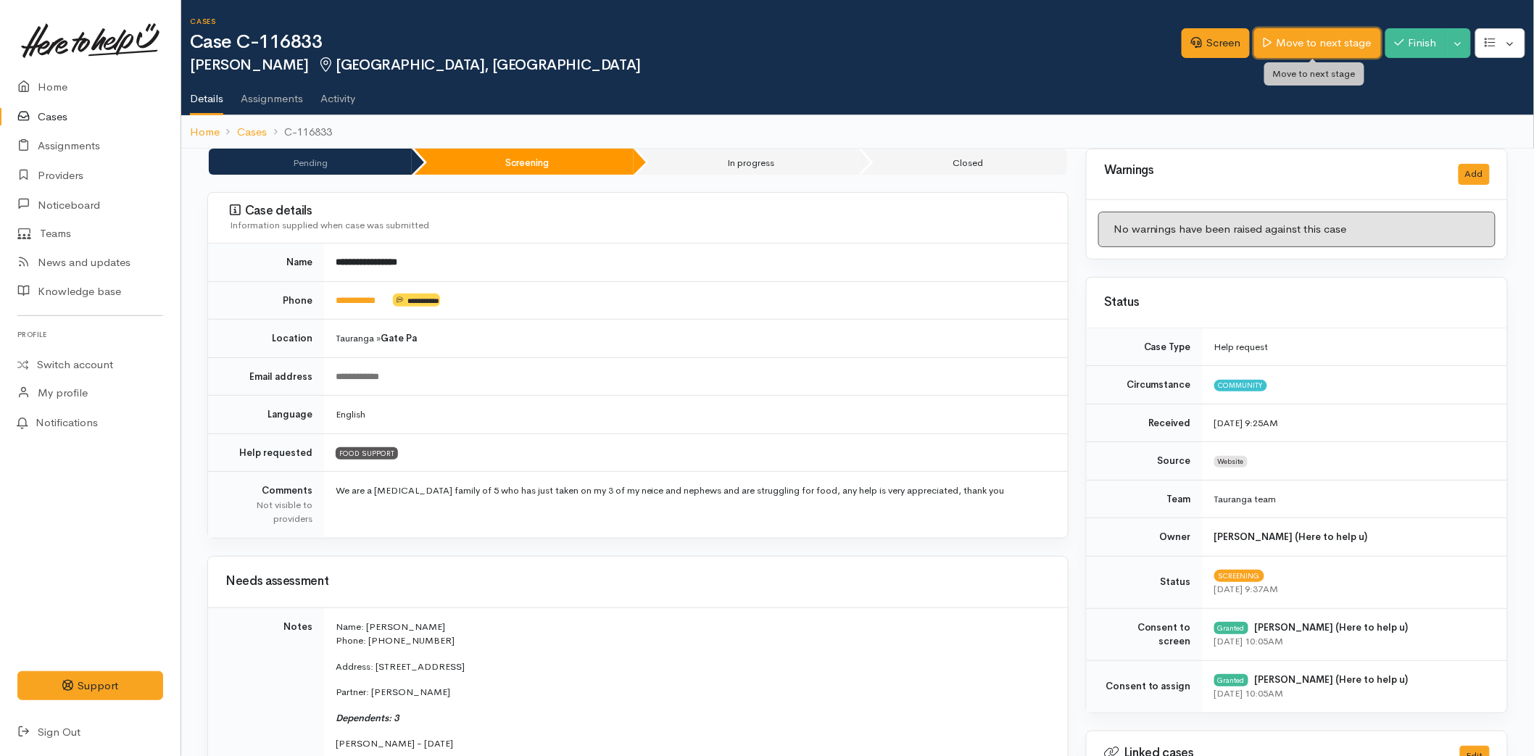
click at [1335, 42] on link "Move to next stage" at bounding box center [1317, 43] width 126 height 30
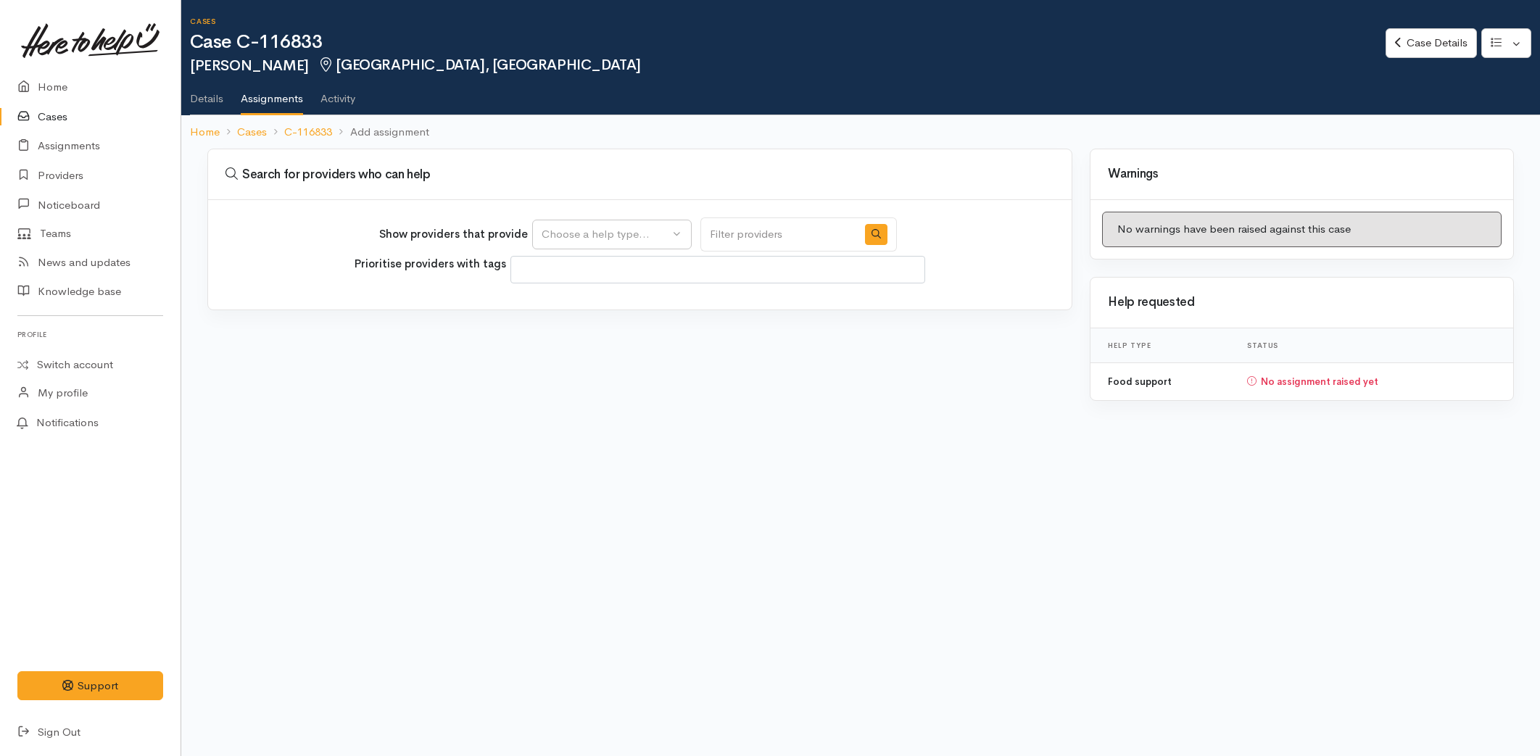
select select
click at [576, 236] on div "Choose a help type..." at bounding box center [606, 234] width 128 height 17
click at [561, 302] on span "Food support" at bounding box center [583, 303] width 67 height 17
select select "3"
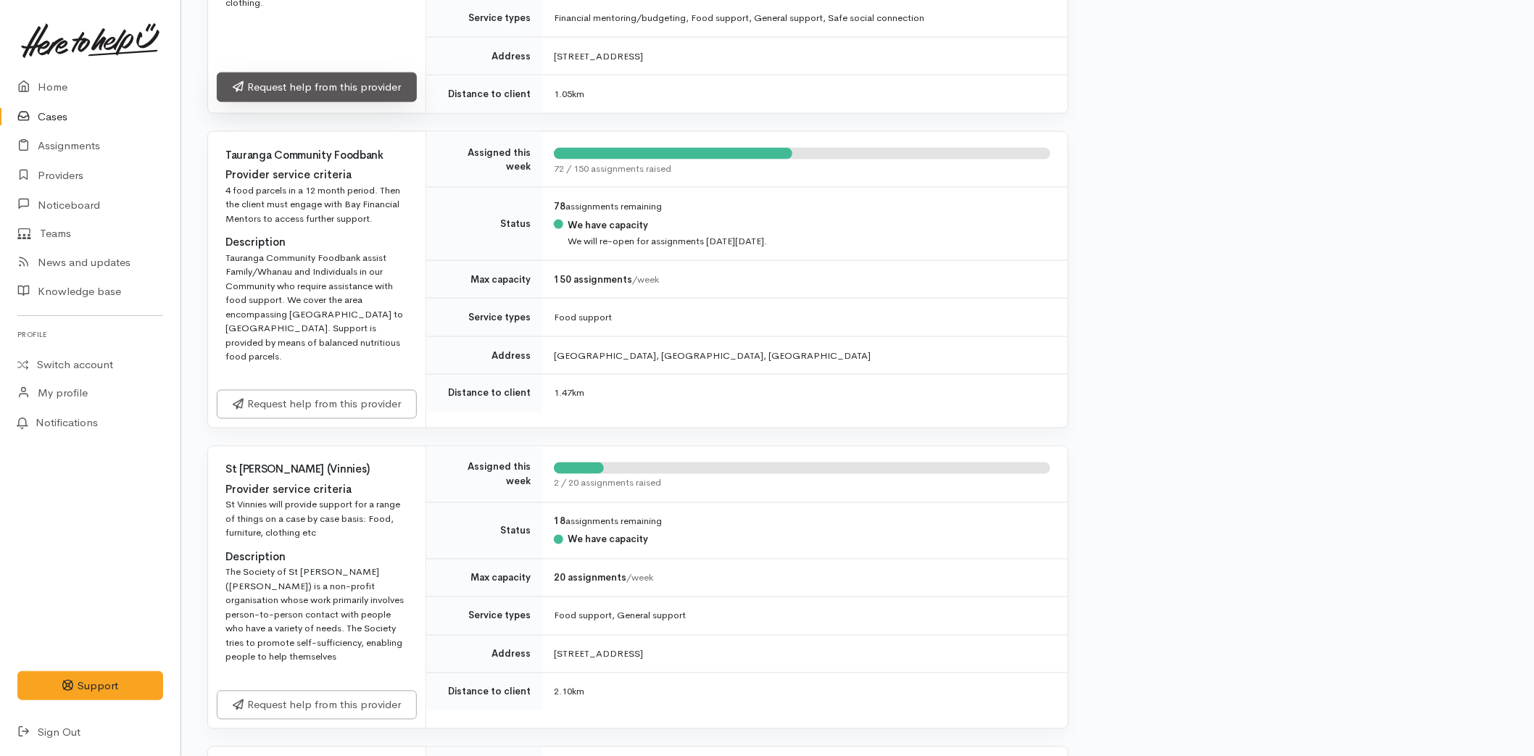
scroll to position [886, 0]
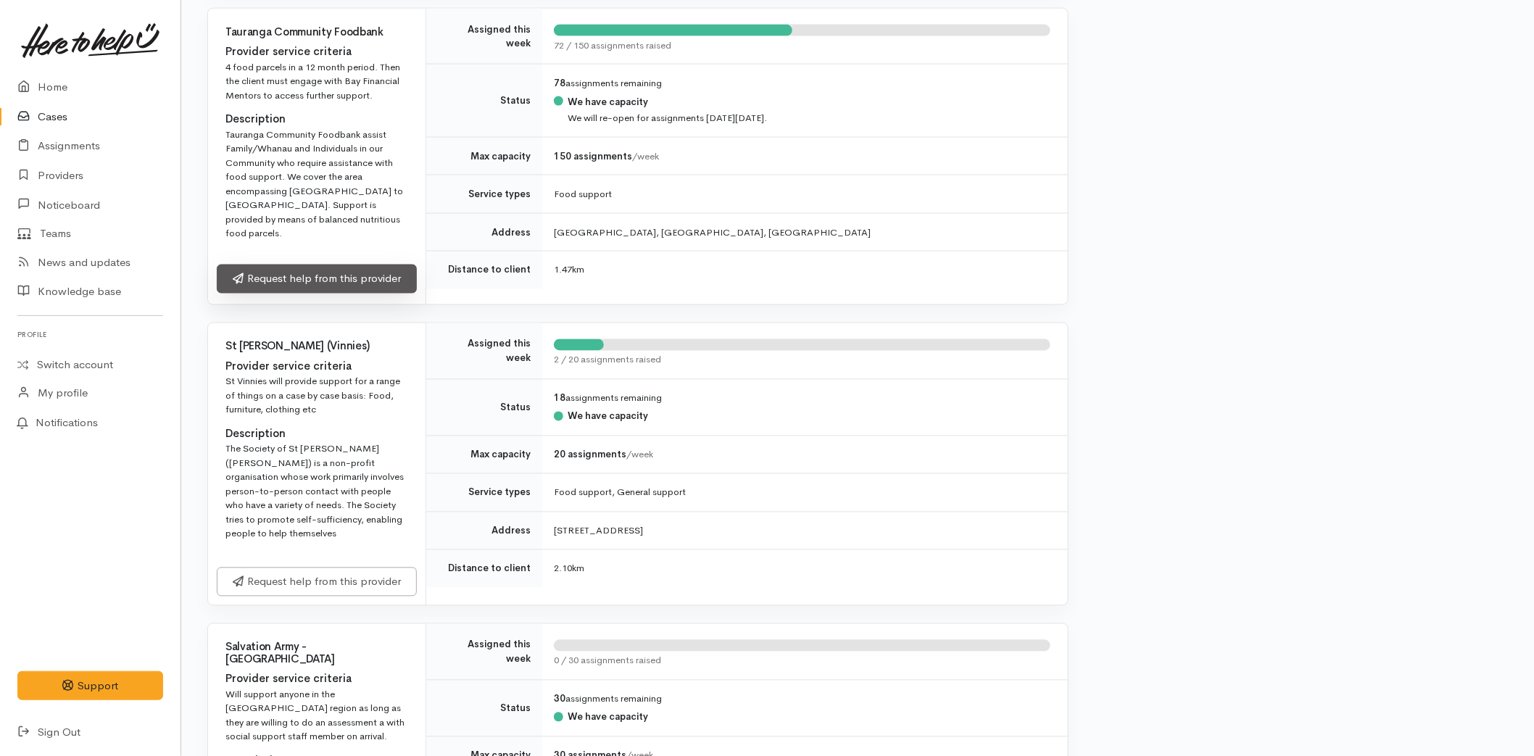
click at [301, 267] on link "Request help from this provider" at bounding box center [317, 280] width 200 height 30
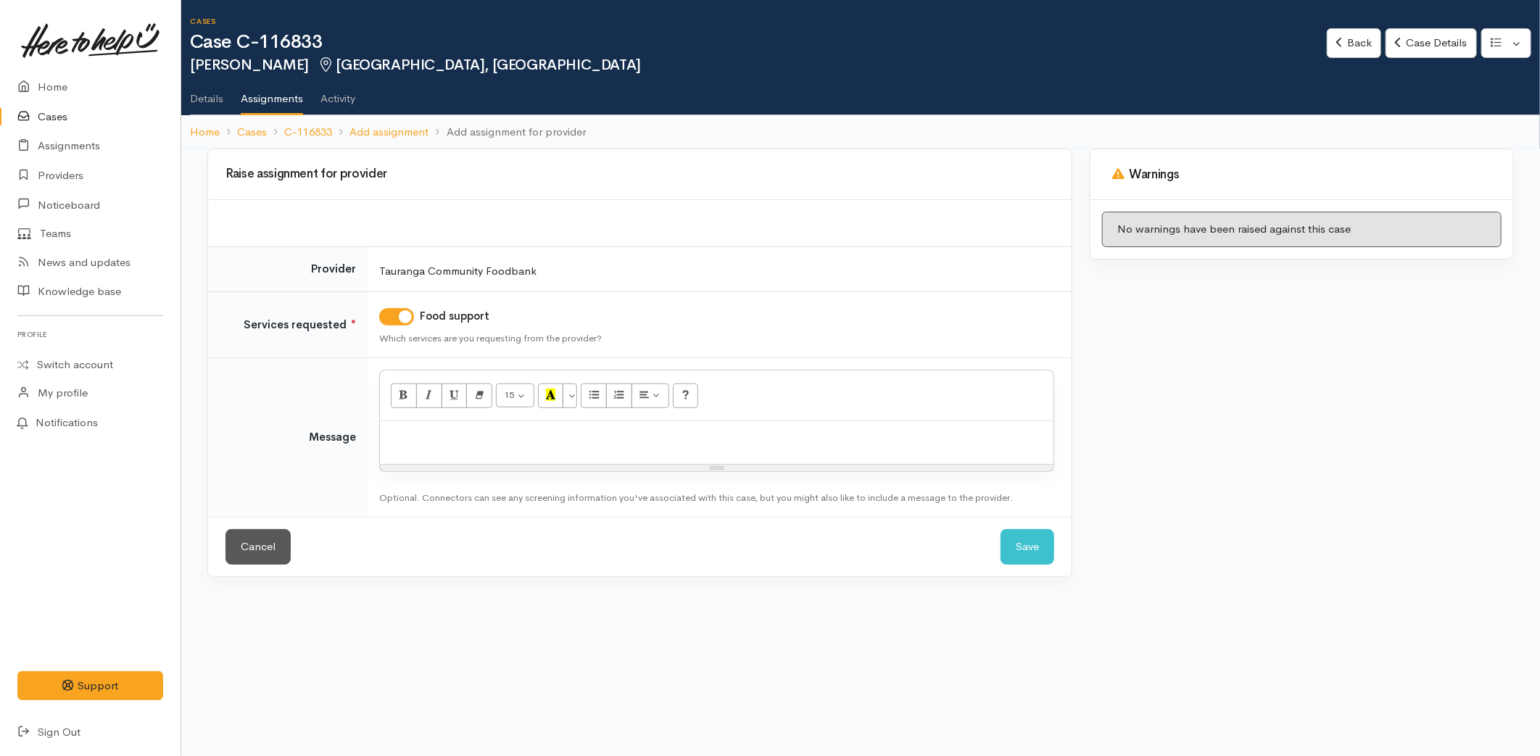
click at [421, 438] on p at bounding box center [716, 436] width 659 height 17
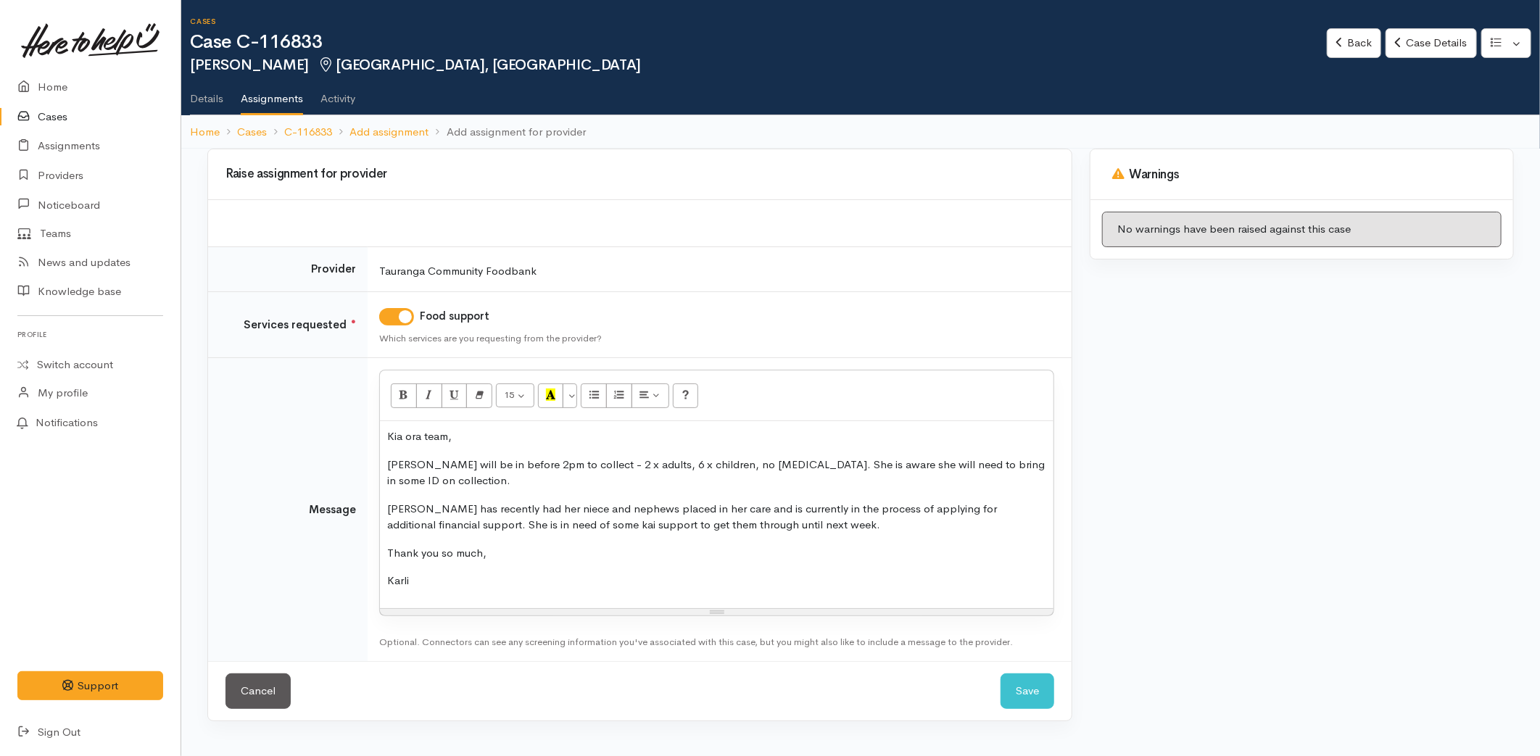
click at [832, 516] on p "Nicola has recently had her niece and nephews placed in her care and is current…" at bounding box center [716, 517] width 659 height 33
click at [816, 534] on div "Kia ora team, Nicola will be in before 2pm to collect - 2 x adults, 6 x childre…" at bounding box center [716, 514] width 673 height 187
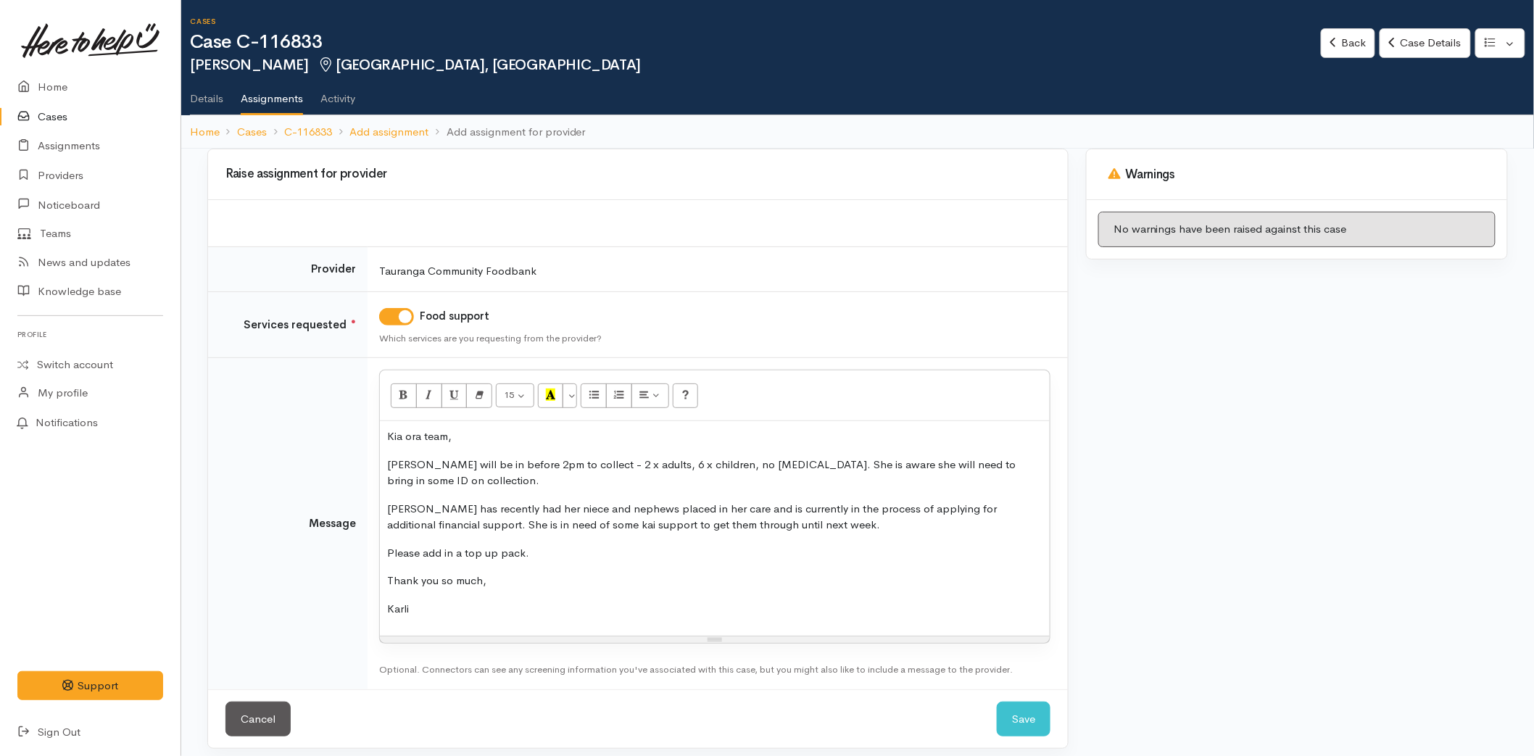
drag, startPoint x: 459, startPoint y: 556, endPoint x: 363, endPoint y: 555, distance: 95.7
click at [361, 555] on tr "Message <p>Kia ora team,</p><p>Nicola will be in before 2pm to collect - 2 x ad…" at bounding box center [638, 523] width 860 height 331
click at [402, 401] on icon "Bold (CTRL+B)" at bounding box center [403, 395] width 9 height 12
click at [542, 555] on p "Please add in a top up pack." at bounding box center [714, 553] width 655 height 17
click at [1045, 723] on button "Save" at bounding box center [1024, 720] width 54 height 36
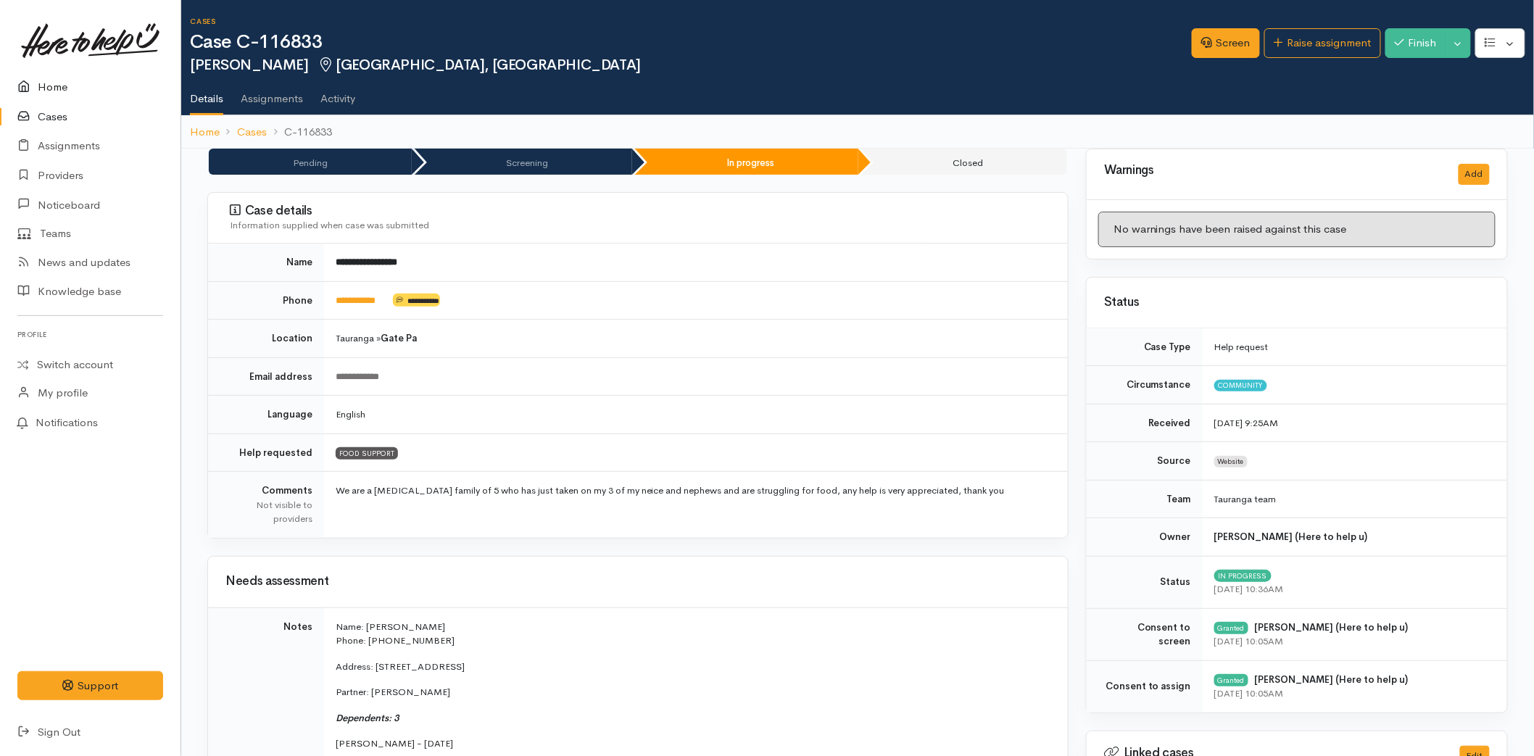
click at [68, 78] on link "Home" at bounding box center [90, 87] width 181 height 30
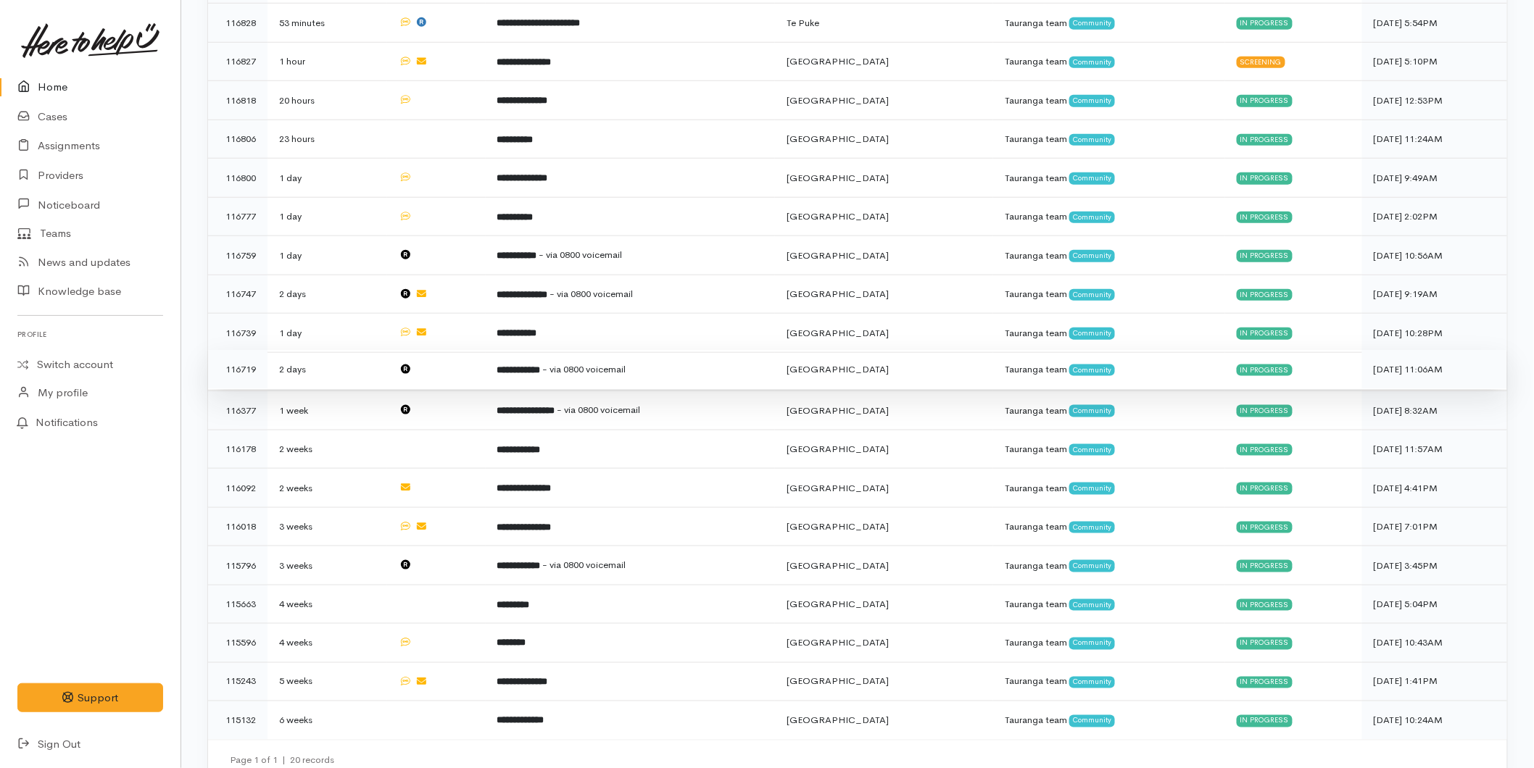
scroll to position [525, 0]
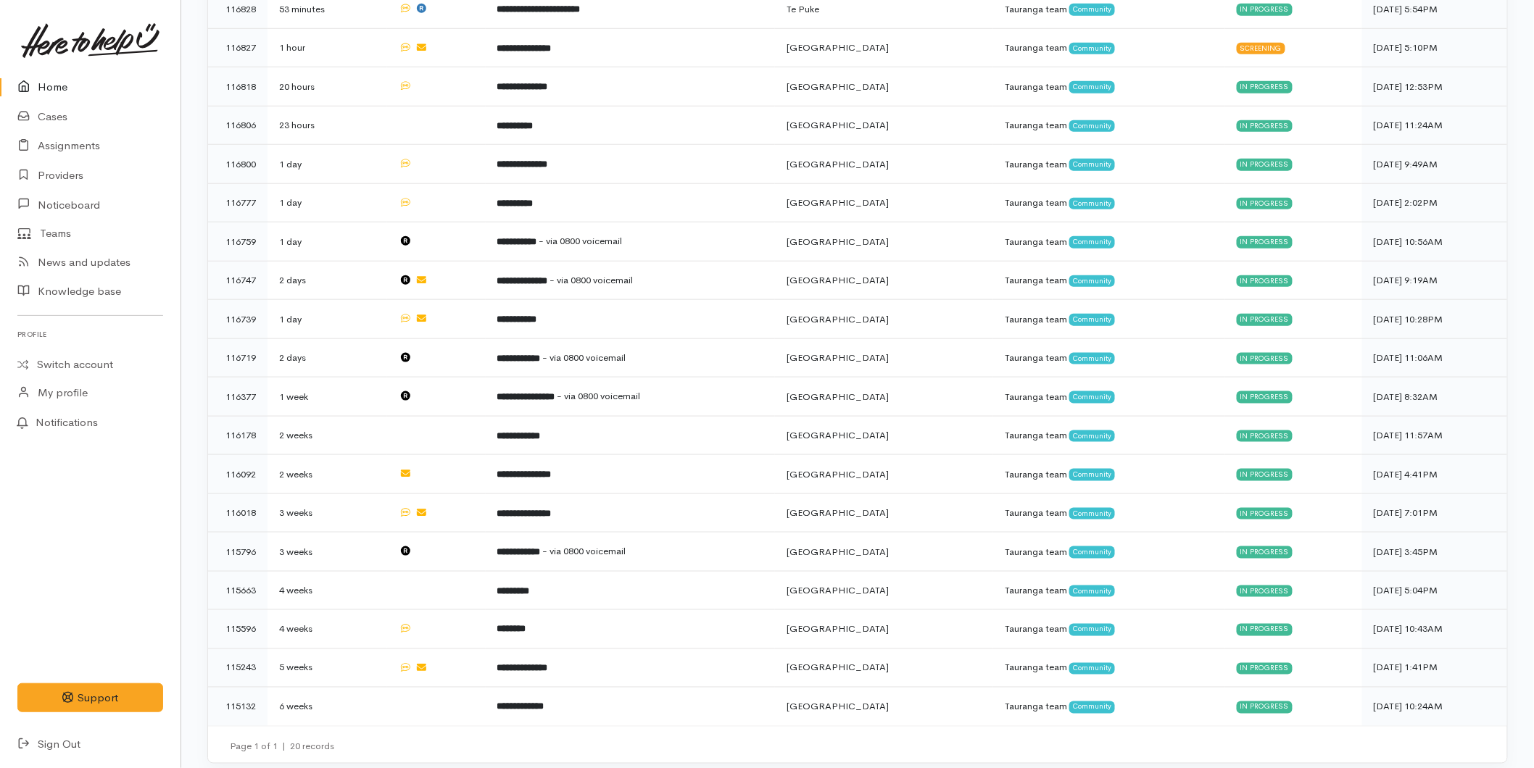
click at [59, 83] on link "Home" at bounding box center [90, 87] width 181 height 30
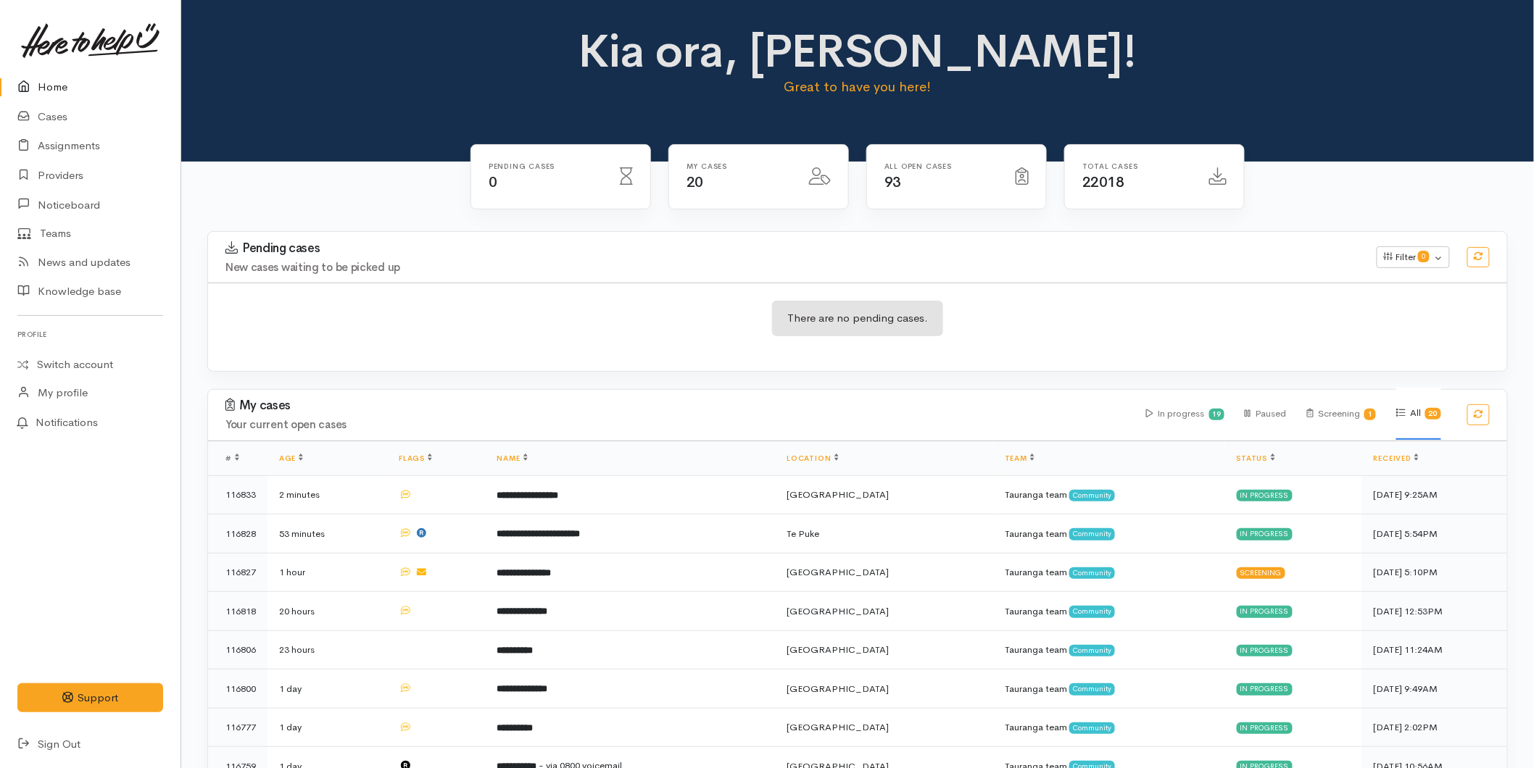
click at [20, 75] on link "Home" at bounding box center [90, 87] width 181 height 30
click at [51, 76] on link "Home" at bounding box center [90, 87] width 181 height 30
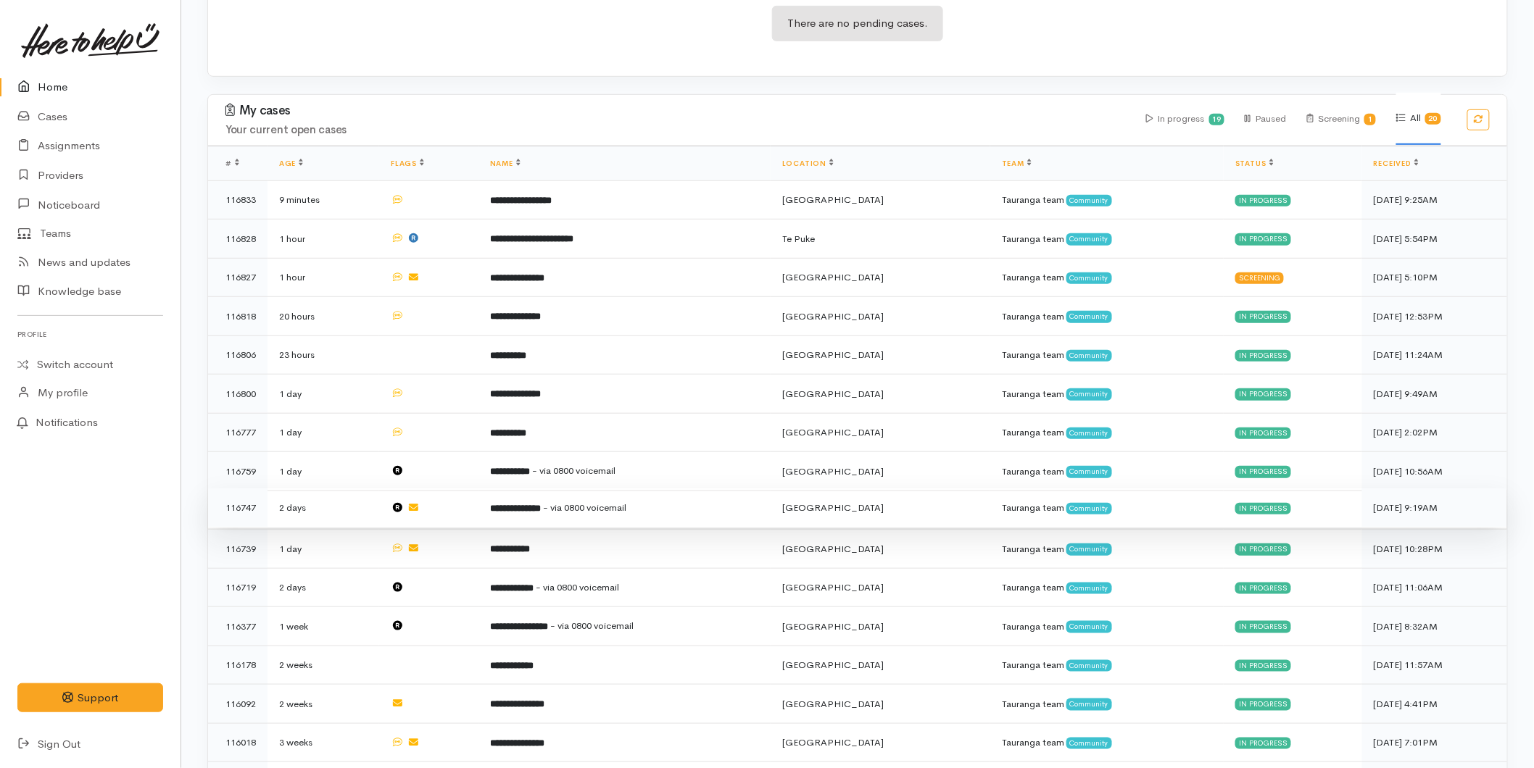
scroll to position [322, 0]
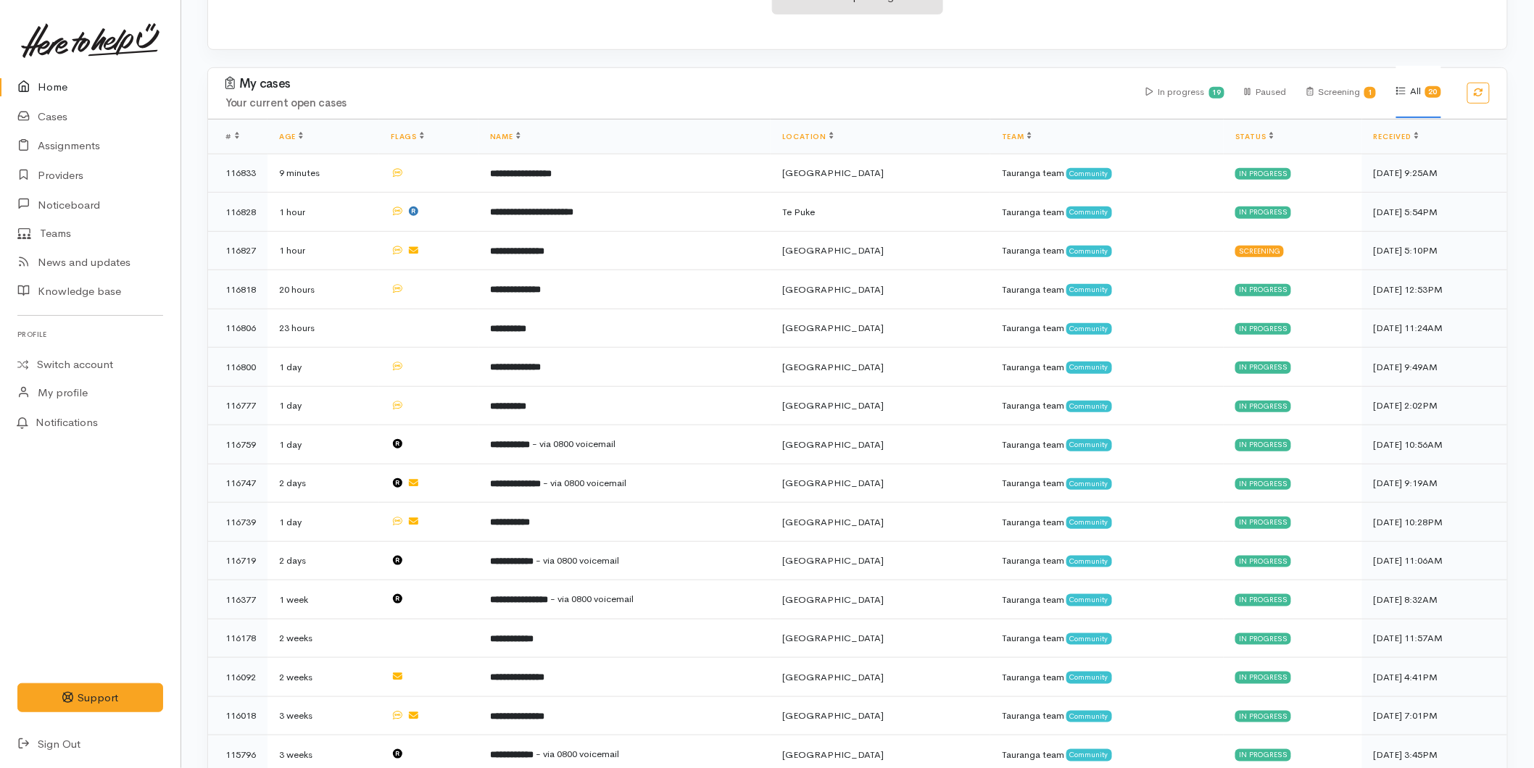
drag, startPoint x: 48, startPoint y: 70, endPoint x: 4, endPoint y: 91, distance: 48.7
click at [48, 70] on link at bounding box center [90, 41] width 146 height 64
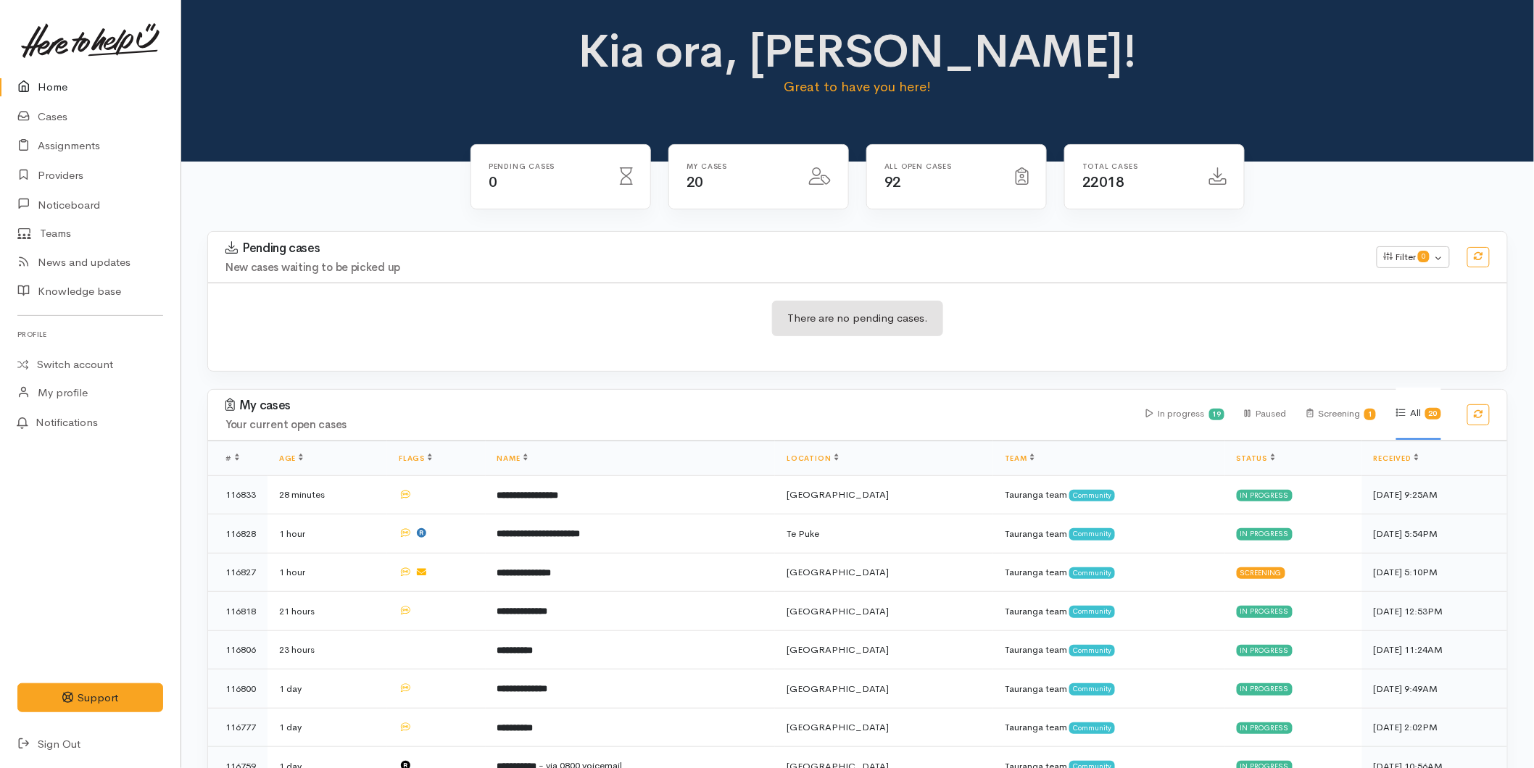
click at [64, 88] on link "Home" at bounding box center [90, 87] width 181 height 30
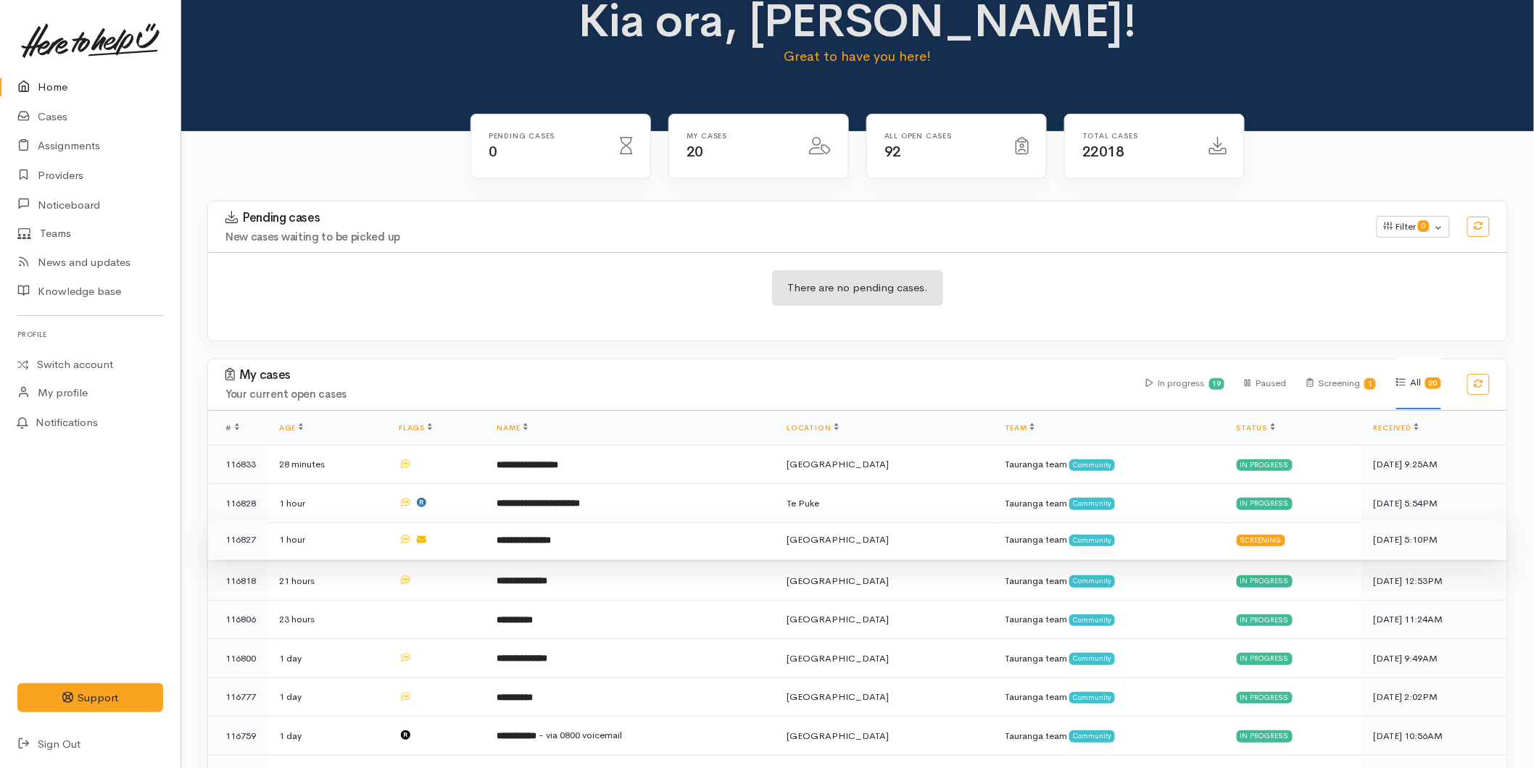
scroll to position [80, 0]
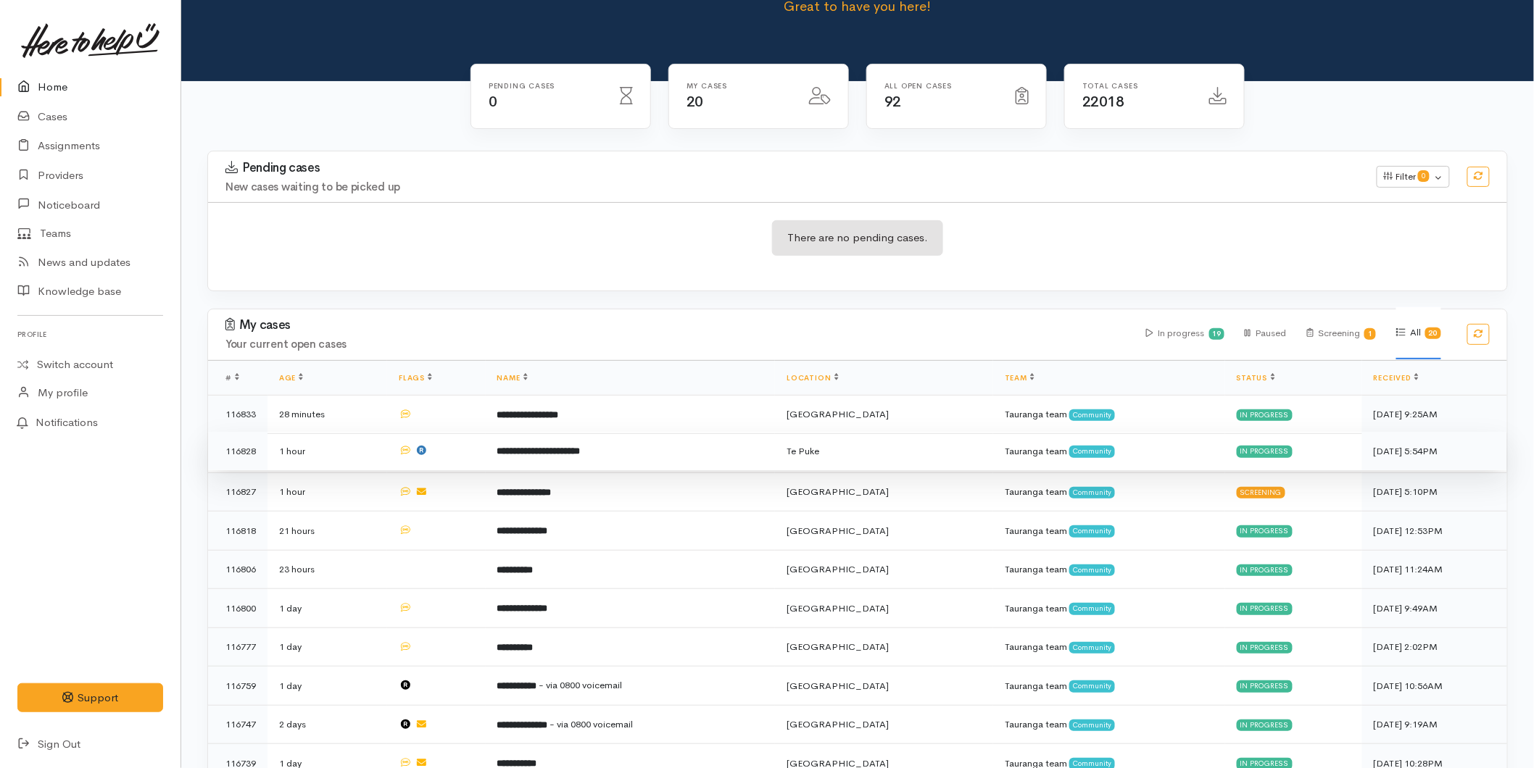
click at [549, 459] on td "**********" at bounding box center [631, 451] width 290 height 39
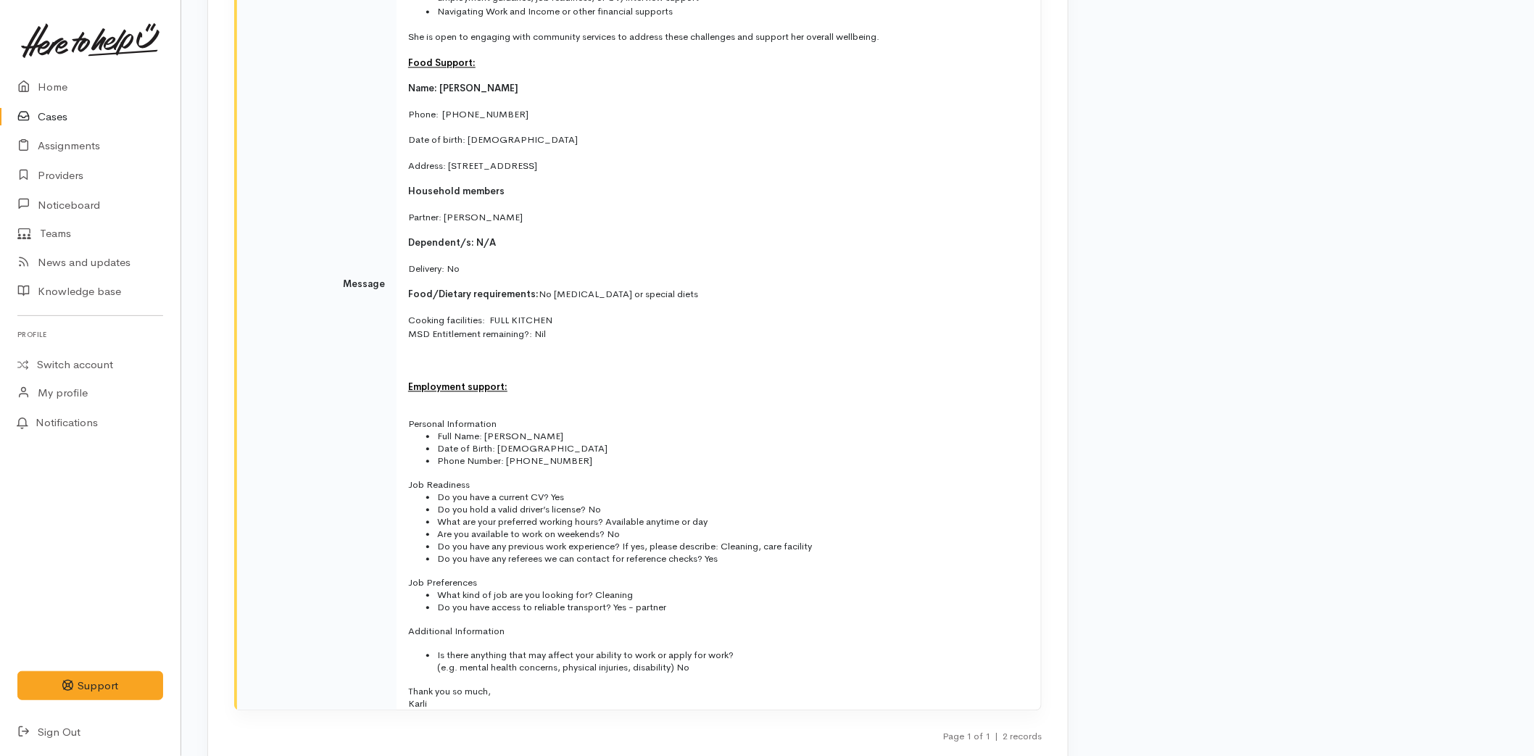
scroll to position [3082, 0]
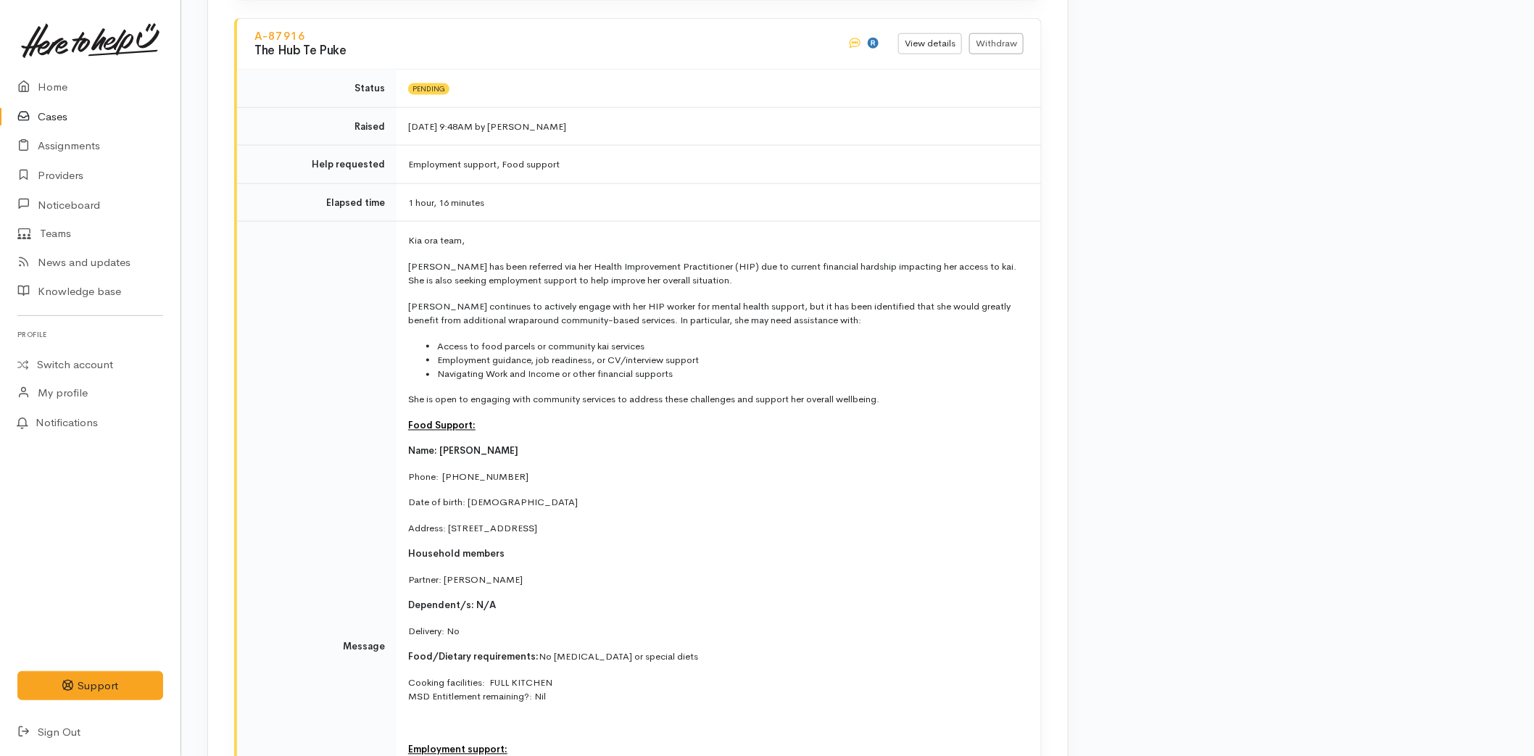
drag, startPoint x: 436, startPoint y: 534, endPoint x: 352, endPoint y: 206, distance: 338.1
click at [352, 222] on tr "Message Kia ora team, Alice has been referred via her Health Improvement Practi…" at bounding box center [639, 648] width 804 height 852
copy tr "essage Kia ora team, Alice has been referred via her Health Improvement Practit…"
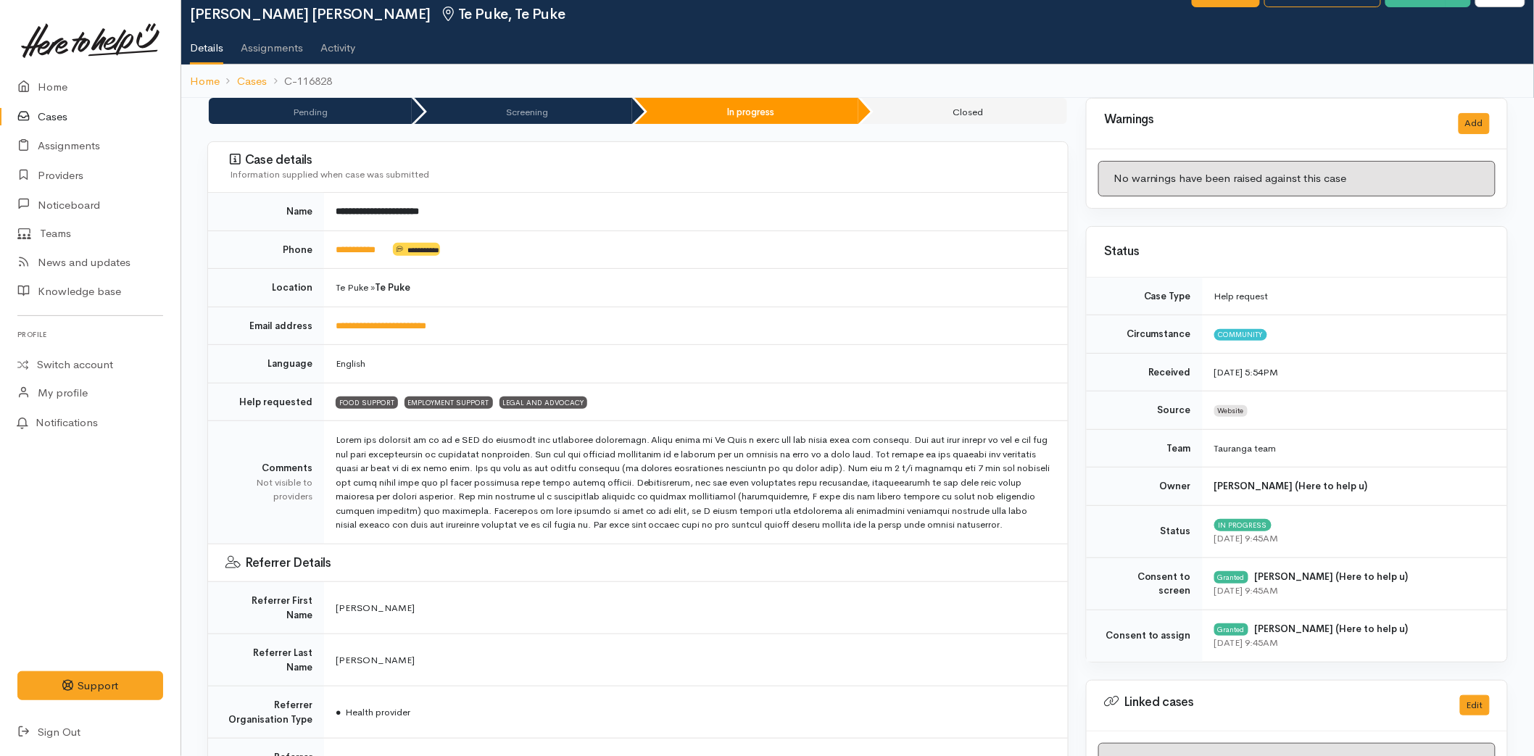
scroll to position [0, 0]
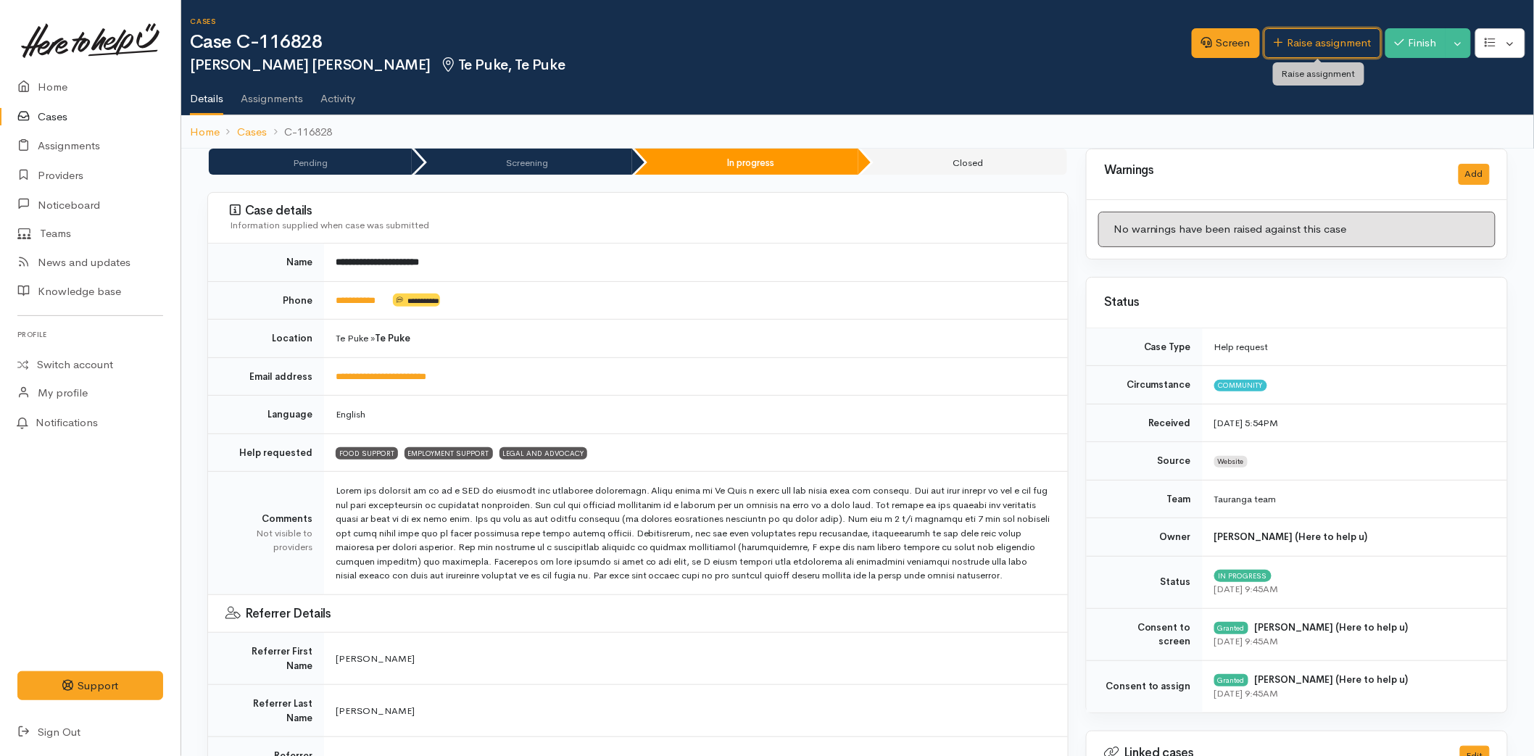
drag, startPoint x: 1327, startPoint y: 42, endPoint x: 1282, endPoint y: 66, distance: 51.6
click at [1327, 42] on link "Raise assignment" at bounding box center [1322, 43] width 117 height 30
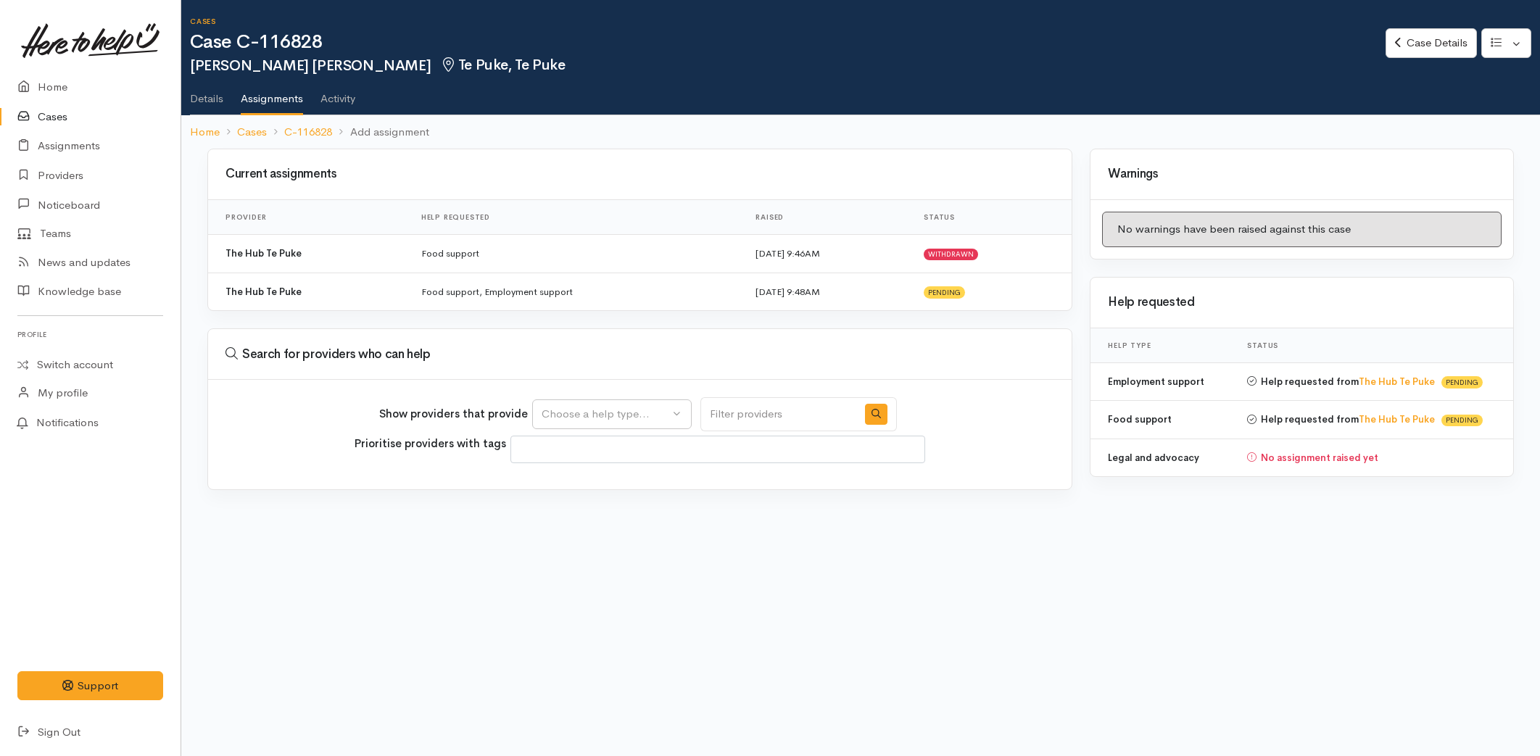
select select
click at [573, 407] on div "Choose a help type..." at bounding box center [606, 414] width 128 height 17
click at [582, 481] on span "Food support" at bounding box center [583, 483] width 67 height 17
select select "3"
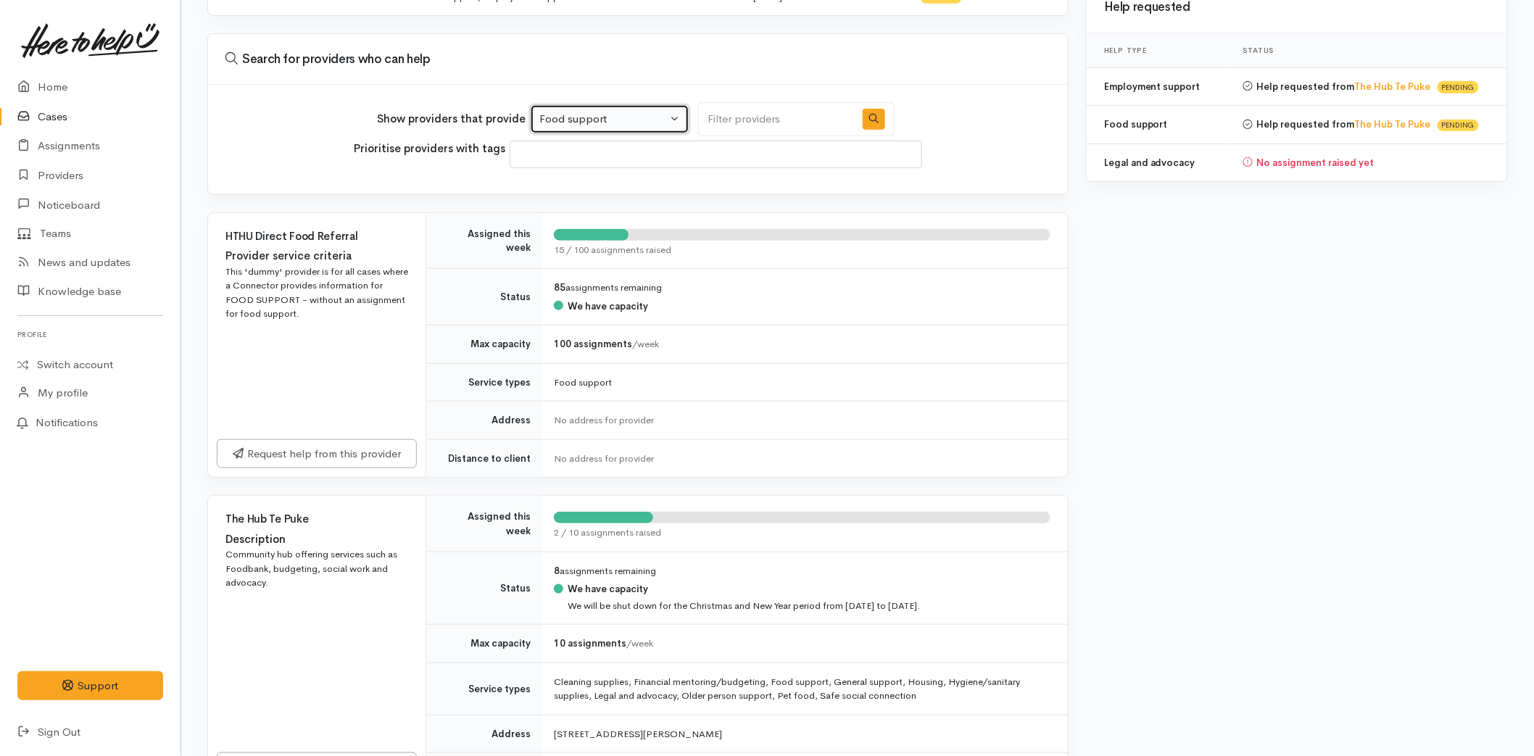
scroll to position [644, 0]
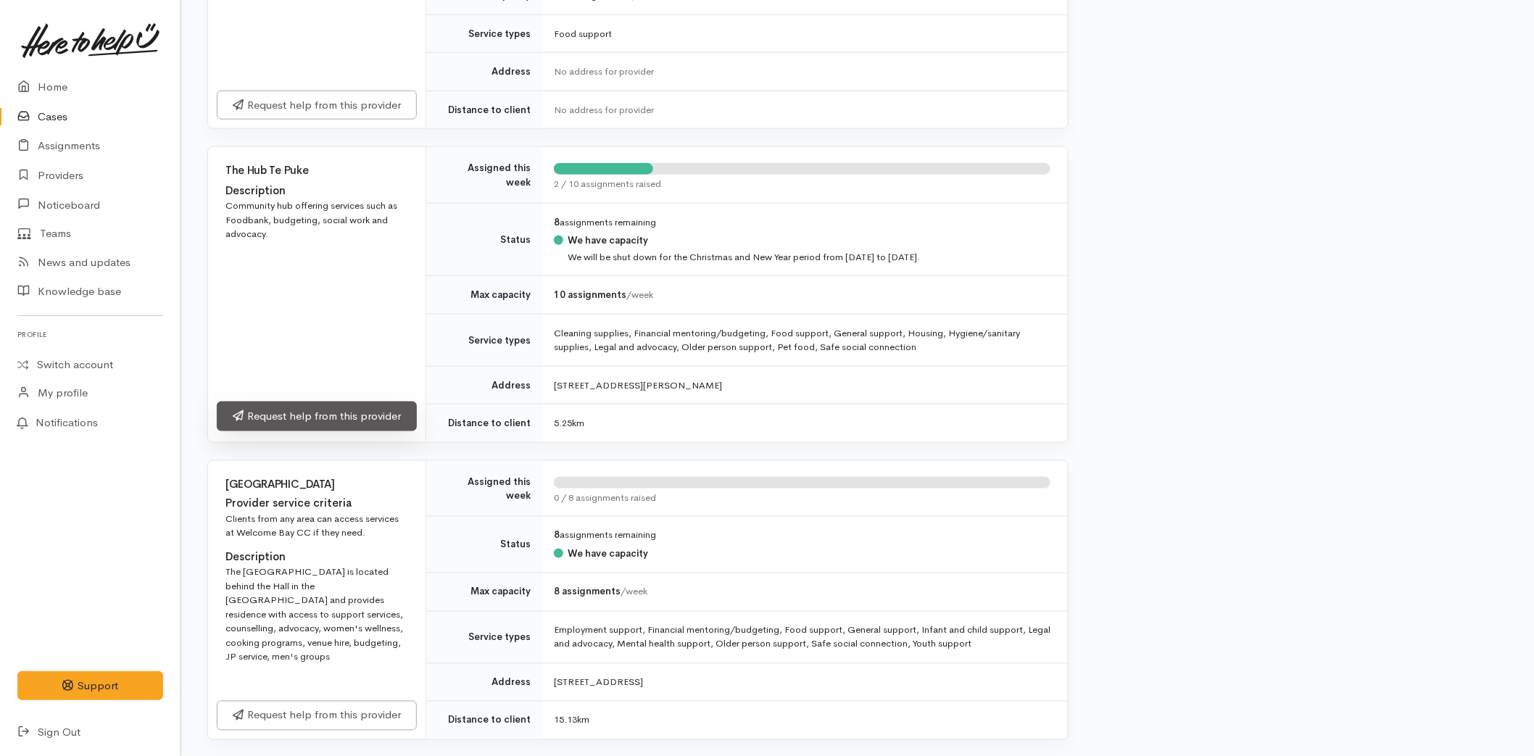
click at [315, 422] on link "Request help from this provider" at bounding box center [317, 417] width 200 height 30
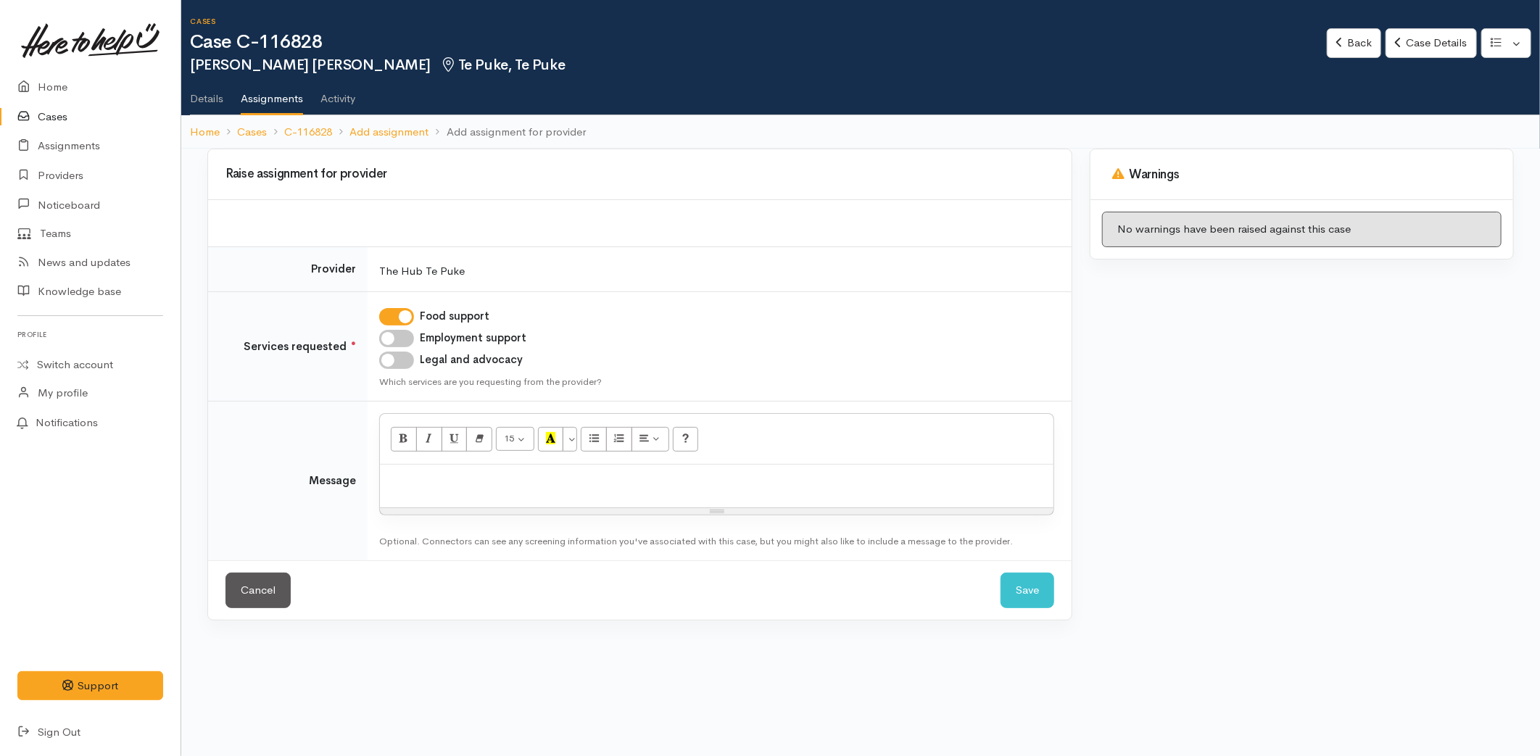
drag, startPoint x: 402, startPoint y: 336, endPoint x: 402, endPoint y: 392, distance: 55.8
click at [402, 337] on input "Employment support" at bounding box center [396, 338] width 35 height 17
checkbox input "true"
click at [419, 472] on p at bounding box center [716, 480] width 659 height 17
paste div
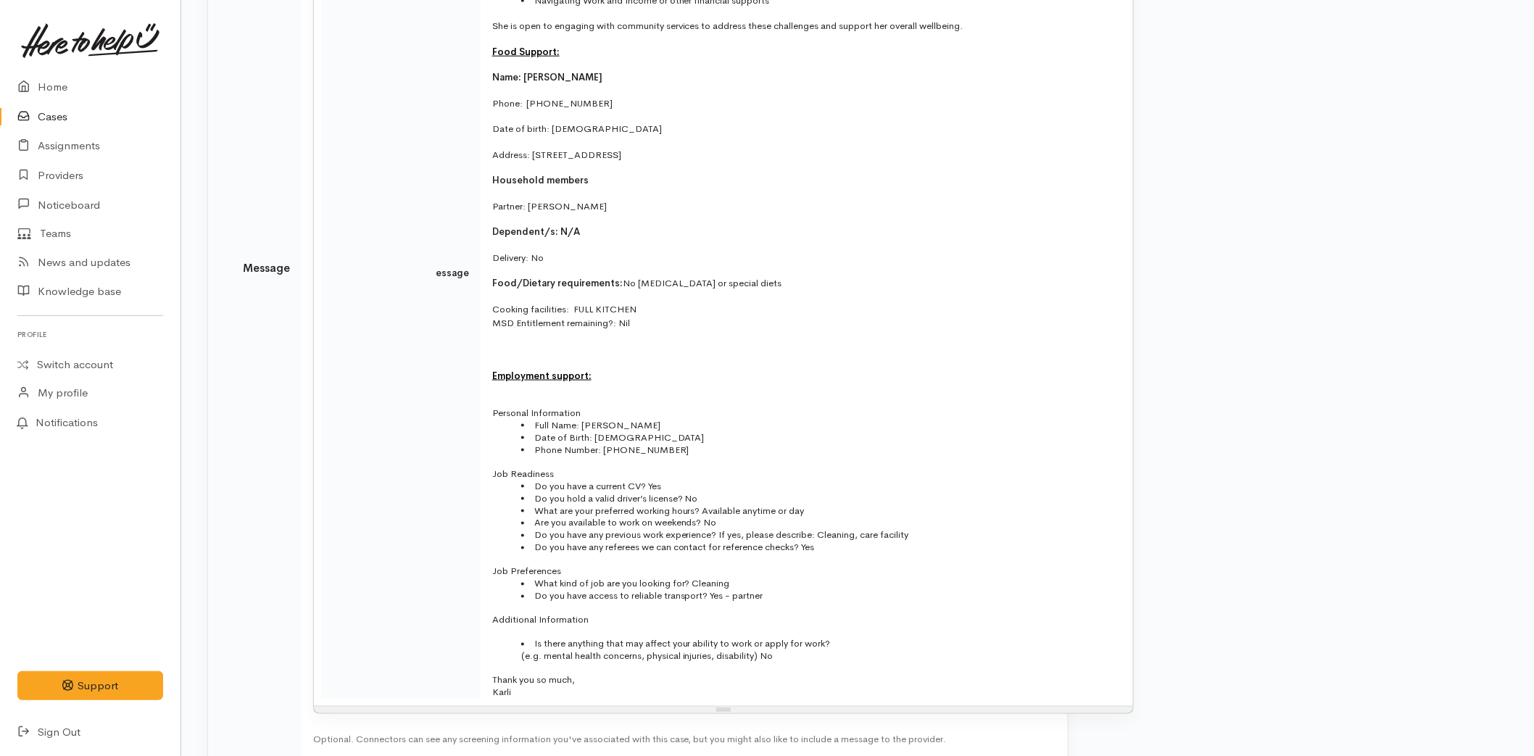
scroll to position [701, 0]
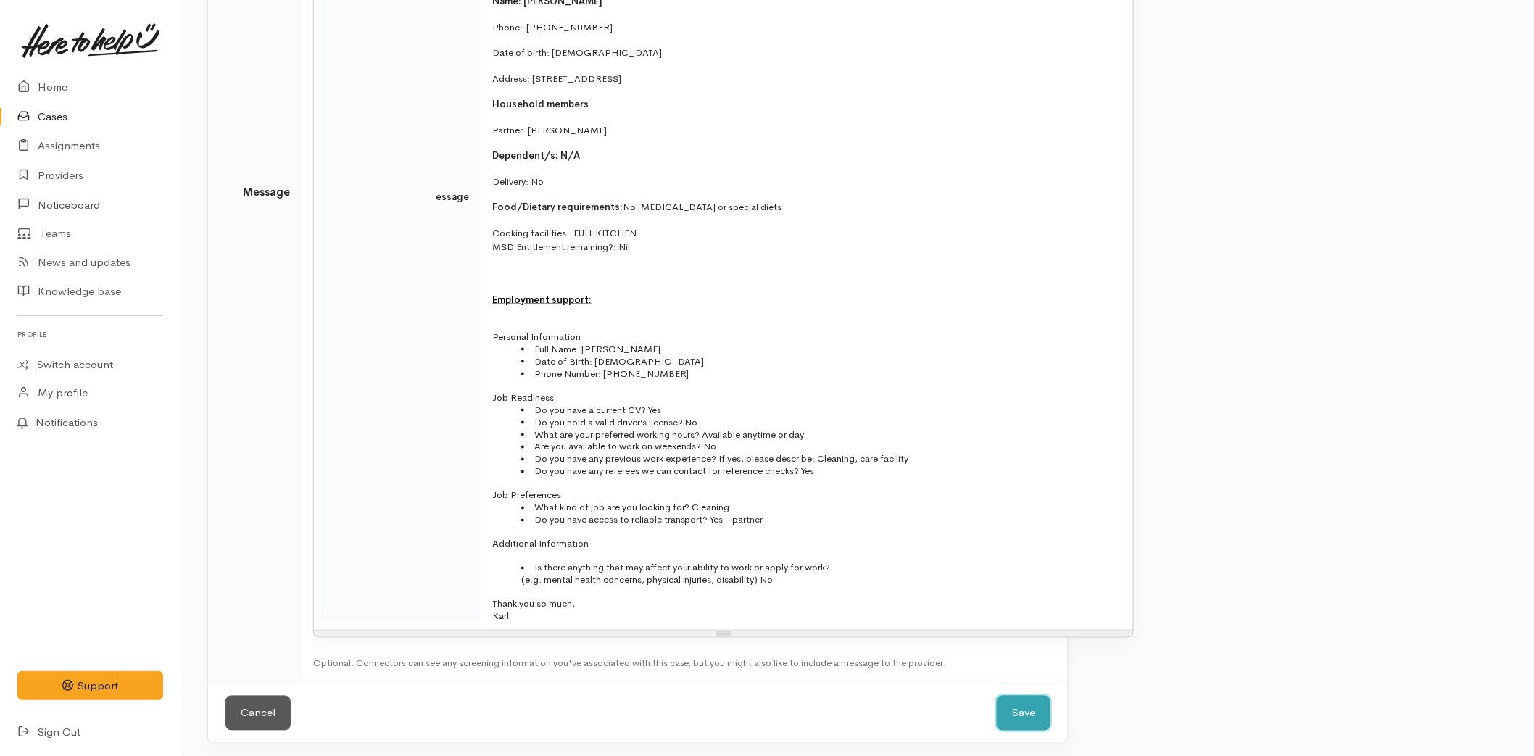
click at [1039, 721] on button "Save" at bounding box center [1024, 714] width 54 height 36
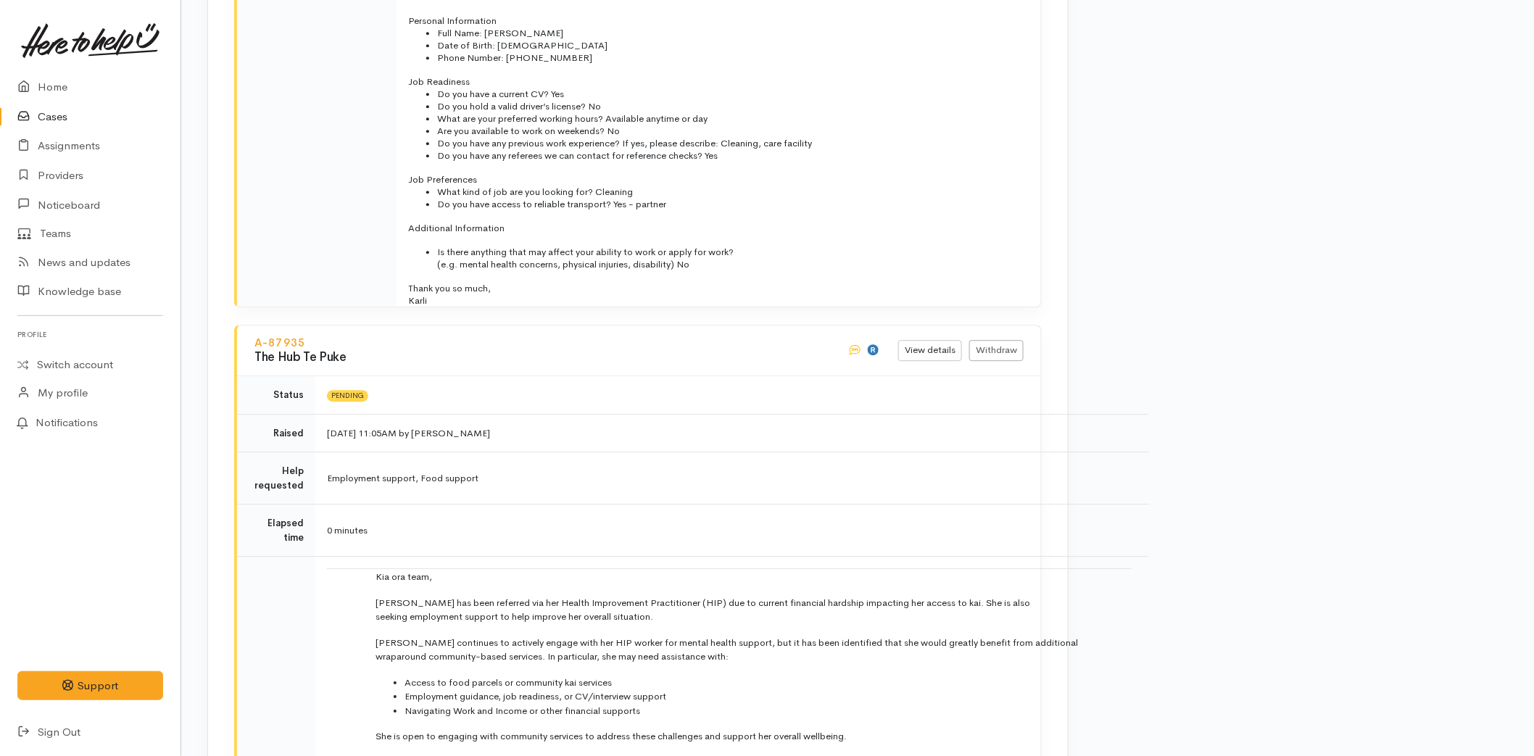
scroll to position [4108, 0]
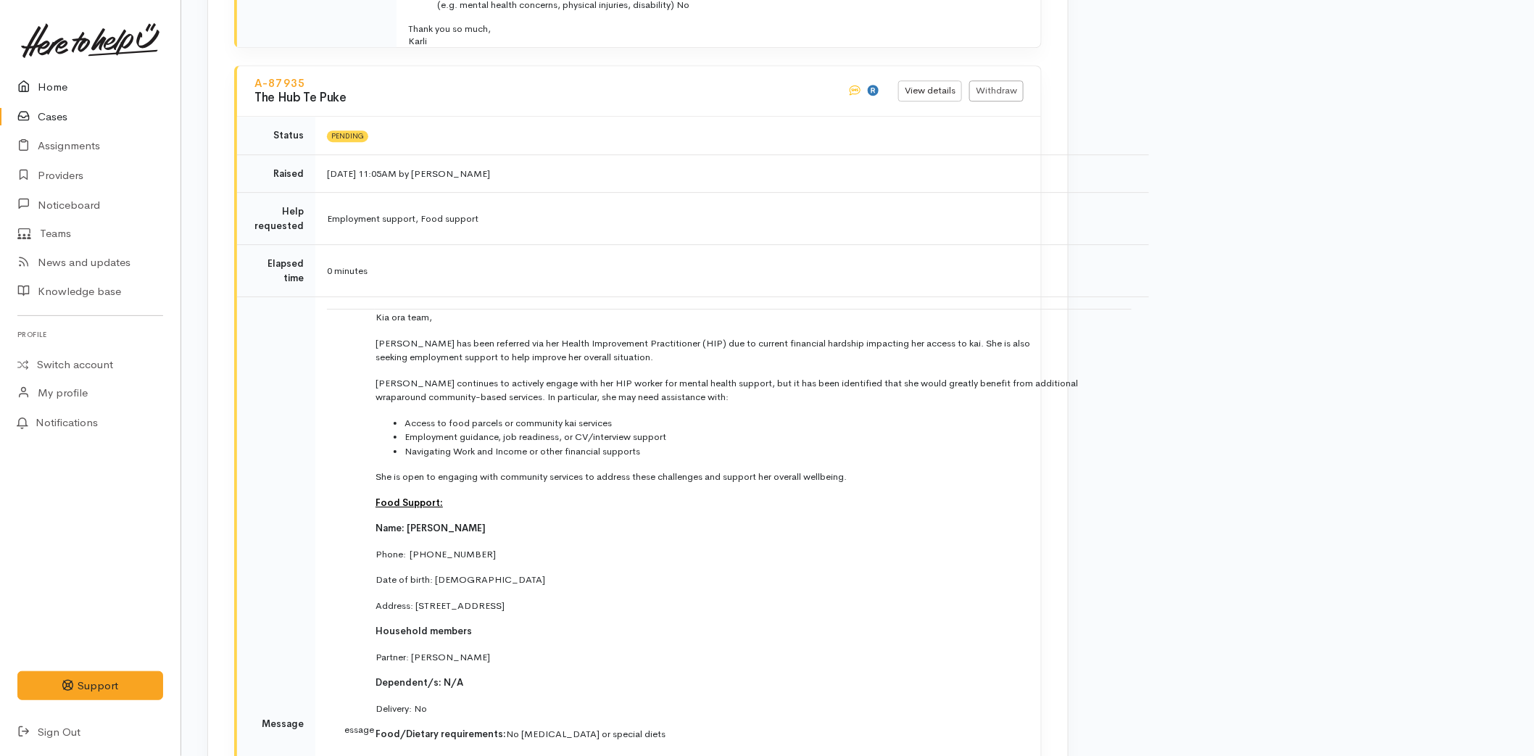
click at [45, 88] on link "Home" at bounding box center [90, 87] width 181 height 30
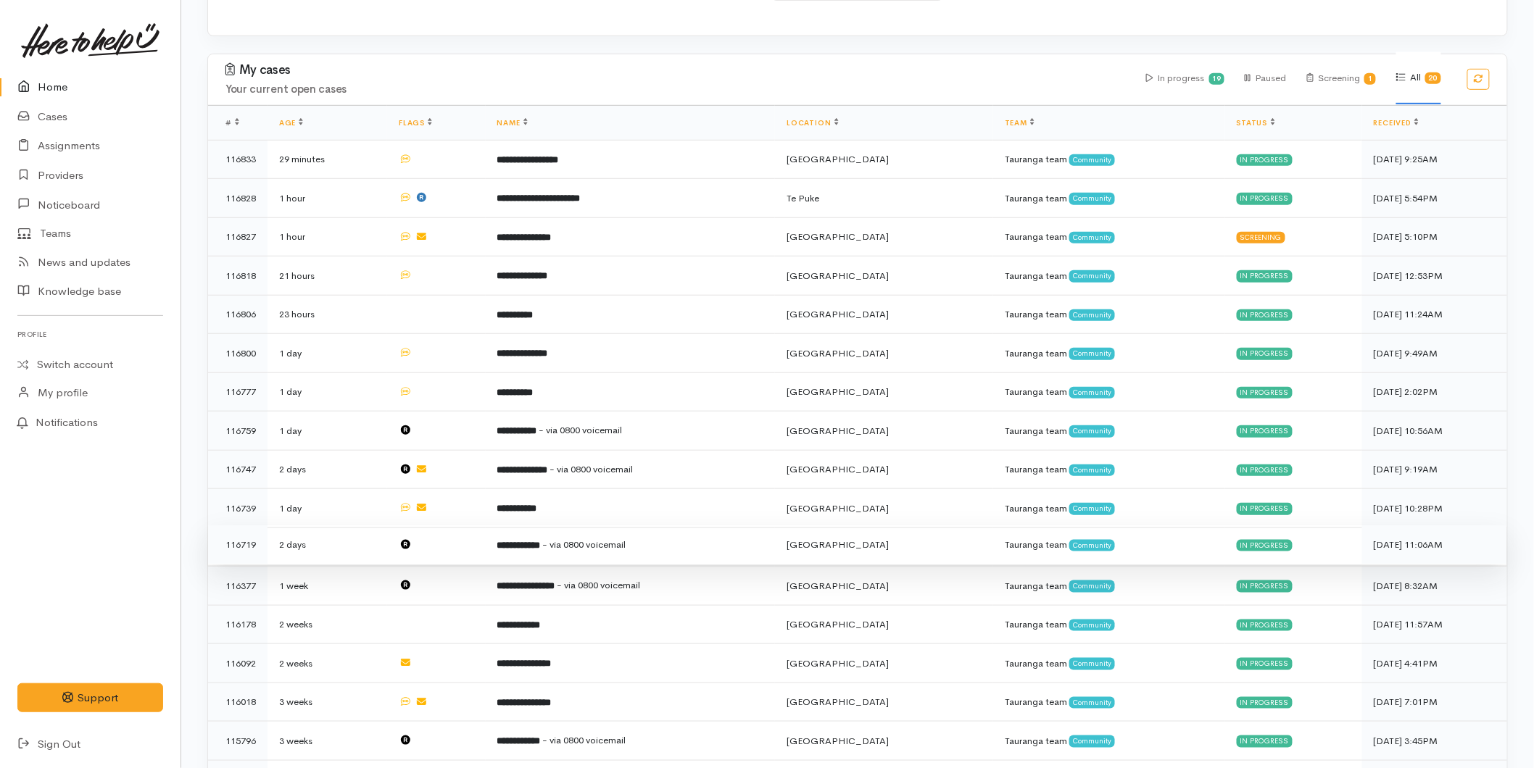
scroll to position [525, 0]
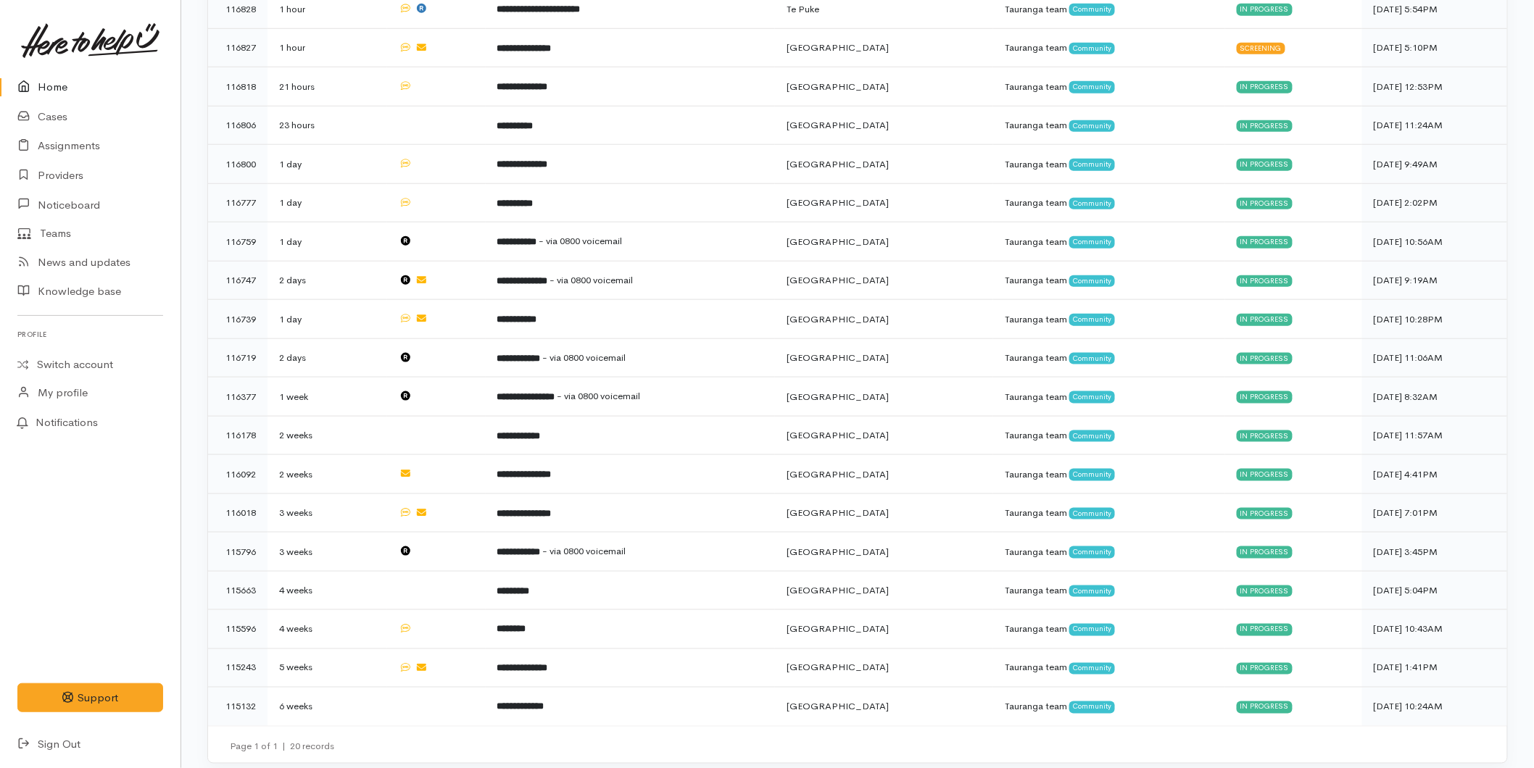
drag, startPoint x: 96, startPoint y: 85, endPoint x: 89, endPoint y: 80, distance: 8.8
click at [96, 85] on link "Home" at bounding box center [90, 87] width 181 height 30
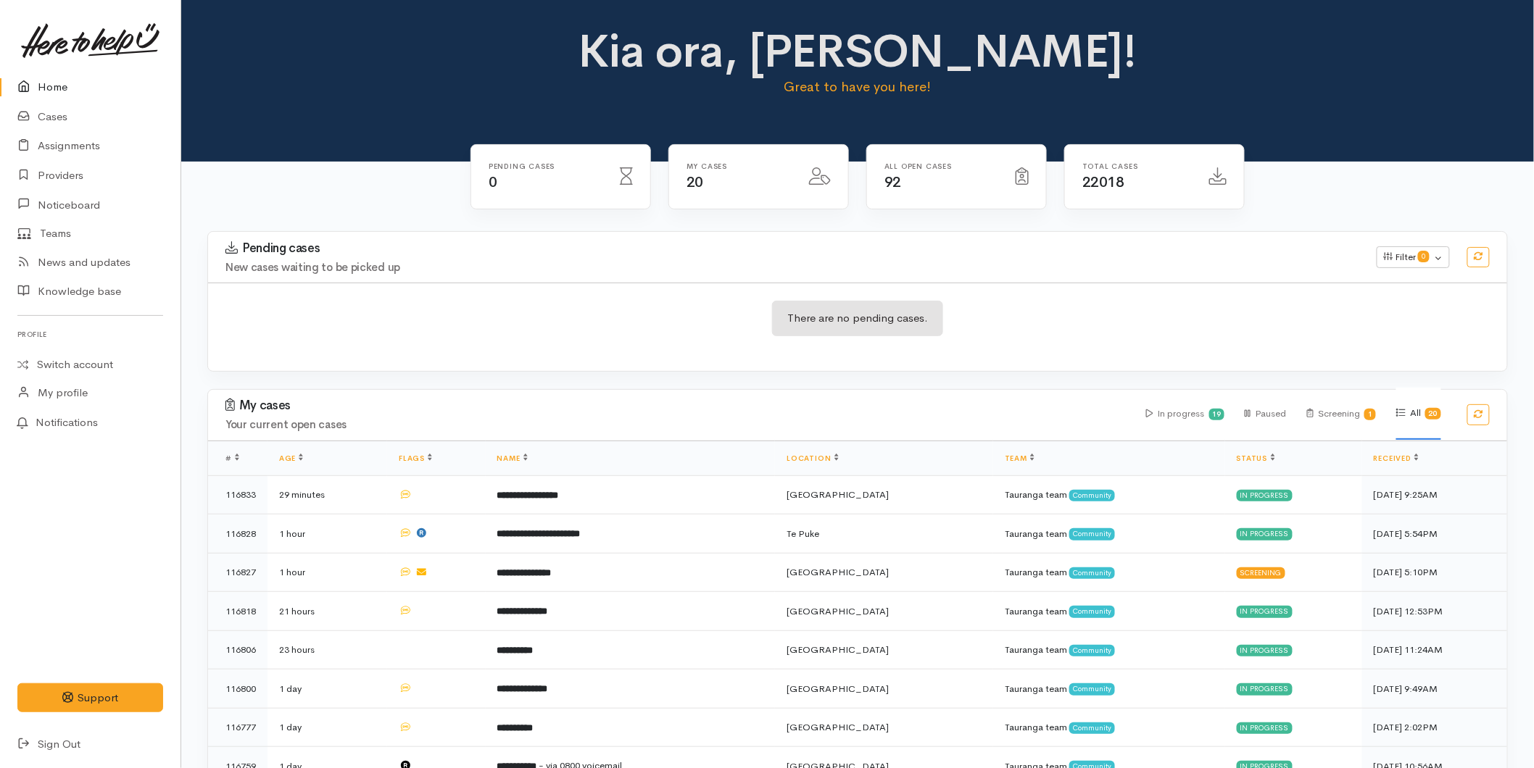
drag, startPoint x: 59, startPoint y: 80, endPoint x: 43, endPoint y: 60, distance: 25.4
click at [59, 80] on link "Home" at bounding box center [90, 87] width 181 height 30
click at [51, 90] on link "Home" at bounding box center [90, 87] width 181 height 30
